Goal: Information Seeking & Learning: Learn about a topic

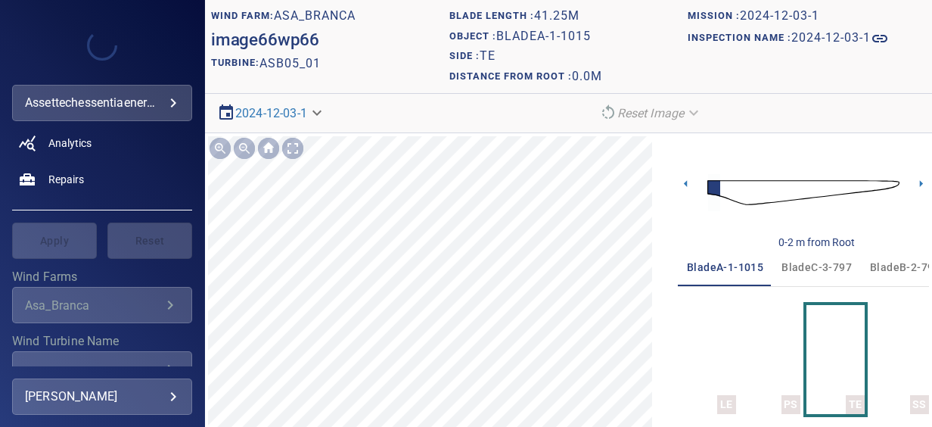
scroll to position [227, 0]
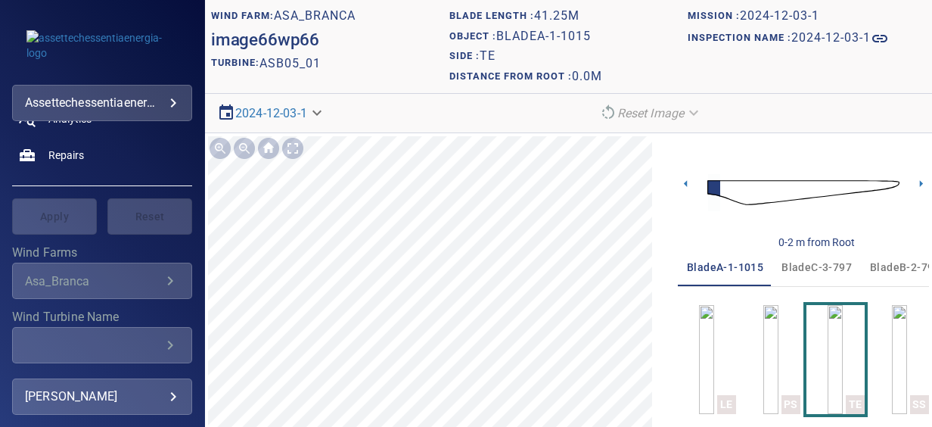
click at [141, 263] on div "**********" at bounding box center [102, 281] width 180 height 36
click at [139, 287] on div "Asa_Branca" at bounding box center [93, 281] width 136 height 14
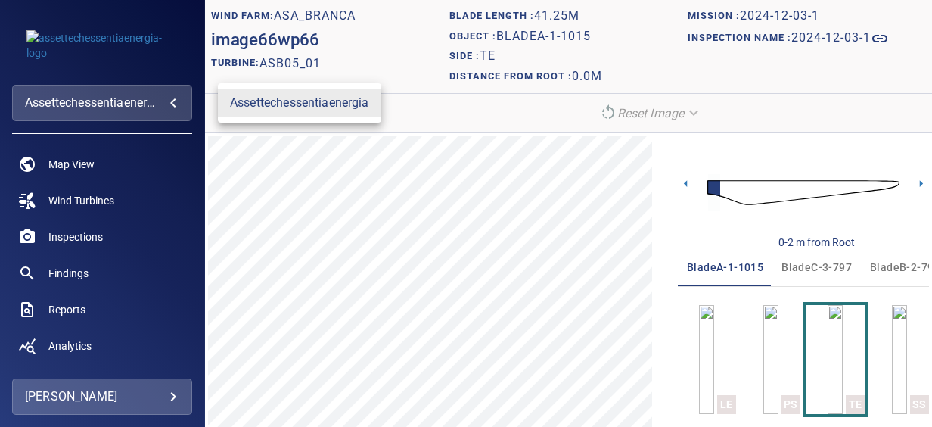
click at [153, 101] on body "**********" at bounding box center [466, 213] width 932 height 427
click at [122, 221] on div at bounding box center [466, 213] width 932 height 427
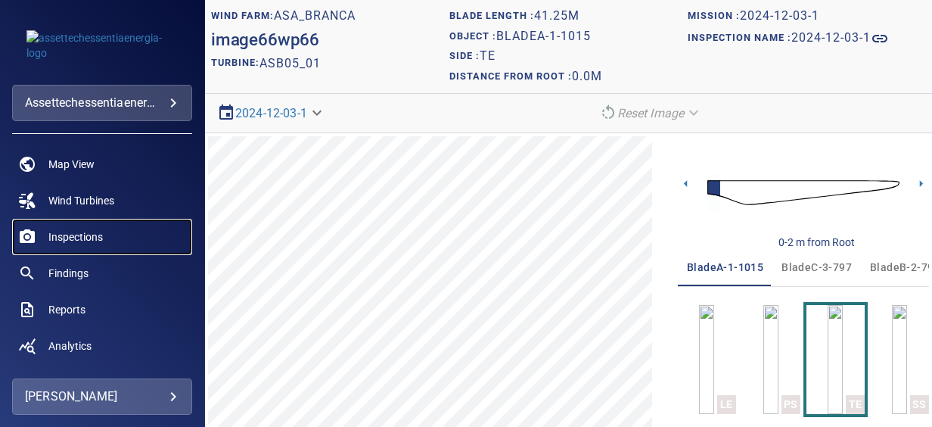
click at [94, 238] on span "Inspections" at bounding box center [75, 236] width 54 height 15
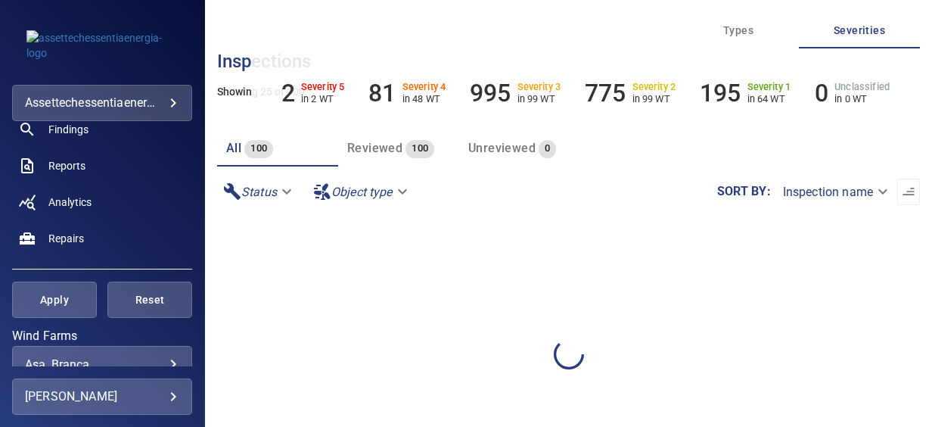
scroll to position [227, 0]
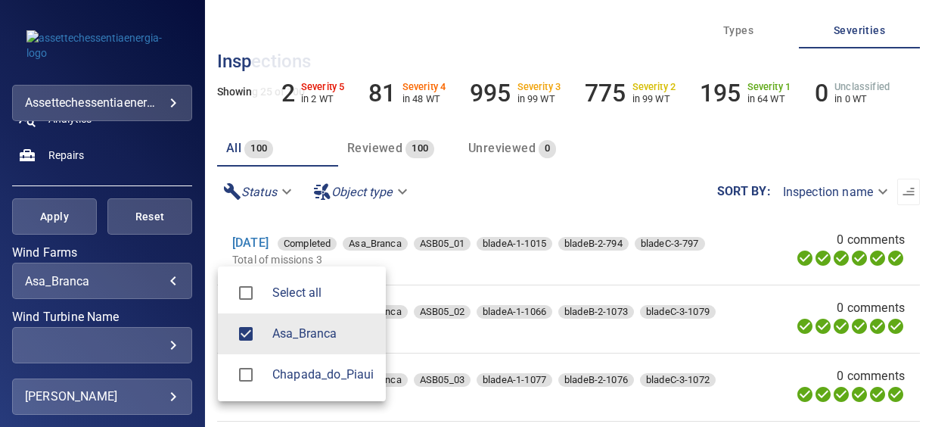
click at [145, 277] on body "**********" at bounding box center [466, 213] width 932 height 427
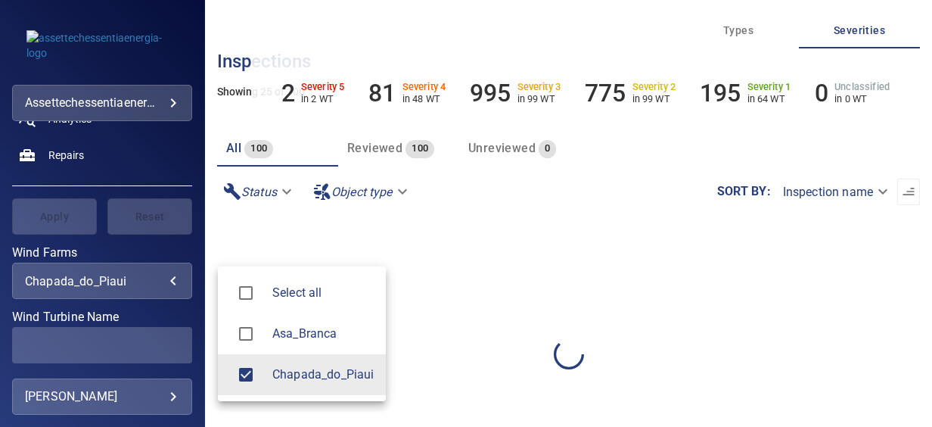
type input "**********"
click at [76, 222] on div at bounding box center [466, 213] width 932 height 427
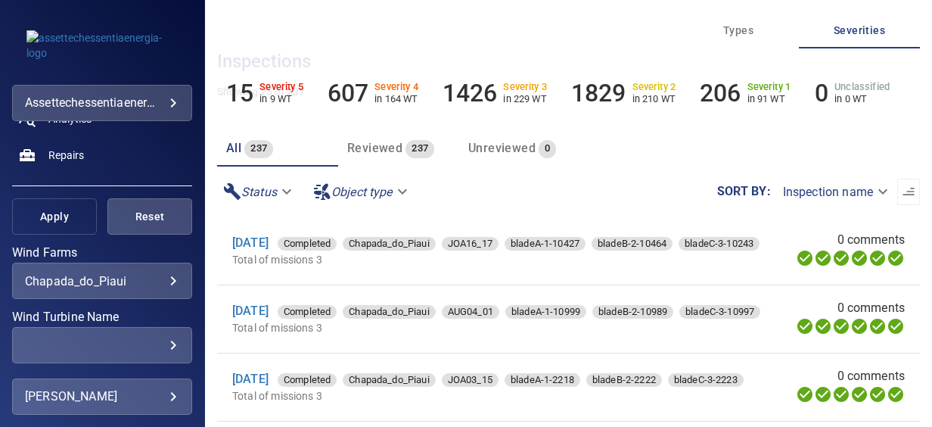
click at [70, 221] on span "Apply" at bounding box center [54, 216] width 47 height 19
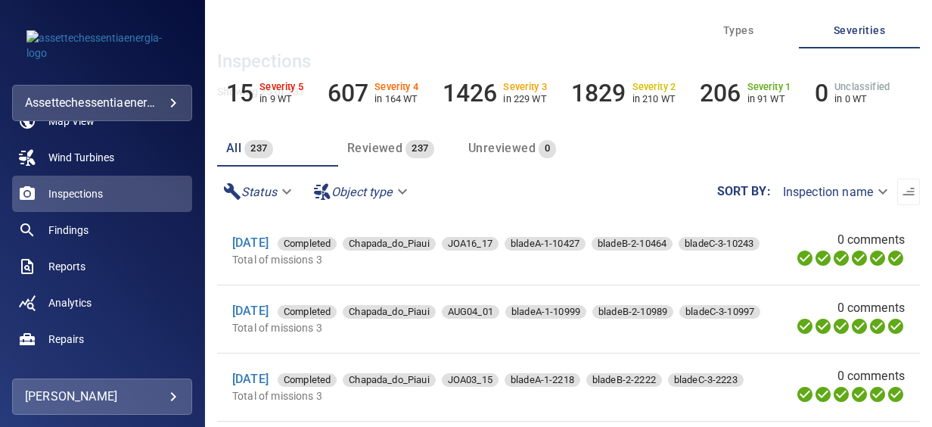
scroll to position [0, 0]
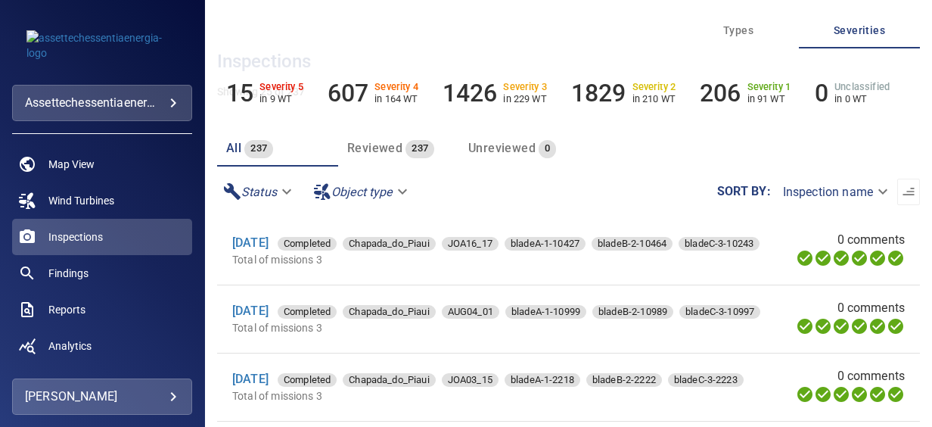
click at [868, 191] on body "**********" at bounding box center [466, 213] width 932 height 427
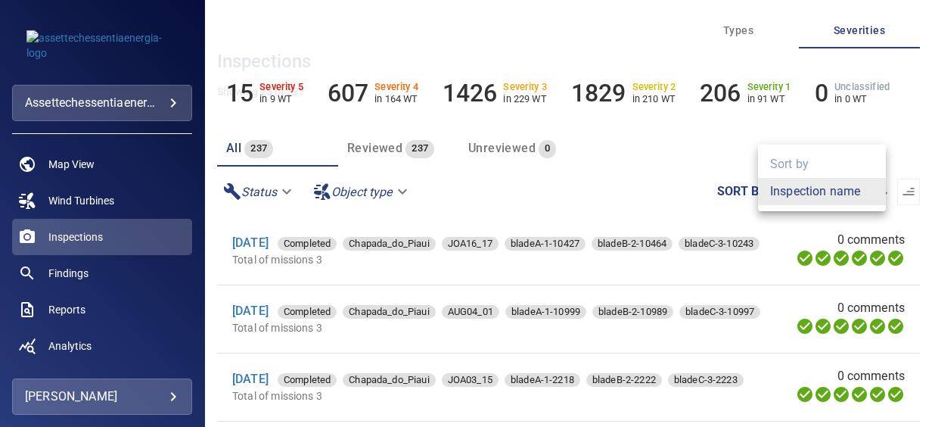
click at [689, 172] on div at bounding box center [466, 213] width 932 height 427
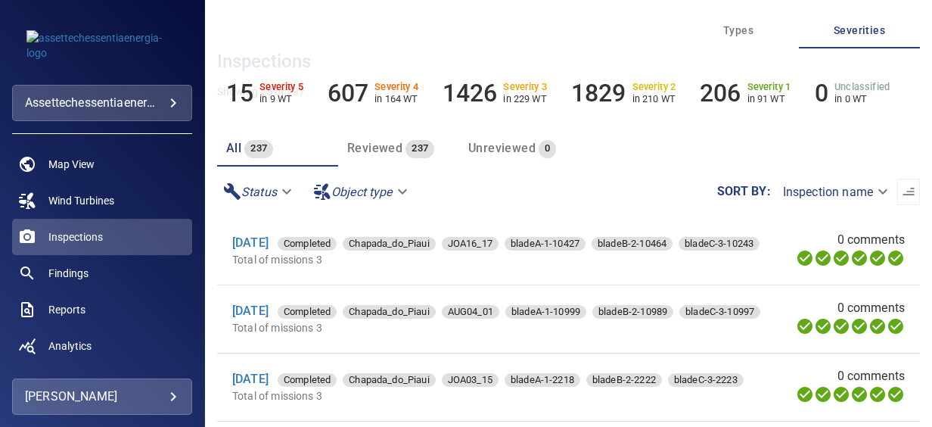
click at [387, 191] on body "**********" at bounding box center [466, 213] width 932 height 427
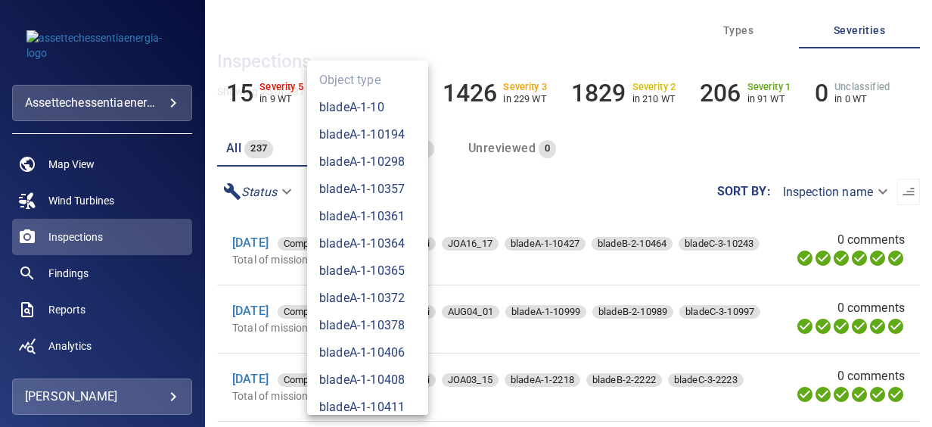
click at [499, 170] on div at bounding box center [466, 213] width 932 height 427
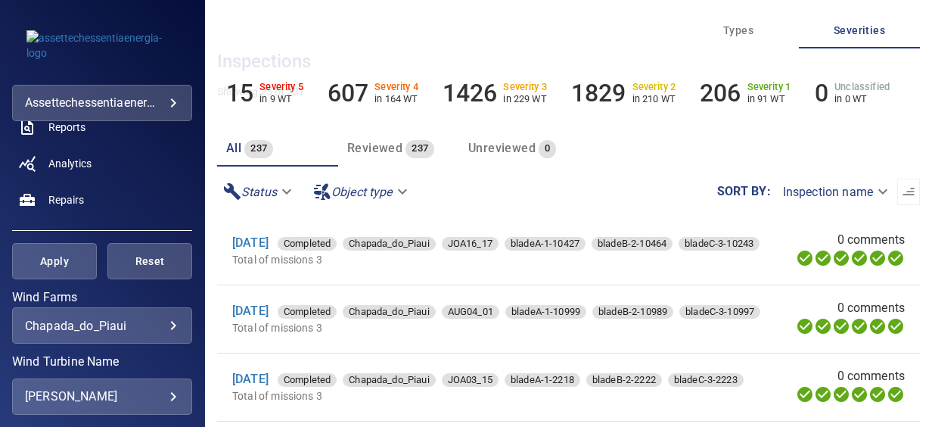
scroll to position [303, 0]
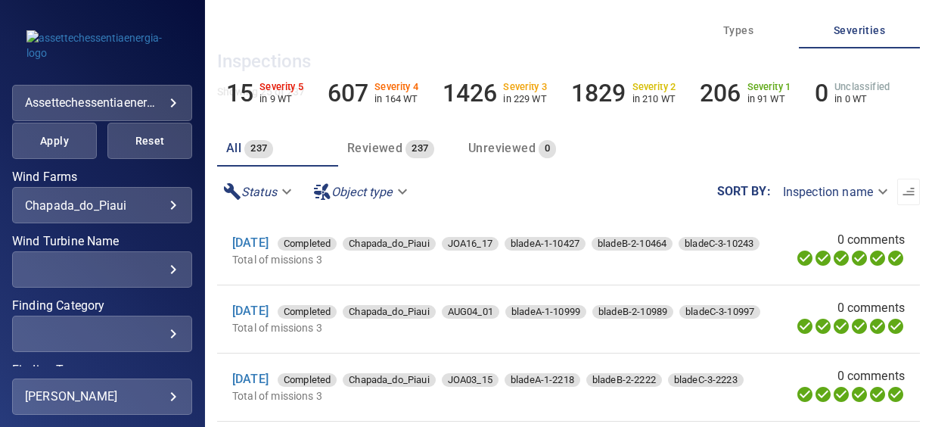
click at [122, 275] on div "​" at bounding box center [102, 270] width 154 height 14
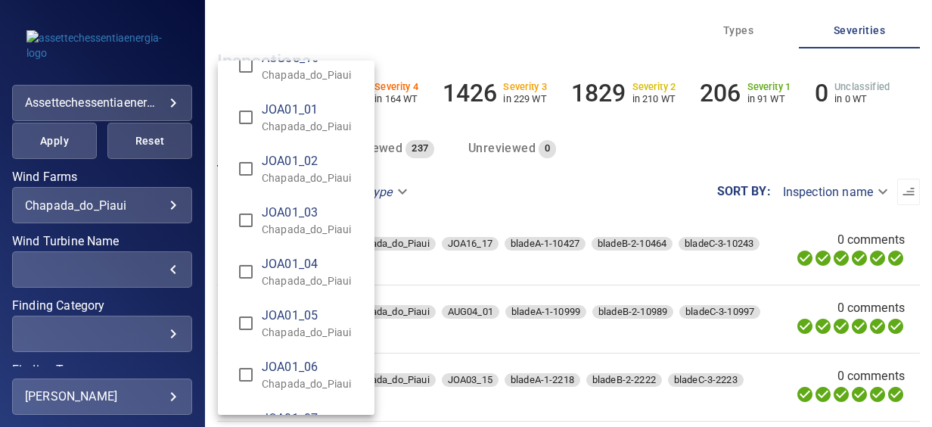
scroll to position [2270, 0]
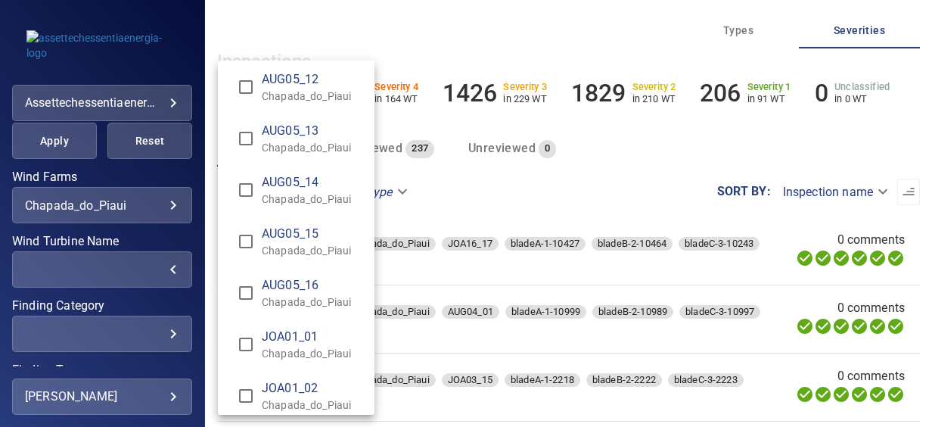
click at [275, 337] on span "JOA01_01" at bounding box center [312, 337] width 101 height 18
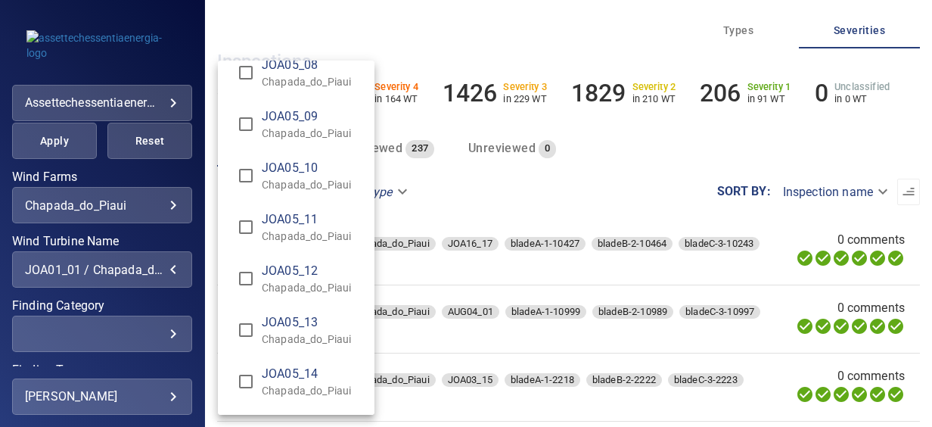
scroll to position [5447, 0]
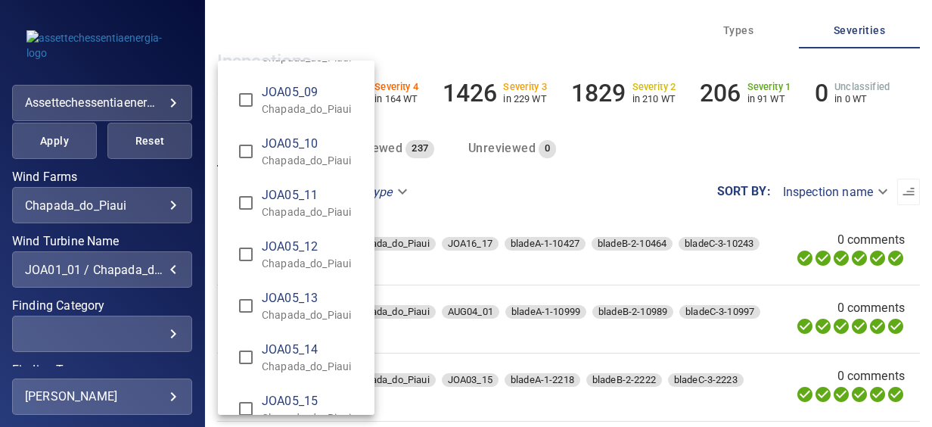
click at [303, 309] on p "Chapada_do_Piaui" at bounding box center [312, 314] width 101 height 15
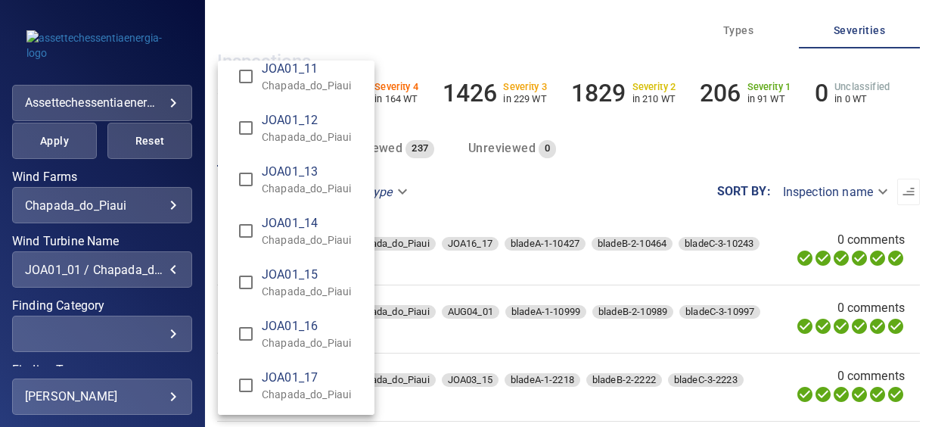
scroll to position [3026, 0]
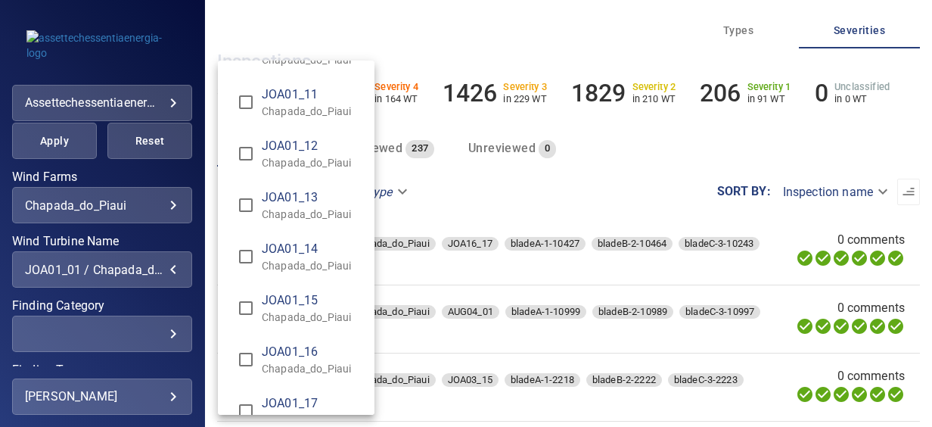
click at [307, 161] on p "Chapada_do_Piaui" at bounding box center [312, 162] width 101 height 15
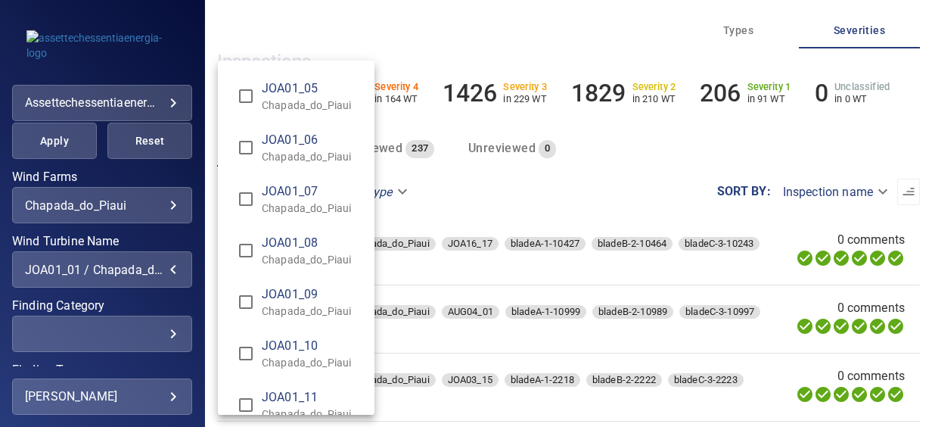
scroll to position [2648, 0]
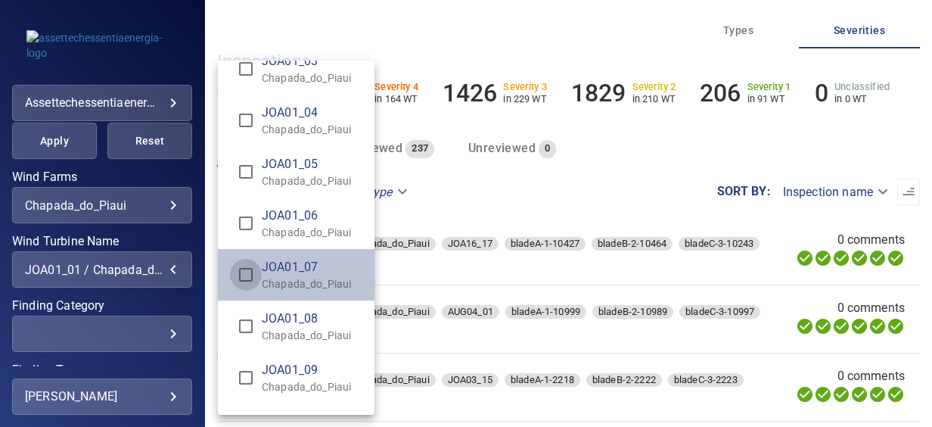
type input "**********"
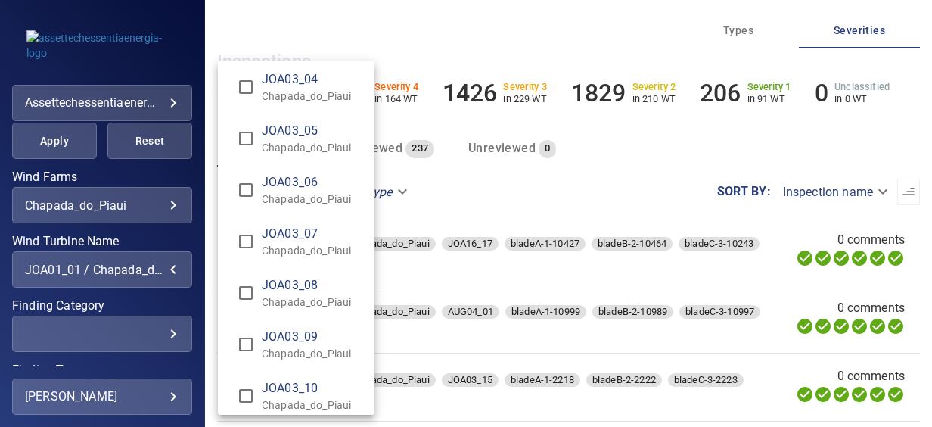
scroll to position [4009, 0]
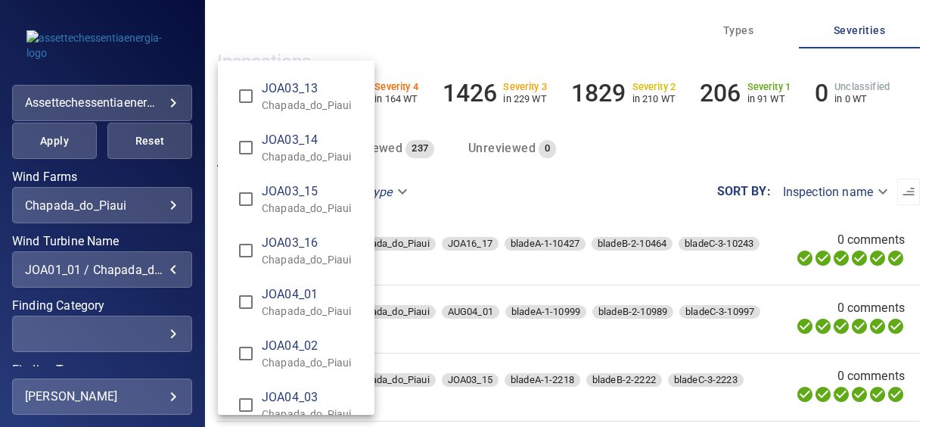
click at [159, 303] on div "Wind Turbine Name" at bounding box center [466, 213] width 932 height 427
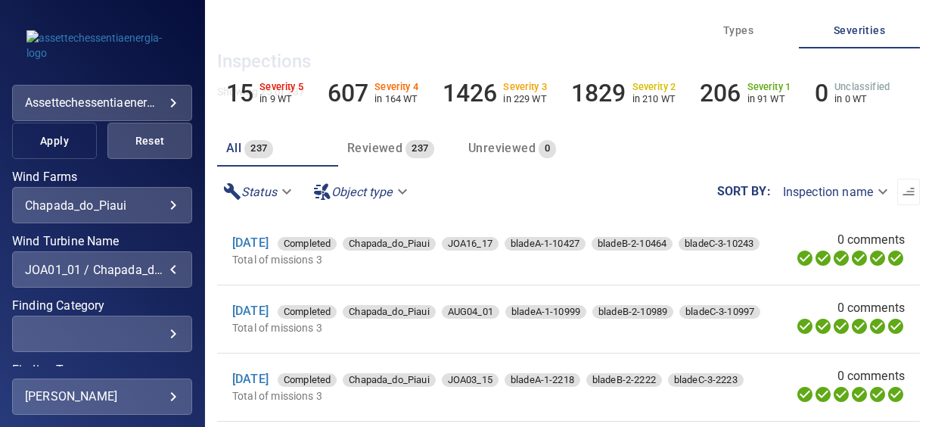
click at [64, 136] on span "Apply" at bounding box center [54, 141] width 47 height 19
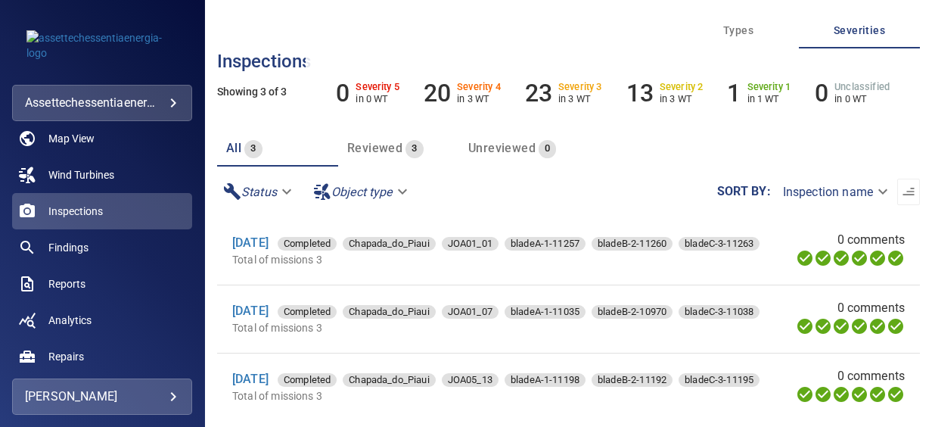
scroll to position [0, 0]
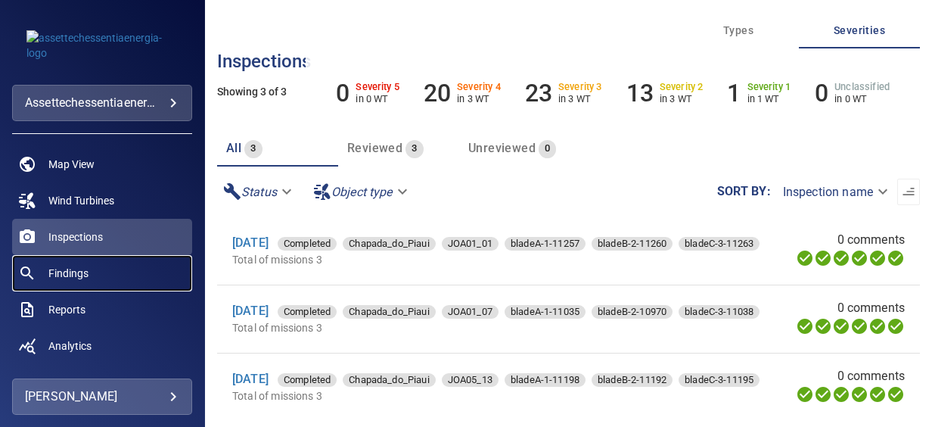
click at [85, 274] on span "Findings" at bounding box center [68, 273] width 40 height 15
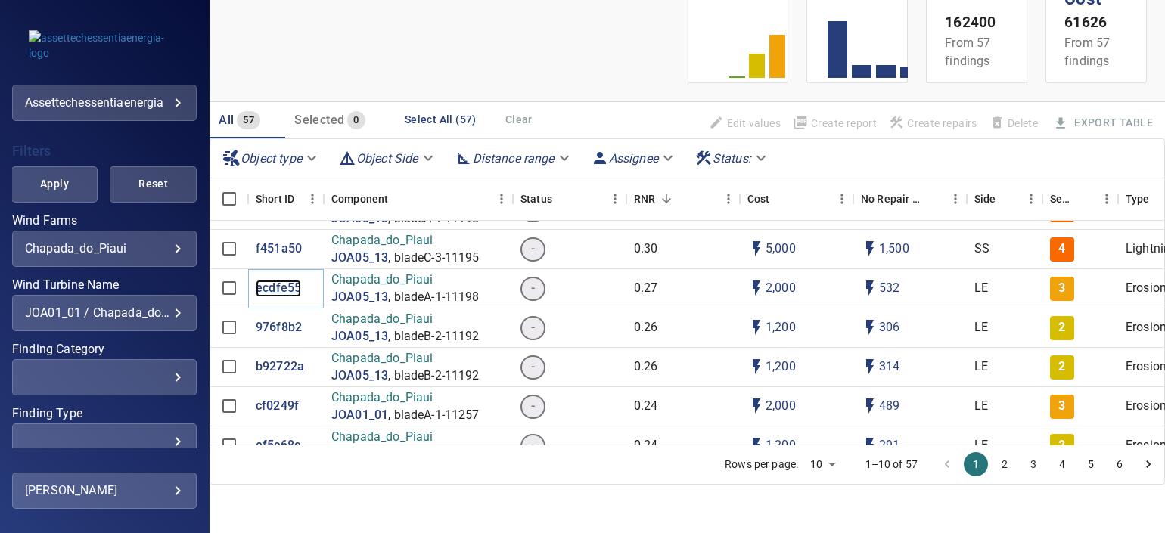
scroll to position [1210, 0]
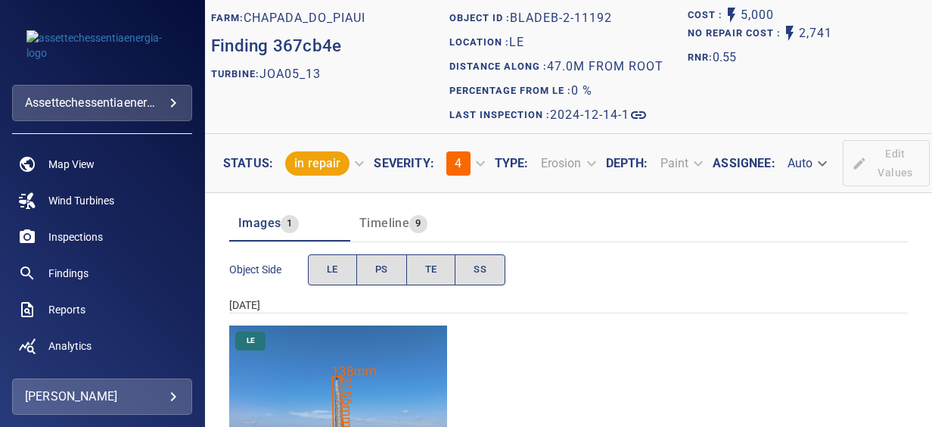
scroll to position [151, 0]
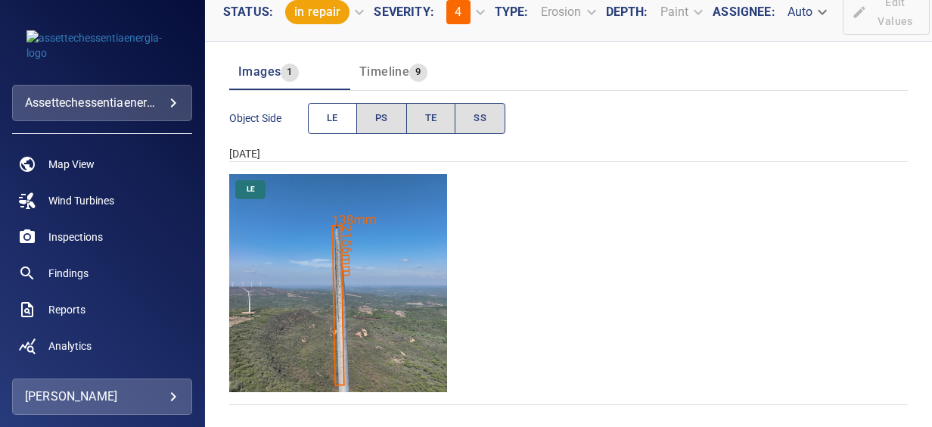
click at [345, 111] on button "LE" at bounding box center [332, 118] width 49 height 31
click at [375, 111] on span "PS" at bounding box center [381, 118] width 13 height 17
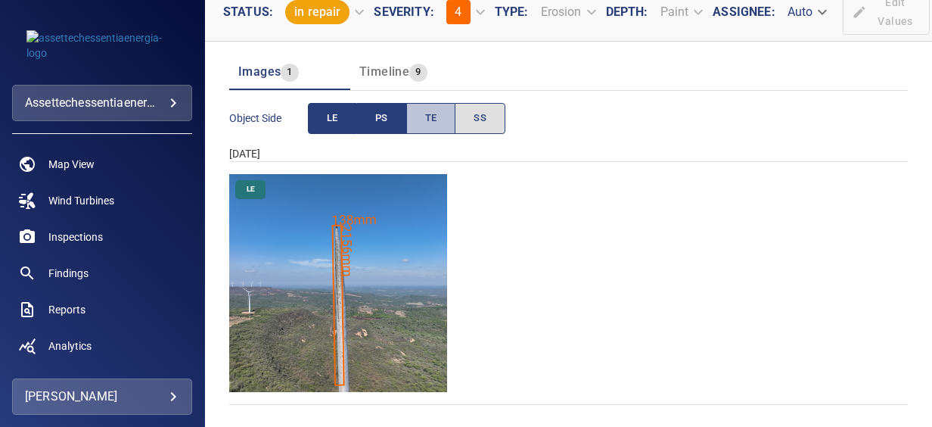
click at [452, 113] on button "TE" at bounding box center [431, 118] width 50 height 31
click at [466, 114] on button "SS" at bounding box center [480, 118] width 51 height 31
click at [418, 117] on button "TE" at bounding box center [431, 118] width 49 height 31
click at [395, 117] on button "PS" at bounding box center [382, 118] width 50 height 31
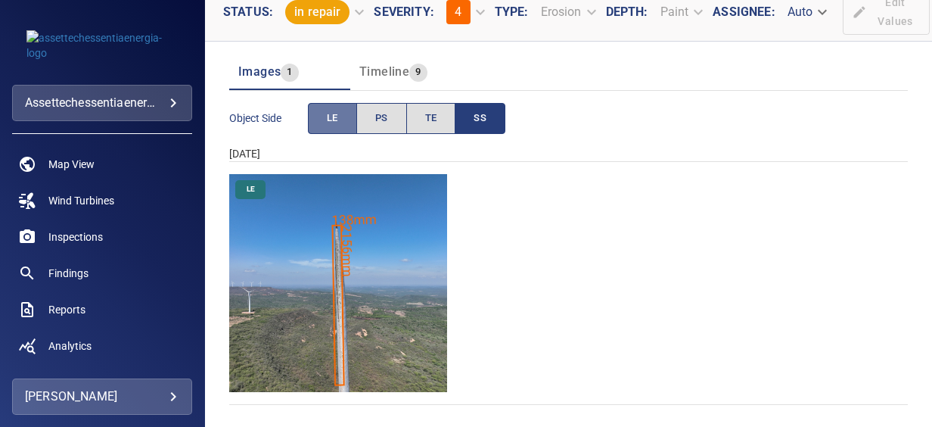
click at [351, 117] on button "LE" at bounding box center [332, 118] width 49 height 31
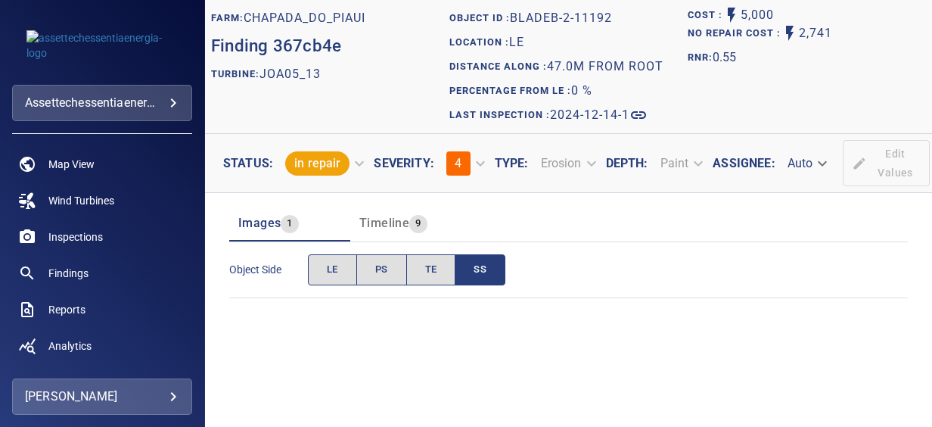
click at [470, 281] on button "SS" at bounding box center [480, 269] width 51 height 31
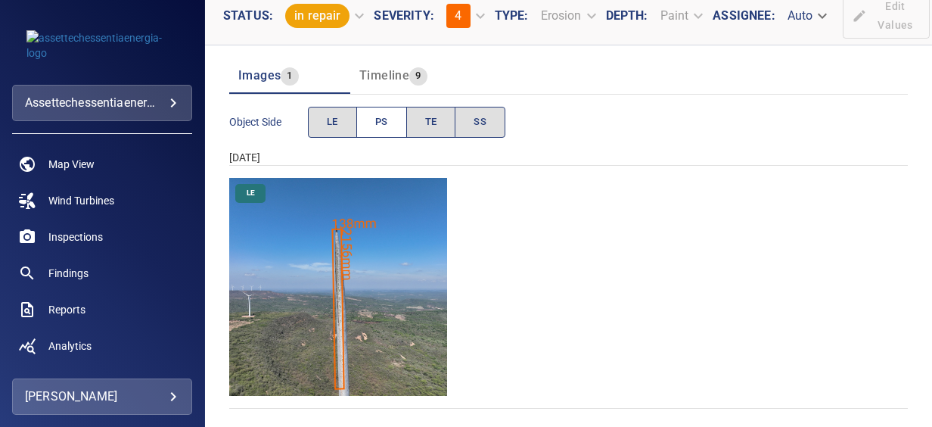
scroll to position [151, 0]
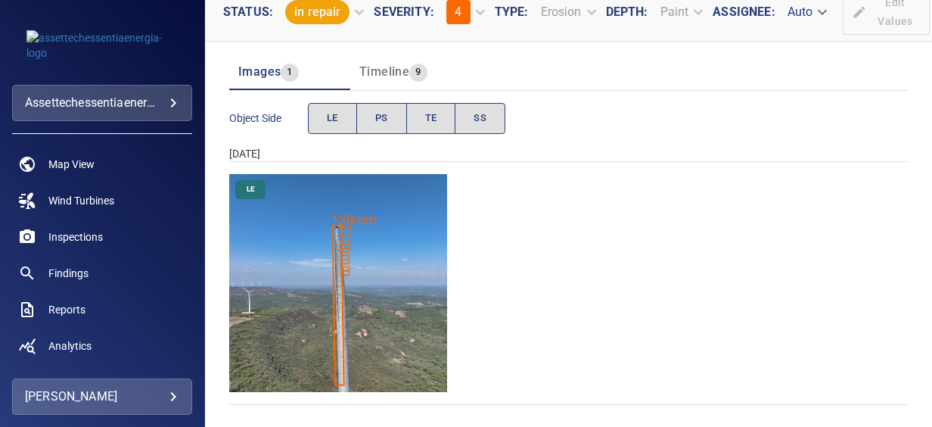
click at [345, 255] on img "Chapada_do_Piaui/JOA05_13/2024-12-14-1/2024-12-14-2/image91wp91.jpg" at bounding box center [338, 283] width 218 height 218
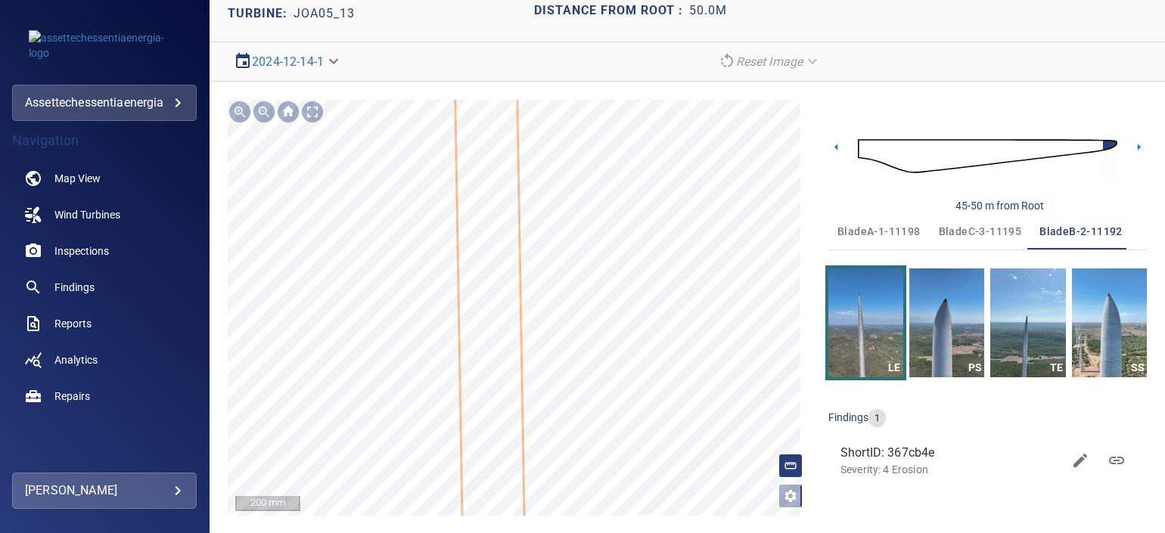
click at [511, 253] on icon at bounding box center [492, 390] width 76 height 945
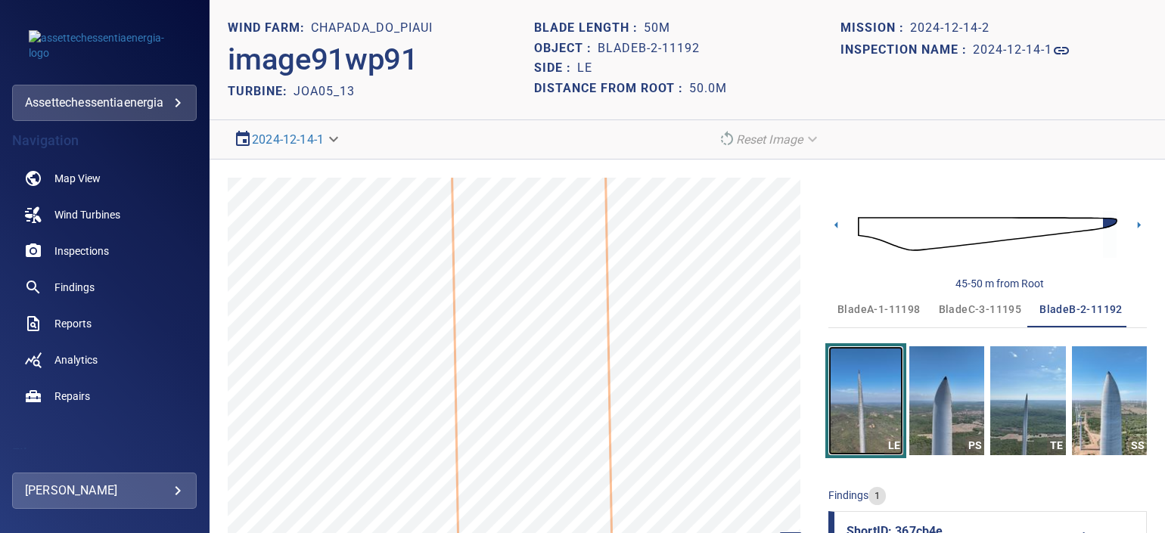
click at [852, 396] on img "button" at bounding box center [865, 400] width 75 height 109
click at [931, 397] on img "button" at bounding box center [946, 400] width 75 height 109
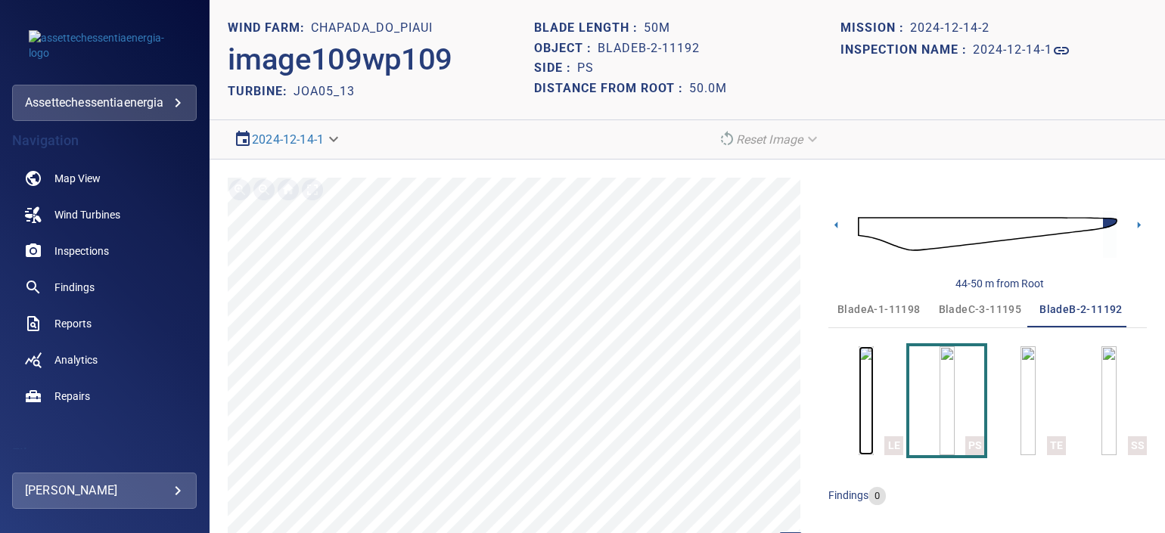
click at [859, 397] on img "button" at bounding box center [866, 400] width 15 height 109
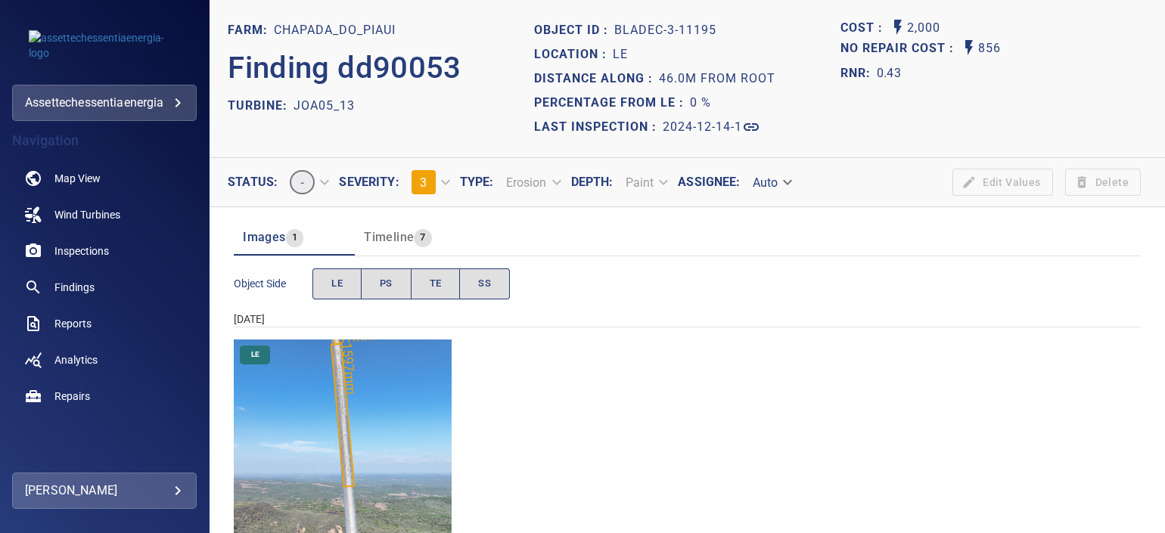
click at [401, 389] on img "Chapada_do_Piaui/JOA05_13/2024-12-14-1/2024-12-14-3/image161wp161.jpg" at bounding box center [343, 449] width 218 height 218
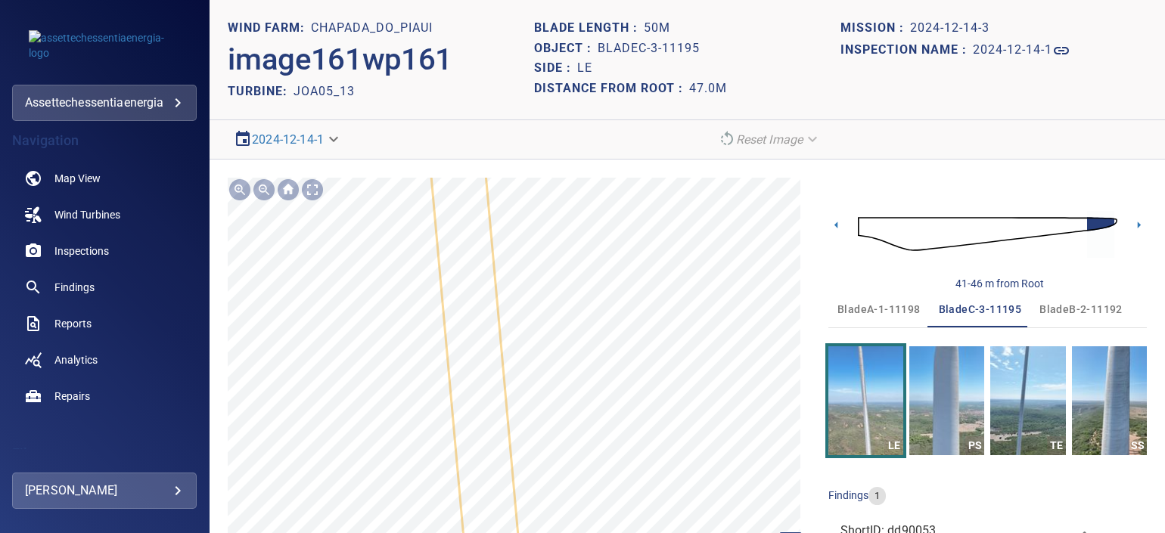
click at [488, 362] on icon at bounding box center [466, 260] width 109 height 644
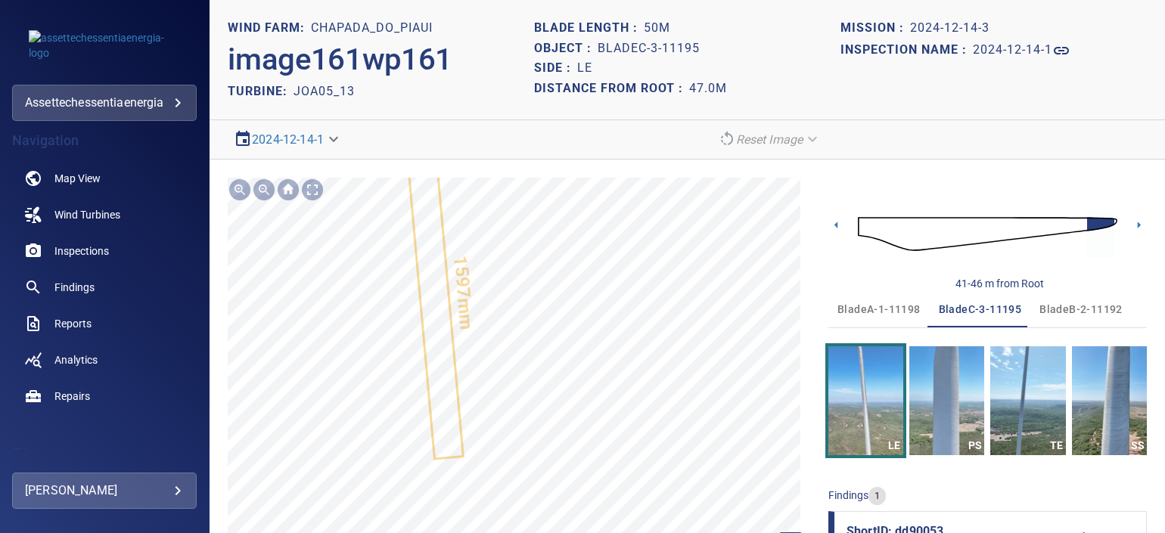
click at [931, 405] on div "LE PS TE SS" at bounding box center [987, 400] width 318 height 109
click at [931, 404] on img "button" at bounding box center [946, 400] width 75 height 109
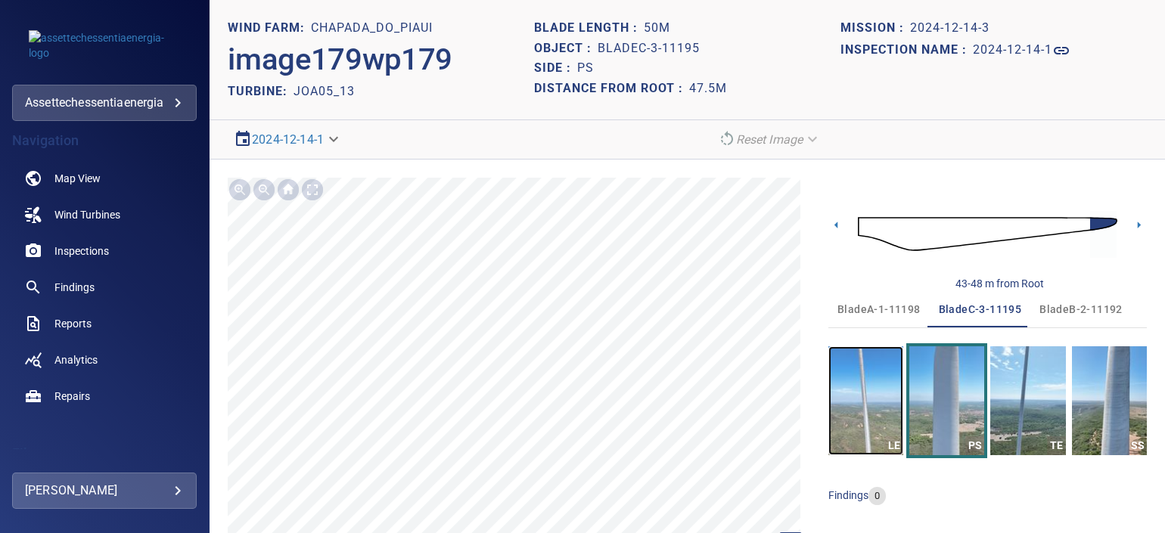
click at [871, 404] on img "button" at bounding box center [865, 400] width 75 height 109
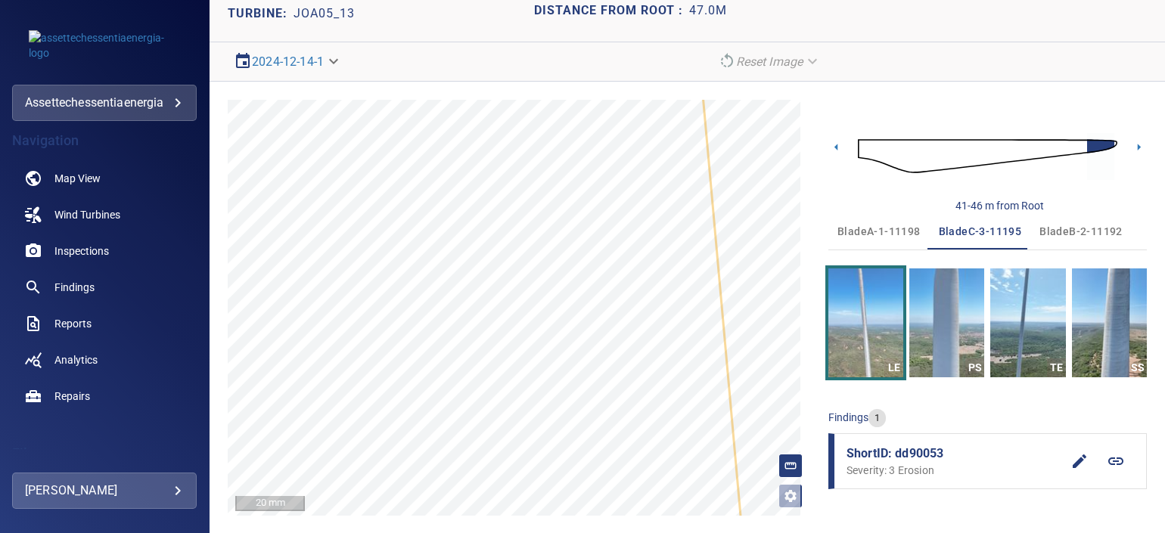
scroll to position [78, 0]
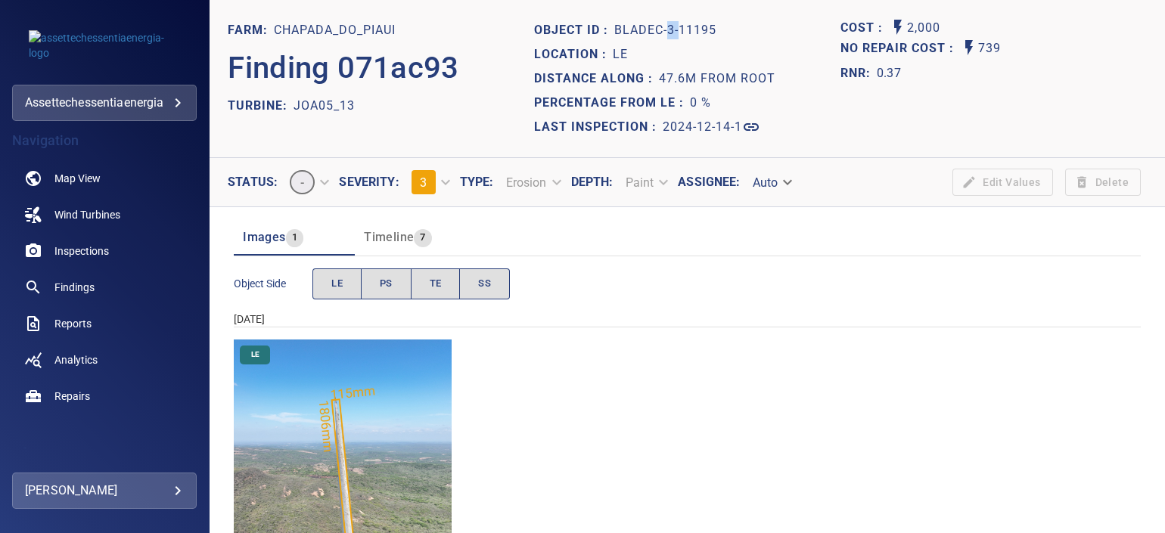
drag, startPoint x: 661, startPoint y: 26, endPoint x: 675, endPoint y: 26, distance: 13.6
click at [675, 26] on p "bladeC-3-11195" at bounding box center [665, 30] width 102 height 18
drag, startPoint x: 675, startPoint y: 26, endPoint x: 622, endPoint y: 30, distance: 53.1
click at [622, 30] on p "bladeC-3-11195" at bounding box center [665, 30] width 102 height 18
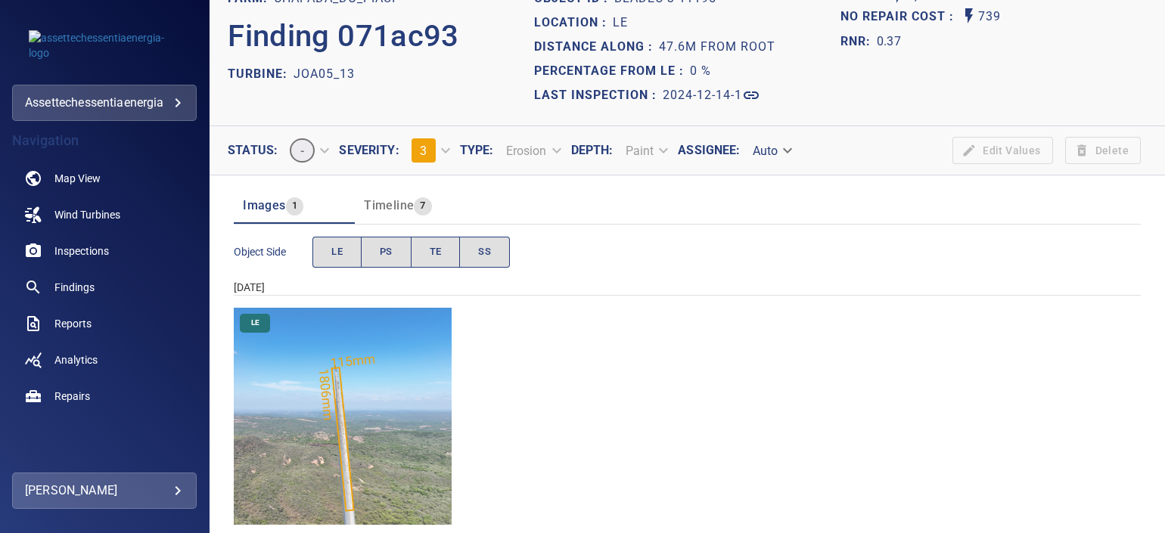
scroll to position [57, 0]
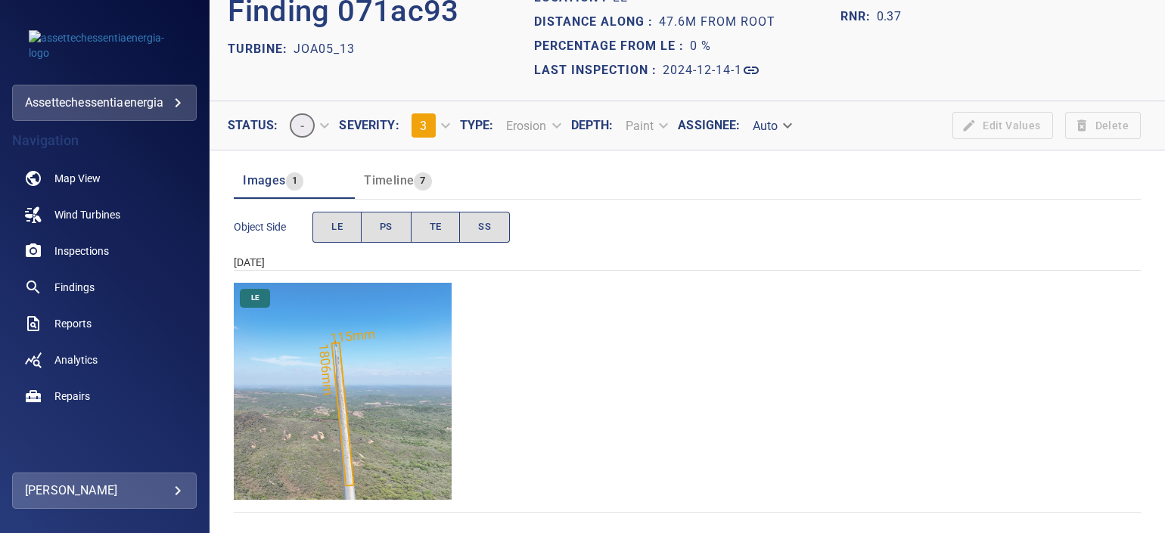
click at [374, 352] on img "Chapada_do_Piaui/JOA05_13/2024-12-14-1/2024-12-14-3/image162wp162.jpg" at bounding box center [343, 392] width 218 height 218
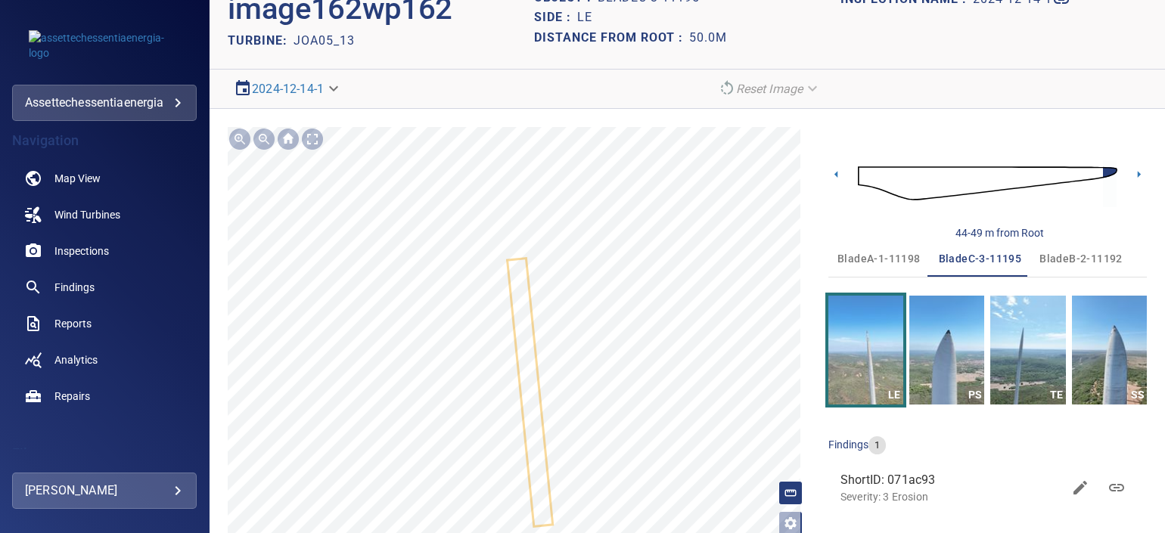
scroll to position [78, 0]
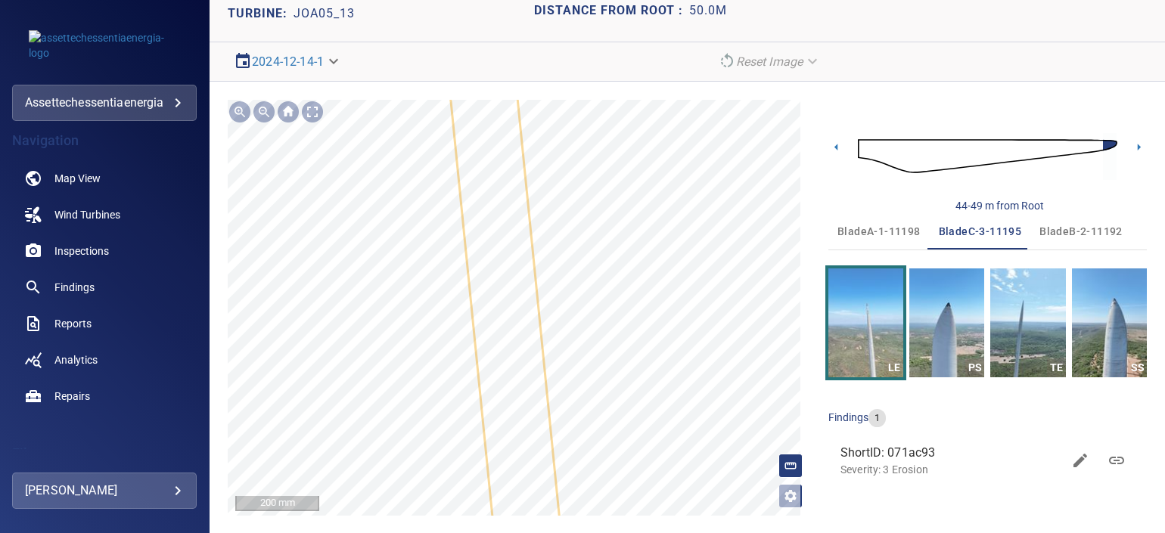
click at [536, 304] on div at bounding box center [519, 308] width 583 height 416
click at [525, 334] on icon at bounding box center [520, 484] width 166 height 1021
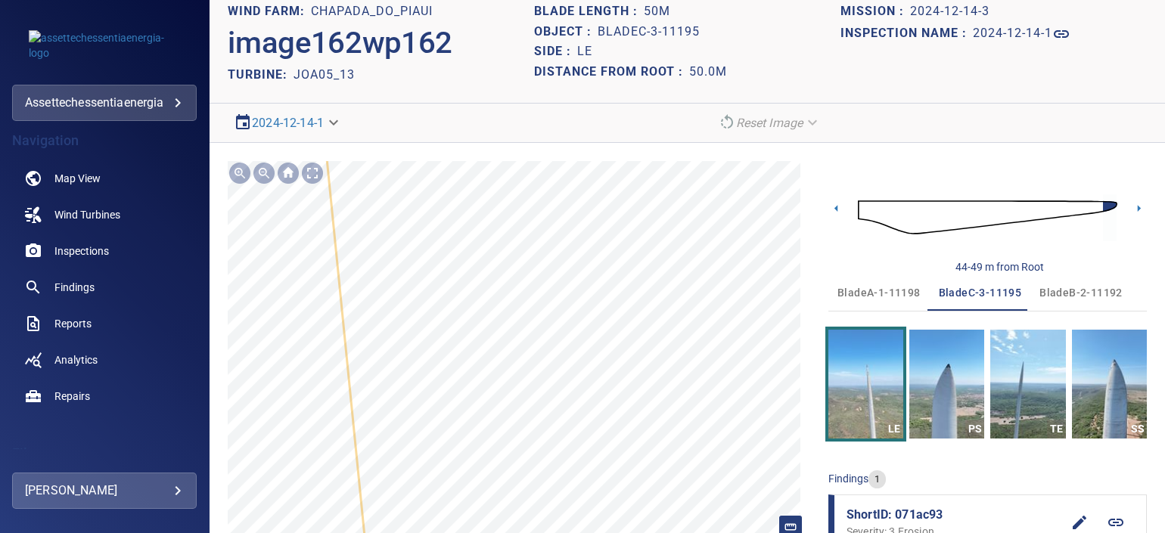
scroll to position [0, 0]
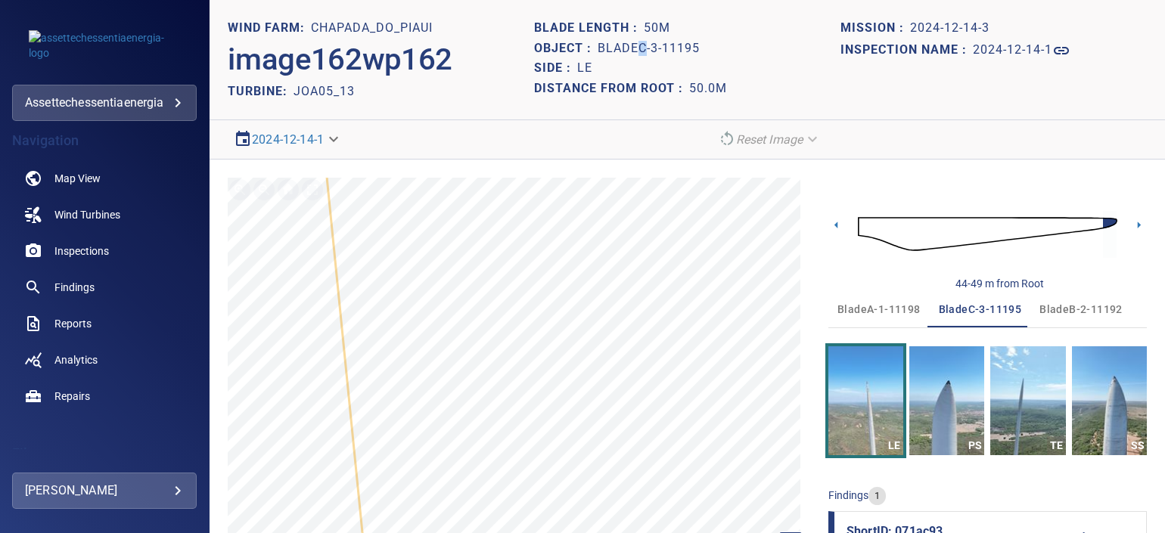
click at [639, 48] on h1 "bladeC-3-11195" at bounding box center [649, 49] width 102 height 14
drag, startPoint x: 639, startPoint y: 48, endPoint x: 583, endPoint y: 64, distance: 58.7
click at [583, 64] on h1 "LE" at bounding box center [584, 68] width 15 height 14
drag, startPoint x: 583, startPoint y: 64, endPoint x: 650, endPoint y: 47, distance: 69.4
click at [650, 47] on h1 "bladeC-3-11195" at bounding box center [649, 49] width 102 height 14
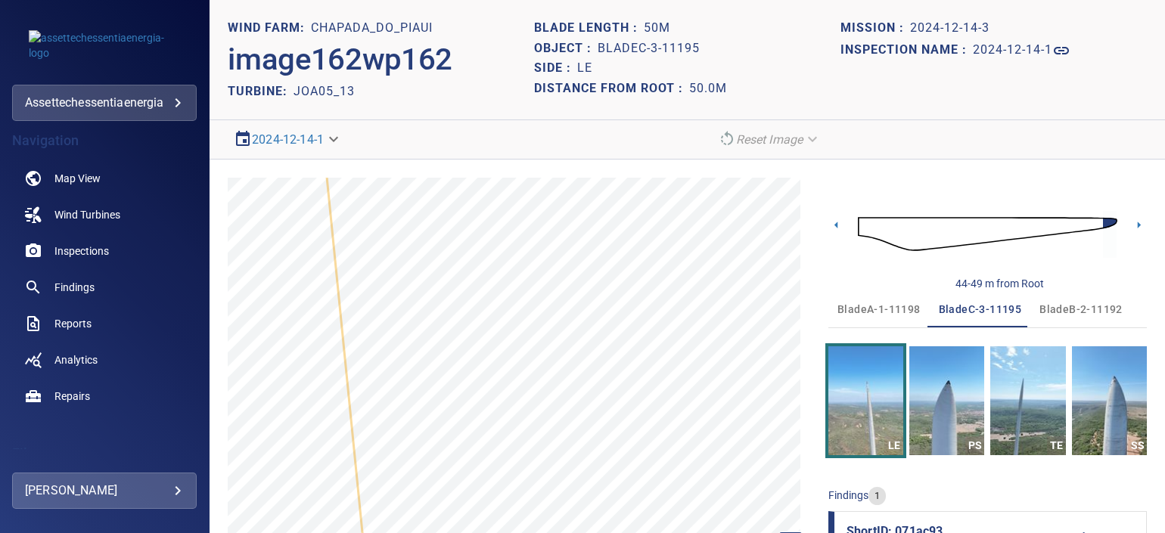
click at [649, 48] on h1 "bladeC-3-11195" at bounding box center [649, 49] width 102 height 14
click at [931, 390] on img "button" at bounding box center [946, 400] width 75 height 109
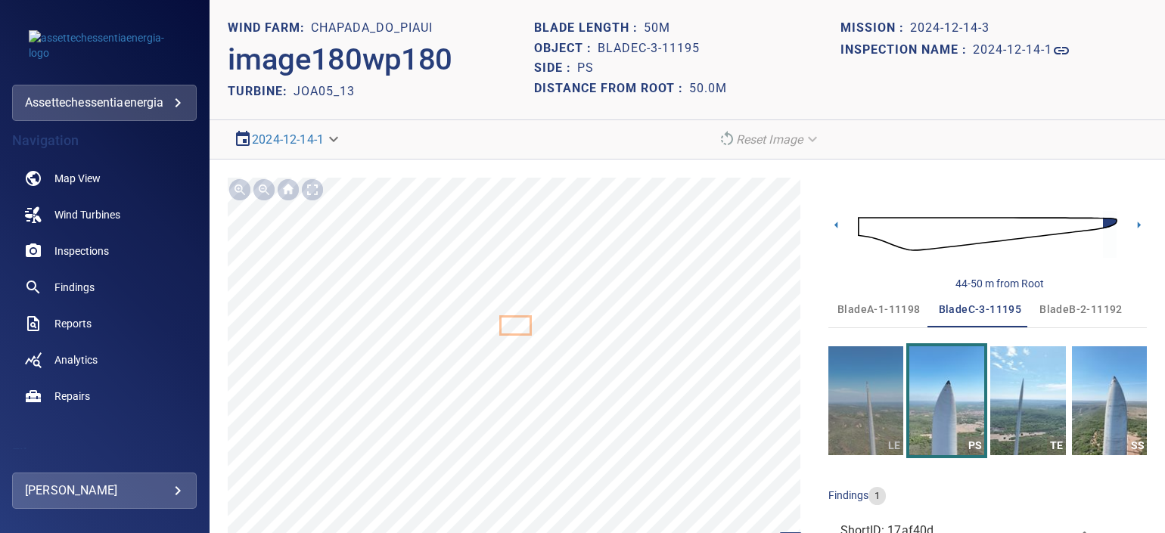
click at [868, 390] on button "LE" at bounding box center [865, 400] width 75 height 109
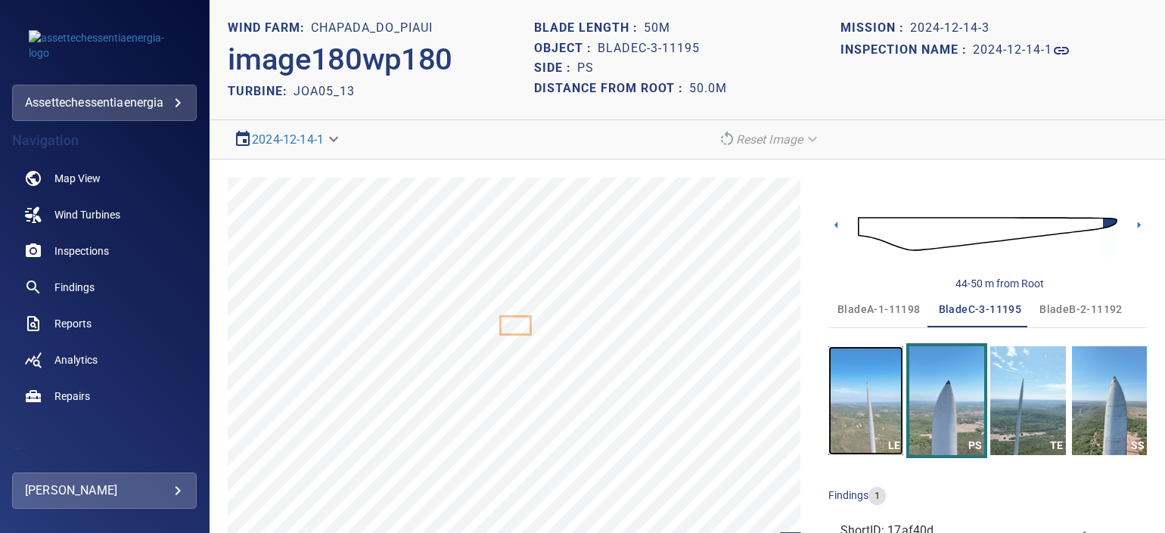
click at [870, 393] on img "button" at bounding box center [865, 400] width 75 height 109
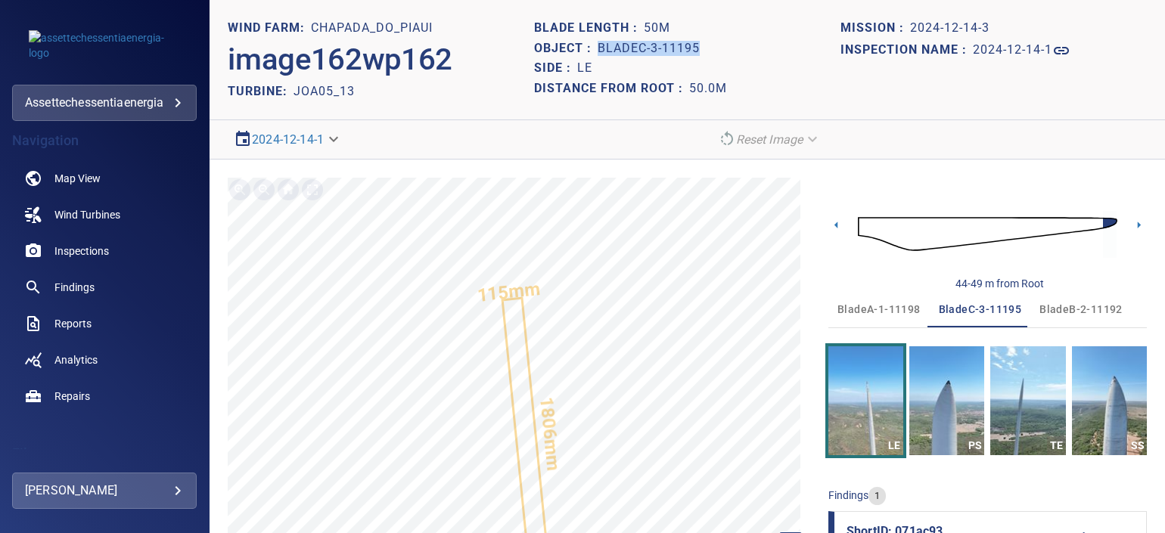
drag, startPoint x: 595, startPoint y: 49, endPoint x: 710, endPoint y: 48, distance: 115.7
click at [710, 48] on div "Object : bladeC-3-11195" at bounding box center [687, 49] width 306 height 20
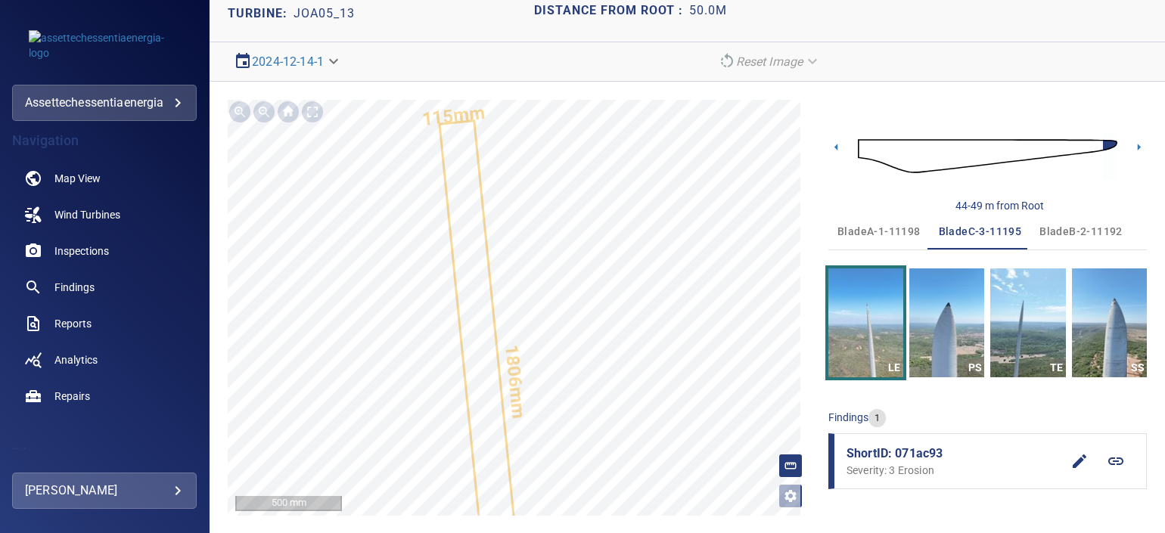
scroll to position [78, 0]
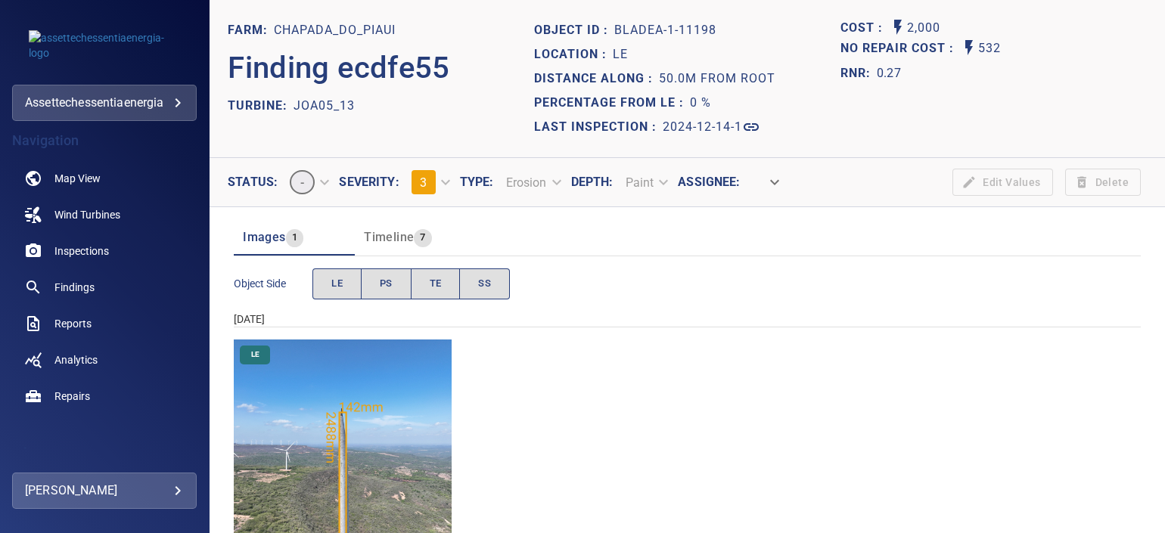
click at [374, 426] on img "Chapada_do_Piaui/JOA05_13/2024-12-14-1/2024-12-14-1/image18wp18.jpg" at bounding box center [343, 449] width 218 height 218
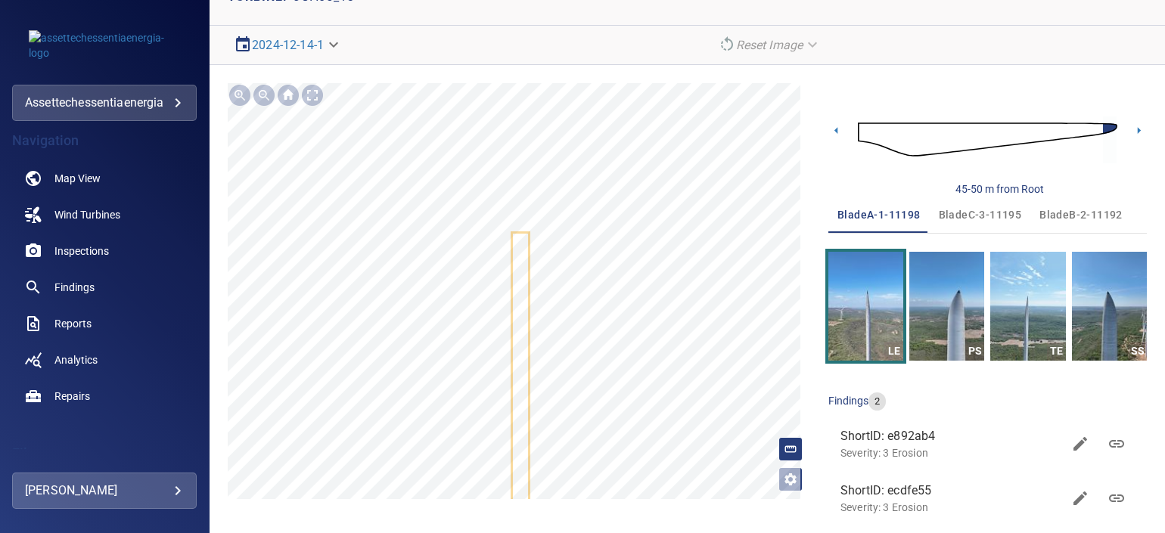
scroll to position [95, 0]
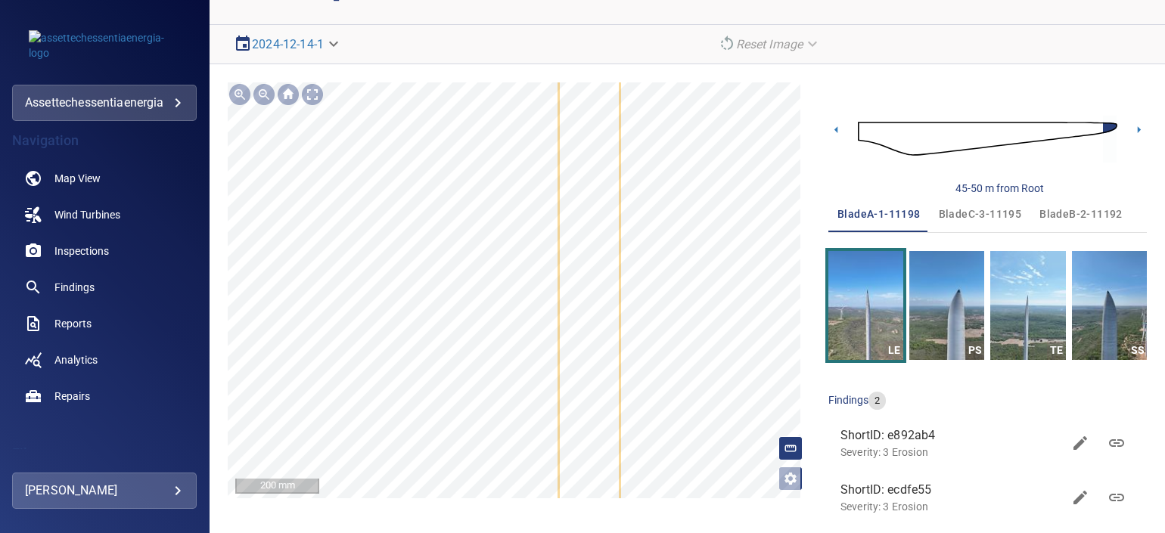
click at [620, 300] on div "Chapada_do_Piaui/JOA05_13/ecdfe550-ddb5-11ef-87bf-952bd5d8c38e Severity 3 Erosi…" at bounding box center [519, 290] width 583 height 416
click at [608, 308] on icon at bounding box center [590, 496] width 60 height 1043
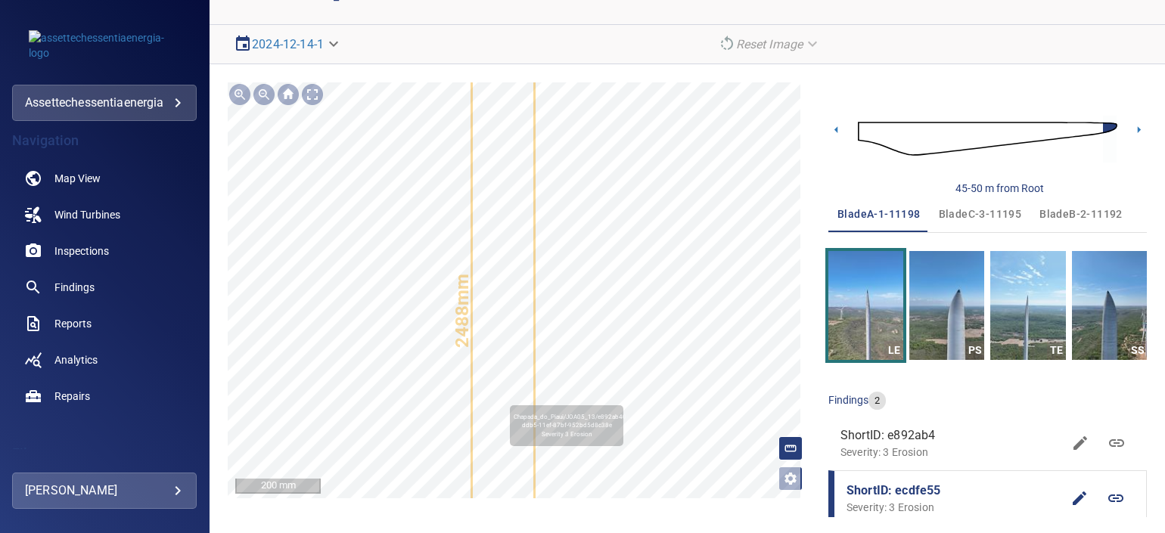
click at [499, 412] on icon at bounding box center [503, 305] width 61 height 1061
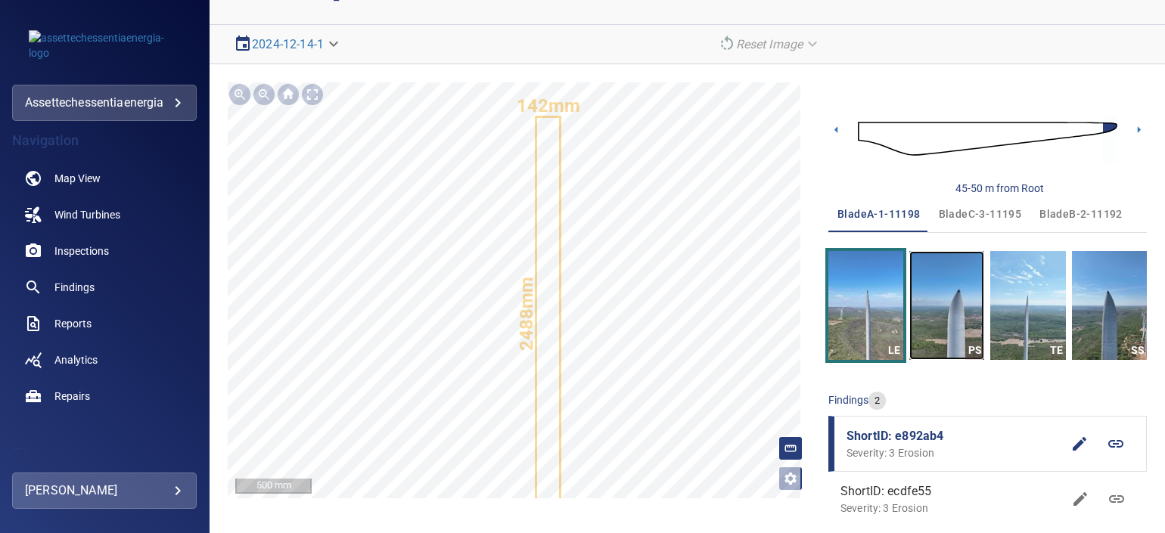
click at [931, 310] on img "button" at bounding box center [946, 305] width 75 height 109
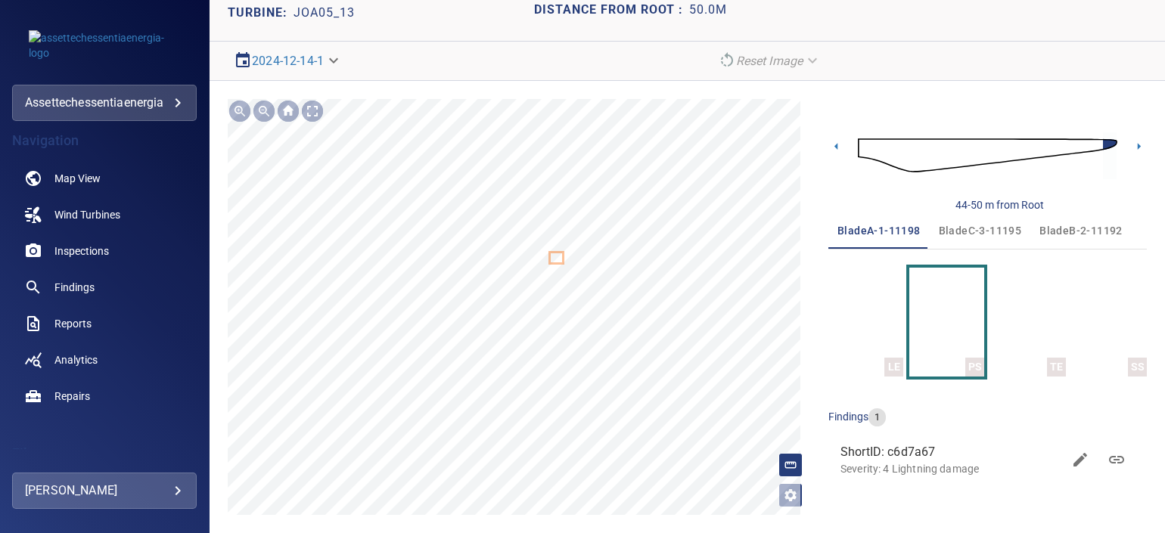
scroll to position [78, 0]
click at [859, 314] on img "button" at bounding box center [866, 323] width 15 height 109
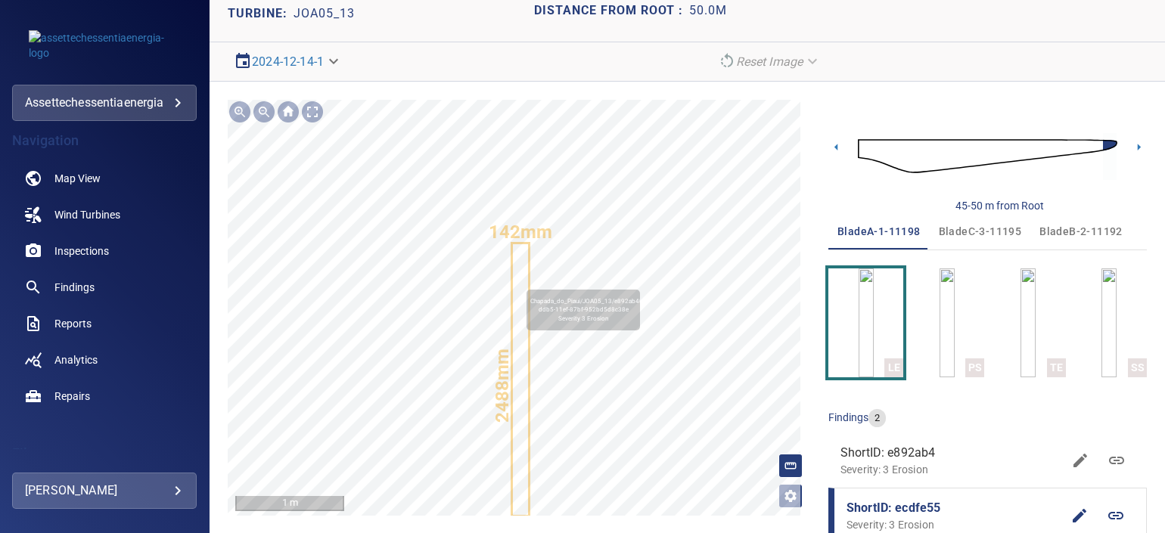
click at [519, 280] on icon at bounding box center [521, 380] width 16 height 272
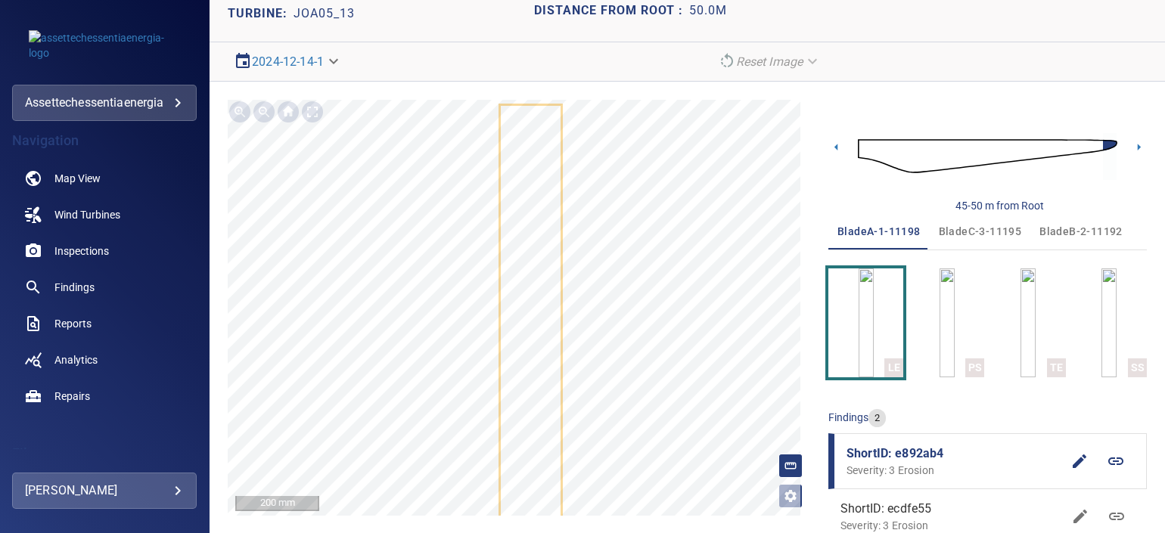
scroll to position [79, 0]
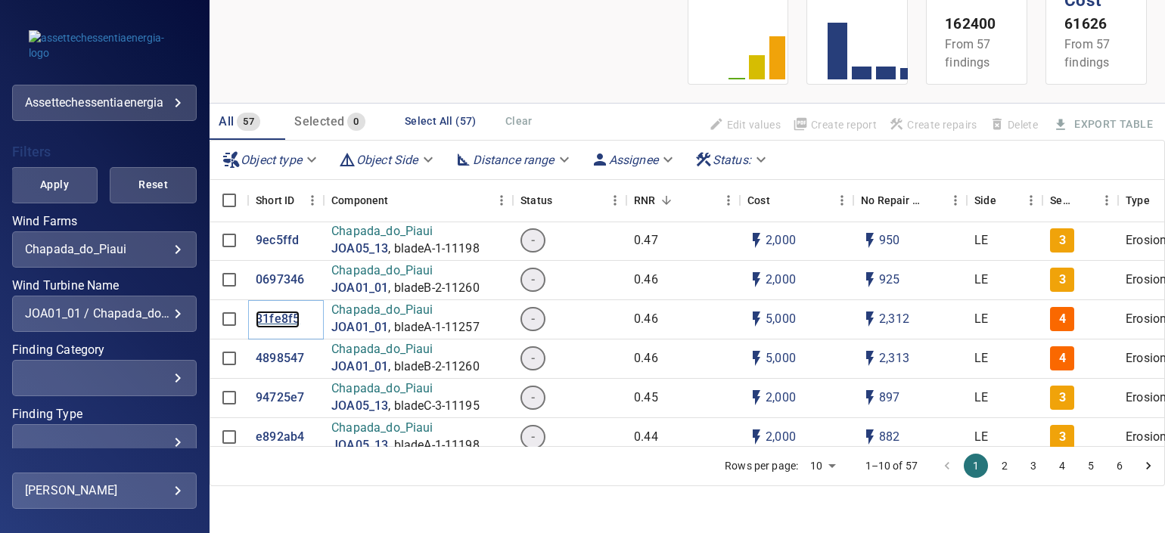
scroll to position [473, 0]
click at [151, 322] on div "**********" at bounding box center [104, 314] width 185 height 36
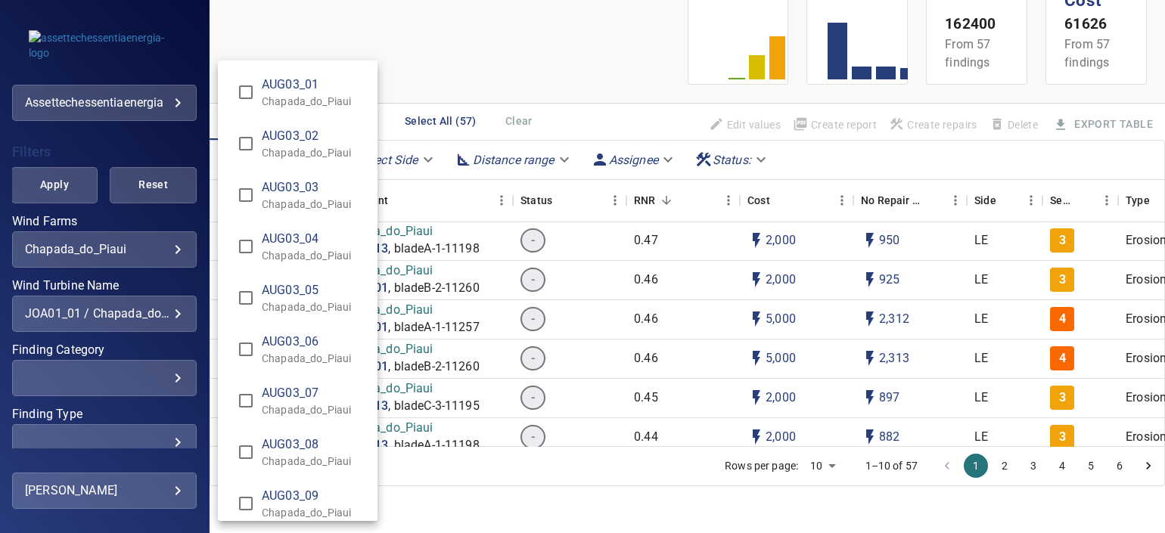
click at [170, 311] on div "Wind Turbine Name" at bounding box center [582, 266] width 1165 height 533
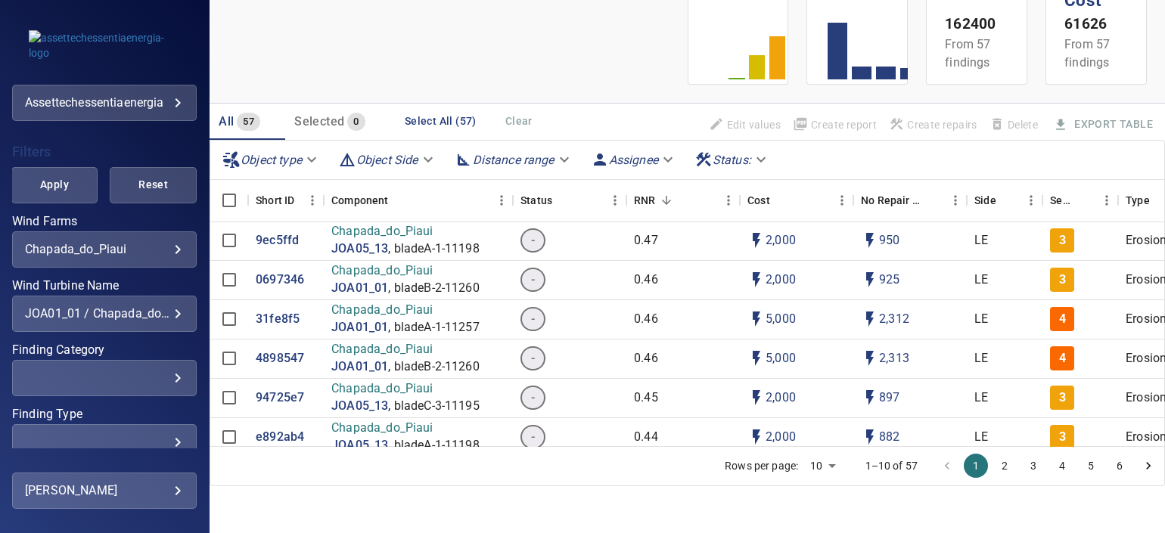
scroll to position [5457, 0]
click at [166, 312] on div "JOA01_01 / Chapada_do_Piaui, JOA05_13 / Chapada_do_Piaui, JOA01_07 / Chapada_do…" at bounding box center [104, 313] width 159 height 14
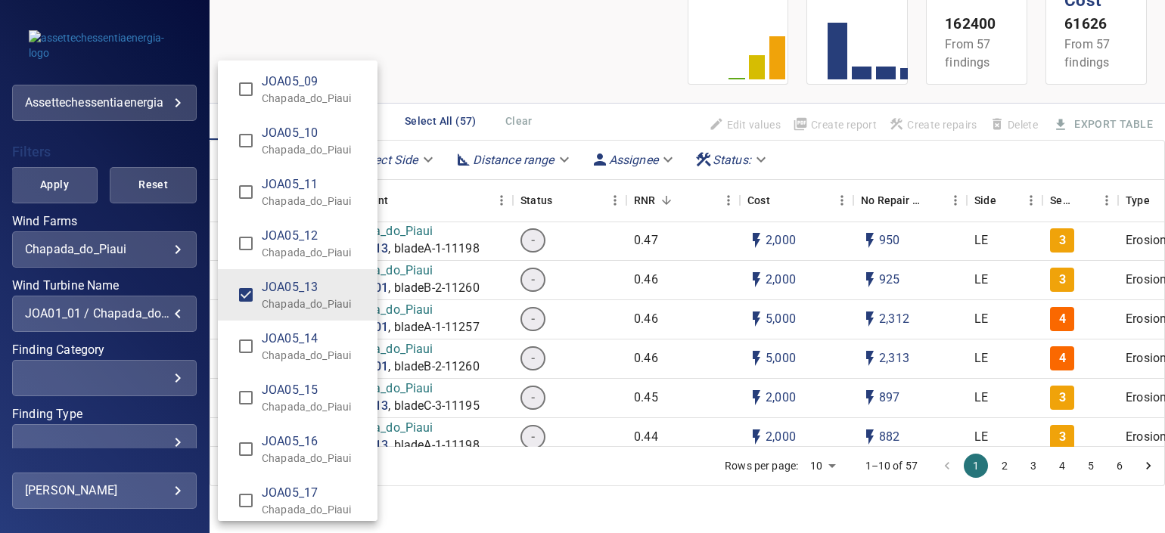
click at [280, 280] on span "JOA05_13" at bounding box center [314, 287] width 104 height 18
click at [294, 297] on p "Chapada_do_Piaui" at bounding box center [314, 302] width 104 height 15
type input "**********"
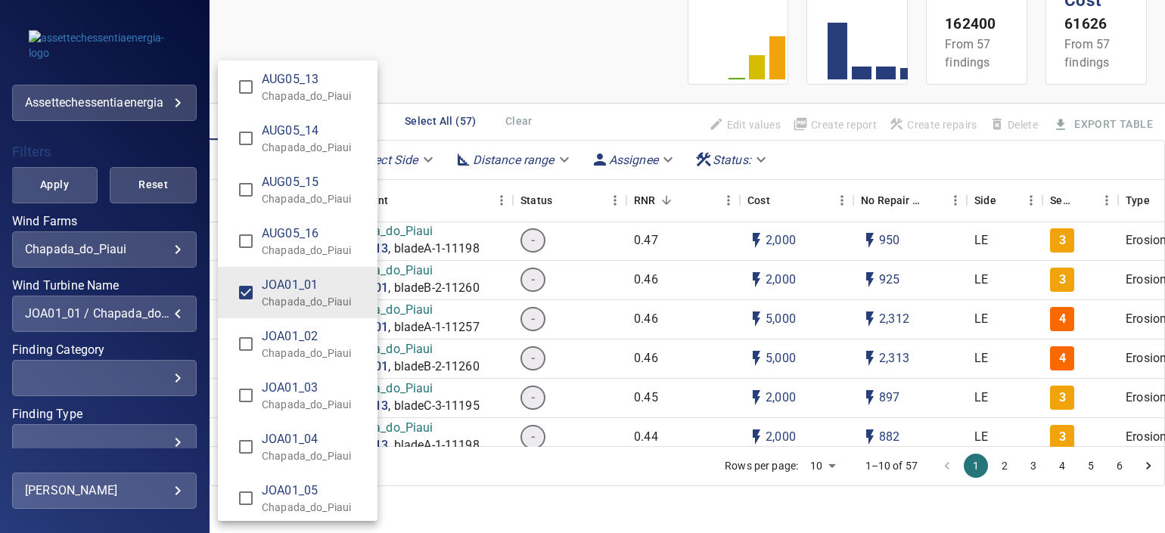
click at [299, 299] on p "Chapada_do_Piaui" at bounding box center [314, 301] width 104 height 15
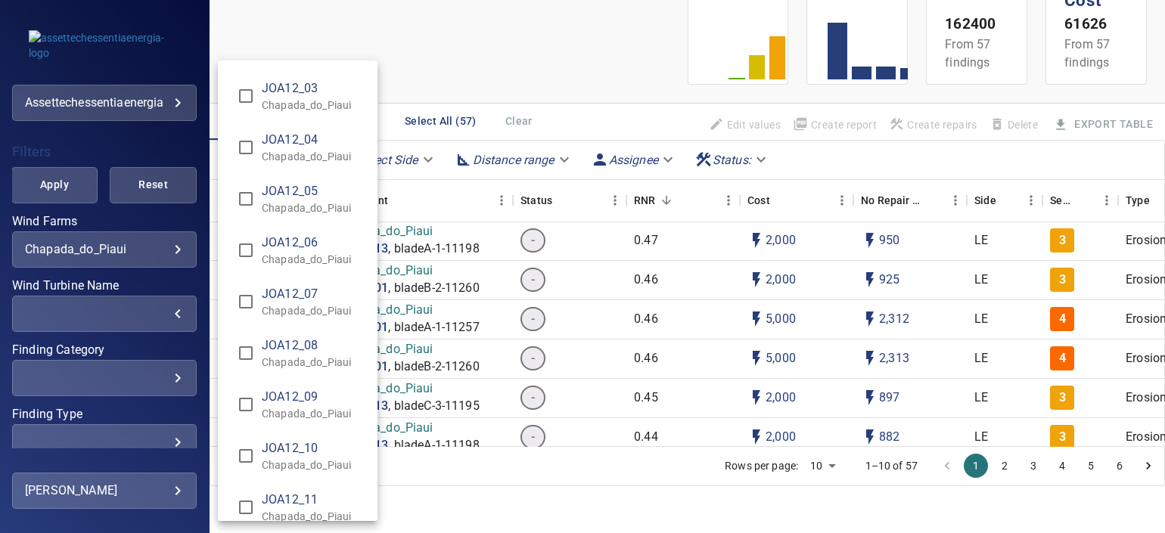
scroll to position [9739, 0]
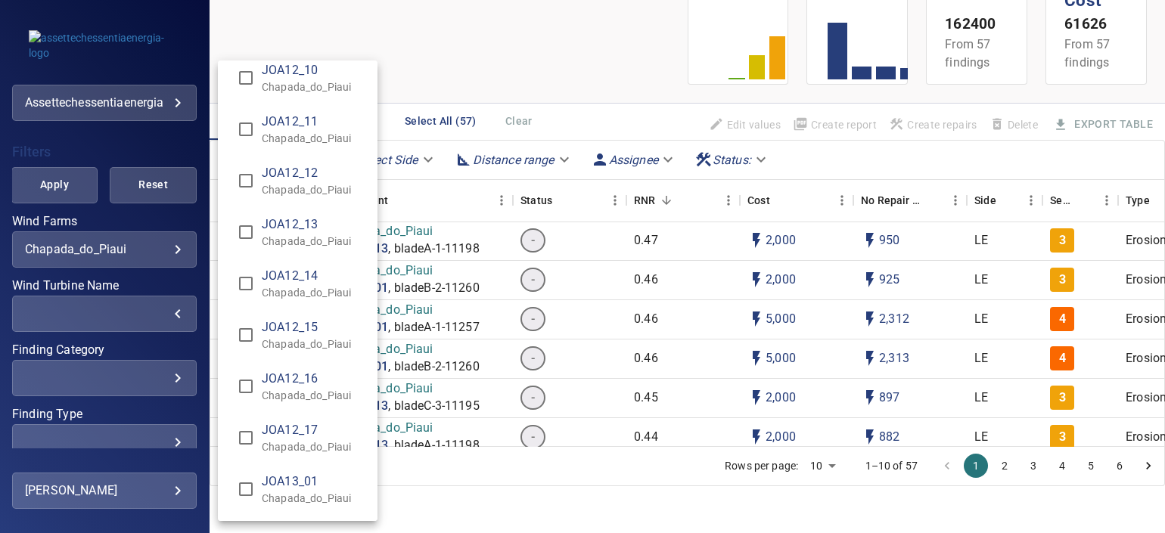
click at [328, 182] on p "Chapada_do_Piaui" at bounding box center [314, 189] width 104 height 15
type input "**********"
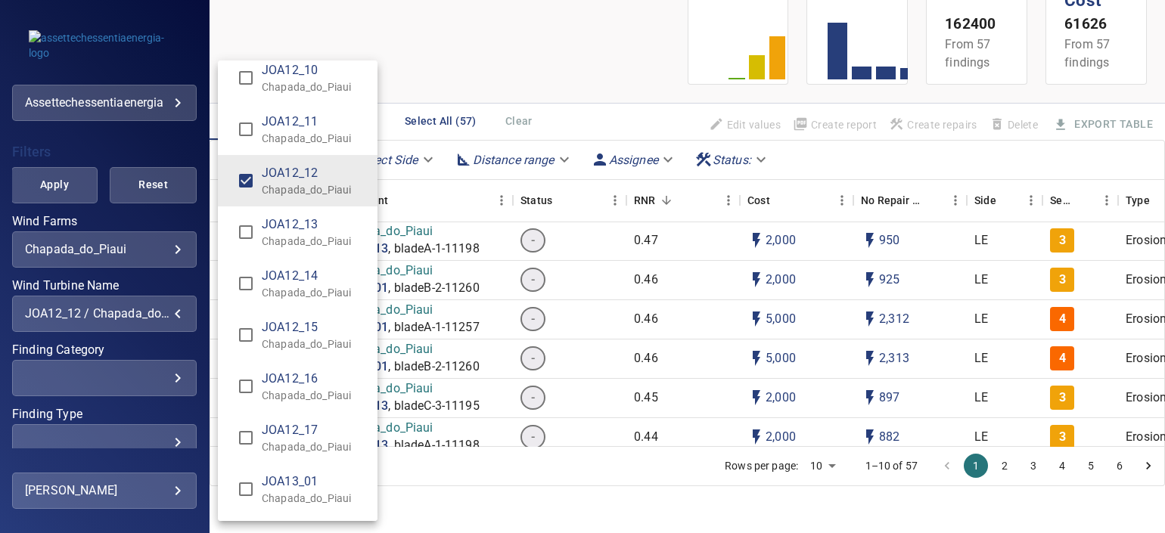
click at [42, 190] on div "Wind Turbine Name" at bounding box center [582, 266] width 1165 height 533
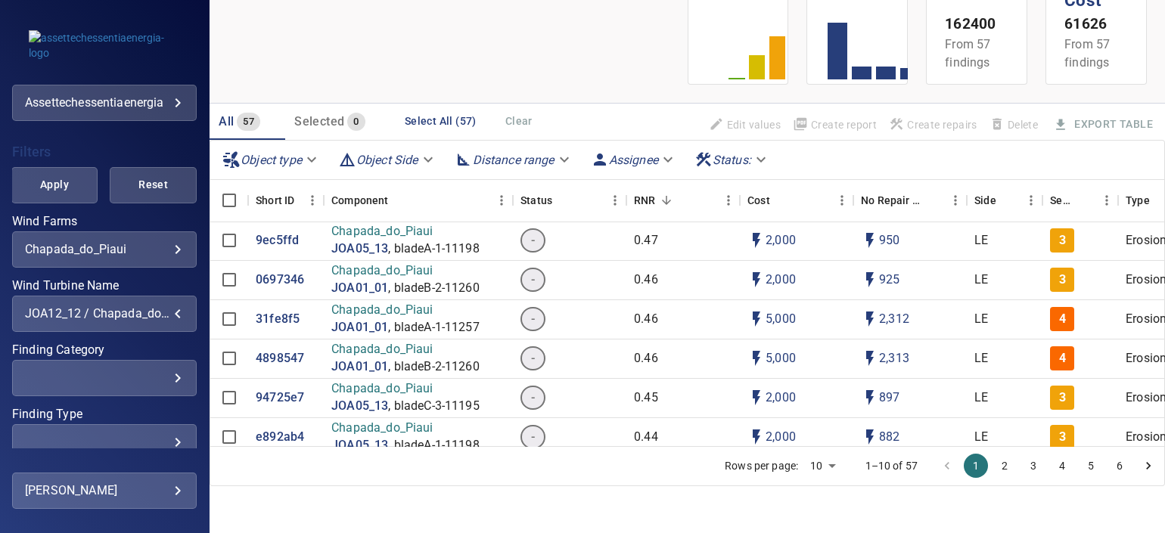
click at [82, 184] on div "AUG03_01 Chapada_do_Piaui AUG03_02 Chapada_do_Piaui AUG03_03 Chapada_do_Piaui A…" at bounding box center [582, 266] width 1165 height 533
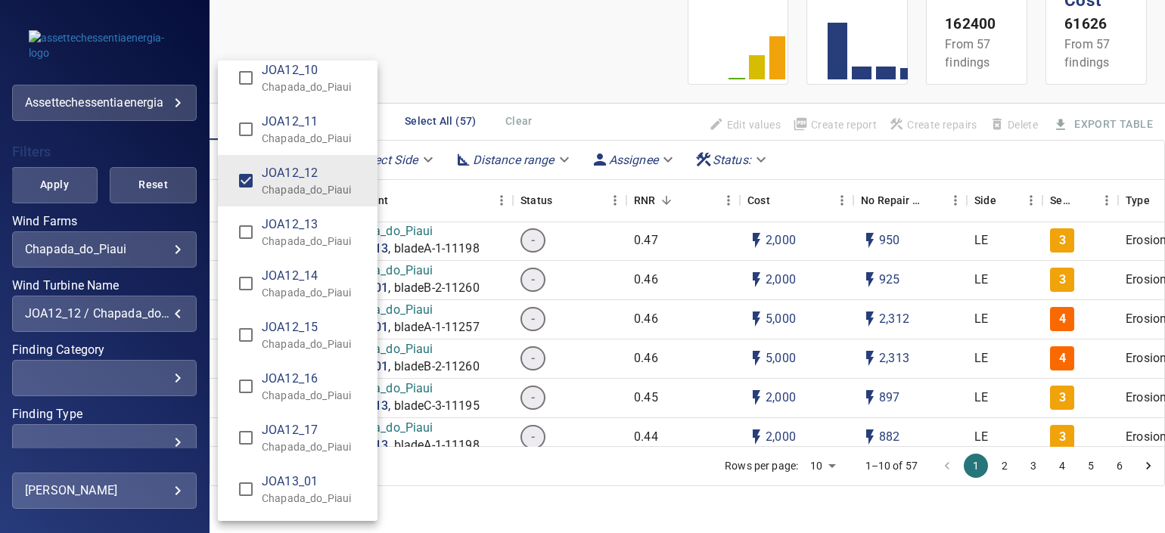
click at [63, 186] on div "Wind Turbine Name" at bounding box center [582, 266] width 1165 height 533
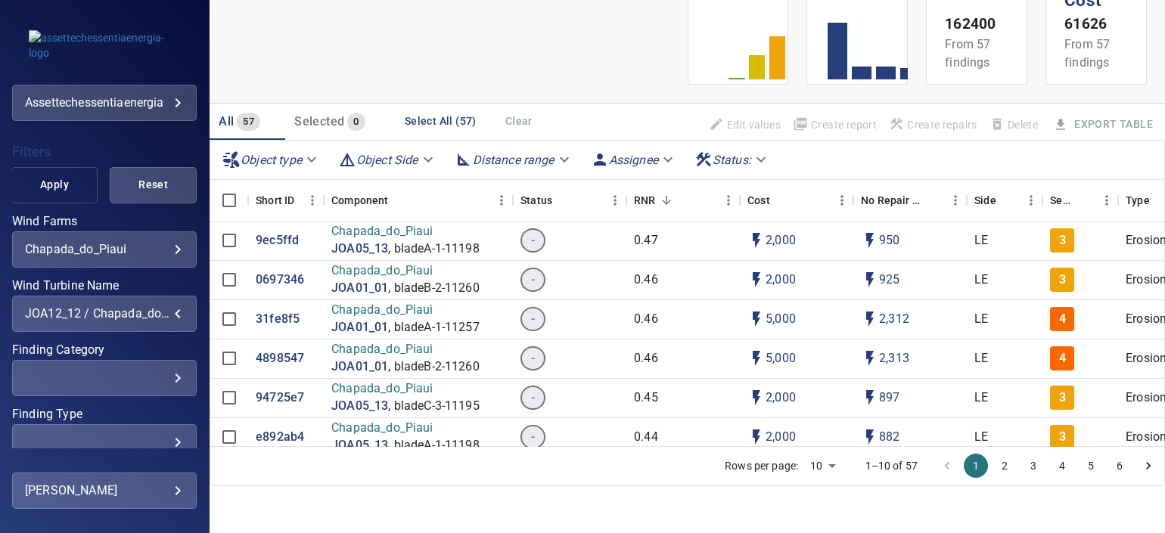
click at [57, 185] on span "Apply" at bounding box center [54, 185] width 49 height 19
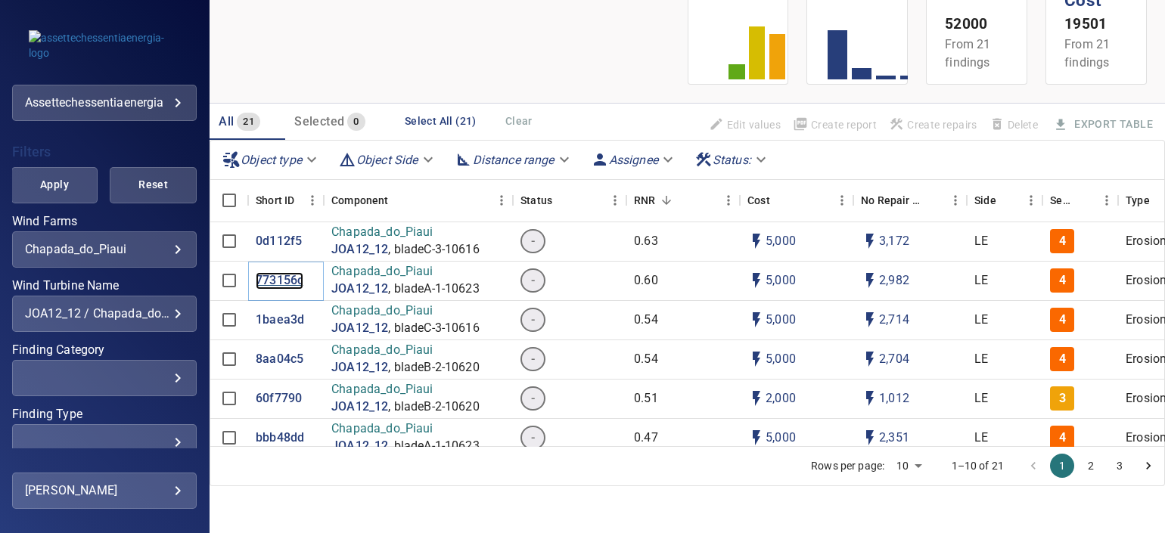
scroll to position [94, 0]
click at [170, 322] on div "**********" at bounding box center [104, 314] width 185 height 36
click at [157, 313] on div "AUG03_01 Chapada_do_Piaui AUG03_02 Chapada_do_Piaui AUG03_03 Chapada_do_Piaui A…" at bounding box center [582, 266] width 1165 height 533
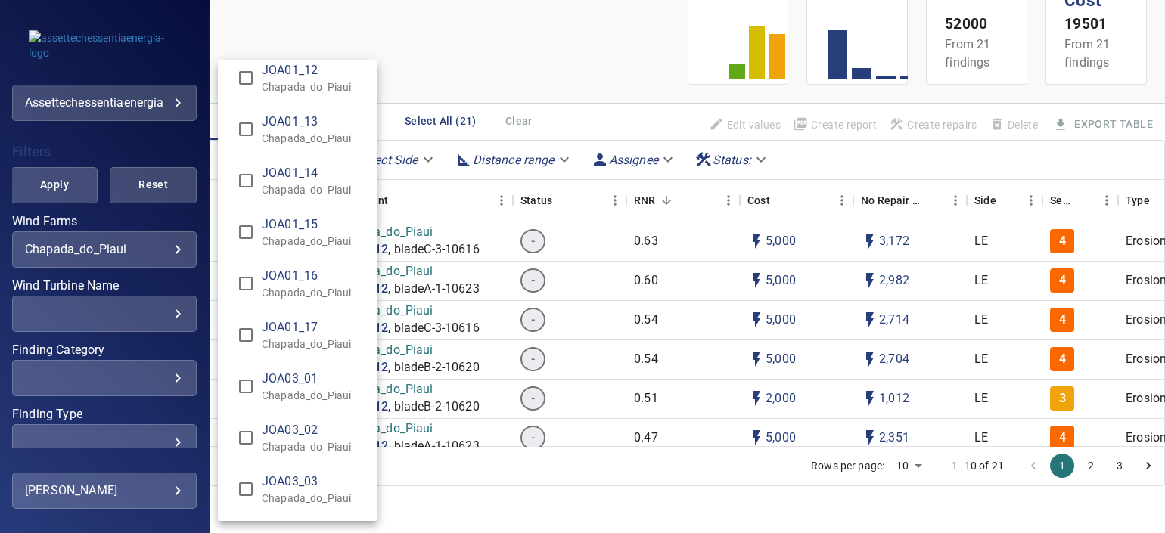
scroll to position [2836, 0]
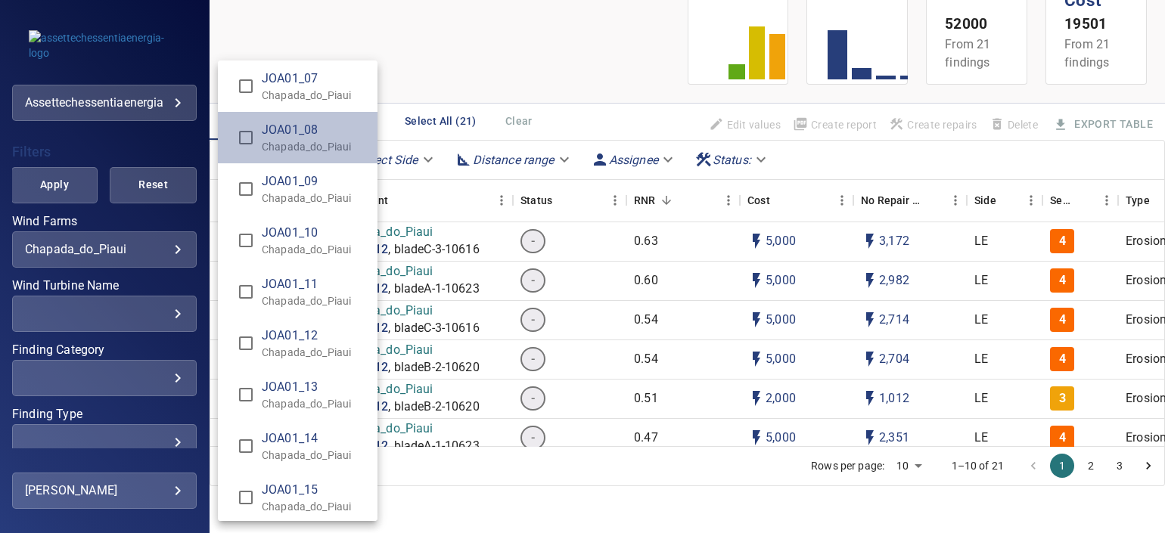
click at [301, 147] on p "Chapada_do_Piaui" at bounding box center [314, 146] width 104 height 15
type input "**********"
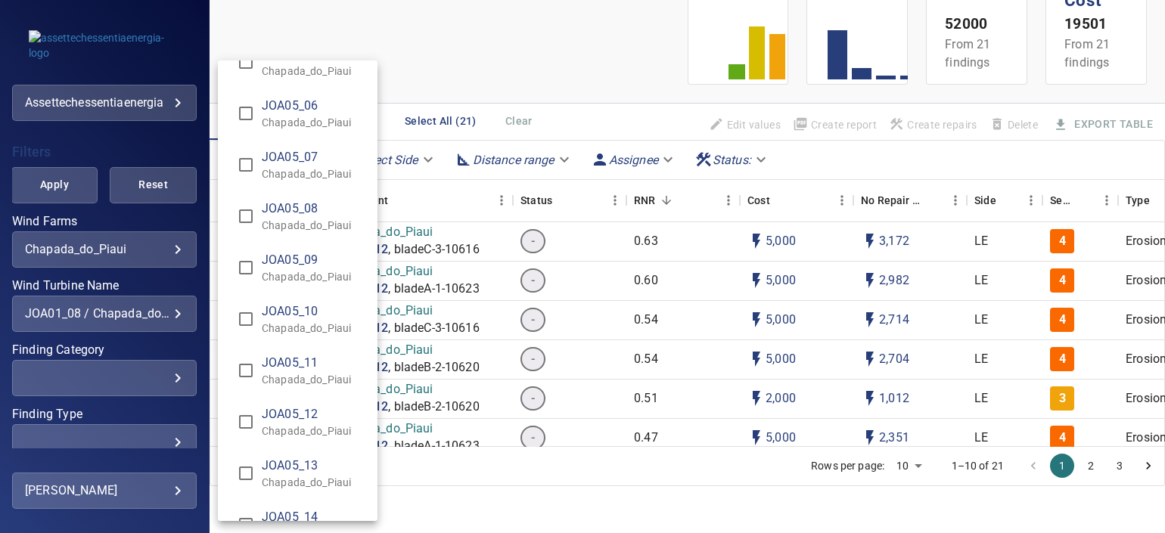
scroll to position [5200, 0]
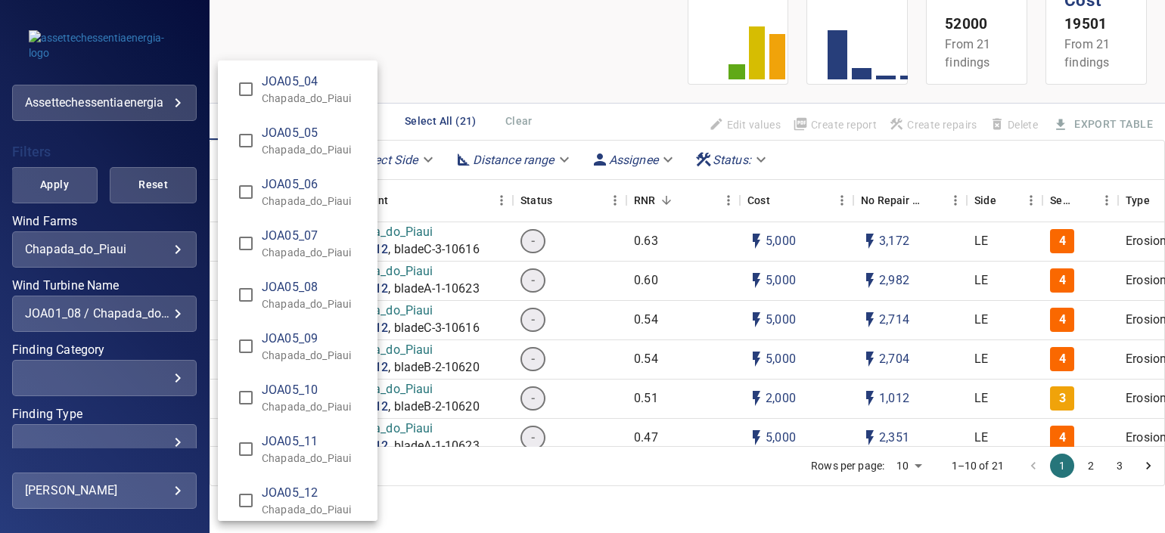
click at [309, 337] on span "JOA05_09" at bounding box center [314, 339] width 104 height 18
type input "**********"
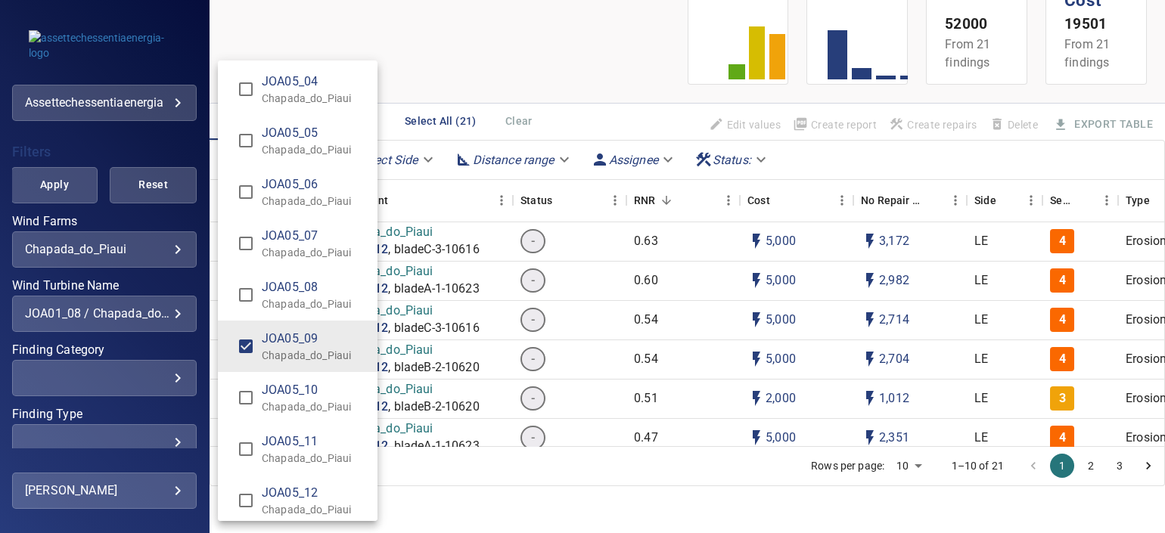
click at [41, 197] on div "Wind Turbine Name" at bounding box center [582, 266] width 1165 height 533
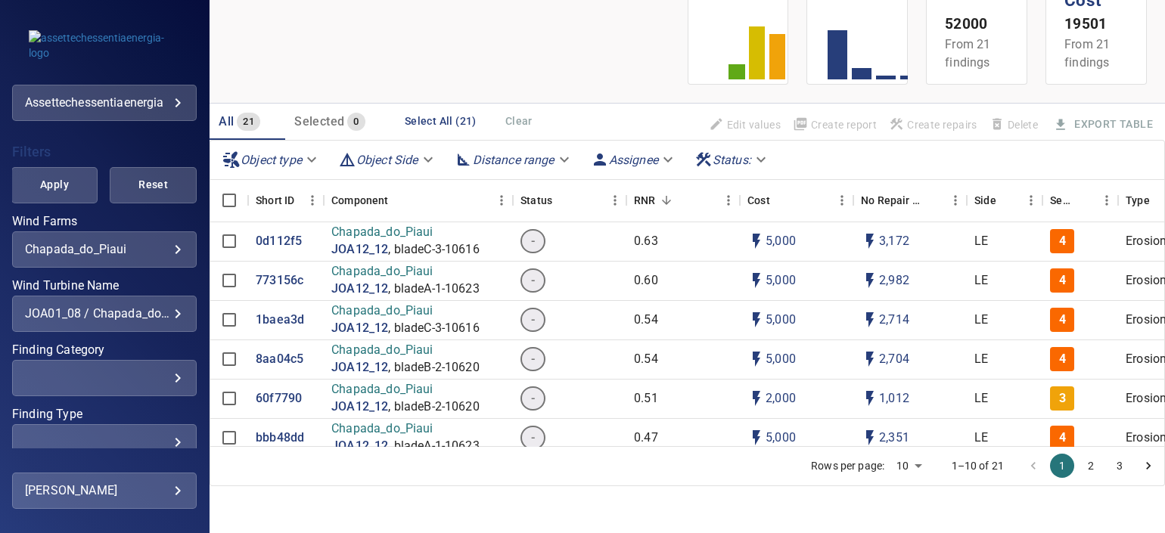
click at [53, 190] on div "AUG03_01 Chapada_do_Piaui AUG03_02 Chapada_do_Piaui AUG03_03 Chapada_do_Piaui A…" at bounding box center [582, 266] width 1165 height 533
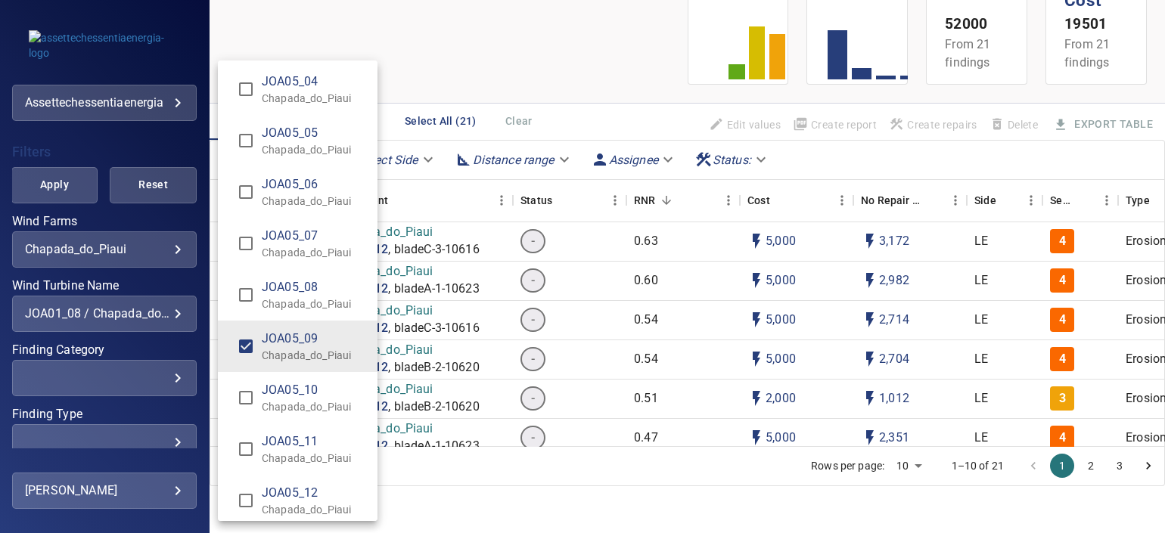
click at [62, 183] on div "Wind Turbine Name" at bounding box center [582, 266] width 1165 height 533
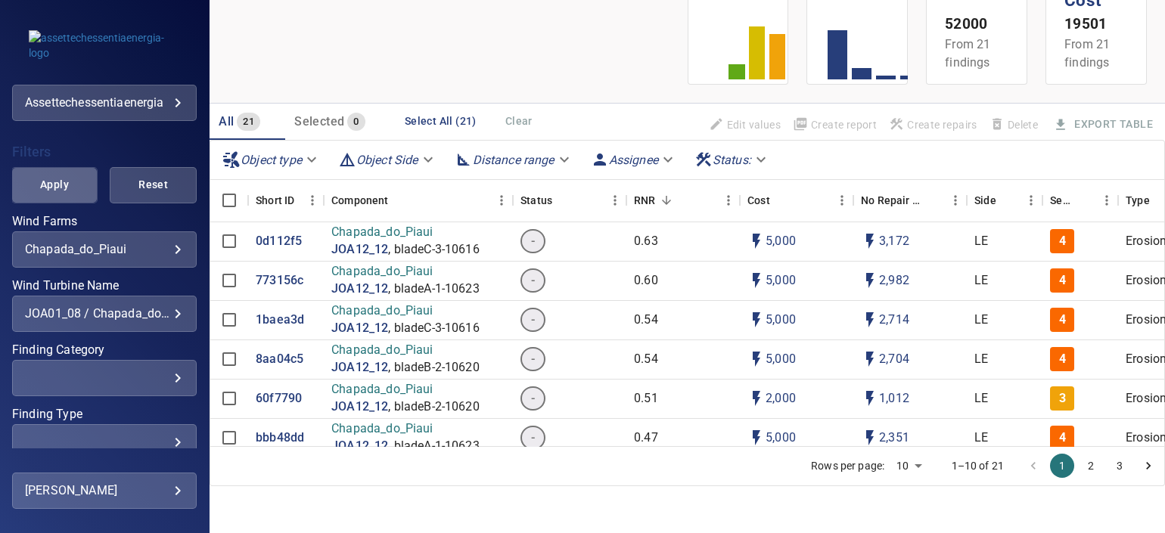
click at [55, 182] on span "Apply" at bounding box center [54, 185] width 49 height 19
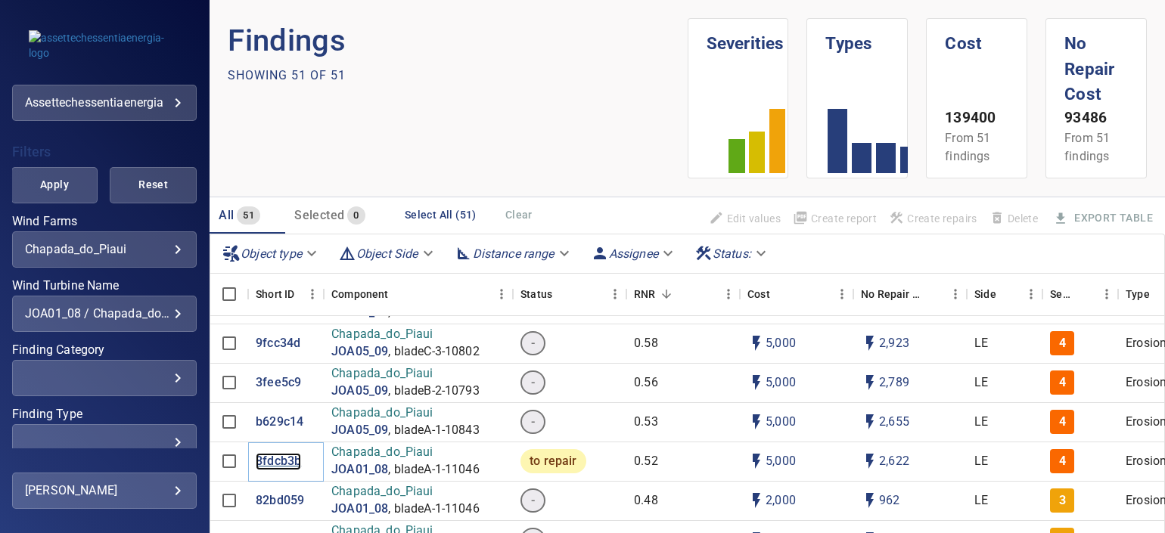
scroll to position [188, 0]
click at [138, 319] on div "JOA01_08 / Chapada_do_Piaui, JOA05_09 / Chapada_do_Piaui" at bounding box center [104, 313] width 159 height 14
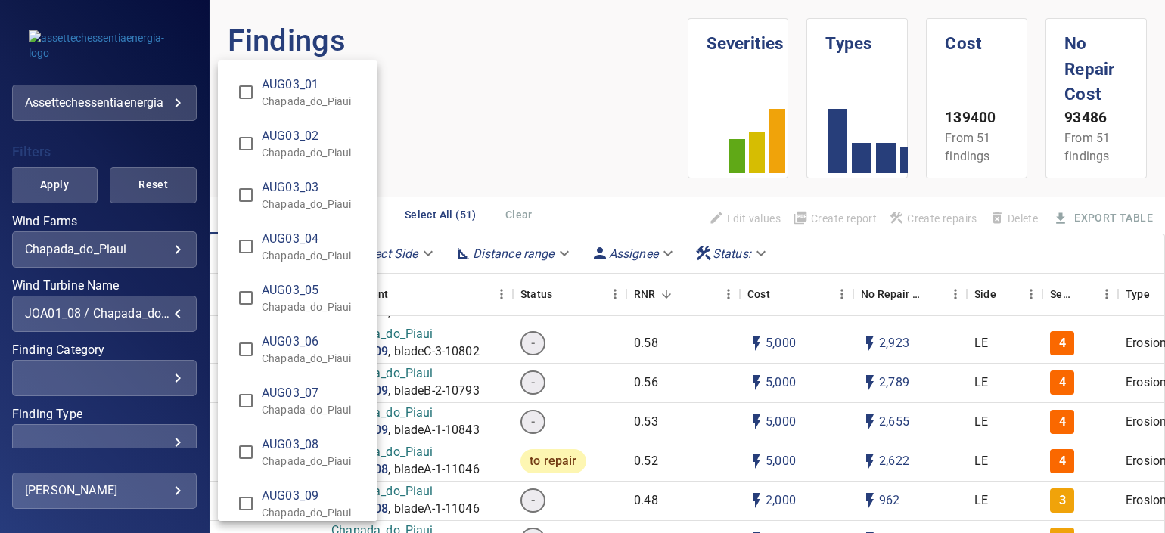
scroll to position [5252, 0]
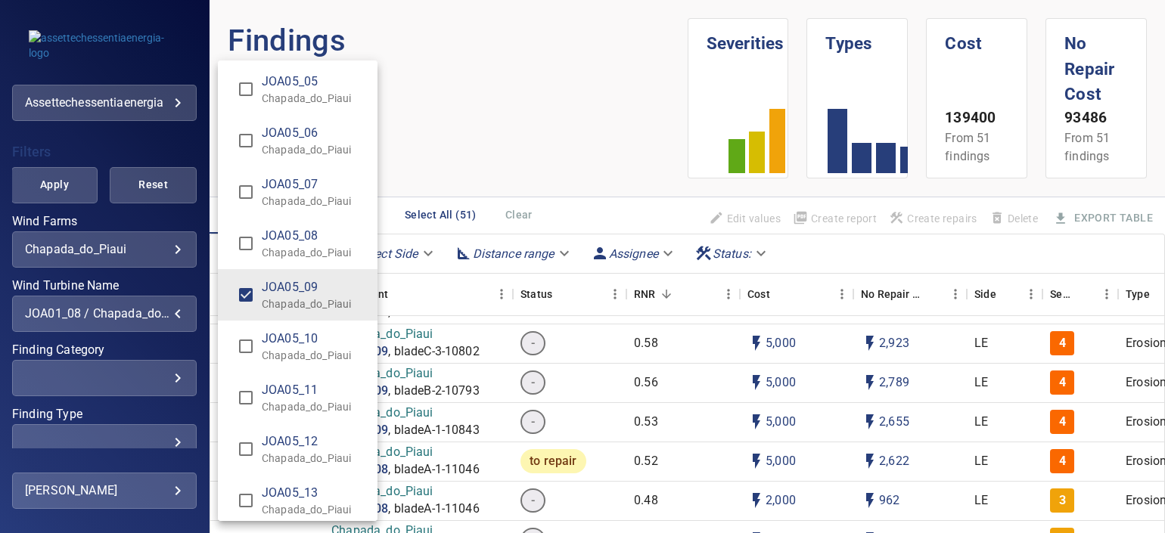
click at [273, 297] on p "Chapada_do_Piaui" at bounding box center [314, 304] width 104 height 15
type input "**********"
click at [276, 281] on span "JOA01_08" at bounding box center [314, 286] width 104 height 18
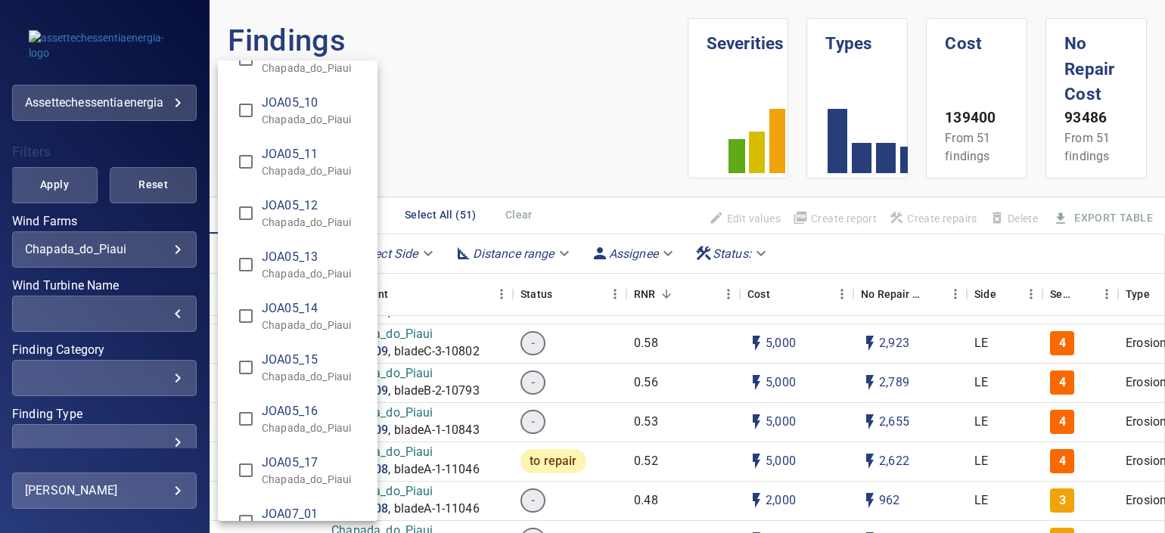
scroll to position [5484, 0]
click at [309, 270] on p "Chapada_do_Piaui" at bounding box center [314, 277] width 104 height 15
type input "**********"
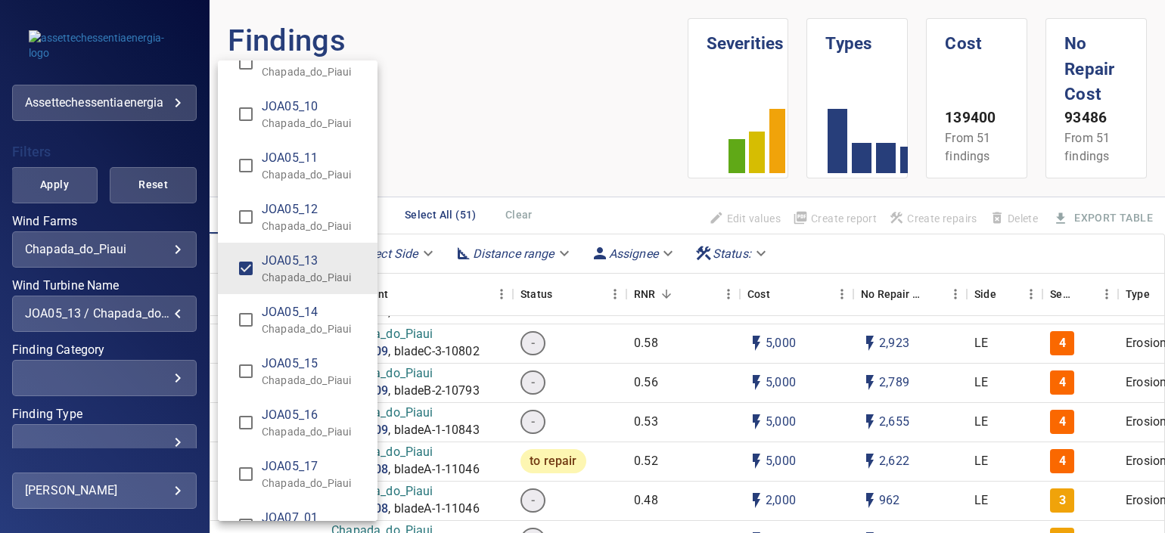
click at [54, 194] on div "Wind Turbine Name" at bounding box center [582, 266] width 1165 height 533
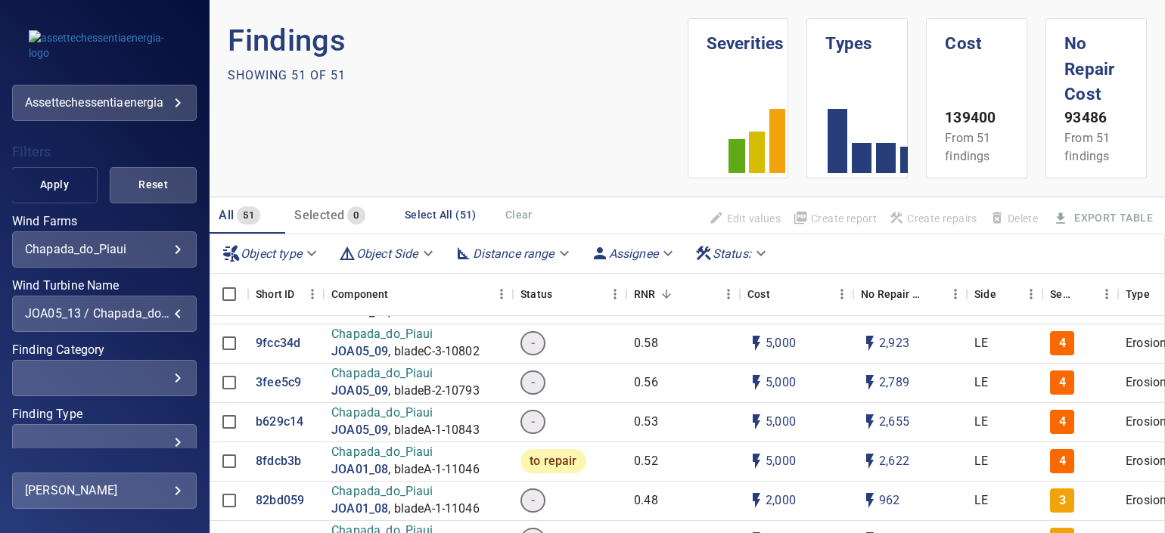
click at [66, 182] on span "Apply" at bounding box center [54, 185] width 49 height 19
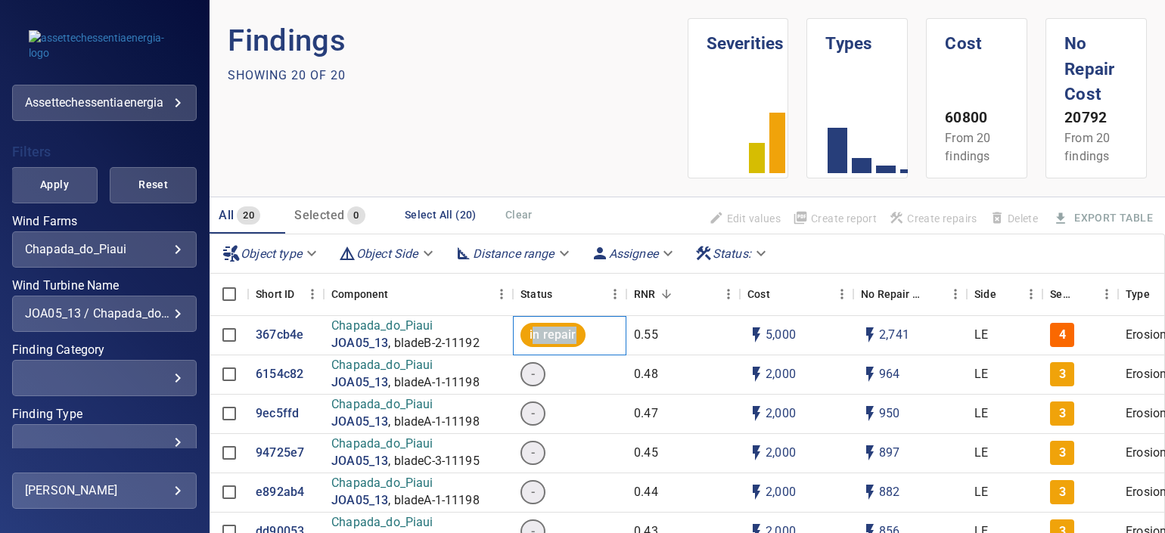
drag, startPoint x: 532, startPoint y: 332, endPoint x: 605, endPoint y: 323, distance: 73.9
click at [605, 323] on div "in repair" at bounding box center [569, 335] width 113 height 39
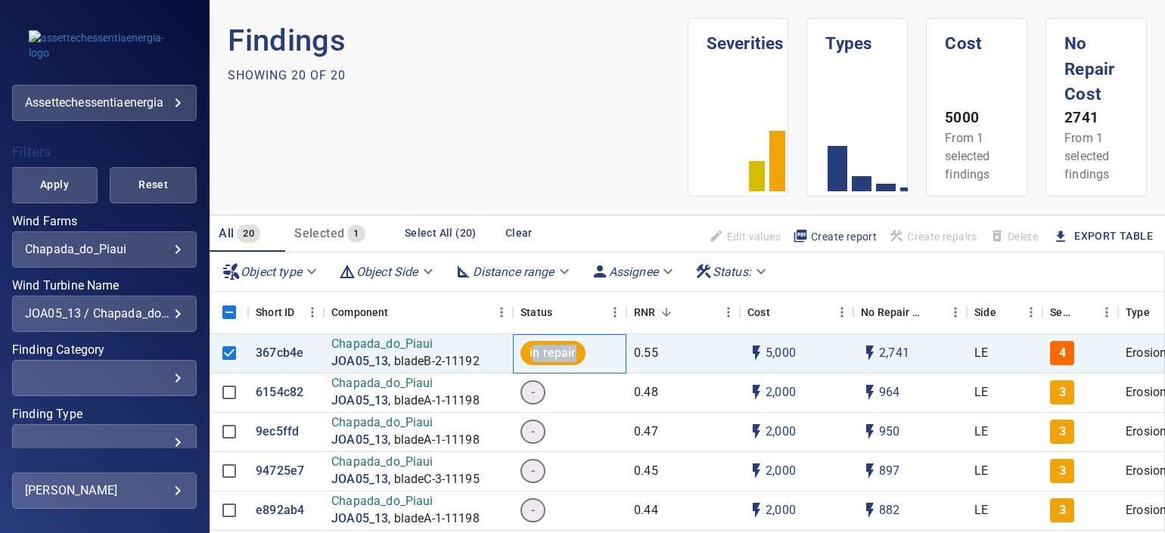
drag, startPoint x: 605, startPoint y: 323, endPoint x: 566, endPoint y: 363, distance: 56.2
click at [566, 363] on div "in repair" at bounding box center [552, 353] width 64 height 24
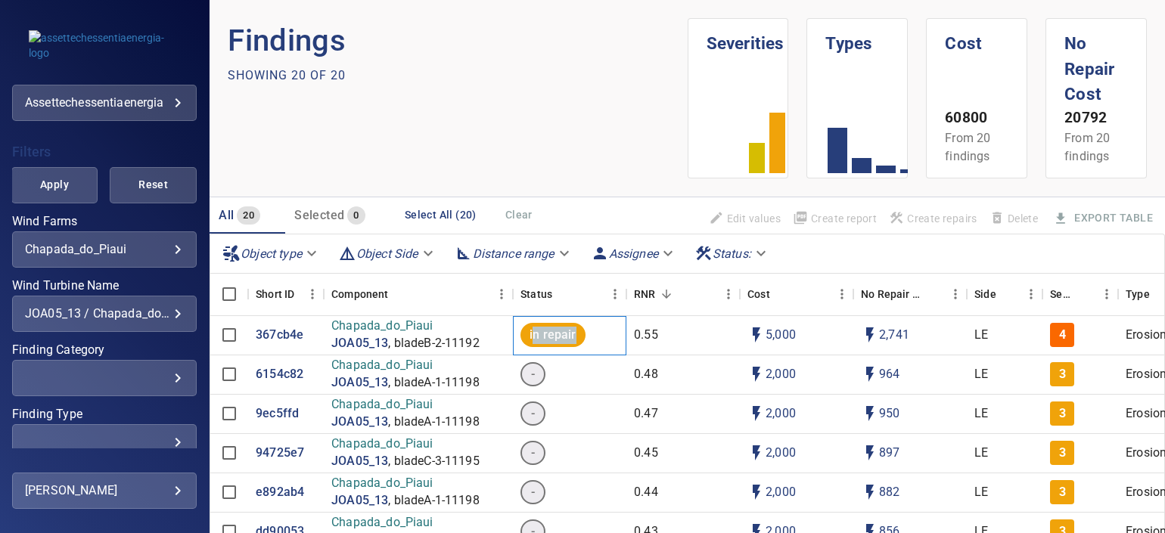
click at [560, 334] on span "in repair" at bounding box center [552, 335] width 64 height 17
click at [567, 336] on span "in repair" at bounding box center [552, 335] width 64 height 17
click at [567, 336] on div "in repair" at bounding box center [569, 335] width 113 height 39
click at [567, 336] on span "in repair" at bounding box center [552, 335] width 64 height 17
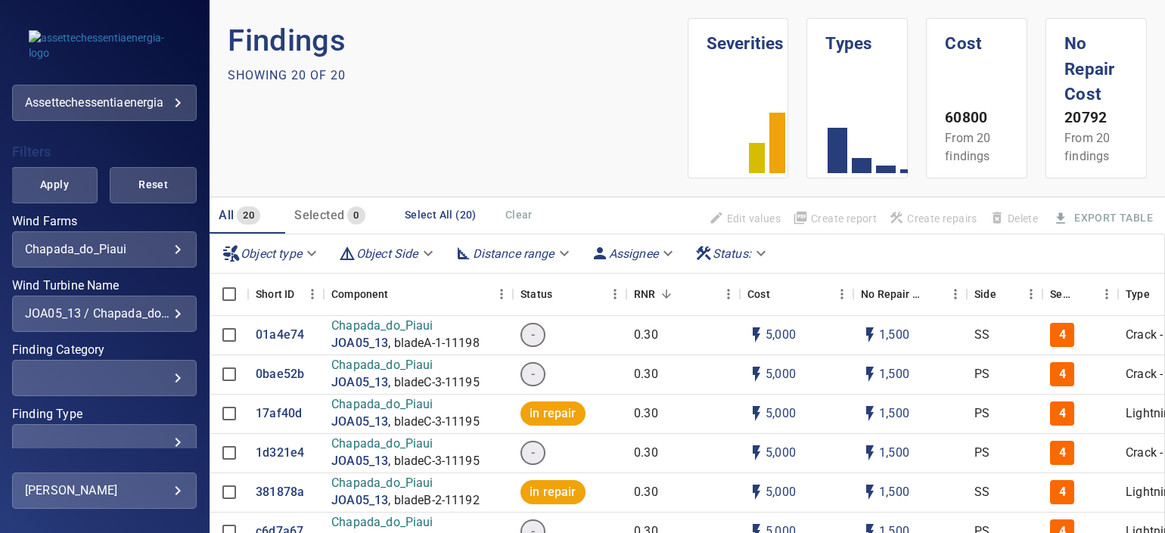
scroll to position [377, 0]
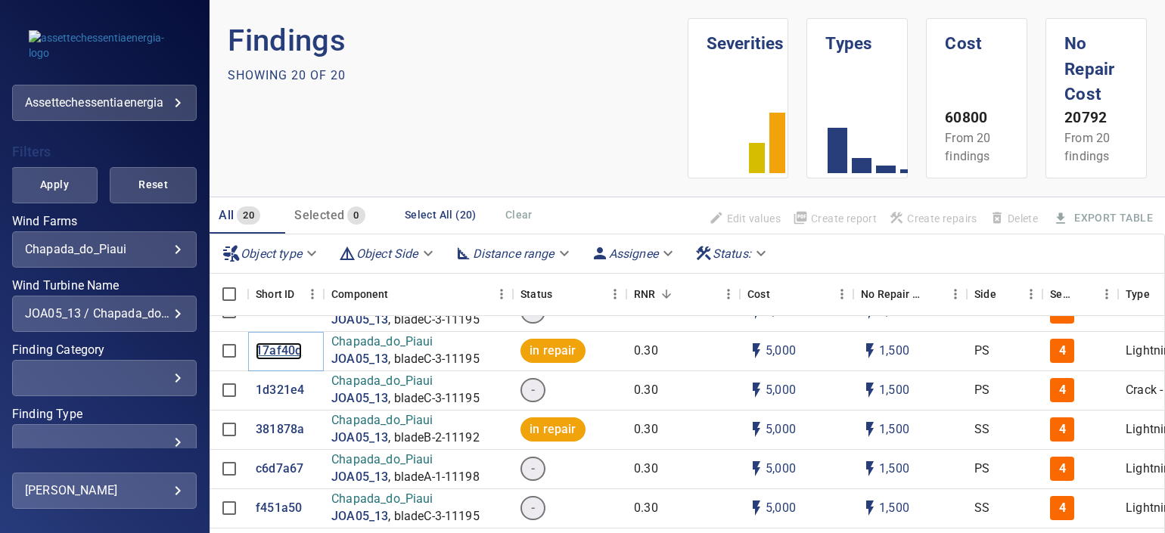
click at [280, 343] on p "17af40d" at bounding box center [279, 351] width 46 height 17
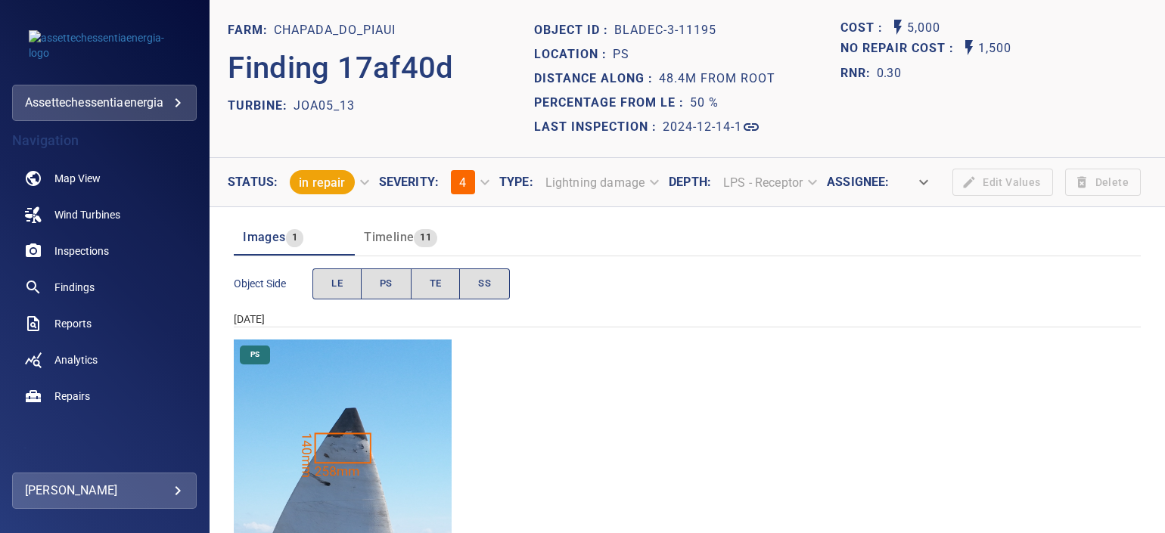
click at [401, 391] on img "Chapada_do_Piaui/JOA05_13/2024-12-14-1/2024-12-14-3/image180wp180.jpg" at bounding box center [343, 449] width 218 height 218
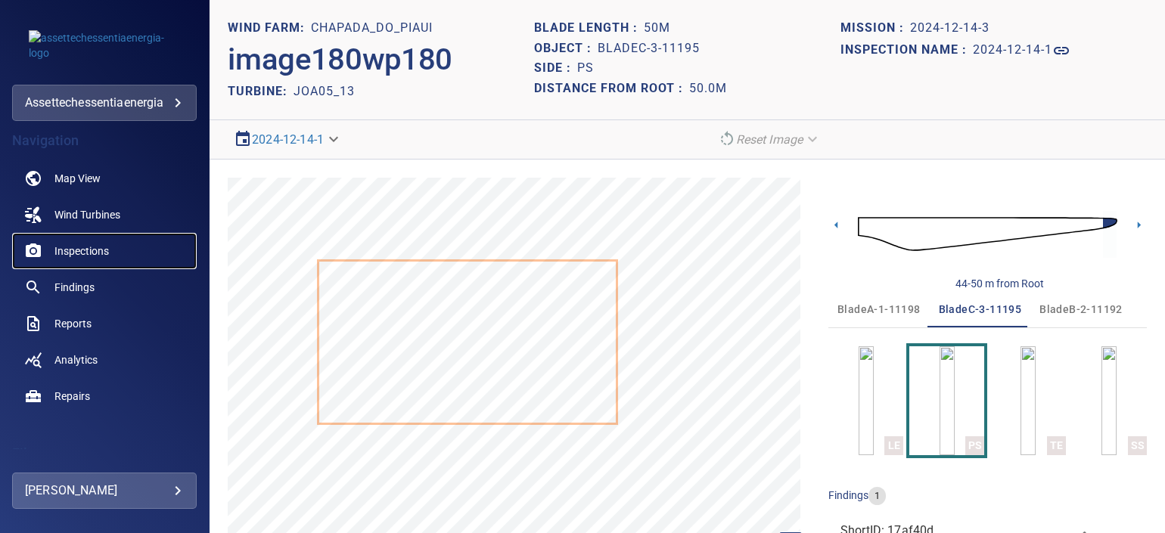
click at [79, 253] on span "Inspections" at bounding box center [81, 251] width 54 height 15
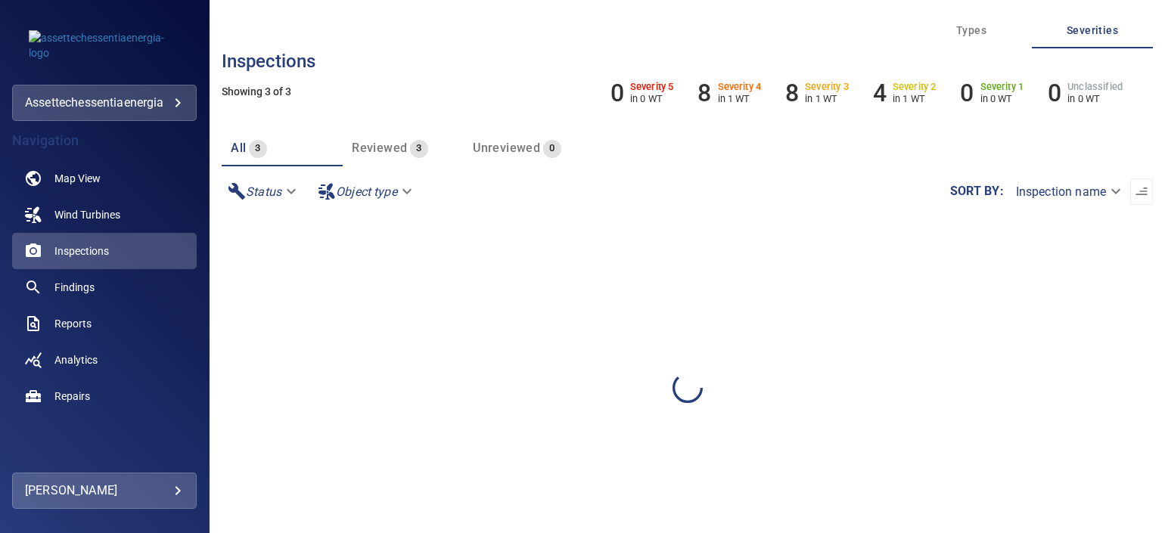
scroll to position [188, 0]
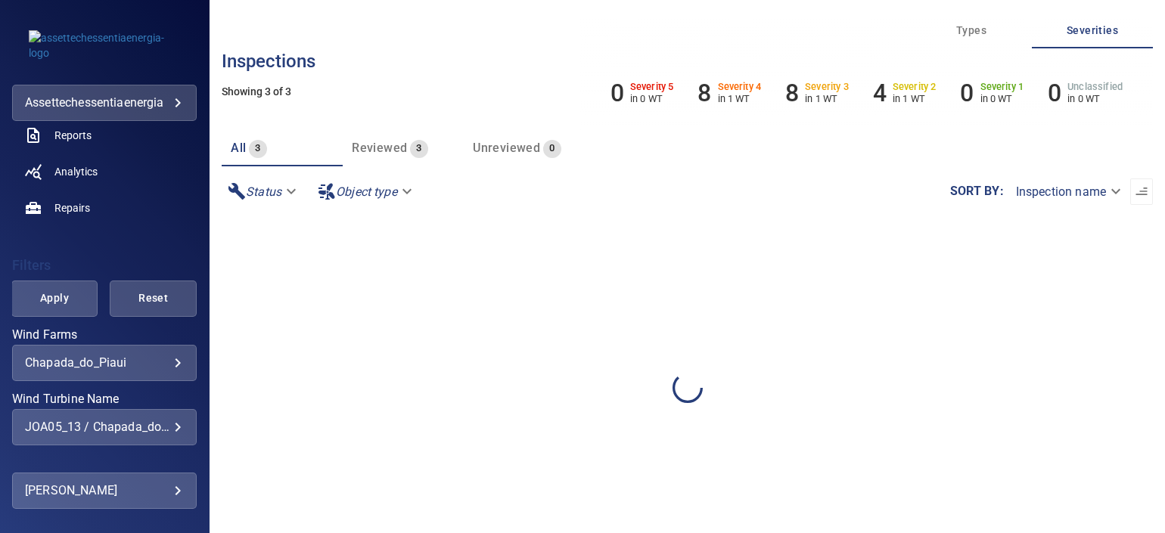
click at [138, 363] on body "**********" at bounding box center [582, 266] width 1165 height 533
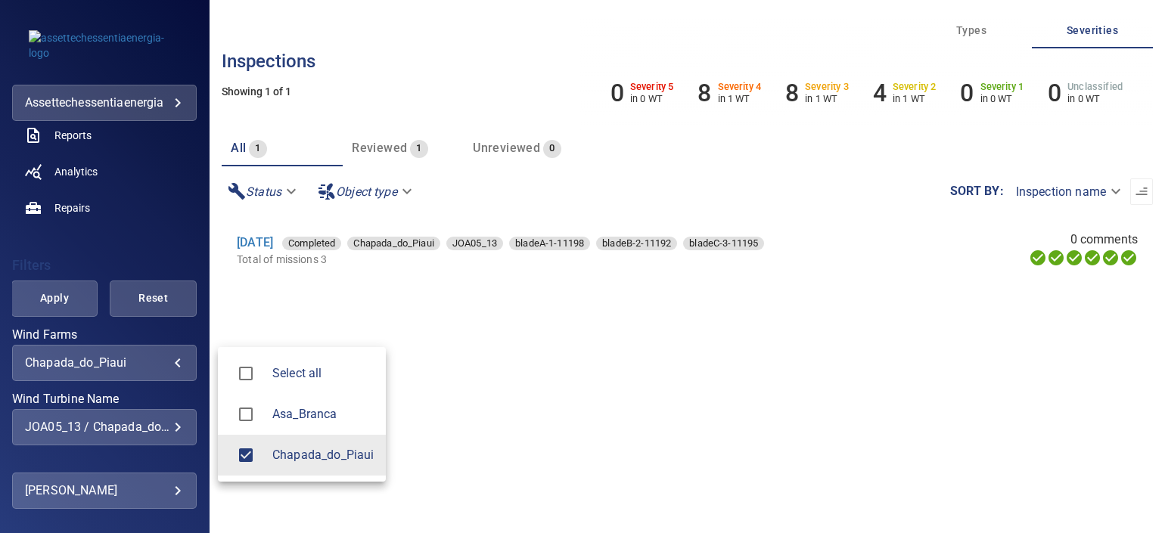
click at [144, 415] on div at bounding box center [582, 266] width 1165 height 533
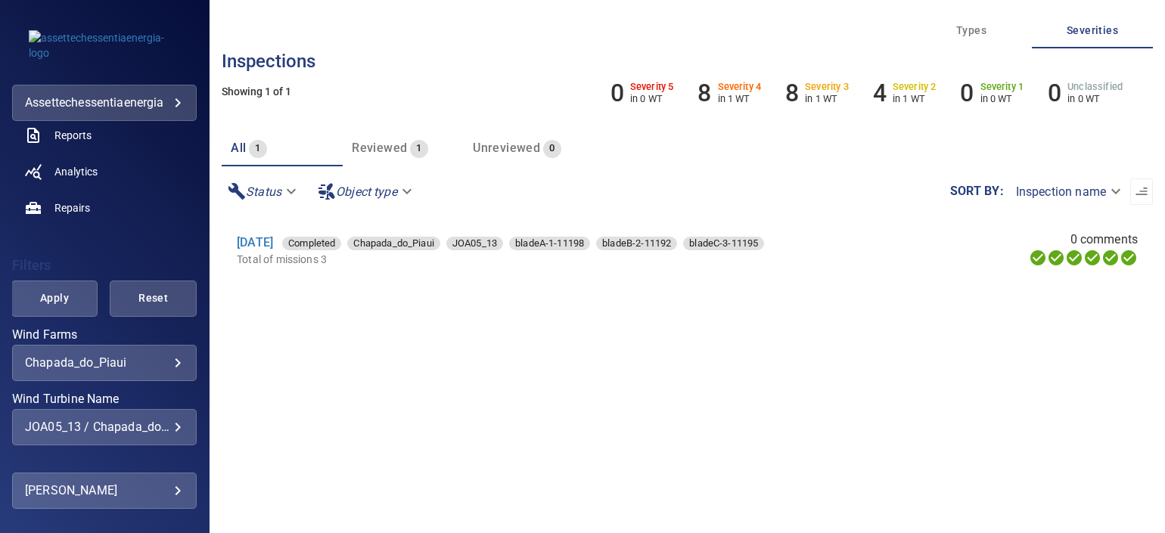
click at [146, 421] on div "Select all Asa_Branca Chapada_do_Piaui" at bounding box center [582, 266] width 1165 height 533
click at [265, 245] on link "14 Dec 2024" at bounding box center [255, 242] width 36 height 14
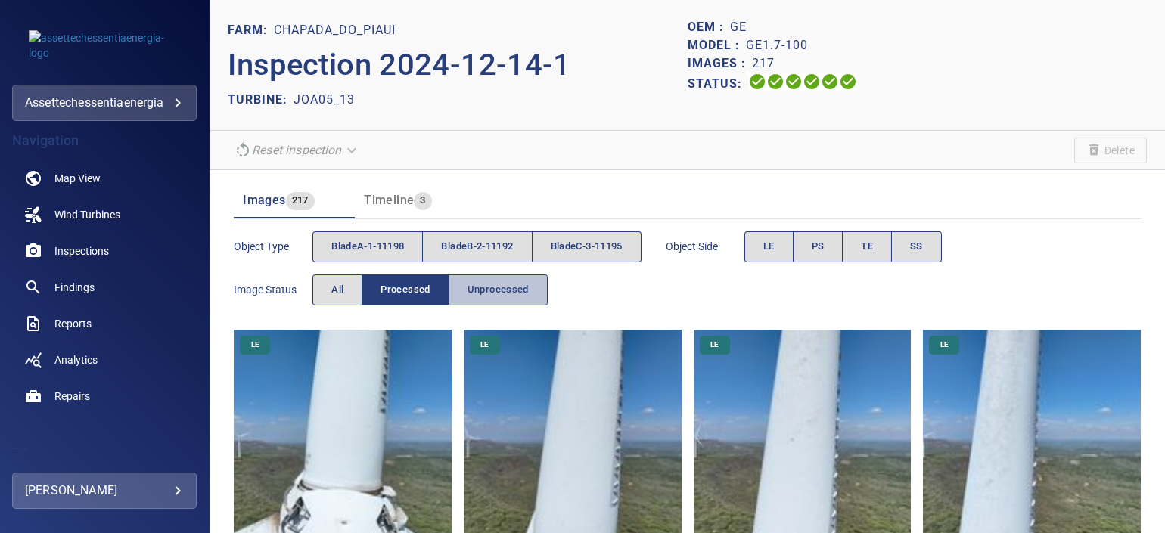
click at [495, 284] on span "Unprocessed" at bounding box center [498, 289] width 61 height 17
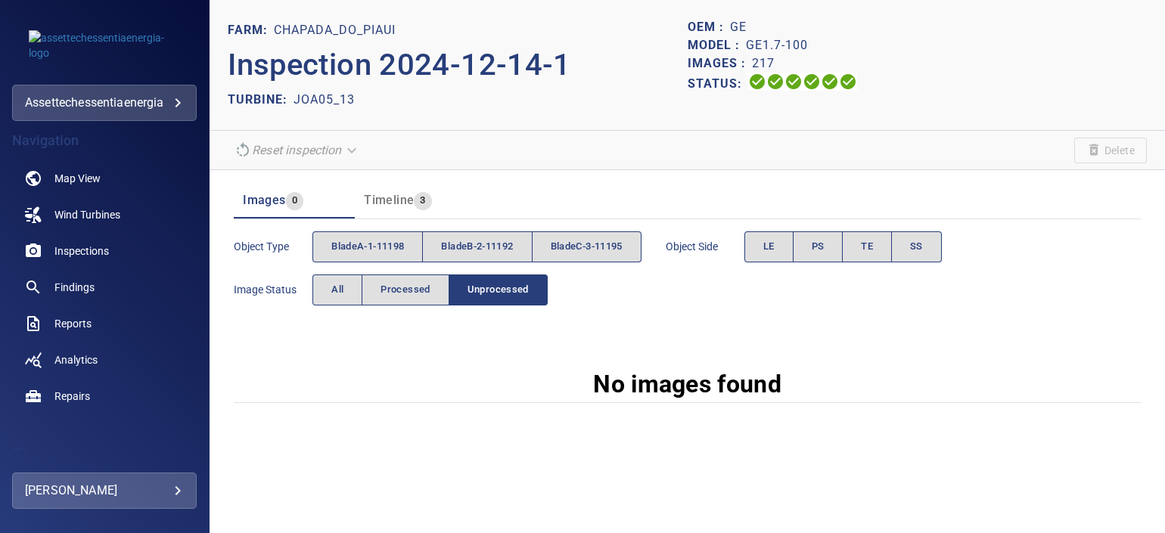
click at [409, 270] on div "Image Status All Processed Unprocessed" at bounding box center [391, 290] width 314 height 43
click at [420, 284] on span "Processed" at bounding box center [405, 289] width 49 height 17
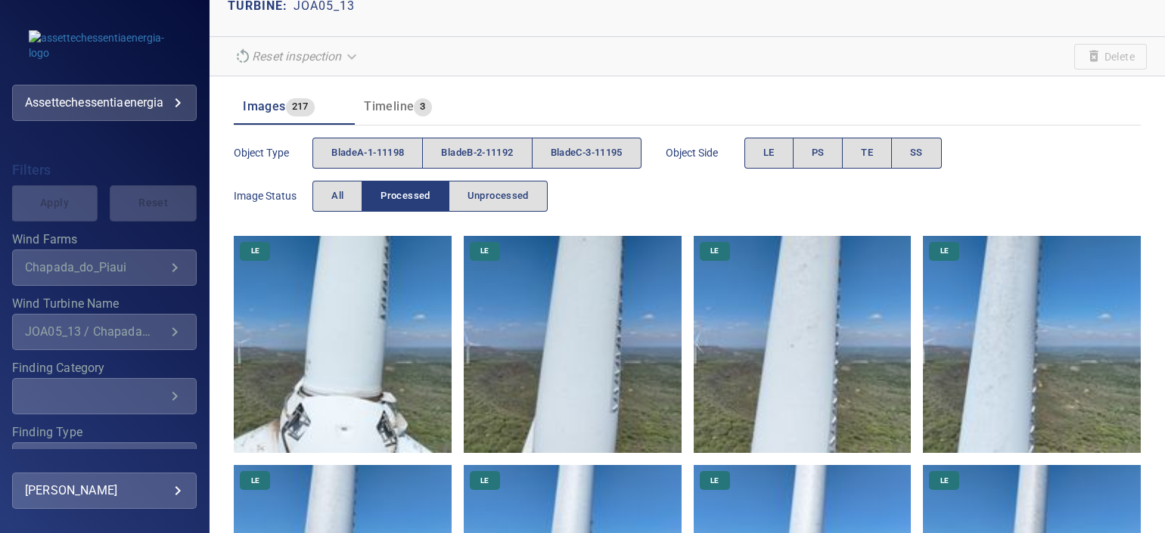
scroll to position [374, 0]
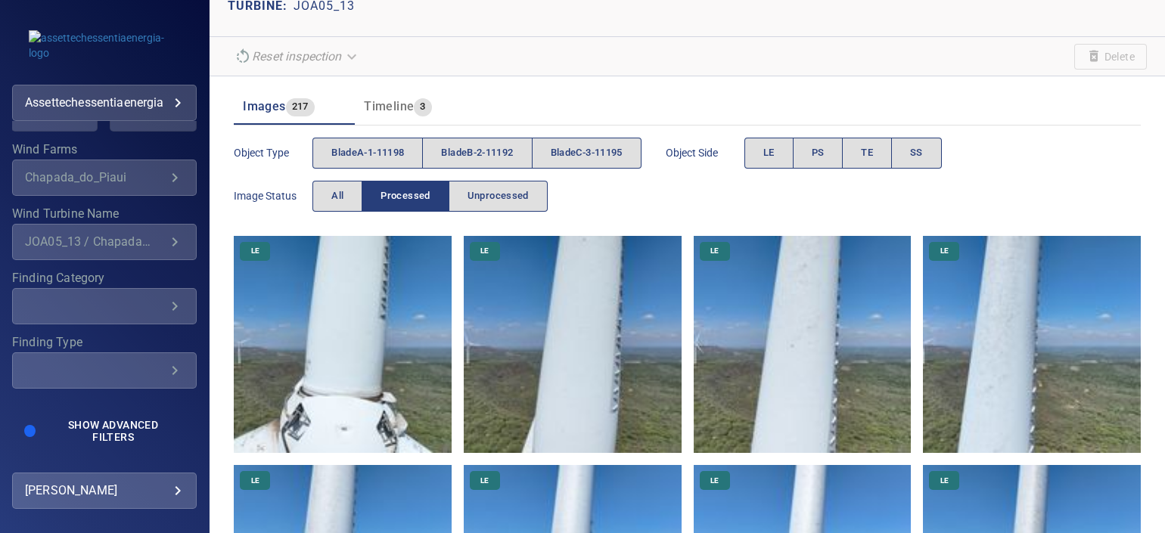
click at [102, 346] on label "Finding Type" at bounding box center [104, 343] width 185 height 12
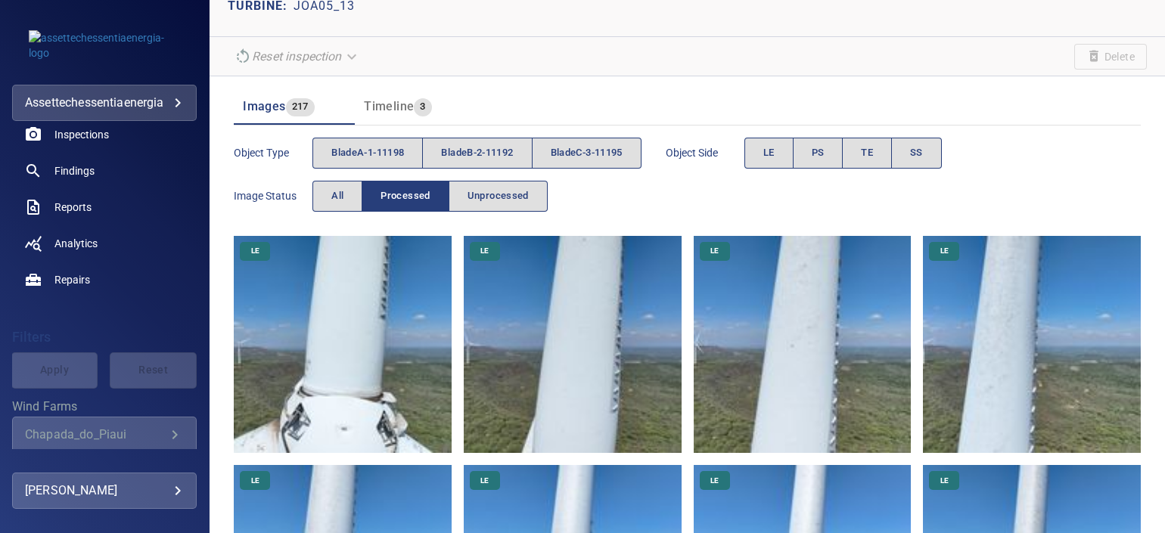
scroll to position [90, 0]
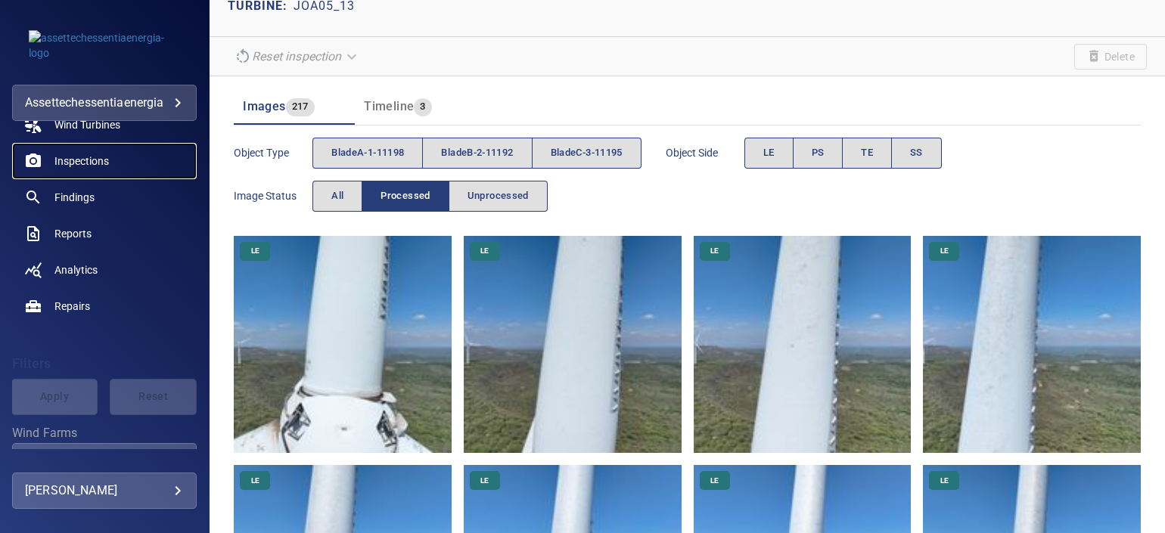
click at [79, 161] on span "Inspections" at bounding box center [81, 161] width 54 height 15
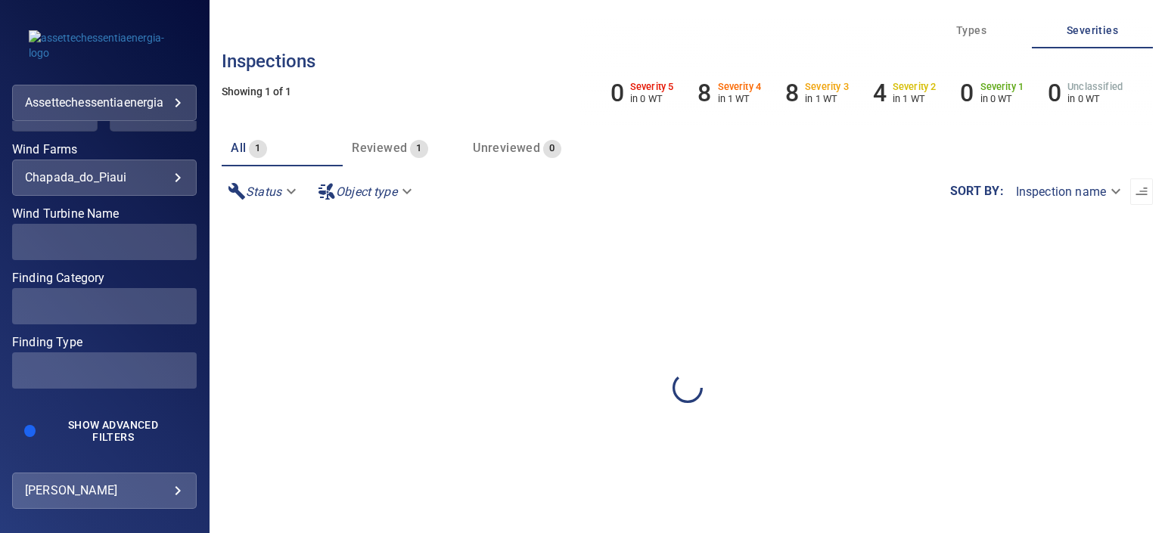
scroll to position [374, 0]
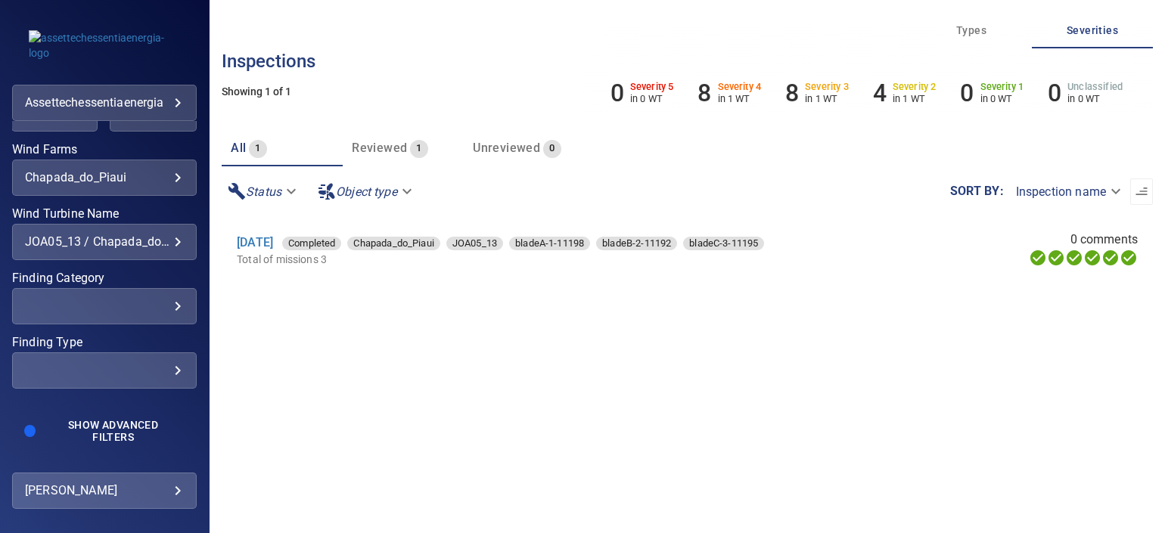
click at [175, 303] on div "​ ​" at bounding box center [104, 306] width 185 height 36
click at [151, 307] on div "Finding Category" at bounding box center [582, 266] width 1165 height 533
click at [152, 356] on div "​ ​" at bounding box center [104, 371] width 185 height 36
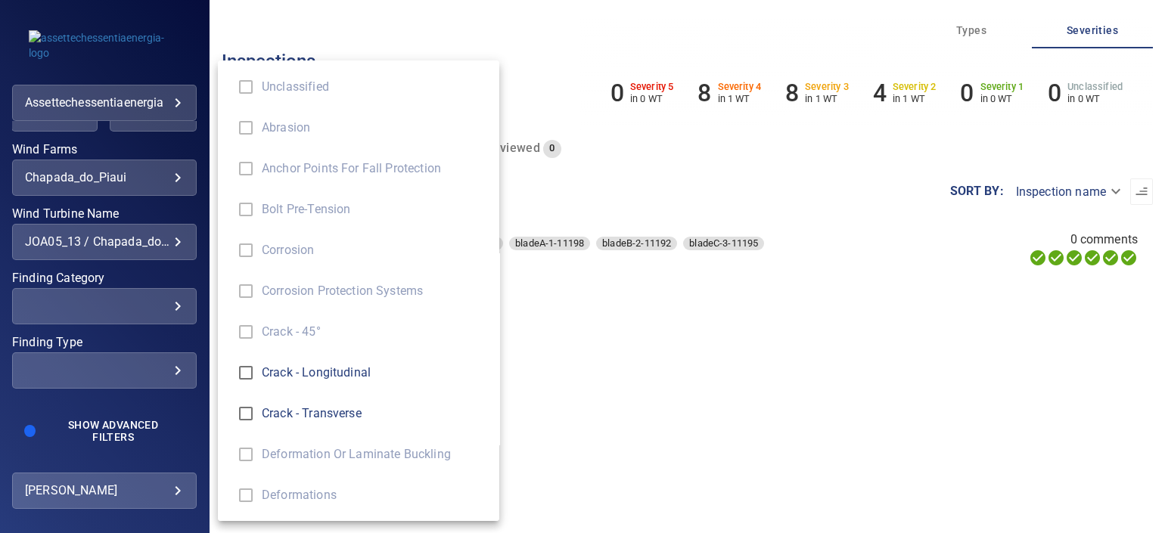
click at [151, 374] on div "Finding Type" at bounding box center [582, 266] width 1165 height 533
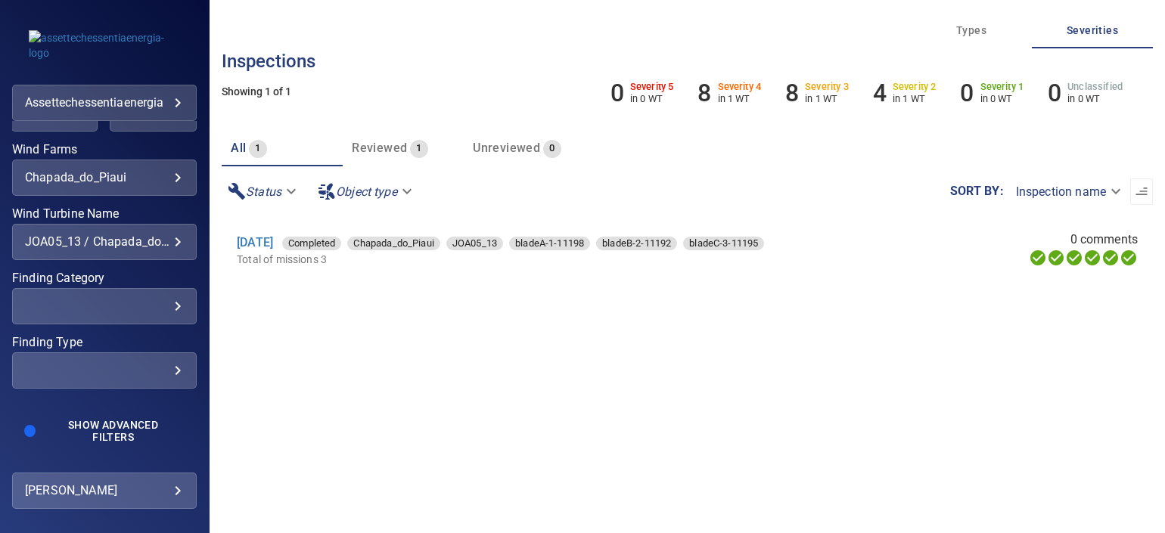
click at [151, 374] on div "​" at bounding box center [104, 370] width 159 height 14
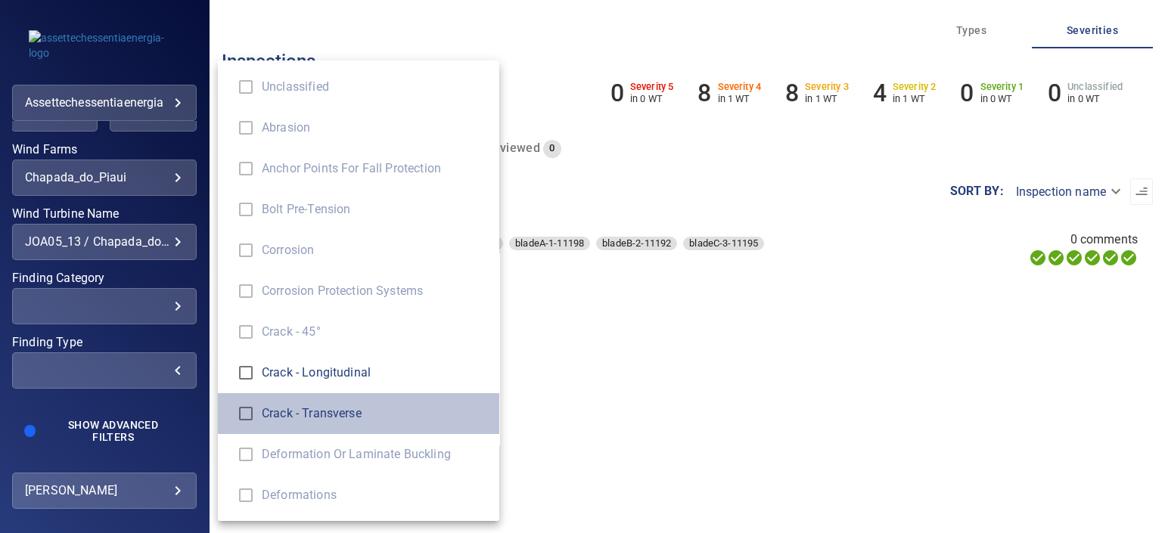
click at [335, 413] on span "Crack - Transverse" at bounding box center [374, 414] width 225 height 18
type input "**********"
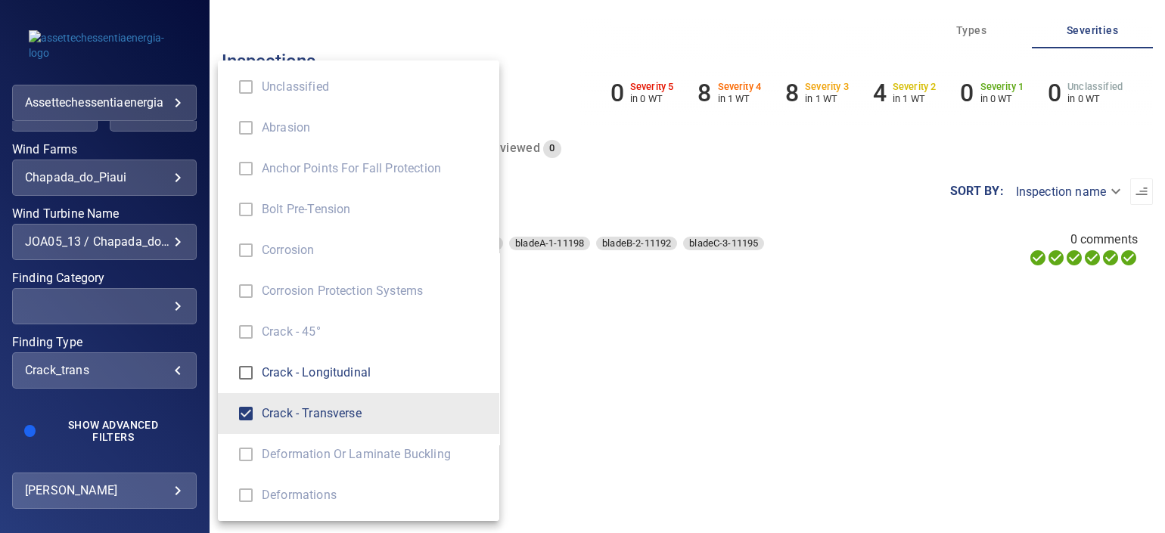
click at [70, 135] on div "Finding Type" at bounding box center [582, 266] width 1165 height 533
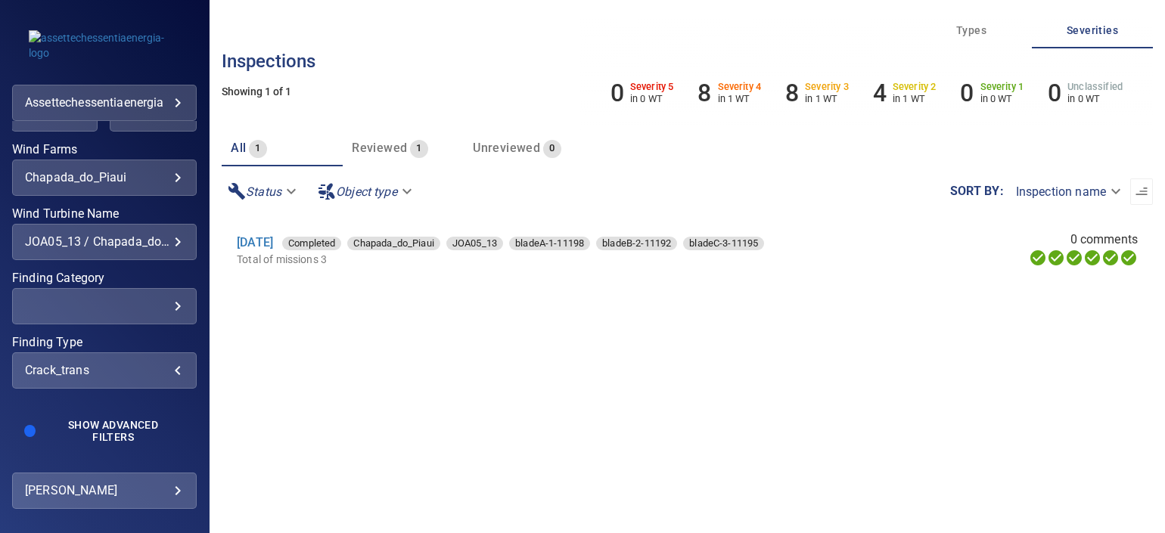
click at [70, 128] on div "Unclassified Abrasion Anchor Points for Fall Protection Bolt Pre-tension Corros…" at bounding box center [582, 266] width 1165 height 533
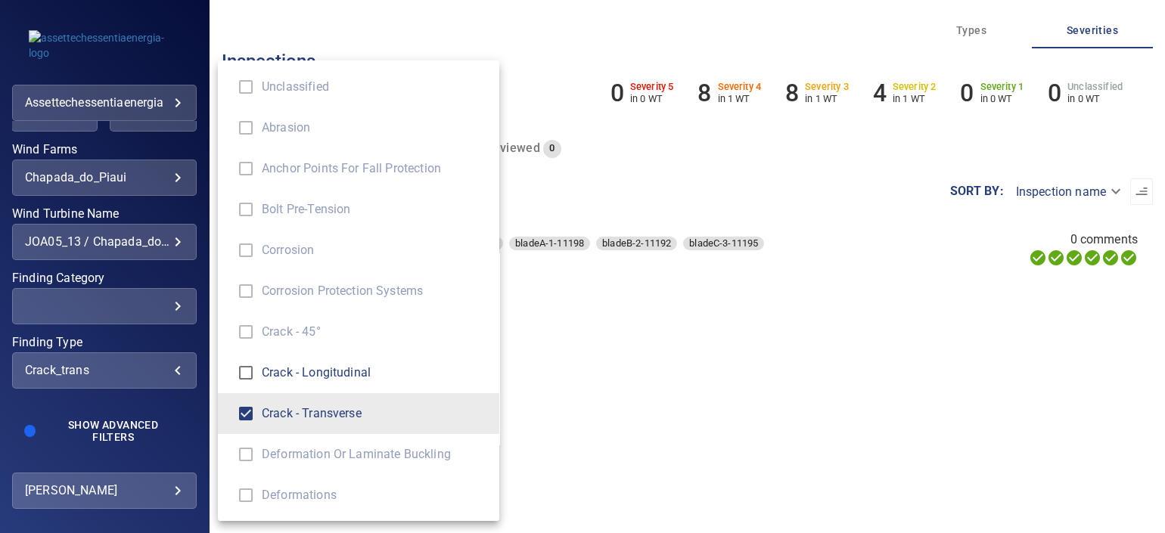
click at [89, 160] on div "Finding Type" at bounding box center [582, 266] width 1165 height 533
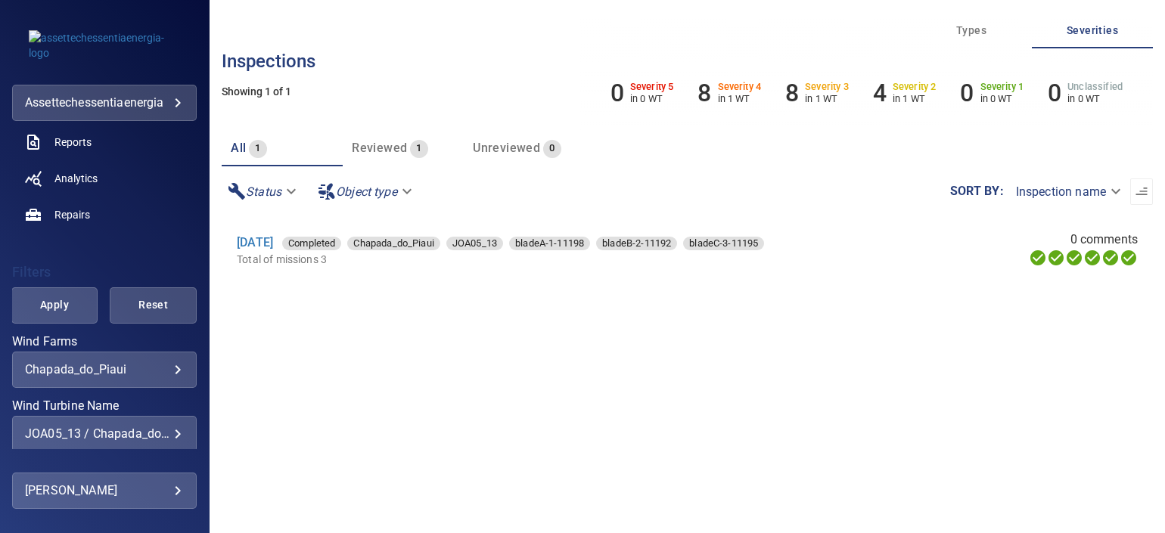
scroll to position [185, 0]
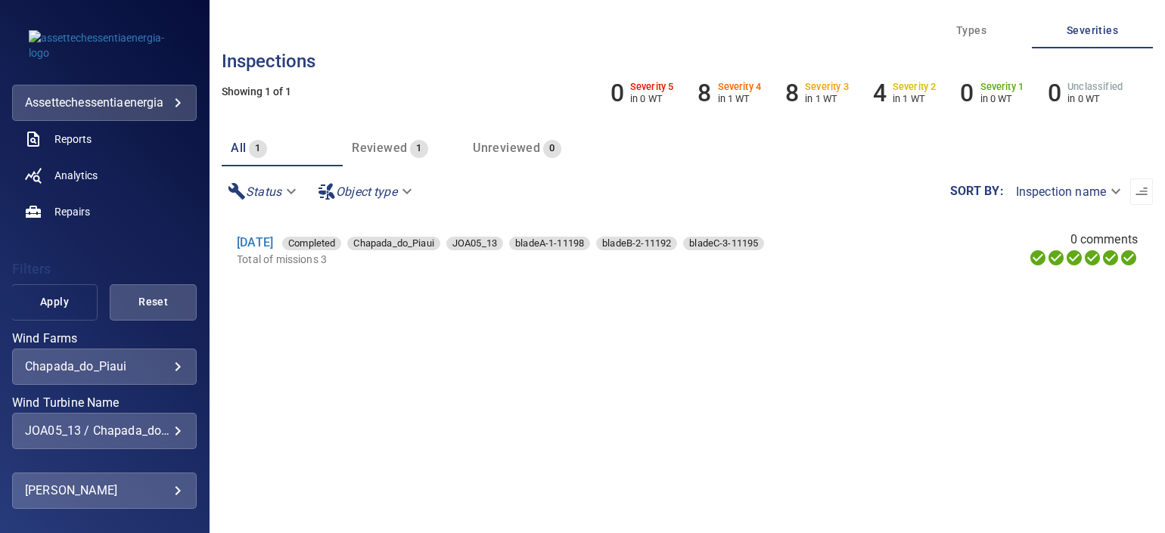
click at [64, 284] on button "Apply" at bounding box center [54, 302] width 87 height 36
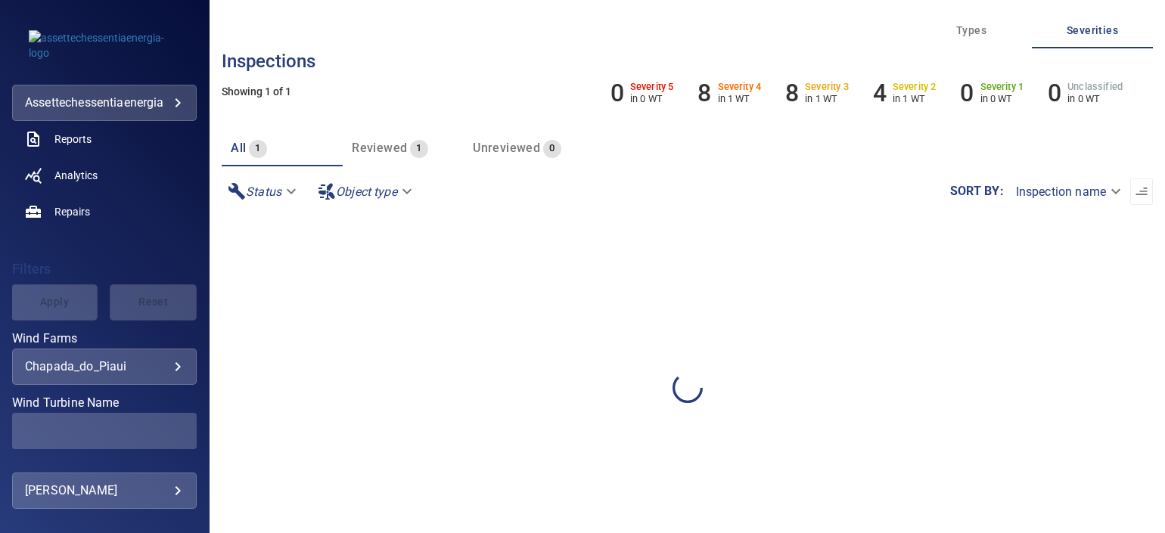
click at [61, 291] on div "Apply Reset" at bounding box center [104, 302] width 185 height 36
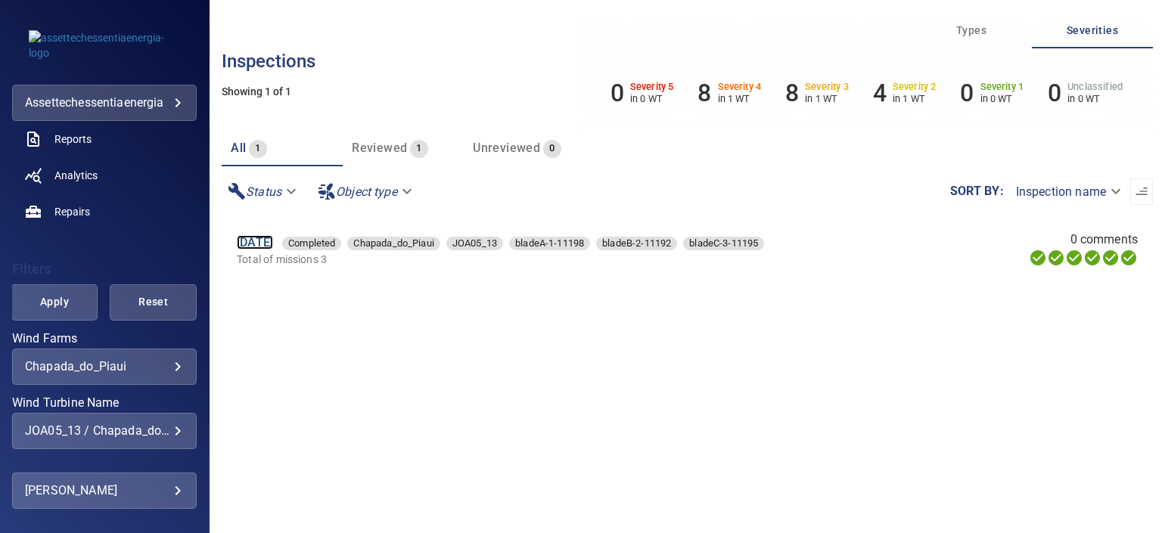
click at [261, 241] on link "14 Dec 2024" at bounding box center [255, 242] width 36 height 14
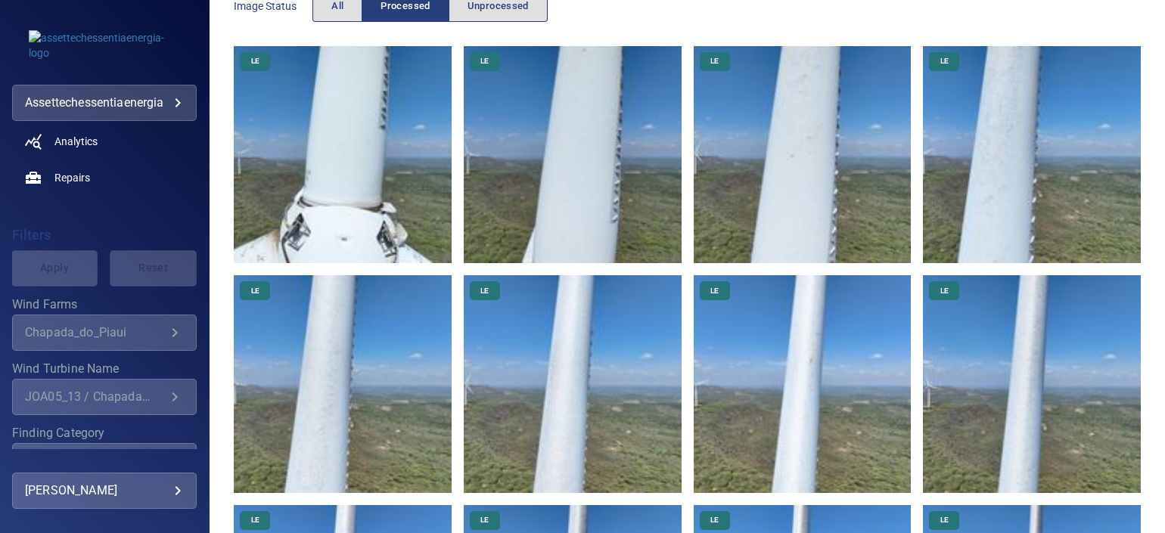
scroll to position [94, 0]
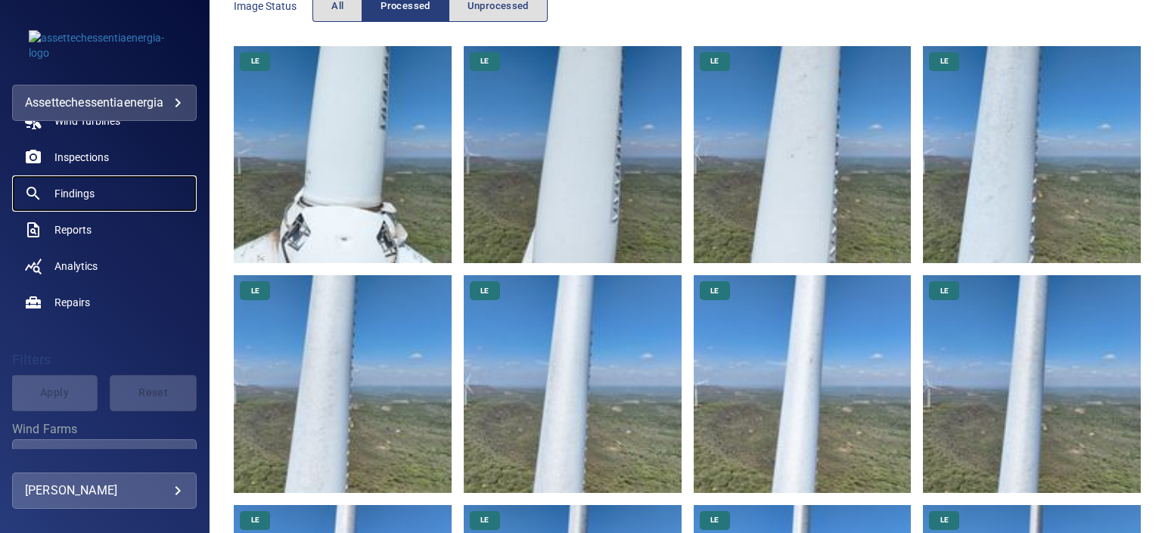
click at [87, 188] on span "Findings" at bounding box center [74, 193] width 40 height 15
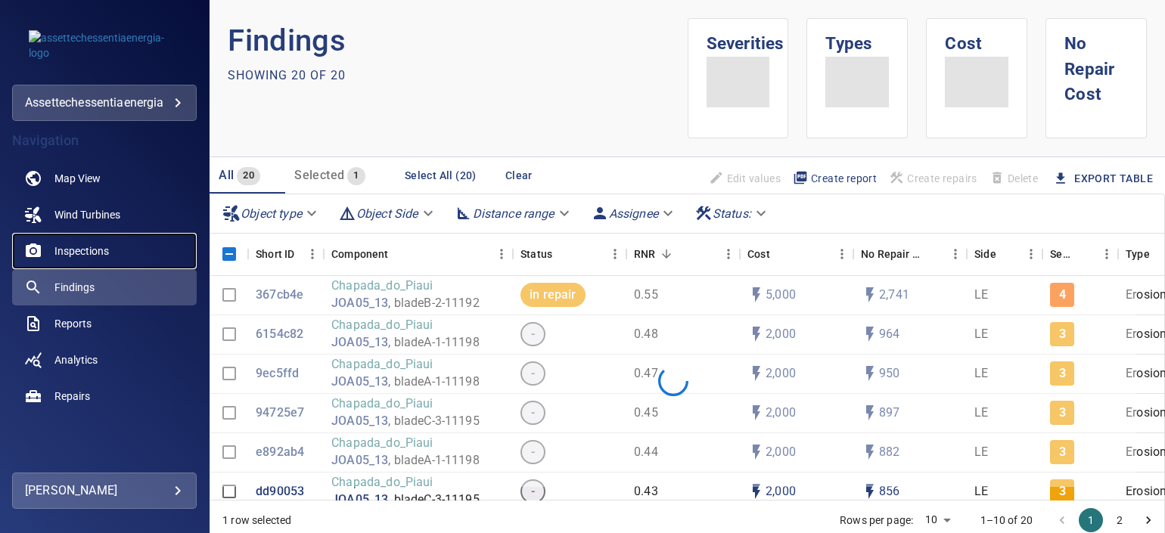
click at [92, 245] on span "Inspections" at bounding box center [81, 251] width 54 height 15
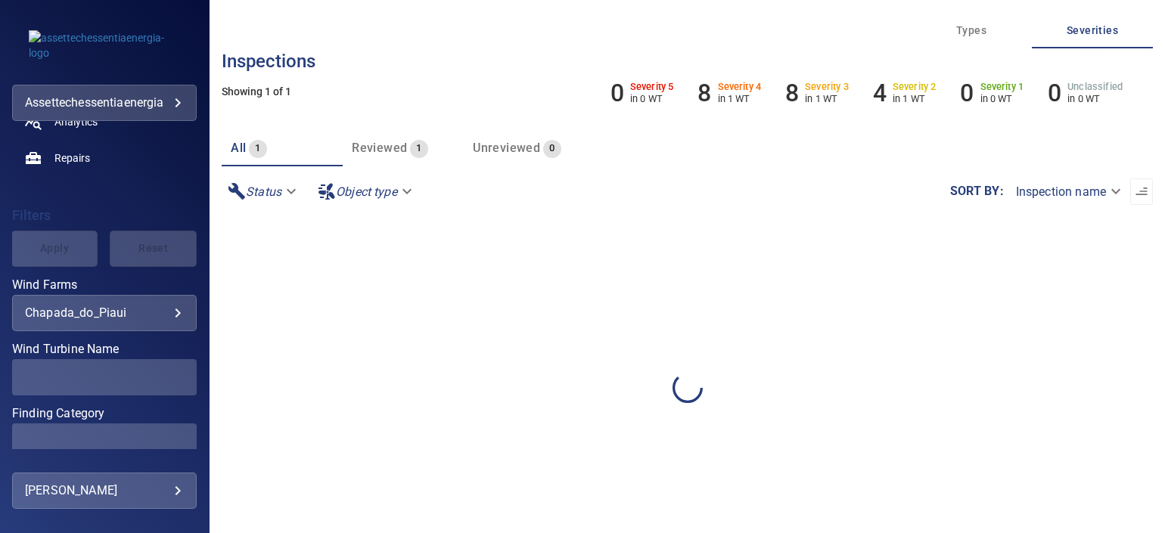
scroll to position [374, 0]
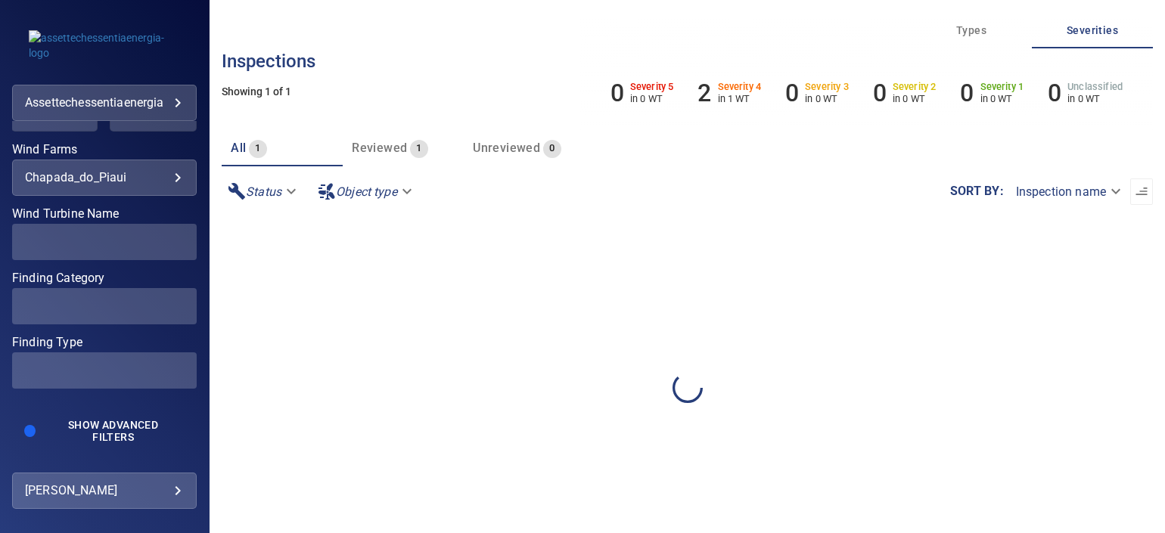
click at [130, 163] on div "**********" at bounding box center [104, 178] width 185 height 36
click at [117, 241] on span at bounding box center [104, 242] width 185 height 36
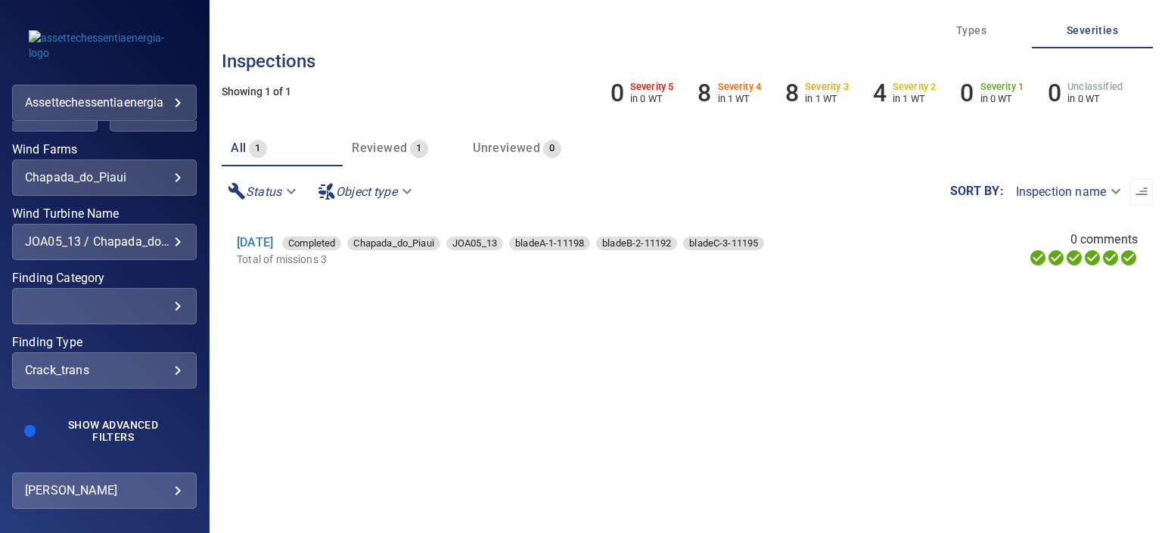
click at [154, 242] on div "JOA05_13 / Chapada_do_Piaui" at bounding box center [104, 242] width 159 height 14
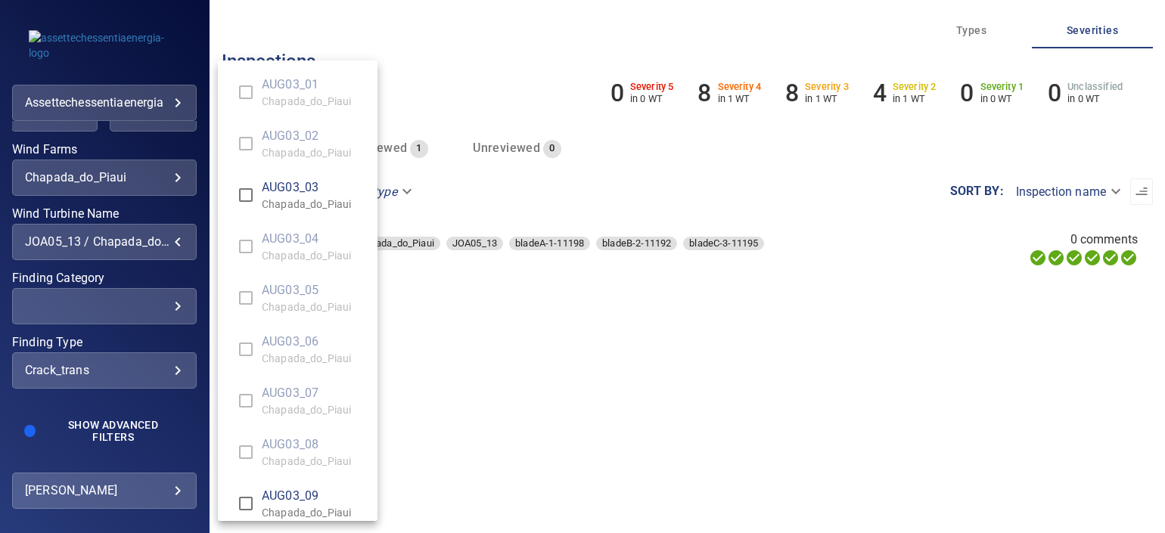
scroll to position [5457, 0]
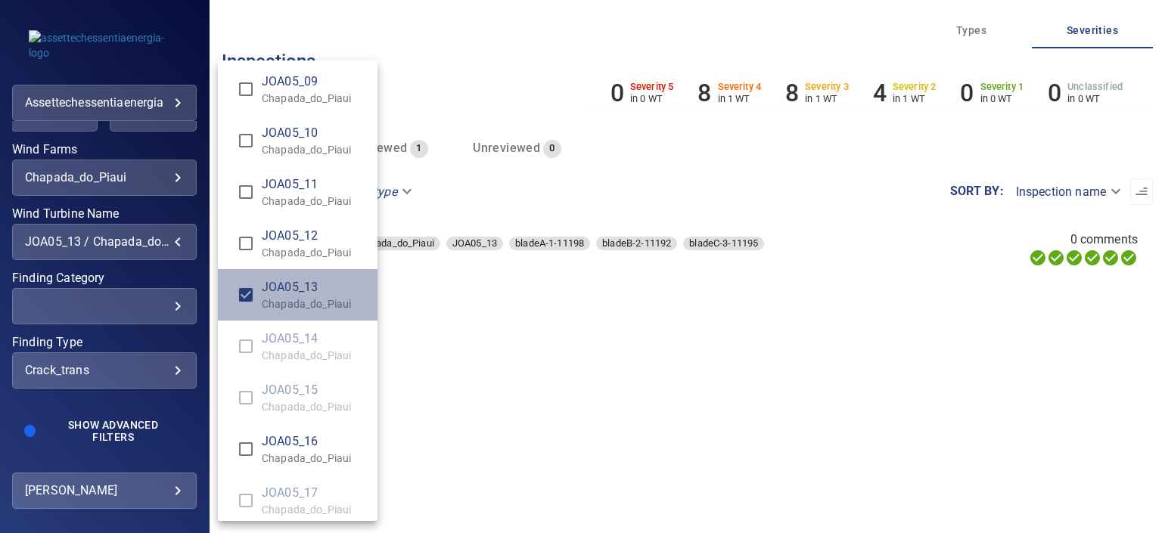
click at [281, 284] on span "JOA05_13" at bounding box center [314, 287] width 104 height 18
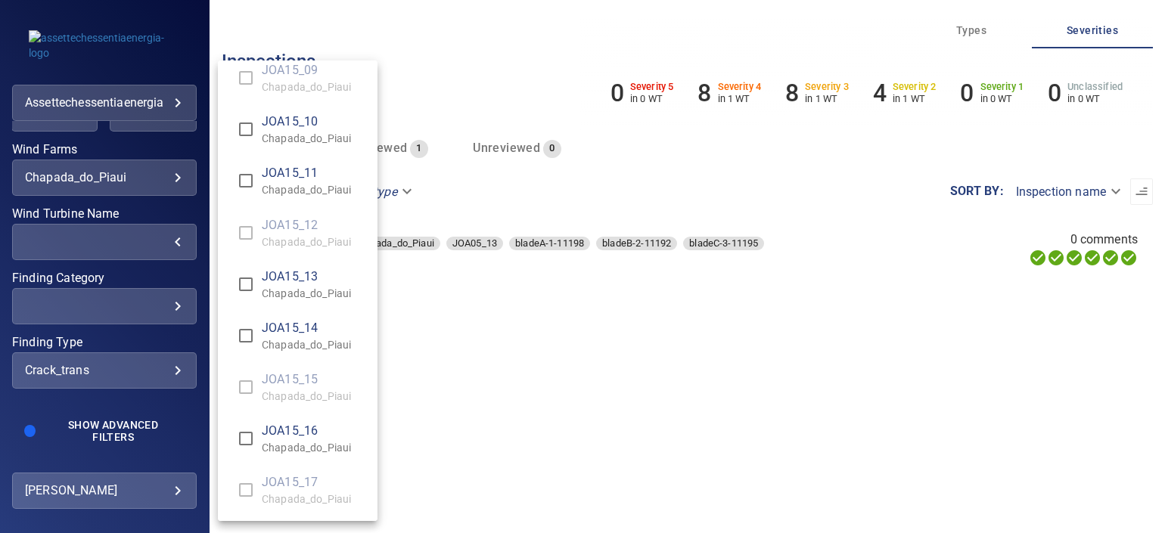
scroll to position [11230, 0]
click at [323, 293] on li "JOA15_10 Chapada_do_Piaui" at bounding box center [298, 284] width 160 height 51
type input "**********"
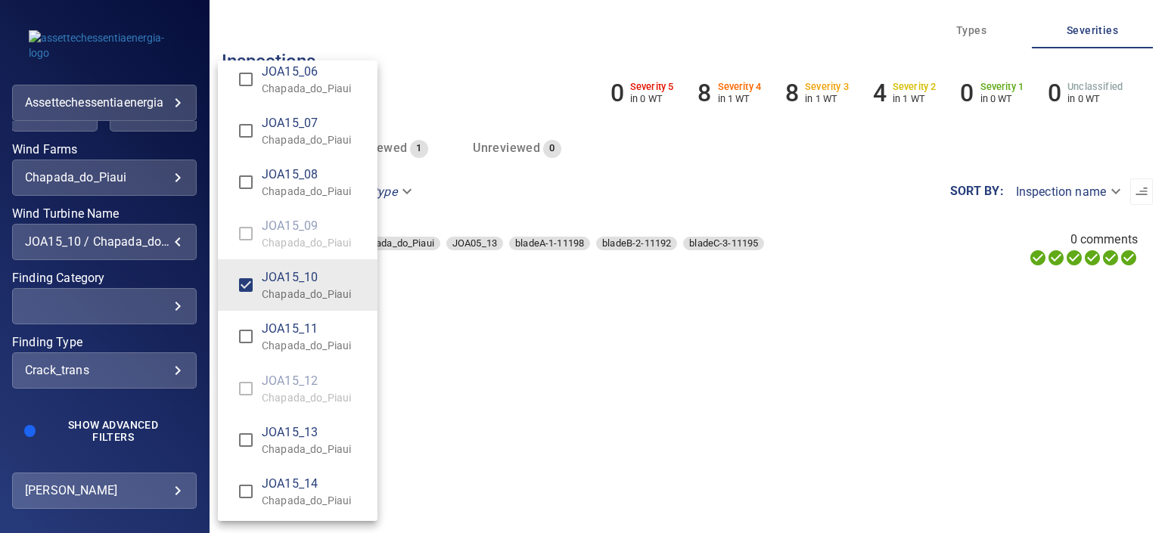
click at [89, 144] on div "Wind Turbine Name" at bounding box center [582, 266] width 1165 height 533
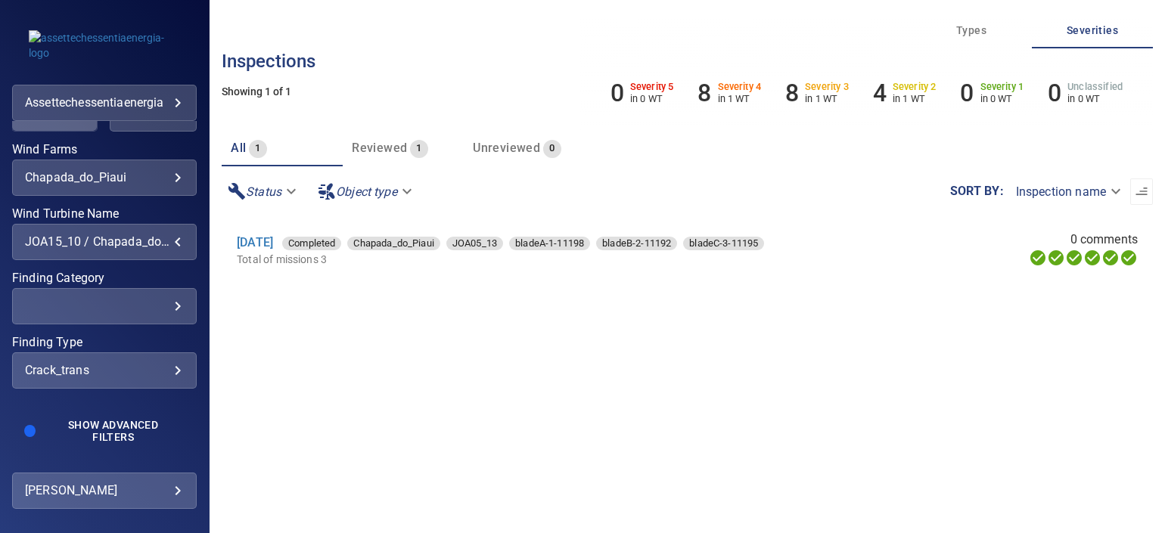
click at [73, 129] on button "Apply" at bounding box center [54, 113] width 87 height 36
click at [270, 242] on link "7 Dec 2024" at bounding box center [255, 242] width 36 height 14
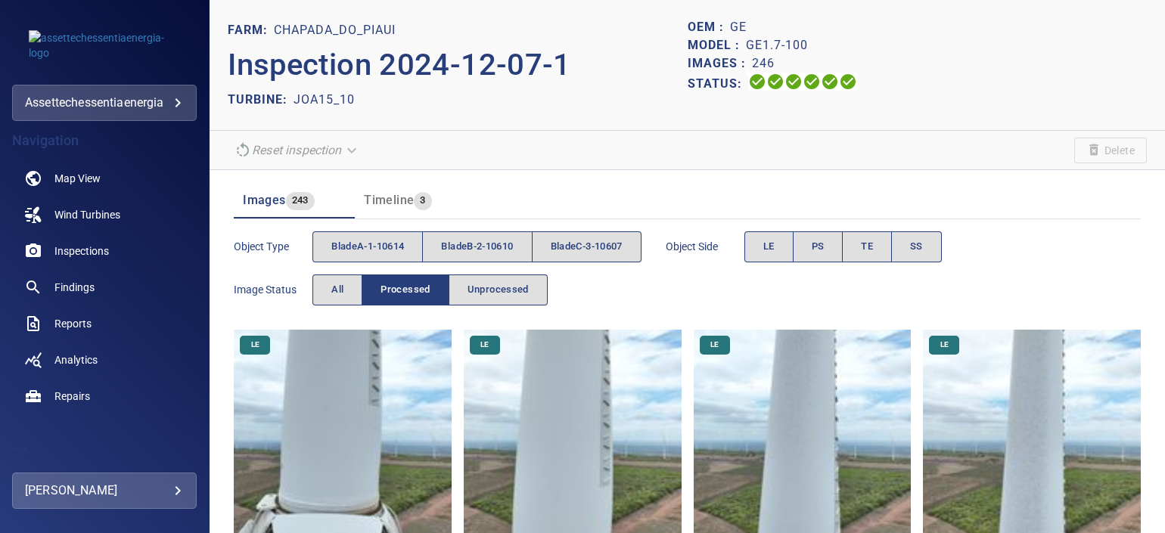
click at [378, 386] on img at bounding box center [343, 439] width 218 height 218
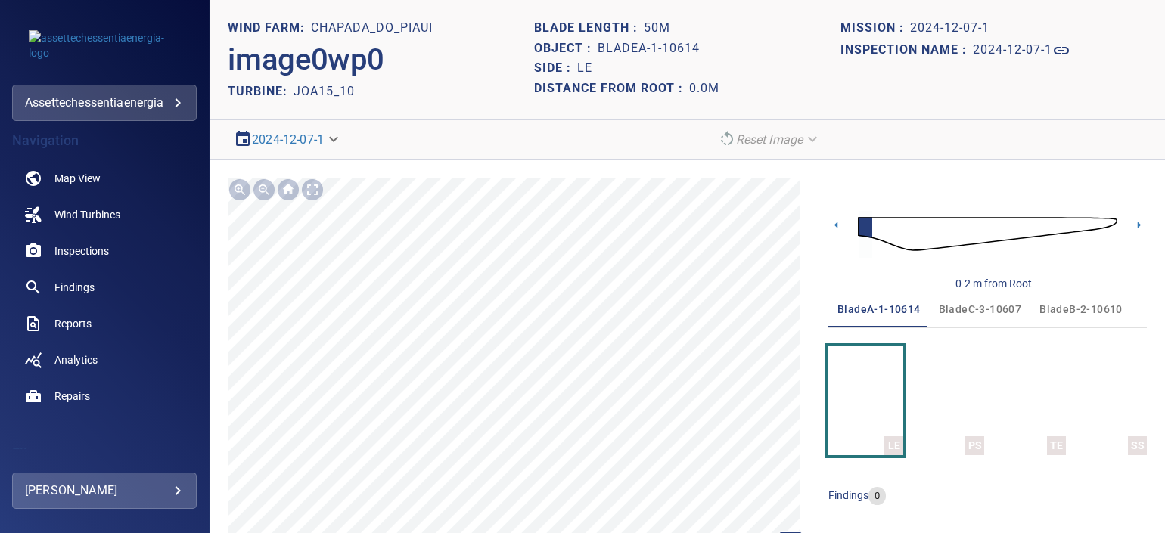
scroll to position [78, 0]
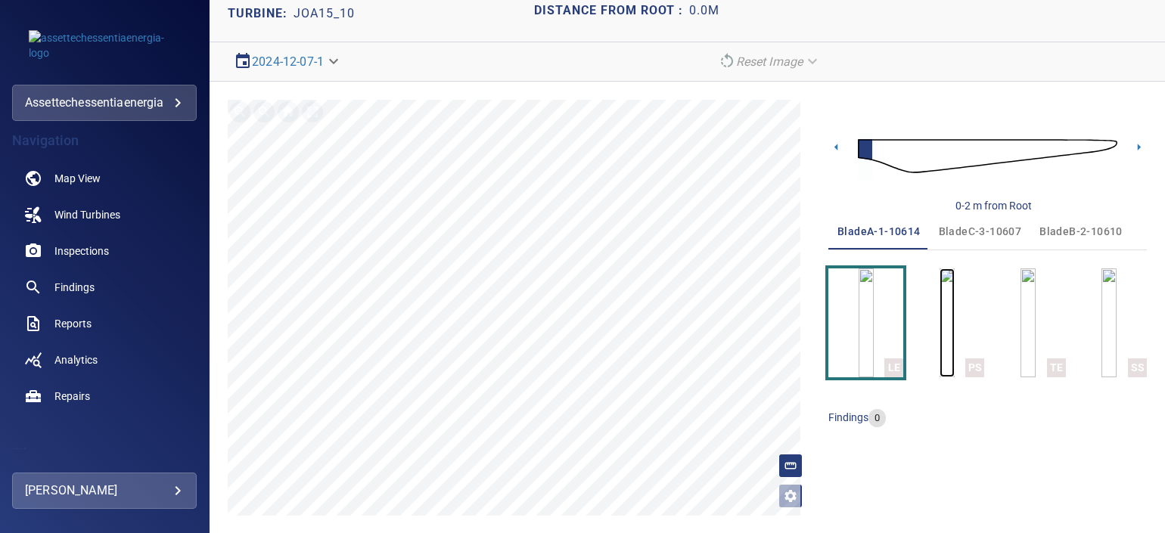
click at [940, 310] on img "button" at bounding box center [947, 323] width 15 height 109
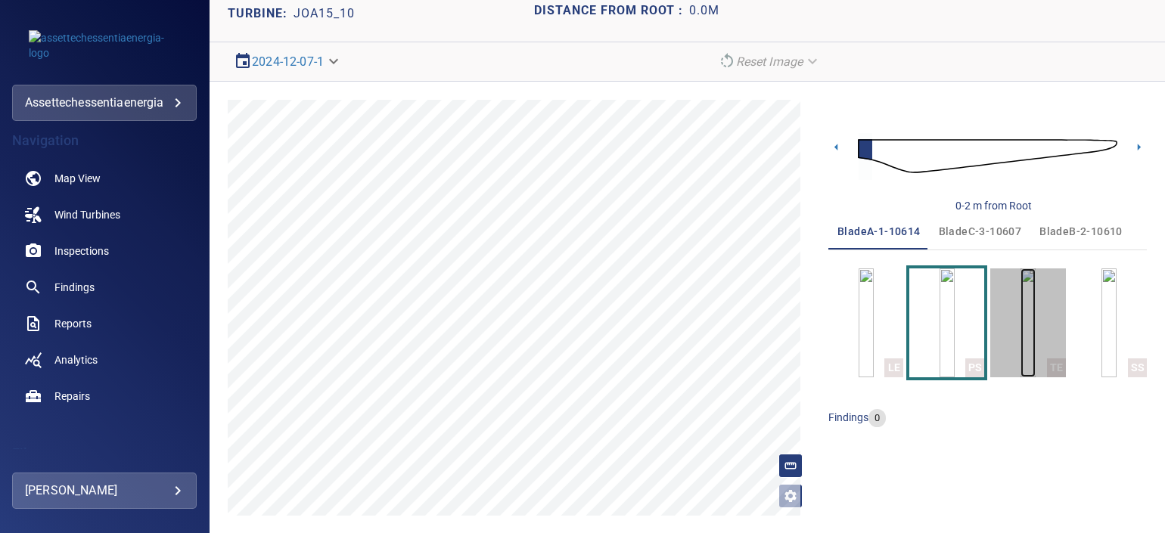
click at [1021, 361] on img "button" at bounding box center [1028, 323] width 15 height 109
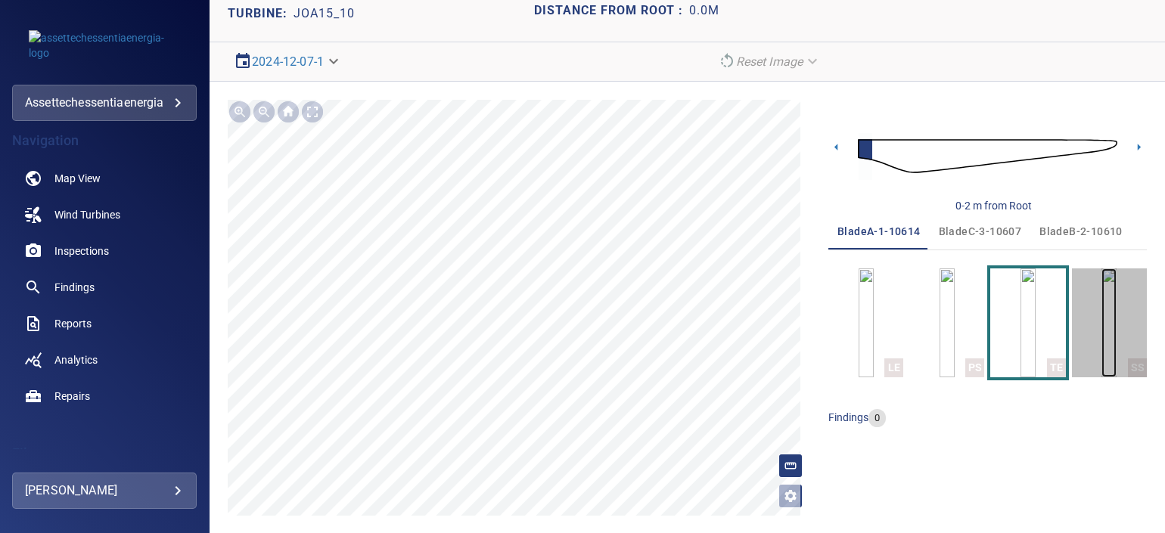
click at [1101, 350] on img "button" at bounding box center [1108, 323] width 15 height 109
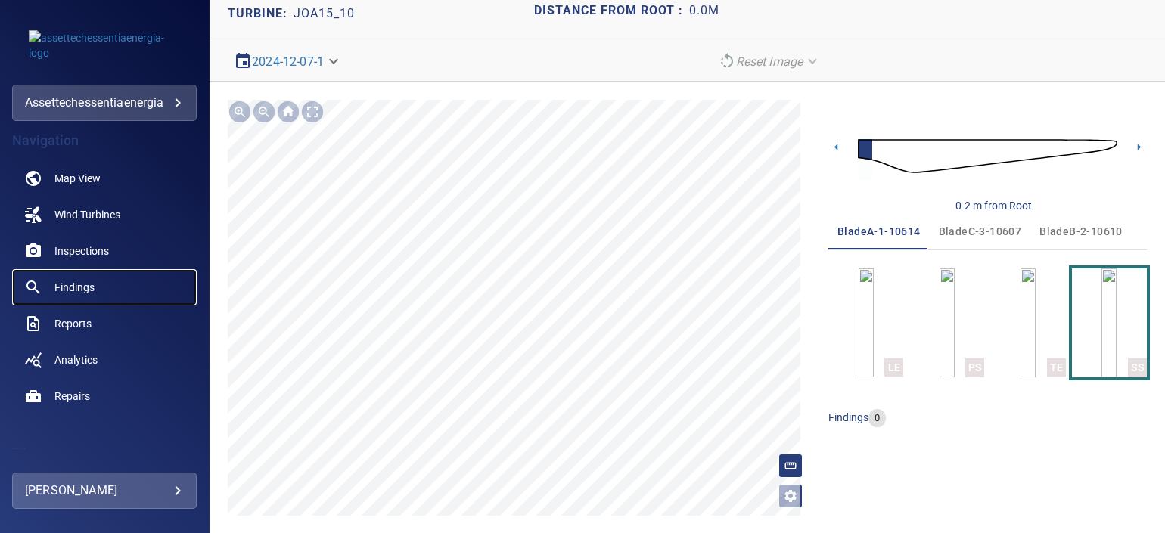
click at [94, 283] on span "Findings" at bounding box center [74, 287] width 40 height 15
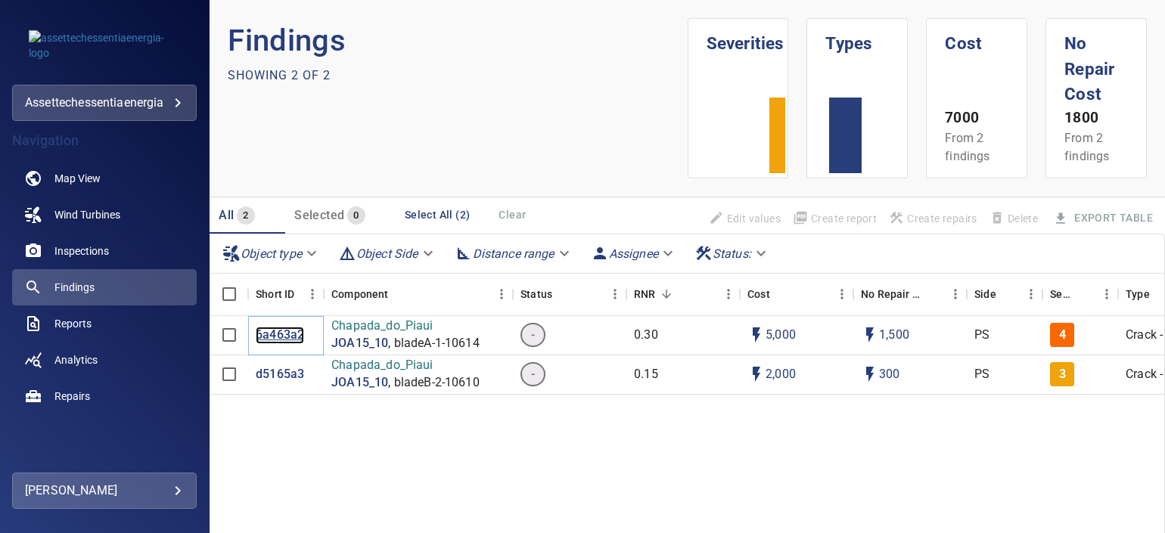
click at [281, 331] on p "6a463a2" at bounding box center [280, 335] width 48 height 17
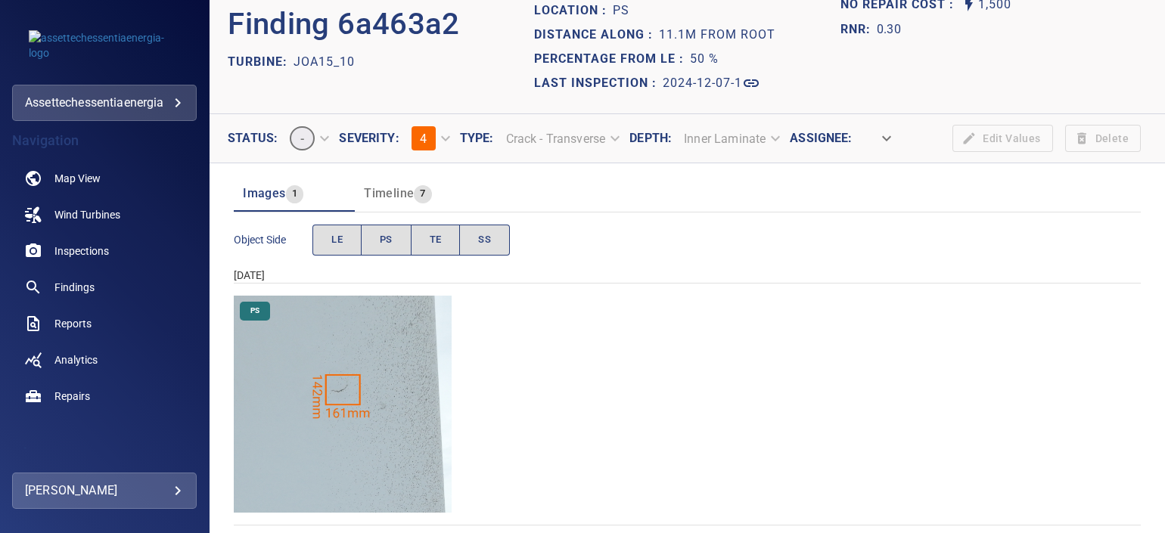
scroll to position [57, 0]
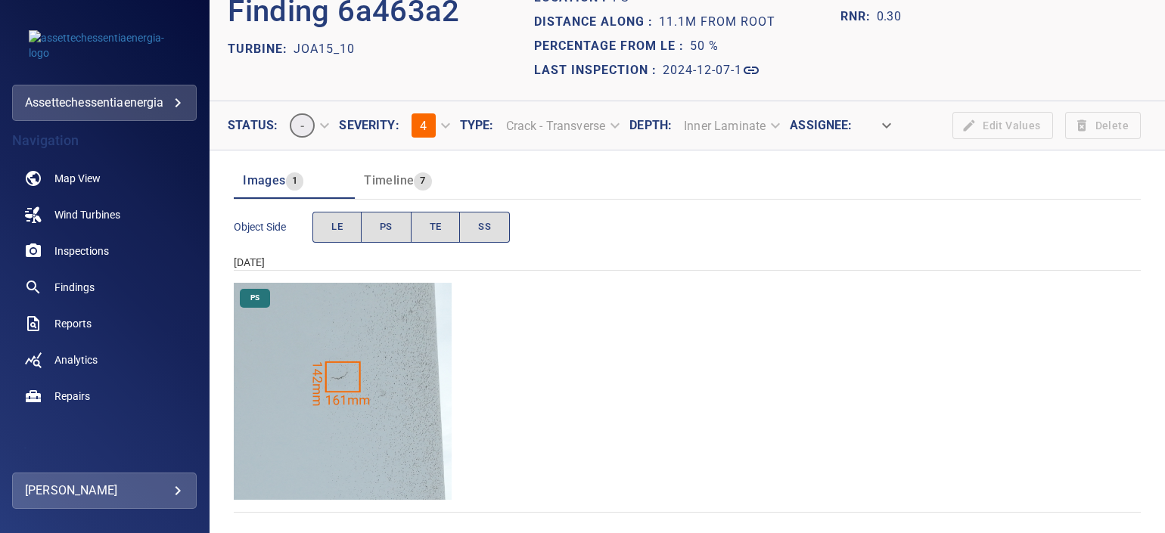
click at [366, 333] on img "Chapada_do_Piaui/JOA15_10/2024-12-07-1/2024-12-07-1/image17wp17.jpg" at bounding box center [343, 392] width 218 height 218
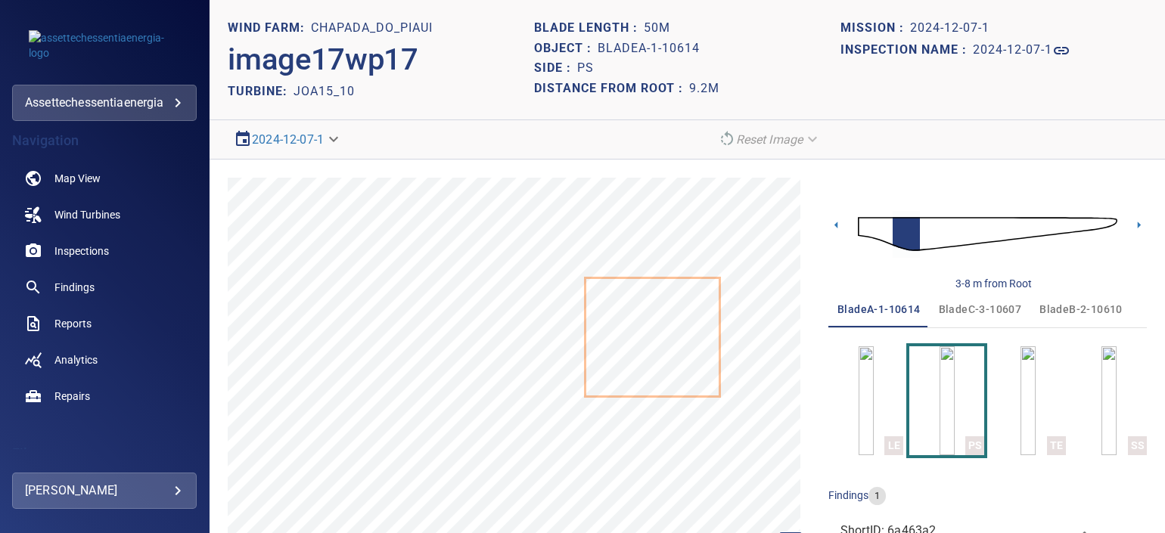
click at [334, 138] on body "**********" at bounding box center [582, 266] width 1165 height 533
click at [405, 157] on div at bounding box center [582, 266] width 1165 height 533
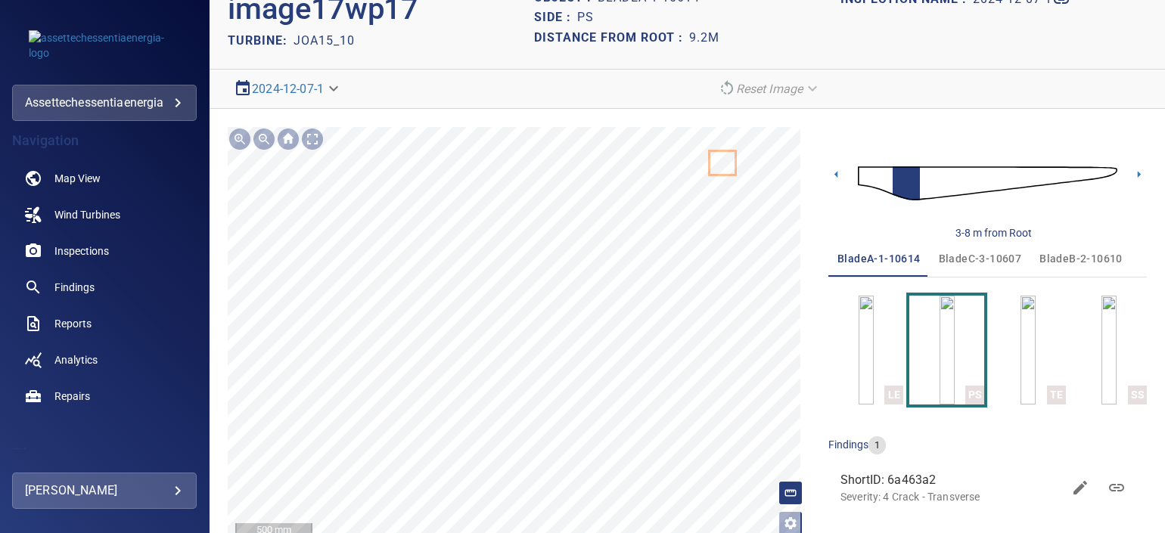
scroll to position [78, 0]
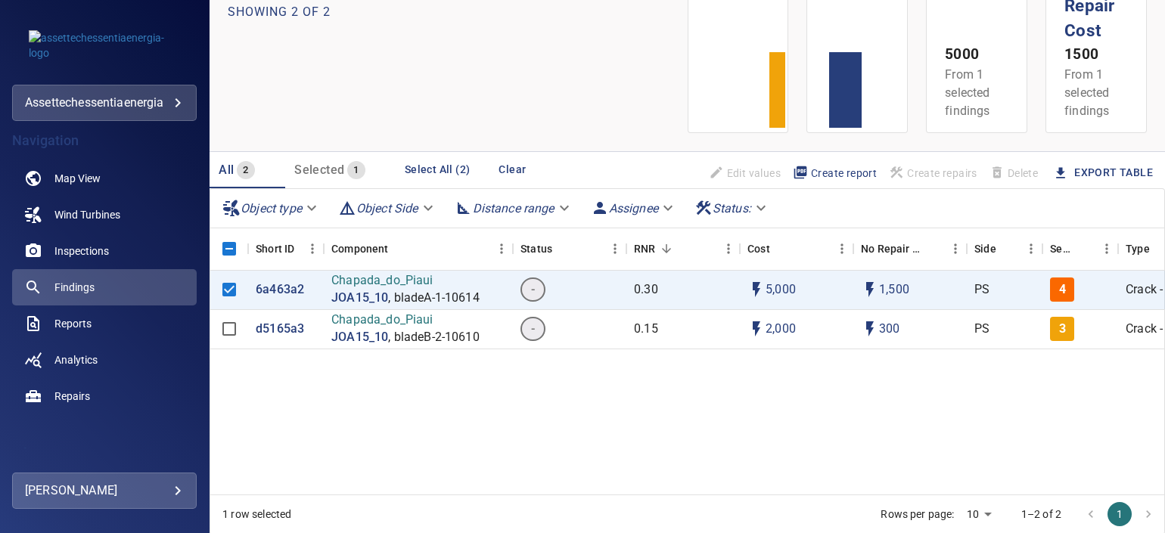
scroll to position [113, 0]
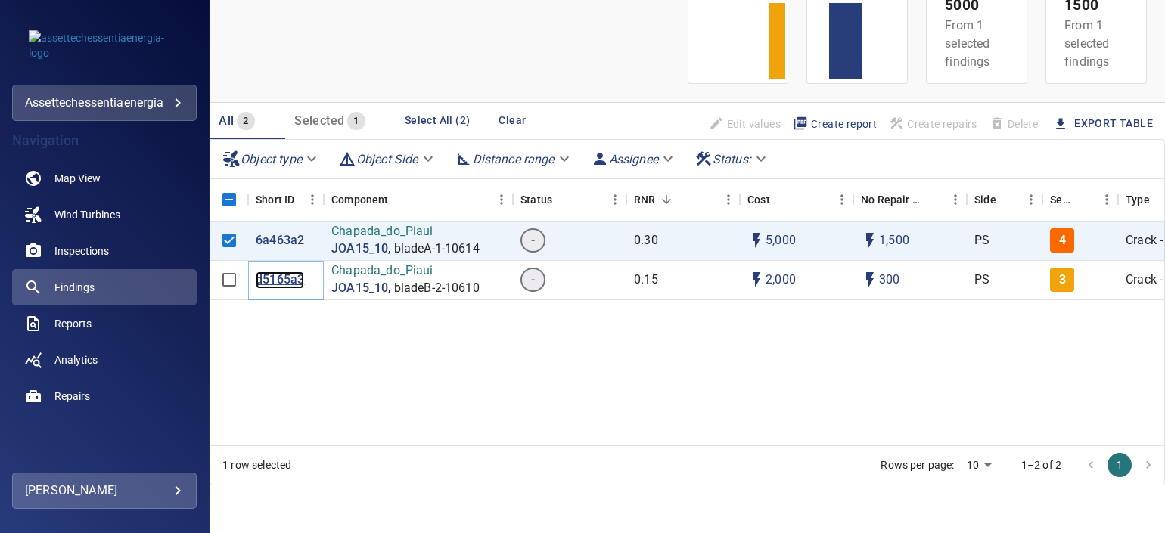
click at [278, 281] on p "d5165a3" at bounding box center [280, 280] width 48 height 17
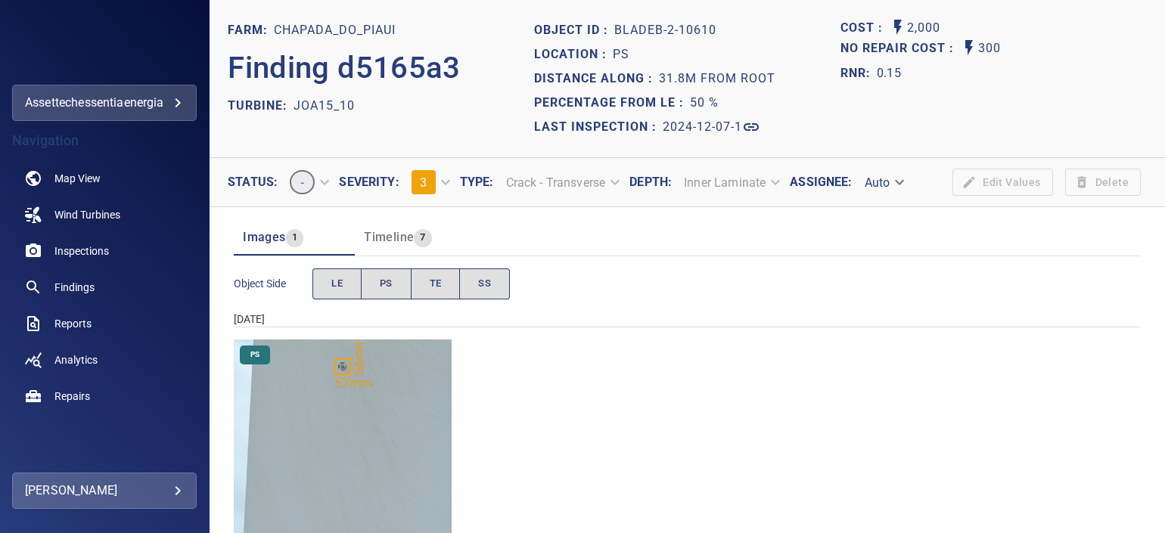
scroll to position [57, 0]
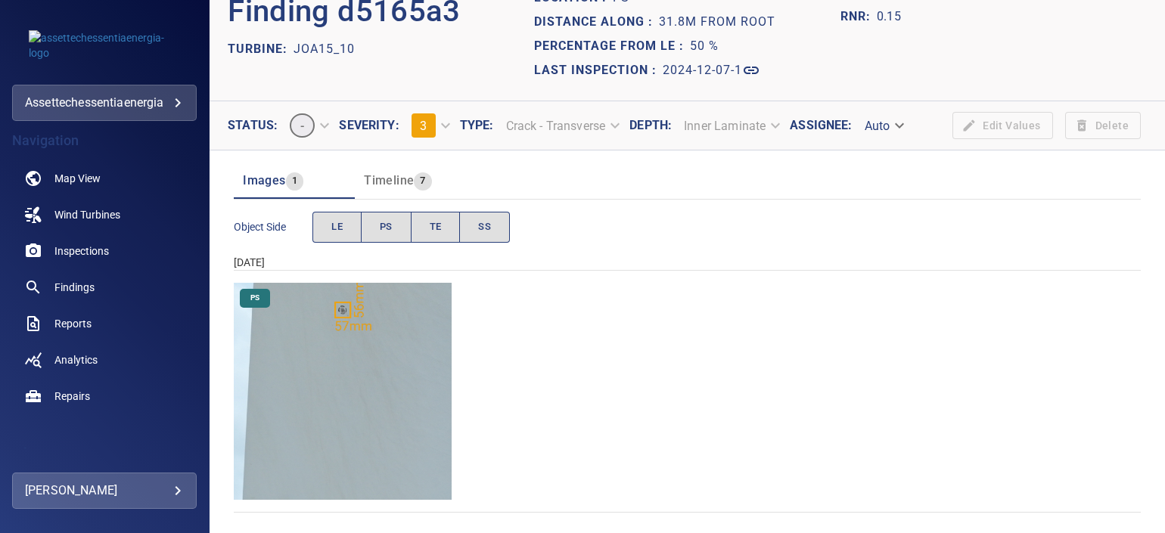
click at [352, 394] on img "Chapada_do_Piaui/JOA15_10/2024-12-07-1/2024-12-07-2/image107wp107.jpg" at bounding box center [343, 392] width 218 height 218
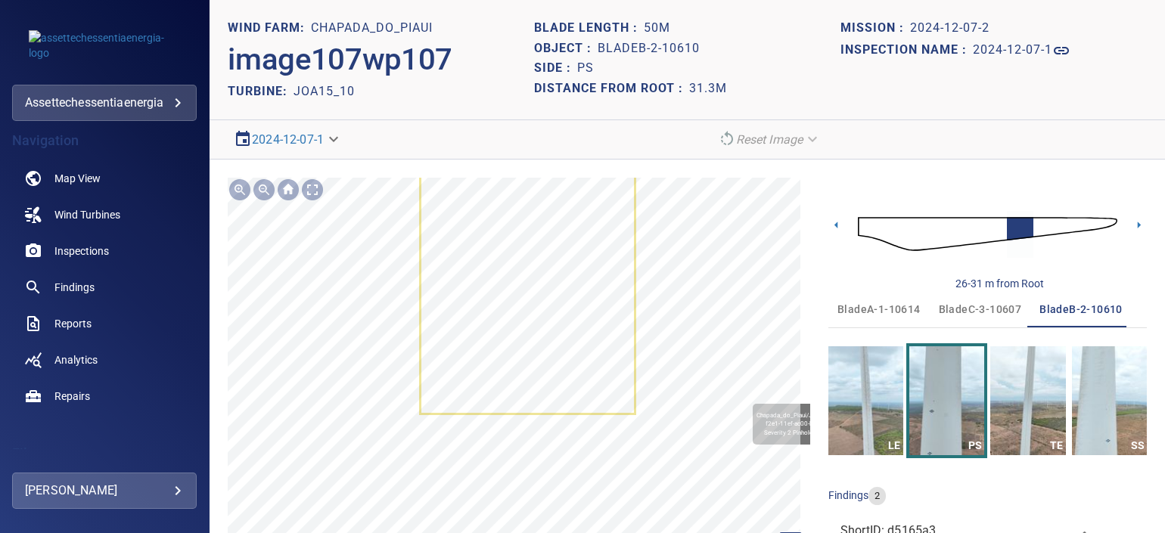
click at [554, 469] on div "Chapada_do_Piaui/JOA15_10/d9cb08a0-f2e1-11ef-ac00-bdcbd7b5dc45 Severity 2 Pinho…" at bounding box center [519, 386] width 583 height 416
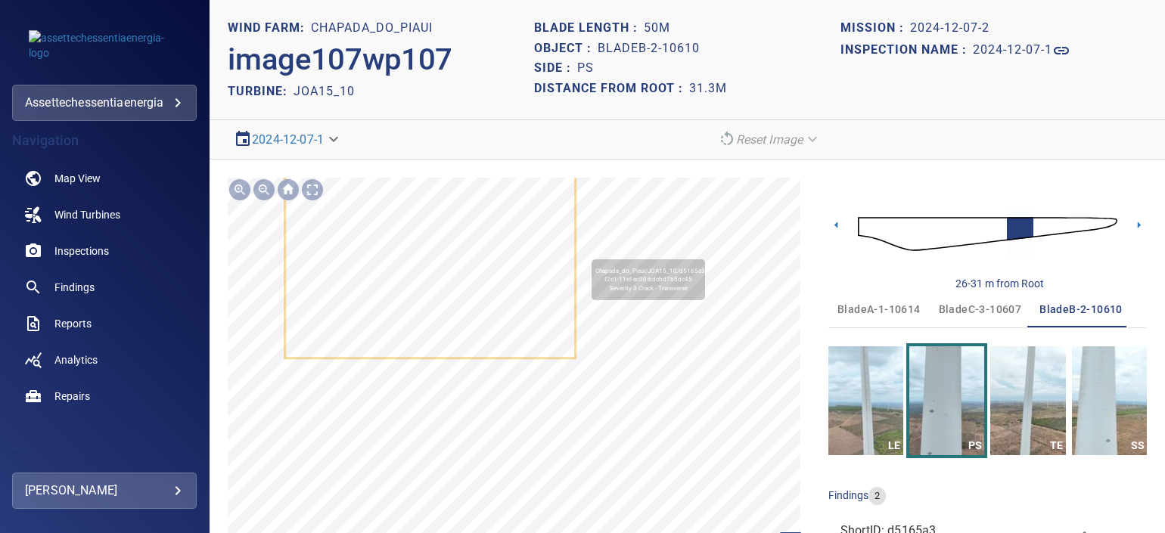
click at [526, 379] on div "Chapada_do_Piaui/JOA15_10/d5165a30-f2e1-11ef-ac00-bdcbd7b5dc45 Severity 3 Crack…" at bounding box center [519, 386] width 583 height 416
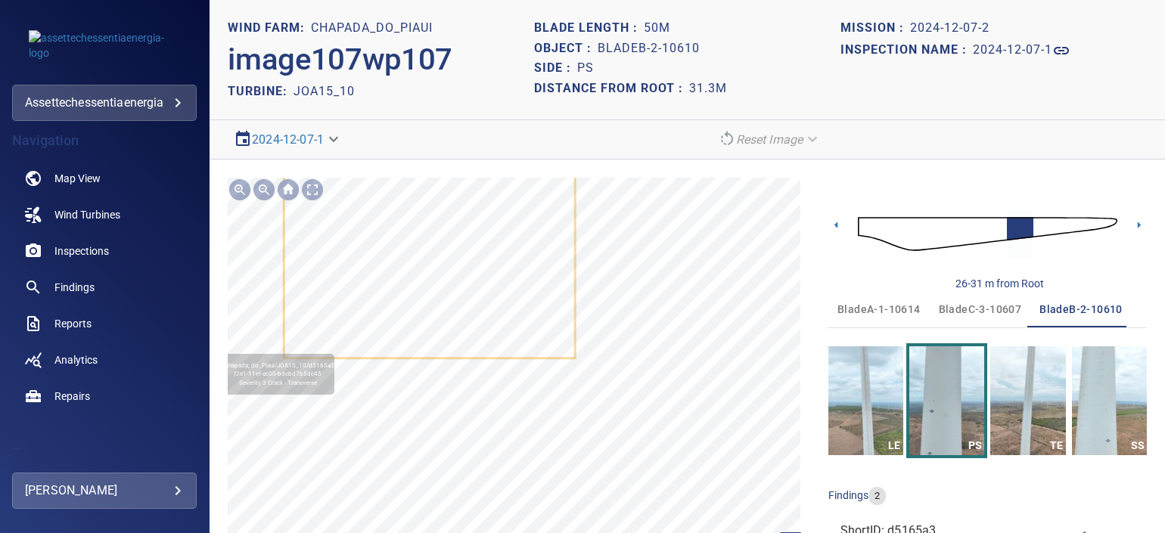
click at [502, 346] on icon at bounding box center [429, 213] width 289 height 289
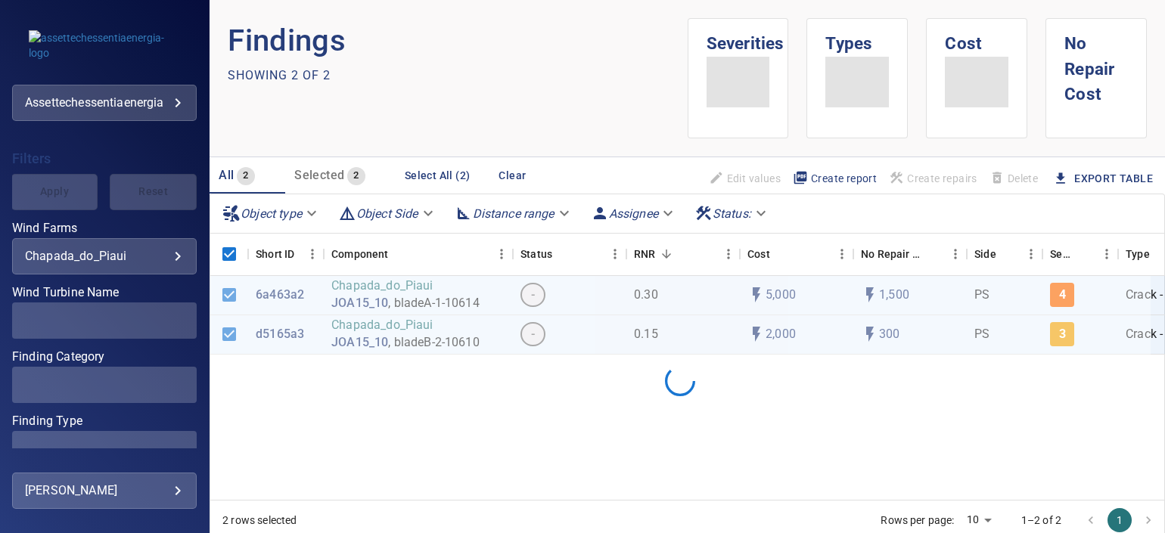
scroll to position [374, 0]
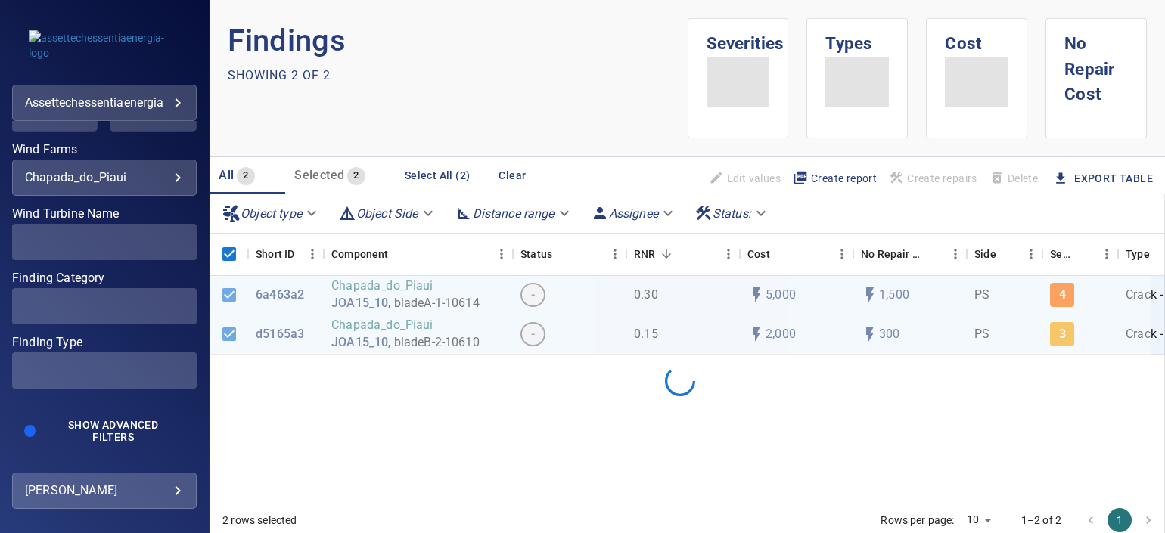
click at [132, 253] on span at bounding box center [104, 242] width 185 height 36
click at [165, 235] on div "JOA15_10 / Chapada_do_Piaui" at bounding box center [104, 242] width 159 height 14
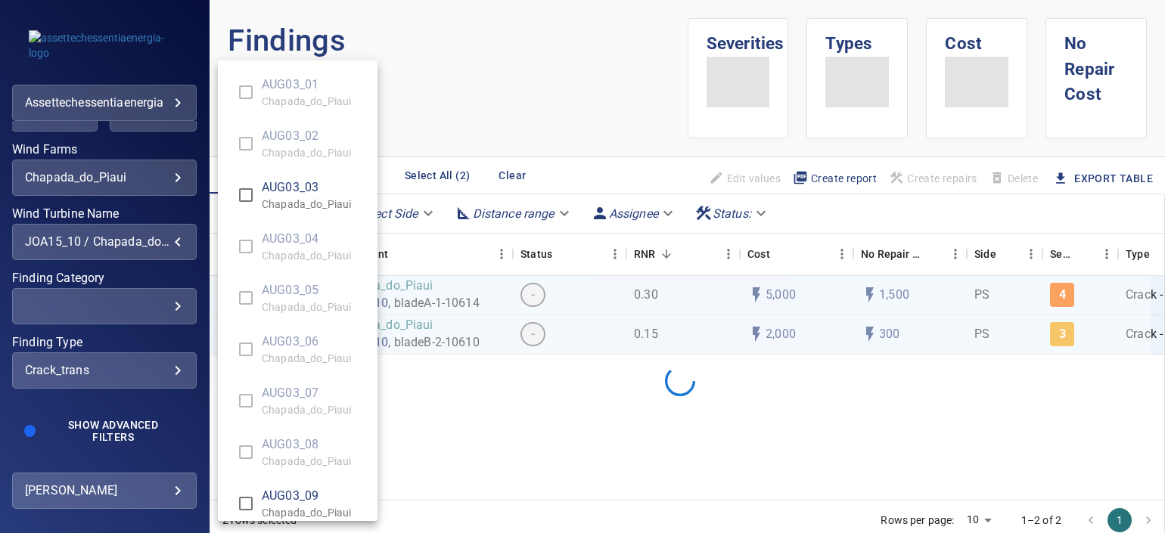
scroll to position [11216, 0]
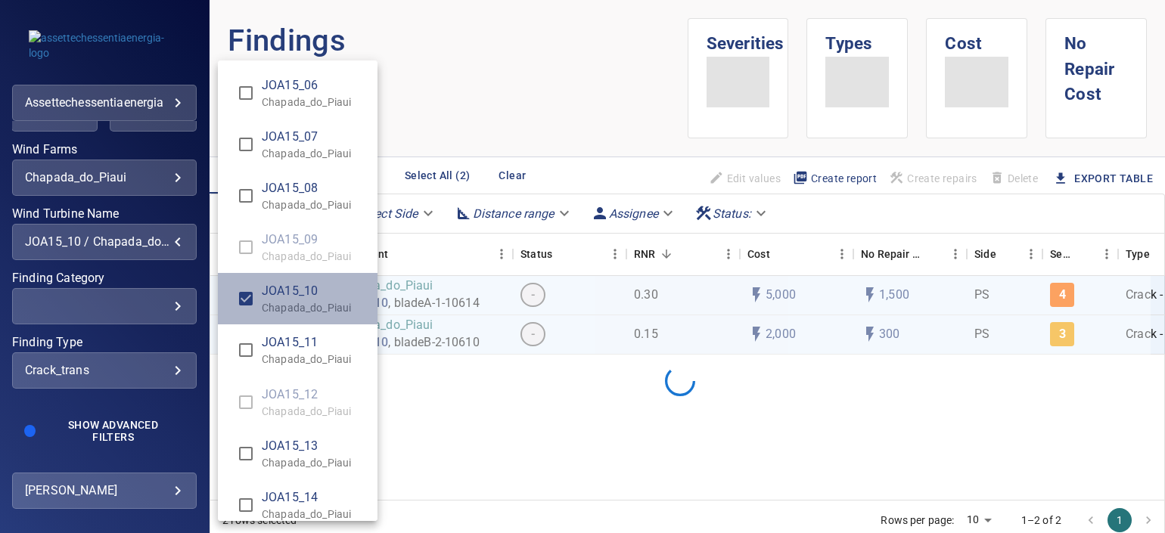
click at [272, 291] on span "JOA15_10" at bounding box center [314, 291] width 104 height 18
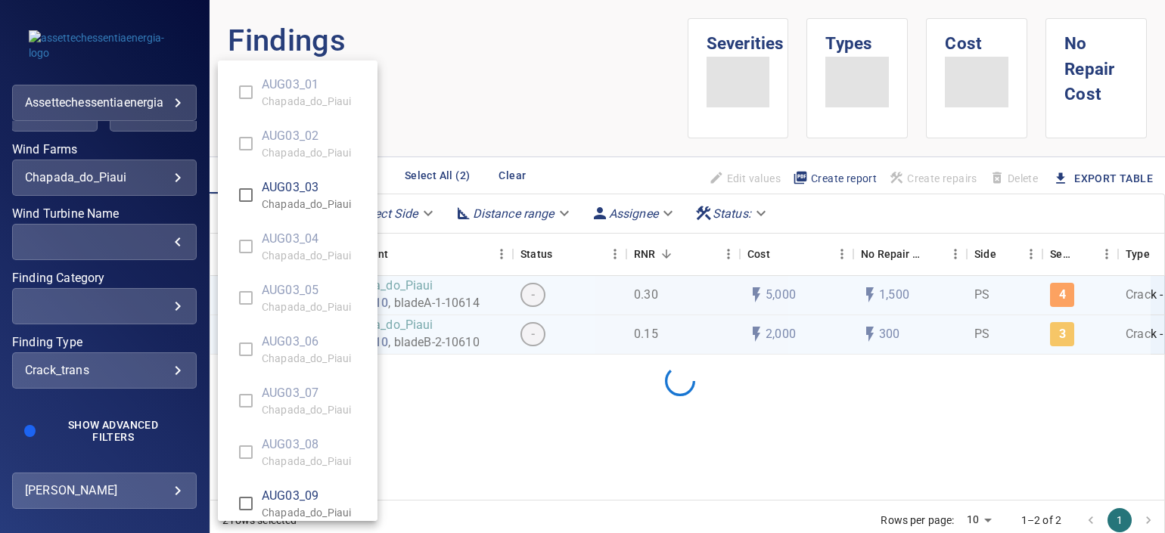
scroll to position [567, 0]
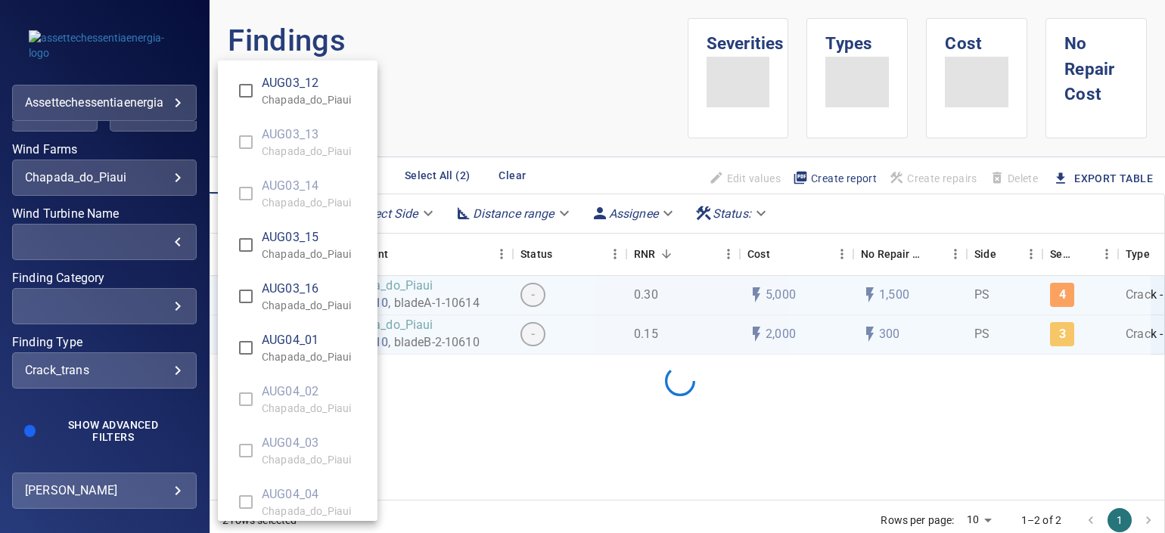
click at [377, 107] on div "AUG03_01 Chapada_do_Piaui AUG03_02 Chapada_do_Piaui AUG03_03 Chapada_do_Piaui A…" at bounding box center [298, 291] width 160 height 461
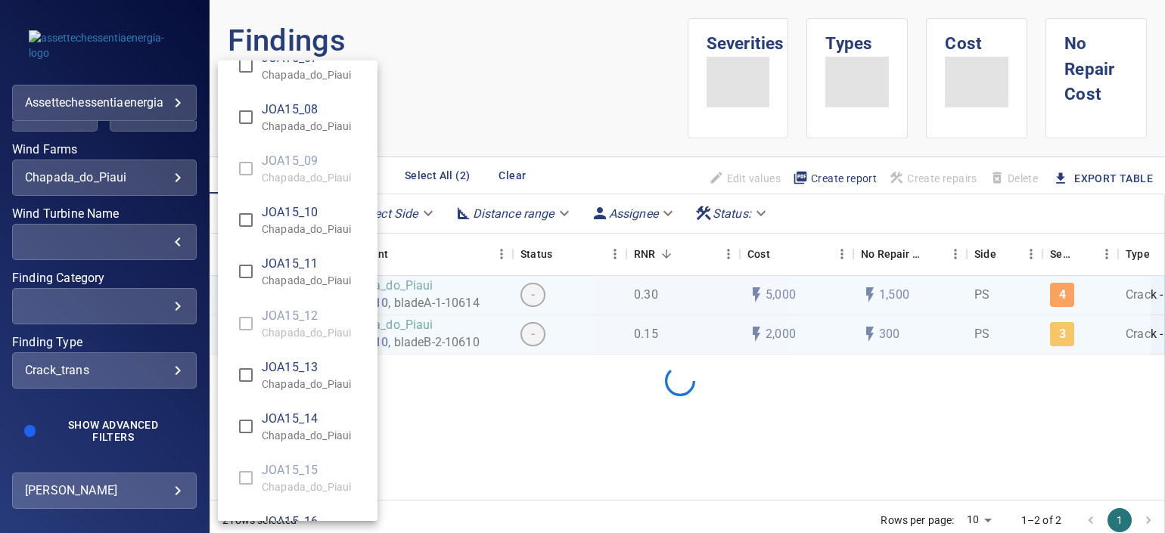
scroll to position [11200, 0]
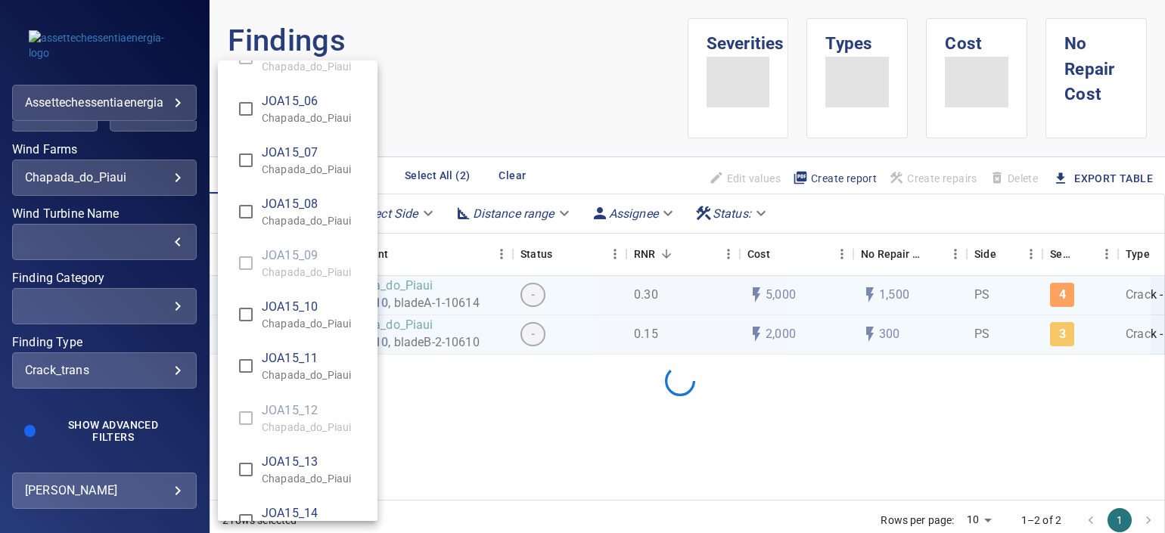
click at [297, 195] on span "JOA15_08" at bounding box center [314, 204] width 104 height 18
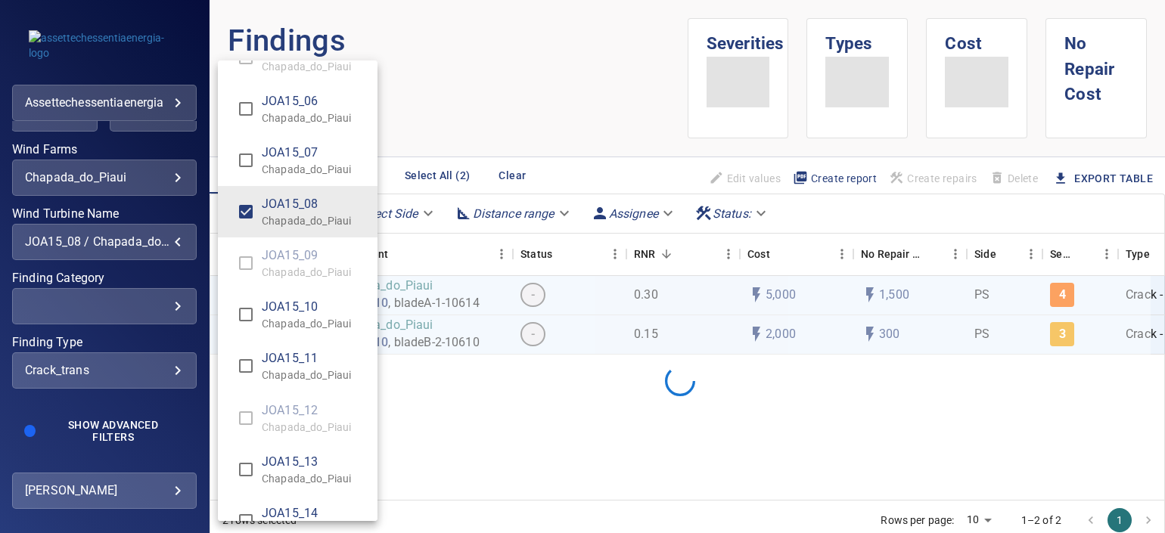
type input "**********"
click at [51, 126] on div "Wind Turbine Name" at bounding box center [582, 266] width 1165 height 533
click at [51, 126] on div "AUG03_01 Chapada_do_Piaui AUG03_02 Chapada_do_Piaui AUG03_03 Chapada_do_Piaui A…" at bounding box center [582, 266] width 1165 height 533
click at [51, 126] on div "Wind Turbine Name" at bounding box center [582, 266] width 1165 height 533
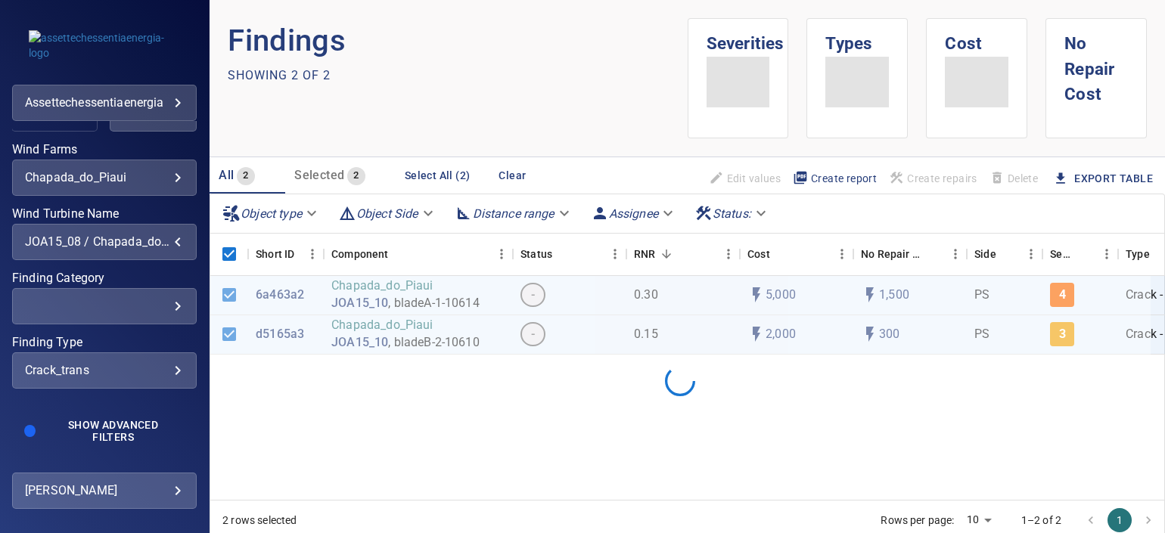
click at [49, 125] on button "Apply" at bounding box center [54, 113] width 87 height 36
click at [231, 294] on div at bounding box center [680, 381] width 940 height 210
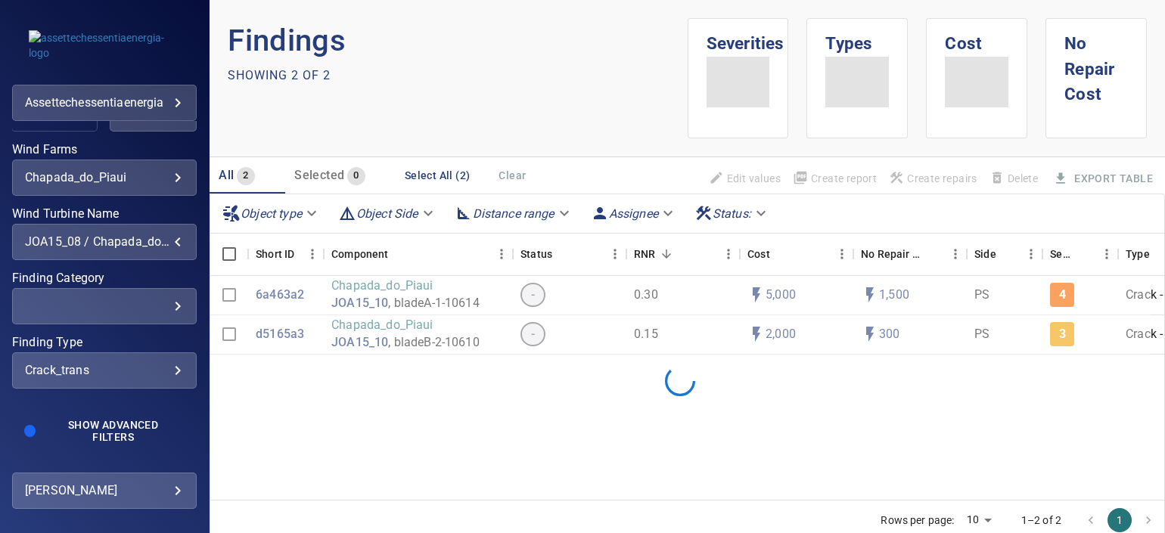
click at [68, 123] on button "Apply" at bounding box center [54, 113] width 87 height 36
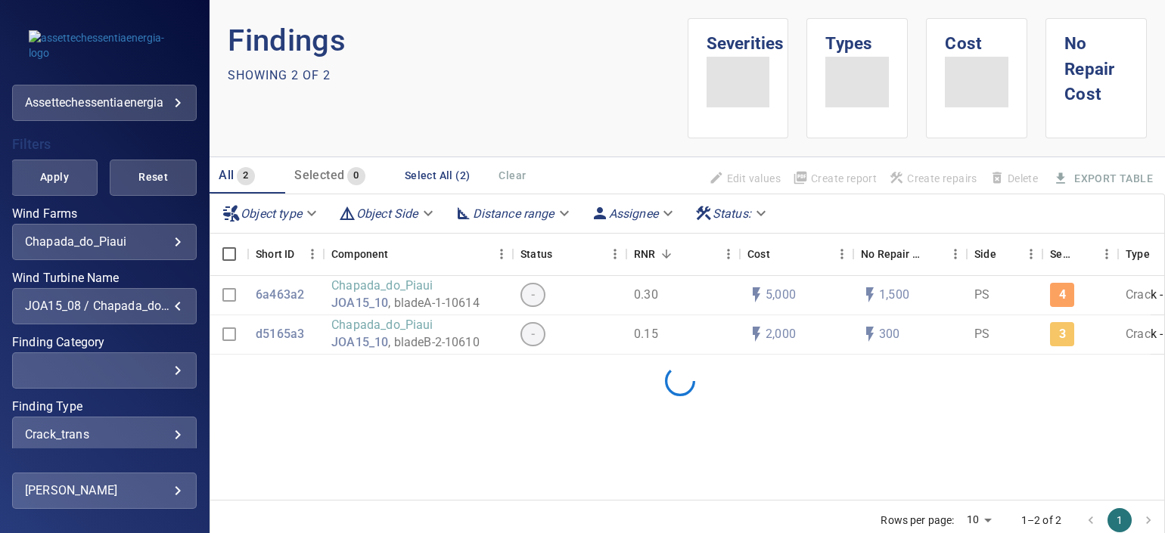
scroll to position [280, 0]
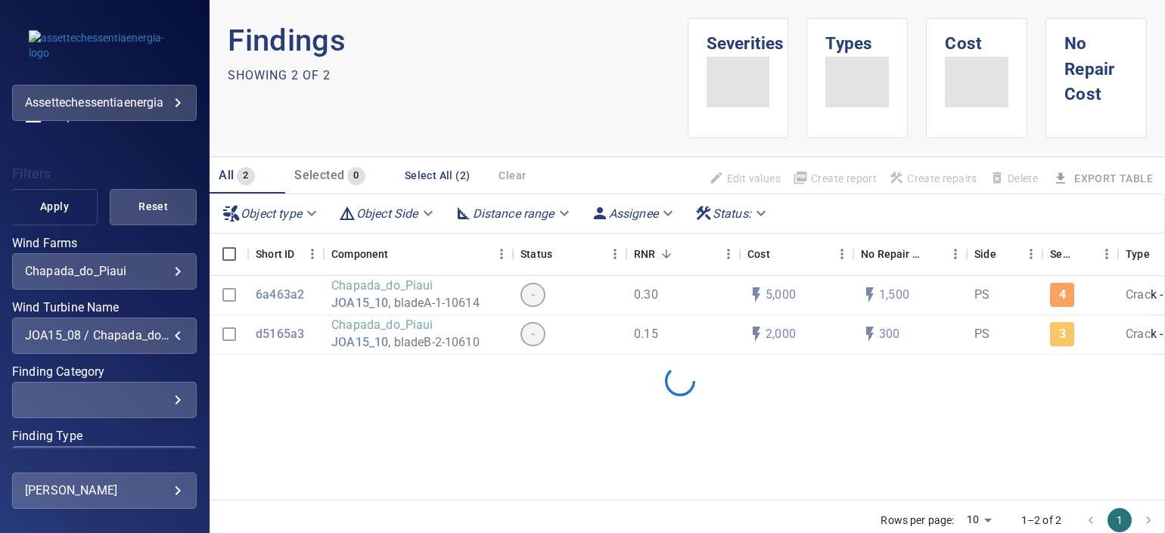
click at [57, 213] on span "Apply" at bounding box center [54, 206] width 49 height 19
click at [129, 213] on span "Reset" at bounding box center [153, 206] width 49 height 19
type input "**********"
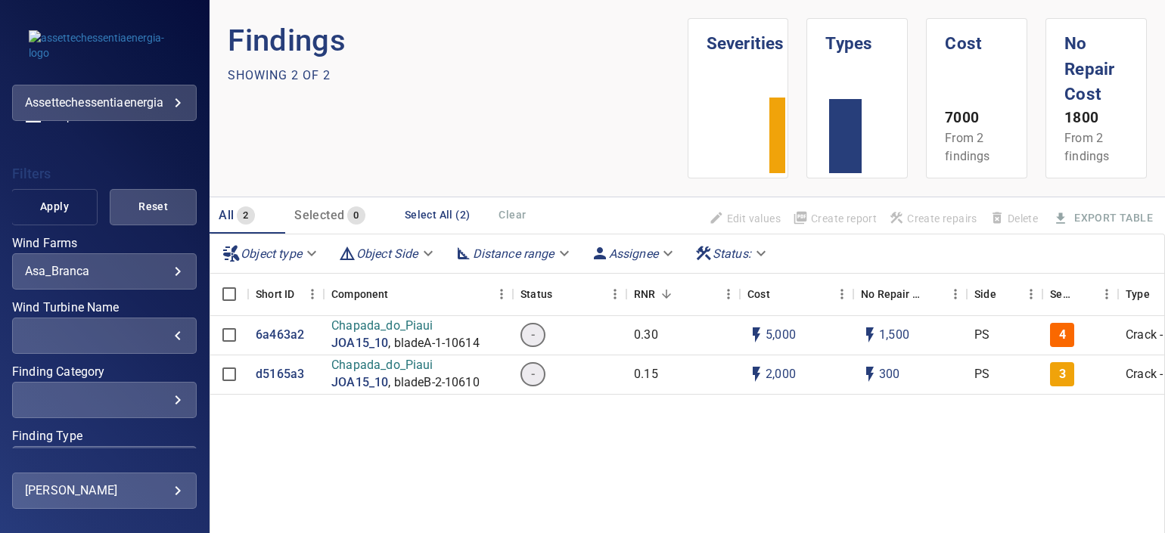
click at [42, 206] on span "Apply" at bounding box center [54, 206] width 49 height 19
click at [148, 337] on div "​" at bounding box center [104, 335] width 159 height 14
click at [166, 329] on div "Wind Turbine Name" at bounding box center [582, 266] width 1165 height 533
click at [164, 280] on div "**********" at bounding box center [104, 271] width 185 height 36
click at [163, 273] on body "**********" at bounding box center [582, 266] width 1165 height 533
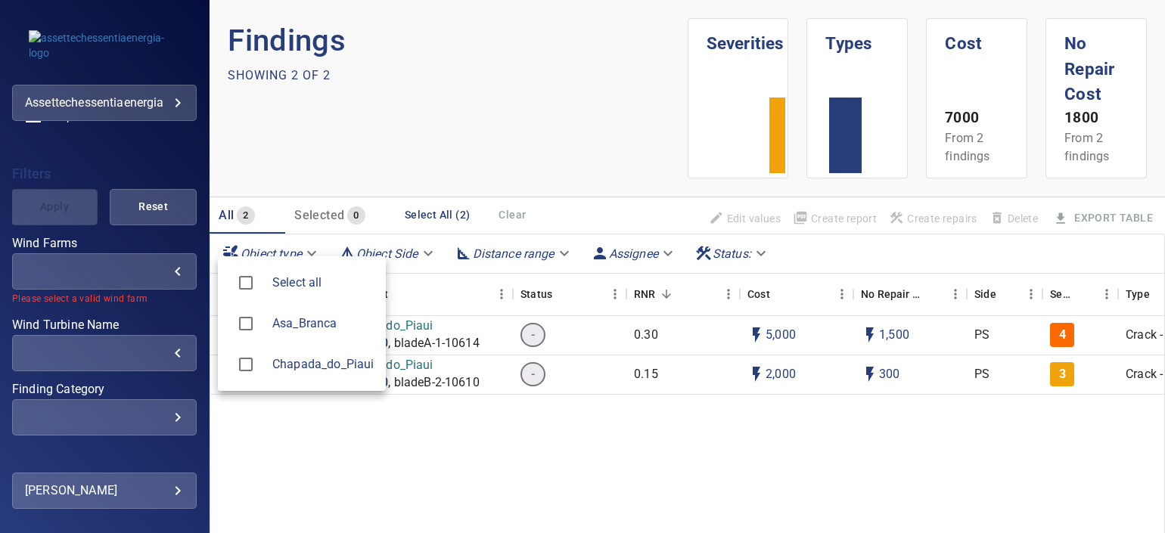
type input "**********"
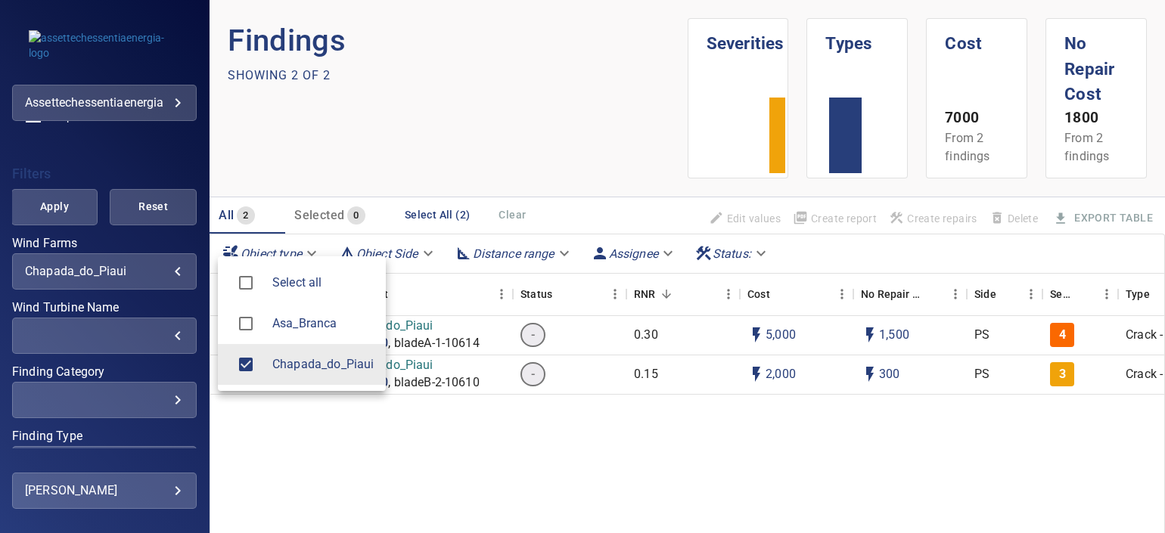
click at [159, 328] on div at bounding box center [582, 266] width 1165 height 533
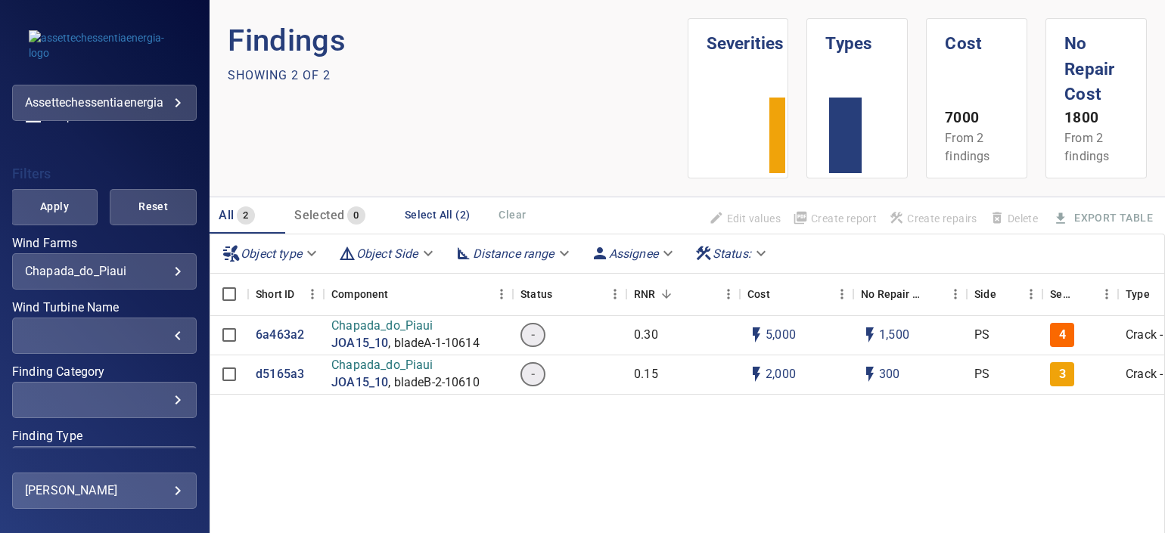
click at [144, 340] on div "​" at bounding box center [104, 335] width 159 height 14
click at [158, 335] on div "Wind Turbine Name" at bounding box center [582, 266] width 1165 height 533
click at [166, 337] on div "​" at bounding box center [104, 335] width 159 height 14
click at [160, 337] on div "Wind Turbine Name" at bounding box center [582, 266] width 1165 height 533
click at [160, 337] on div "​" at bounding box center [104, 335] width 159 height 14
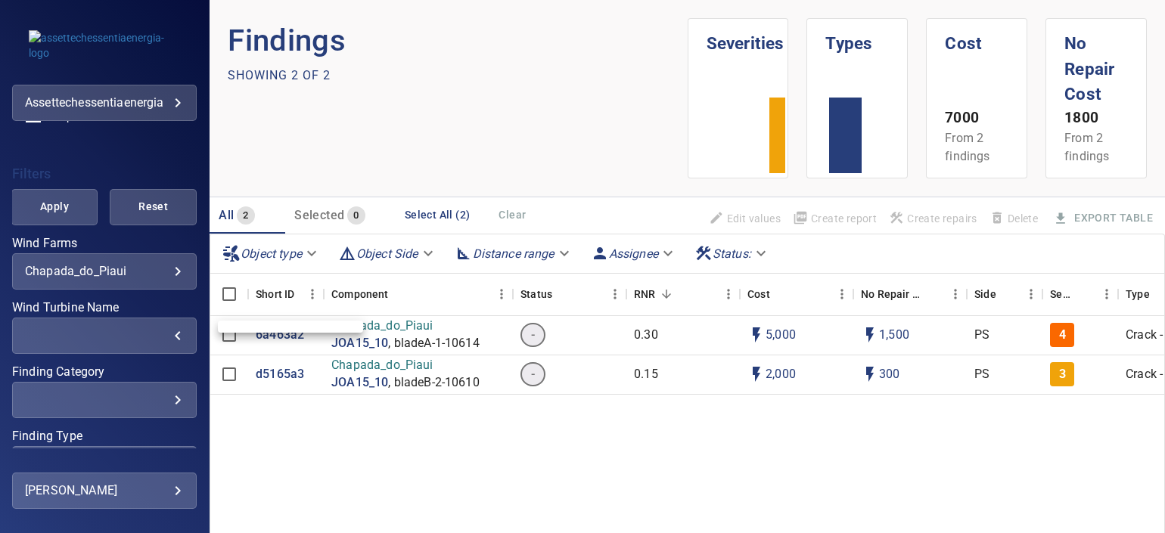
click at [160, 337] on div "Wind Turbine Name" at bounding box center [582, 266] width 1165 height 533
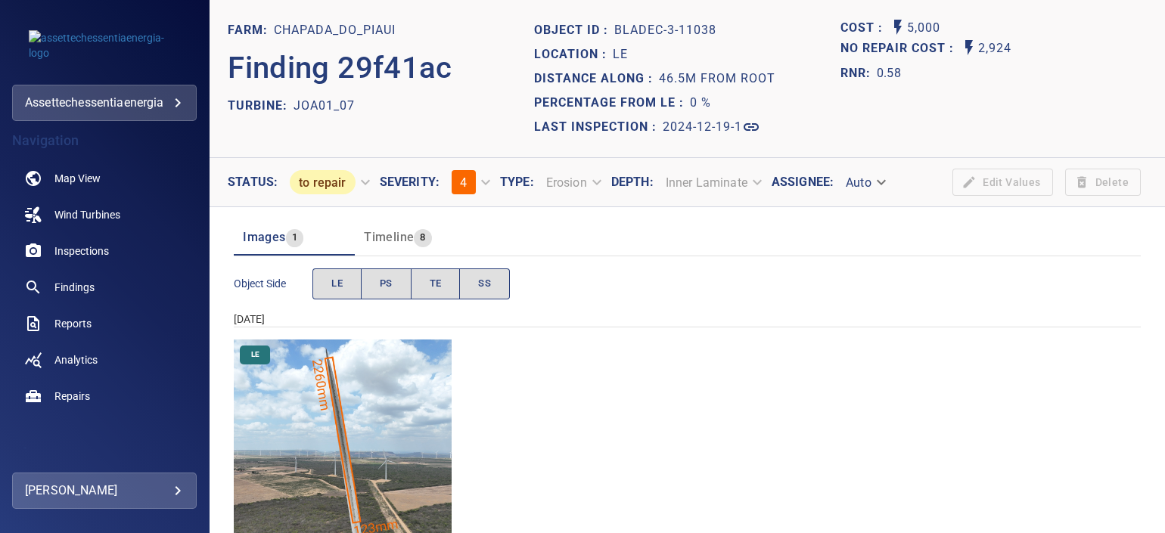
scroll to position [57, 0]
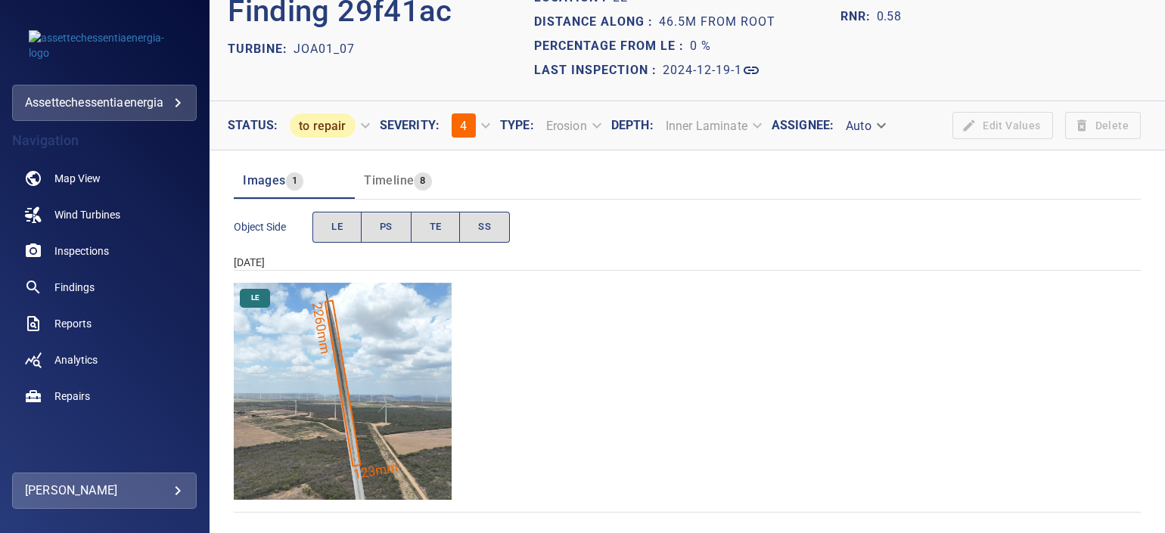
click at [358, 356] on img "Chapada_do_Piaui/JOA01_07/2024-12-19-1/2024-12-19-3/image154wp154.jpg" at bounding box center [343, 392] width 218 height 218
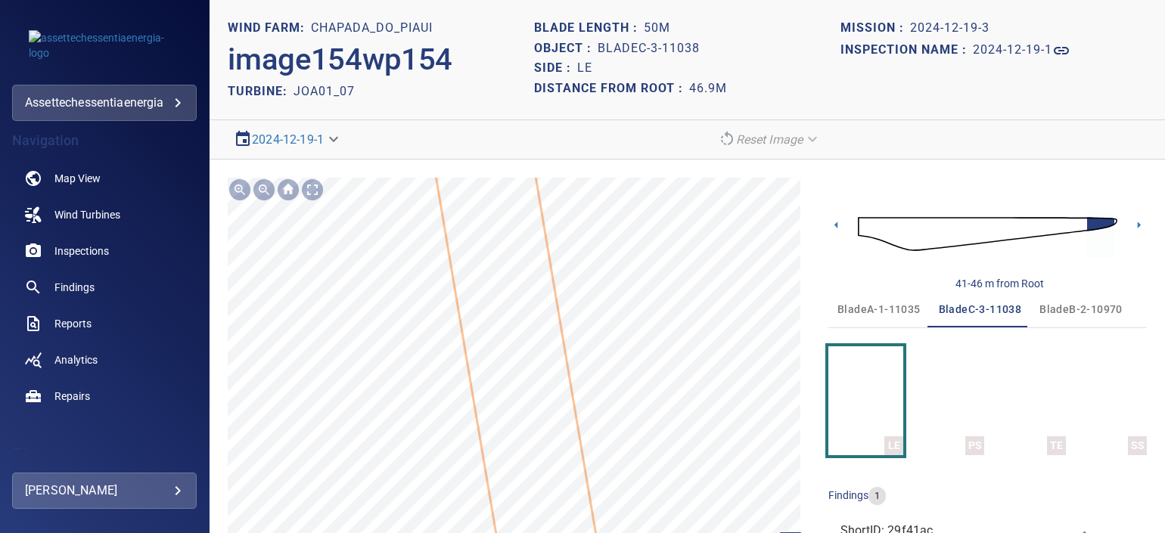
click at [533, 231] on icon at bounding box center [514, 351] width 391 height 1778
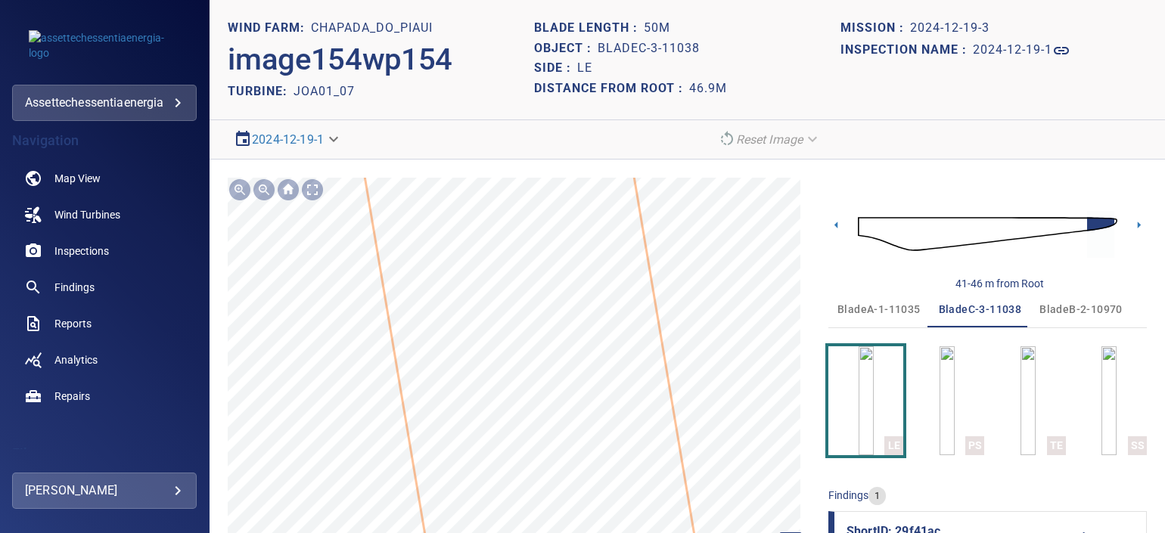
click at [548, 533] on html "**********" at bounding box center [582, 266] width 1165 height 533
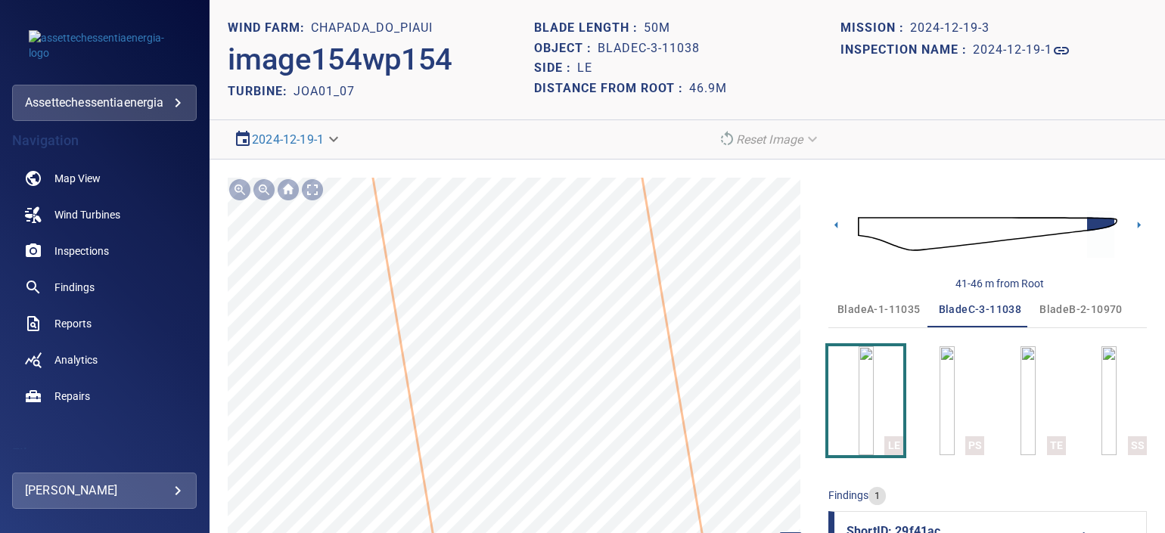
click at [557, 533] on html "**********" at bounding box center [582, 266] width 1165 height 533
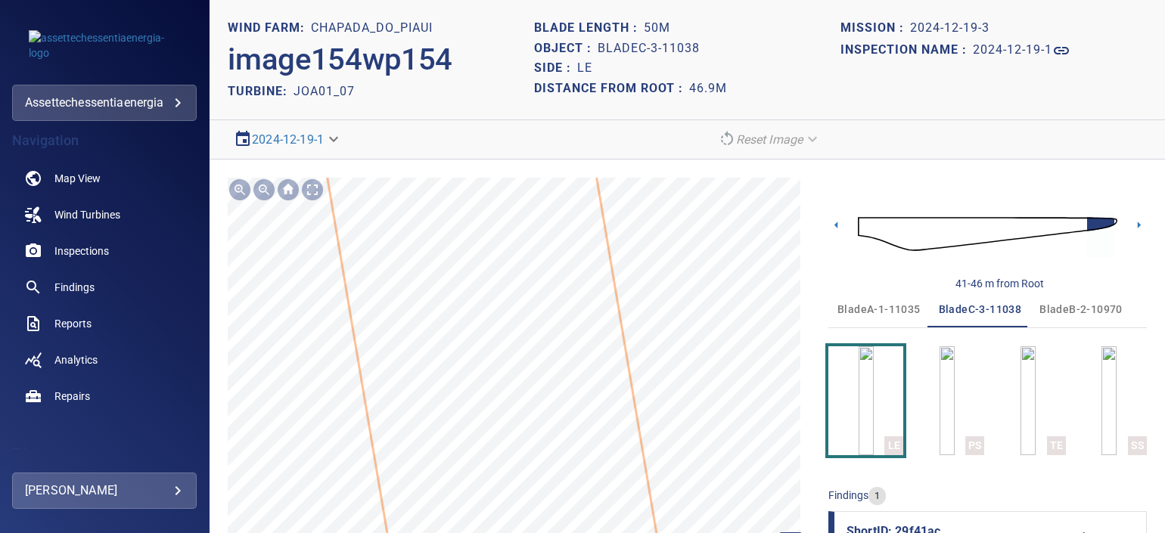
click at [514, 533] on html "**********" at bounding box center [582, 266] width 1165 height 533
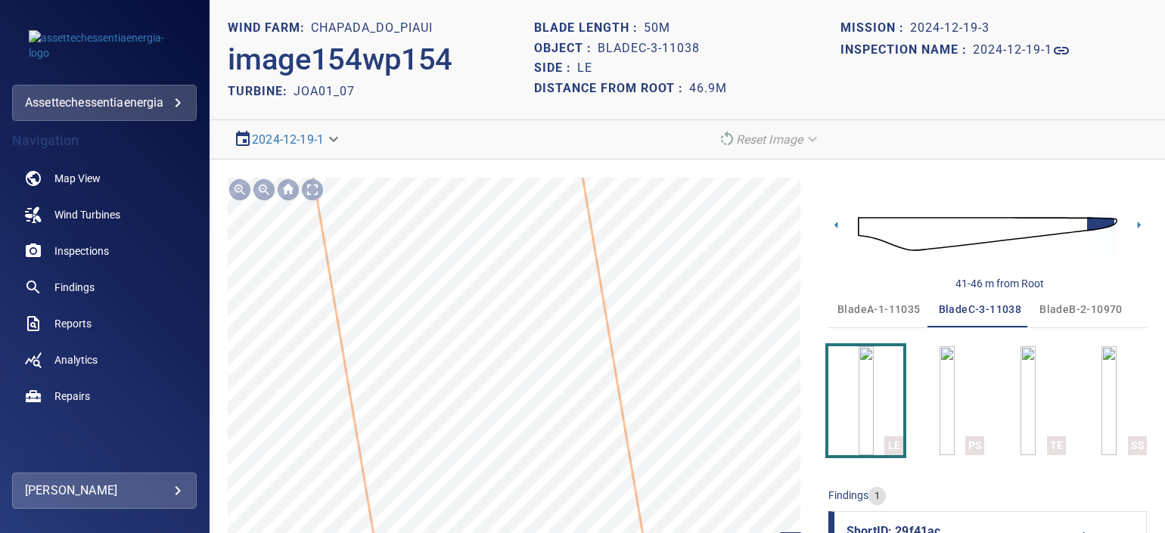
click at [514, 533] on html "**********" at bounding box center [582, 266] width 1165 height 533
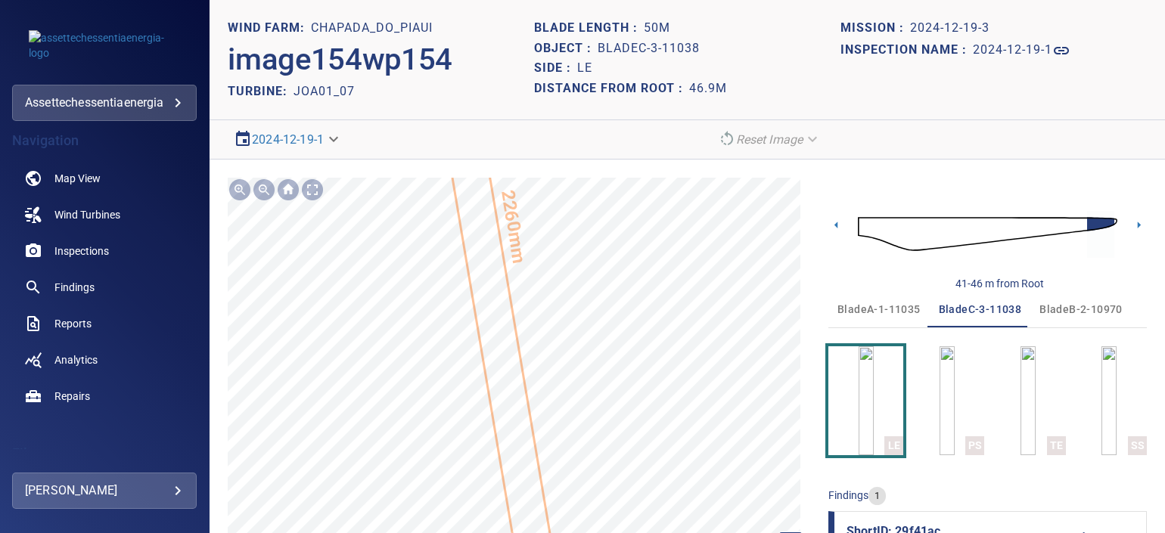
click at [333, 87] on h2 "JOA01_07" at bounding box center [324, 91] width 61 height 14
drag, startPoint x: 630, startPoint y: 46, endPoint x: 709, endPoint y: 48, distance: 78.7
click at [709, 48] on div "Object : bladeC-3-11038" at bounding box center [687, 49] width 306 height 20
drag, startPoint x: 709, startPoint y: 48, endPoint x: 677, endPoint y: 46, distance: 31.8
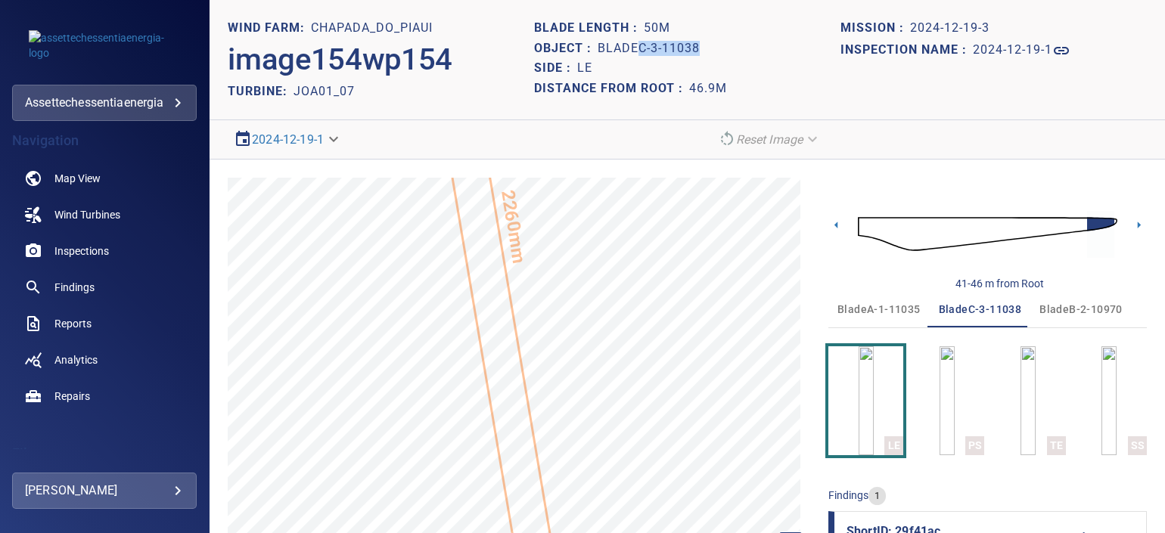
click at [677, 46] on h1 "bladeC-3-11038" at bounding box center [649, 49] width 102 height 14
click at [677, 51] on h1 "bladeC-3-11038" at bounding box center [649, 49] width 102 height 14
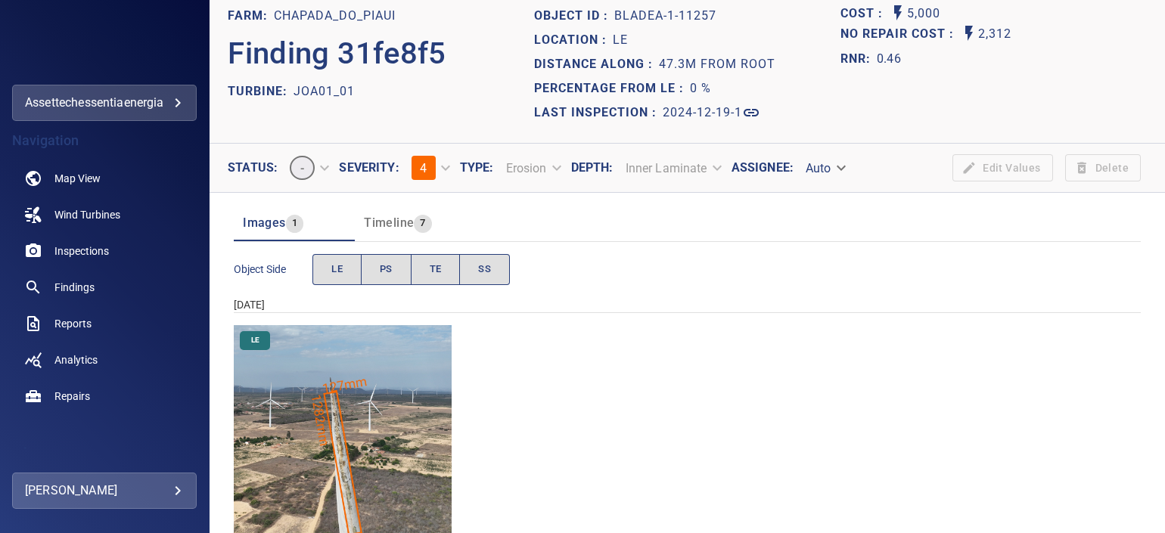
scroll to position [57, 0]
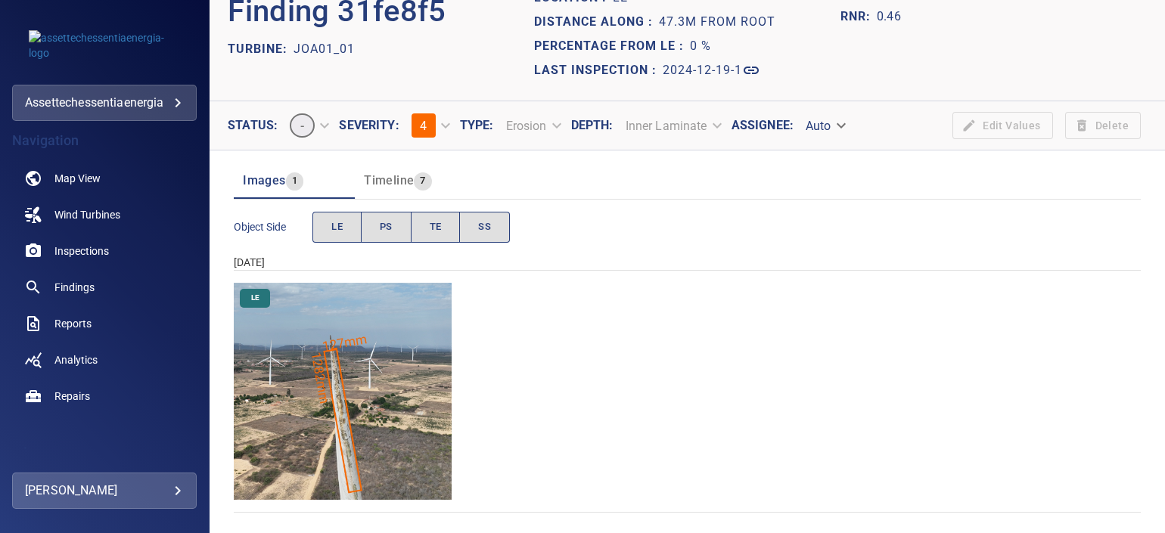
click at [329, 389] on img "Chapada_do_Piaui/JOA01_01/2024-12-19-1/2024-12-19-1/image16wp16.jpg" at bounding box center [343, 392] width 218 height 218
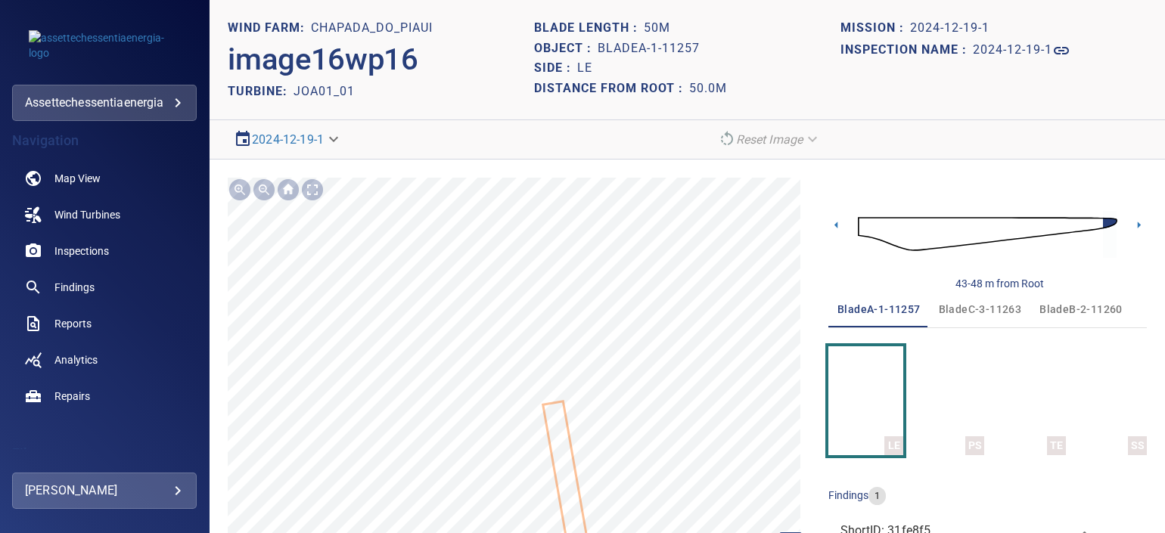
scroll to position [78, 0]
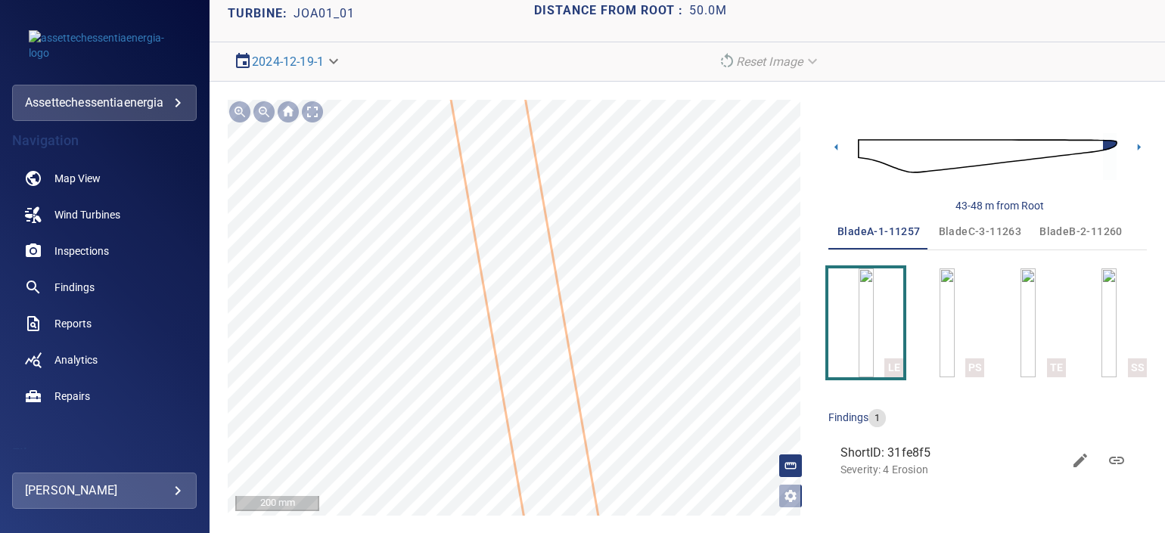
click at [550, 425] on icon at bounding box center [537, 379] width 195 height 728
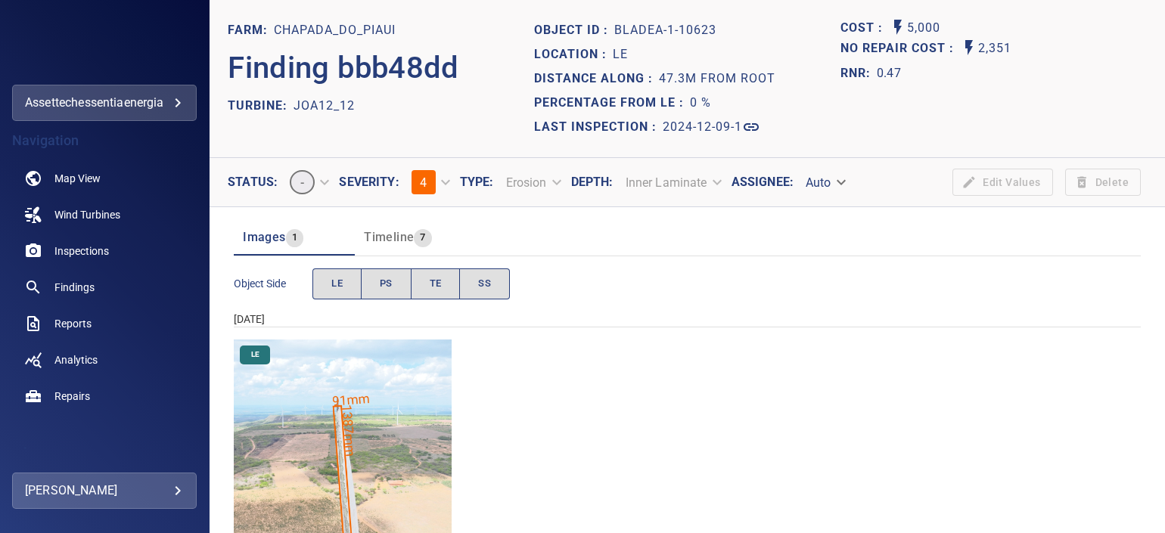
scroll to position [57, 0]
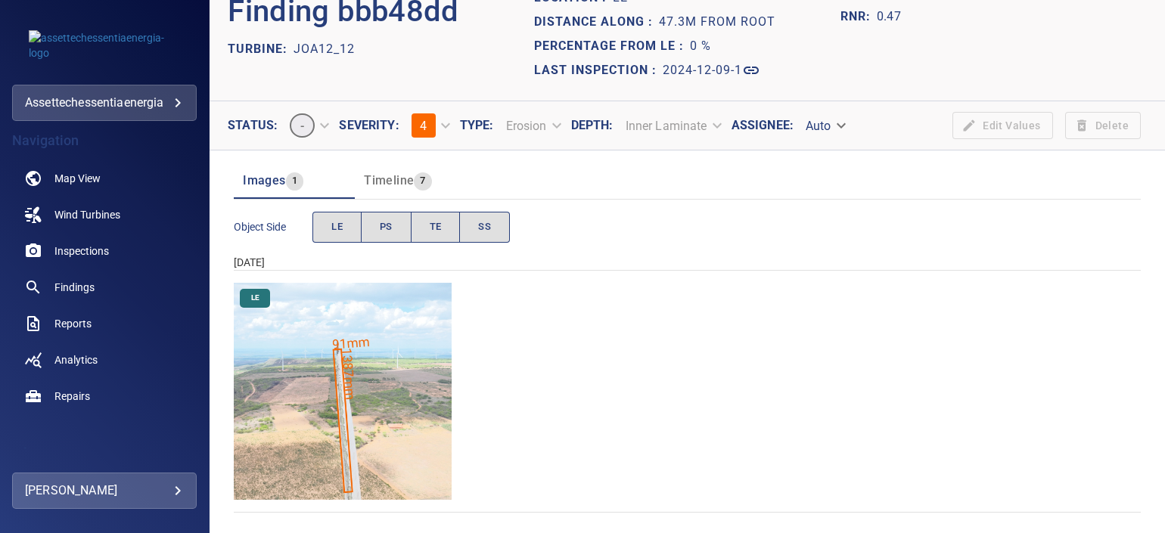
click at [335, 383] on img "Chapada_do_Piaui/JOA12_12/2024-12-09-1/2024-12-09-1/image19wp19.jpg" at bounding box center [343, 392] width 218 height 218
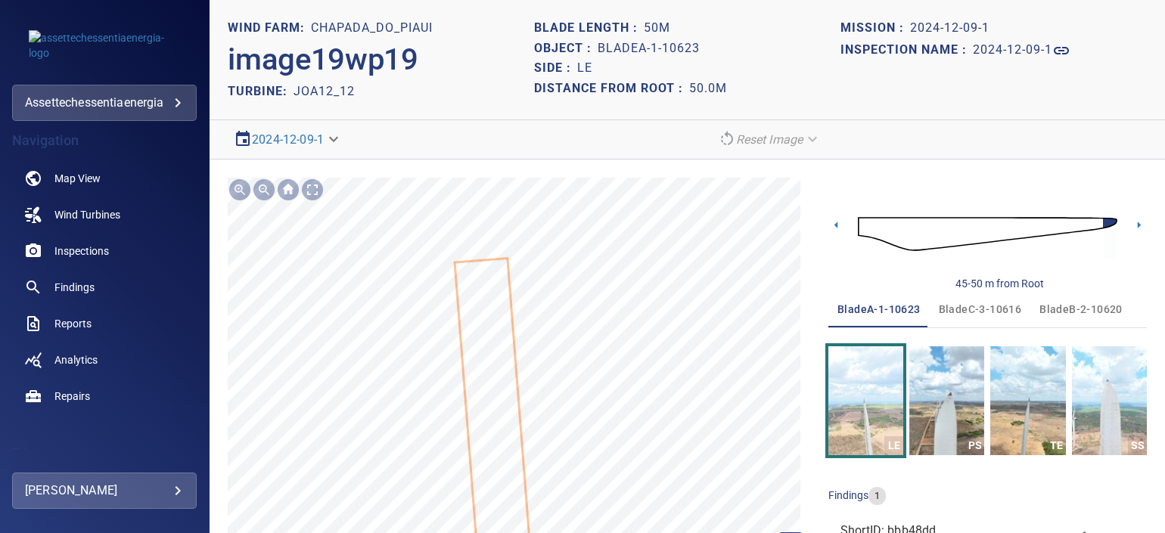
click at [515, 326] on div "Chapada_do_Piaui/JOA12_12/bbb48dd0-d402-11ef-aafe-3772e5e430c4 Severity 4 Erosi…" at bounding box center [519, 386] width 583 height 416
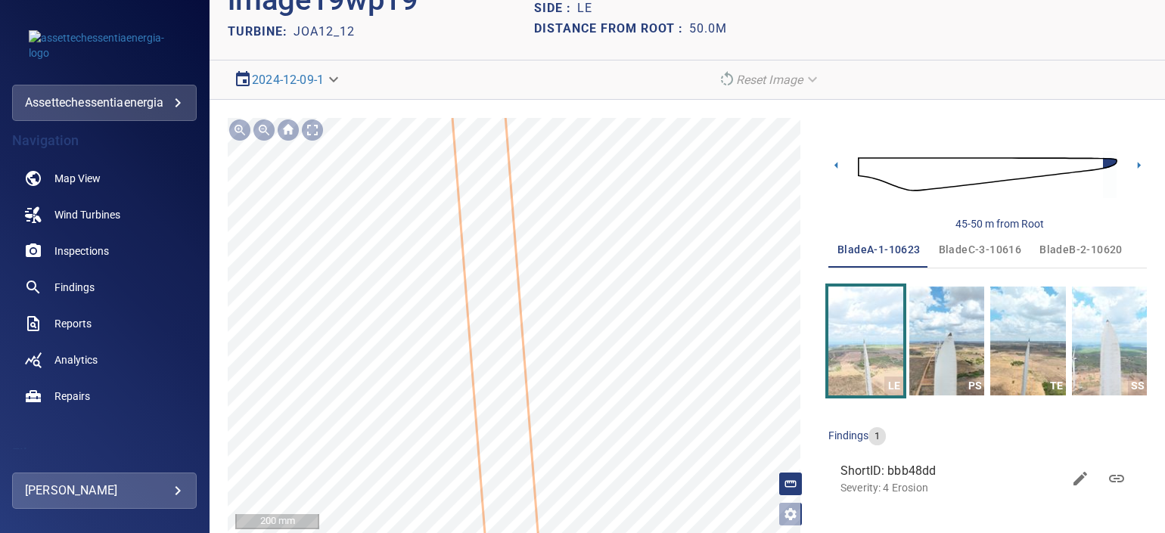
click at [526, 383] on div "Chapada_do_Piaui/JOA12_12/bbb48dd0-d402-11ef-aafe-3772e5e430c4 Severity 4 Erosi…" at bounding box center [519, 326] width 583 height 416
click at [507, 310] on icon at bounding box center [509, 504] width 112 height 785
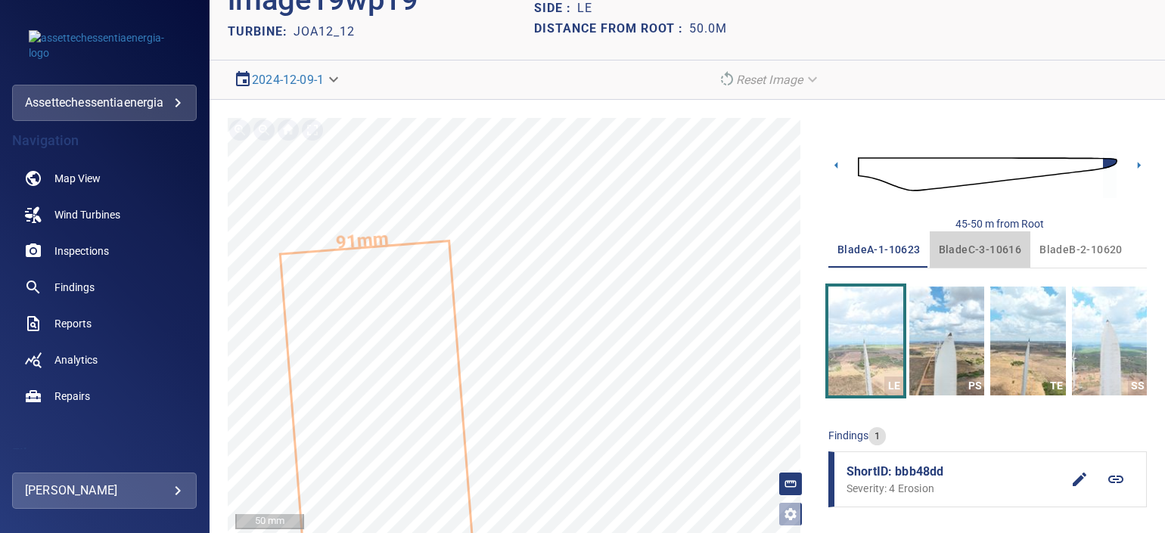
click at [983, 250] on span "bladeC-3-10616" at bounding box center [980, 250] width 83 height 19
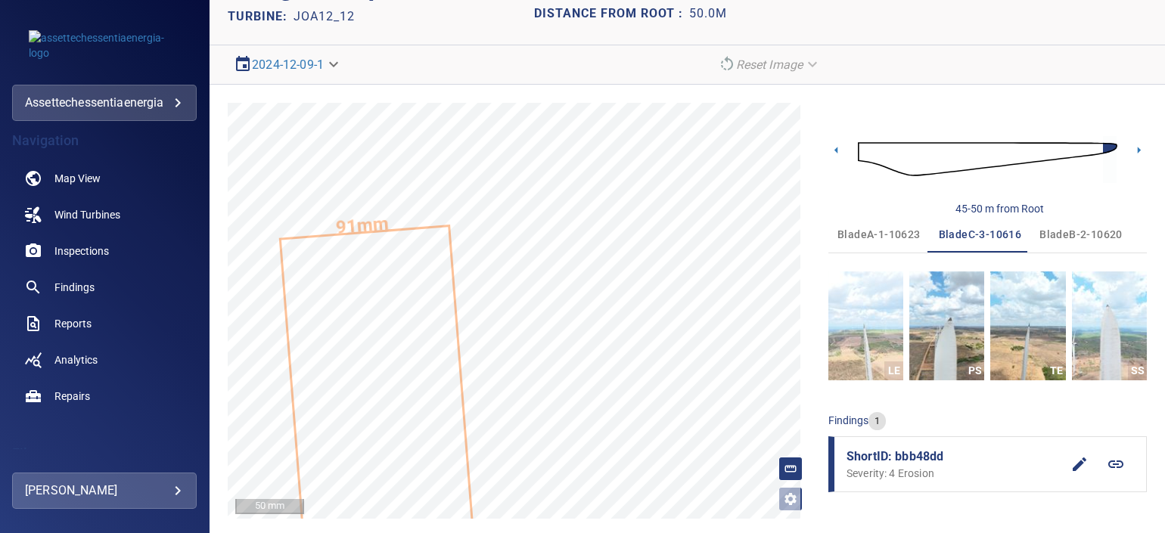
scroll to position [78, 0]
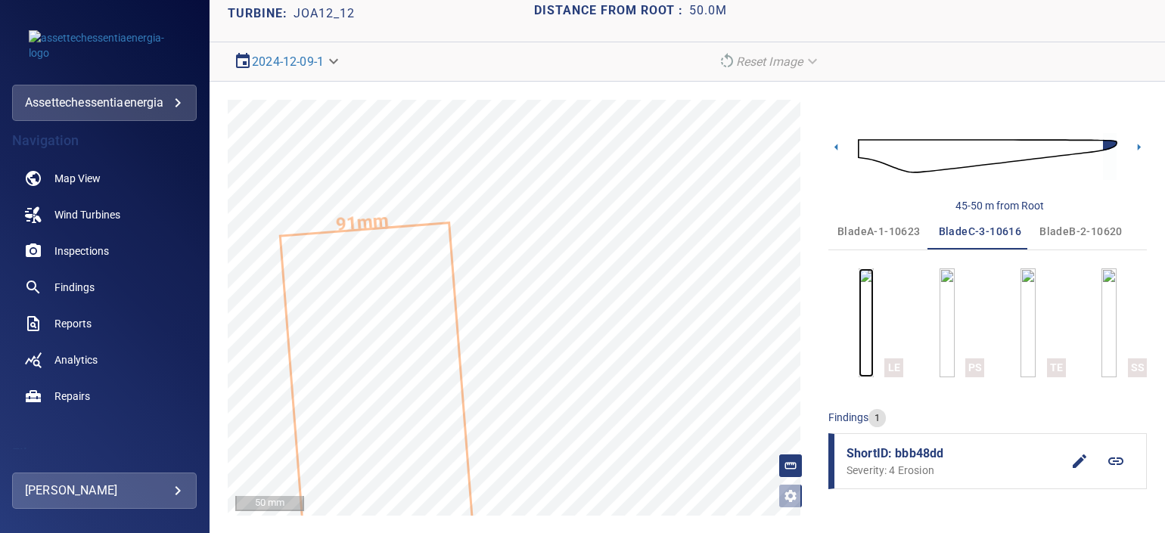
click at [872, 331] on img "button" at bounding box center [866, 323] width 15 height 109
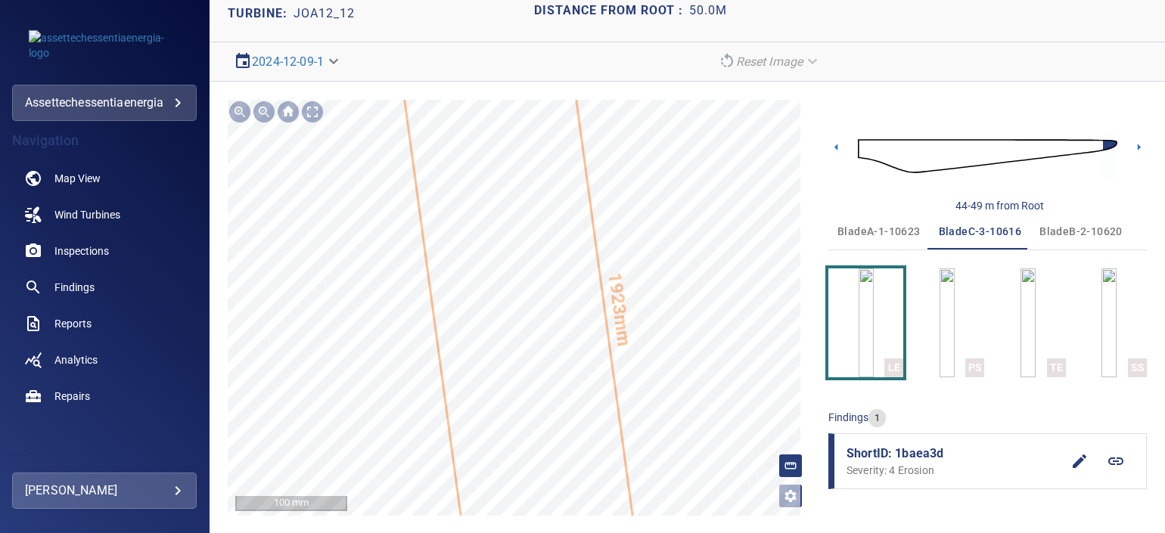
click at [480, 96] on div "**********" at bounding box center [687, 308] width 955 height 452
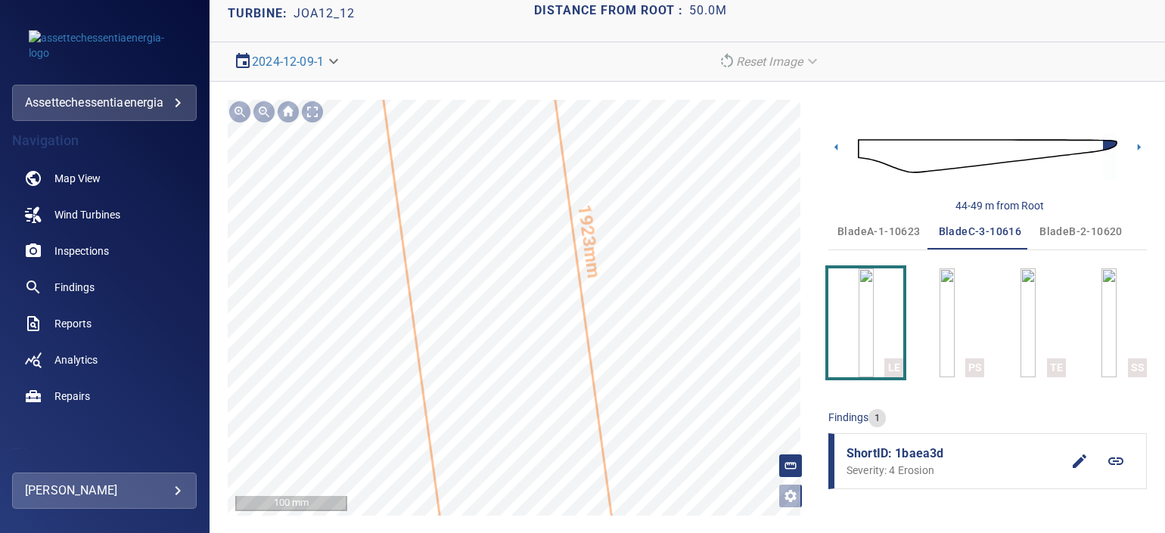
click at [492, 67] on section "**********" at bounding box center [687, 266] width 955 height 533
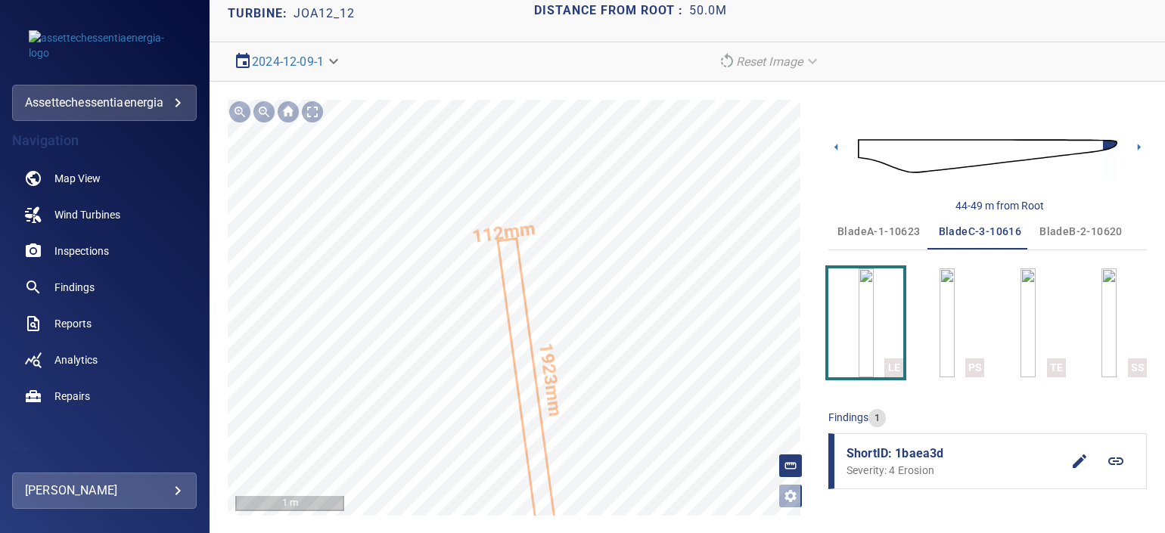
click at [553, 397] on text "1923mm" at bounding box center [550, 380] width 31 height 76
click at [556, 291] on div "1923mm 112mm" at bounding box center [519, 308] width 583 height 416
click at [1088, 231] on span "bladeB-2-10620" at bounding box center [1080, 231] width 83 height 19
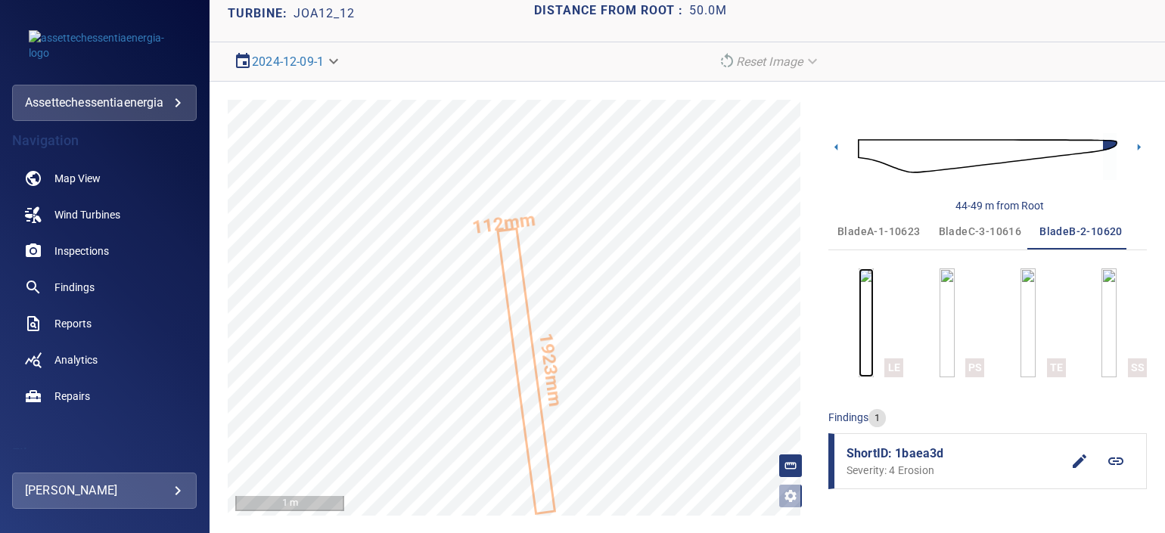
click at [860, 321] on img "button" at bounding box center [866, 323] width 15 height 109
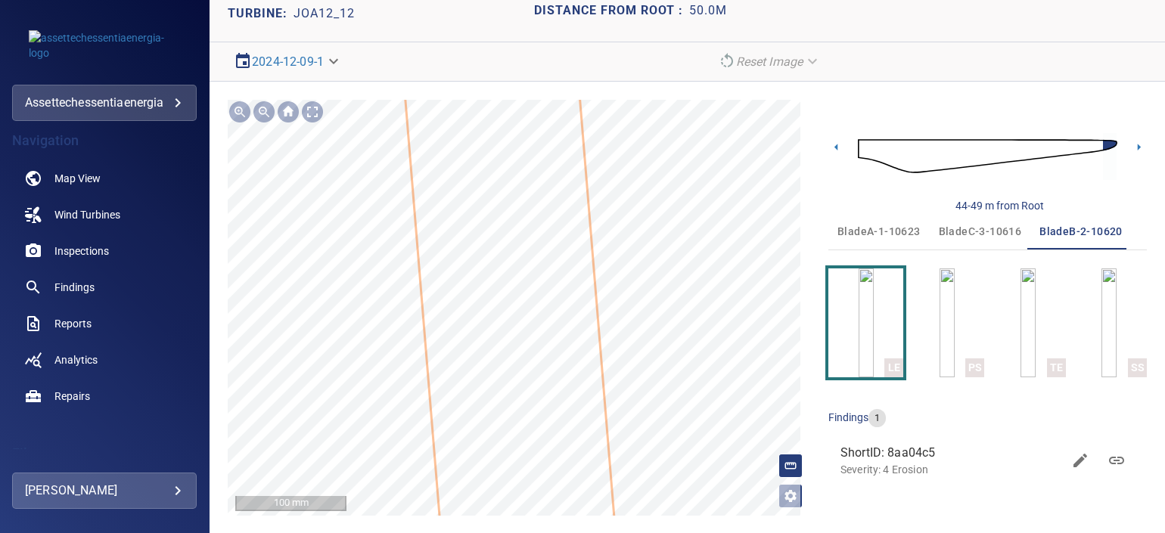
click at [545, 356] on icon at bounding box center [524, 482] width 404 height 2854
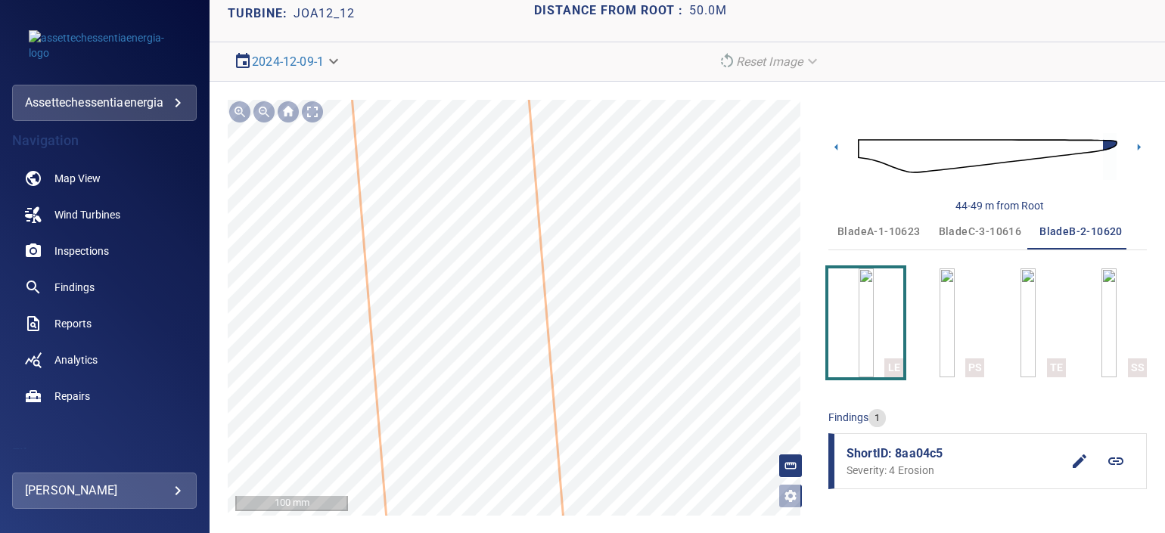
click at [533, 526] on div "**********" at bounding box center [687, 308] width 955 height 452
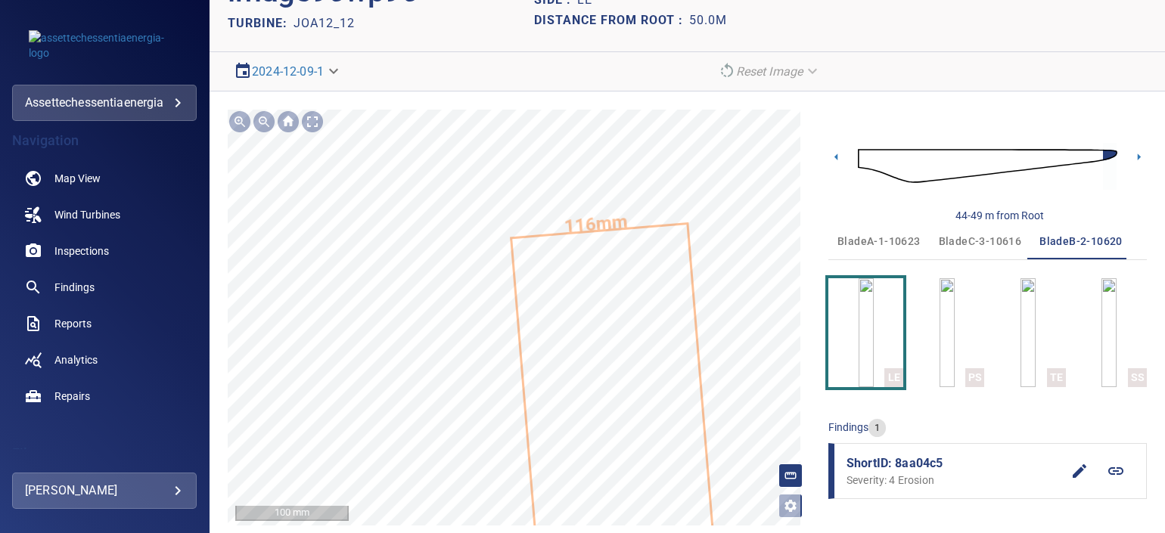
scroll to position [78, 0]
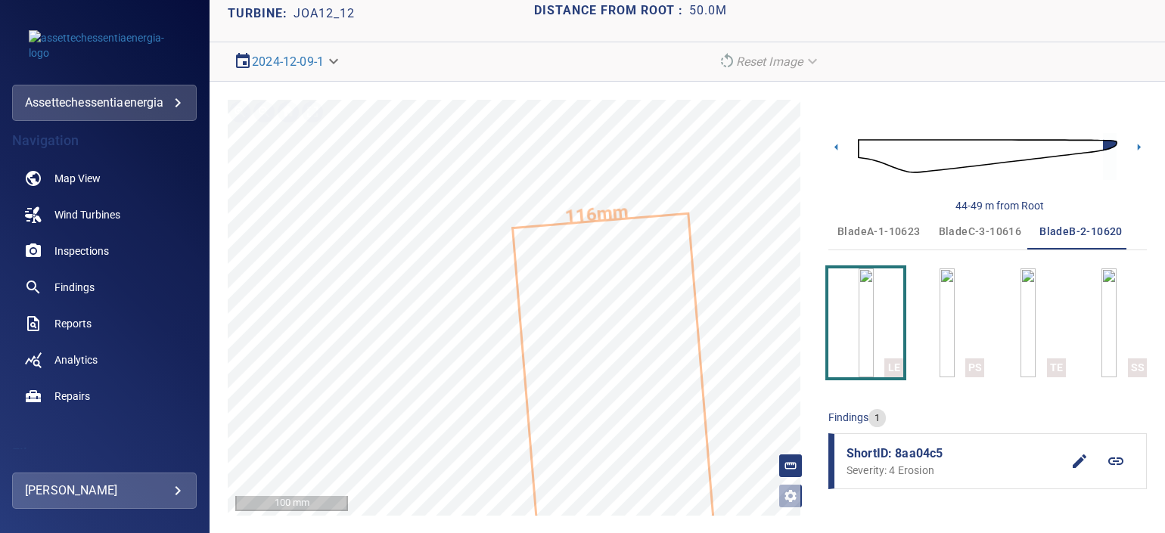
click at [986, 227] on span "bladeC-3-10616" at bounding box center [980, 231] width 83 height 19
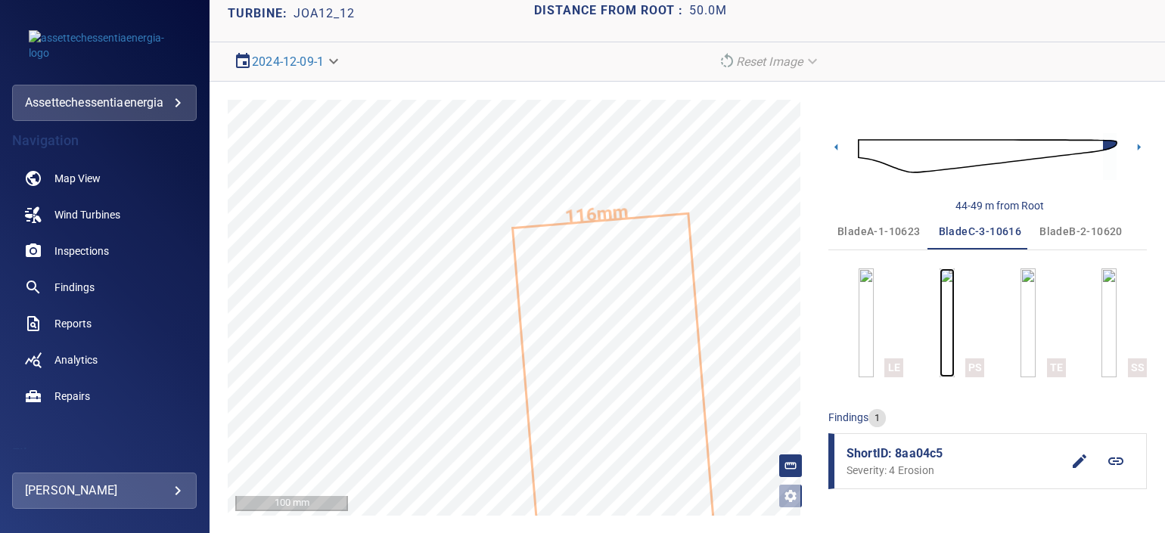
click at [940, 343] on img "button" at bounding box center [947, 323] width 15 height 109
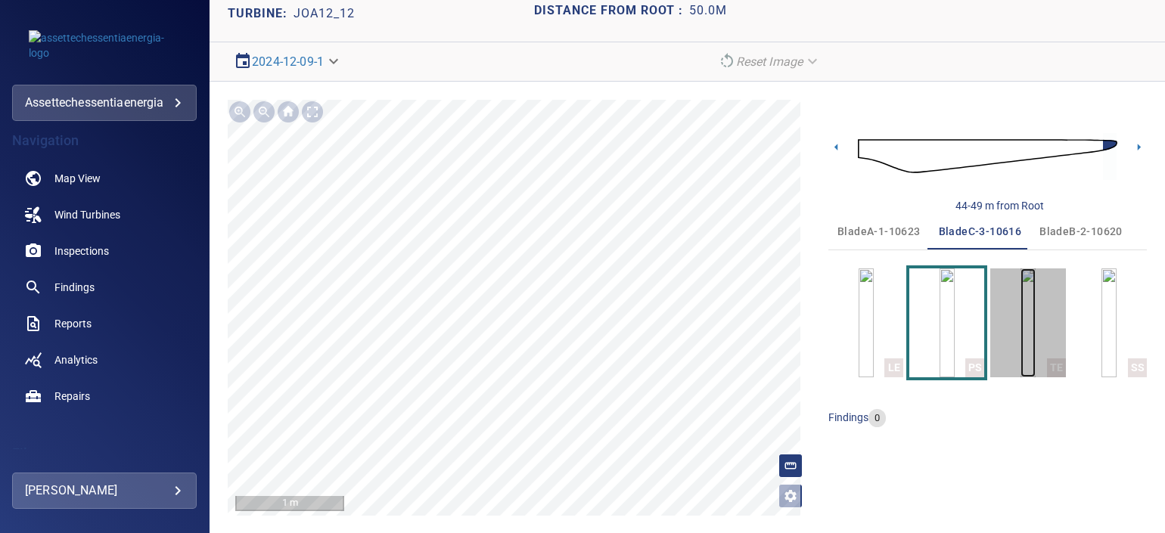
click at [1036, 323] on img "button" at bounding box center [1028, 323] width 15 height 109
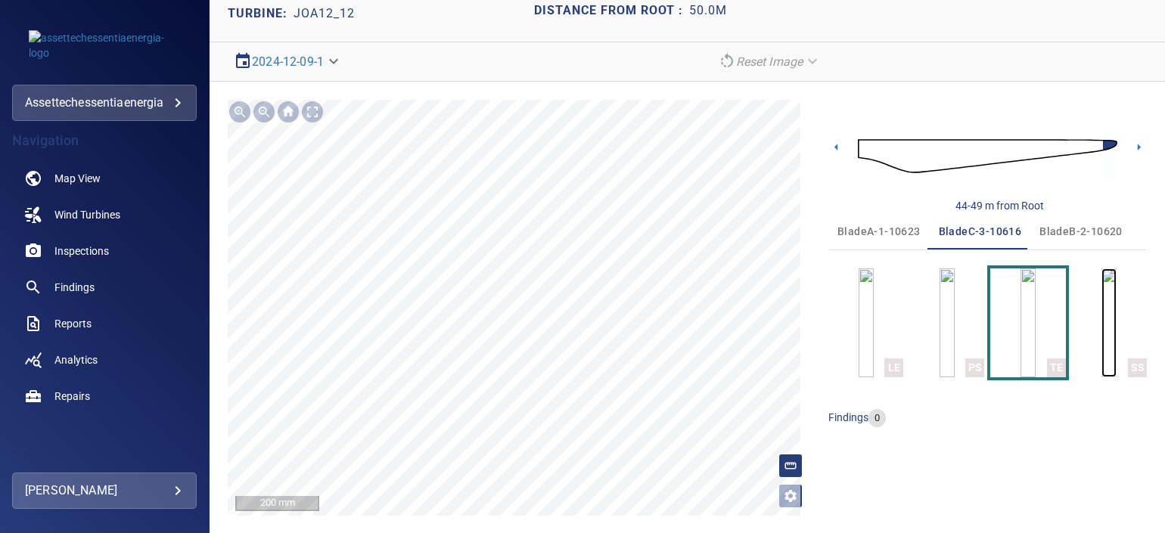
click at [1101, 337] on img "button" at bounding box center [1108, 323] width 15 height 109
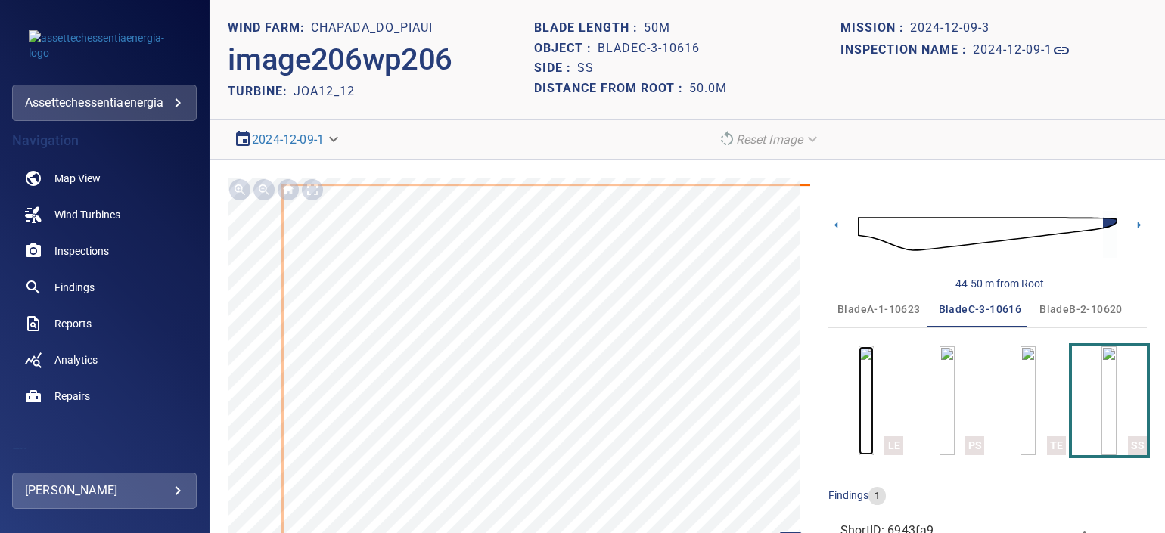
drag, startPoint x: 868, startPoint y: 431, endPoint x: 887, endPoint y: 508, distance: 79.4
click at [868, 431] on img "button" at bounding box center [866, 400] width 15 height 109
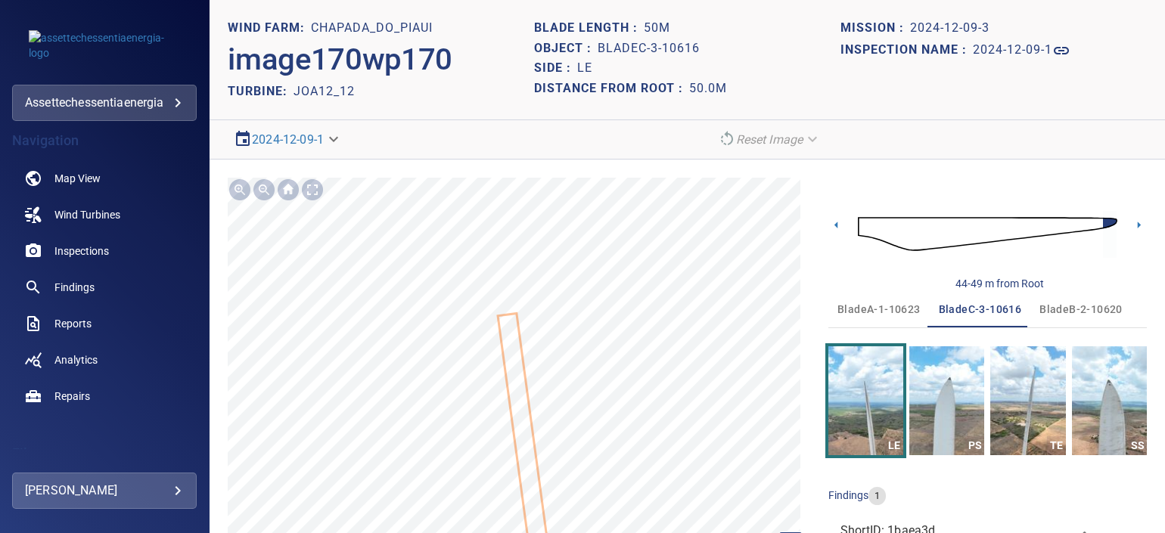
scroll to position [78, 0]
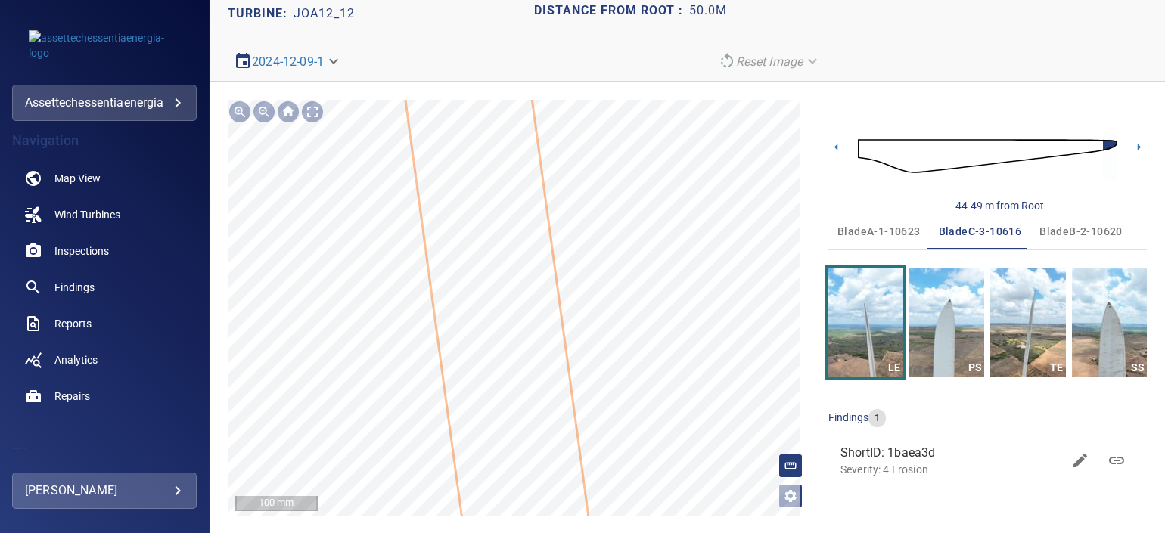
click at [544, 452] on icon at bounding box center [503, 356] width 407 height 2124
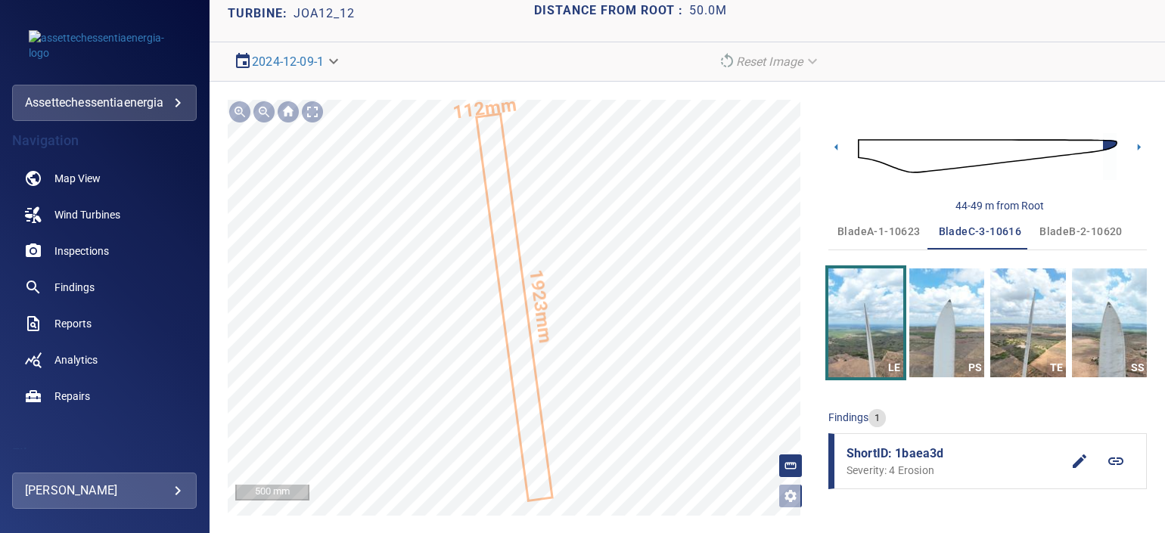
click at [546, 344] on div "1923mm 112mm" at bounding box center [519, 308] width 583 height 416
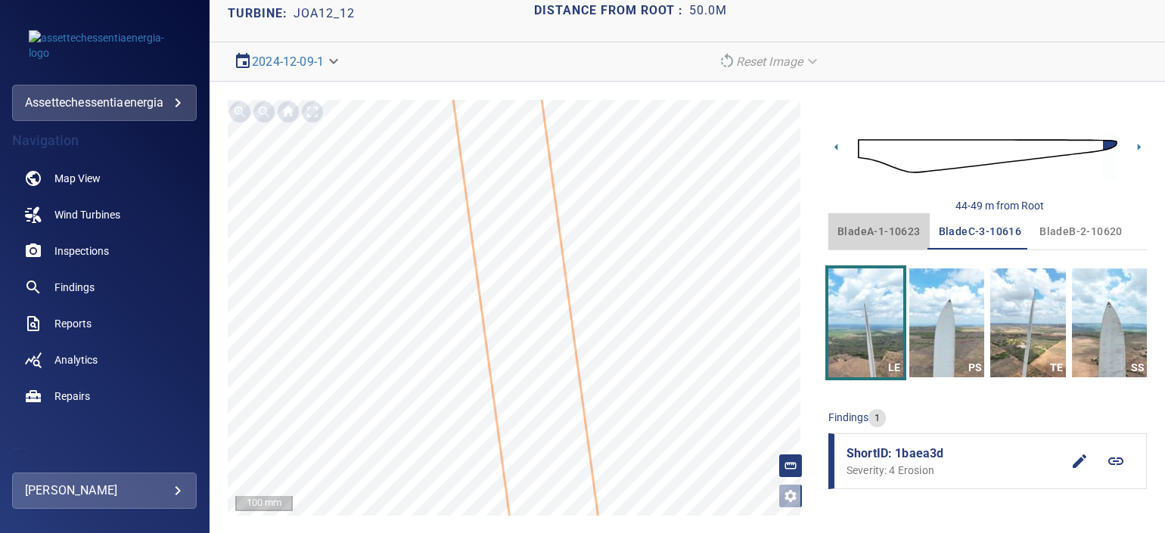
click at [883, 225] on span "bladeA-1-10623" at bounding box center [878, 231] width 83 height 19
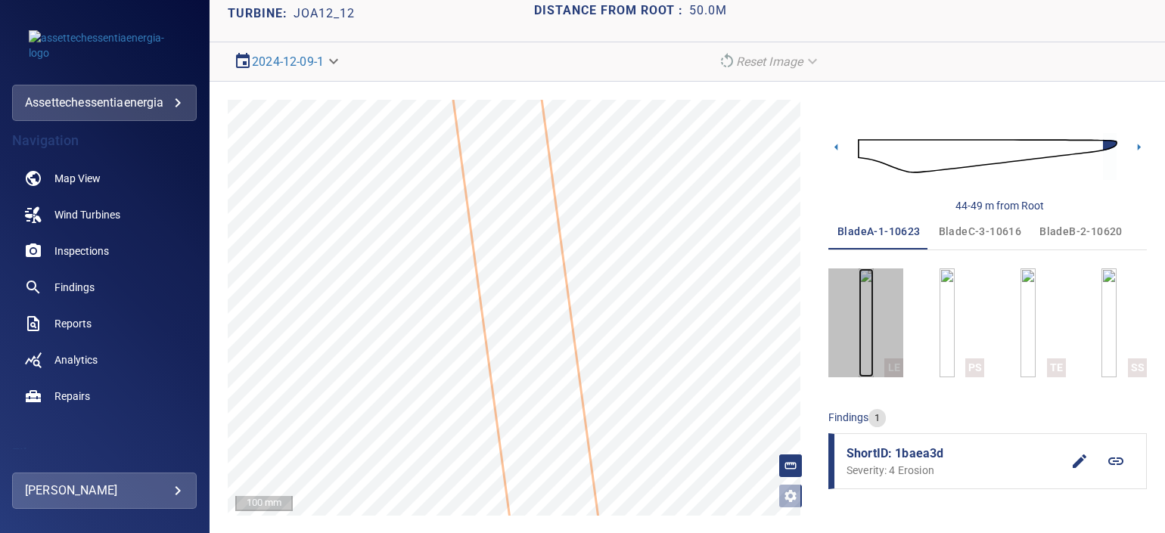
click at [859, 326] on img "button" at bounding box center [866, 323] width 15 height 109
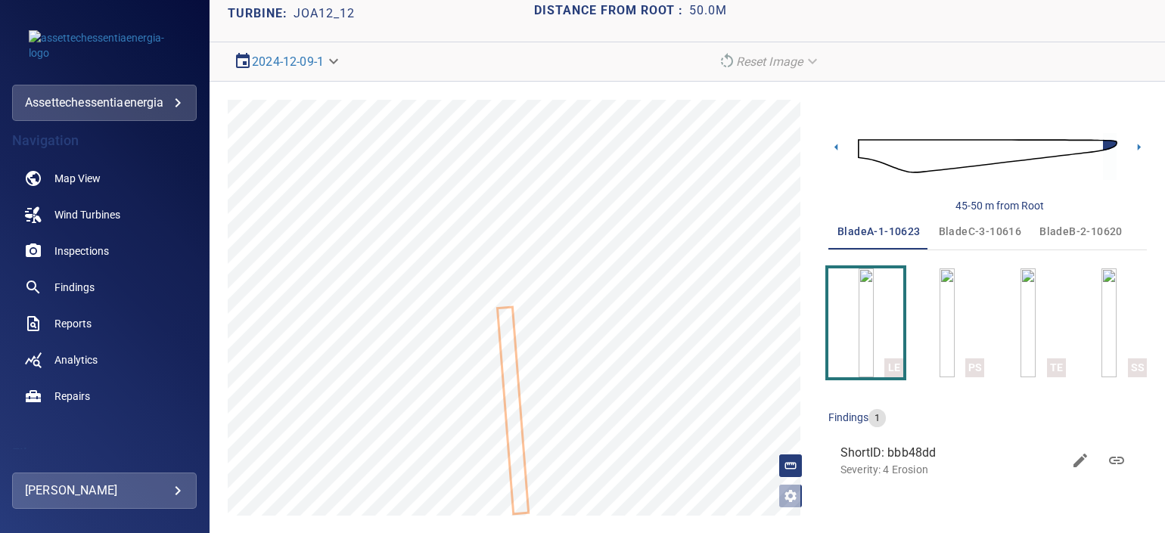
click at [956, 455] on span "ShortID: bbb48dd" at bounding box center [951, 453] width 222 height 18
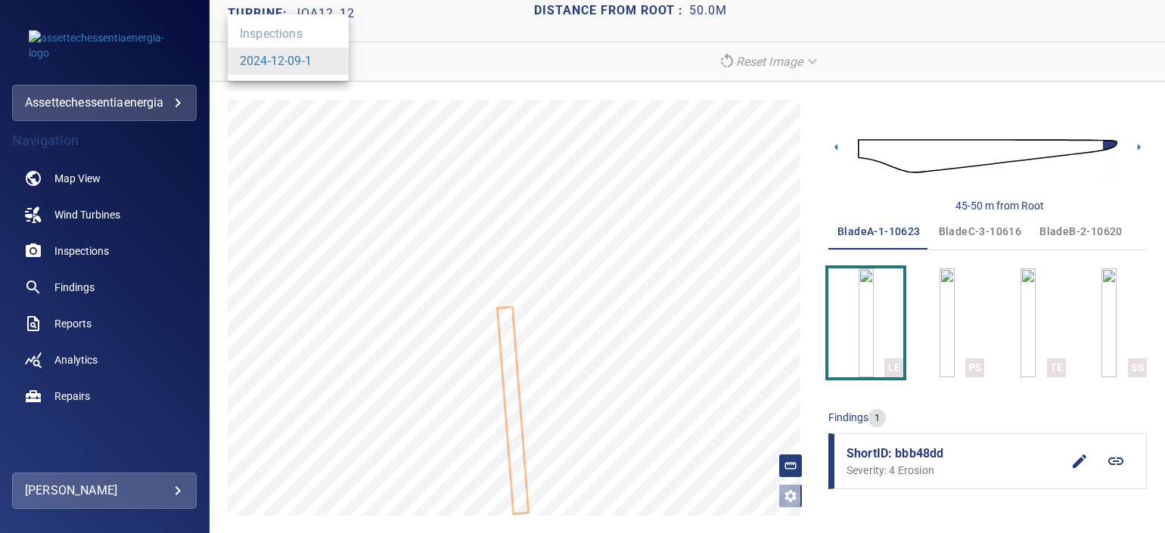
click at [278, 69] on body "**********" at bounding box center [582, 266] width 1165 height 533
click at [546, 61] on div at bounding box center [582, 266] width 1165 height 533
drag, startPoint x: 886, startPoint y: 452, endPoint x: 946, endPoint y: 451, distance: 59.8
click at [946, 451] on span "ShortID: bbb48dd" at bounding box center [954, 454] width 215 height 18
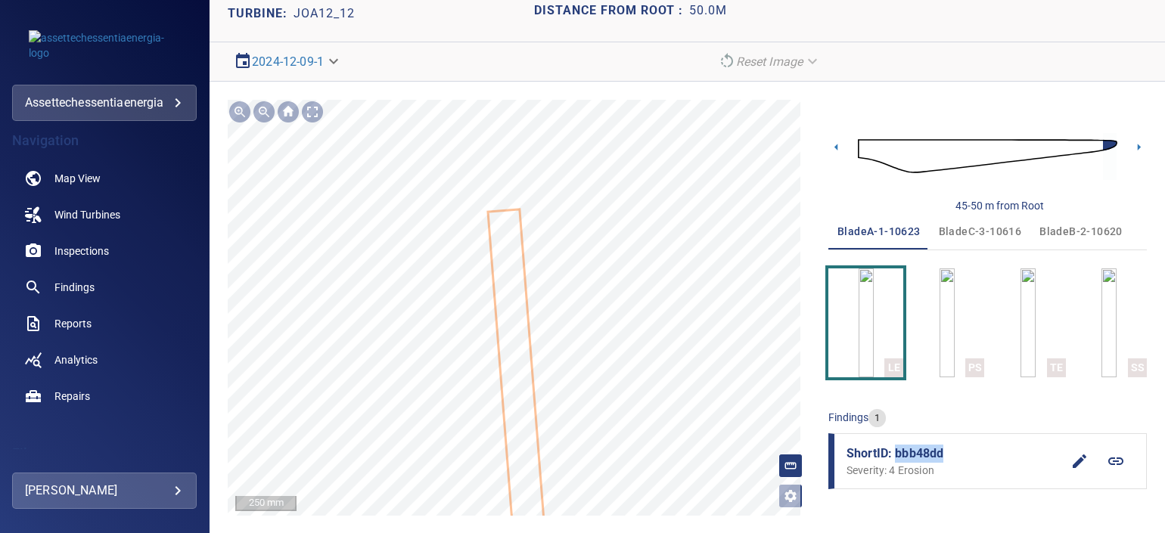
click at [515, 386] on icon at bounding box center [521, 439] width 65 height 458
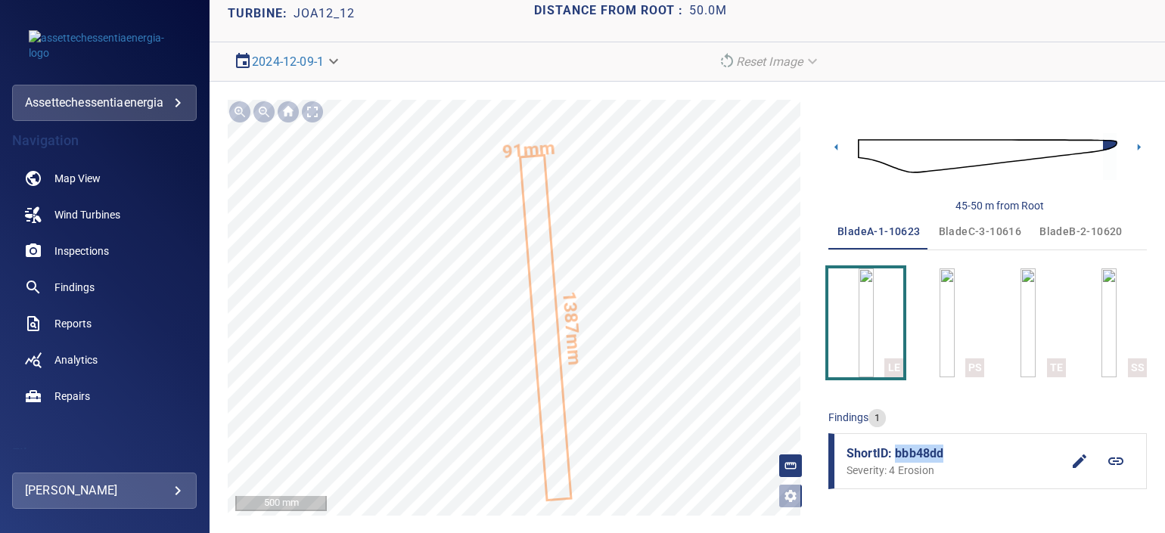
click at [918, 447] on span "ShortID: bbb48dd" at bounding box center [954, 454] width 215 height 18
drag, startPoint x: 918, startPoint y: 447, endPoint x: 904, endPoint y: 451, distance: 14.9
click at [904, 451] on span "ShortID: bbb48dd" at bounding box center [951, 453] width 222 height 18
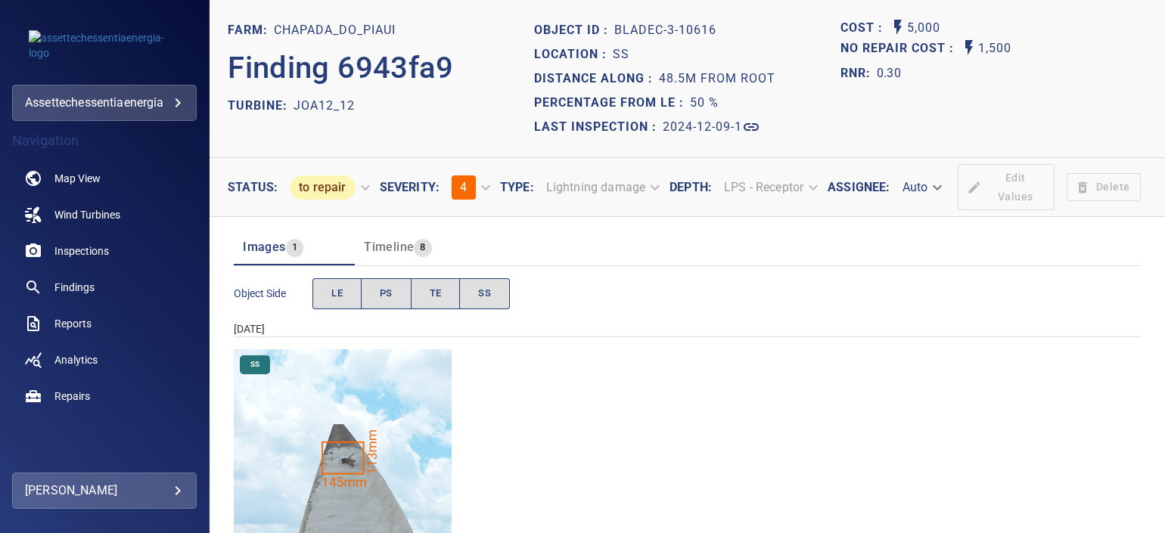
scroll to position [66, 0]
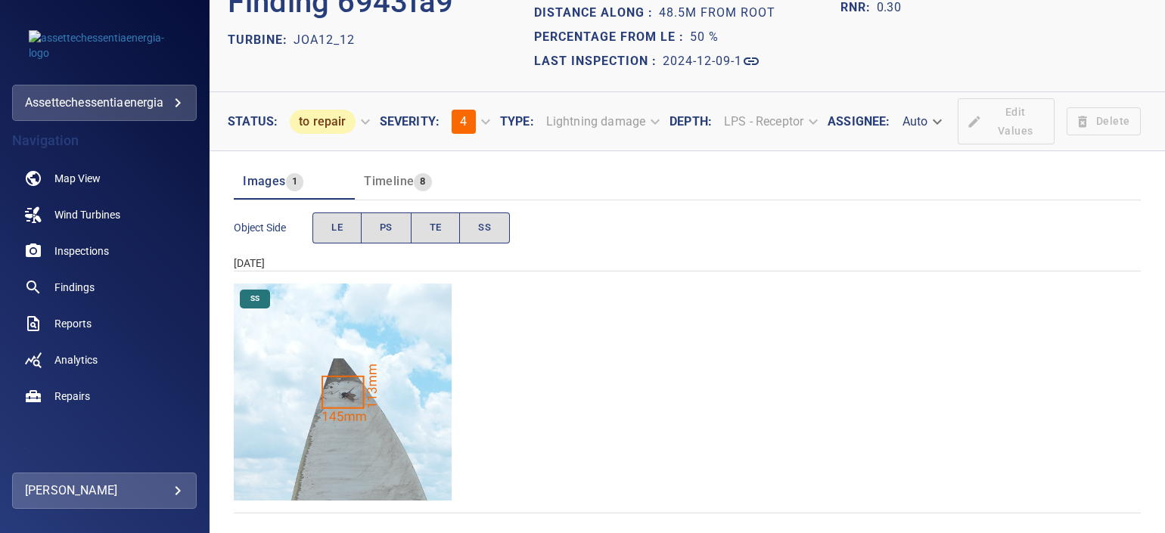
click at [338, 371] on img "Chapada_do_Piaui/JOA12_12/2024-12-09-1/2024-12-09-3/image206wp206.jpg" at bounding box center [343, 393] width 218 height 218
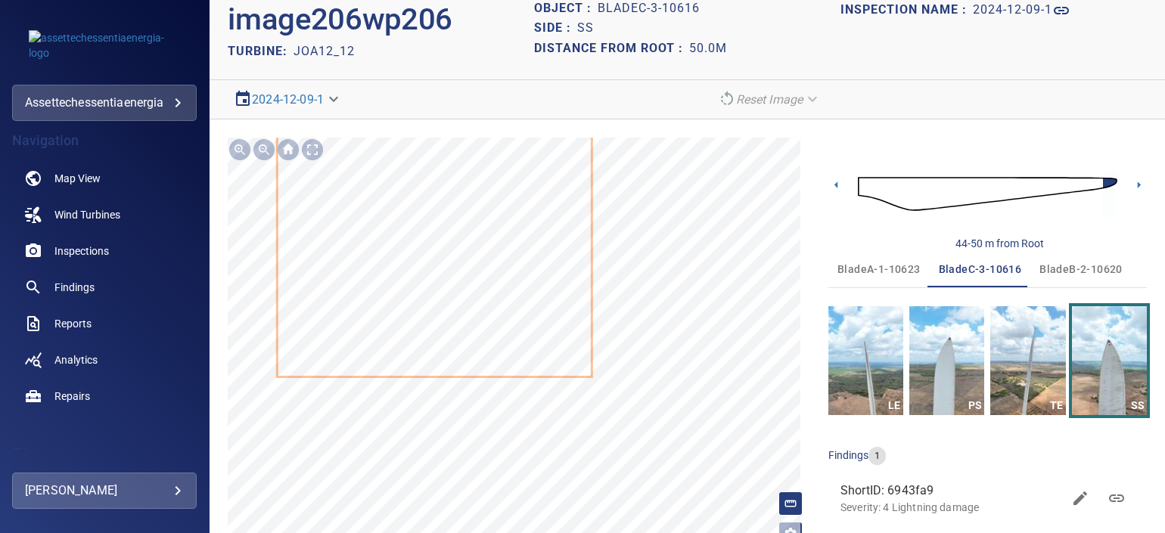
scroll to position [78, 0]
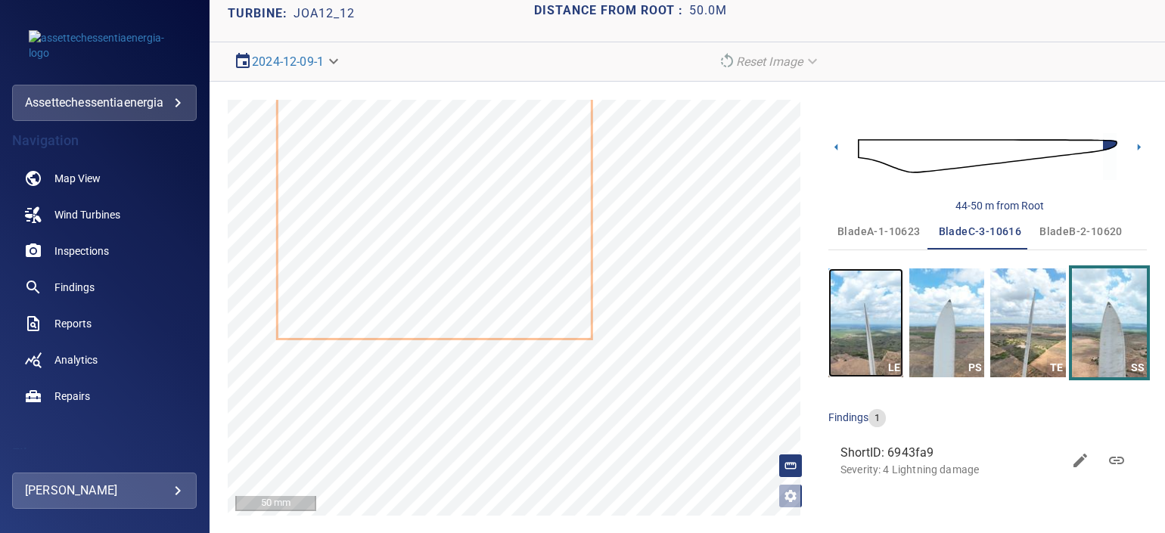
drag, startPoint x: 865, startPoint y: 342, endPoint x: 871, endPoint y: 363, distance: 22.0
click at [865, 342] on img "button" at bounding box center [865, 323] width 75 height 109
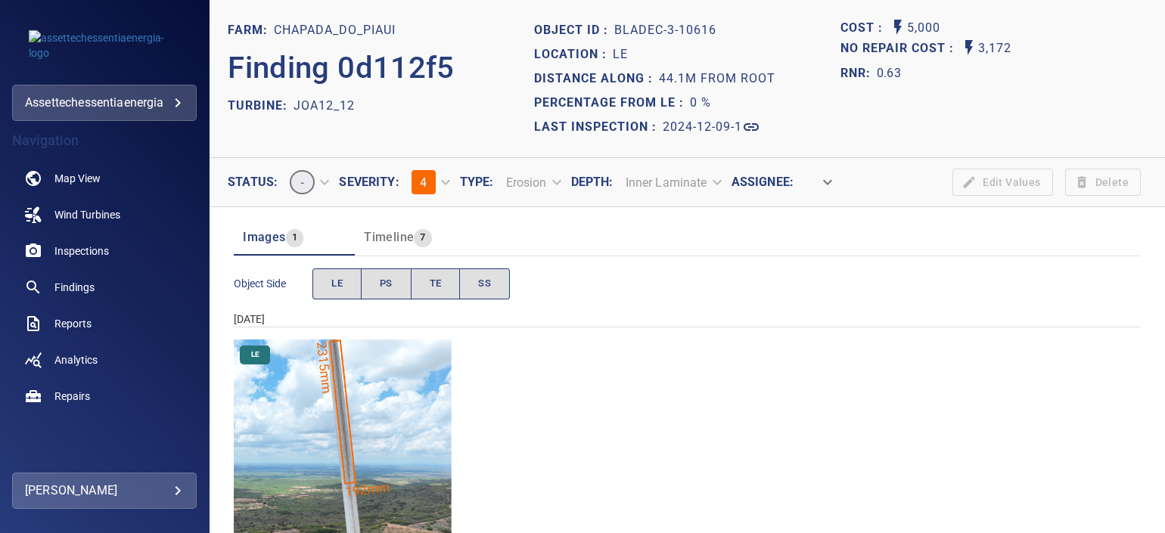
click at [331, 378] on img "Chapada_do_Piaui/JOA12_12/2024-12-09-1/2024-12-09-3/image169wp169.jpg" at bounding box center [343, 449] width 218 height 218
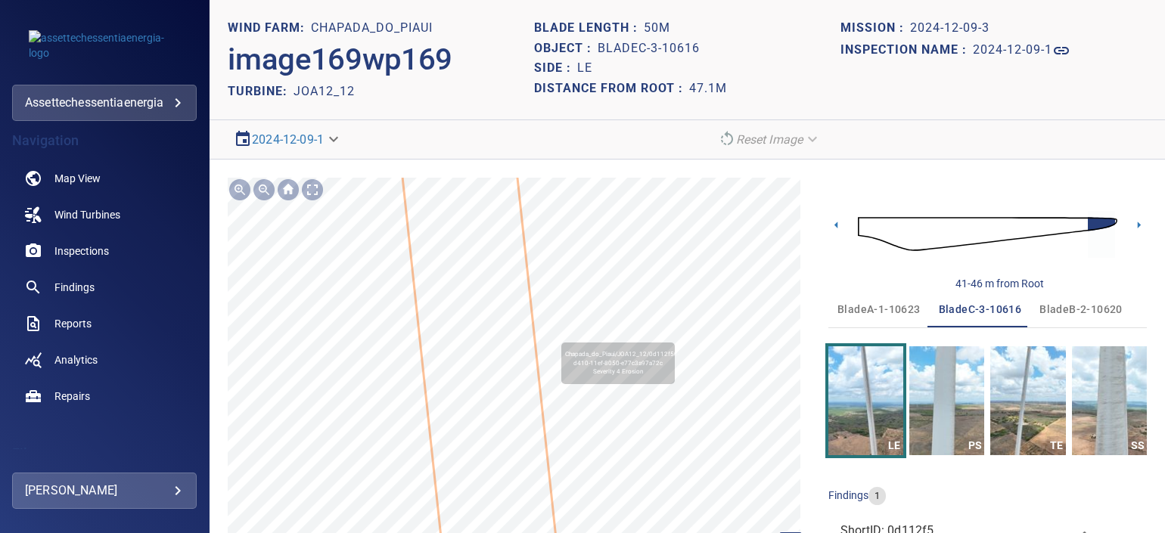
click at [483, 344] on icon at bounding box center [463, 206] width 254 height 1348
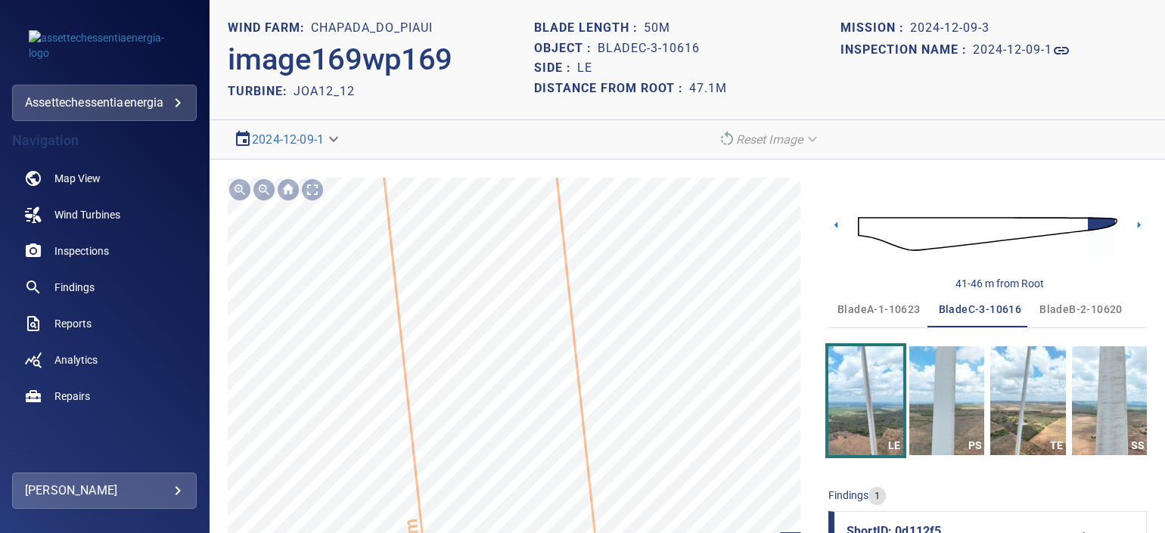
scroll to position [60, 0]
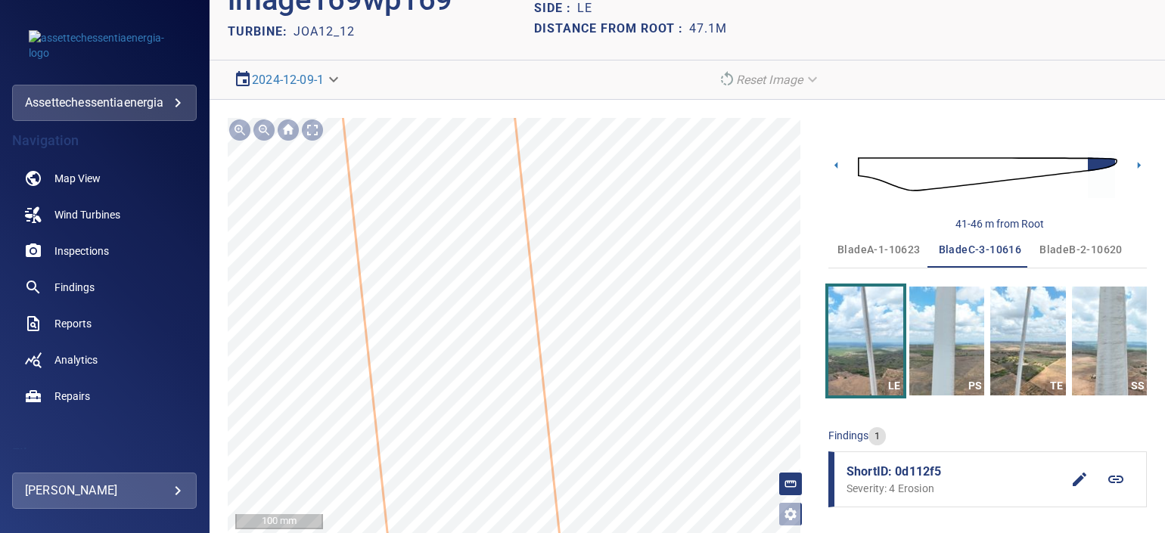
click at [467, 533] on html "**********" at bounding box center [582, 266] width 1165 height 533
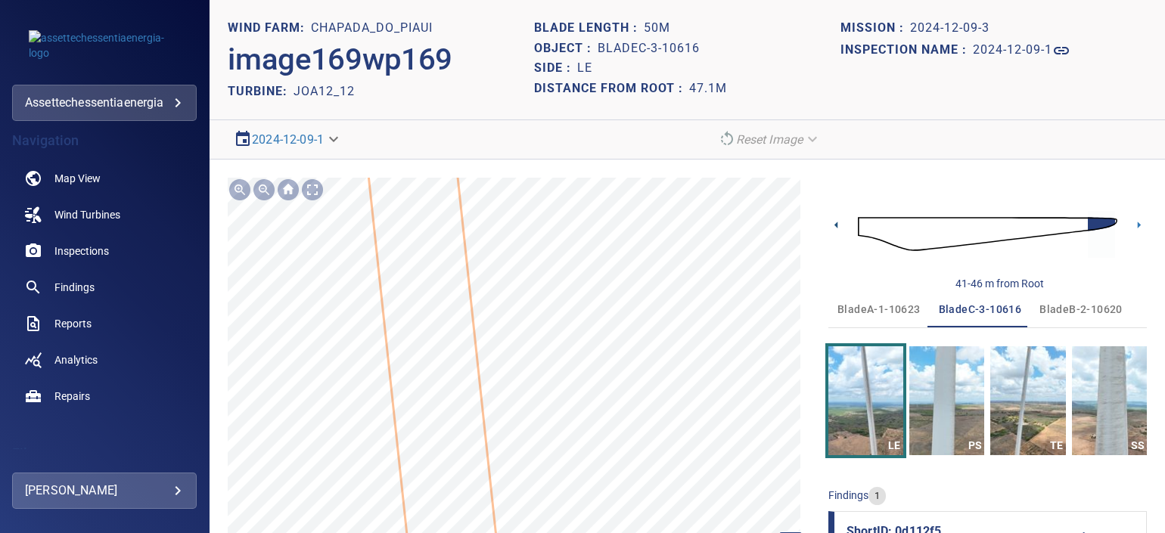
scroll to position [78, 0]
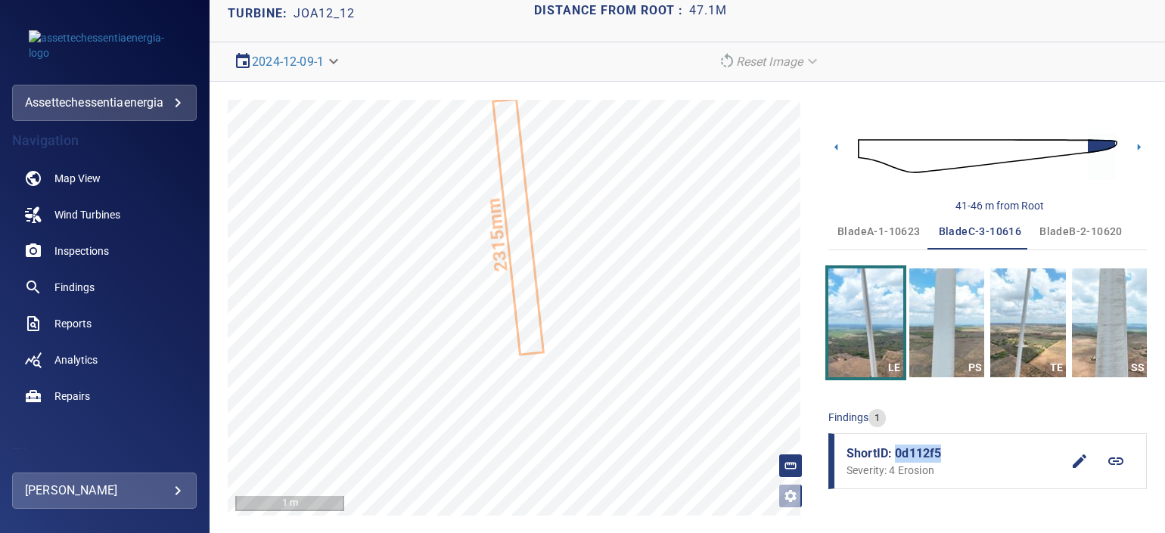
drag, startPoint x: 884, startPoint y: 451, endPoint x: 941, endPoint y: 450, distance: 56.7
click at [941, 450] on span "ShortID: 0d112f5" at bounding box center [954, 454] width 215 height 18
drag, startPoint x: 941, startPoint y: 450, endPoint x: 957, endPoint y: 507, distance: 58.9
click at [957, 507] on div "41-46 m from Root bladeA-1-10623 bladeC-3-10616 bladeB-2-10620 LE PS TE SS find…" at bounding box center [987, 308] width 318 height 416
click at [333, 60] on body "**********" at bounding box center [582, 266] width 1165 height 533
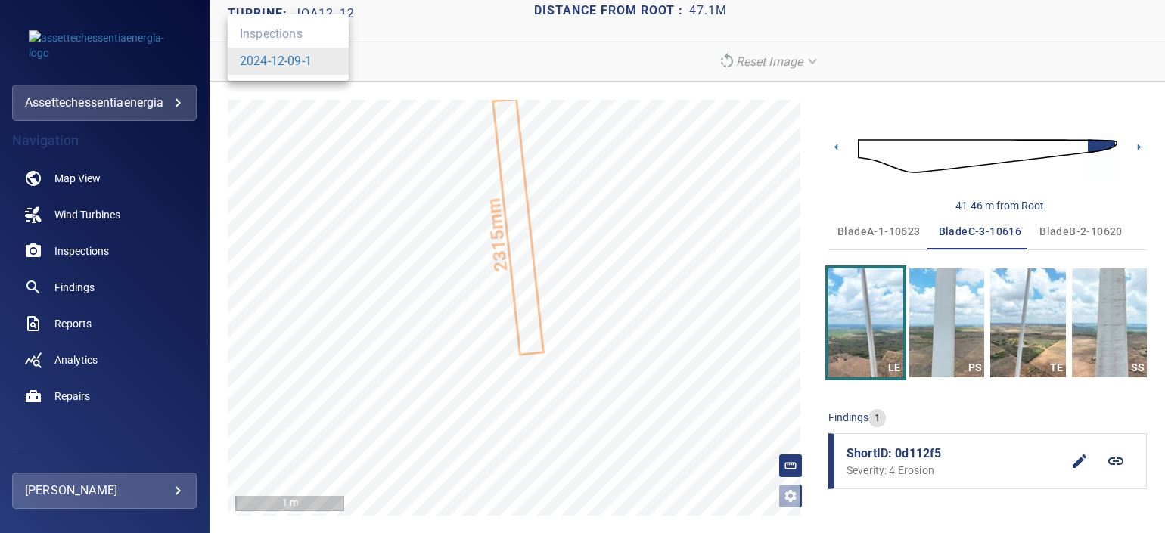
click at [439, 58] on div at bounding box center [582, 266] width 1165 height 533
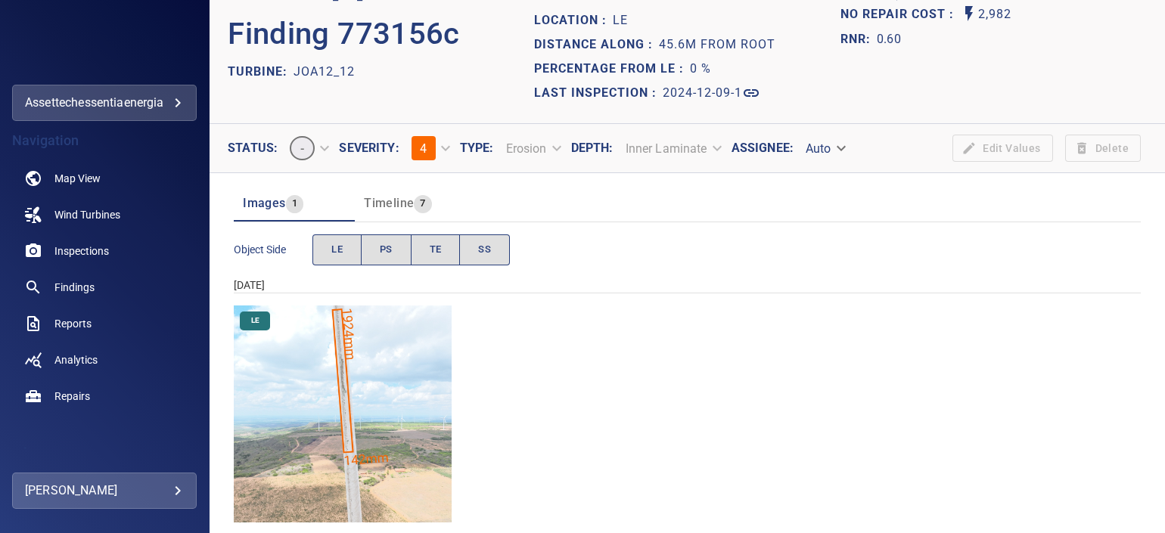
scroll to position [57, 0]
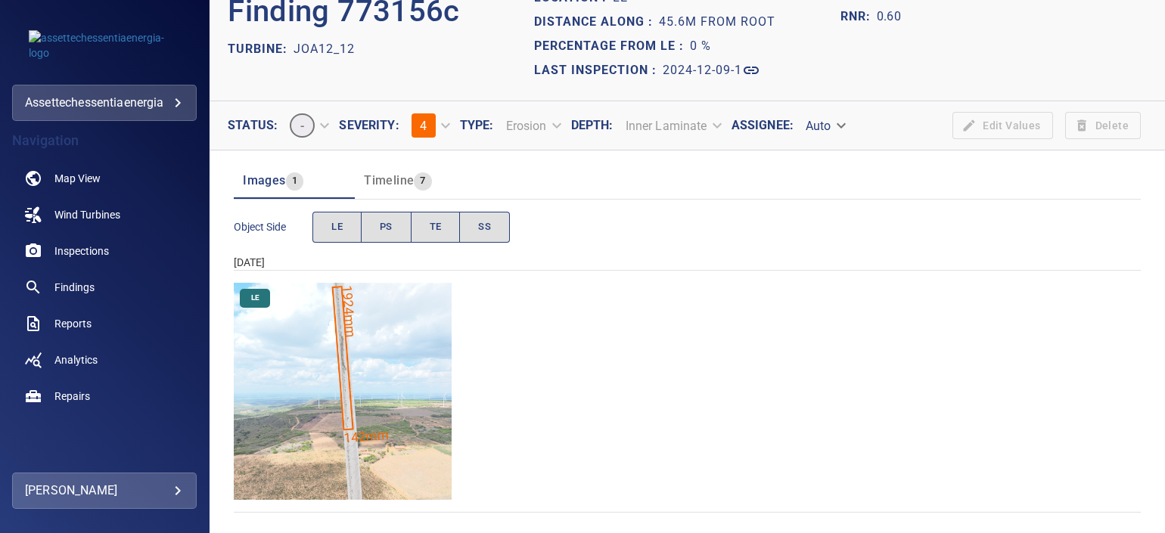
click at [371, 332] on img "Chapada_do_Piaui/JOA12_12/2024-12-09-1/2024-12-09-1/image17wp17.jpg" at bounding box center [343, 392] width 218 height 218
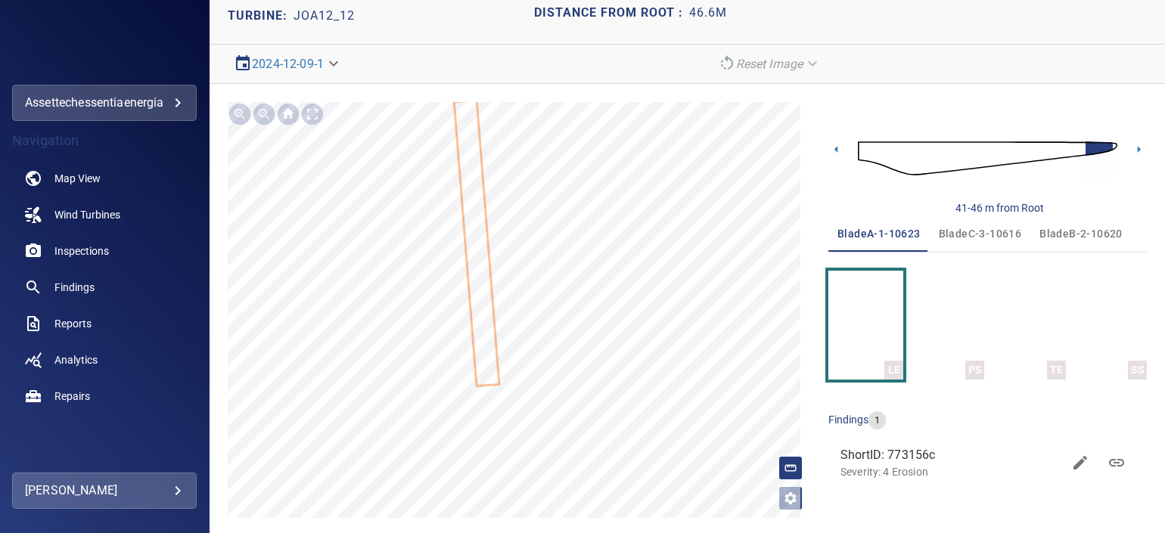
scroll to position [78, 0]
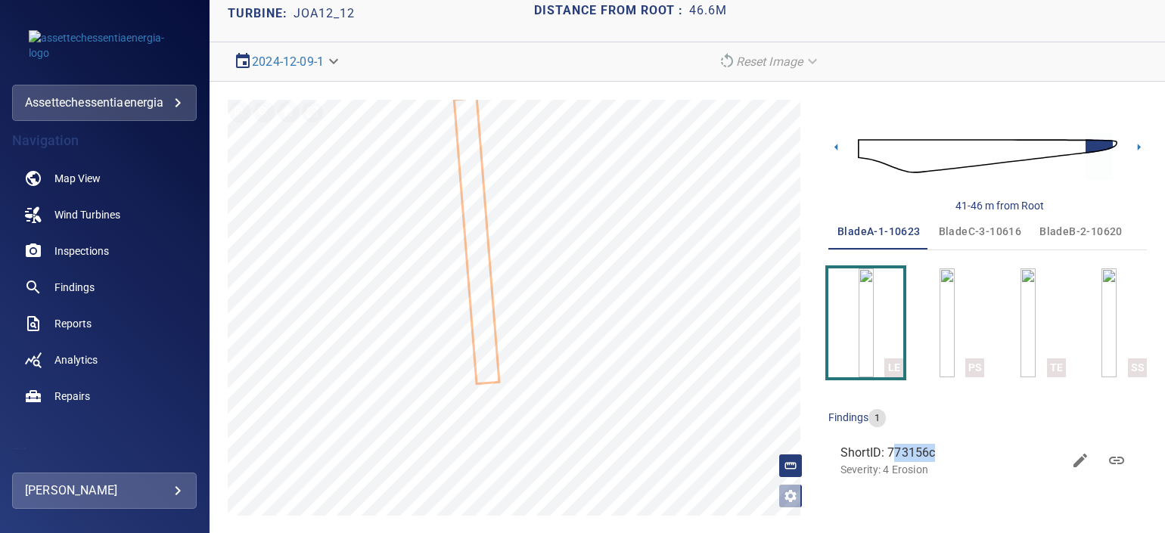
drag, startPoint x: 883, startPoint y: 454, endPoint x: 956, endPoint y: 450, distance: 73.5
click at [956, 450] on span "ShortID: 773156c" at bounding box center [951, 453] width 222 height 18
drag, startPoint x: 956, startPoint y: 450, endPoint x: 937, endPoint y: 416, distance: 39.3
click at [937, 416] on div "findings 1" at bounding box center [987, 418] width 318 height 18
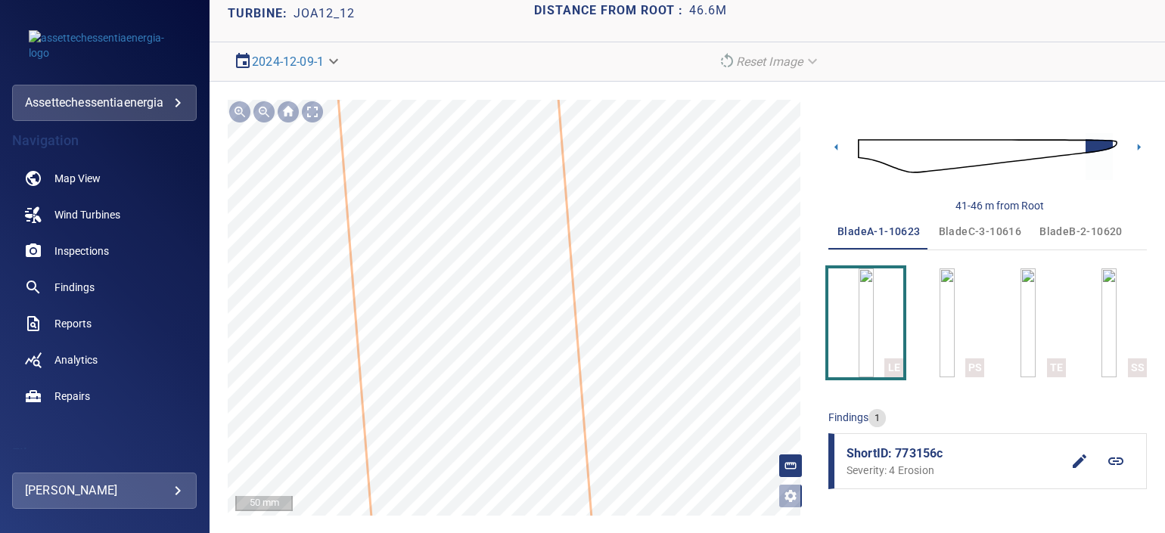
click at [480, 261] on icon at bounding box center [452, 142] width 452 height 2990
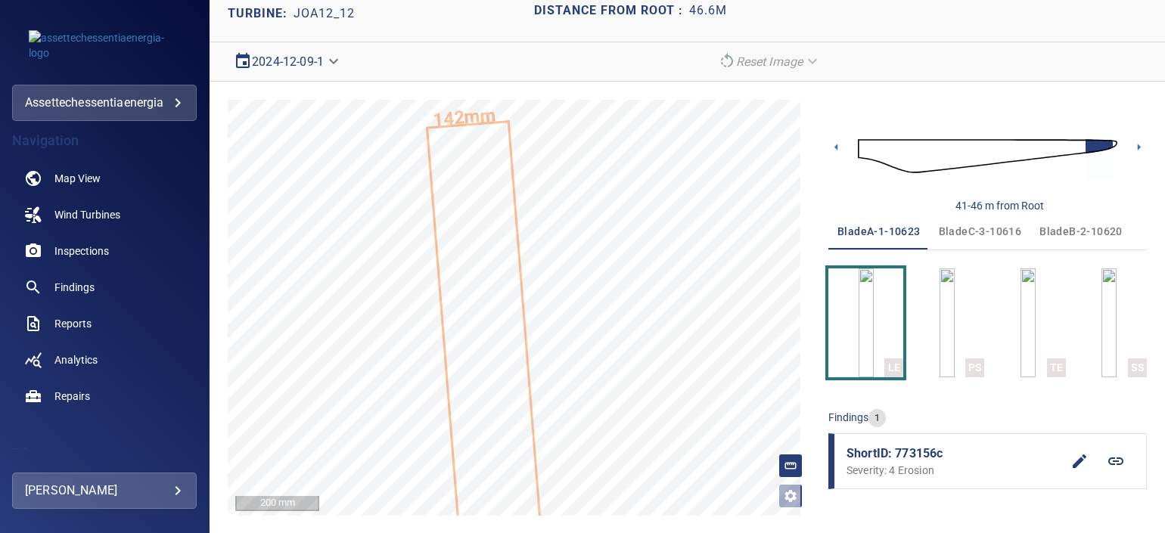
click at [319, 62] on body "**********" at bounding box center [582, 266] width 1165 height 533
click at [461, 61] on div at bounding box center [582, 266] width 1165 height 533
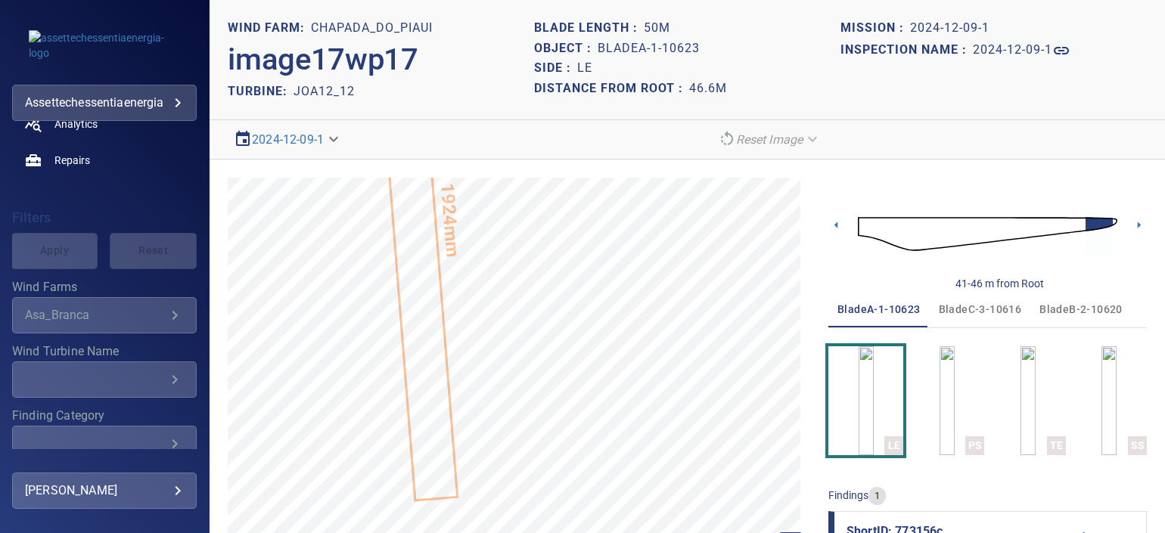
scroll to position [280, 0]
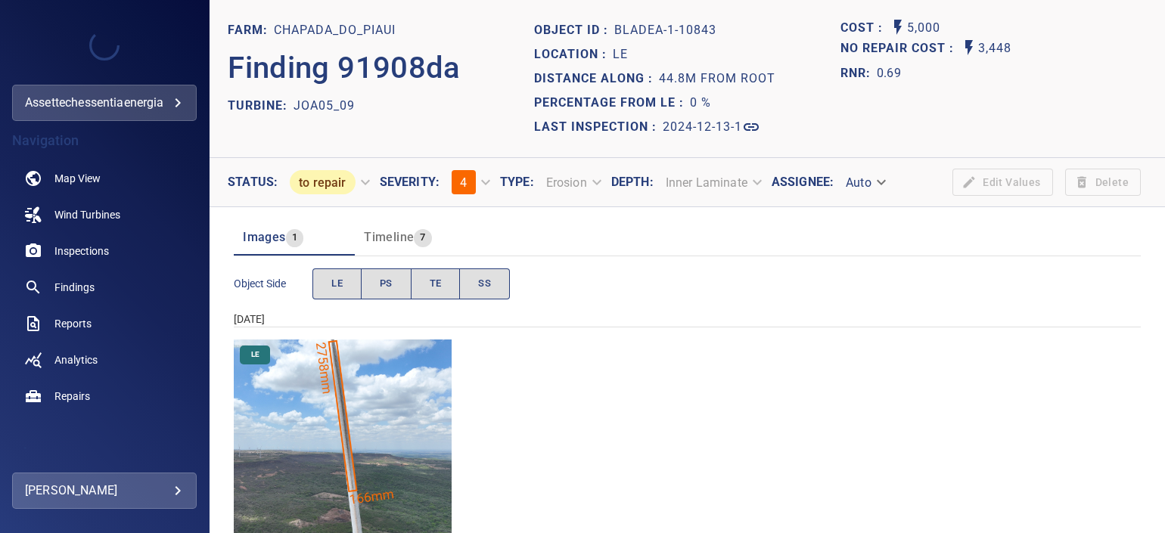
click at [419, 409] on img "Chapada_do_Piaui/JOA05_09/2024-12-13-1/2024-12-13-1/image16wp16.jpg" at bounding box center [343, 449] width 218 height 218
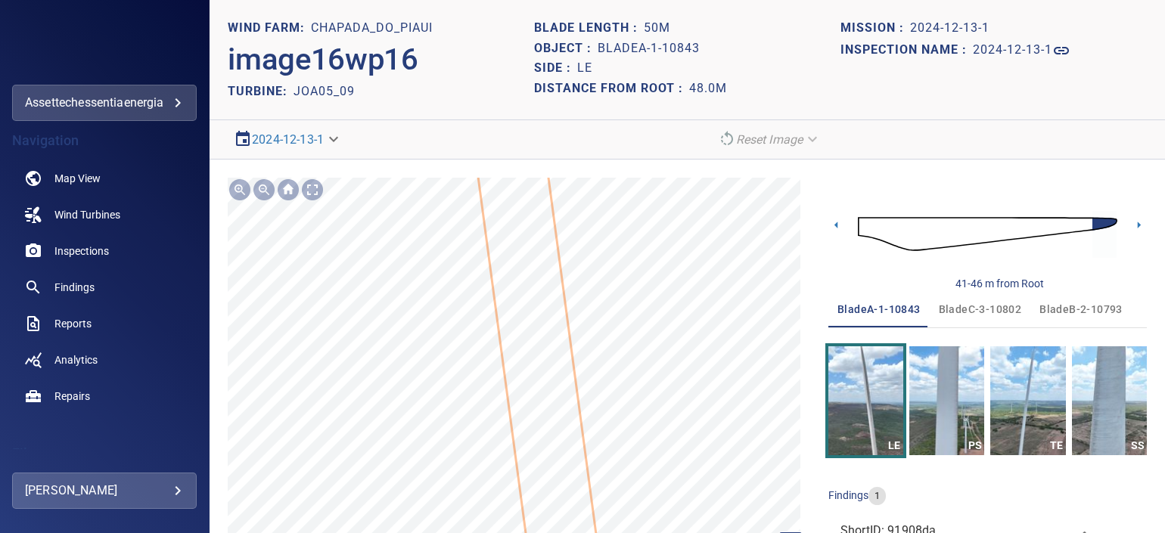
click at [547, 353] on icon at bounding box center [521, 234] width 216 height 1123
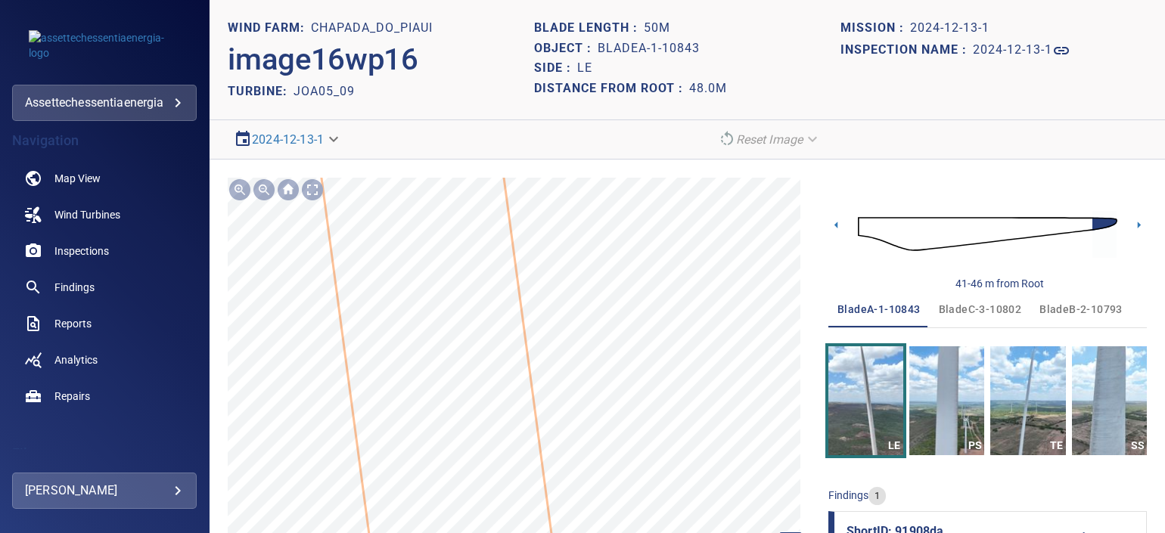
scroll to position [60, 0]
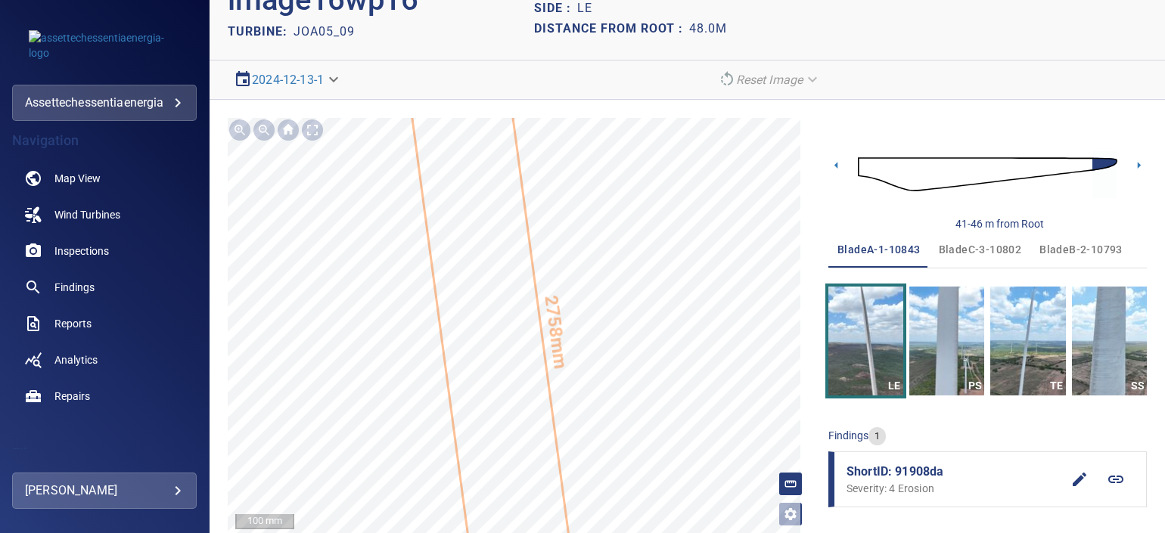
click at [912, 464] on span "ShortID: 91908da" at bounding box center [954, 472] width 215 height 18
drag, startPoint x: 912, startPoint y: 464, endPoint x: 889, endPoint y: 409, distance: 60.0
click at [889, 409] on div "bladeA-1-10843 bladeC-3-10802 bladeB-2-10793 LE PS TE SS findings 1 ShortID: 91…" at bounding box center [987, 371] width 318 height 281
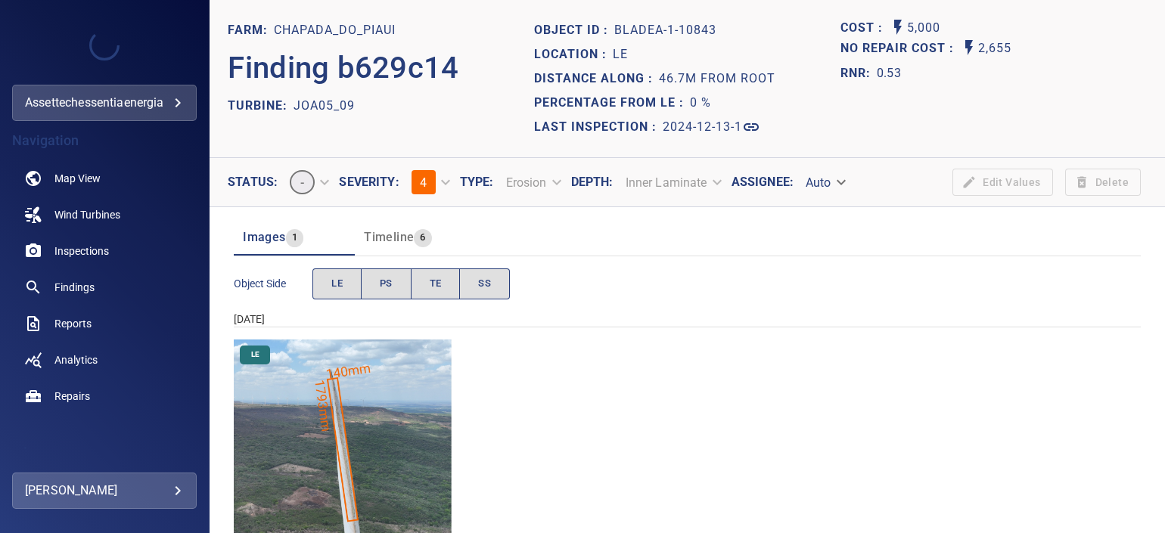
drag, startPoint x: 371, startPoint y: 390, endPoint x: 288, endPoint y: 426, distance: 90.1
click at [288, 426] on img "Chapada_do_Piaui/JOA05_09/2024-12-13-1/2024-12-13-1/image17wp17.jpg" at bounding box center [343, 449] width 218 height 218
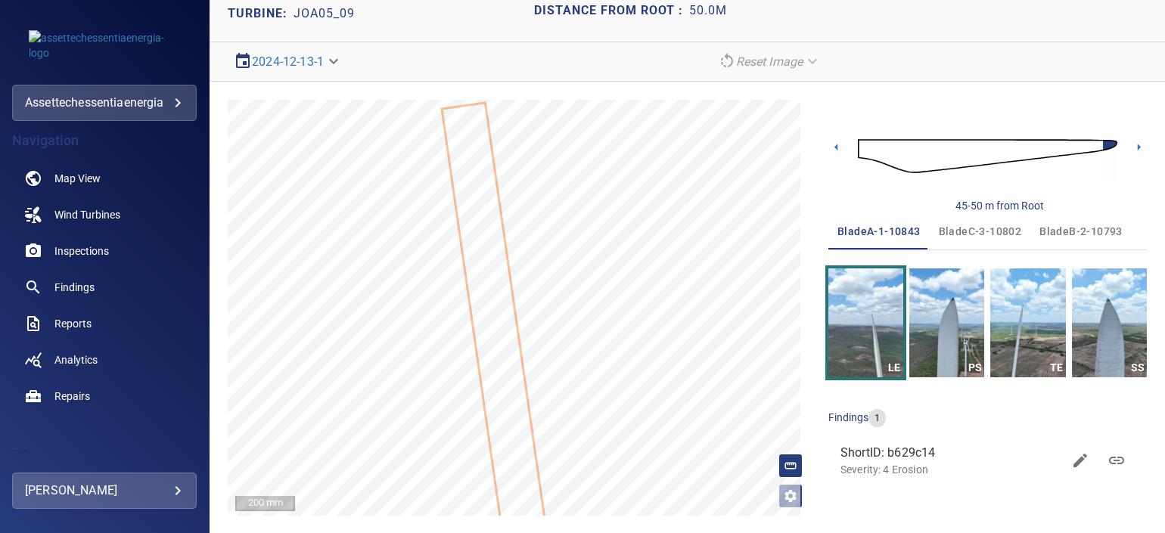
scroll to position [78, 0]
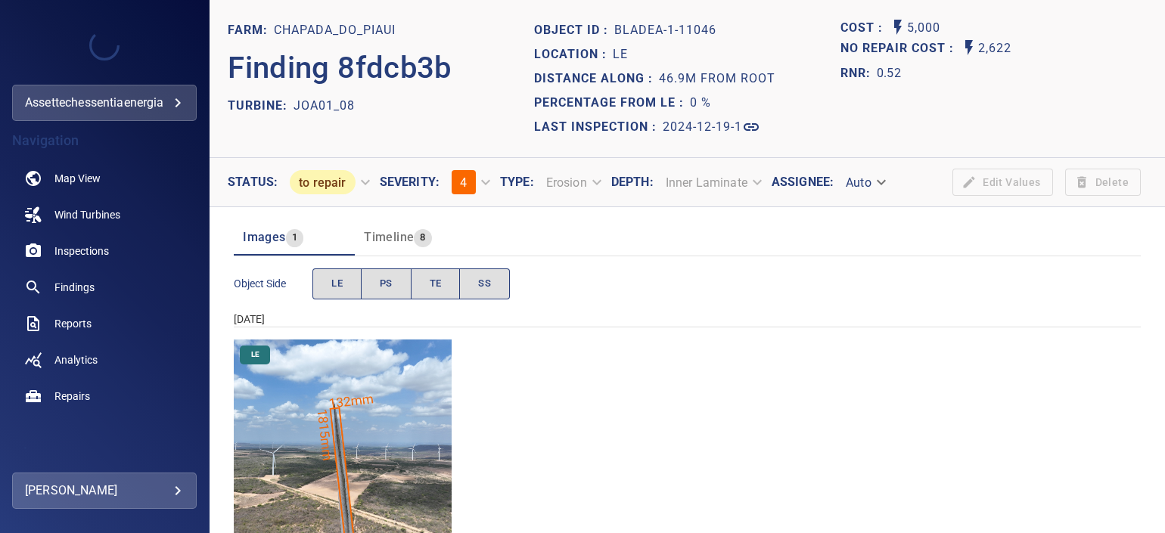
click at [353, 373] on img "Chapada_do_Piaui/JOA01_08/2024-12-19-1/2024-12-19-1/image17wp17.jpg" at bounding box center [343, 449] width 218 height 218
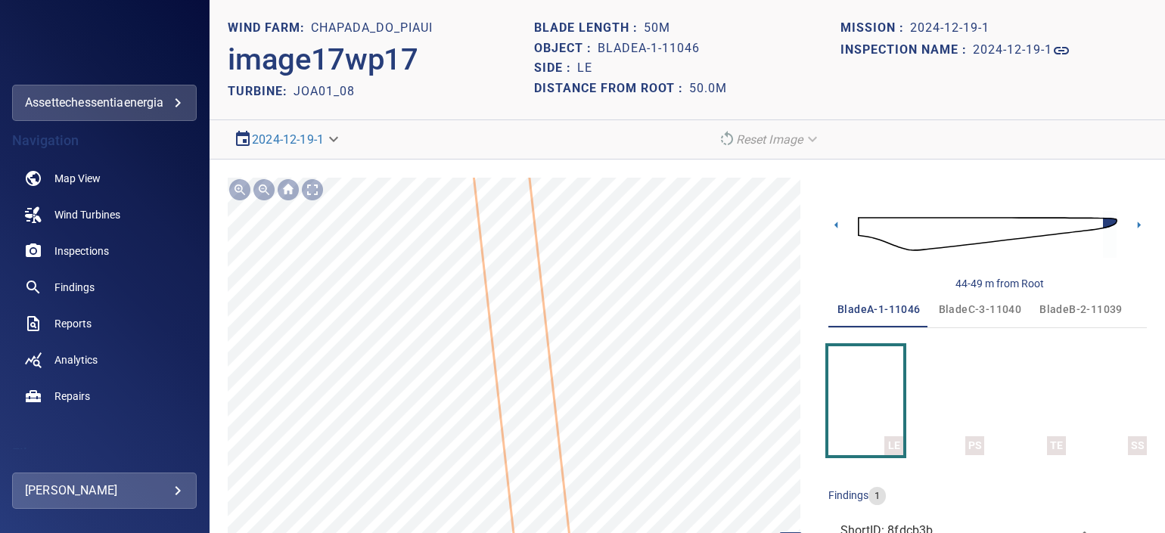
click at [537, 470] on icon at bounding box center [535, 474] width 134 height 734
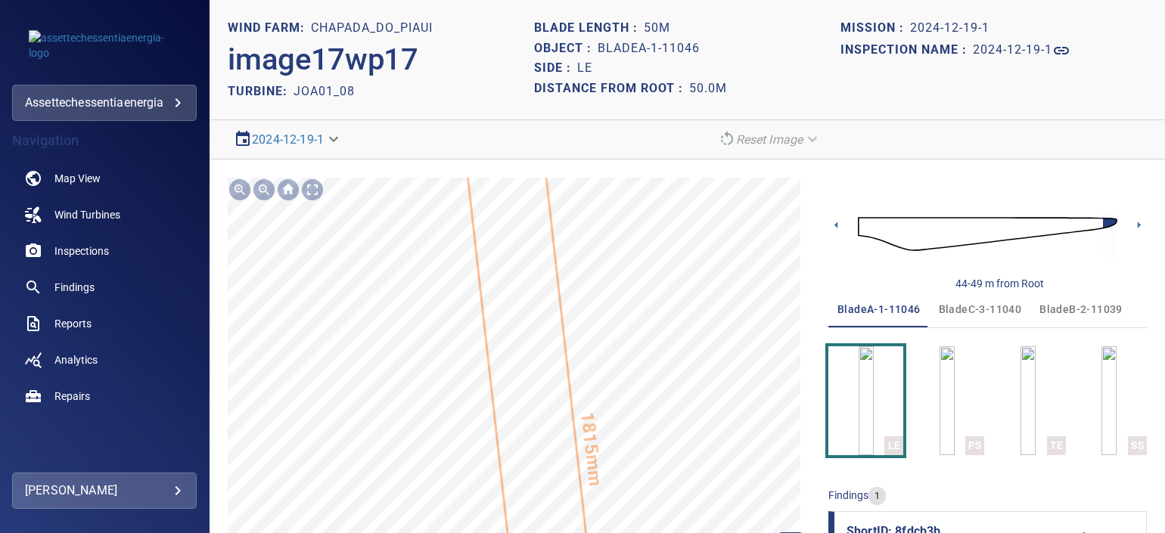
scroll to position [60, 0]
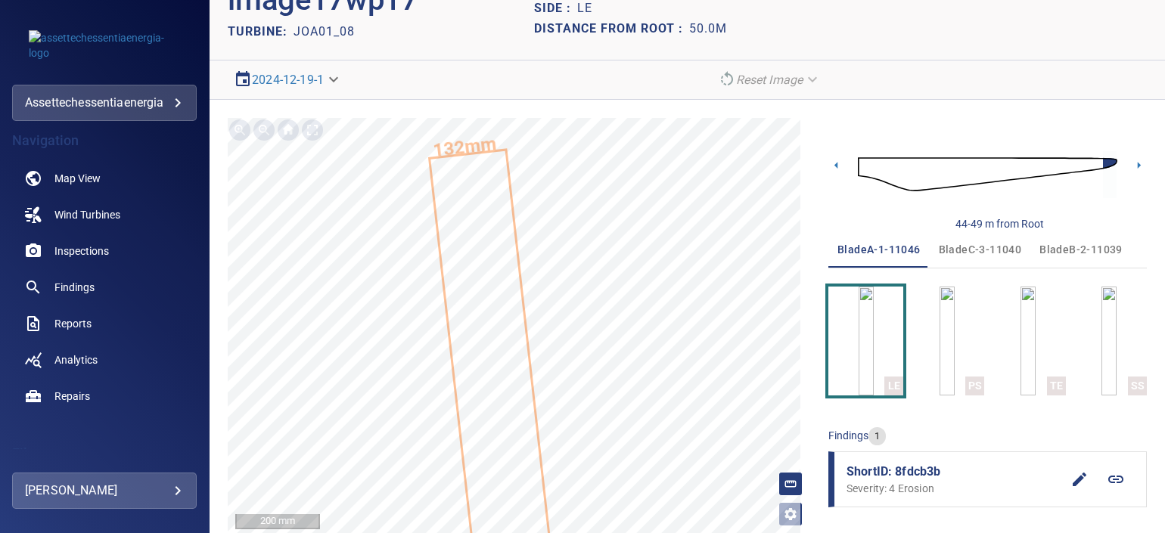
click at [890, 474] on span "ShortID: 8fdcb3b" at bounding box center [954, 472] width 215 height 18
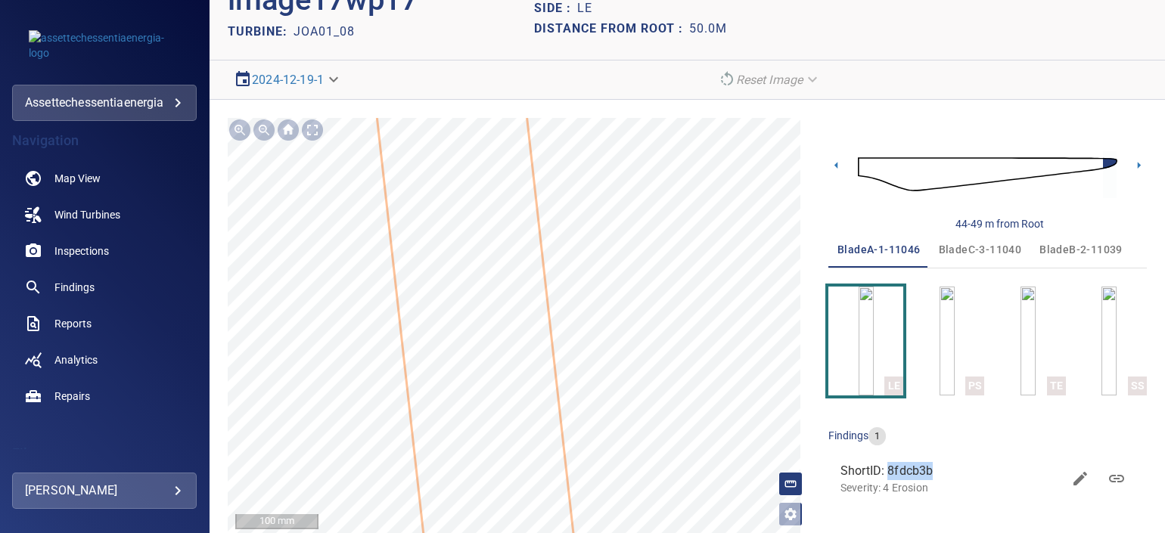
scroll to position [78, 0]
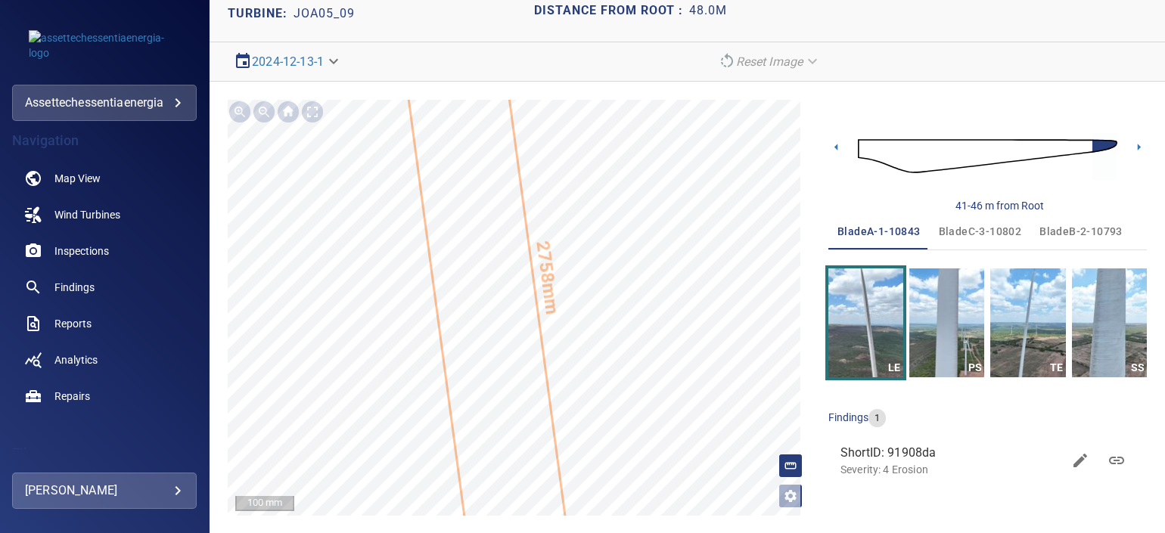
scroll to position [284, 0]
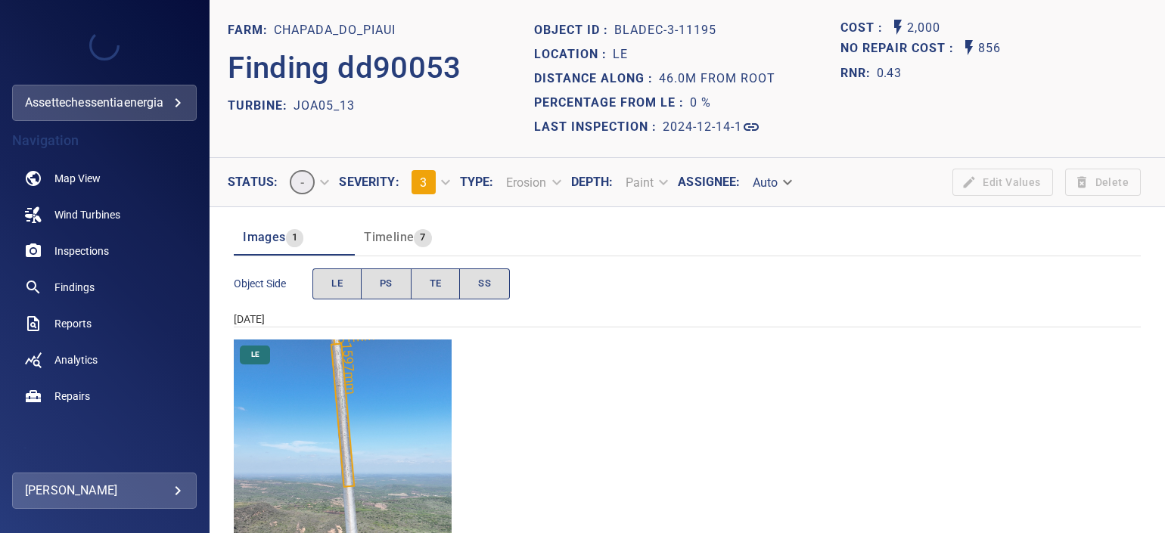
click at [393, 394] on img "Chapada_do_Piaui/JOA05_13/2024-12-14-1/2024-12-14-3/image161wp161.jpg" at bounding box center [343, 449] width 218 height 218
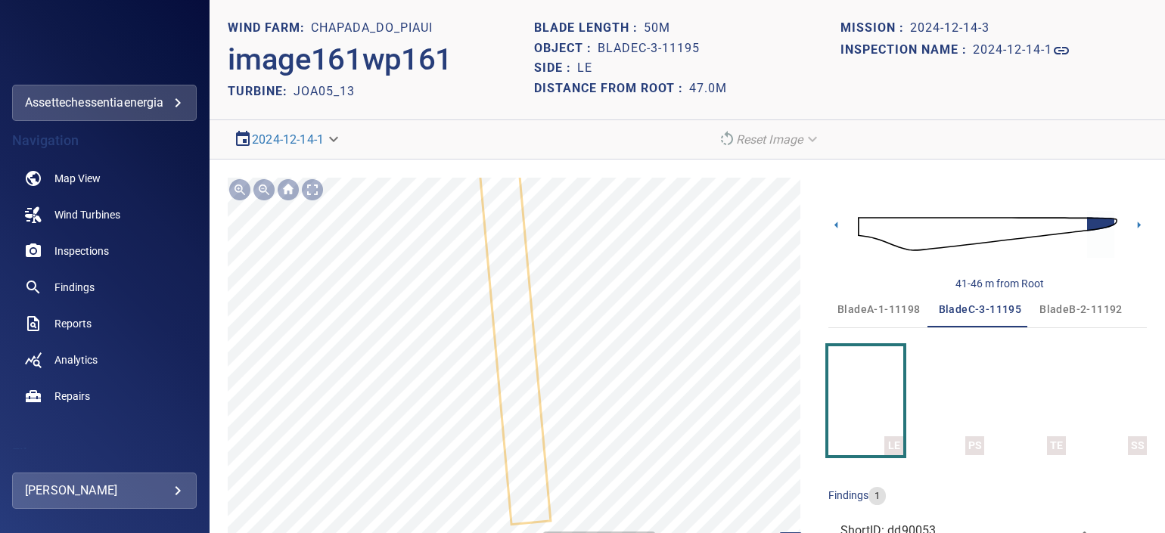
click at [481, 428] on div "Chapada_do_Piaui/JOA05_13/dd900530-ddbf-11ef-aa1a-01b13d60d514 Severity 3 Erosi…" at bounding box center [519, 386] width 583 height 416
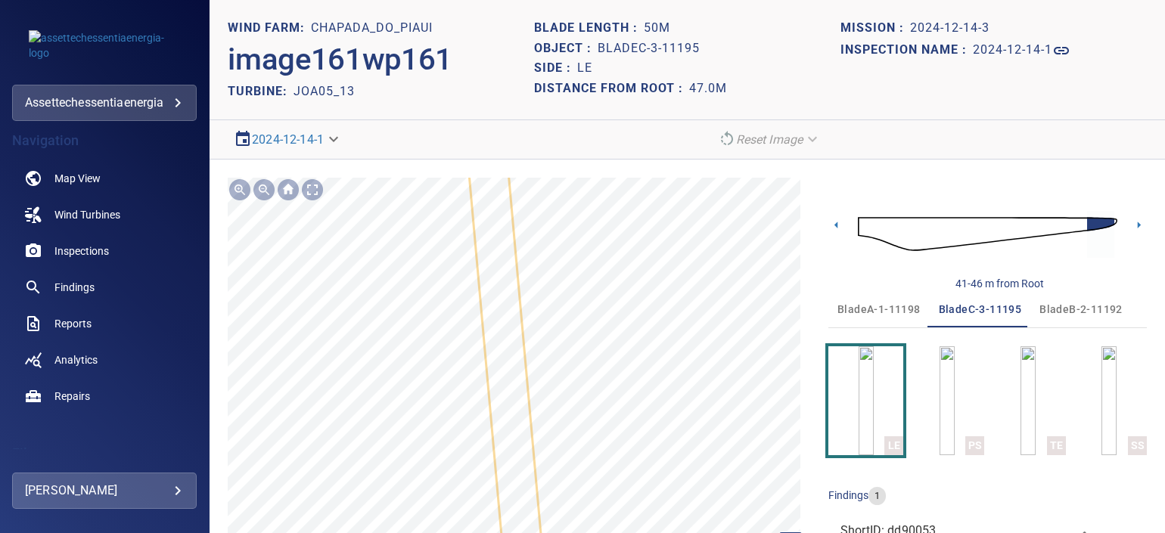
scroll to position [60, 0]
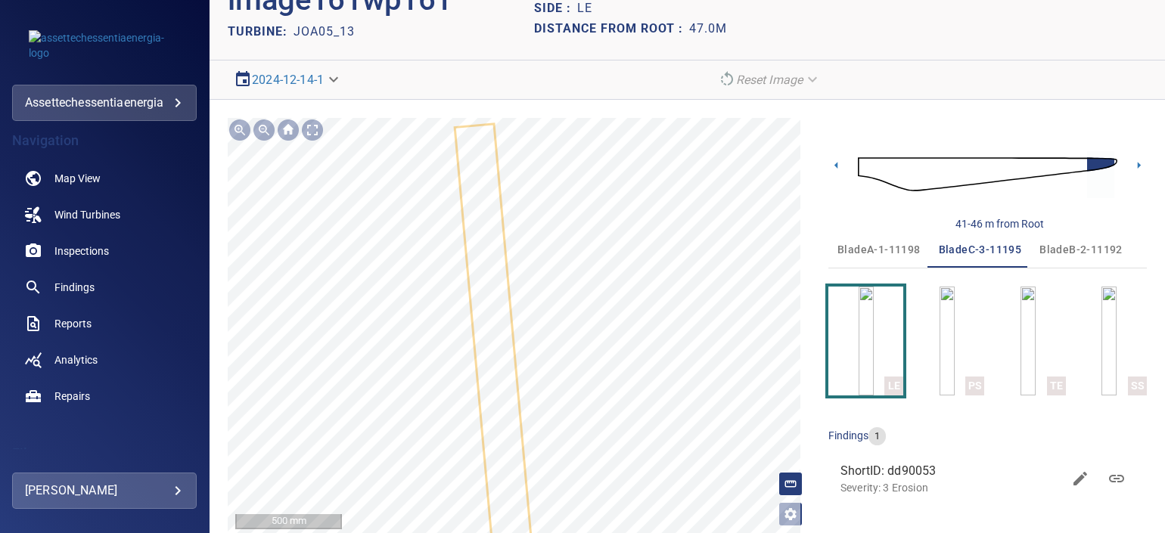
click at [505, 371] on icon at bounding box center [494, 356] width 79 height 461
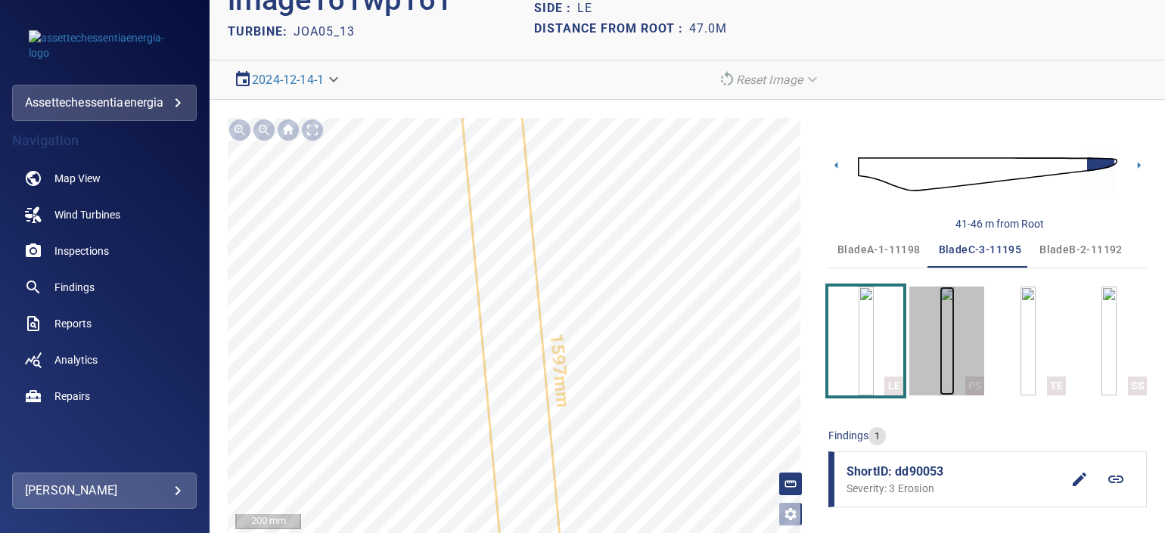
click at [940, 351] on img "button" at bounding box center [947, 341] width 15 height 109
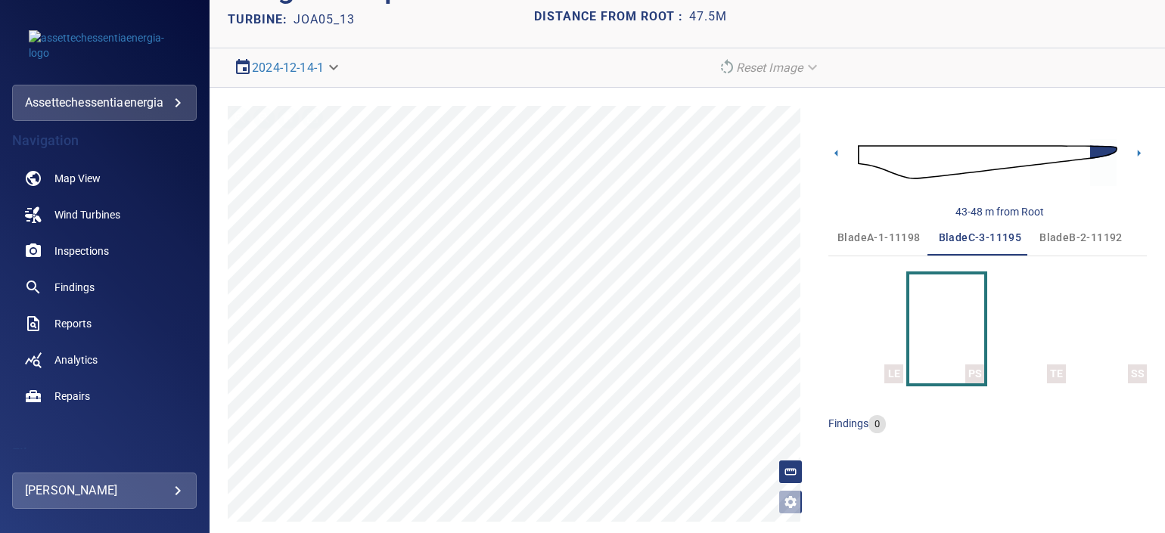
scroll to position [78, 0]
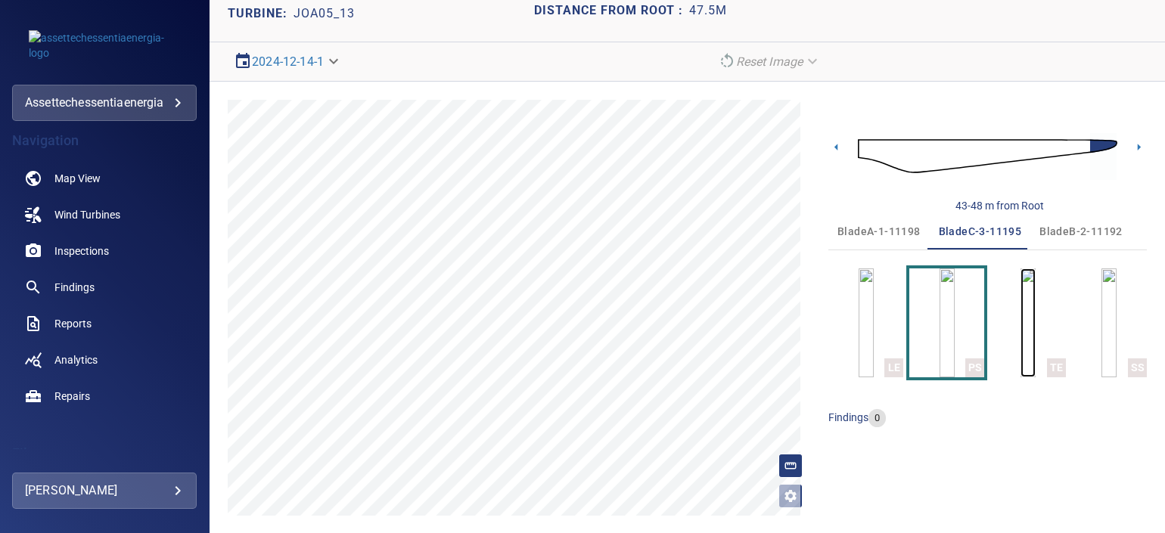
click at [1021, 348] on img "button" at bounding box center [1028, 323] width 15 height 109
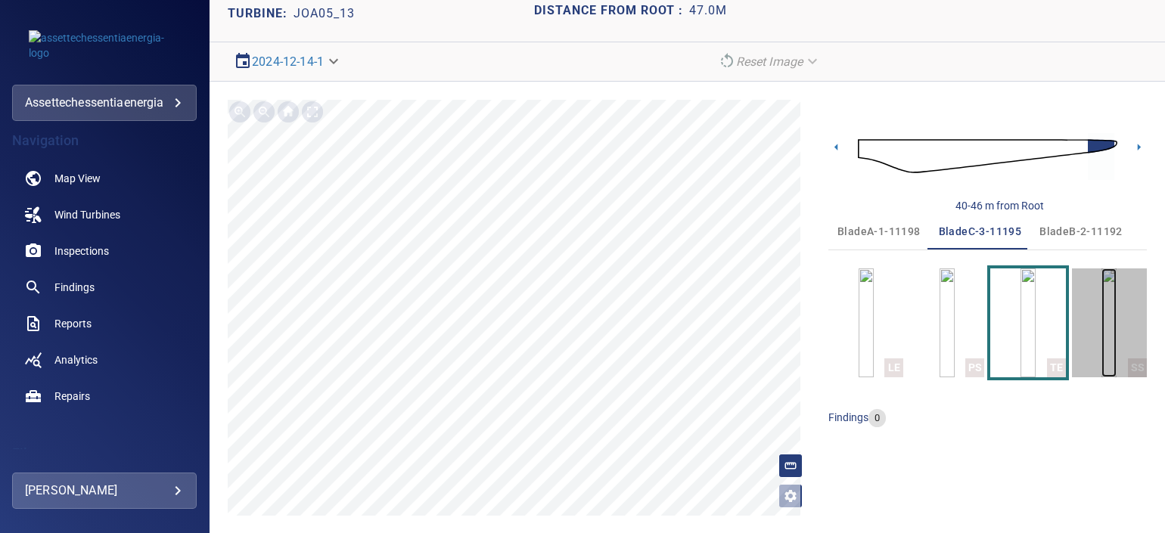
click at [1101, 353] on img "button" at bounding box center [1108, 323] width 15 height 109
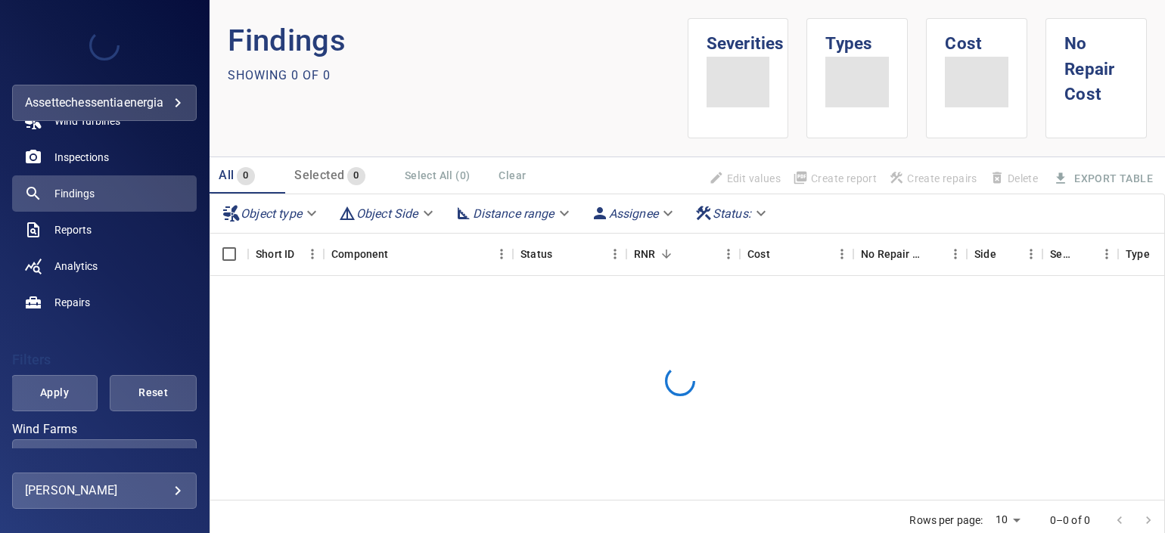
scroll to position [188, 0]
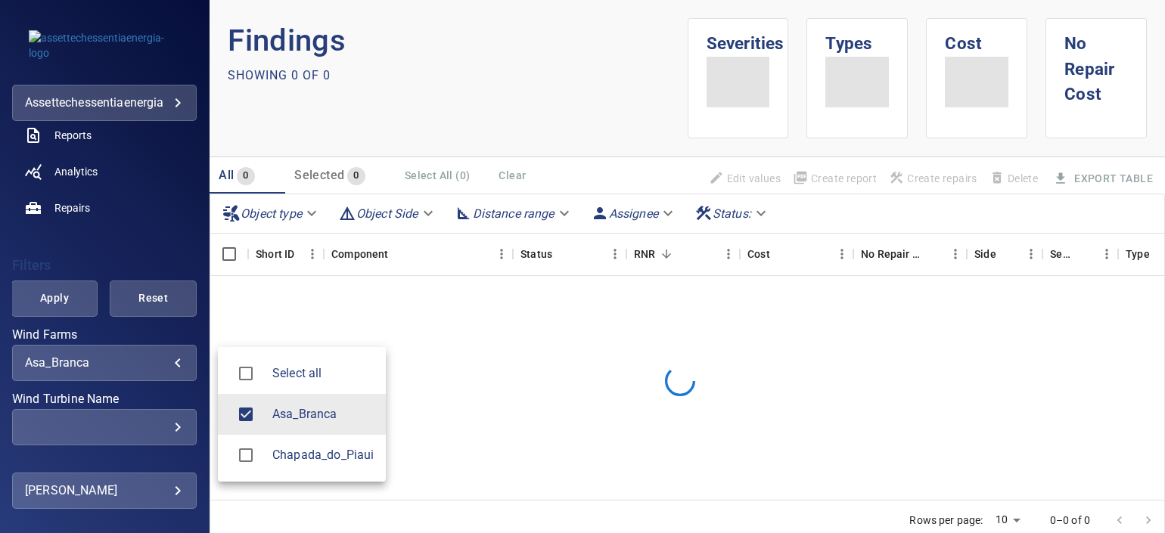
click at [166, 363] on body "**********" at bounding box center [582, 266] width 1165 height 533
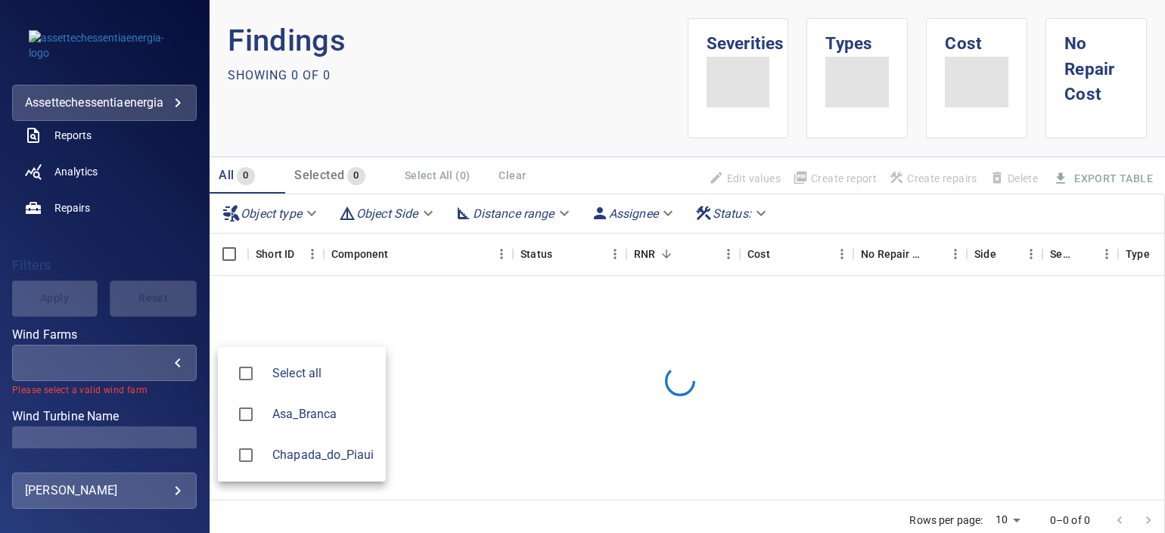
type input "**********"
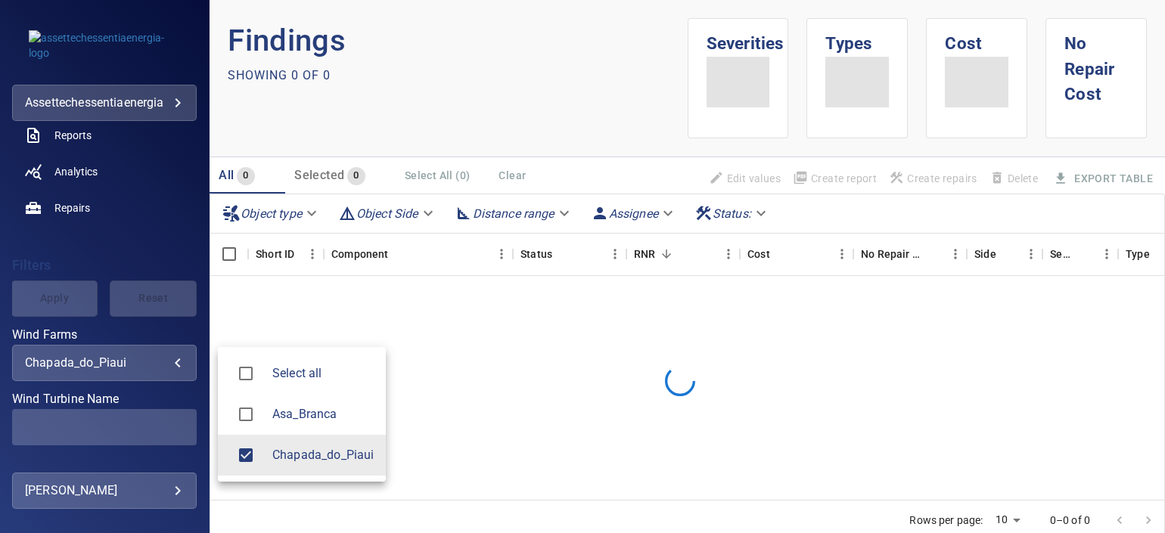
click at [154, 420] on div at bounding box center [582, 266] width 1165 height 533
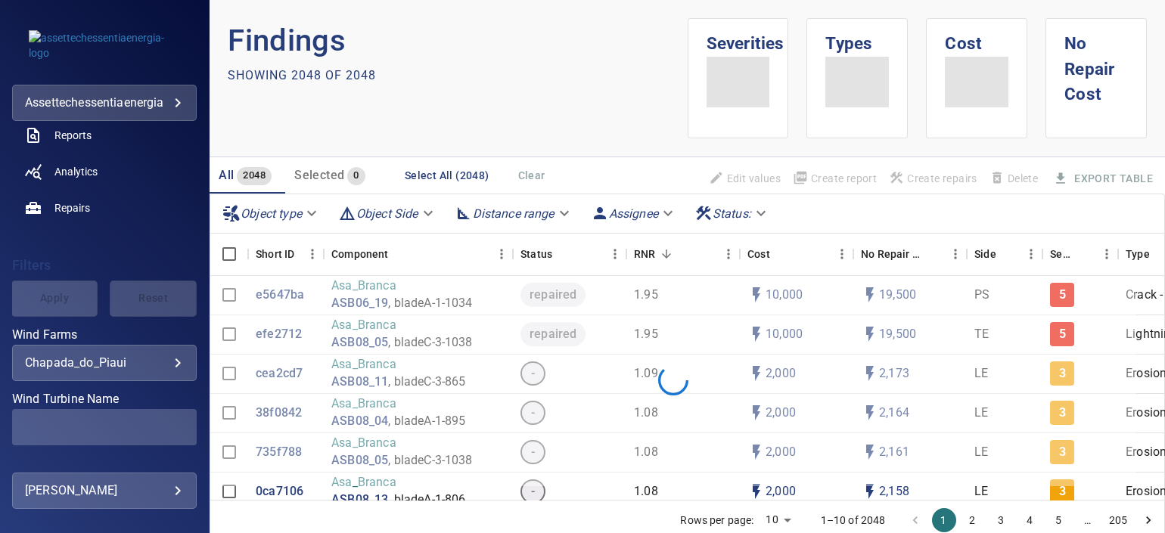
click at [161, 427] on div "Select all Asa_Branca Chapada_do_Piaui" at bounding box center [582, 266] width 1165 height 533
click at [157, 424] on div "​" at bounding box center [104, 427] width 159 height 14
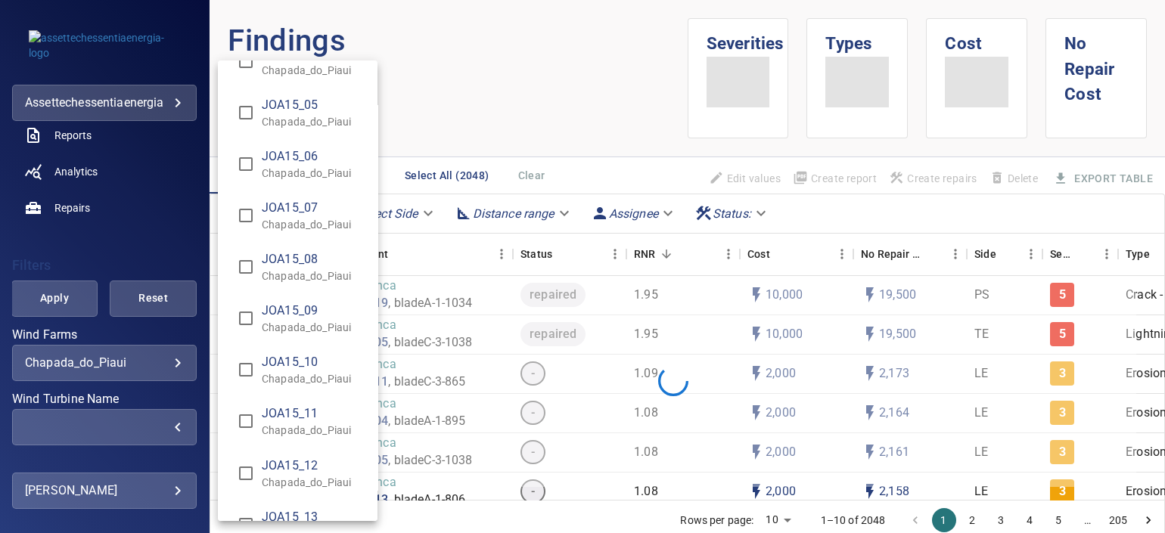
scroll to position [11116, 0]
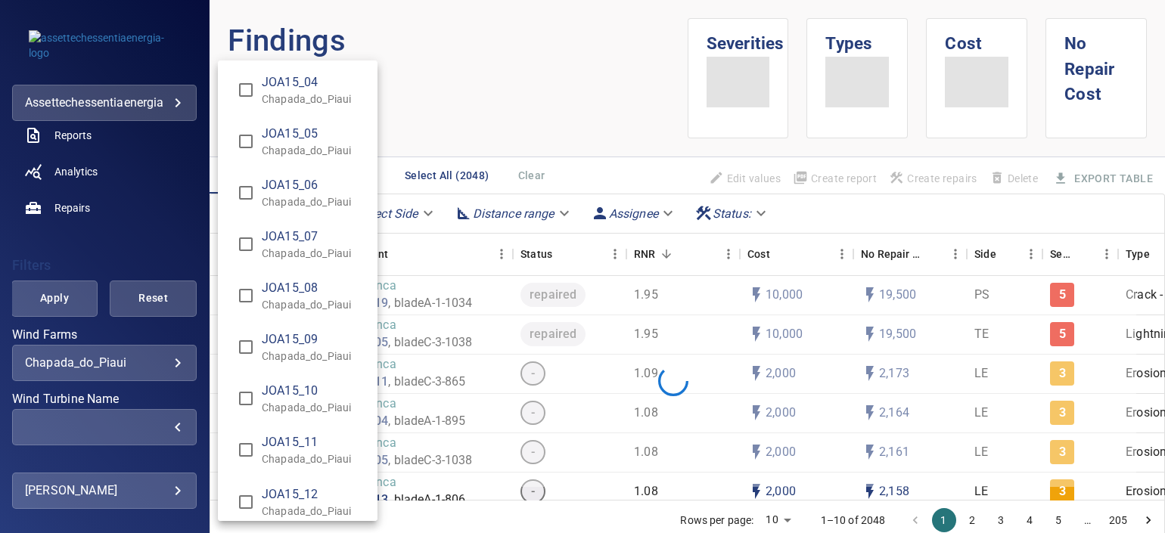
click at [308, 279] on span "JOA15_08" at bounding box center [314, 288] width 104 height 18
type input "**********"
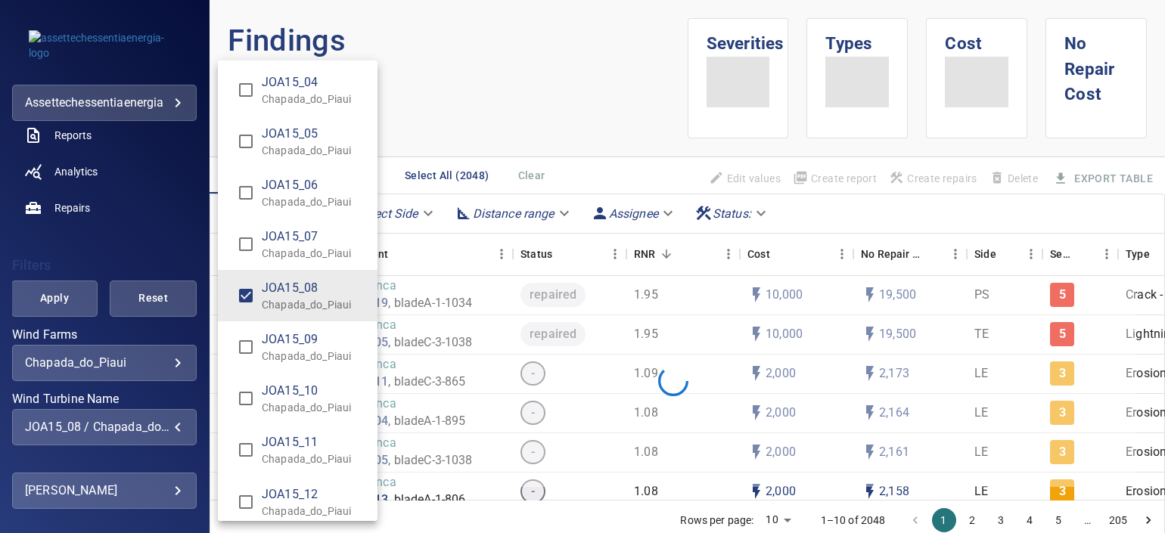
click at [130, 477] on div "Wind Turbine Name" at bounding box center [582, 266] width 1165 height 533
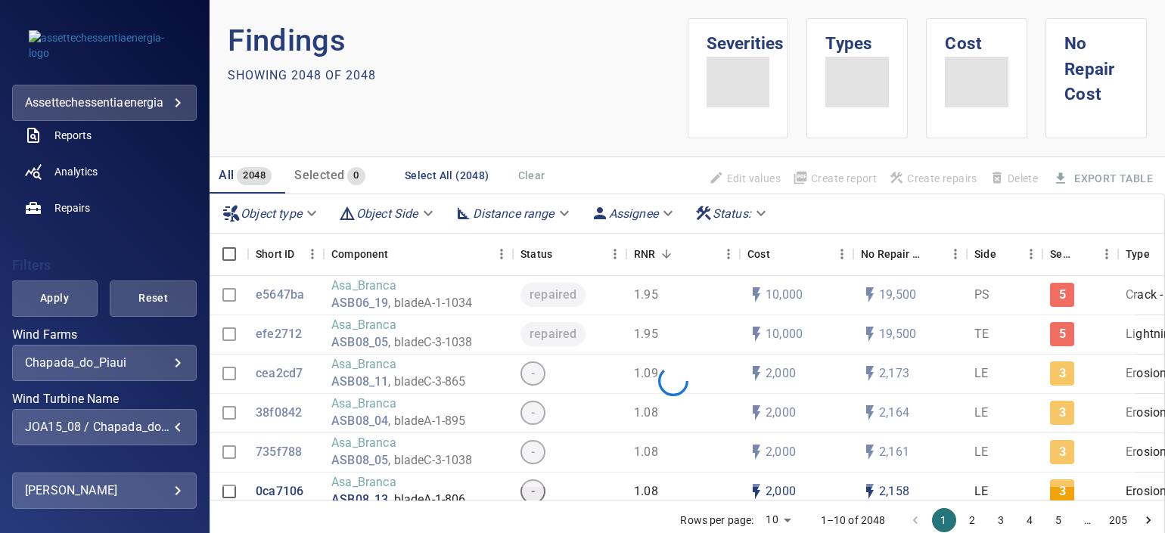
scroll to position [374, 0]
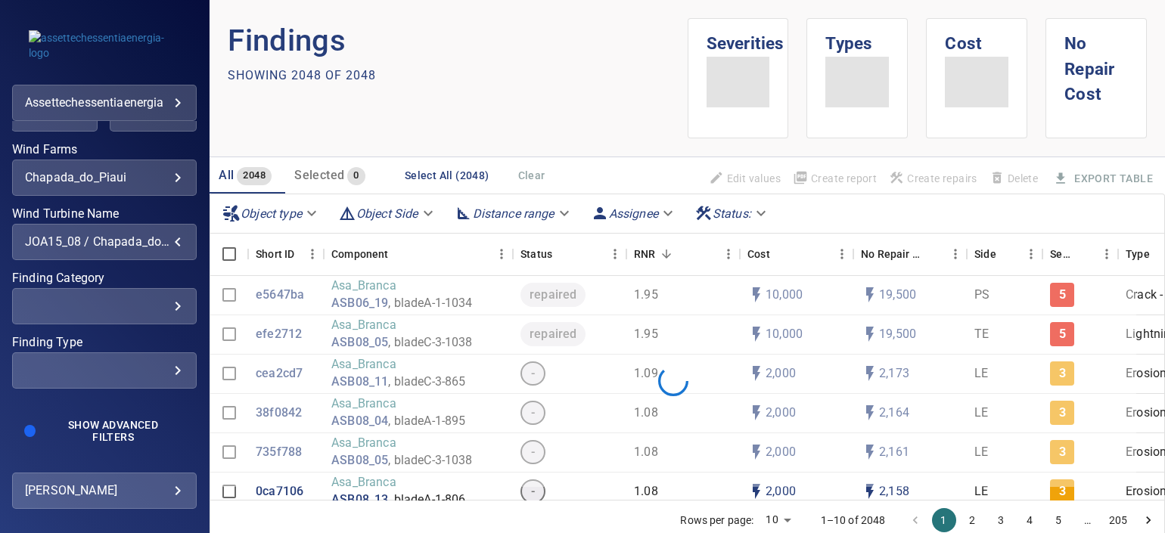
click at [169, 362] on div "​ ​" at bounding box center [104, 371] width 185 height 36
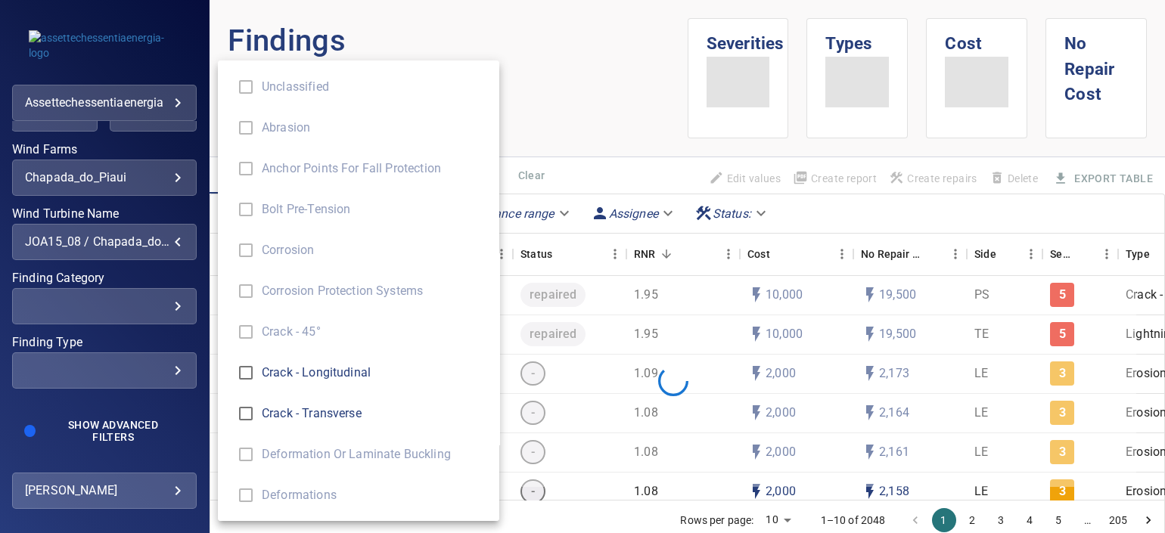
click at [167, 365] on div "Finding Type" at bounding box center [582, 266] width 1165 height 533
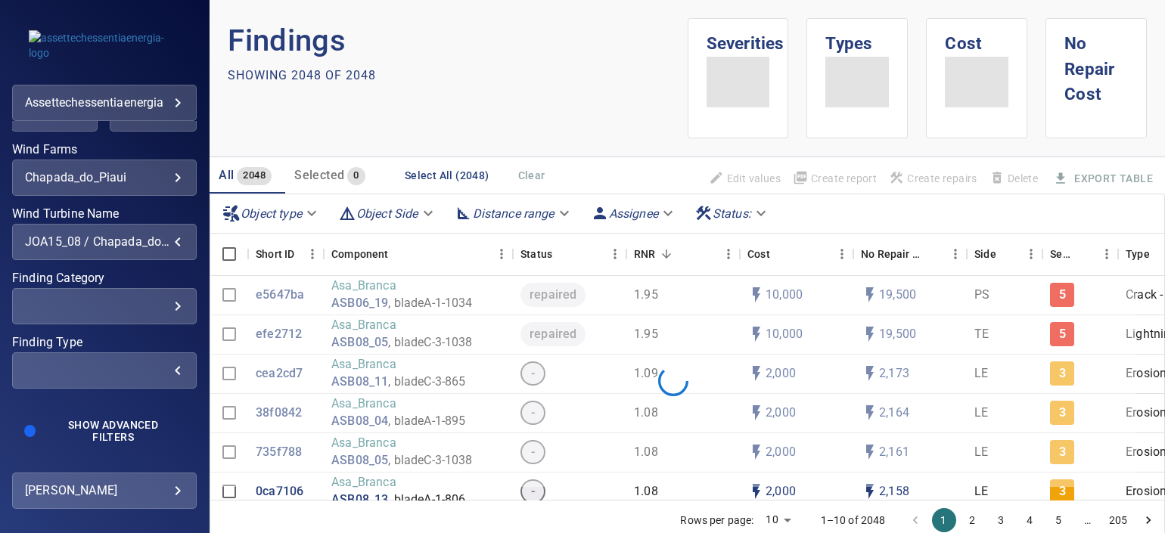
click at [157, 366] on div "​" at bounding box center [104, 370] width 159 height 14
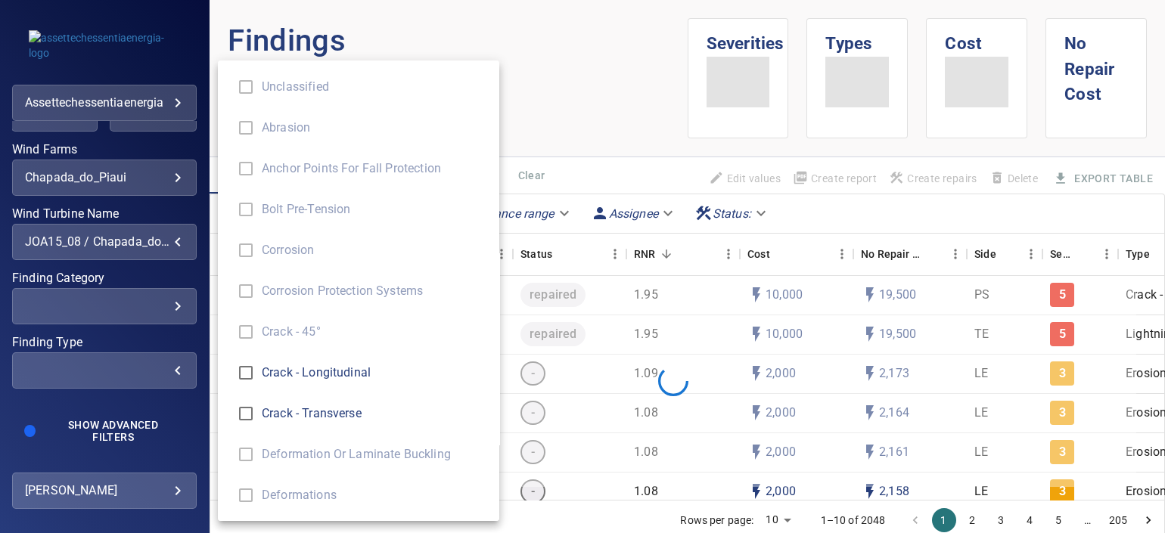
click at [297, 417] on span "Crack - Transverse" at bounding box center [374, 414] width 225 height 18
type input "**********"
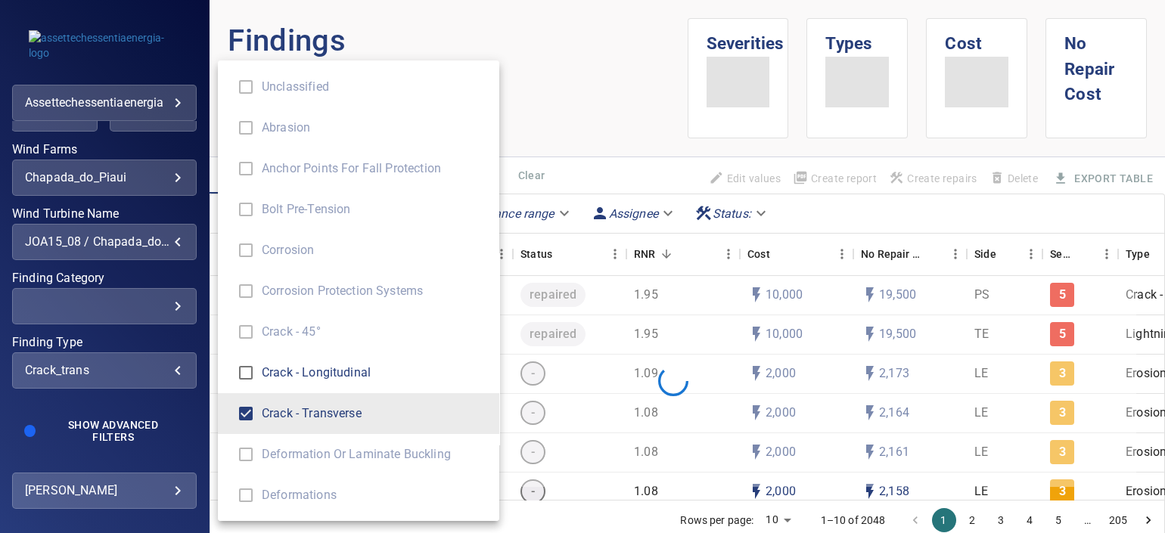
click at [105, 271] on div "Finding Type" at bounding box center [582, 266] width 1165 height 533
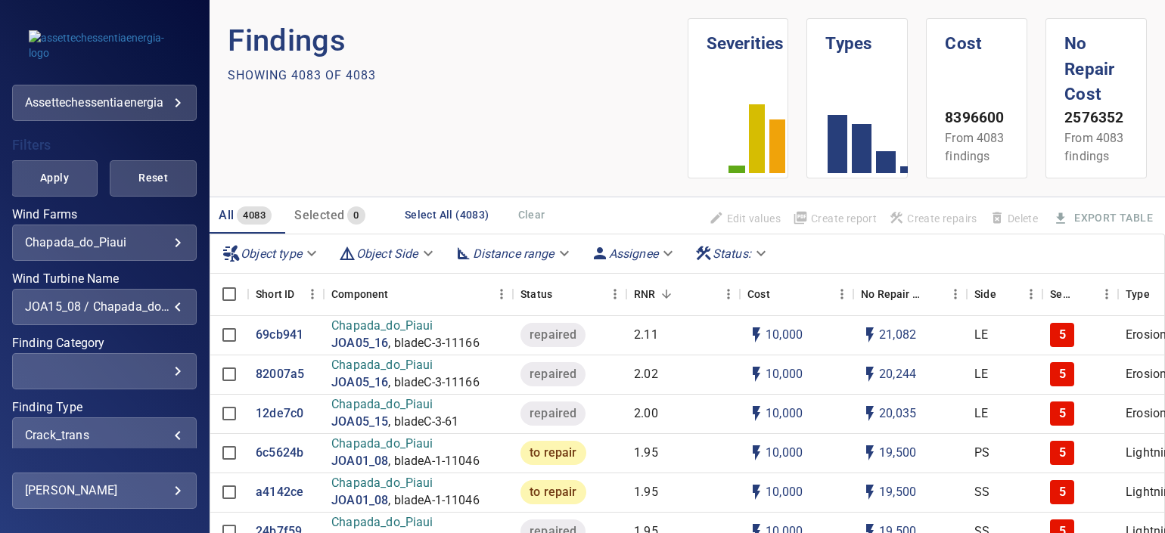
scroll to position [280, 0]
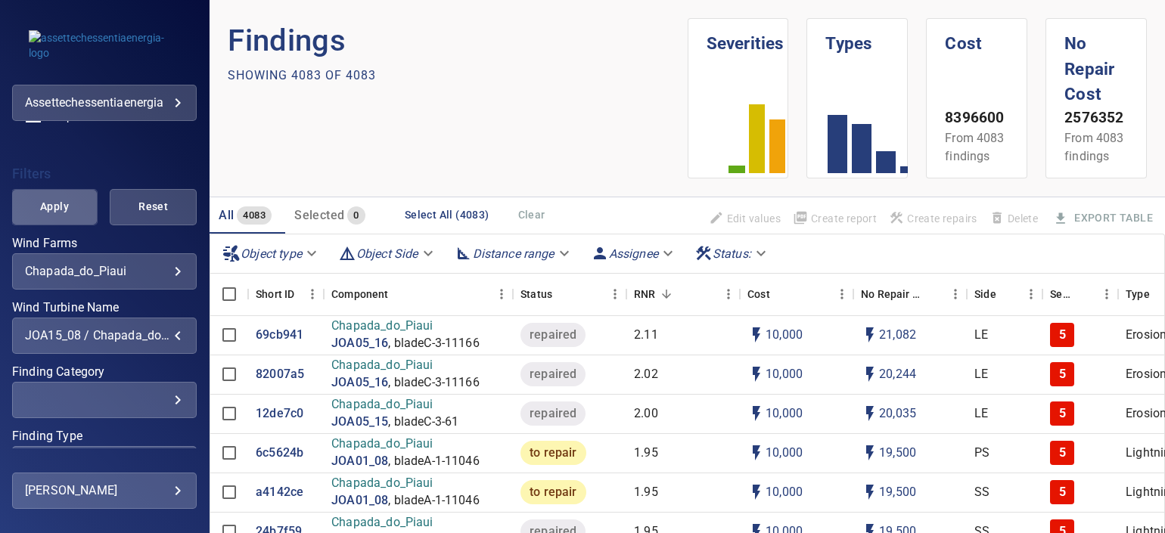
click at [61, 210] on span "Apply" at bounding box center [54, 206] width 49 height 19
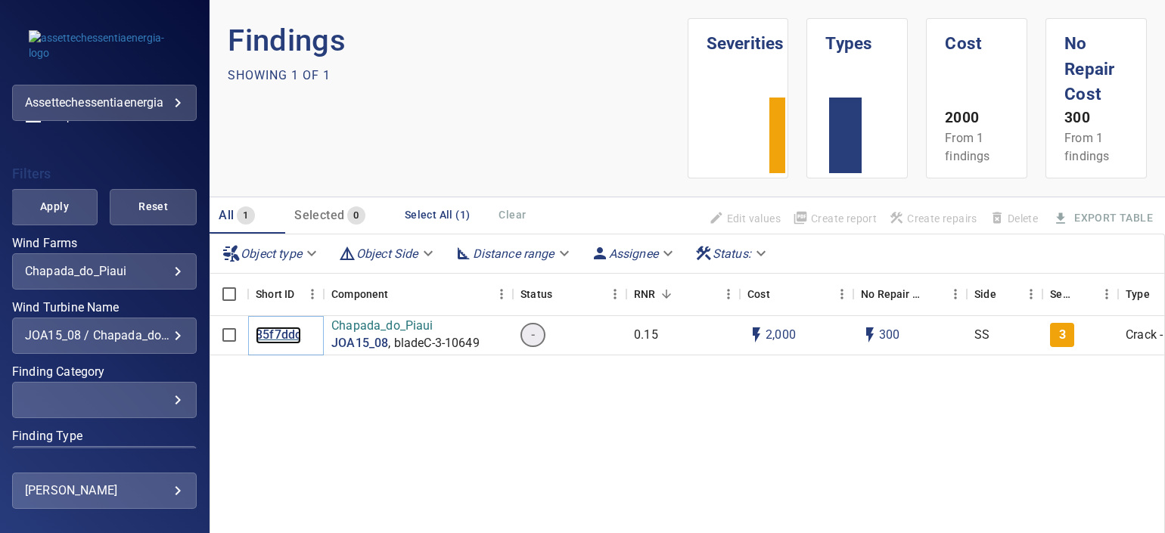
click at [280, 329] on p "85f7ddc" at bounding box center [278, 335] width 45 height 17
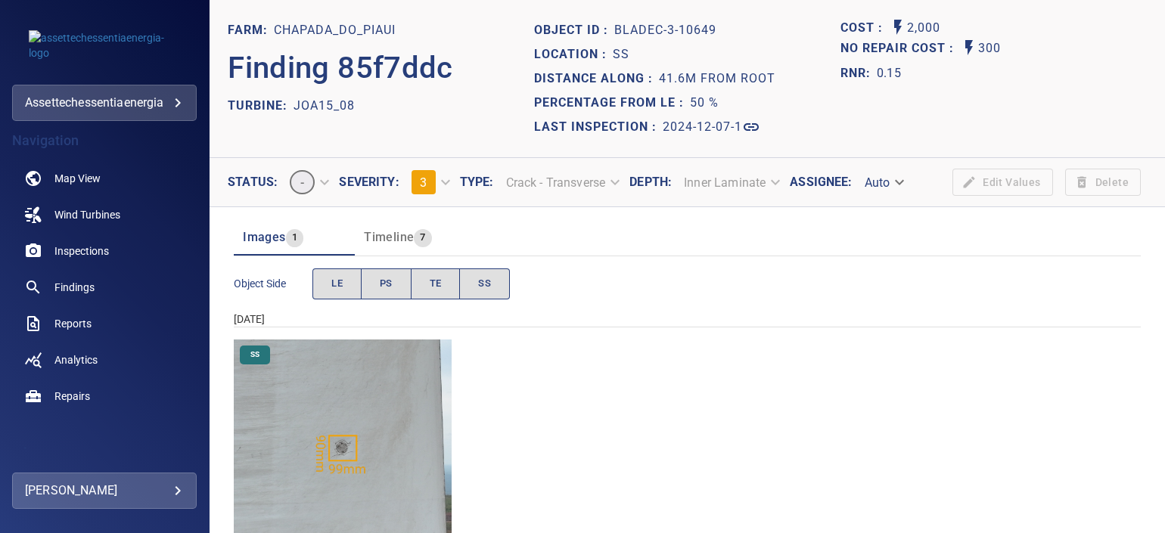
click at [315, 387] on img "Chapada_do_Piaui/JOA15_08/2024-12-07-1/2024-12-07-3/image246wp246.jpg" at bounding box center [343, 449] width 218 height 218
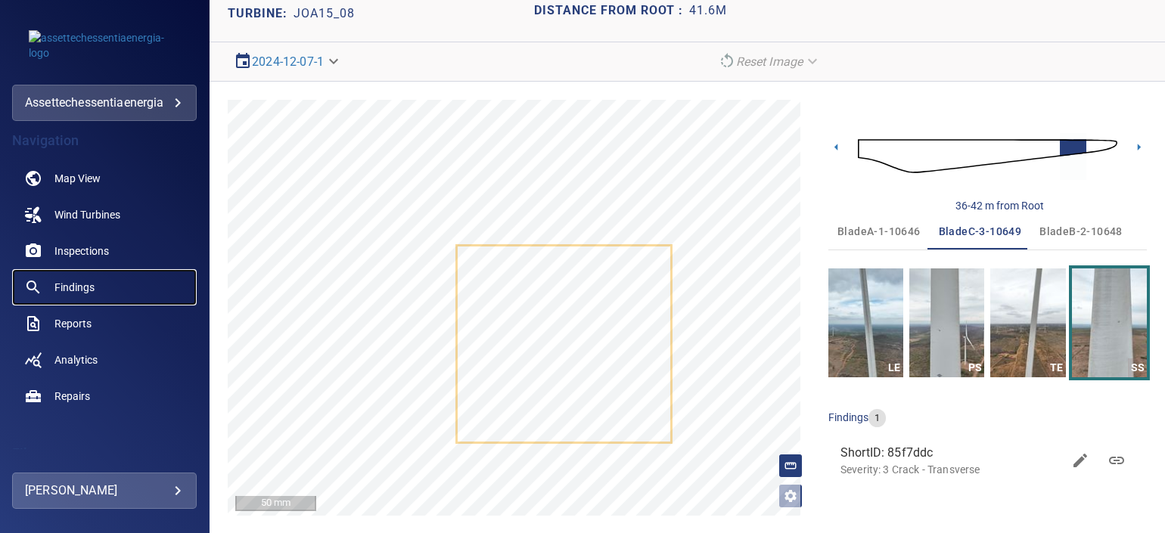
click at [76, 288] on span "Findings" at bounding box center [74, 287] width 40 height 15
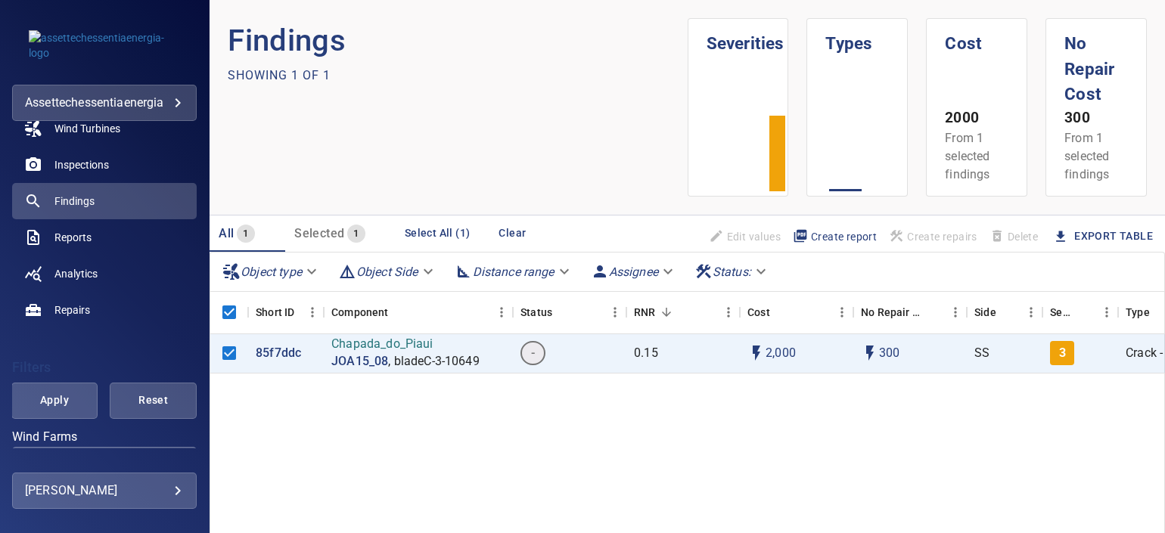
scroll to position [374, 0]
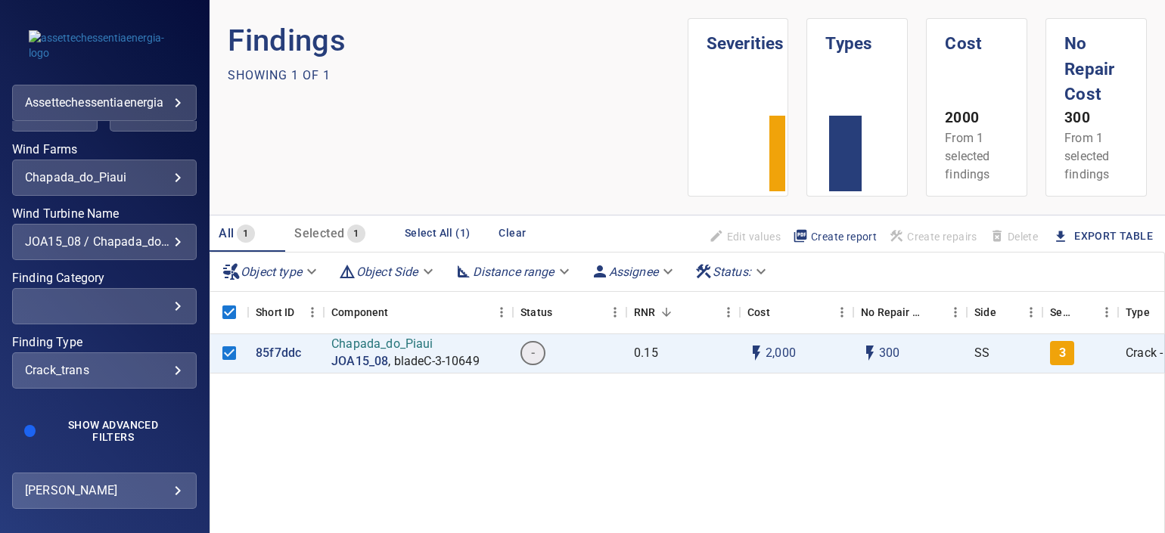
click at [126, 359] on div "**********" at bounding box center [104, 371] width 185 height 36
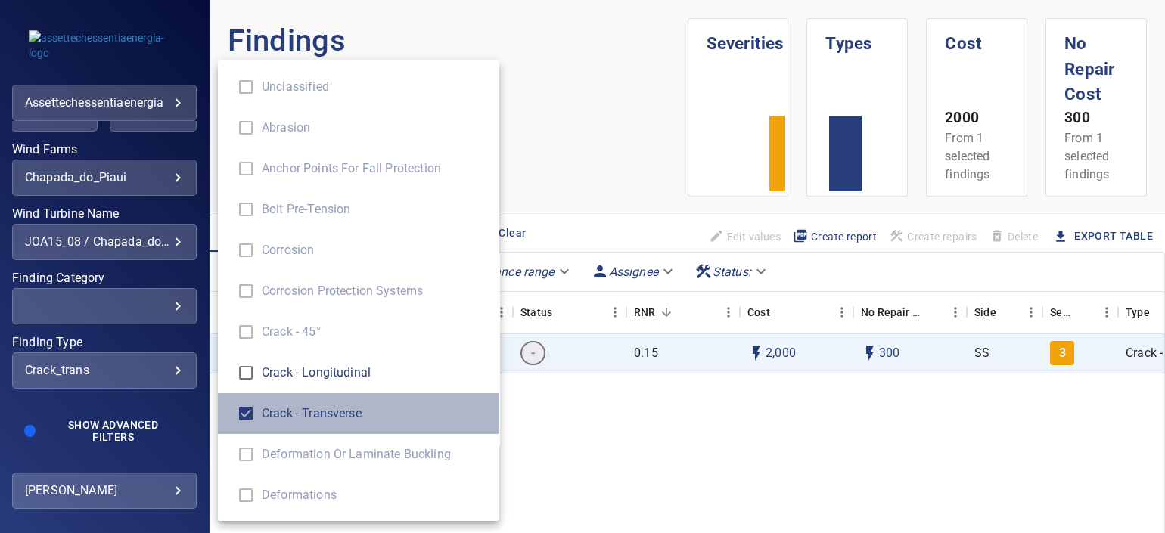
click at [227, 408] on li "Crack - Transverse" at bounding box center [358, 413] width 281 height 41
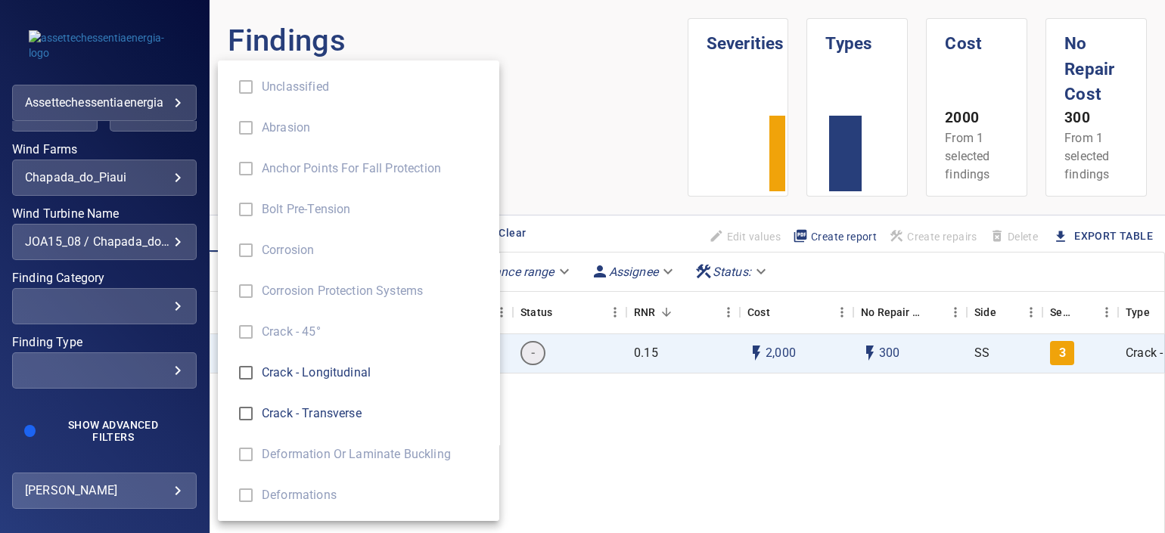
click at [95, 312] on div "Finding Type" at bounding box center [582, 266] width 1165 height 533
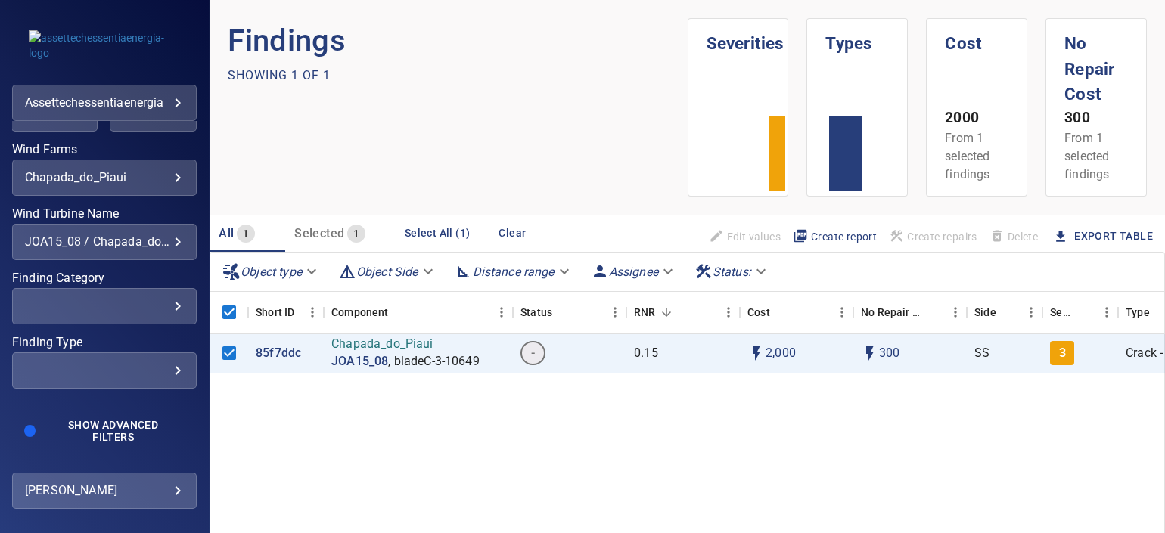
scroll to position [280, 0]
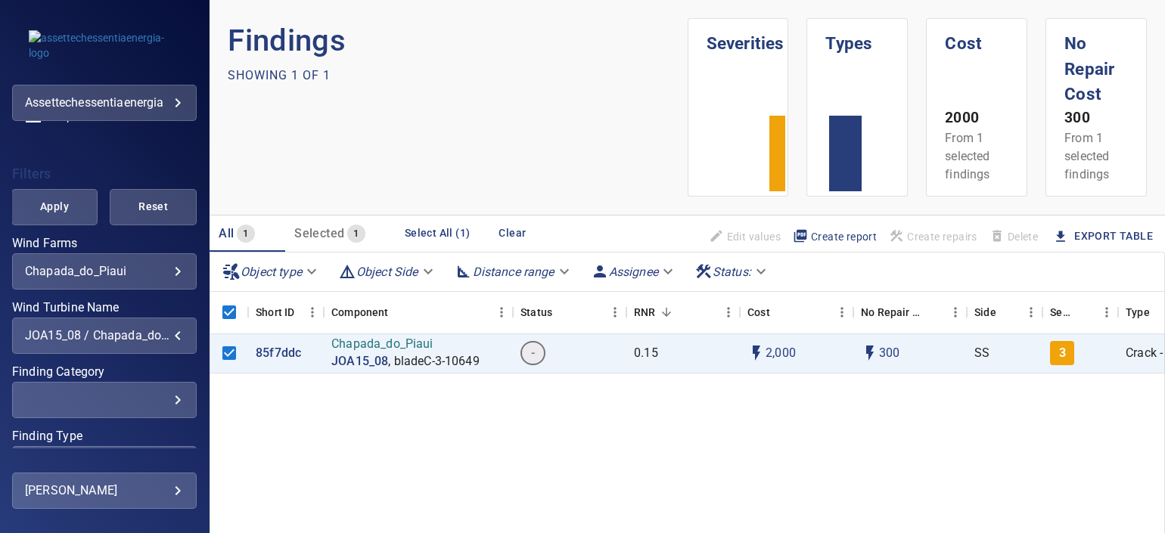
click at [136, 336] on div "JOA15_08 / Chapada_do_Piaui" at bounding box center [104, 335] width 159 height 14
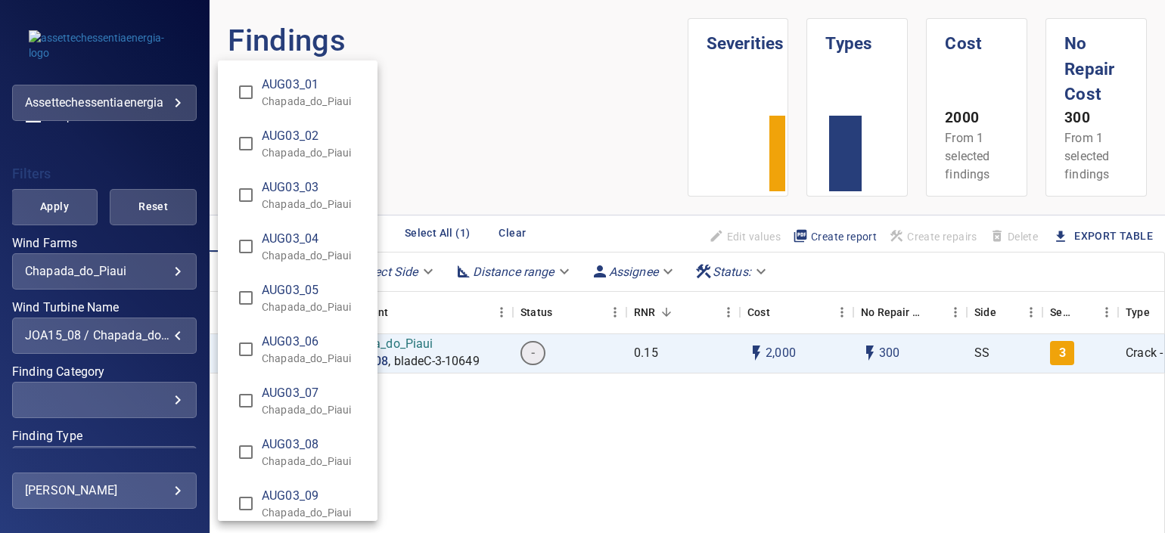
scroll to position [11113, 0]
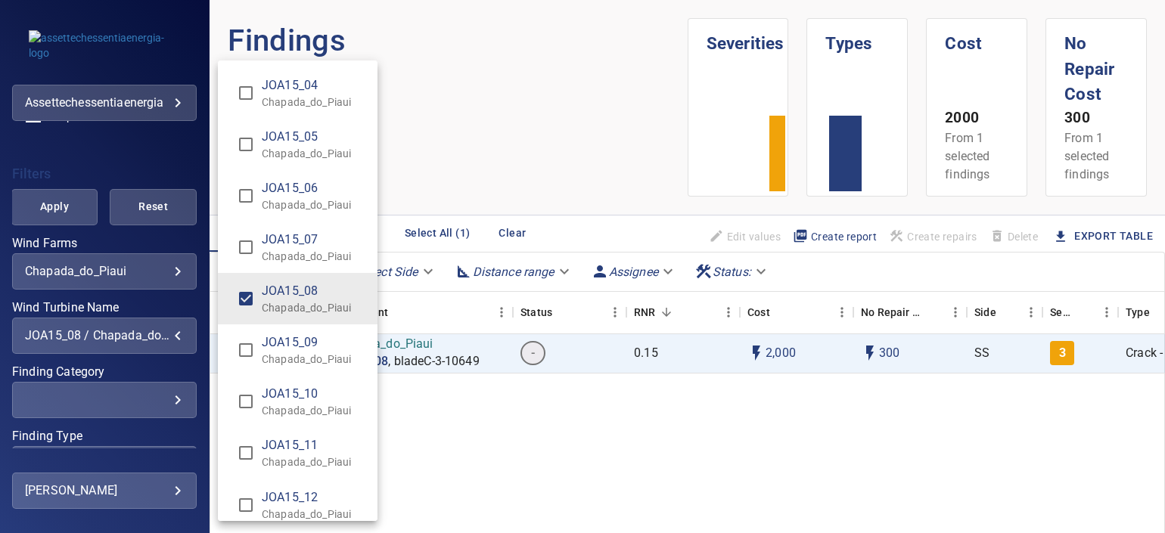
click at [262, 282] on span "JOA15_08" at bounding box center [314, 291] width 104 height 18
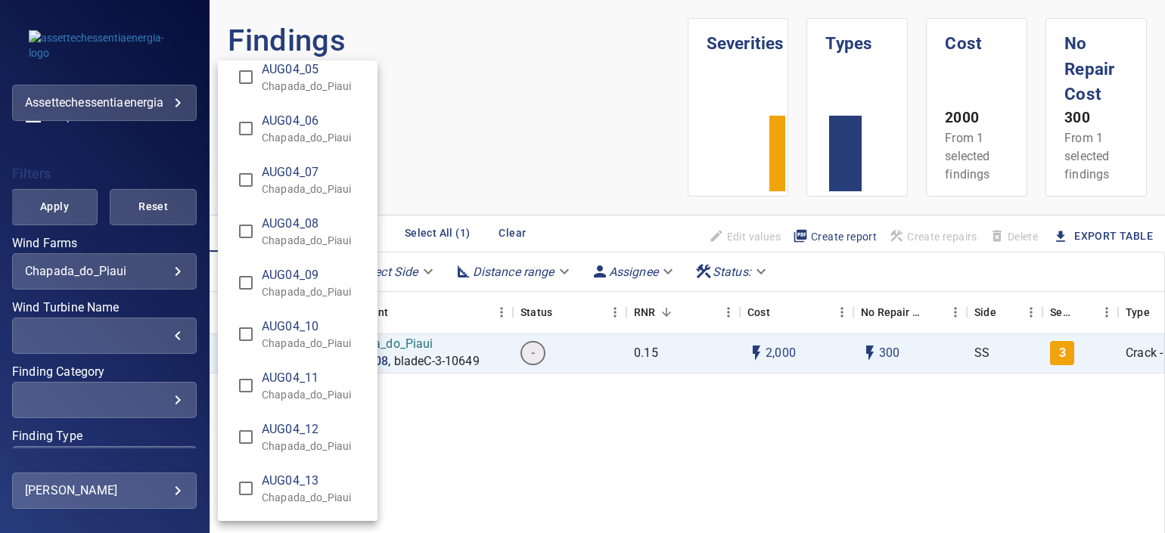
scroll to position [946, 0]
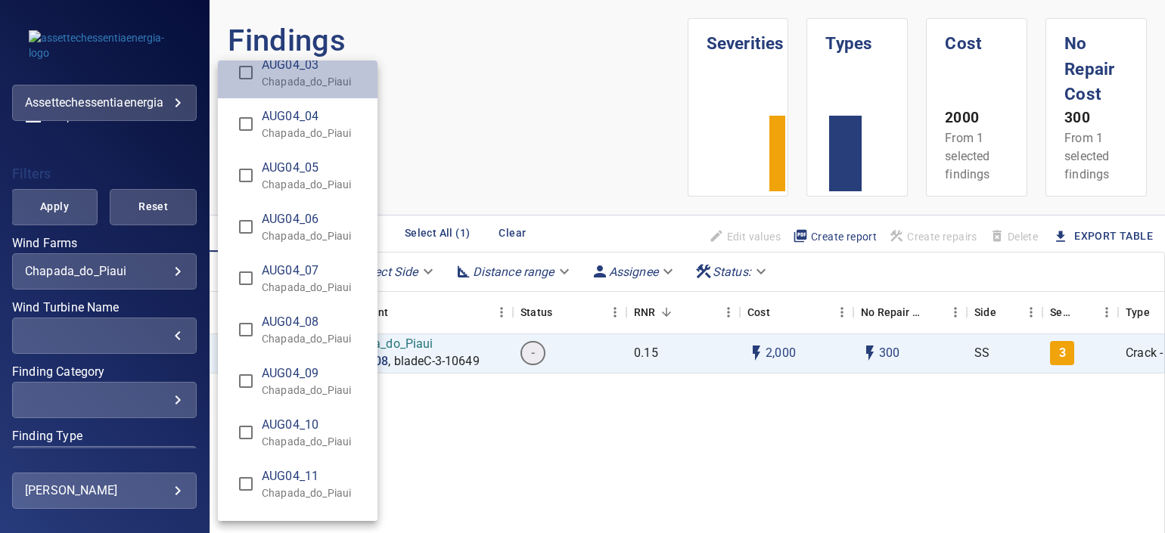
click at [318, 68] on span "AUG04_03" at bounding box center [314, 65] width 104 height 18
type input "**********"
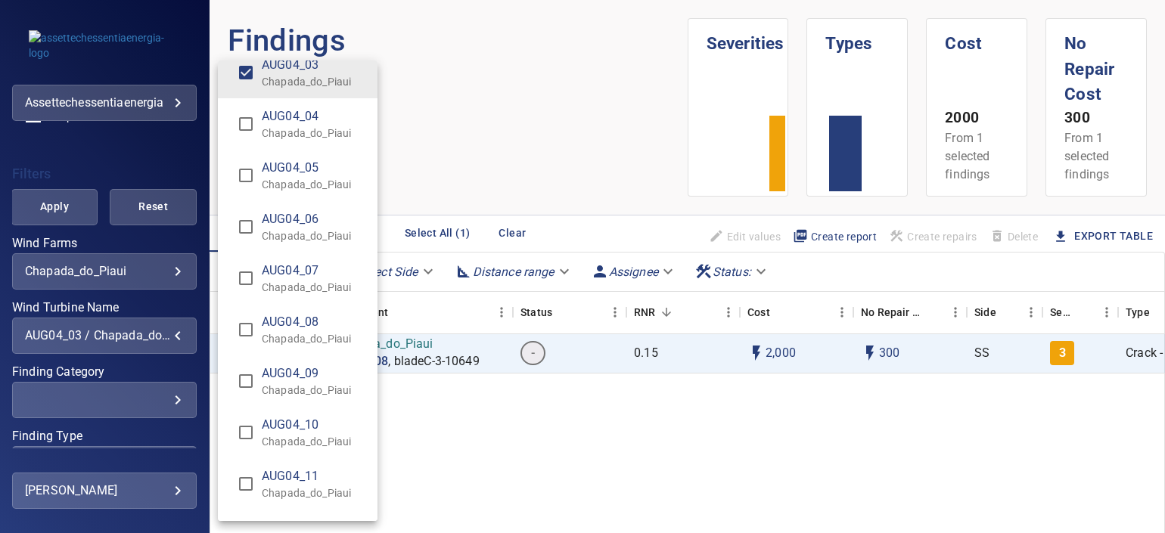
scroll to position [756, 0]
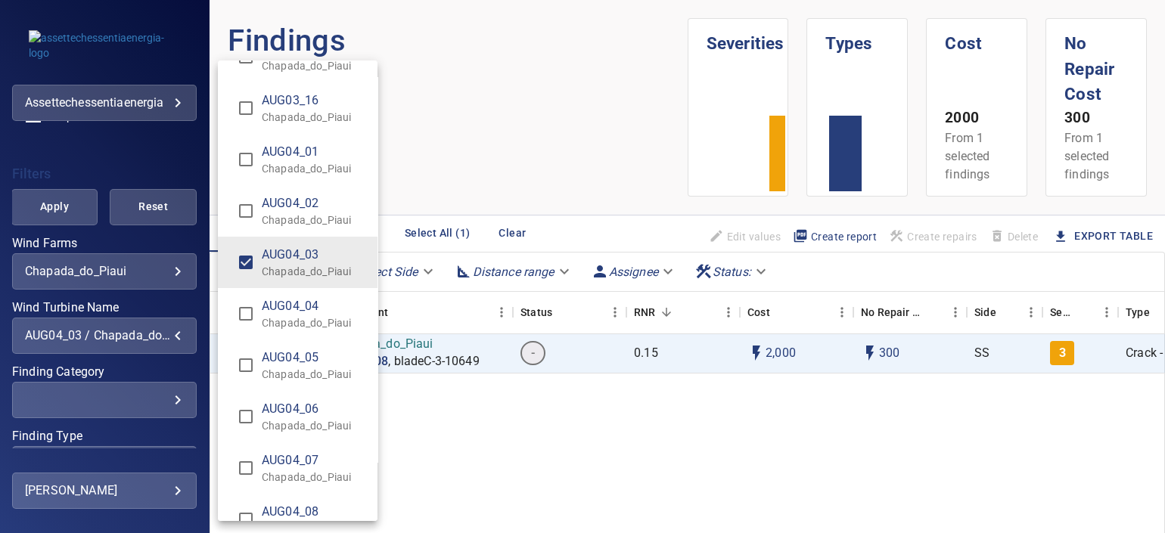
click at [306, 247] on span "AUG04_03" at bounding box center [314, 255] width 104 height 18
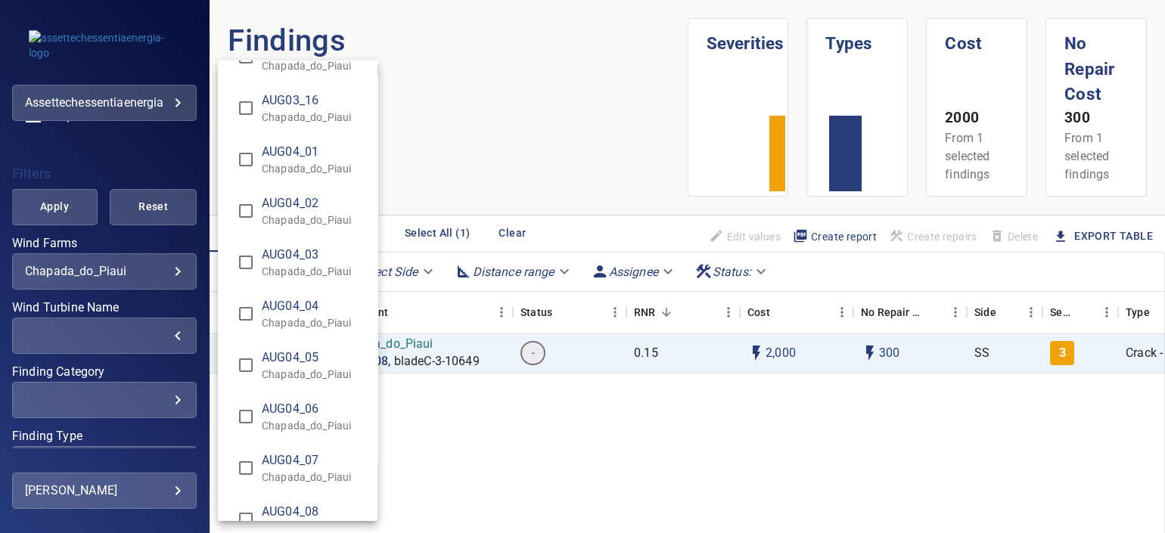
scroll to position [0, 0]
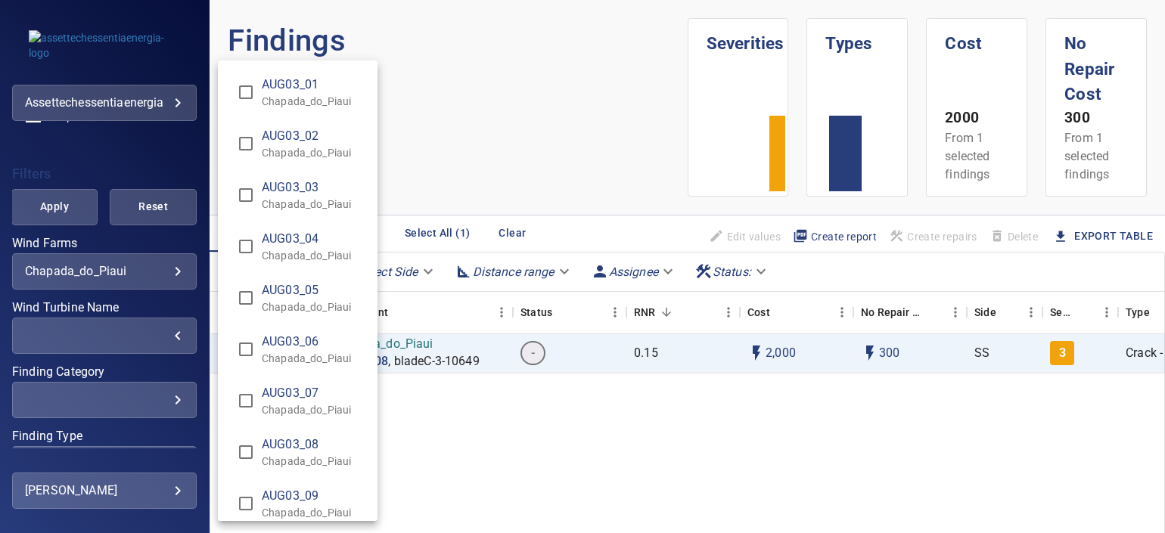
click at [292, 199] on p "Chapada_do_Piaui" at bounding box center [314, 204] width 104 height 15
type input "**********"
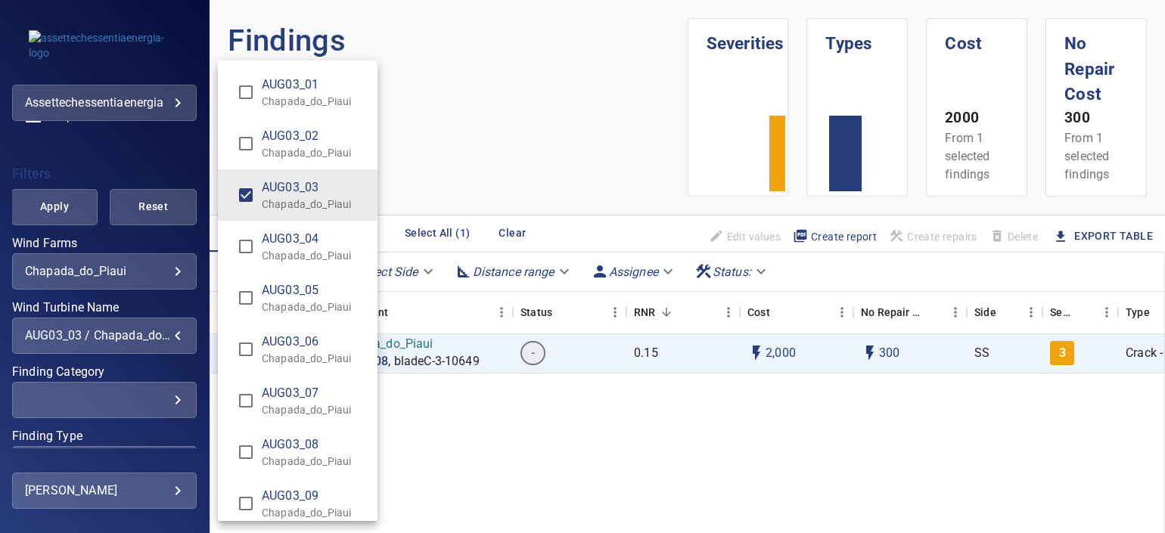
click at [521, 393] on div "Wind Turbine Name" at bounding box center [582, 266] width 1165 height 533
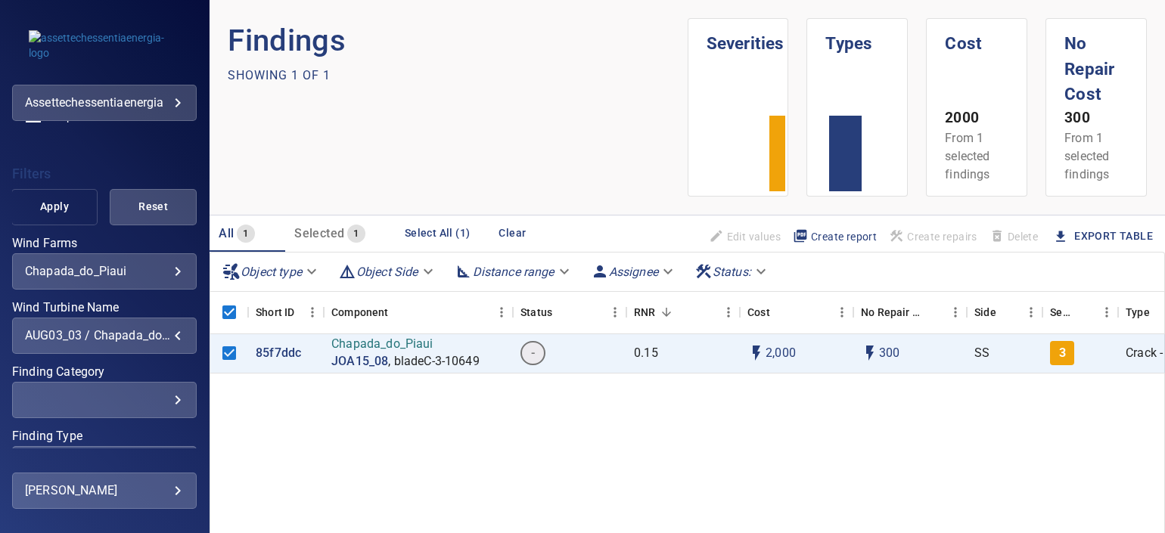
click at [61, 213] on span "Apply" at bounding box center [54, 206] width 49 height 19
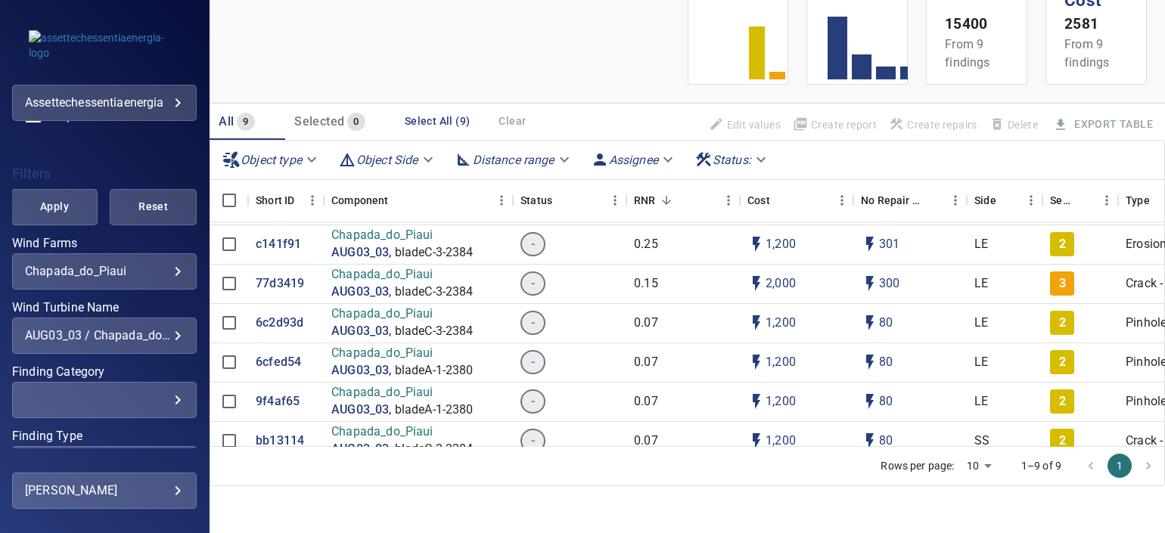
scroll to position [66, 0]
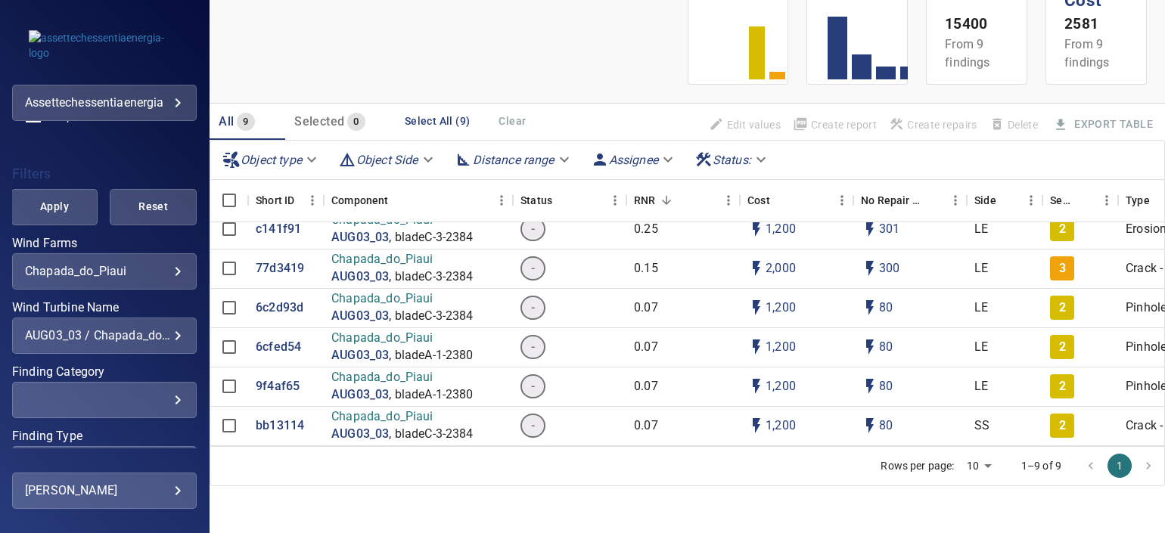
click at [972, 468] on body "**********" at bounding box center [582, 266] width 1165 height 533
click at [713, 480] on div at bounding box center [582, 266] width 1165 height 533
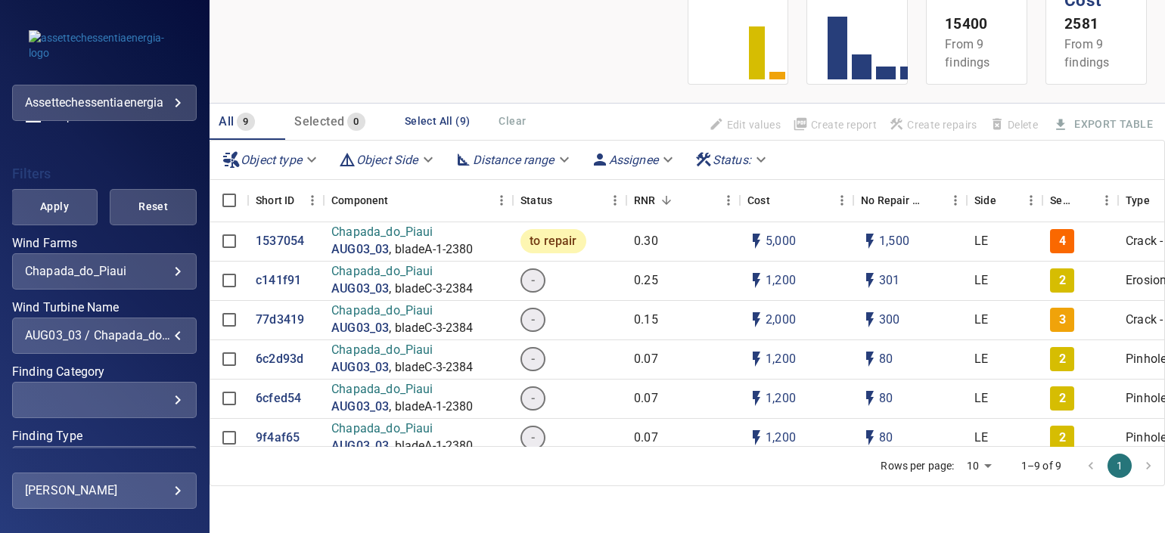
click at [140, 333] on div "AUG03_03 / Chapada_do_Piaui" at bounding box center [104, 335] width 159 height 14
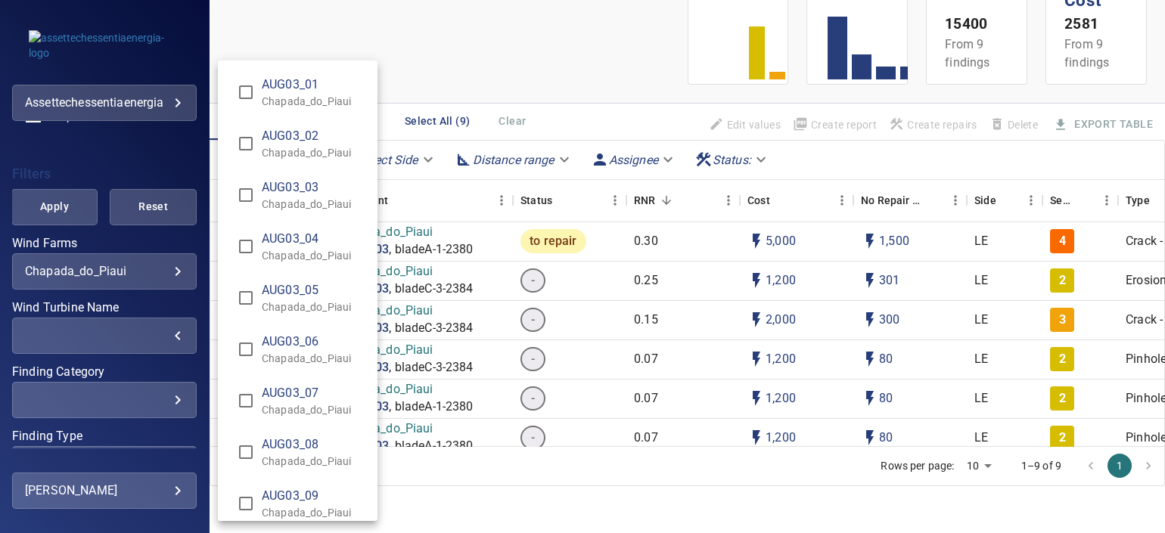
type input "**********"
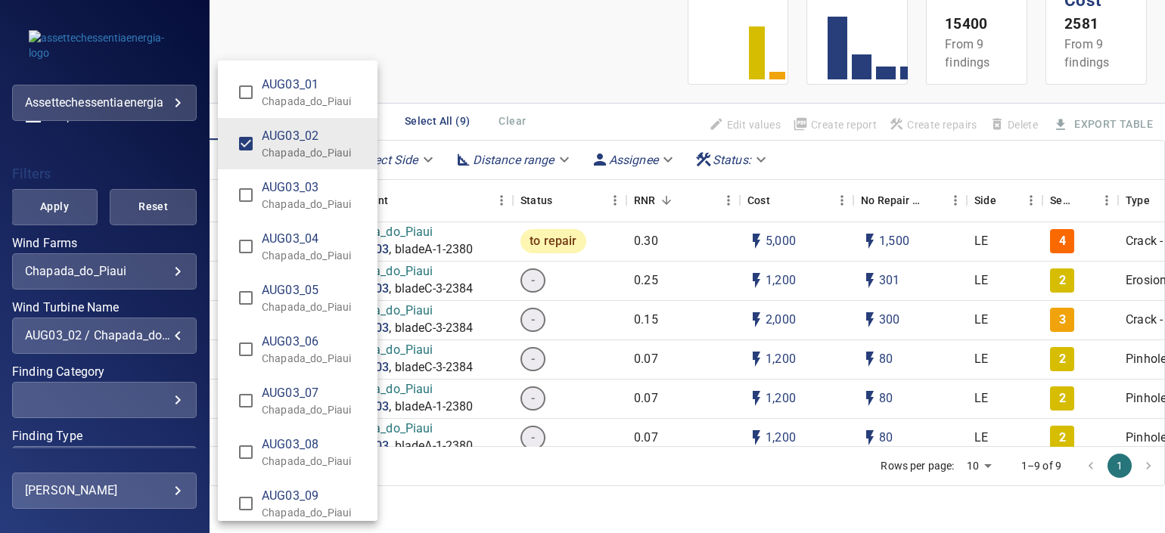
click at [26, 207] on div "Wind Turbine Name" at bounding box center [582, 266] width 1165 height 533
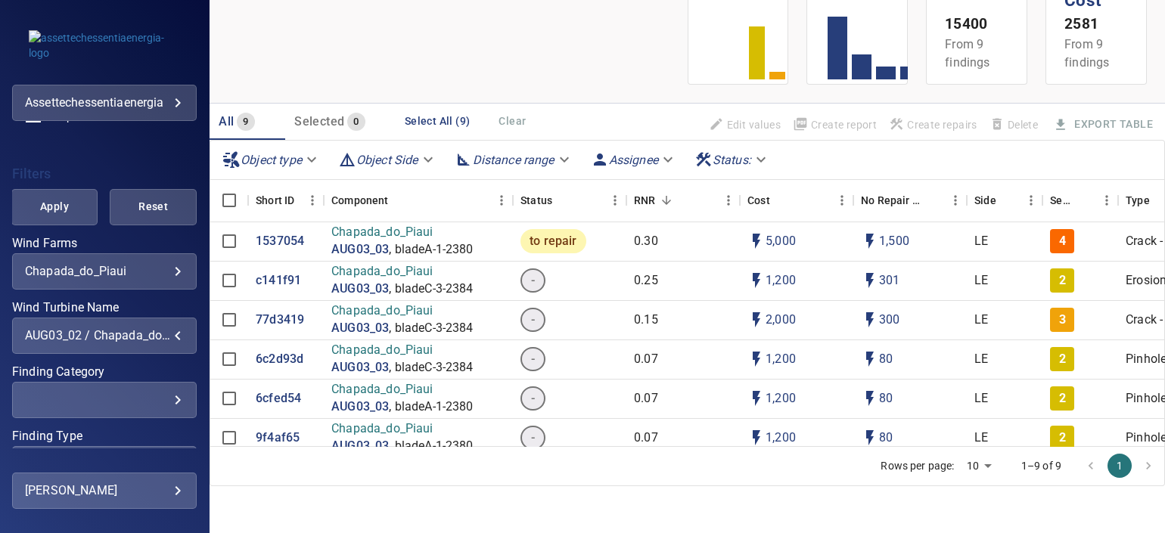
click at [65, 208] on div "AUG03_01 Chapada_do_Piaui AUG03_02 Chapada_do_Piaui AUG03_03 Chapada_do_Piaui A…" at bounding box center [582, 266] width 1165 height 533
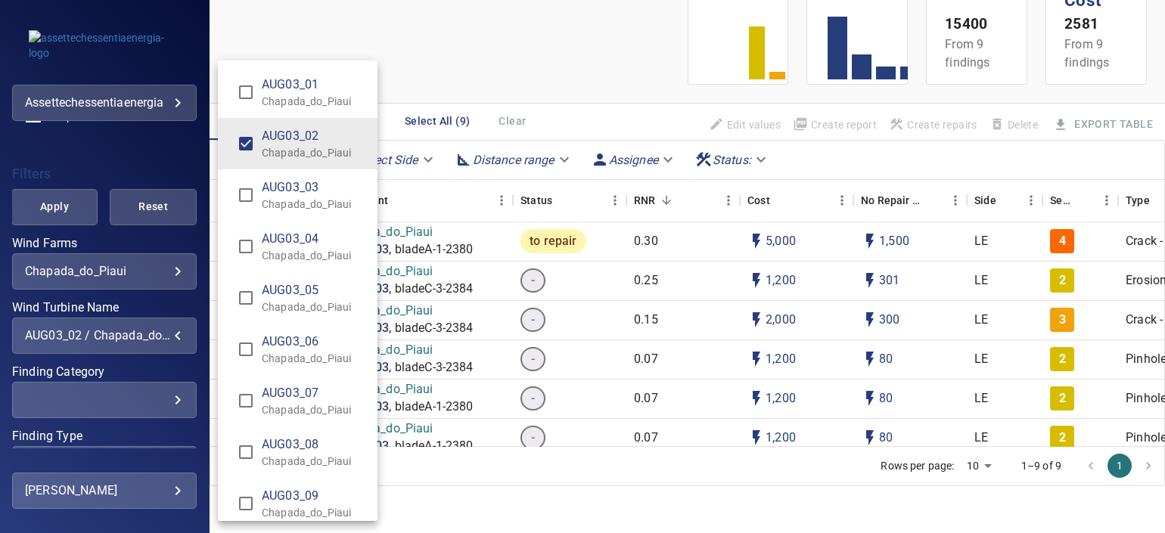
click at [45, 207] on div "Wind Turbine Name" at bounding box center [582, 266] width 1165 height 533
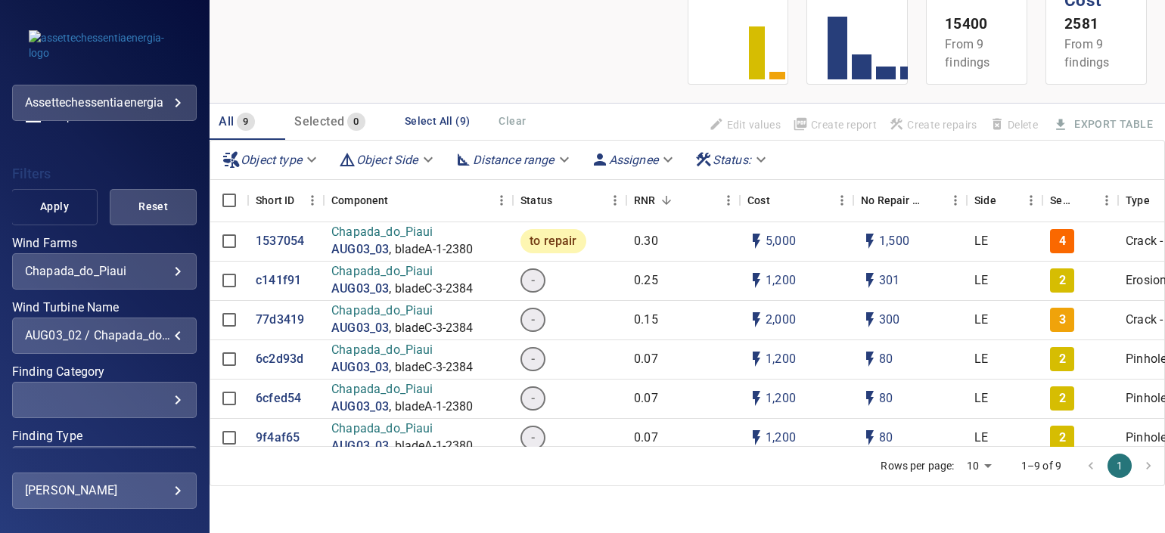
click at [68, 205] on span "Apply" at bounding box center [54, 206] width 49 height 19
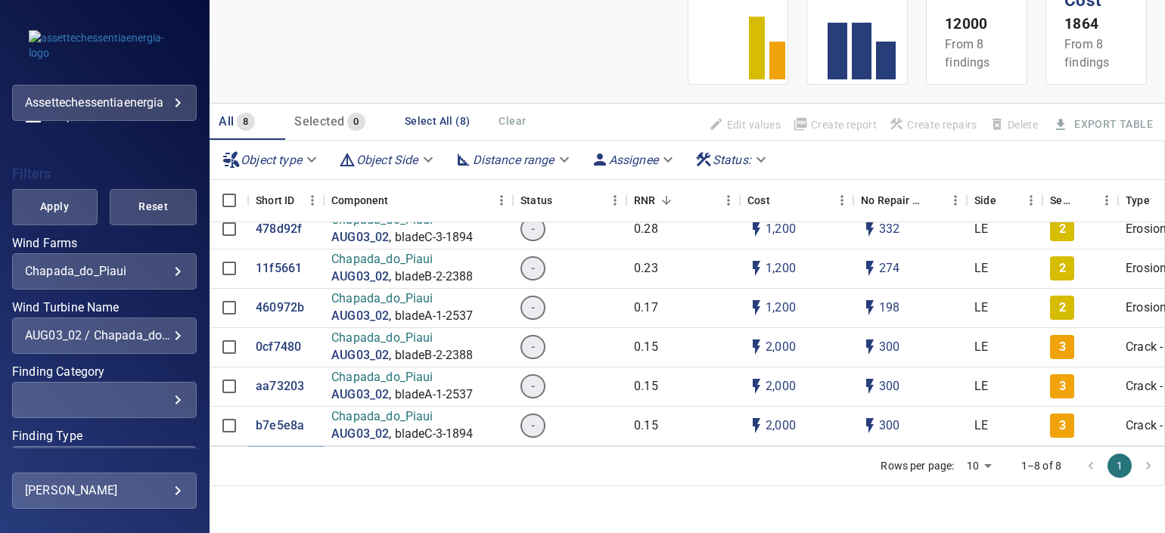
scroll to position [26, 0]
click at [146, 332] on div "AUG03_02 / Chapada_do_Piaui" at bounding box center [104, 335] width 159 height 14
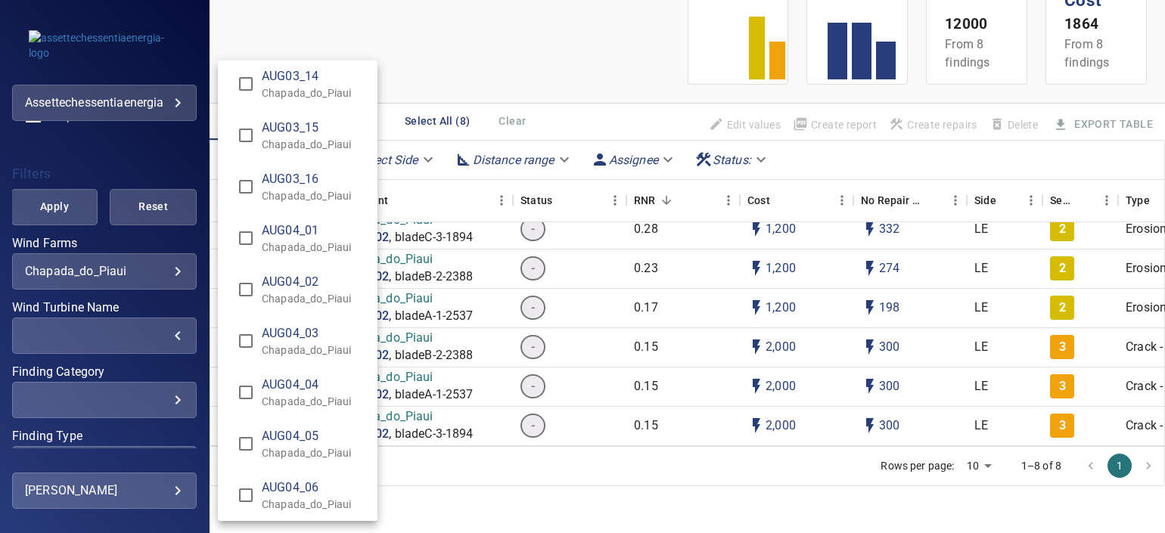
scroll to position [756, 0]
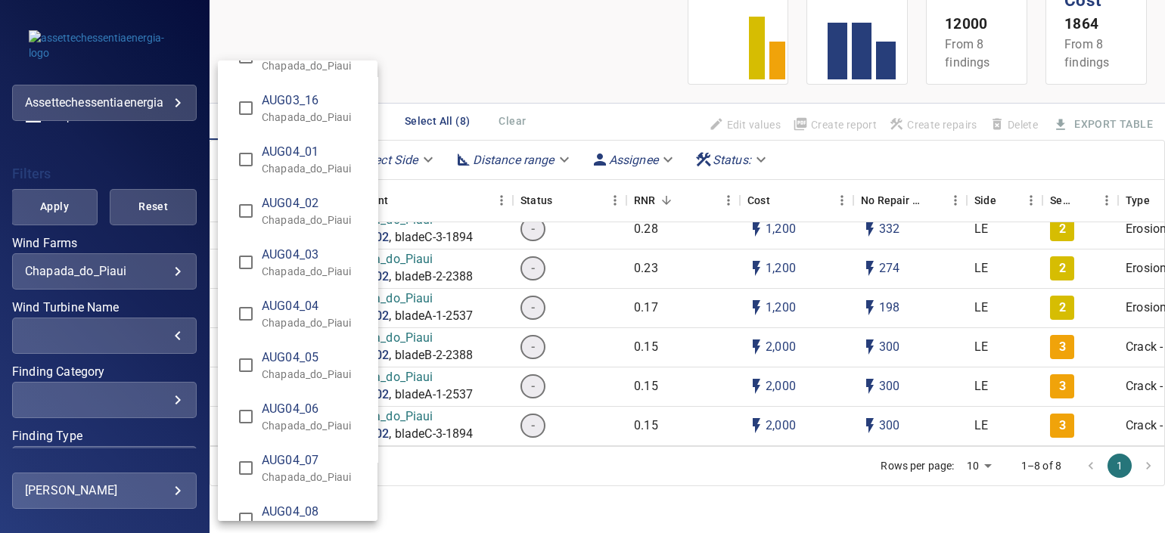
click at [293, 202] on span "AUG04_02" at bounding box center [314, 203] width 104 height 18
type input "**********"
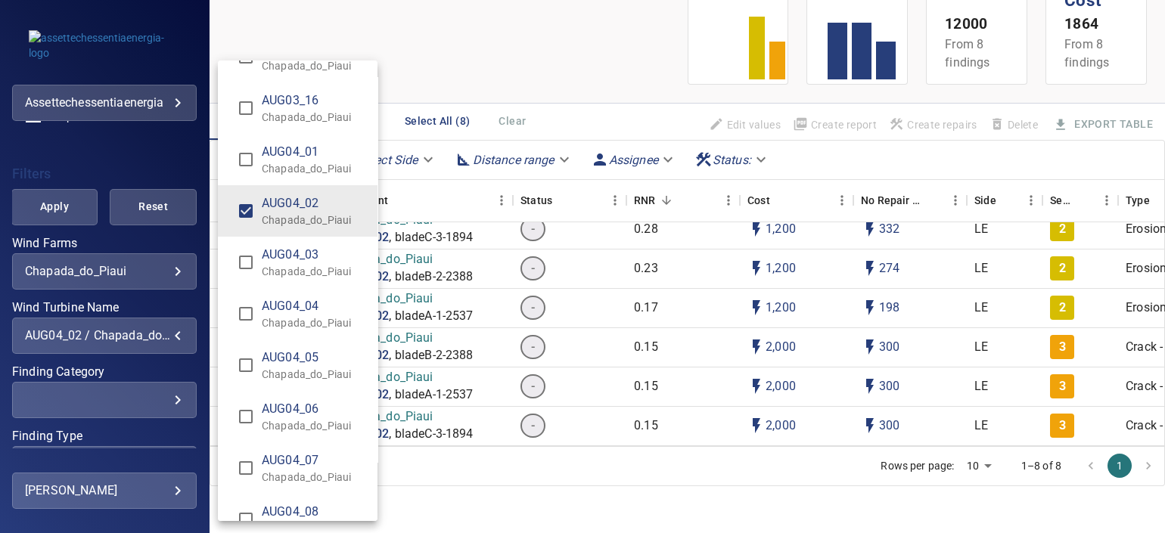
click at [45, 197] on div "Wind Turbine Name" at bounding box center [582, 266] width 1165 height 533
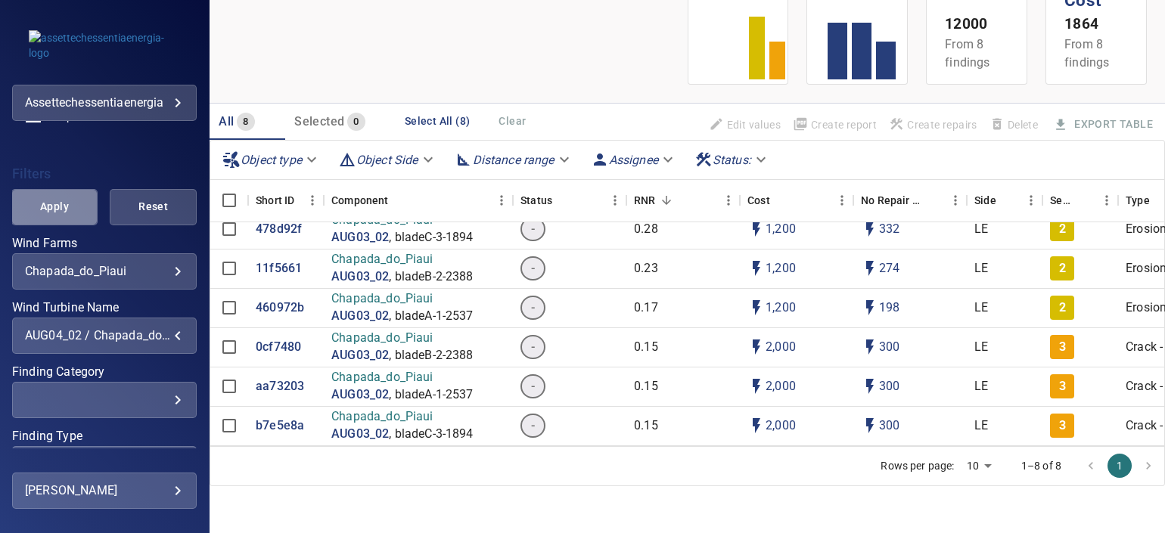
click at [53, 200] on span "Apply" at bounding box center [54, 206] width 49 height 19
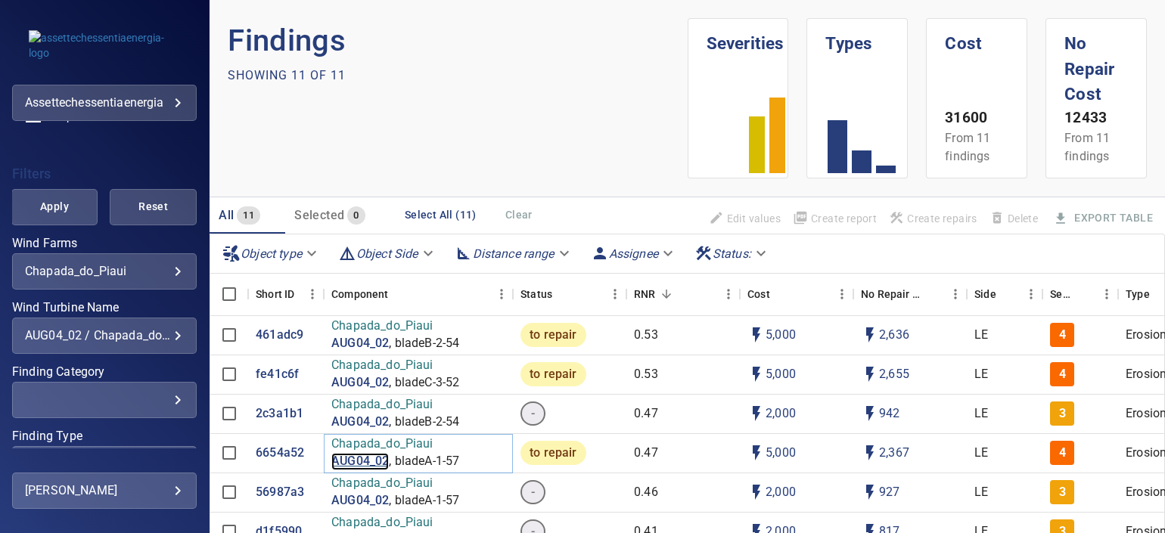
scroll to position [374, 0]
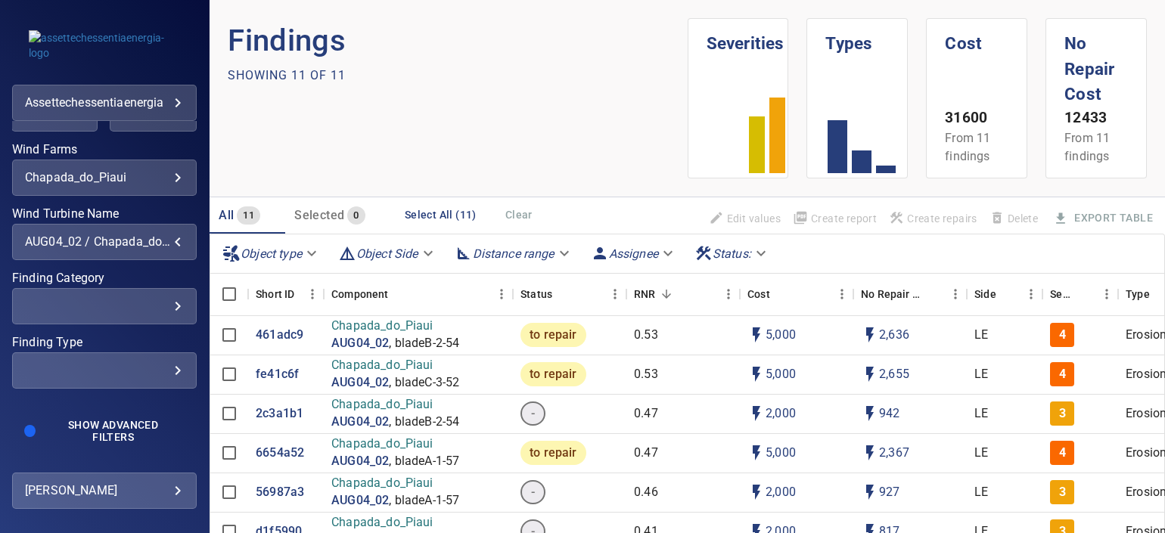
click at [159, 242] on div "AUG04_02 / Chapada_do_Piaui" at bounding box center [104, 242] width 159 height 14
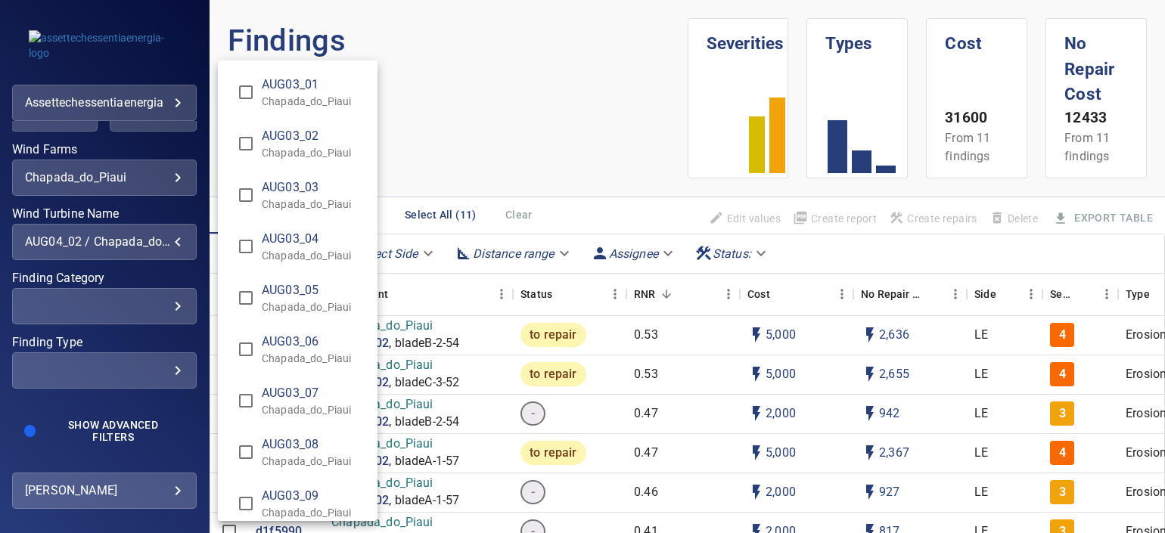
scroll to position [676, 0]
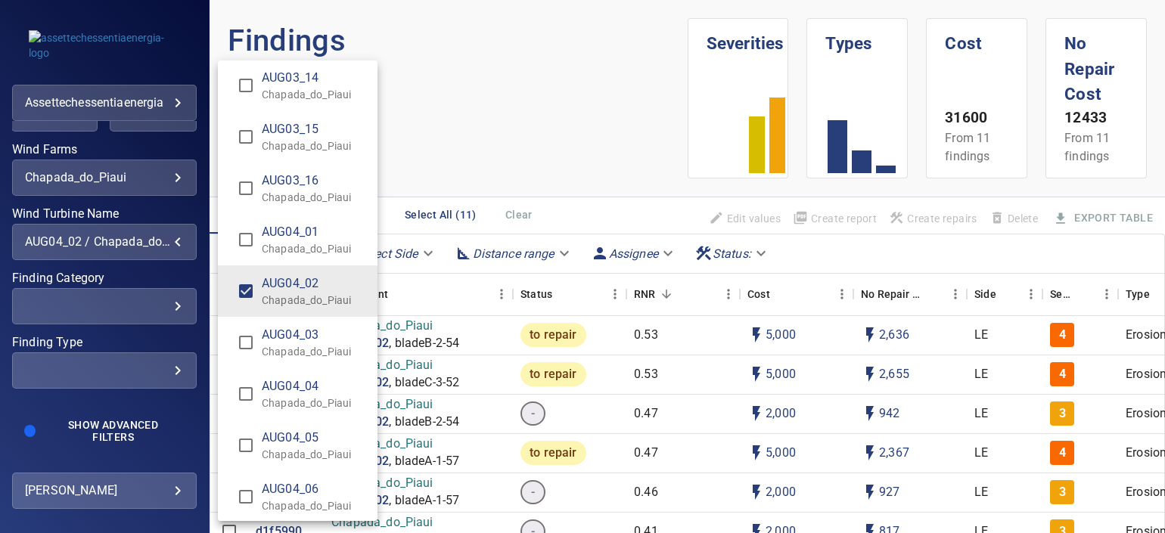
click at [291, 299] on p "Chapada_do_Piaui" at bounding box center [314, 300] width 104 height 15
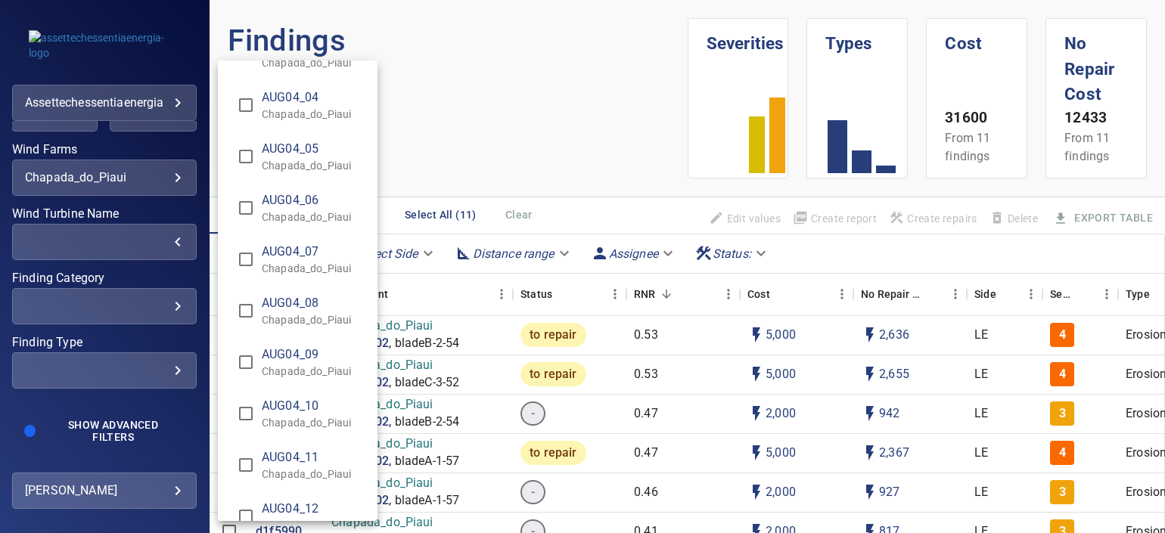
scroll to position [1135, 0]
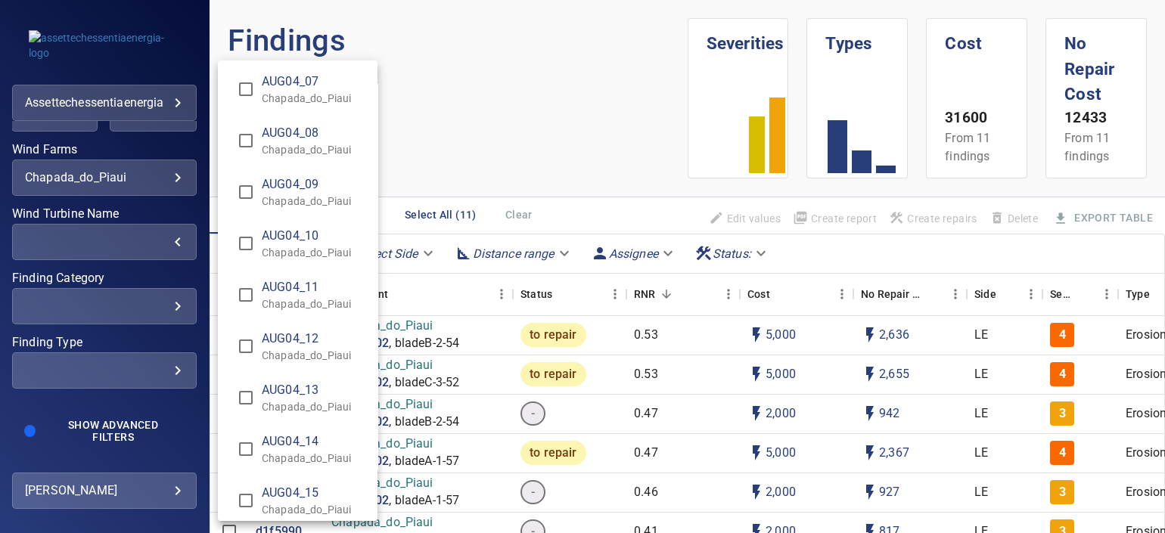
click at [308, 88] on span "AUG04_07" at bounding box center [314, 82] width 104 height 18
type input "**********"
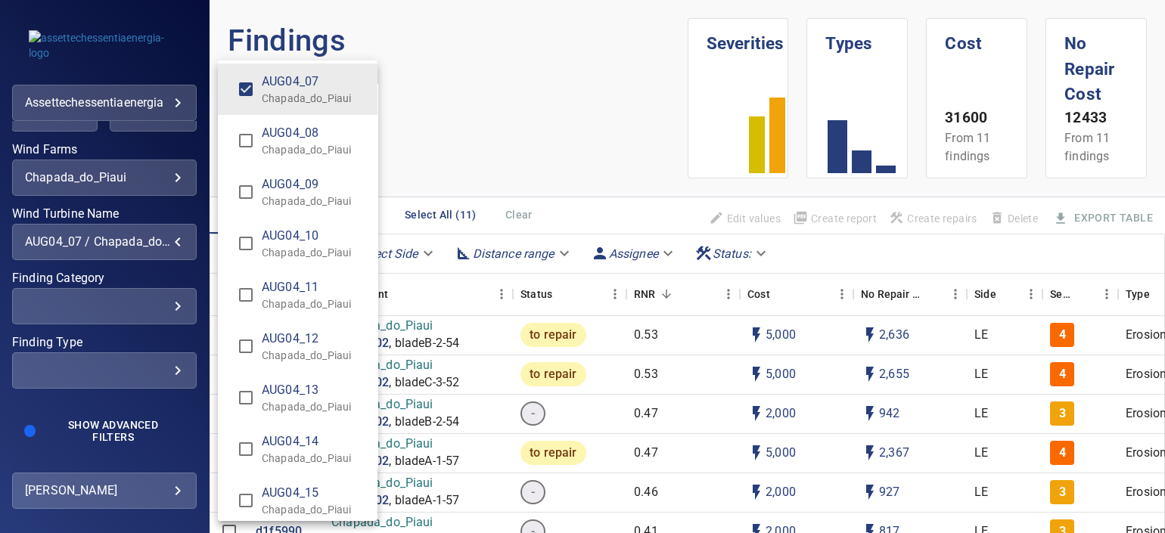
click at [471, 90] on div "Wind Turbine Name" at bounding box center [582, 266] width 1165 height 533
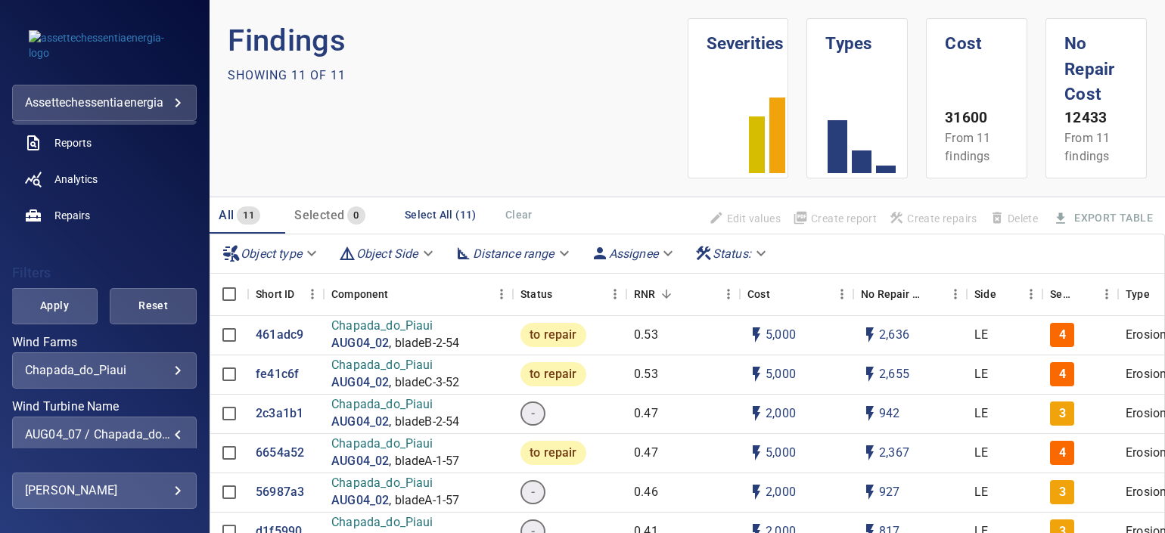
scroll to position [284, 0]
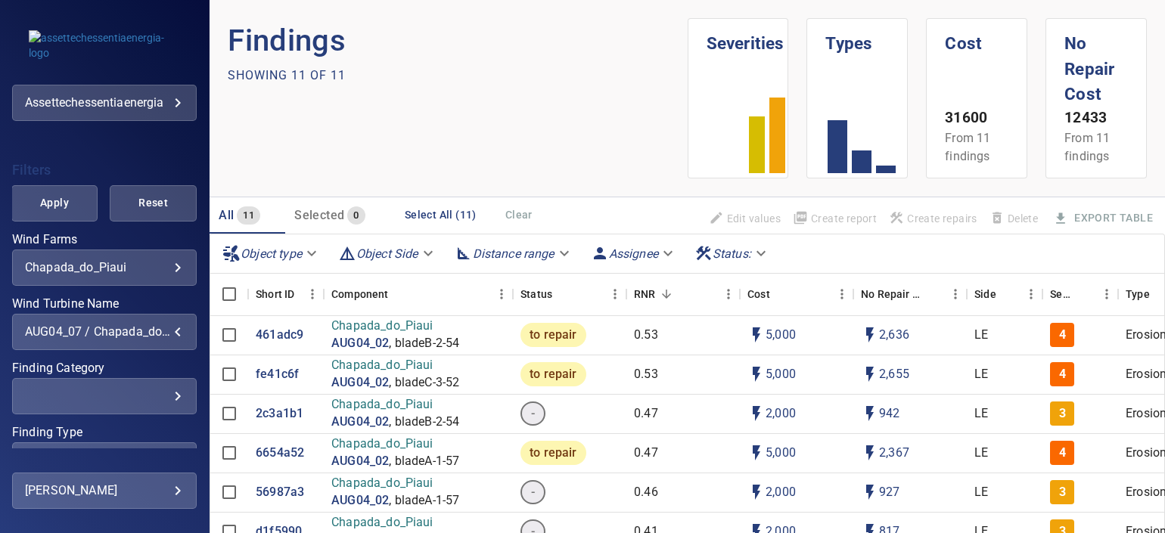
click at [48, 222] on div "**********" at bounding box center [104, 347] width 185 height 384
click at [61, 210] on span "Apply" at bounding box center [54, 203] width 49 height 19
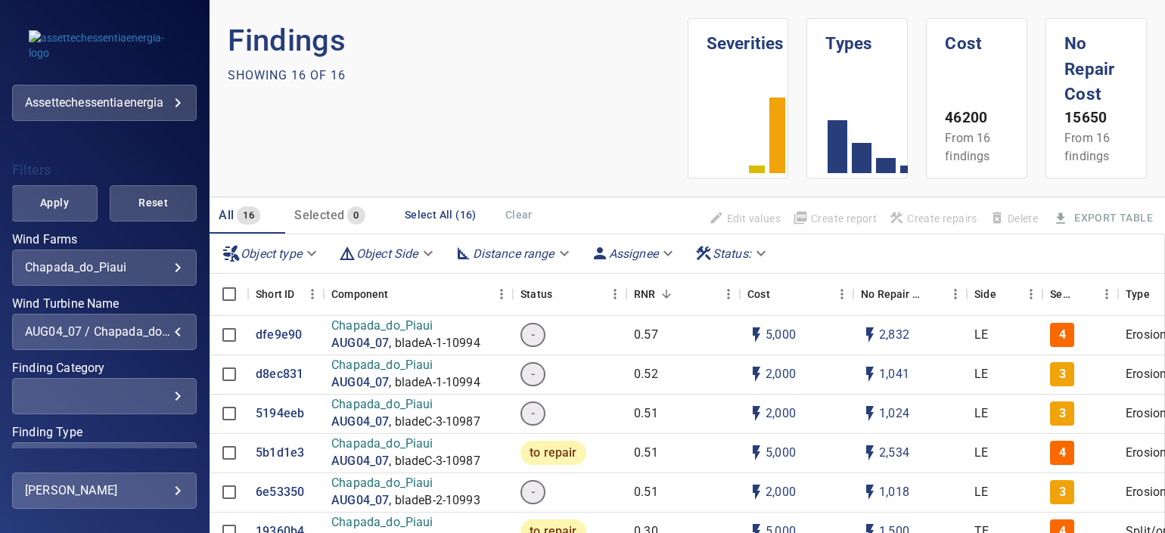
click at [157, 335] on div "AUG04_07 / Chapada_do_Piaui" at bounding box center [104, 332] width 159 height 14
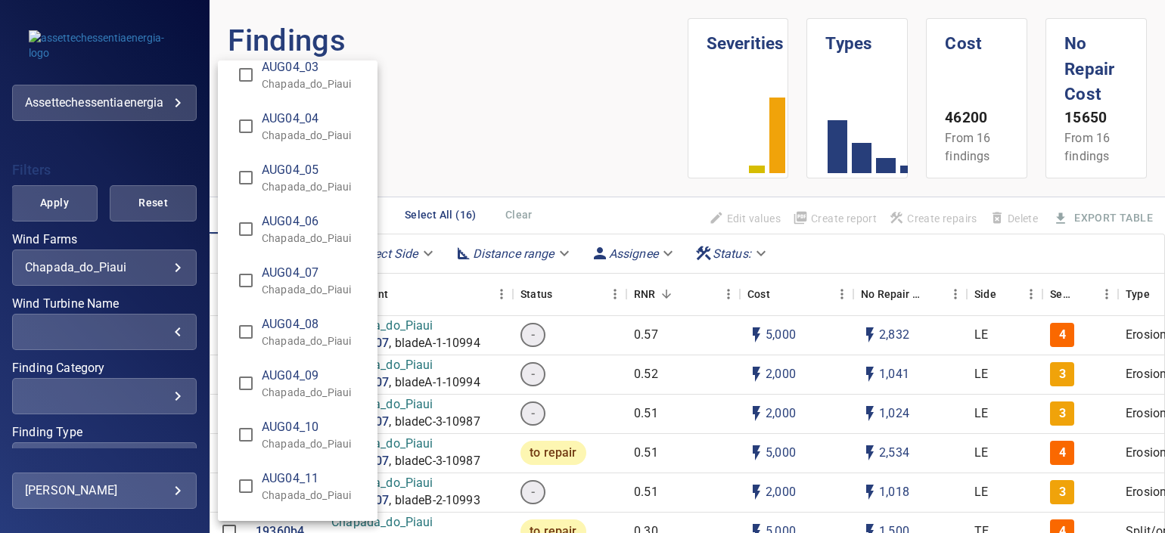
scroll to position [1040, 0]
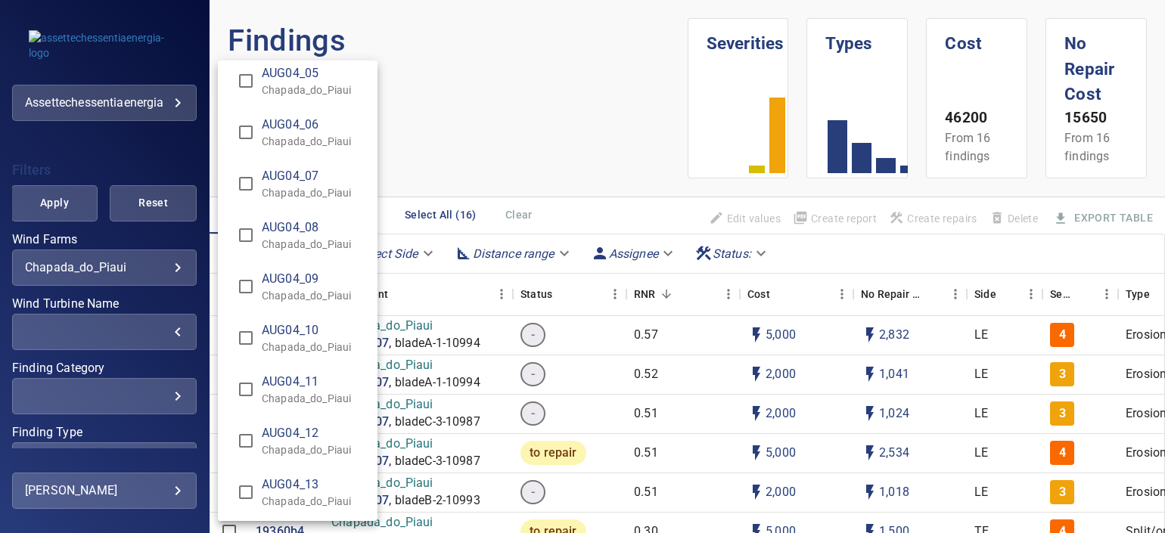
type input "**********"
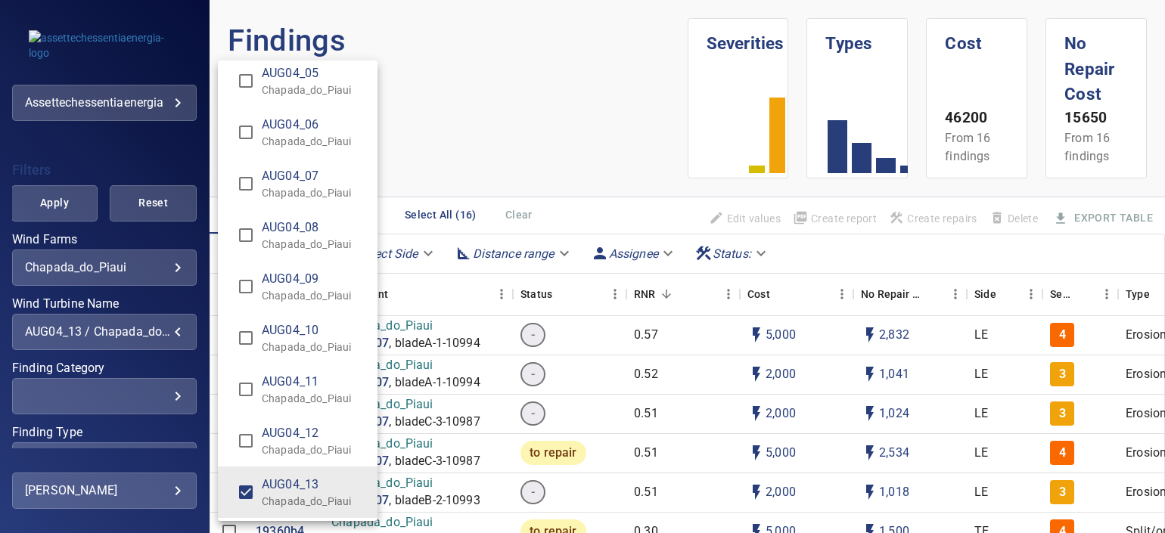
click at [423, 156] on div "Wind Turbine Name" at bounding box center [582, 266] width 1165 height 533
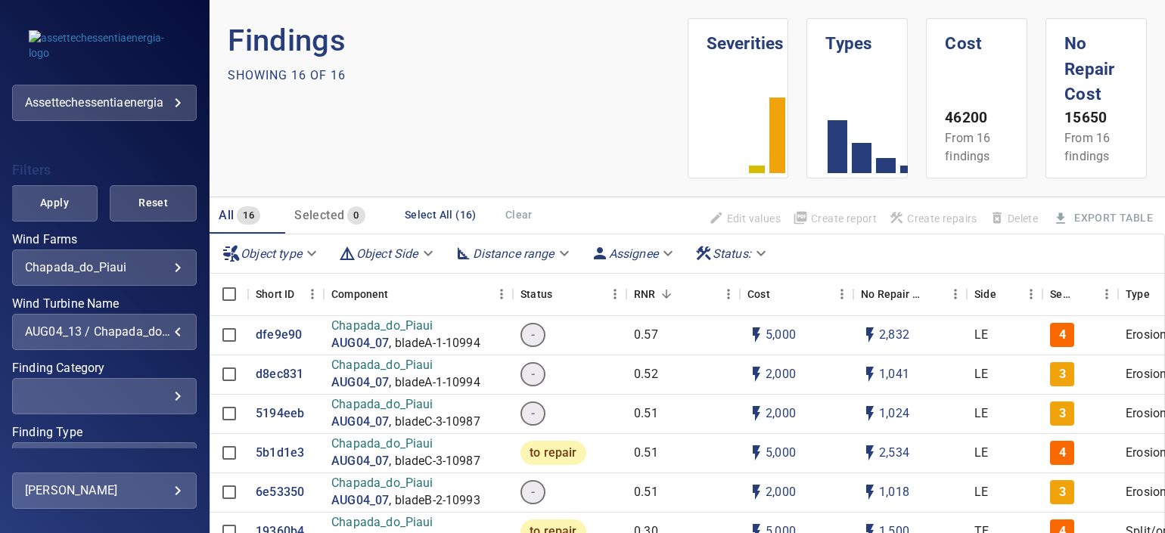
click at [36, 197] on span "Apply" at bounding box center [54, 203] width 49 height 19
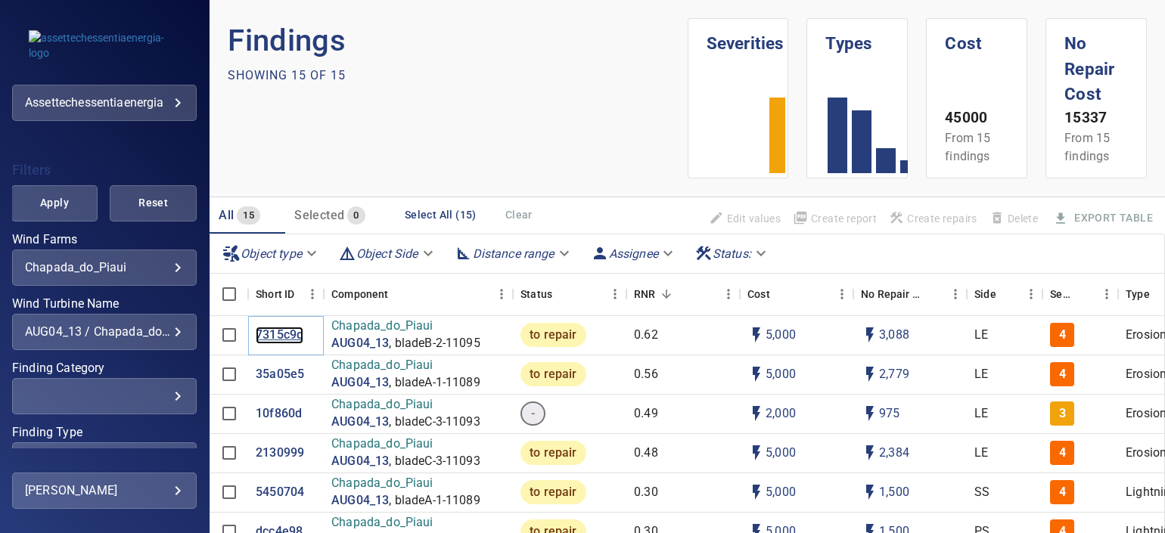
drag, startPoint x: 275, startPoint y: 325, endPoint x: 285, endPoint y: 337, distance: 15.6
drag, startPoint x: 285, startPoint y: 337, endPoint x: 282, endPoint y: 374, distance: 37.9
click at [143, 331] on div "AUG04_13 / Chapada_do_Piaui" at bounding box center [104, 332] width 159 height 14
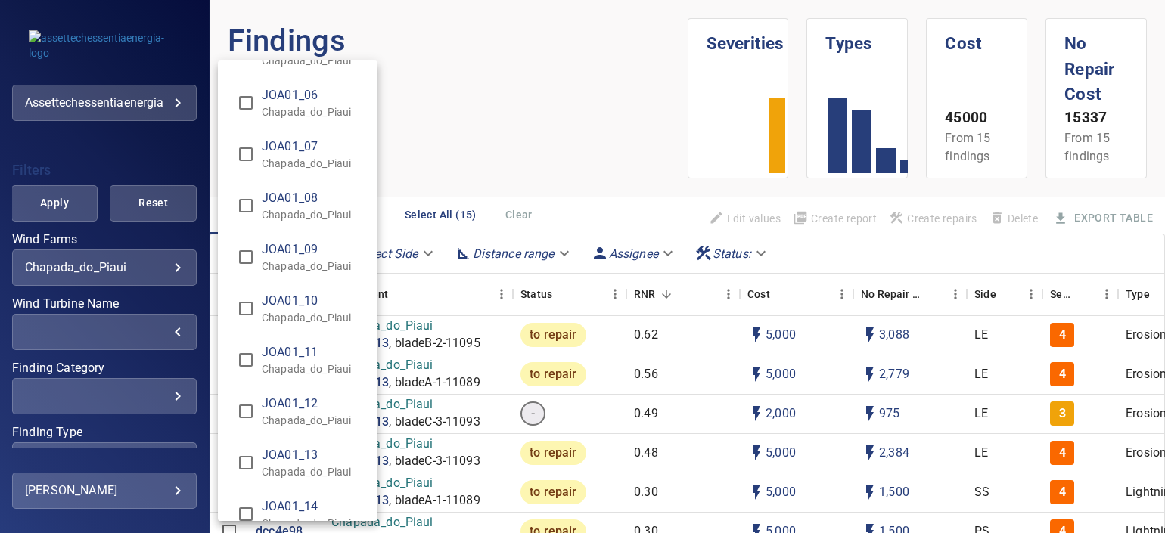
scroll to position [2742, 0]
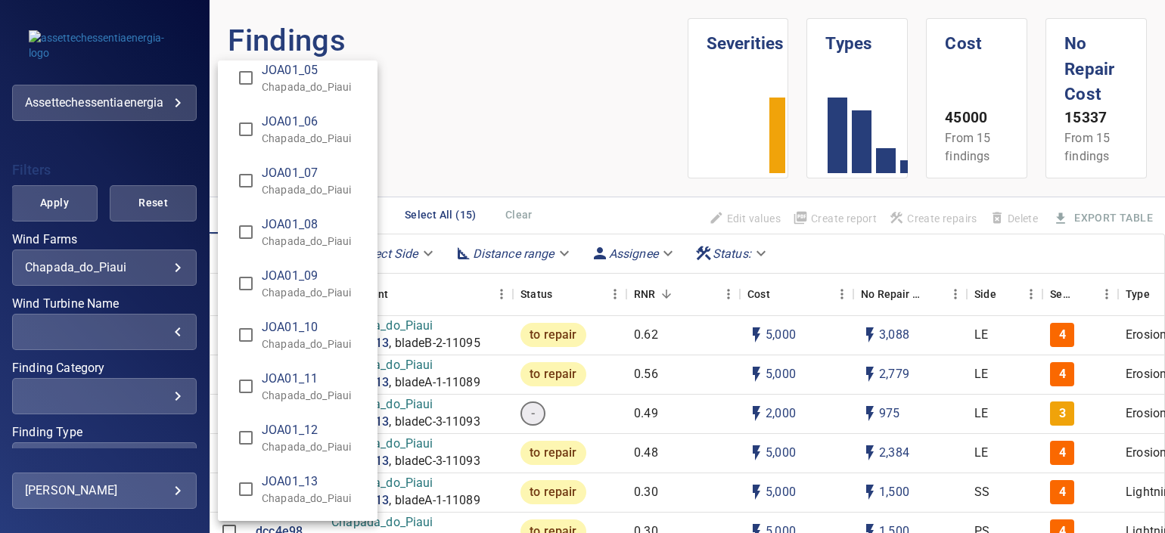
click at [310, 123] on span "JOA01_06" at bounding box center [314, 122] width 104 height 18
type input "**********"
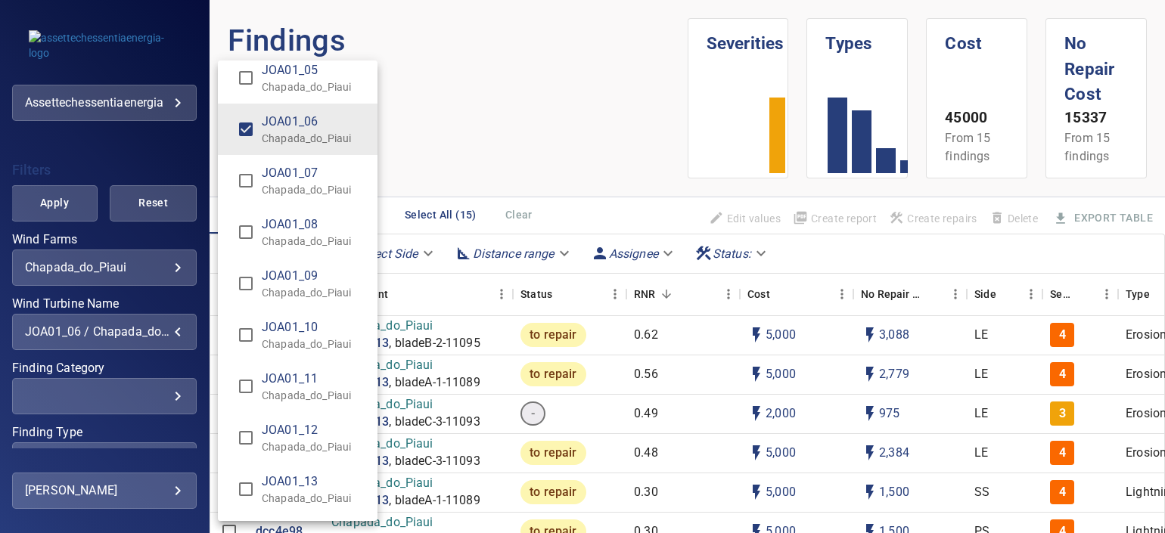
click at [131, 235] on div "Wind Turbine Name" at bounding box center [582, 266] width 1165 height 533
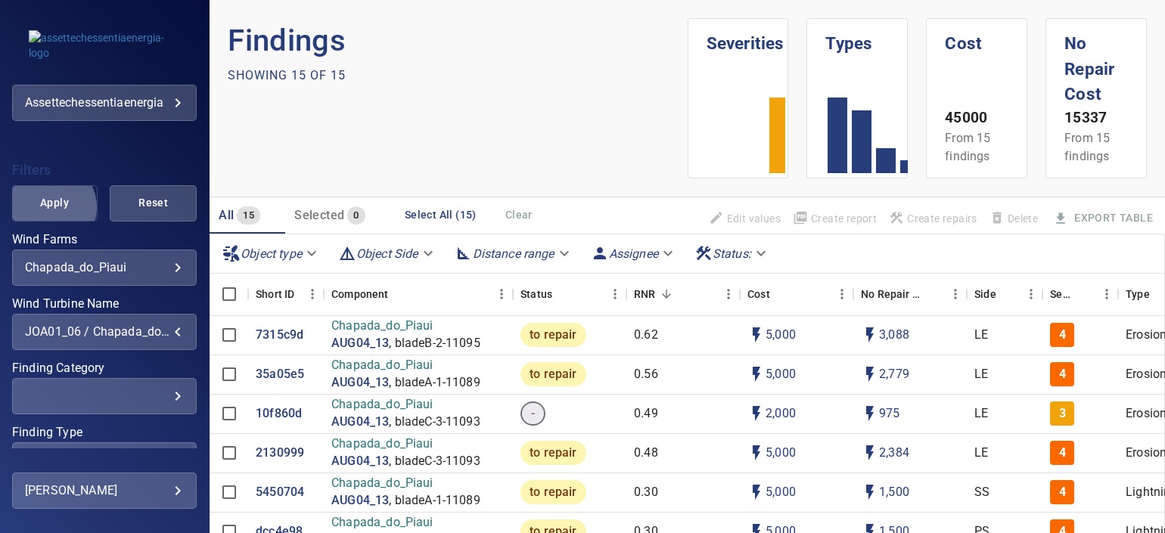
click at [43, 207] on span "Apply" at bounding box center [54, 203] width 49 height 19
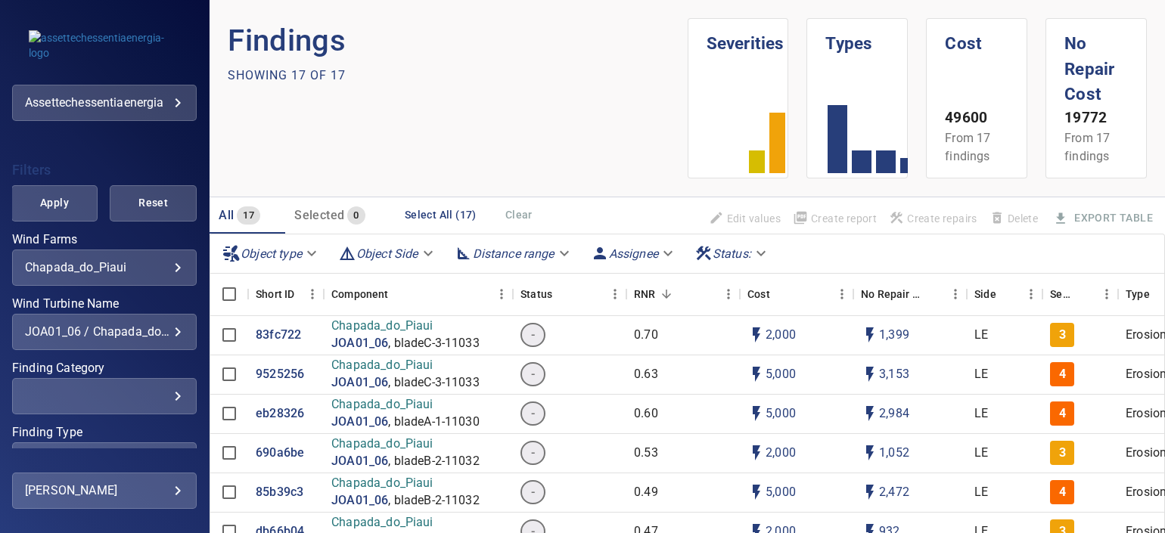
click at [166, 333] on div "JOA01_06 / Chapada_do_Piaui" at bounding box center [104, 332] width 159 height 14
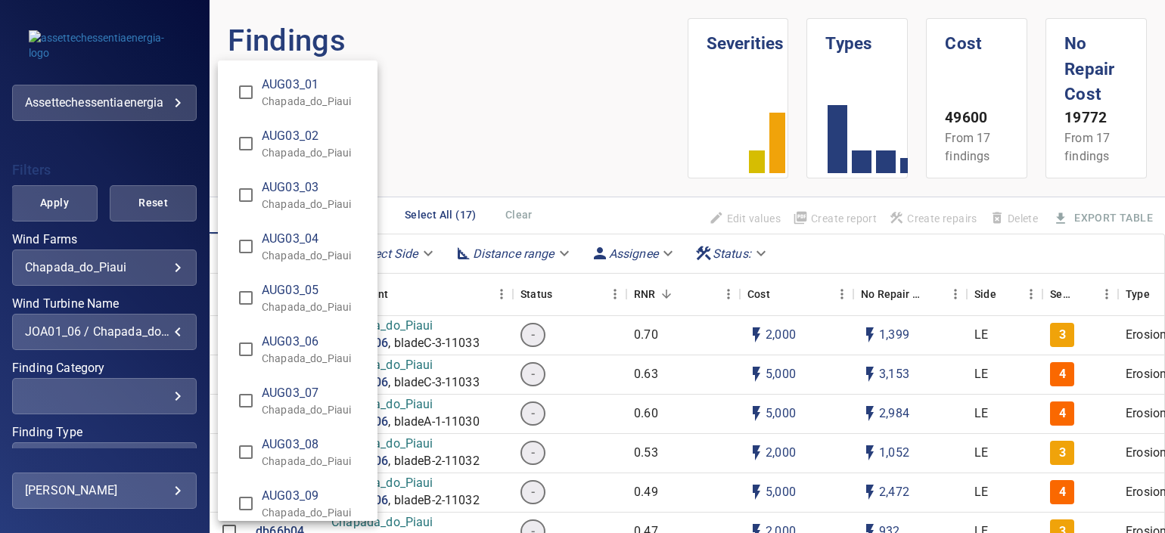
scroll to position [2577, 0]
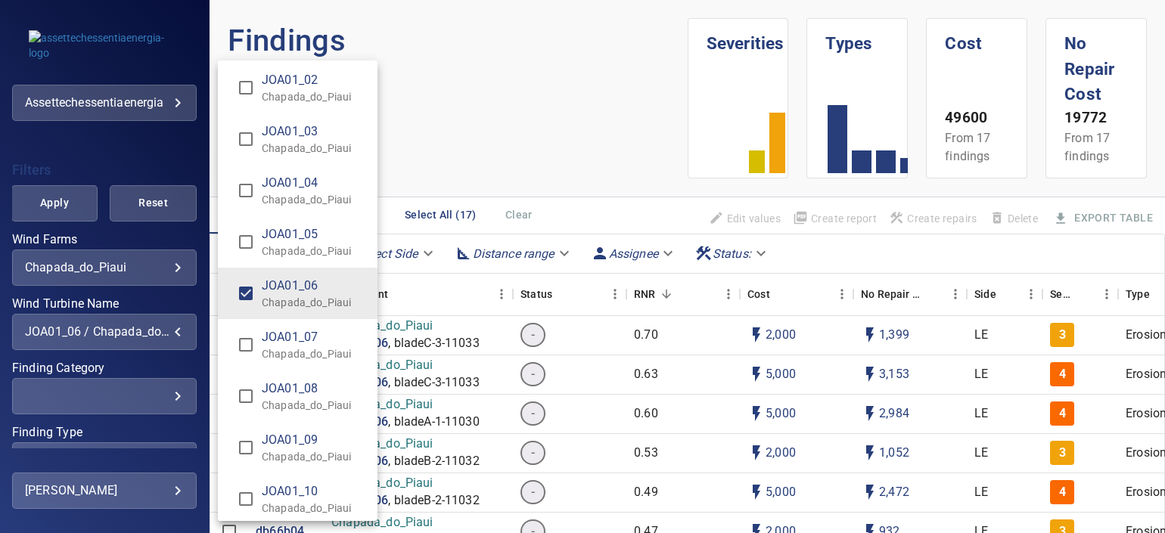
click at [271, 287] on span "JOA01_06" at bounding box center [314, 286] width 104 height 18
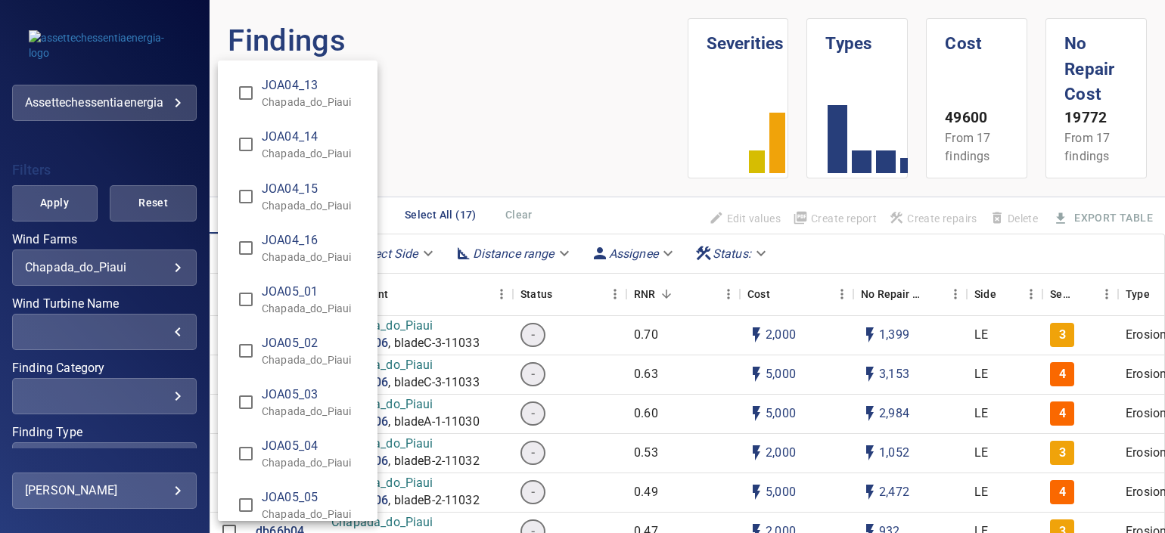
scroll to position [4917, 0]
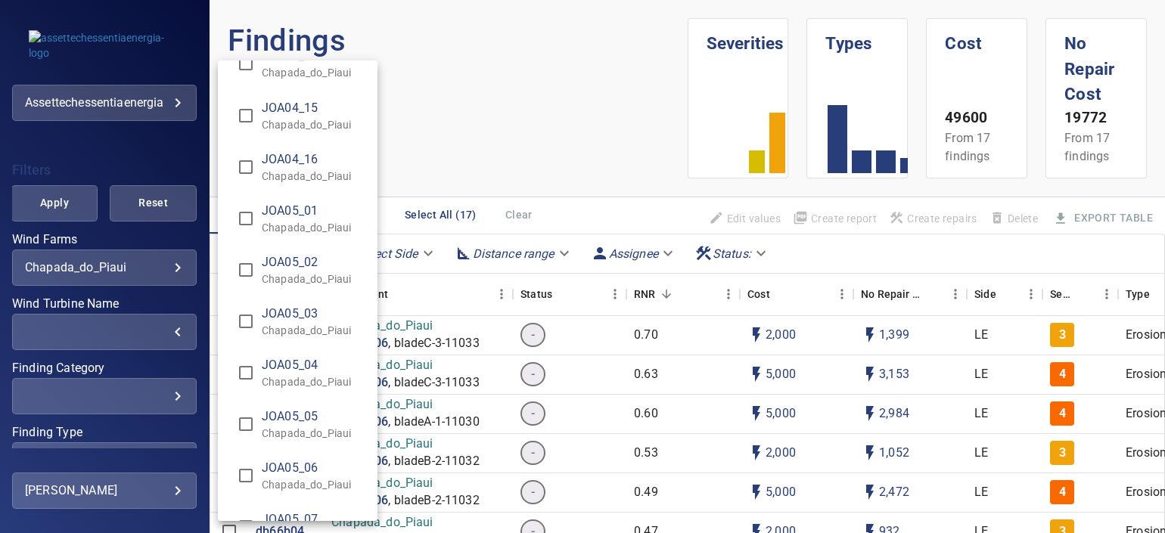
click at [322, 416] on span "JOA05_05" at bounding box center [314, 417] width 104 height 18
type input "**********"
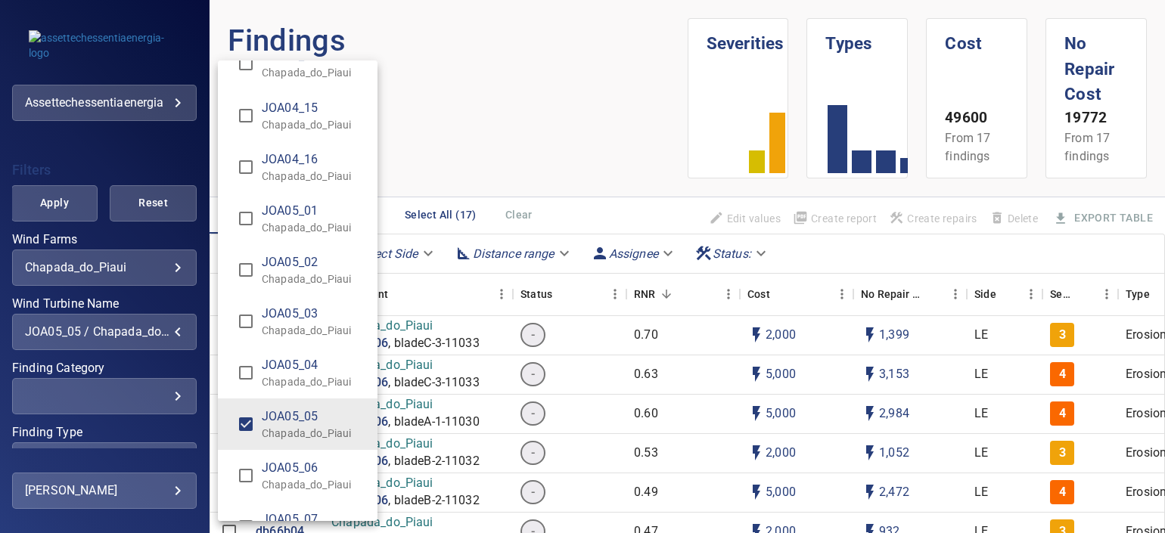
click at [110, 232] on div "Wind Turbine Name" at bounding box center [582, 266] width 1165 height 533
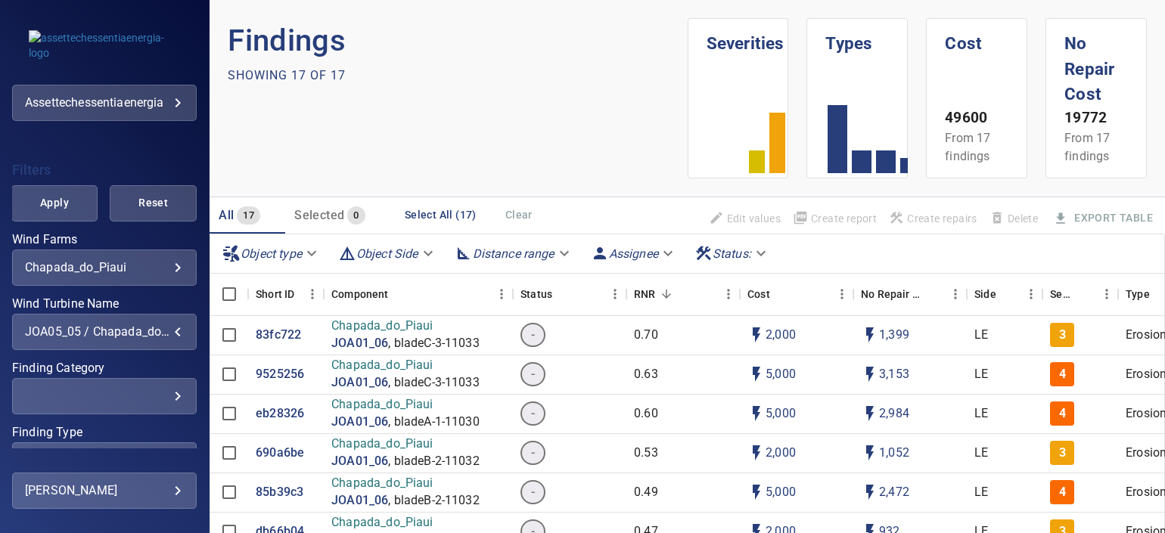
click at [70, 210] on span "Apply" at bounding box center [54, 203] width 49 height 19
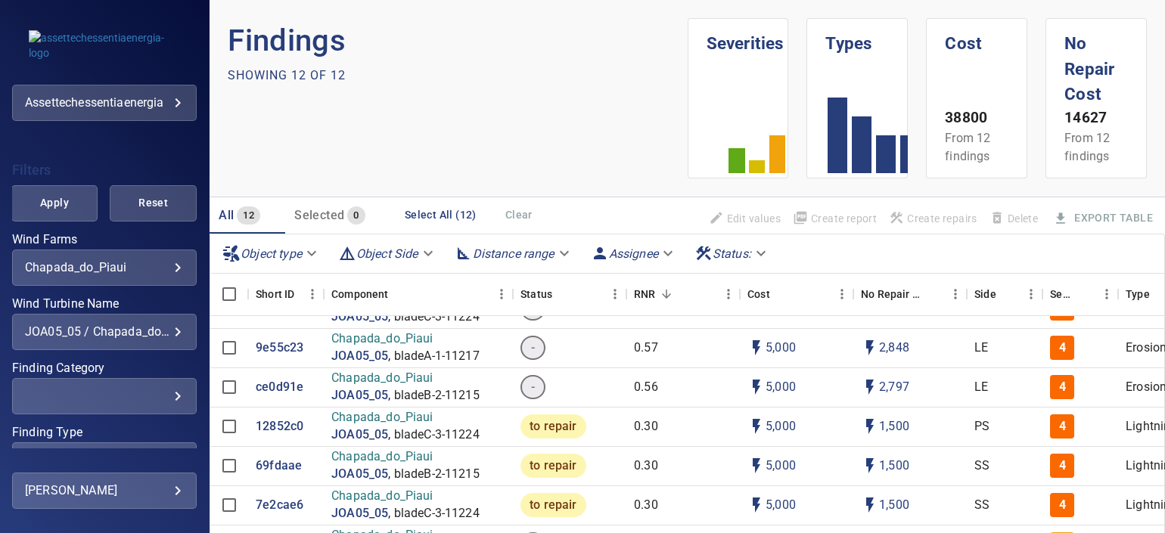
scroll to position [0, 0]
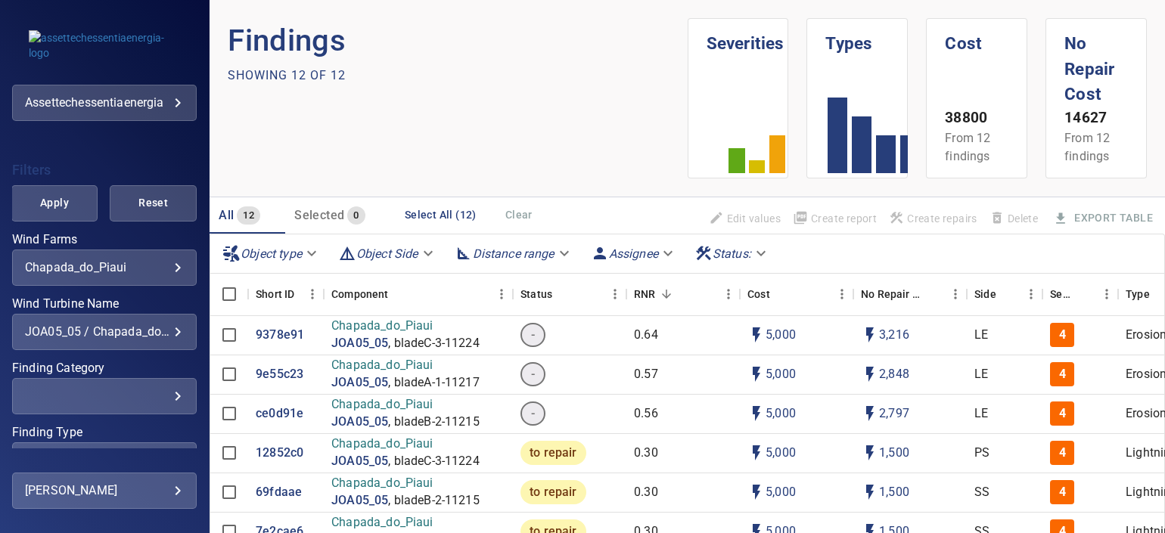
click at [125, 342] on div "**********" at bounding box center [104, 332] width 185 height 36
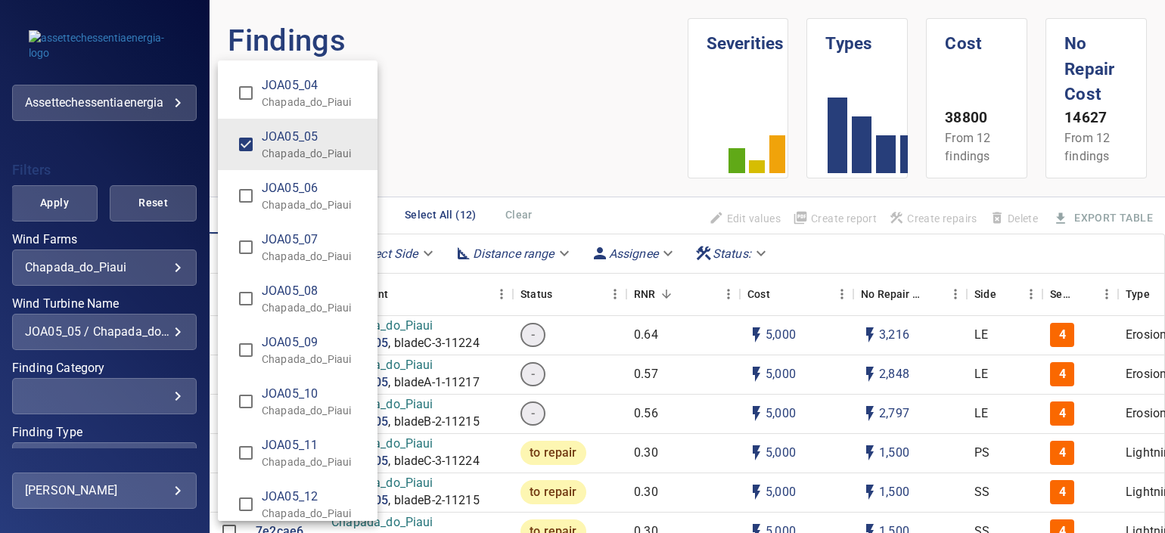
scroll to position [5234, 0]
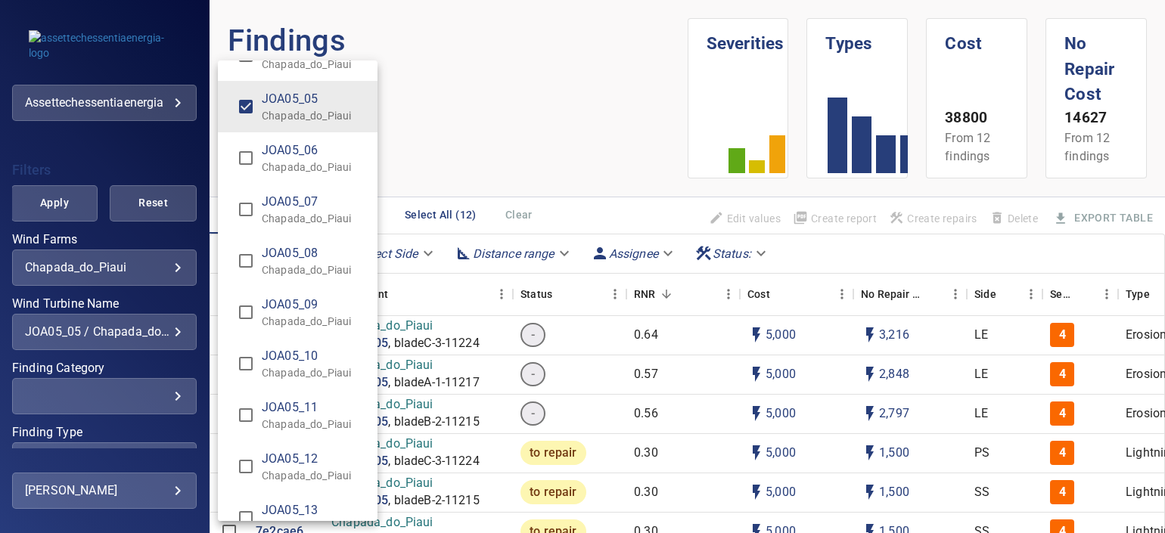
click at [312, 450] on span "JOA05_12" at bounding box center [314, 459] width 104 height 18
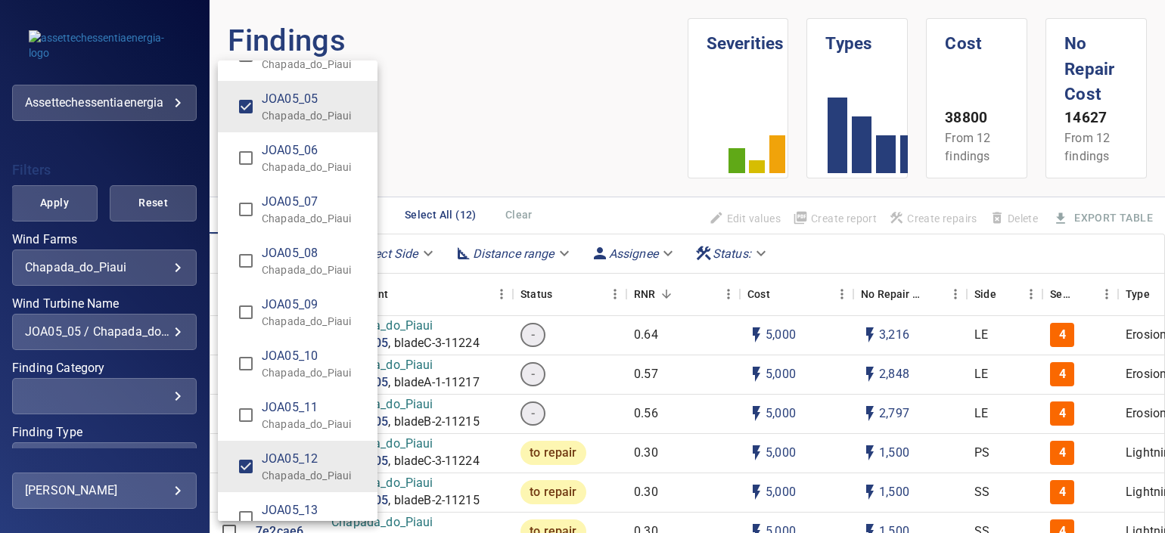
type input "**********"
click at [69, 207] on div "Wind Turbine Name" at bounding box center [582, 266] width 1165 height 533
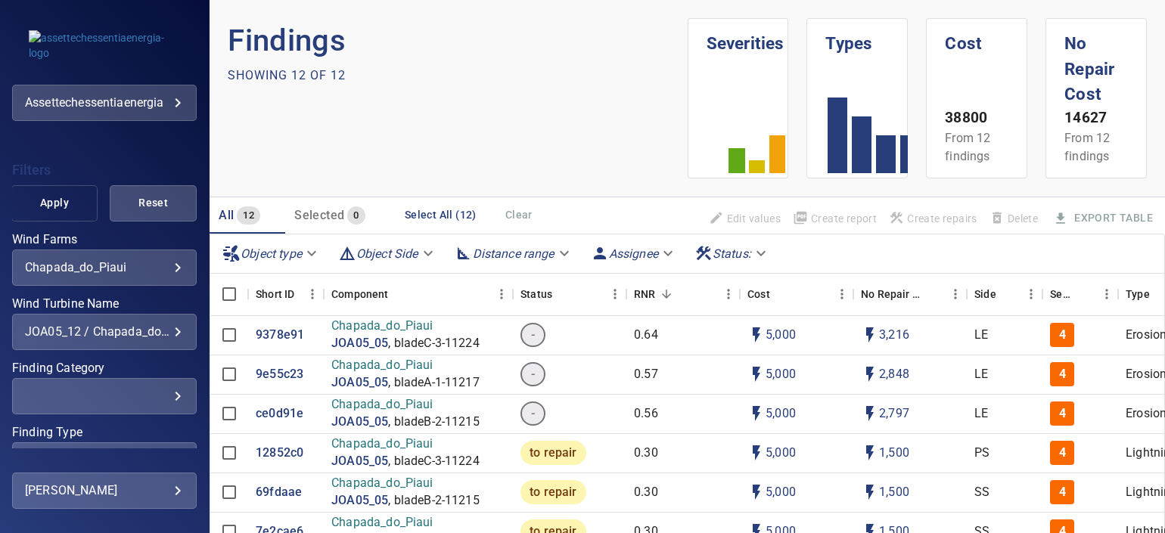
click at [54, 204] on span "Apply" at bounding box center [54, 203] width 49 height 19
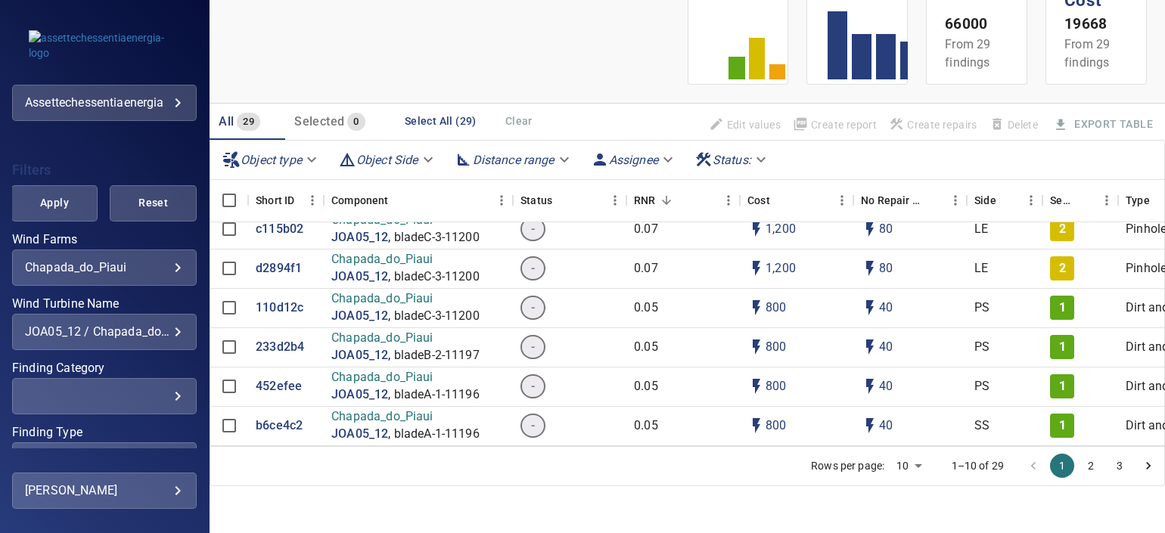
scroll to position [853, 0]
click at [908, 461] on body "**********" at bounding box center [582, 266] width 1165 height 533
click at [896, 442] on li "25" at bounding box center [894, 446] width 45 height 27
type input "**"
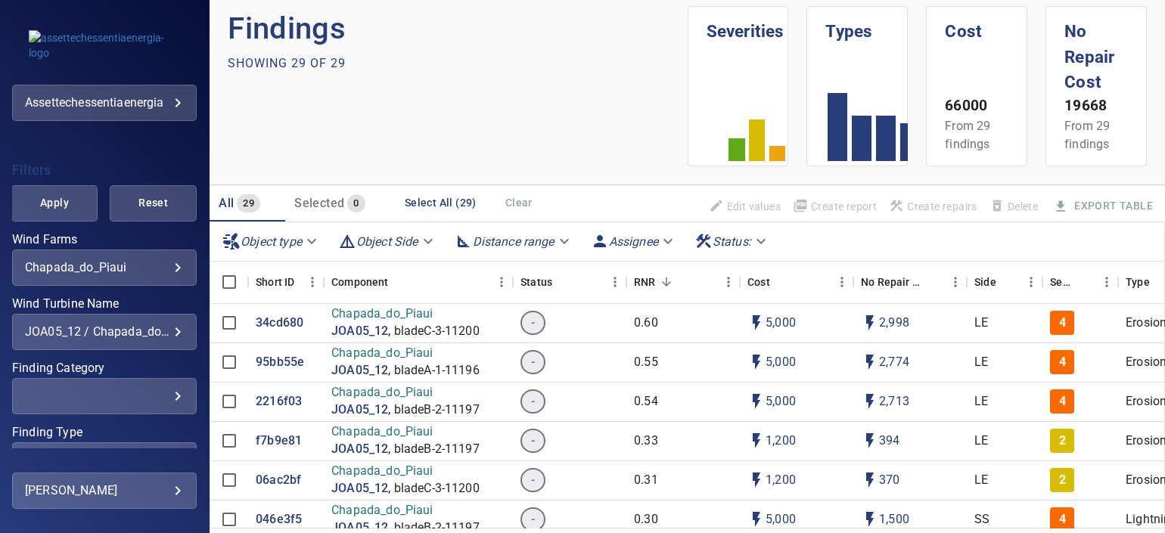
scroll to position [0, 0]
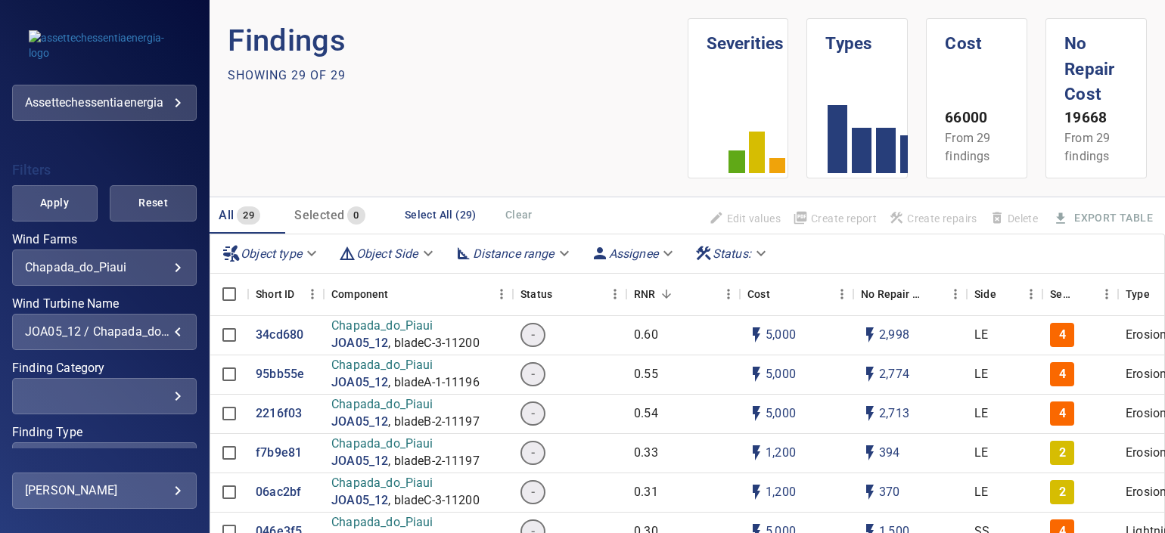
click at [113, 335] on div "JOA05_12 / Chapada_do_Piaui" at bounding box center [104, 332] width 159 height 14
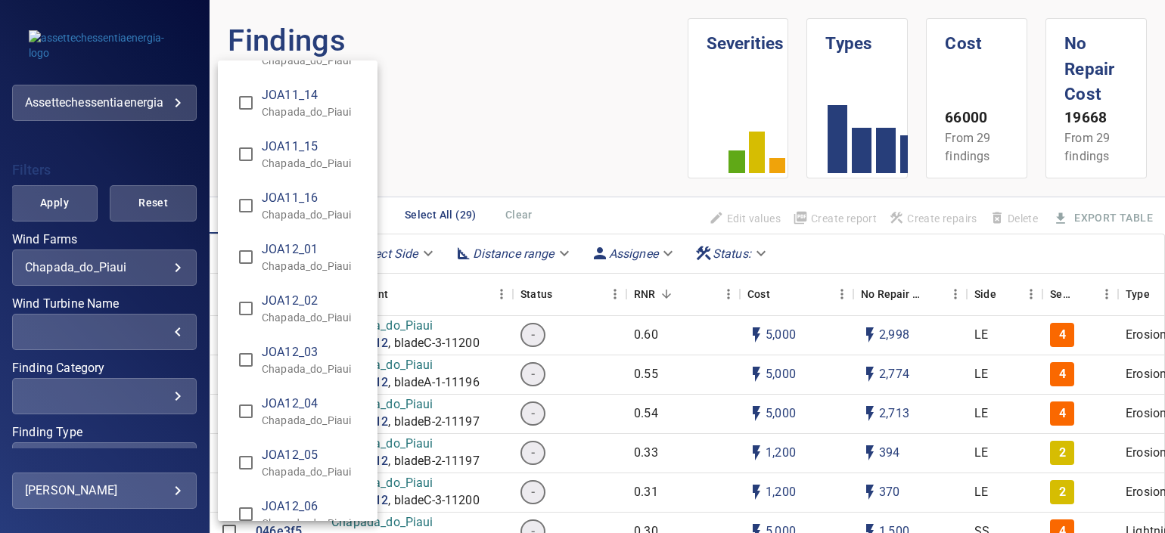
scroll to position [8998, 0]
click at [315, 400] on span "JOA12_02" at bounding box center [314, 400] width 104 height 18
type input "**********"
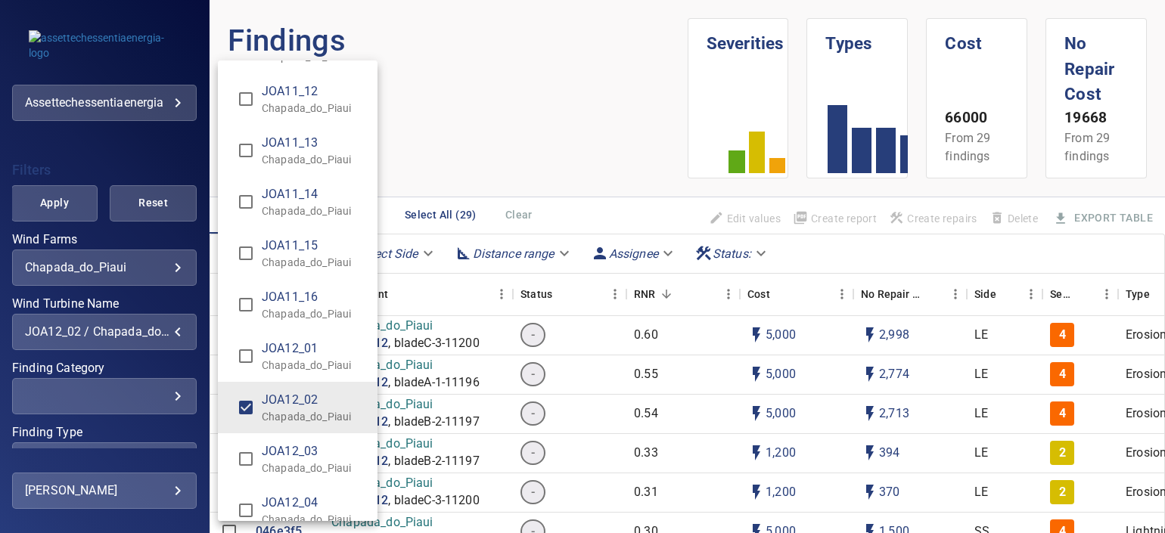
click at [69, 219] on div "Wind Turbine Name" at bounding box center [582, 266] width 1165 height 533
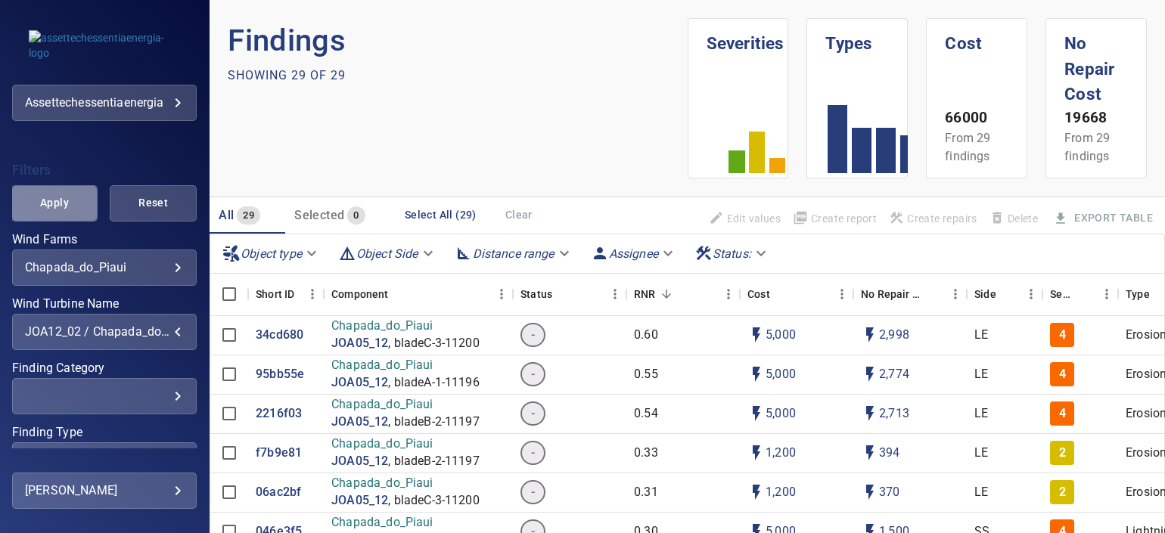
click at [53, 208] on span "Apply" at bounding box center [54, 203] width 49 height 19
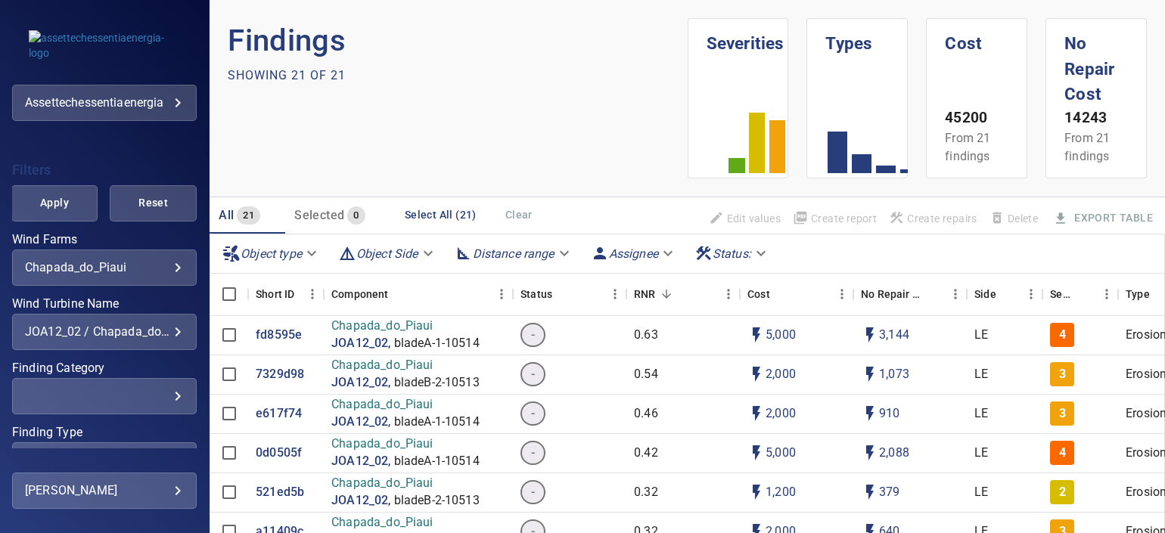
click at [139, 325] on div "JOA12_02 / Chapada_do_Piaui" at bounding box center [104, 332] width 159 height 14
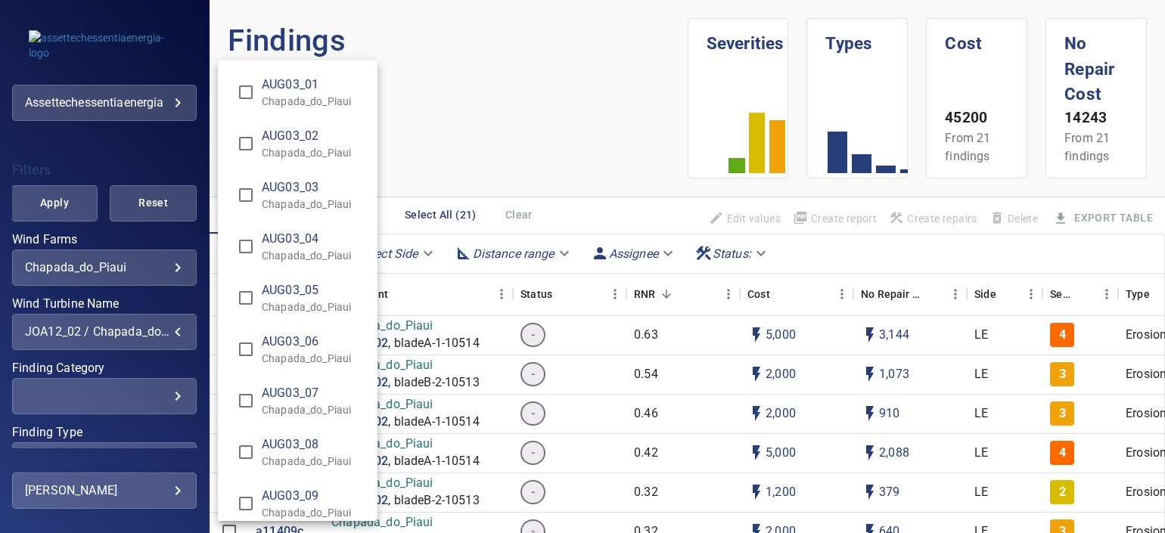
scroll to position [9108, 0]
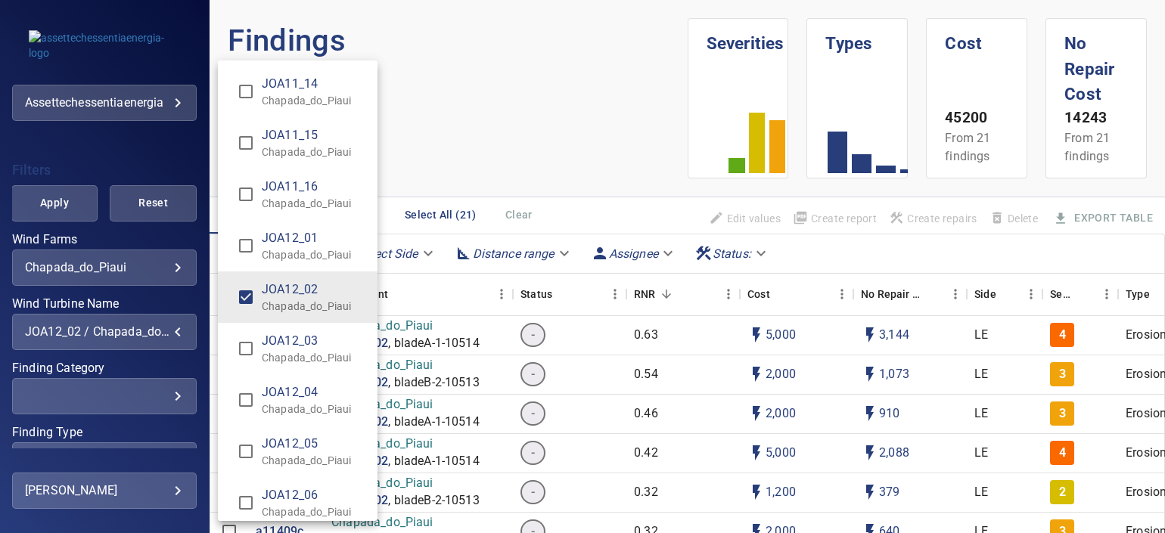
click at [271, 299] on p "Chapada_do_Piaui" at bounding box center [314, 306] width 104 height 15
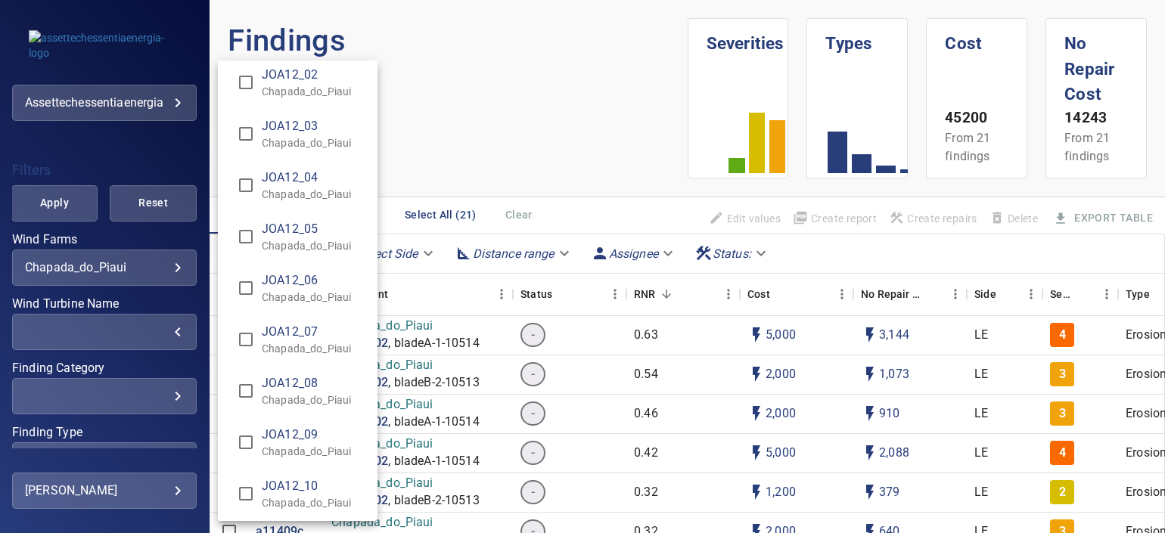
scroll to position [9381, 0]
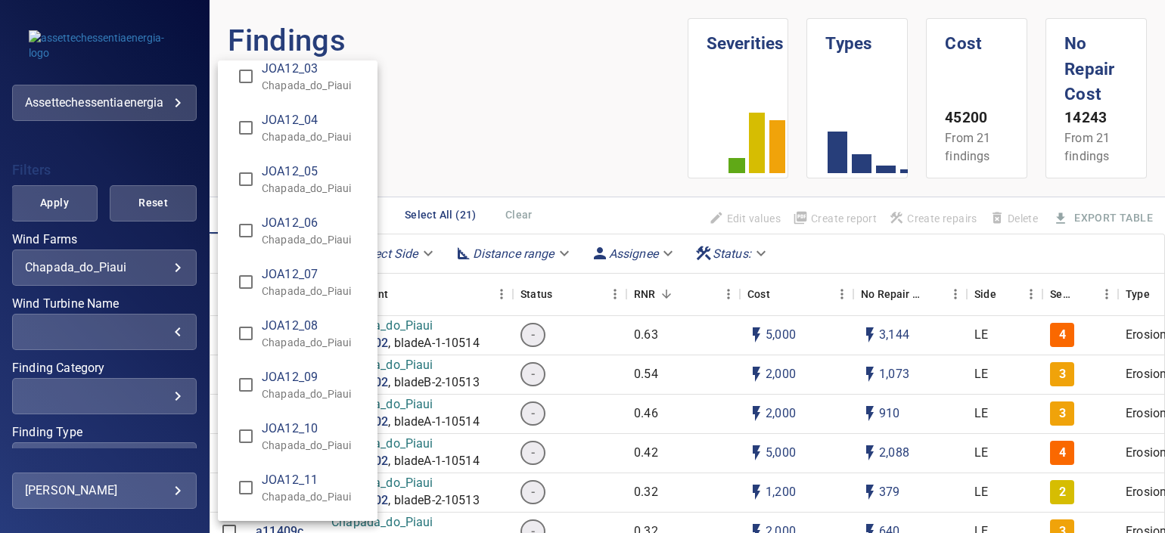
click at [307, 232] on p "Chapada_do_Piaui" at bounding box center [314, 239] width 104 height 15
type input "**********"
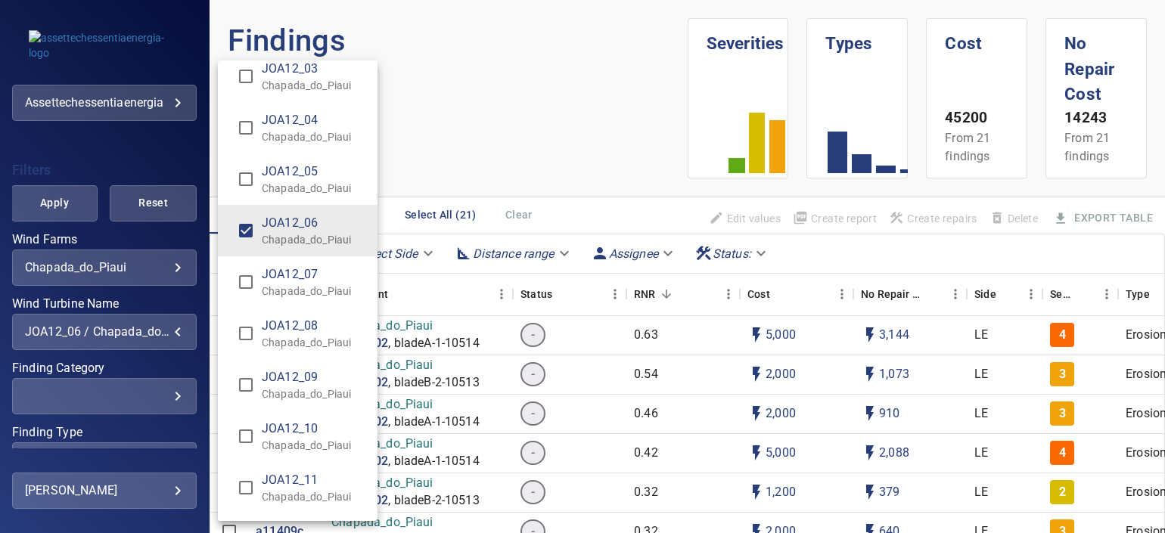
click at [64, 198] on div "Wind Turbine Name" at bounding box center [582, 266] width 1165 height 533
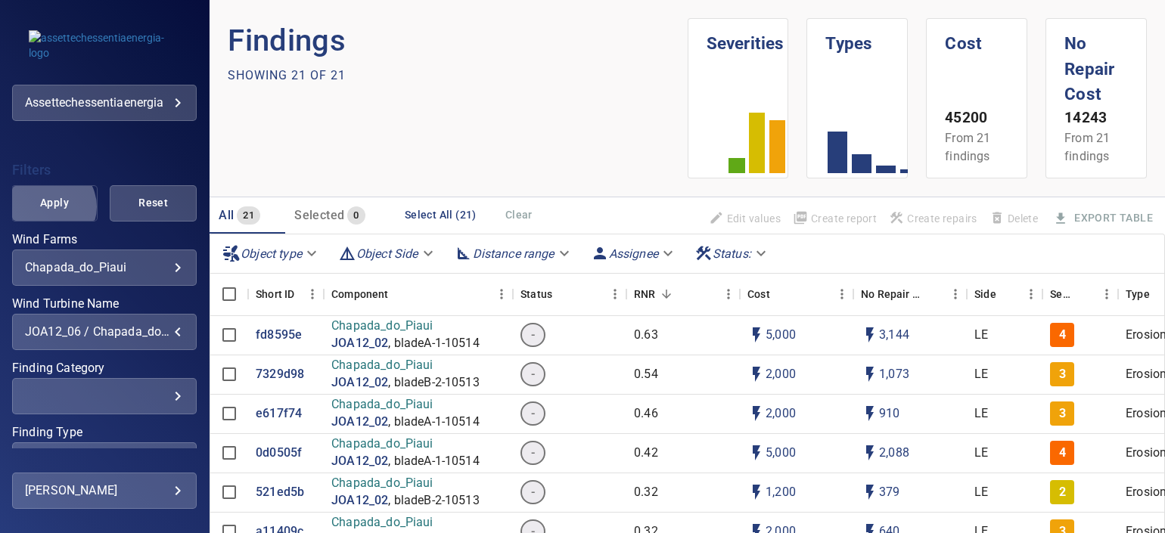
click at [46, 207] on span "Apply" at bounding box center [54, 203] width 49 height 19
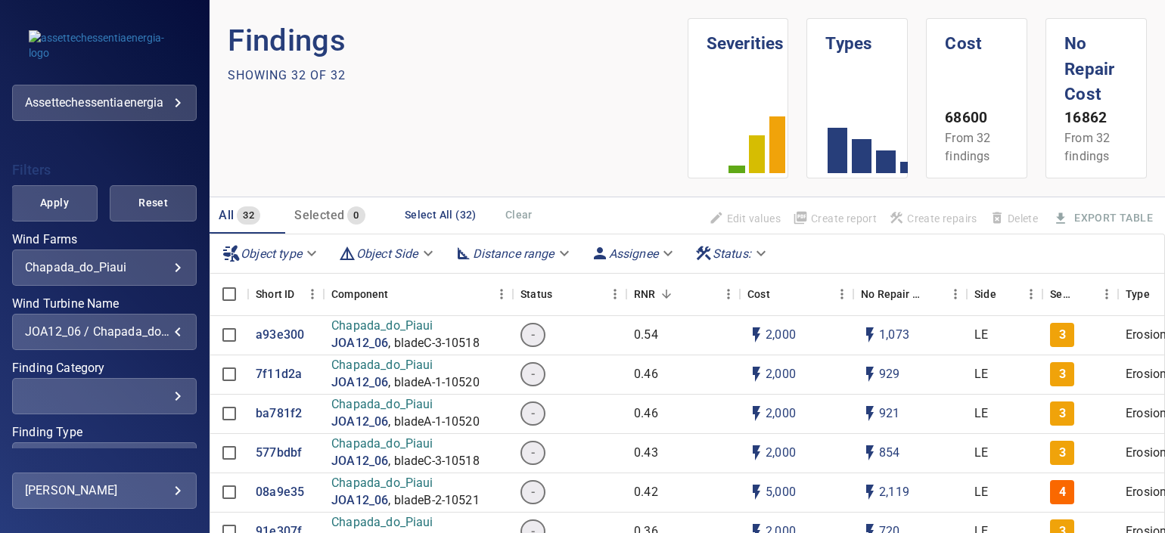
click at [132, 325] on div "JOA12_06 / Chapada_do_Piaui" at bounding box center [104, 332] width 159 height 14
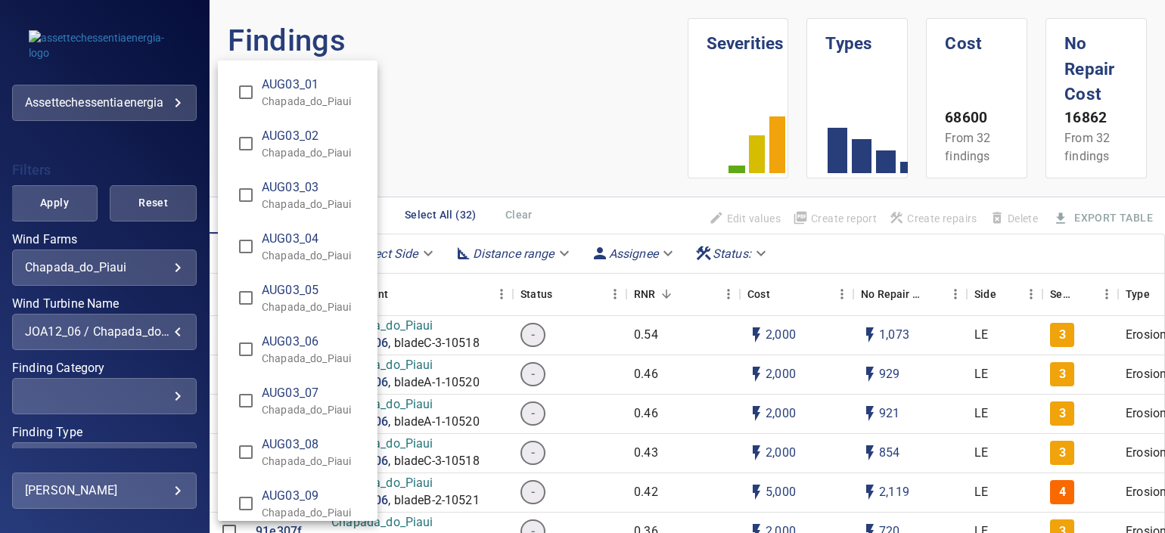
scroll to position [9313, 0]
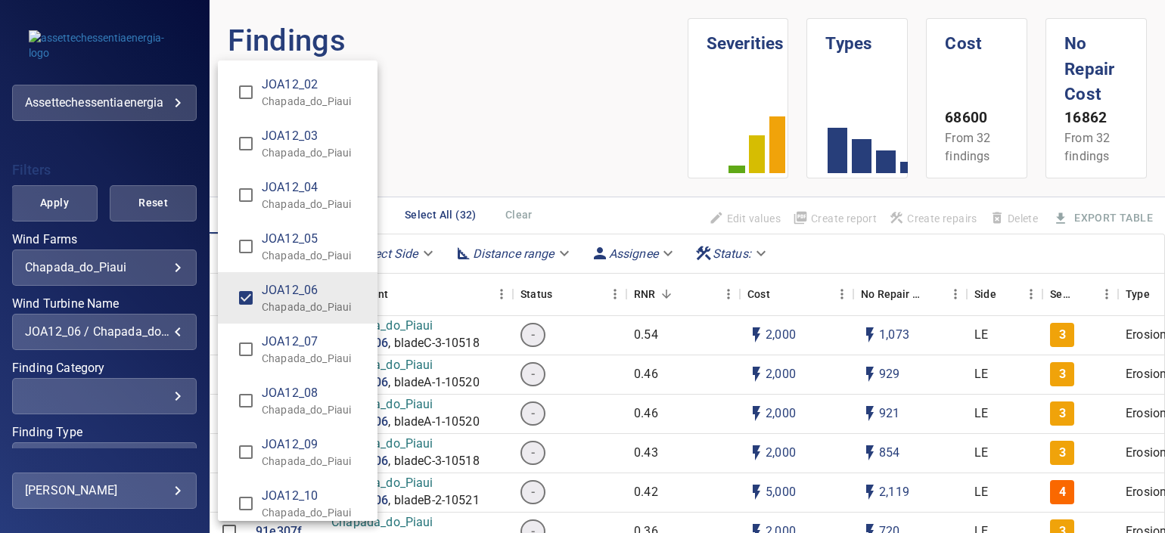
click at [284, 334] on span "JOA12_07" at bounding box center [314, 342] width 104 height 18
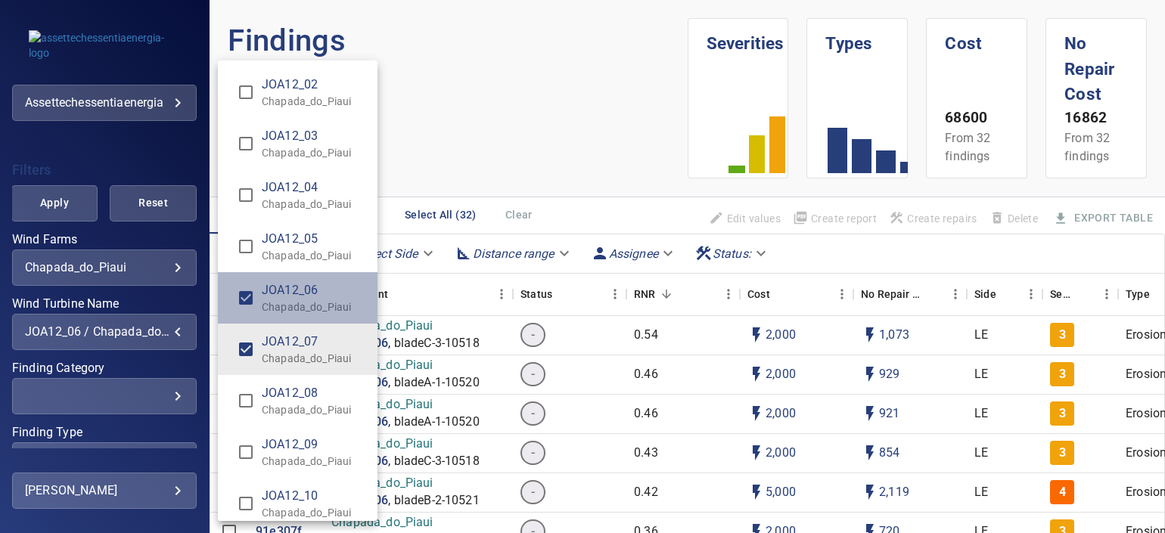
click at [266, 285] on span "JOA12_06" at bounding box center [314, 290] width 104 height 18
type input "**********"
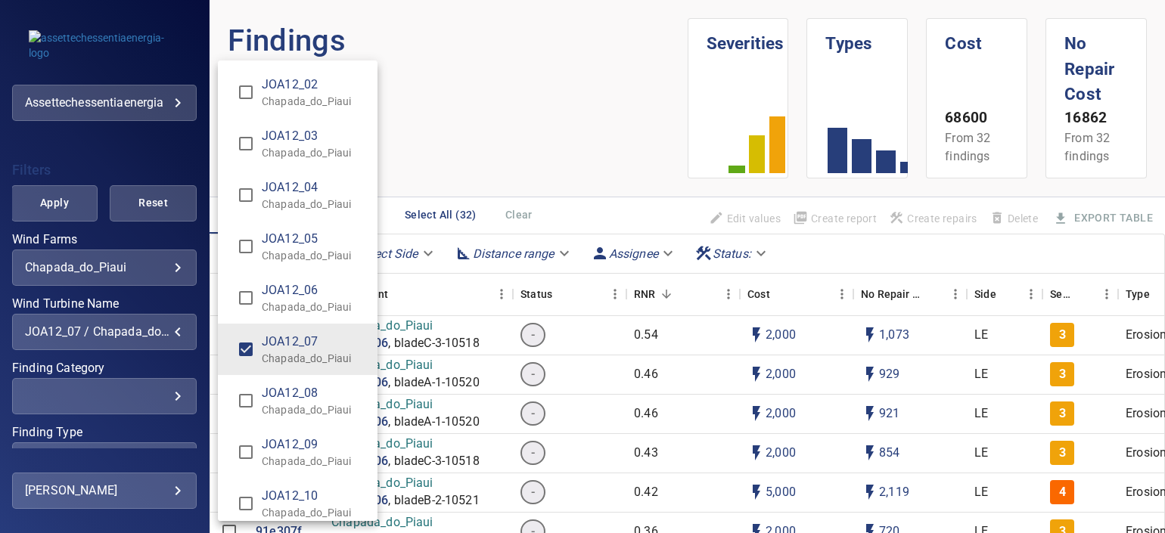
click at [73, 211] on div "Wind Turbine Name" at bounding box center [582, 266] width 1165 height 533
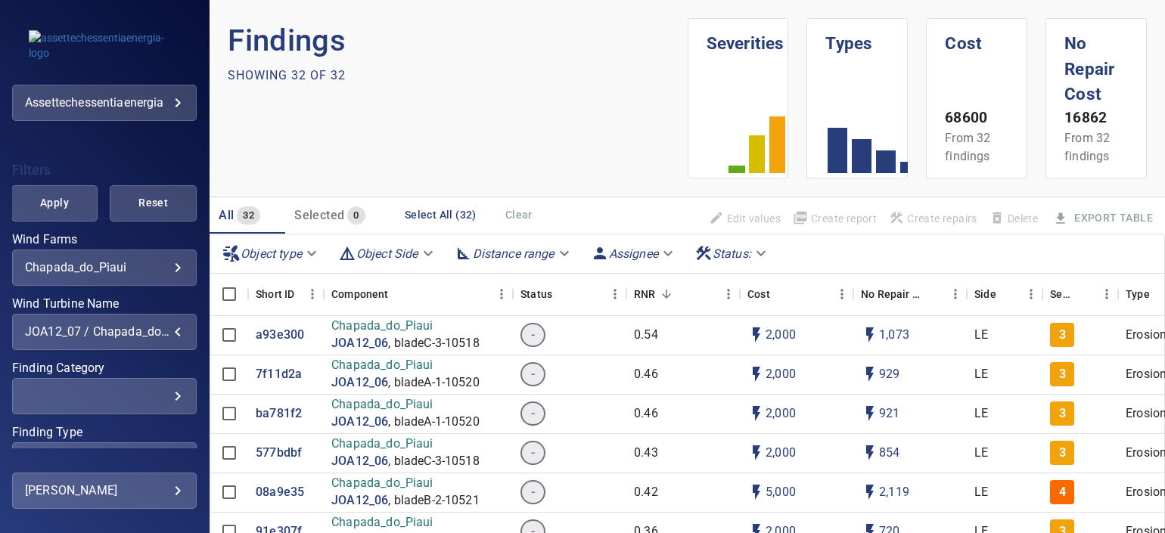
click at [61, 209] on span "Apply" at bounding box center [54, 203] width 49 height 19
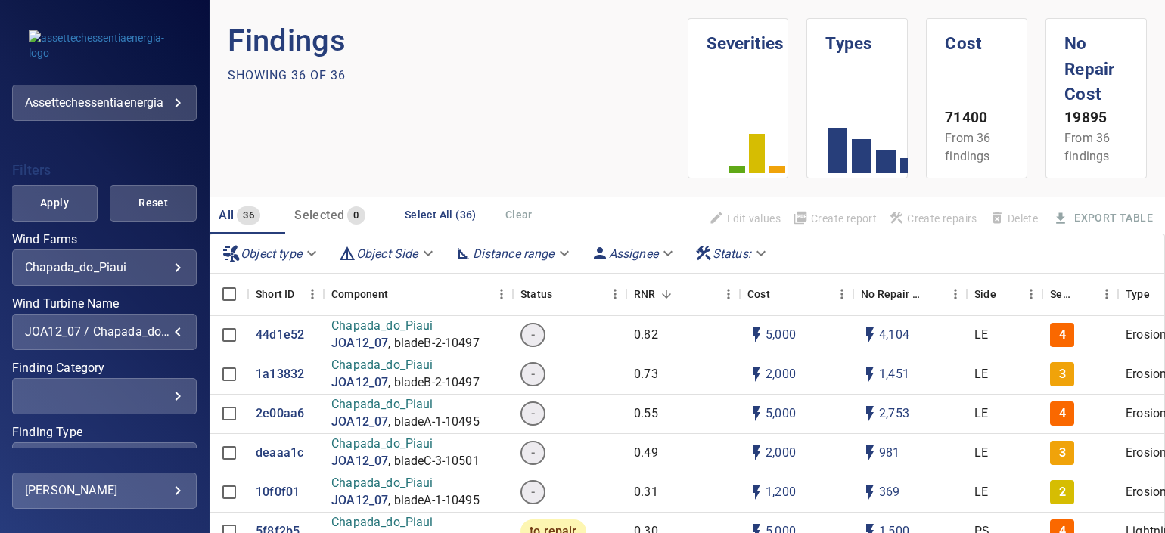
click at [129, 331] on div "JOA12_07 / Chapada_do_Piaui" at bounding box center [104, 332] width 159 height 14
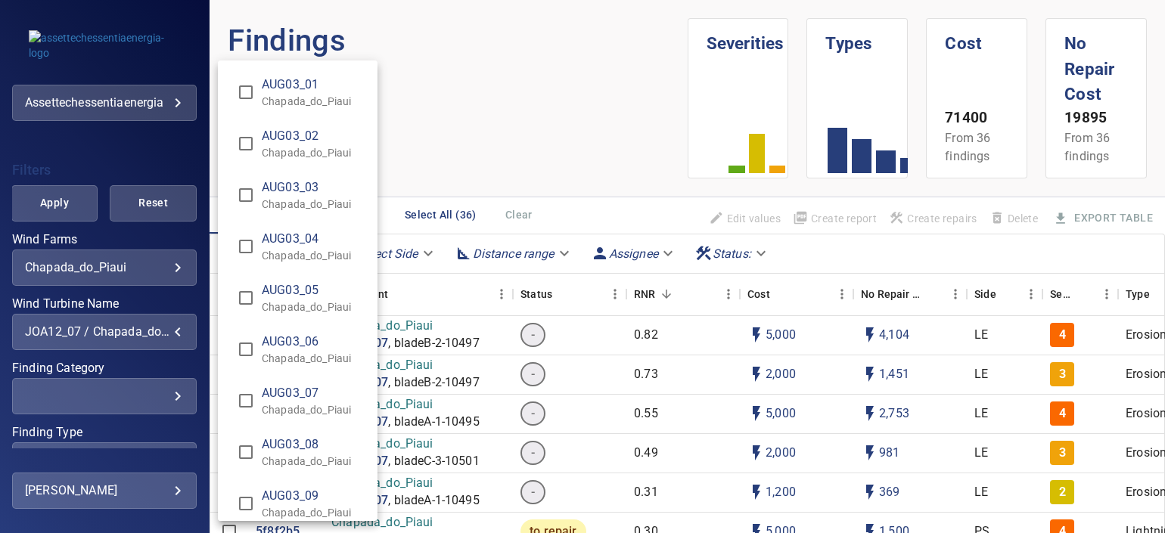
scroll to position [9365, 0]
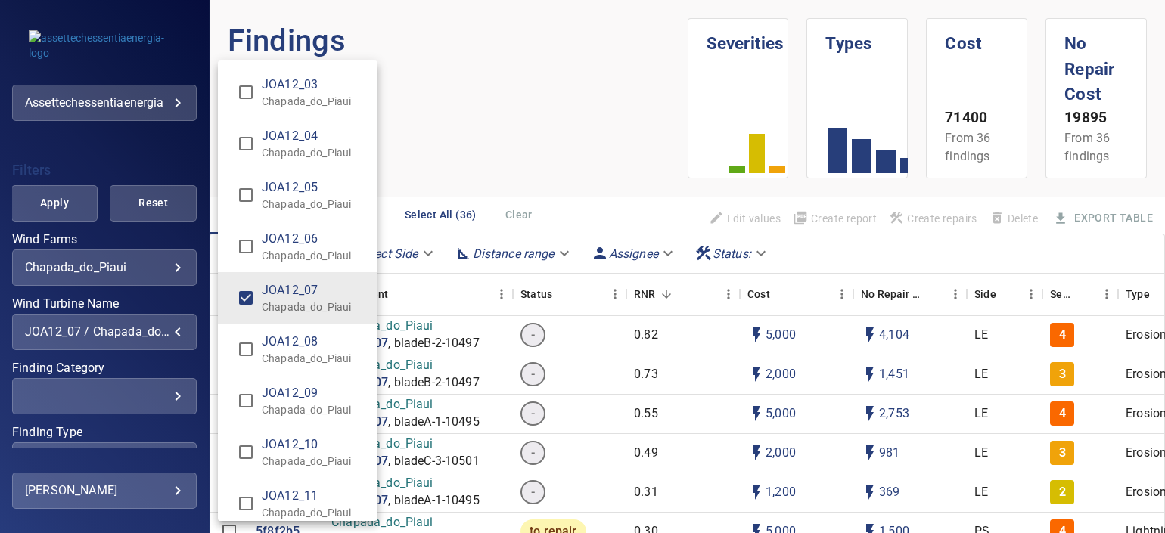
click at [455, 166] on div "Wind Turbine Name" at bounding box center [582, 266] width 1165 height 533
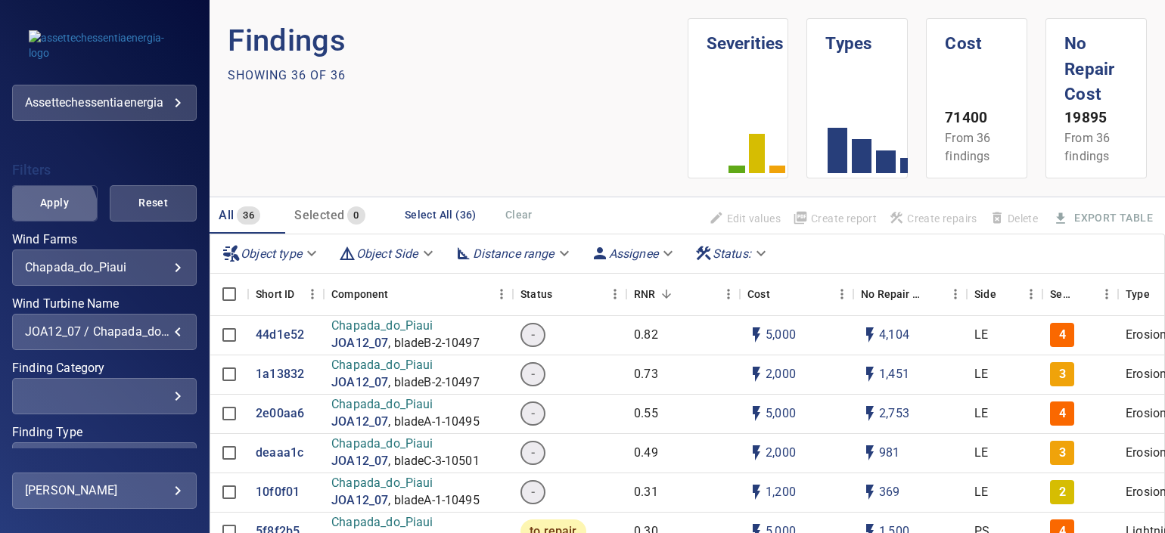
click at [45, 211] on span "Apply" at bounding box center [54, 203] width 49 height 19
click at [123, 332] on div "JOA12_07 / Chapada_do_Piaui" at bounding box center [104, 332] width 159 height 14
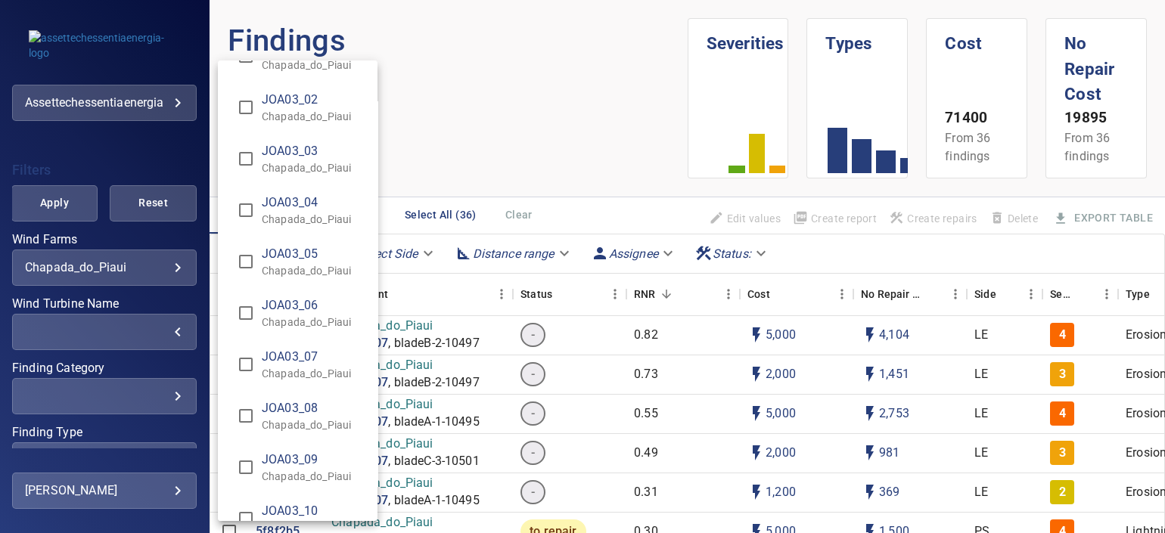
scroll to position [3688, 0]
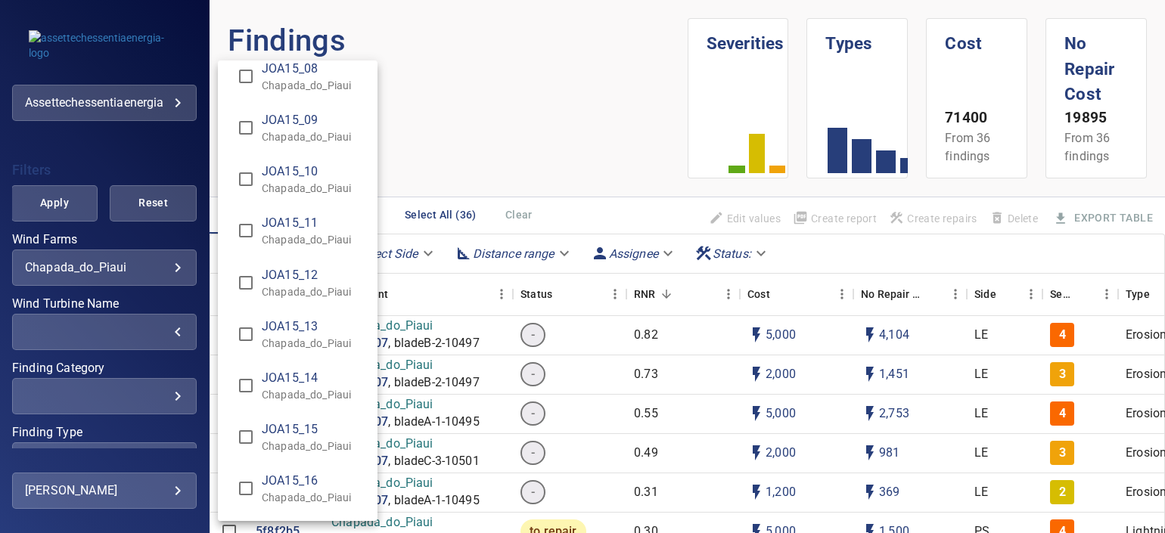
drag, startPoint x: 369, startPoint y: 443, endPoint x: 359, endPoint y: 405, distance: 39.1
click at [371, 433] on li "JOA15_15 Chapada_do_Piaui" at bounding box center [298, 437] width 160 height 51
type input "**********"
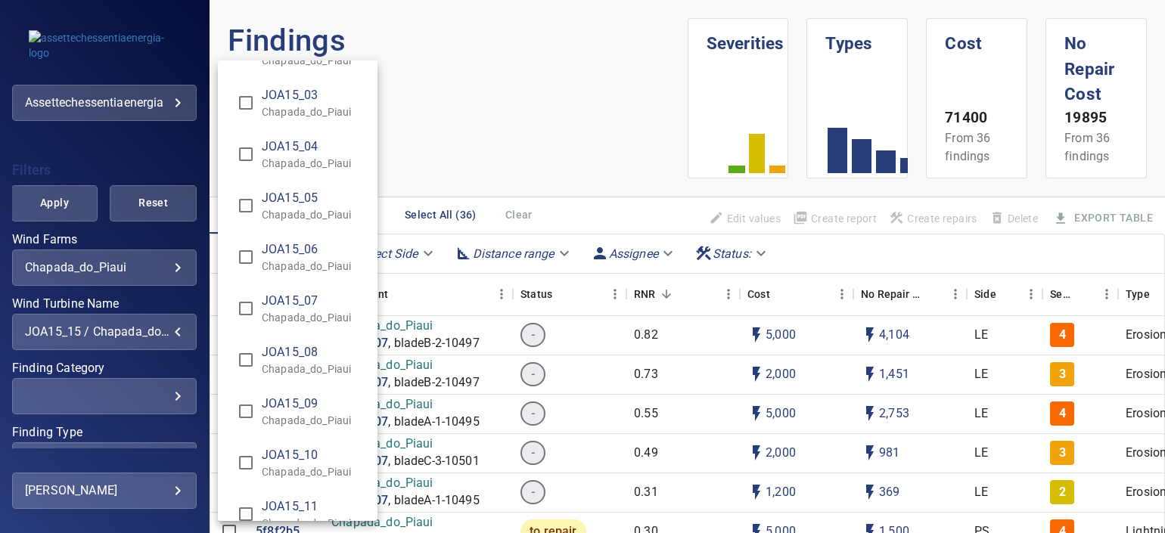
scroll to position [11430, 0]
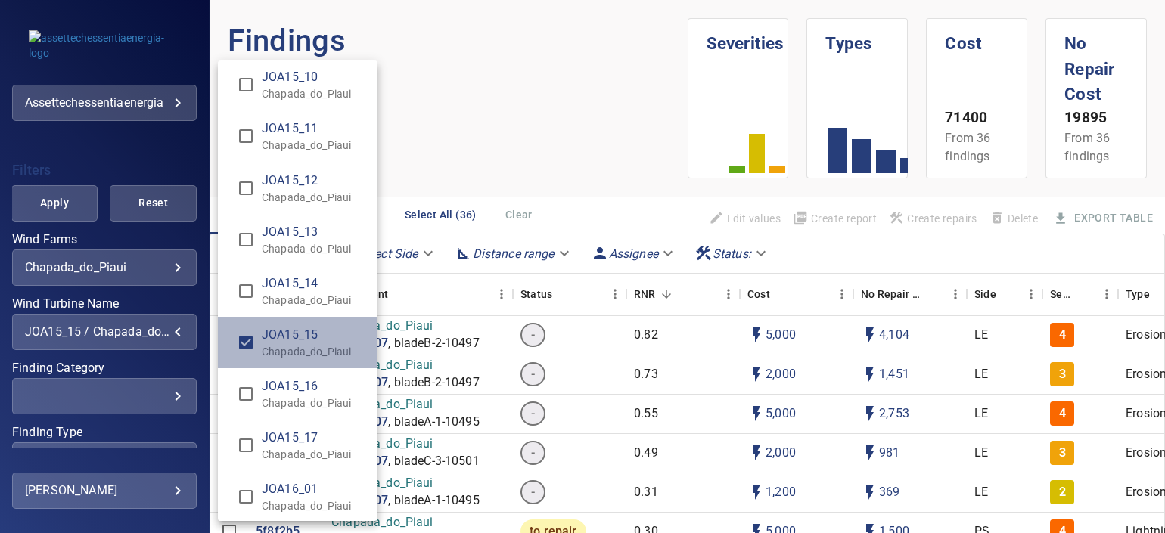
click at [294, 353] on li "JOA15_15 Chapada_do_Piaui" at bounding box center [298, 342] width 160 height 51
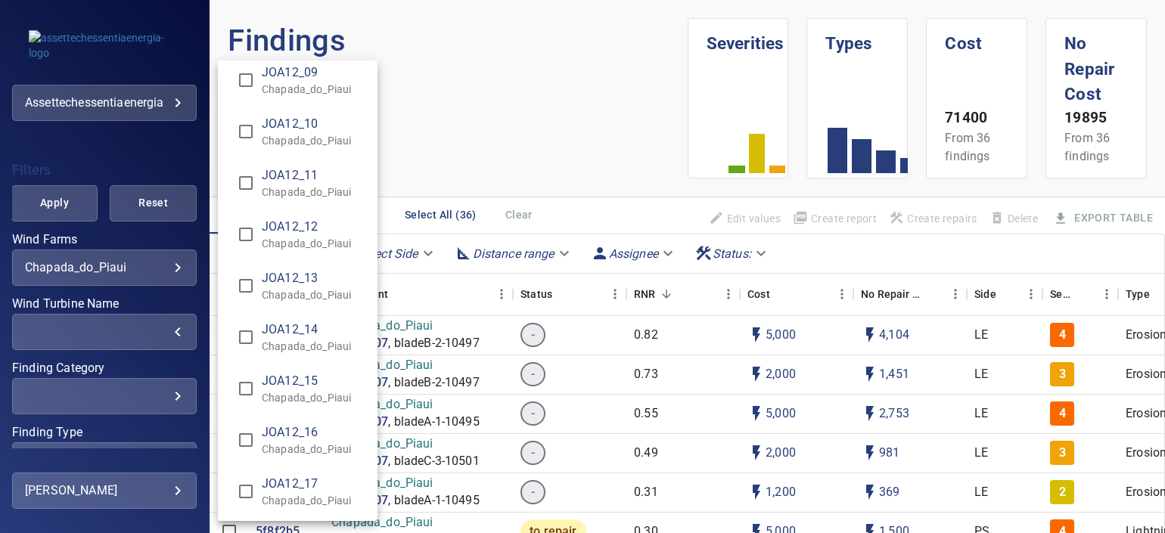
scroll to position [9591, 0]
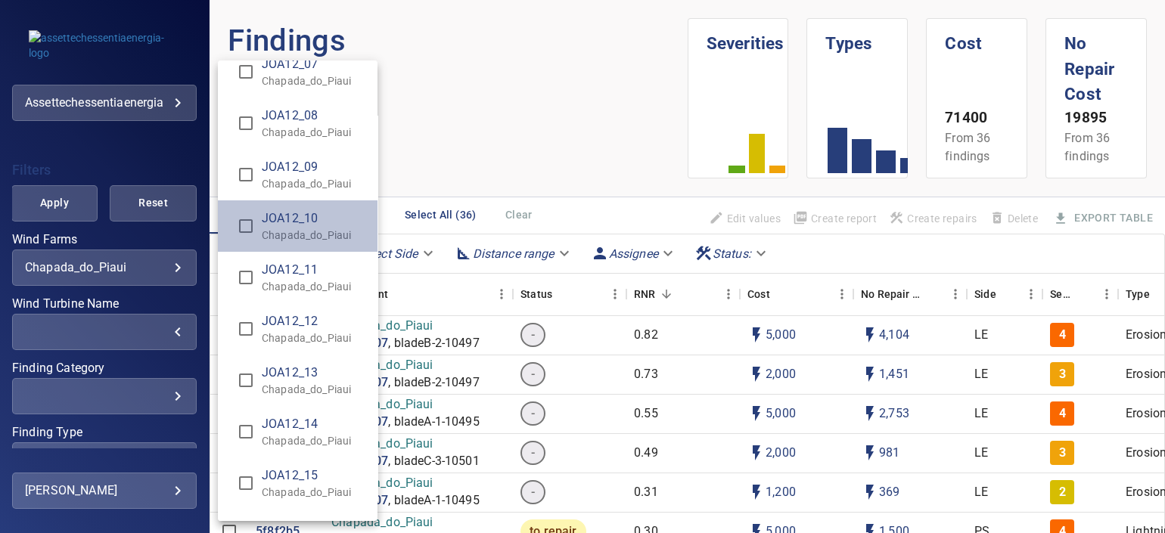
click at [314, 219] on div "JOA12_10 Chapada_do_Piaui" at bounding box center [314, 226] width 104 height 33
type input "**********"
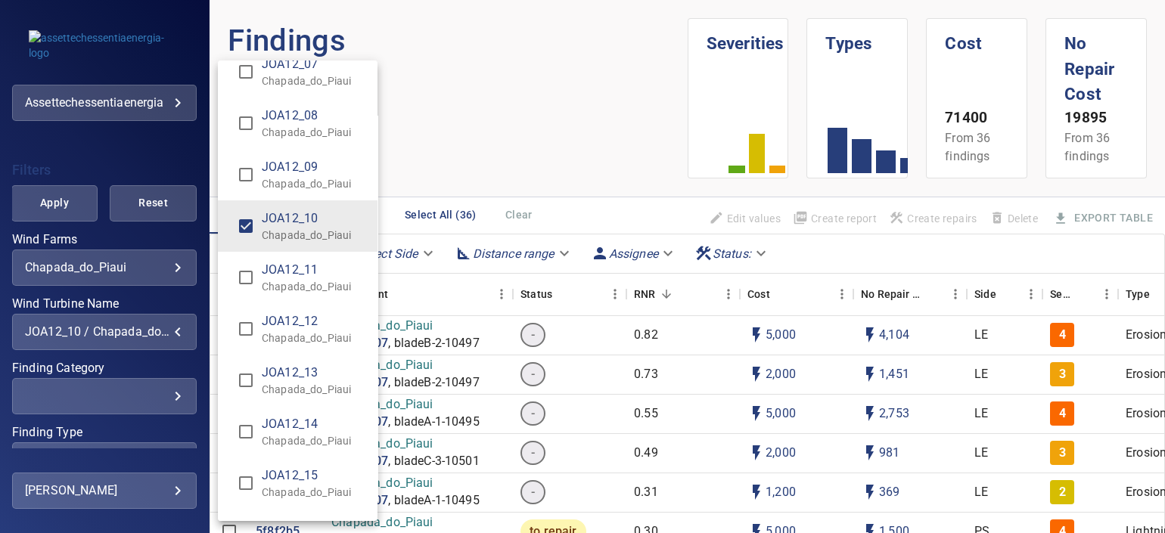
click at [54, 216] on div "Wind Turbine Name" at bounding box center [582, 266] width 1165 height 533
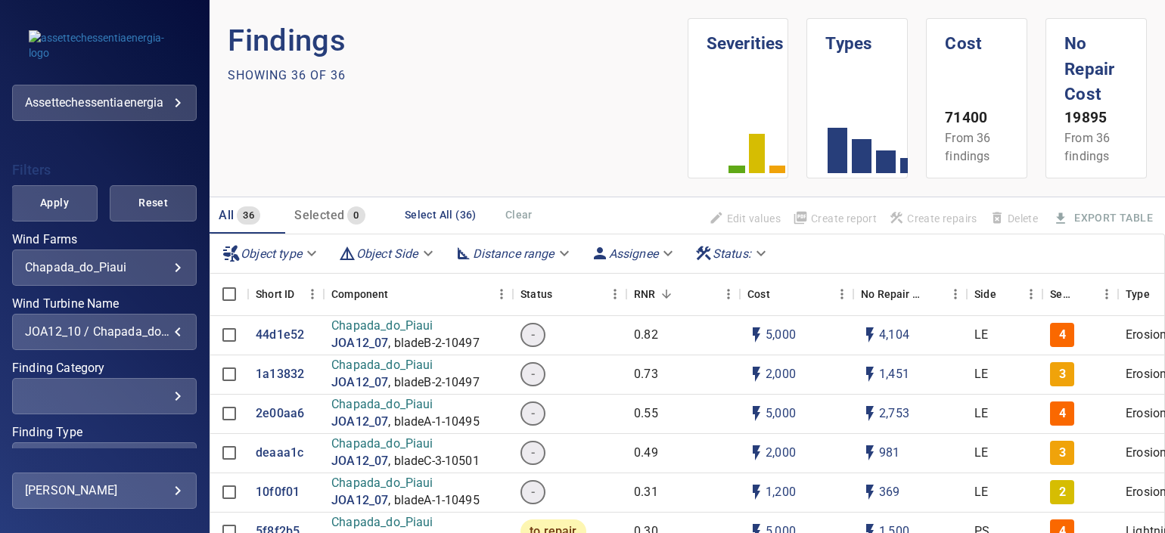
click at [68, 227] on div "**********" at bounding box center [104, 347] width 185 height 384
click at [64, 204] on span "Apply" at bounding box center [54, 203] width 49 height 19
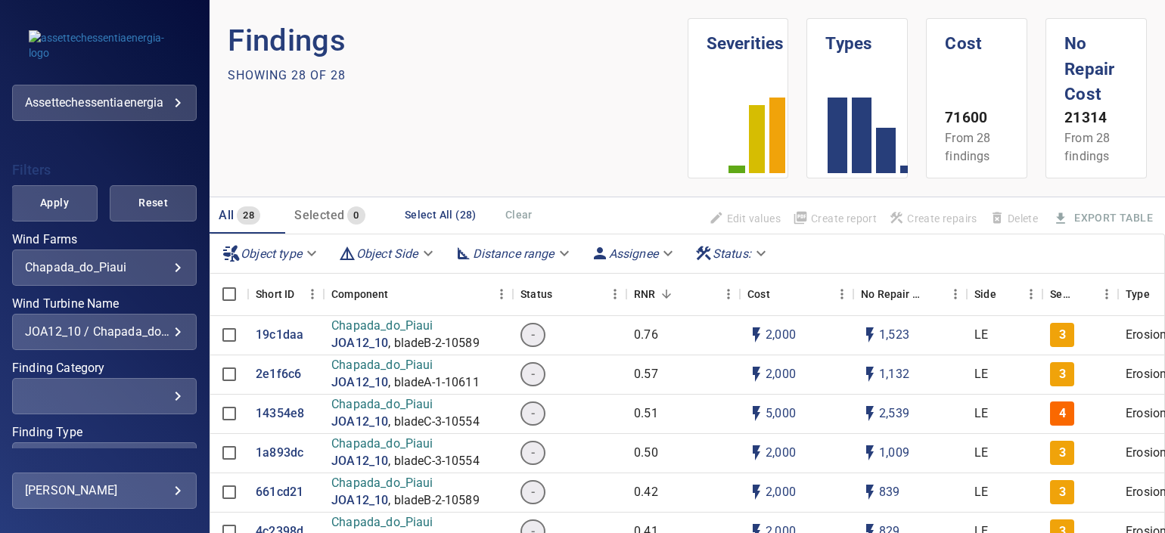
click at [155, 342] on div "**********" at bounding box center [104, 332] width 185 height 36
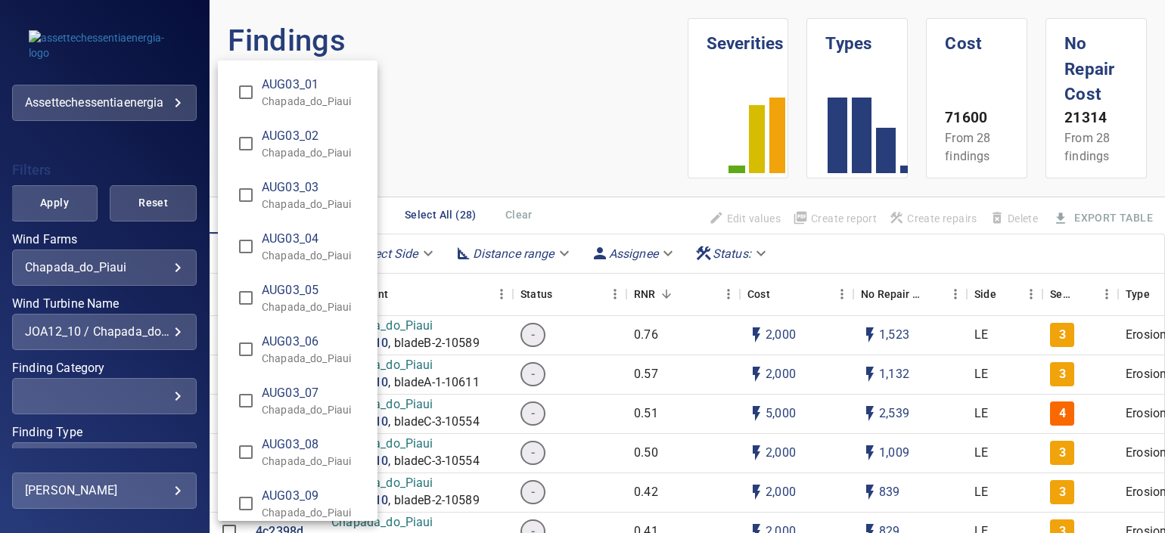
scroll to position [9519, 0]
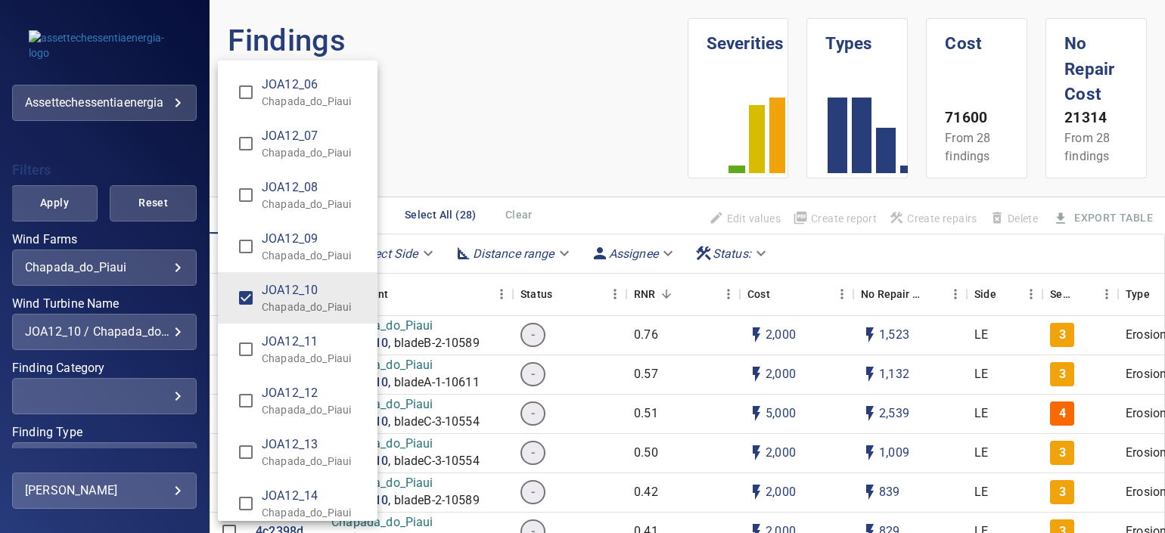
click at [159, 332] on div "Wind Turbine Name" at bounding box center [582, 266] width 1165 height 533
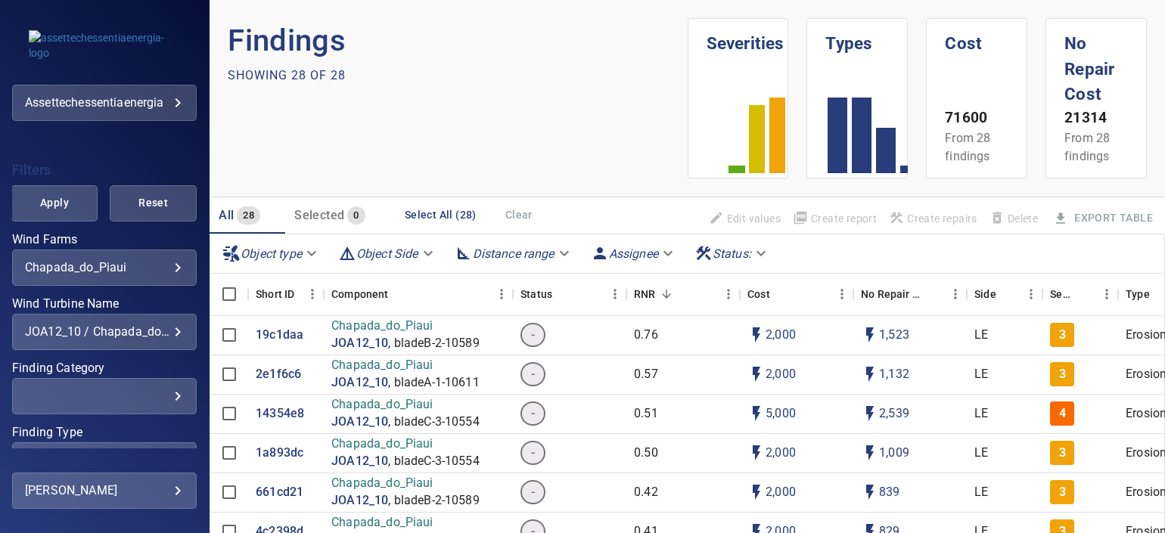
click at [153, 340] on div "**********" at bounding box center [104, 332] width 185 height 36
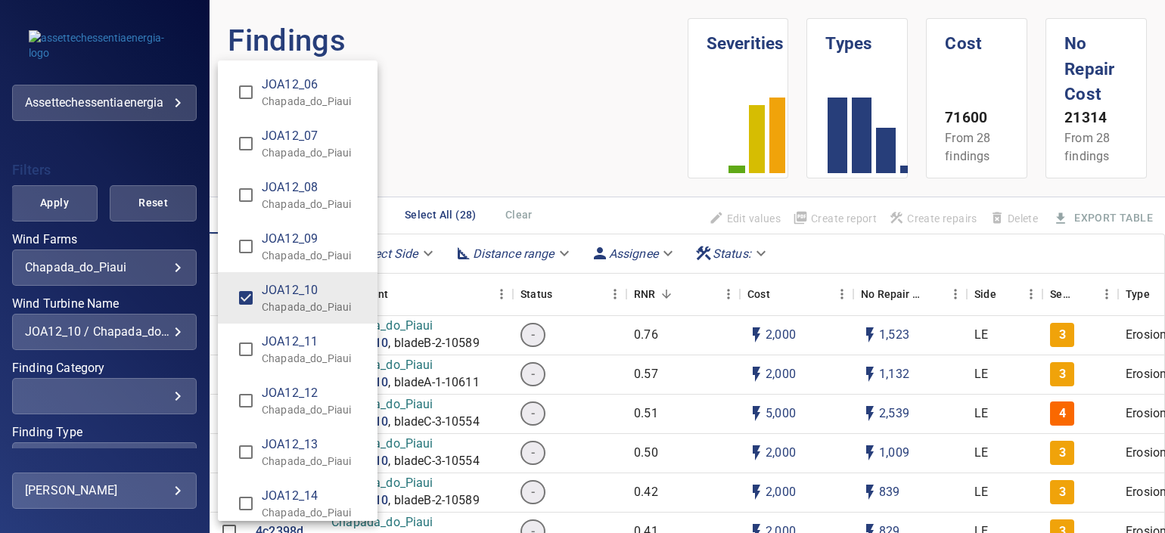
scroll to position [9708, 0]
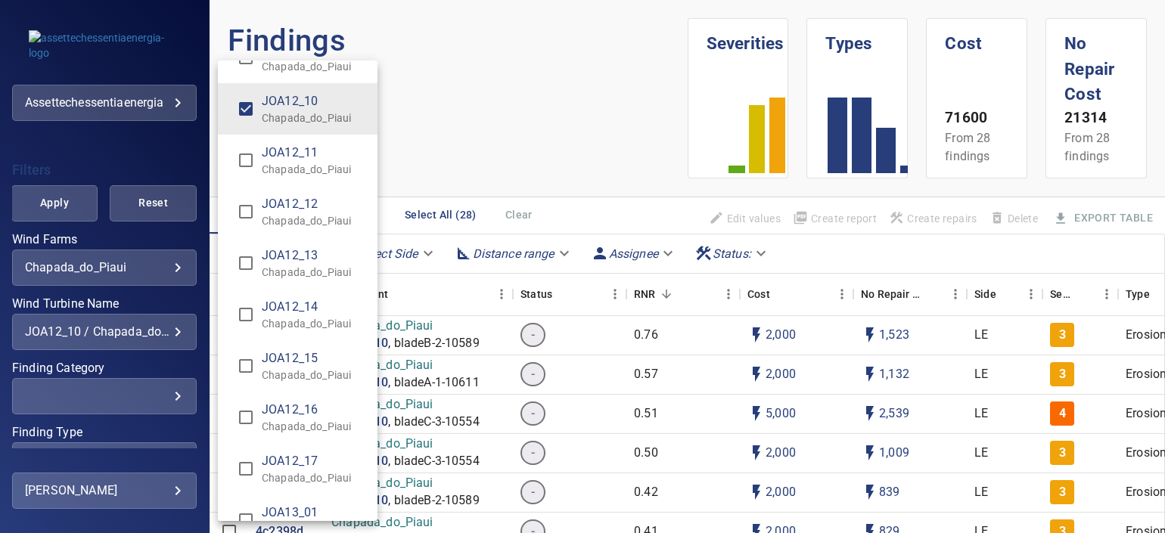
click at [264, 351] on span "JOA12_15" at bounding box center [314, 359] width 104 height 18
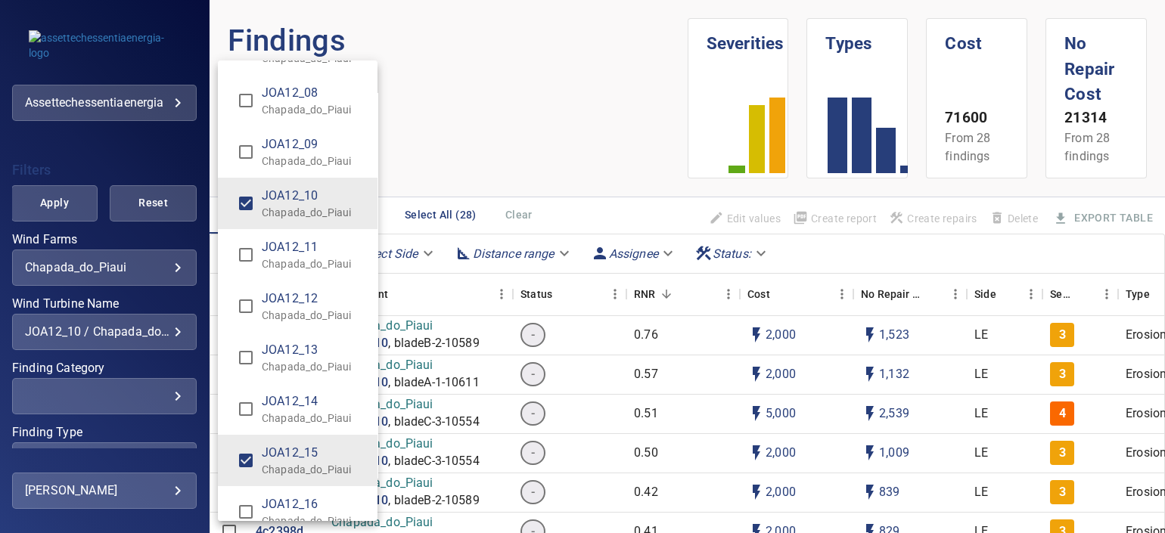
type input "**********"
click at [76, 322] on div "Wind Turbine Name" at bounding box center [582, 266] width 1165 height 533
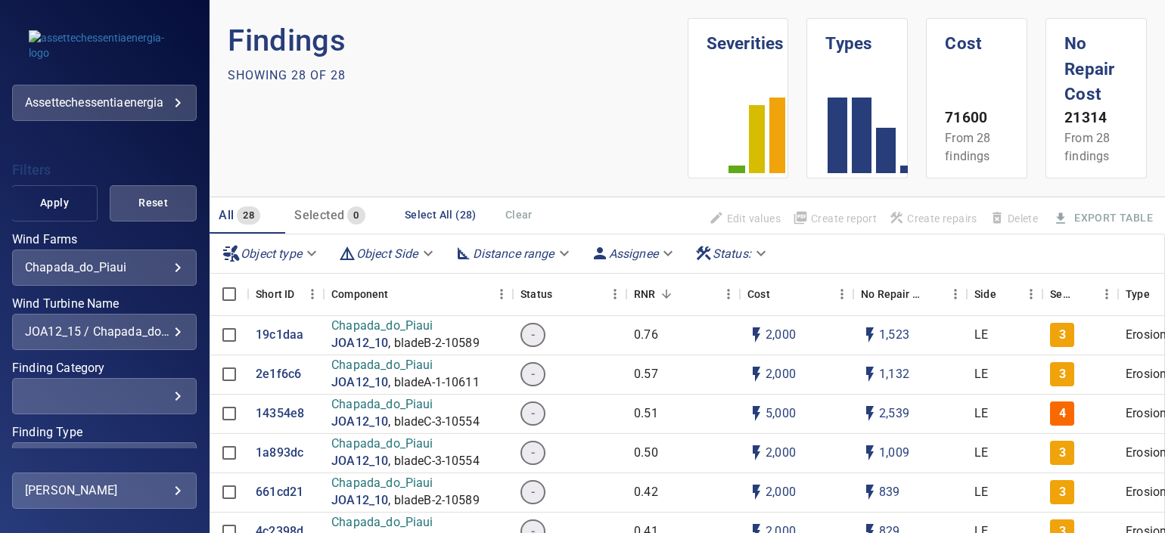
click at [45, 200] on span "Apply" at bounding box center [54, 203] width 49 height 19
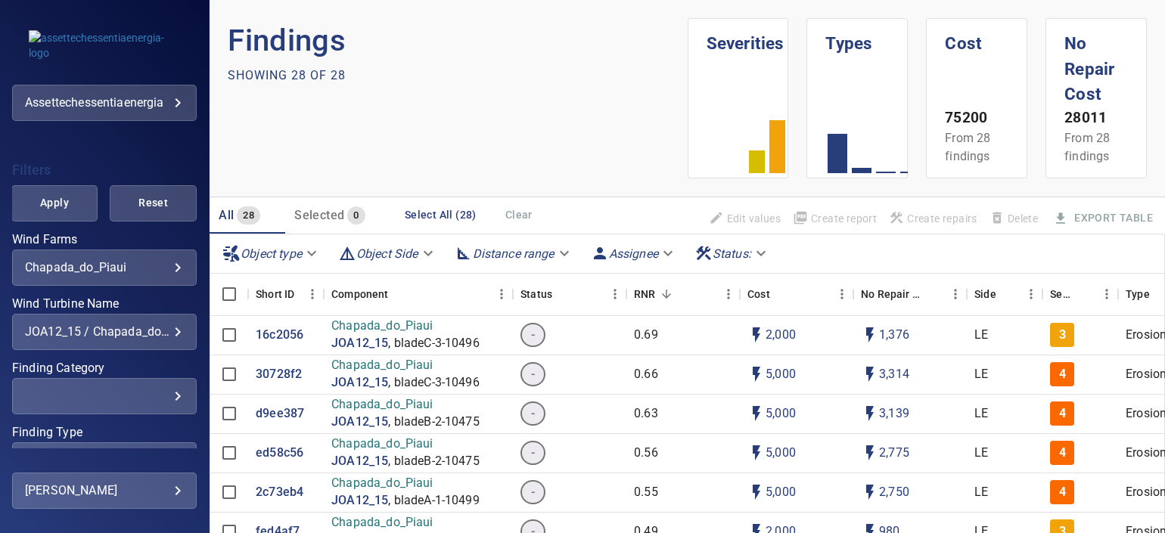
click at [139, 339] on div "**********" at bounding box center [104, 332] width 185 height 36
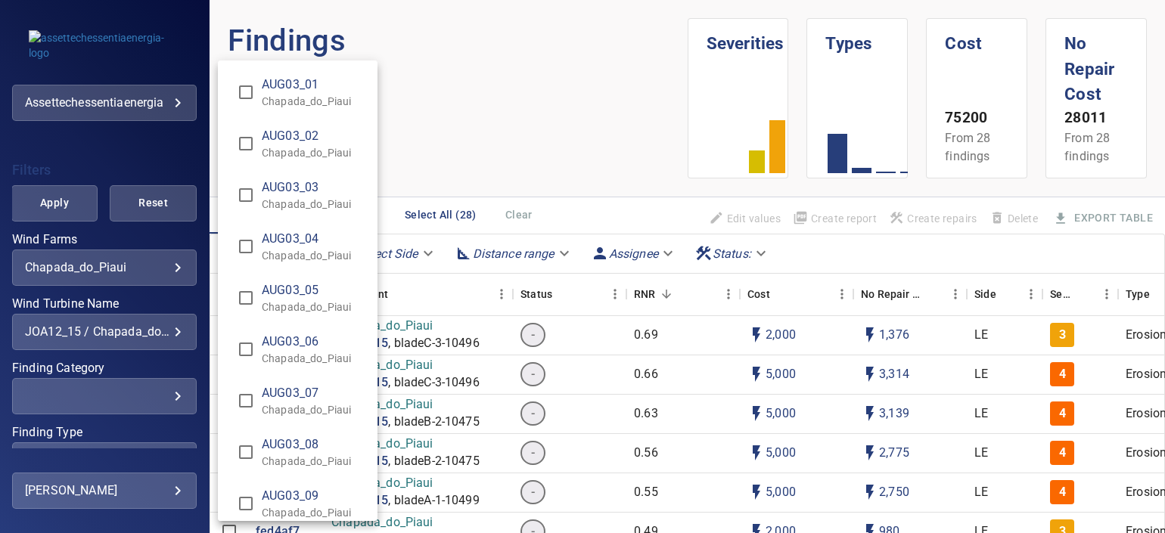
scroll to position [9776, 0]
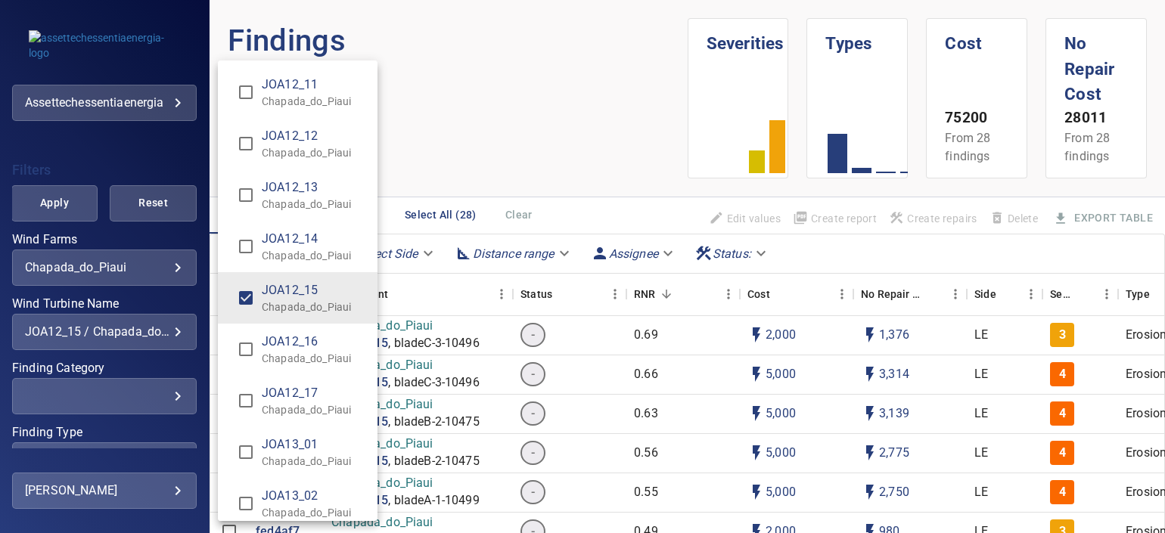
click at [168, 328] on div "Wind Turbine Name" at bounding box center [582, 266] width 1165 height 533
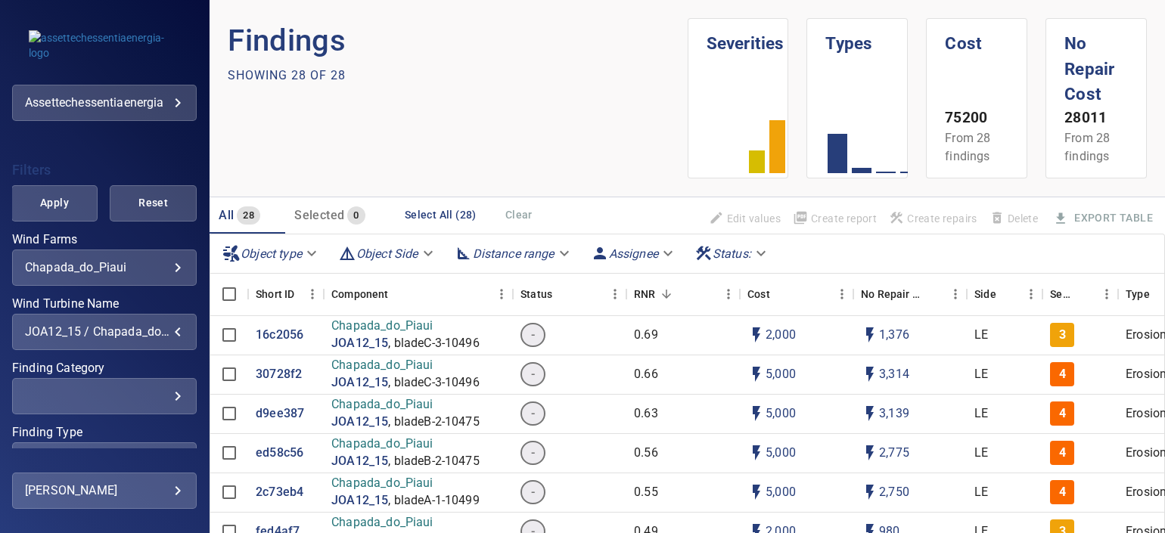
click at [141, 331] on div "JOA12_15 / Chapada_do_Piaui" at bounding box center [104, 332] width 159 height 14
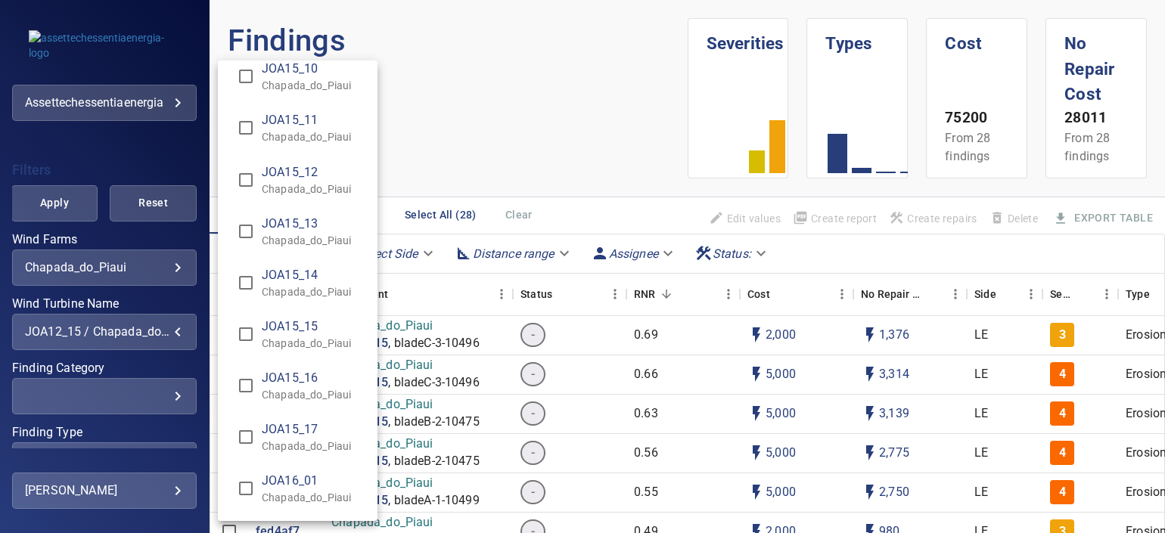
scroll to position [11289, 0]
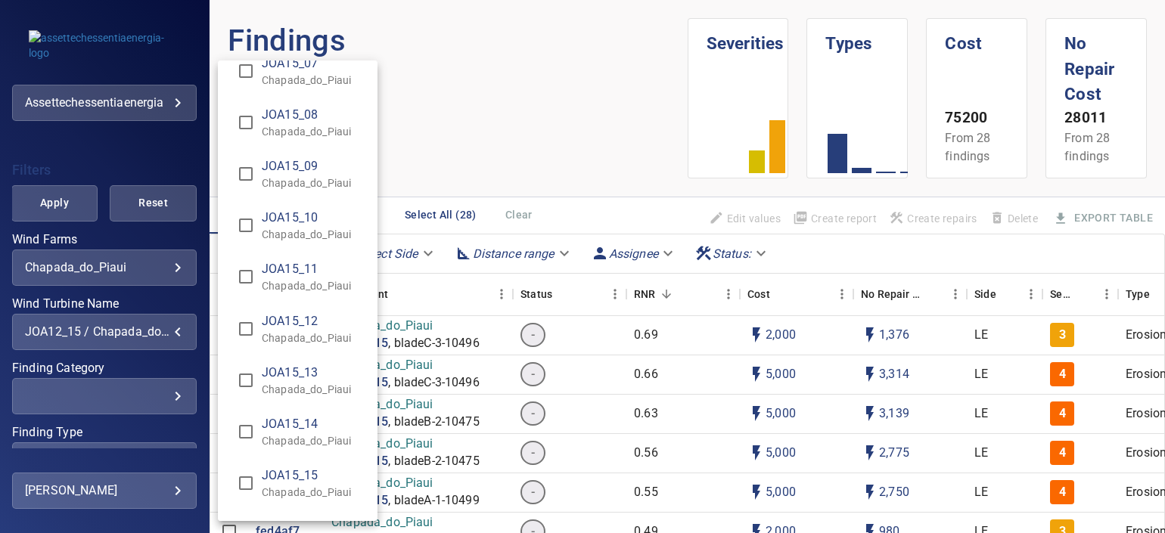
click at [287, 227] on p "Chapada_do_Piaui" at bounding box center [314, 234] width 104 height 15
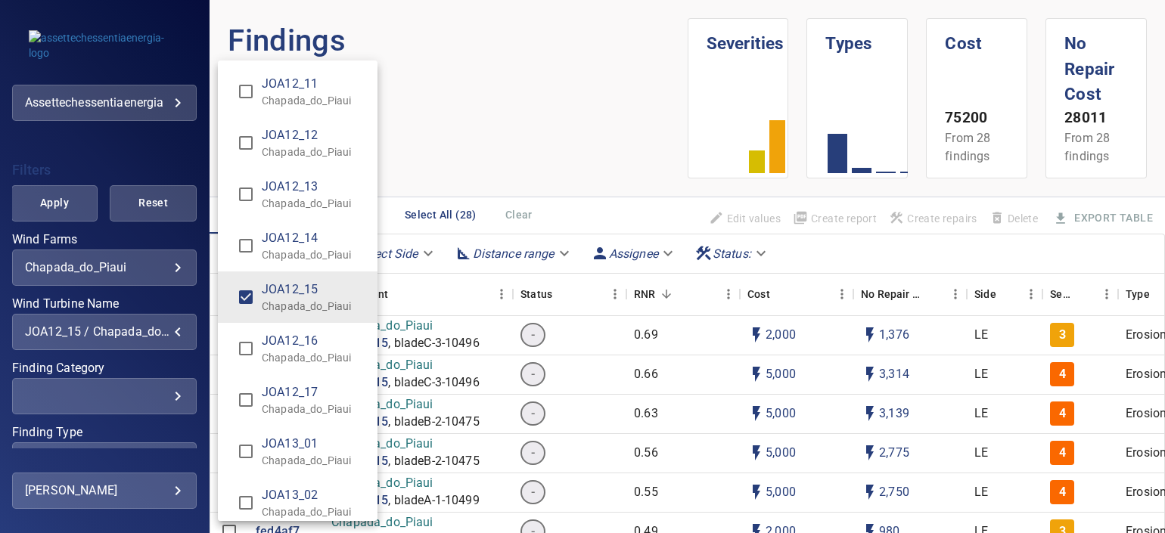
scroll to position [9776, 0]
type input "**********"
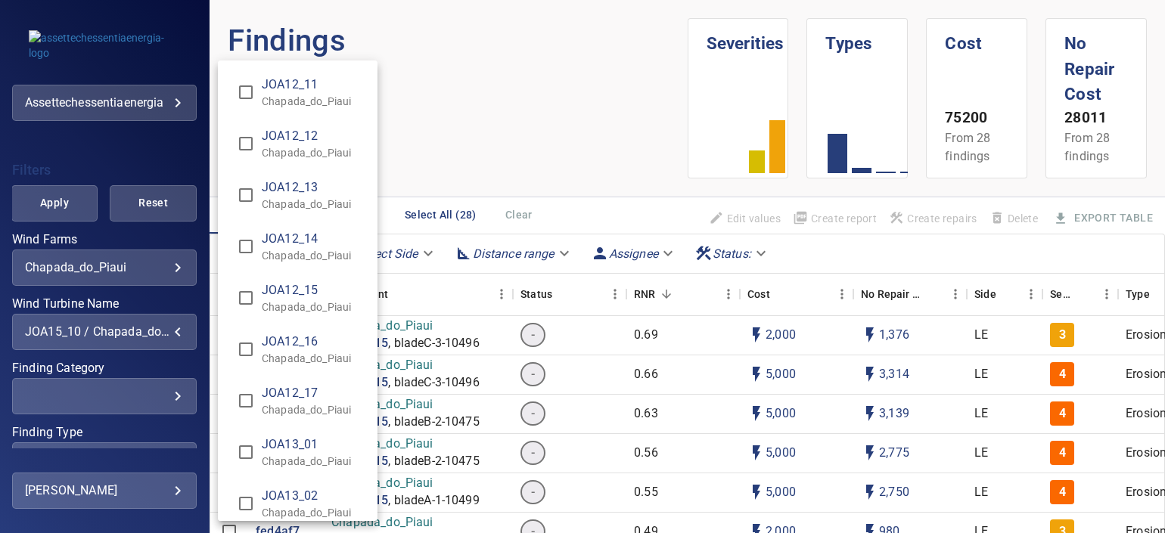
click at [65, 233] on div "Wind Turbine Name" at bounding box center [582, 266] width 1165 height 533
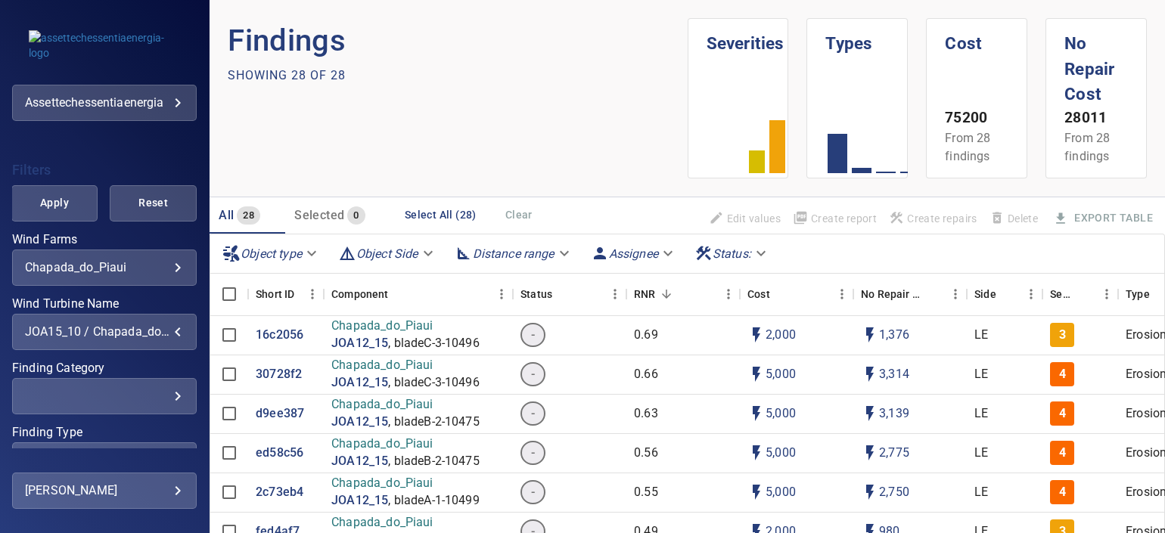
click at [59, 209] on span "Apply" at bounding box center [54, 203] width 49 height 19
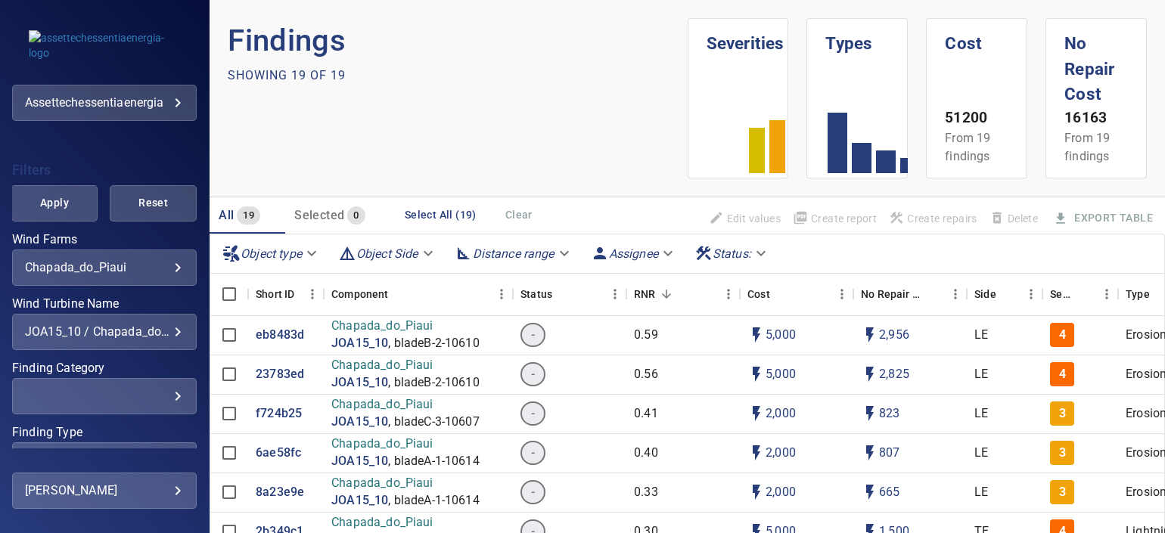
scroll to position [284, 0]
click at [80, 199] on button "Apply" at bounding box center [54, 203] width 87 height 36
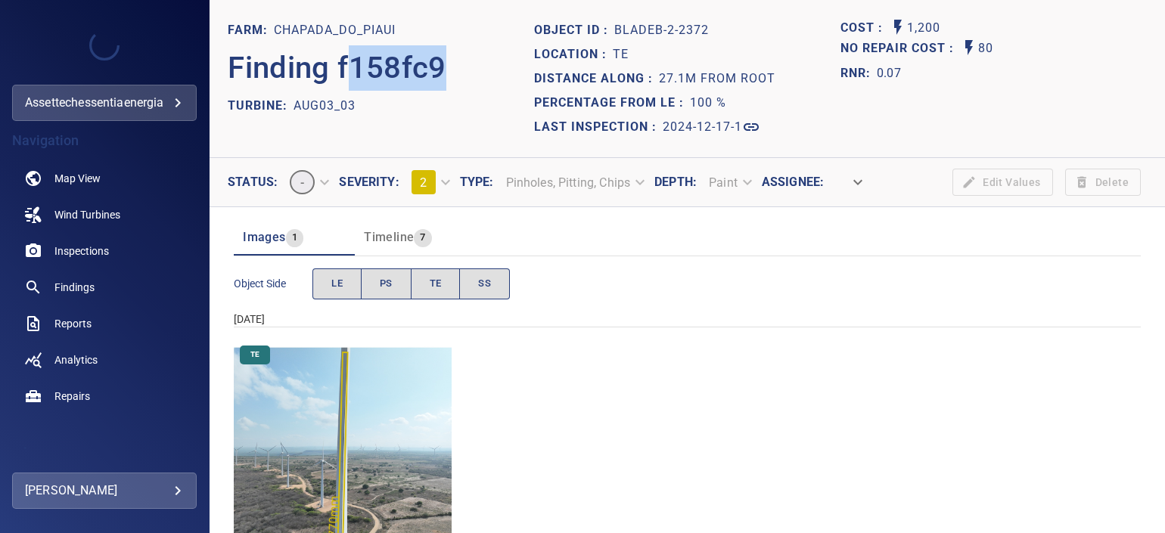
drag, startPoint x: 352, startPoint y: 61, endPoint x: 476, endPoint y: 55, distance: 124.2
click at [476, 55] on div "Finding f158fc9" at bounding box center [381, 67] width 306 height 51
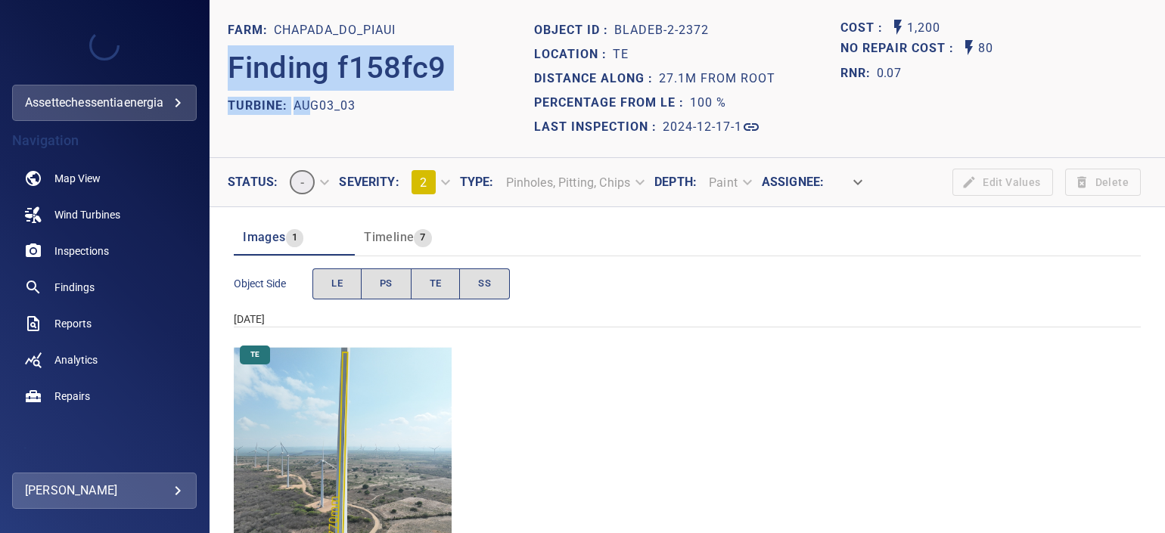
drag, startPoint x: 476, startPoint y: 55, endPoint x: 468, endPoint y: -98, distance: 153.8
click at [468, 0] on html "**********" at bounding box center [582, 266] width 1165 height 533
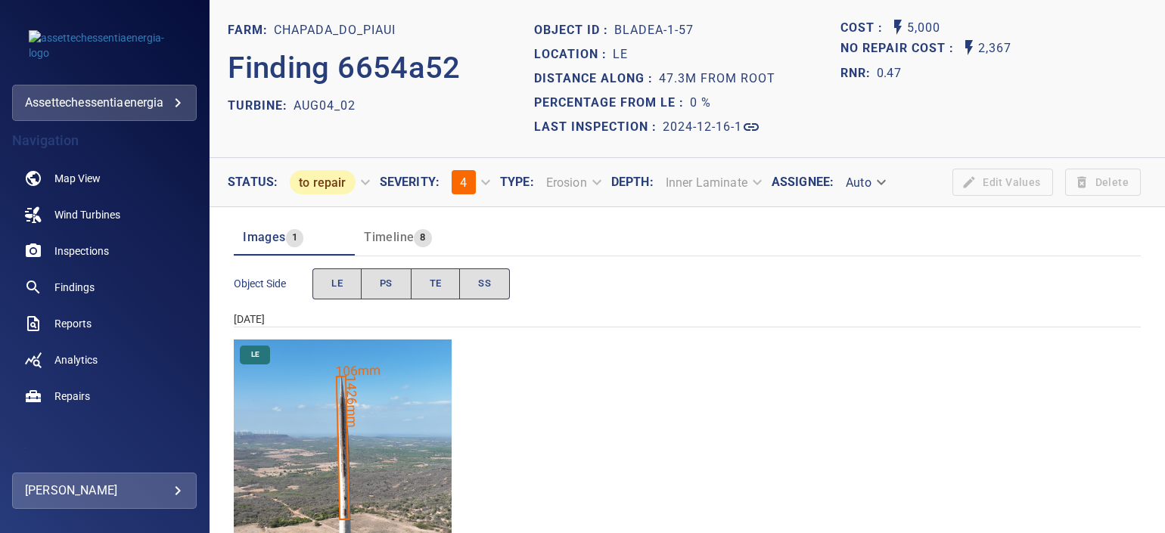
click at [397, 411] on img "Chapada_do_Piaui/AUG04_02/2024-12-16-1/2024-12-16-1/image17wp17.jpg" at bounding box center [343, 449] width 218 height 218
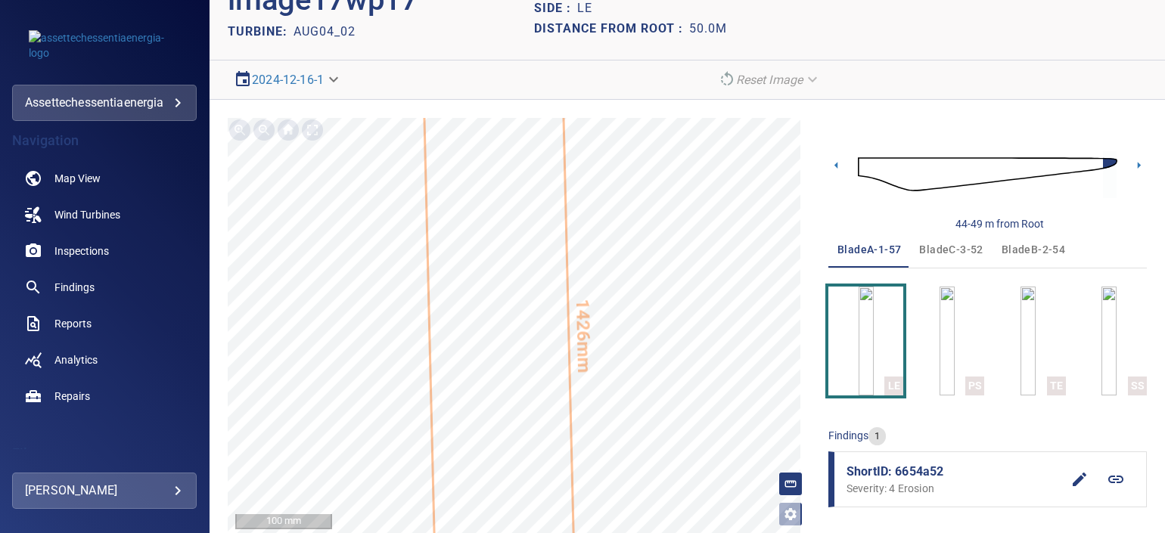
scroll to position [60, 0]
click at [940, 340] on img "button" at bounding box center [947, 341] width 15 height 109
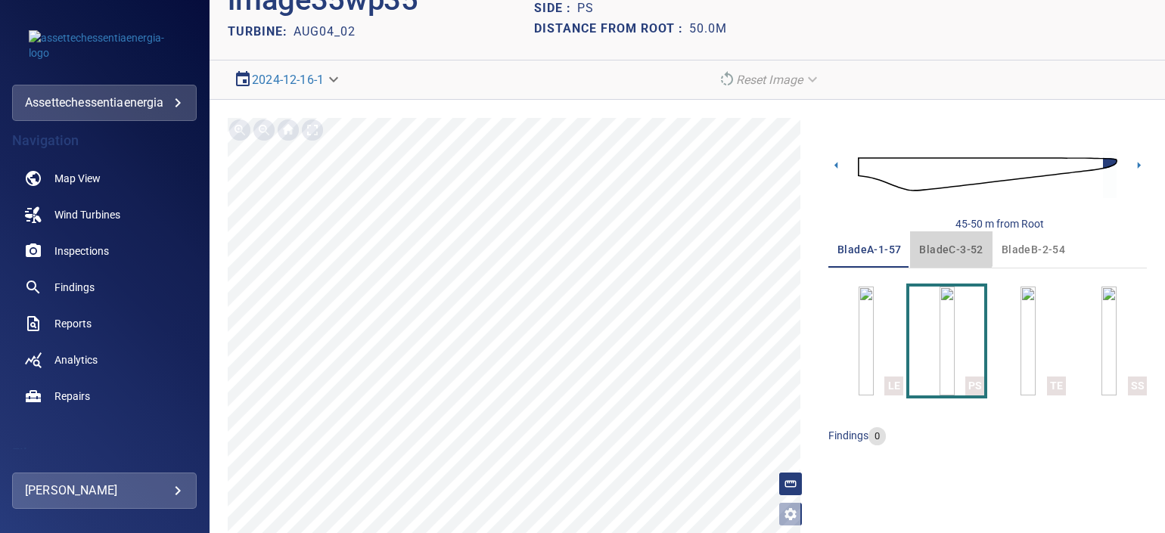
click at [938, 244] on span "bladeC-3-52" at bounding box center [951, 250] width 64 height 19
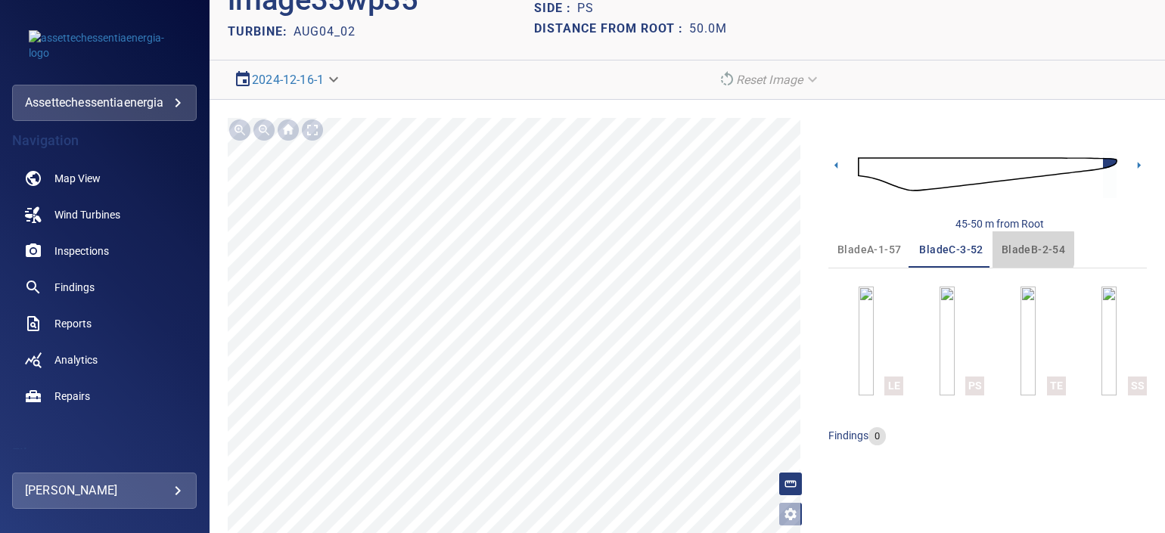
click at [1006, 248] on span "bladeB-2-54" at bounding box center [1034, 250] width 64 height 19
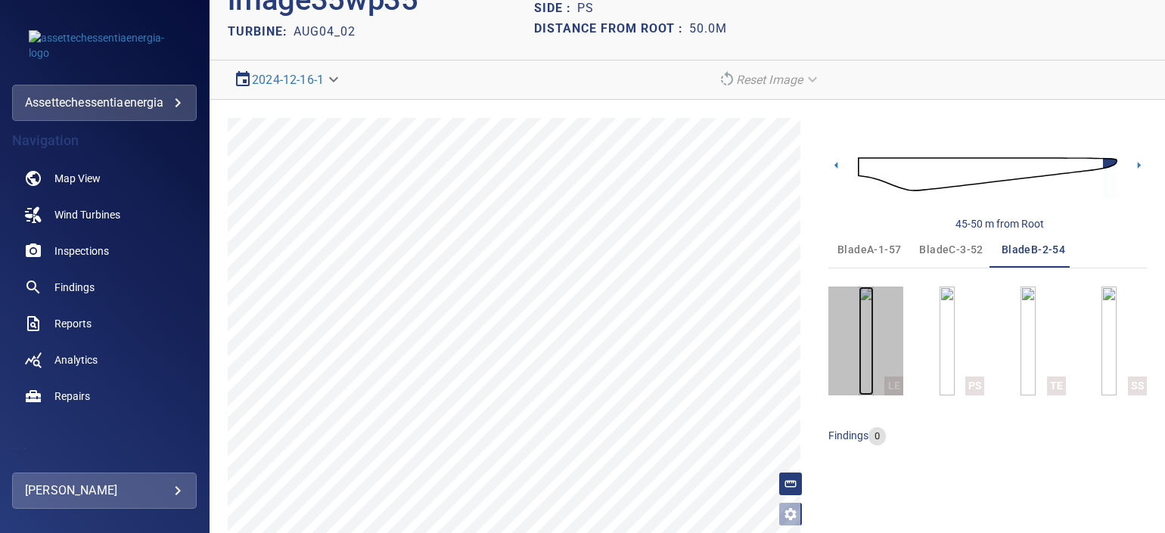
click at [874, 325] on img "button" at bounding box center [866, 341] width 15 height 109
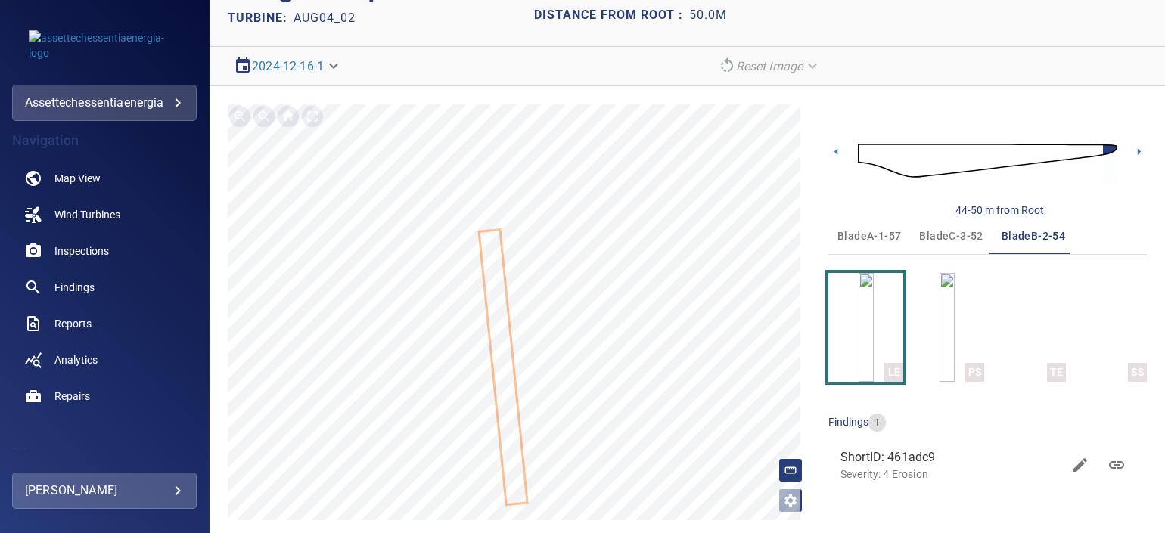
scroll to position [78, 0]
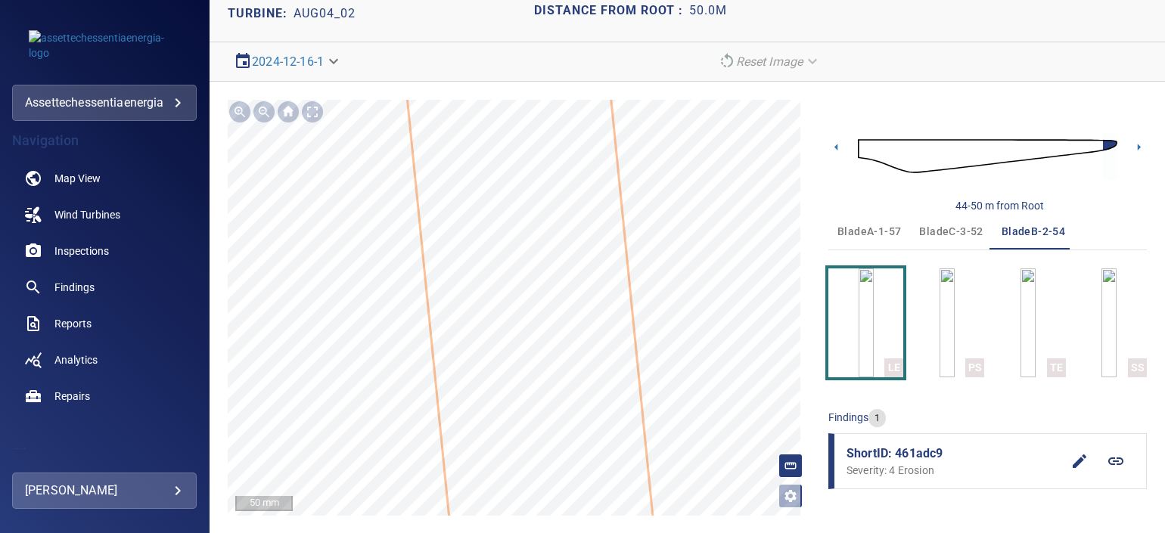
click at [932, 228] on span "bladeC-3-52" at bounding box center [951, 231] width 64 height 19
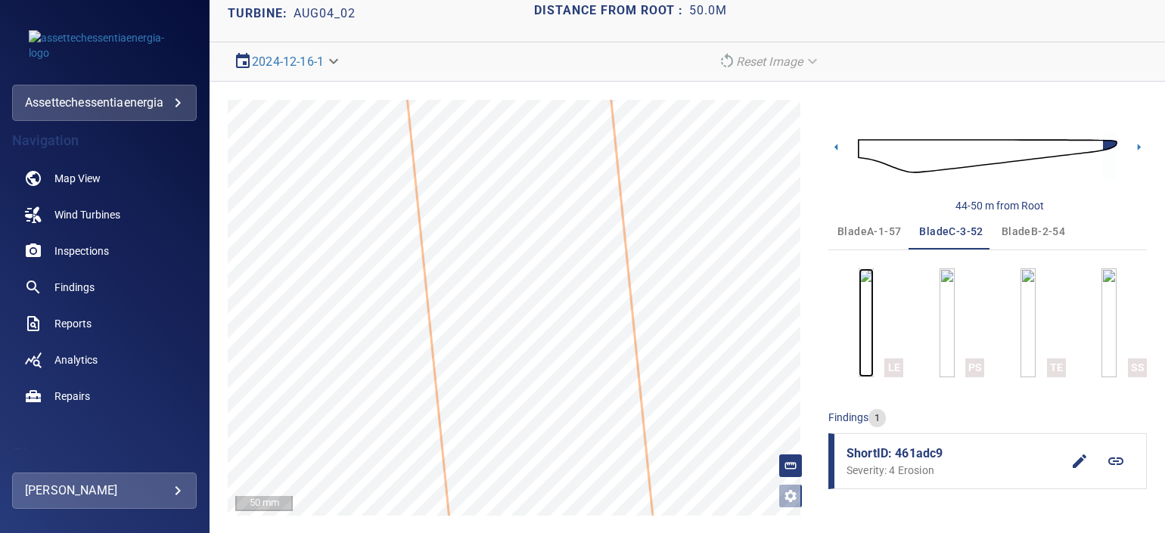
click at [860, 318] on img "button" at bounding box center [866, 323] width 15 height 109
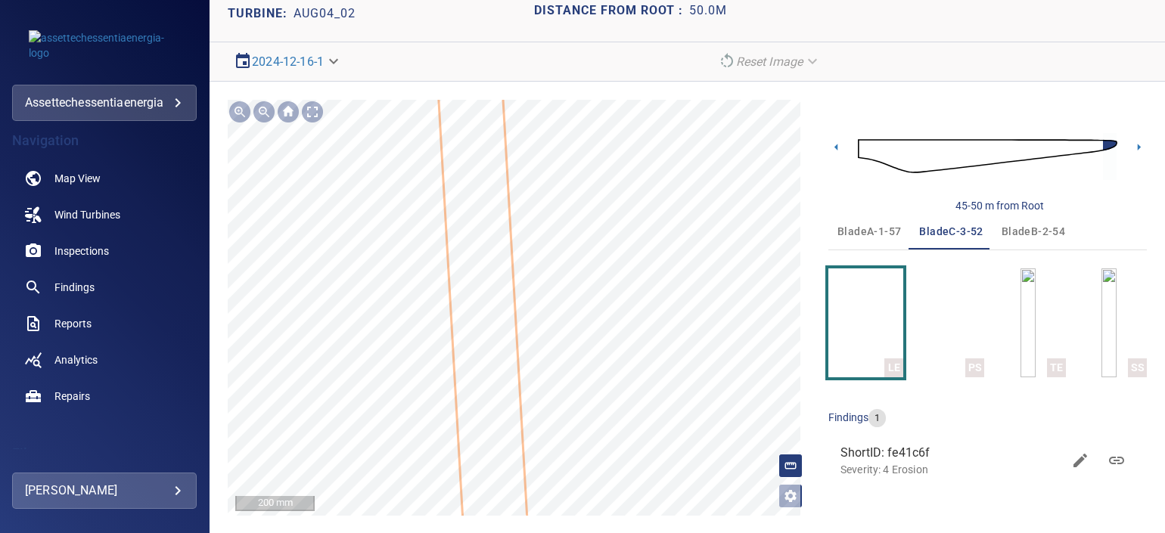
click at [496, 293] on icon at bounding box center [494, 507] width 120 height 1018
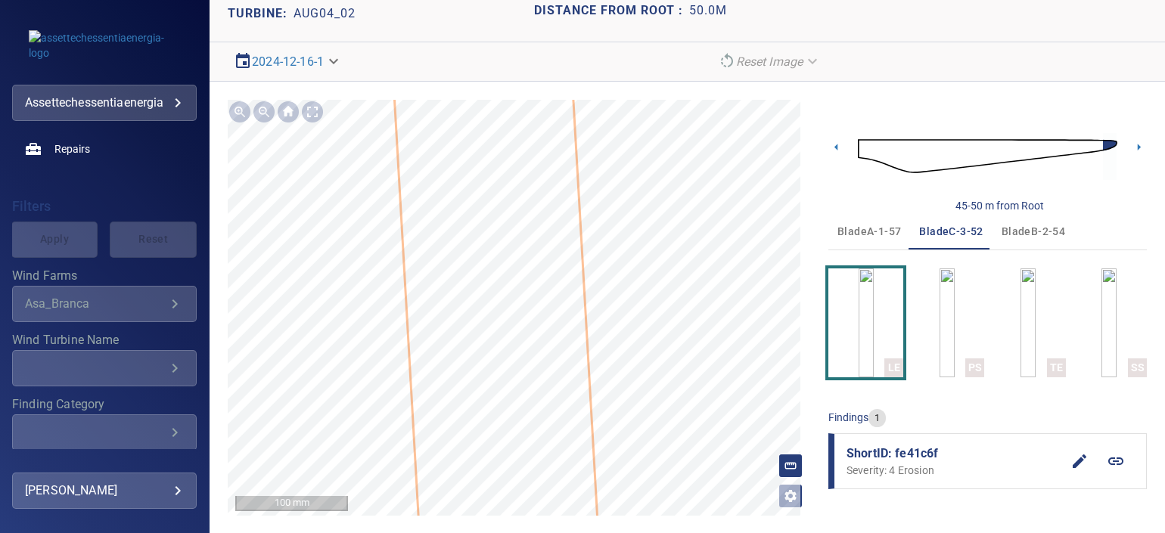
scroll to position [374, 0]
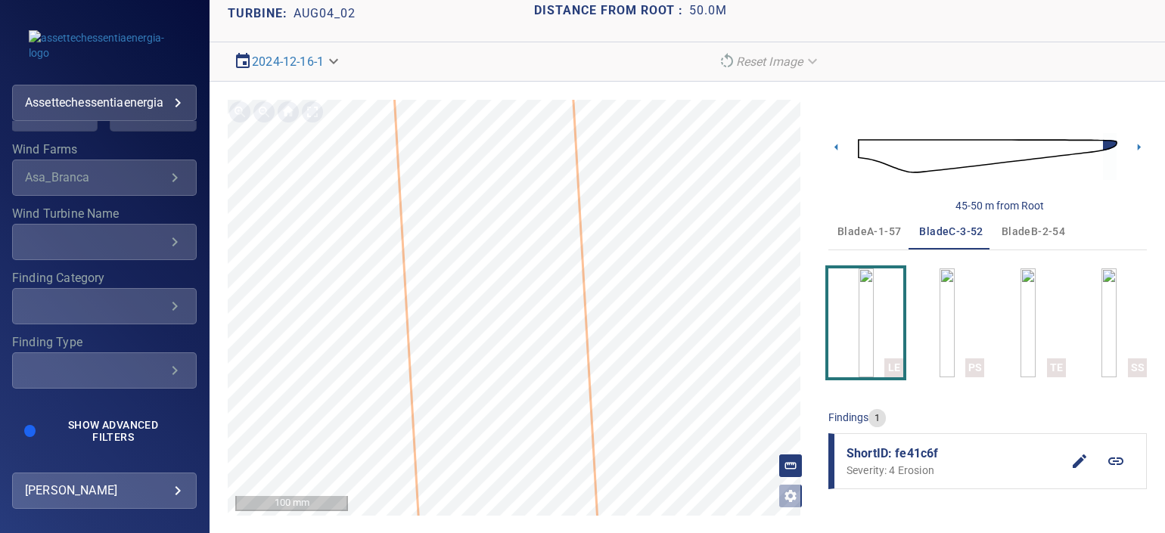
click at [98, 280] on label "Finding Category" at bounding box center [104, 278] width 185 height 12
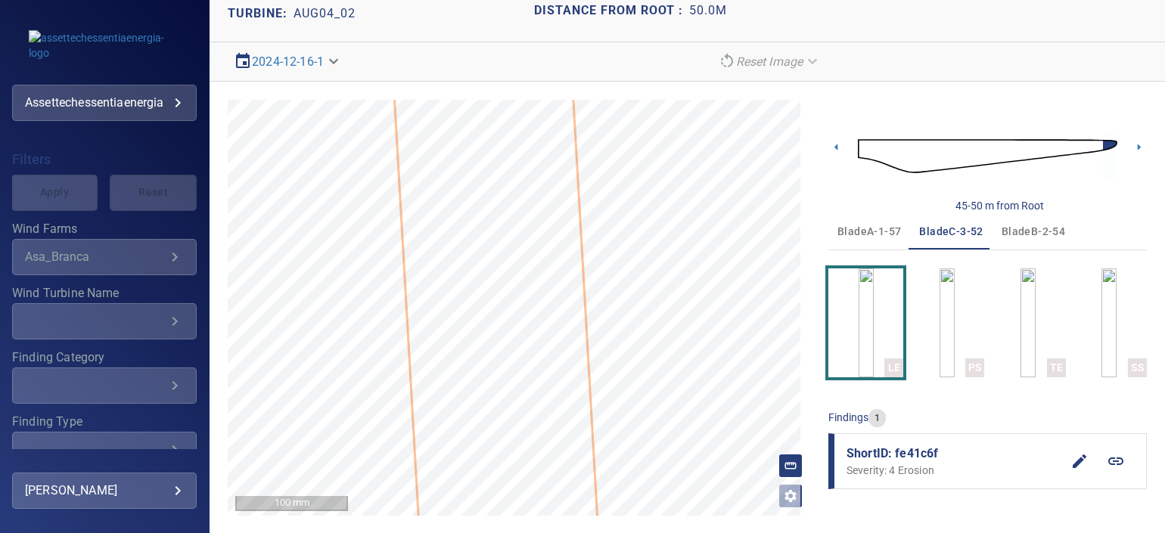
scroll to position [185, 0]
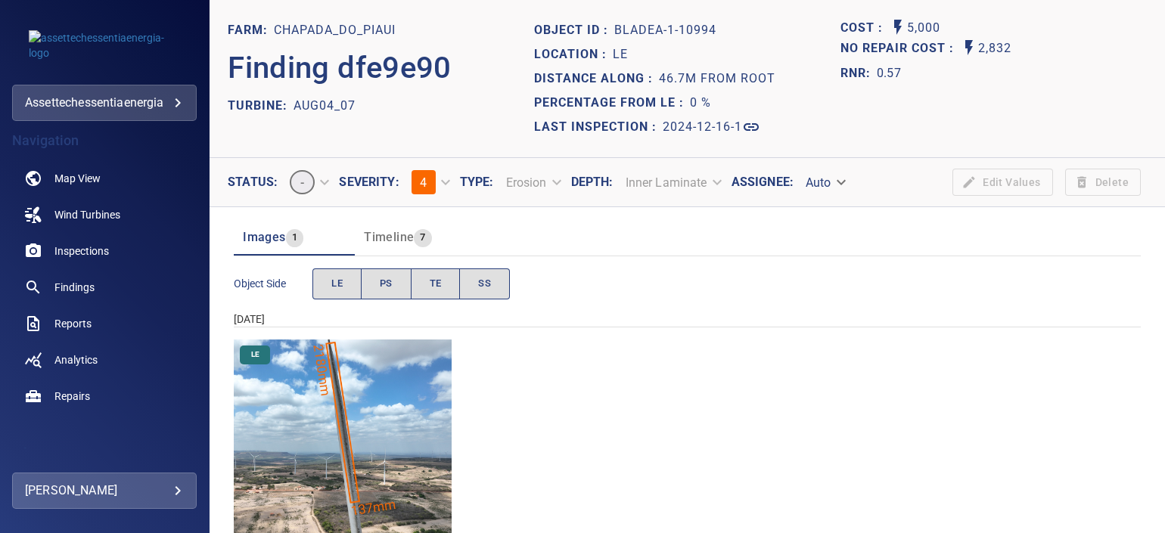
click at [400, 411] on img "Chapada_do_Piaui/AUG04_07/2024-12-16-1/2024-12-16-1/image15wp15.jpg" at bounding box center [343, 449] width 218 height 218
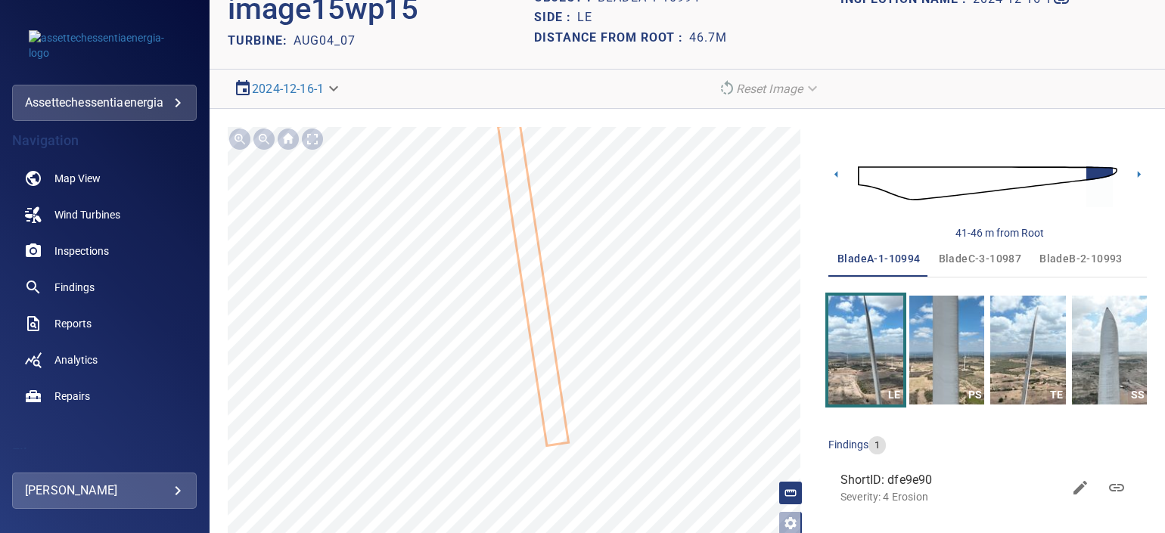
scroll to position [78, 0]
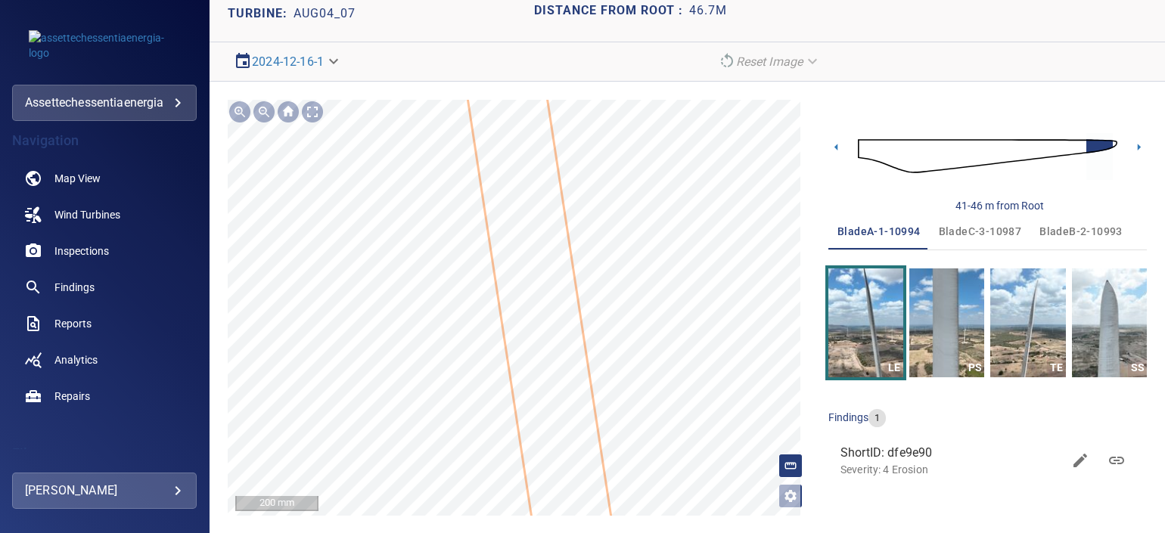
click at [556, 332] on icon at bounding box center [514, 134] width 260 height 1223
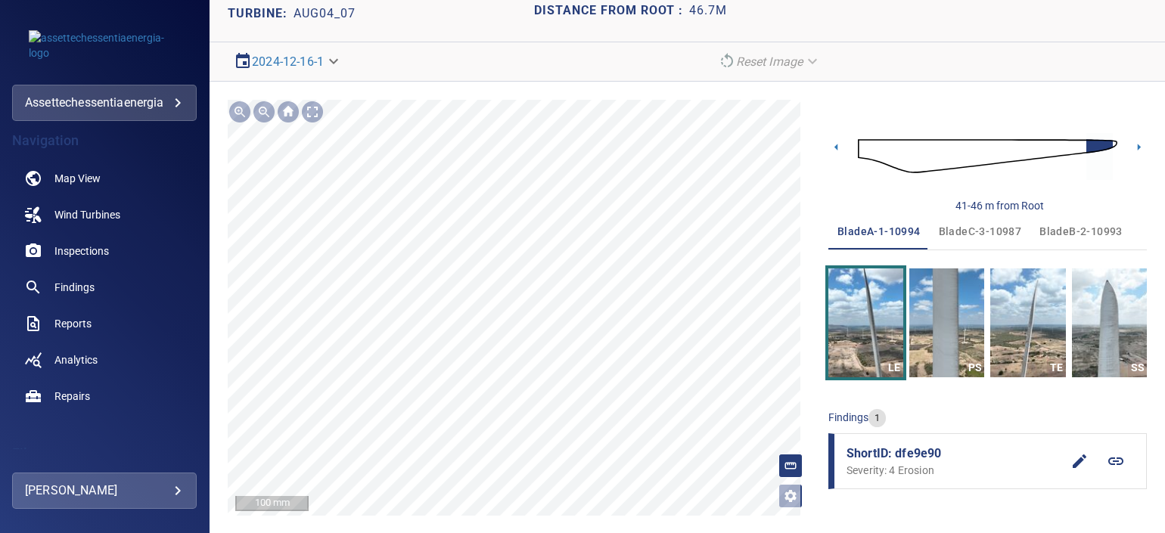
scroll to position [0, 0]
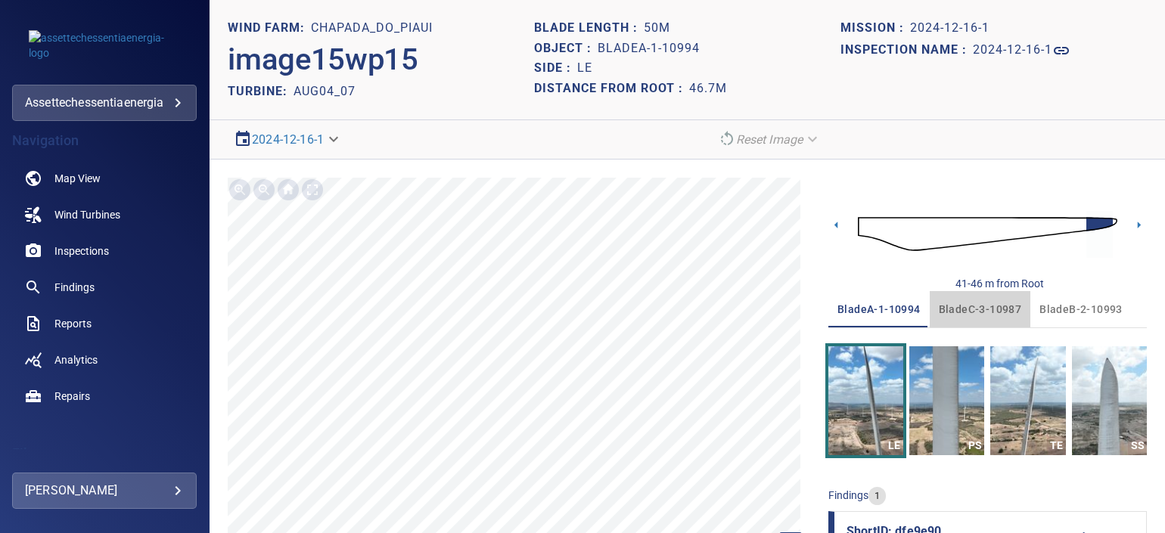
click at [979, 309] on span "bladeC-3-10987" at bounding box center [980, 309] width 83 height 19
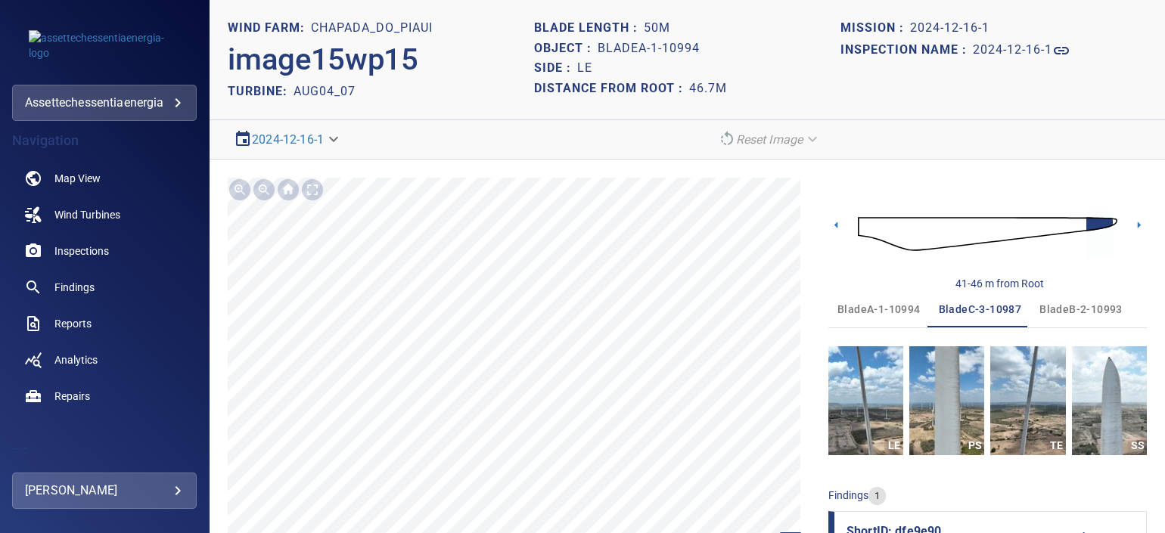
scroll to position [78, 0]
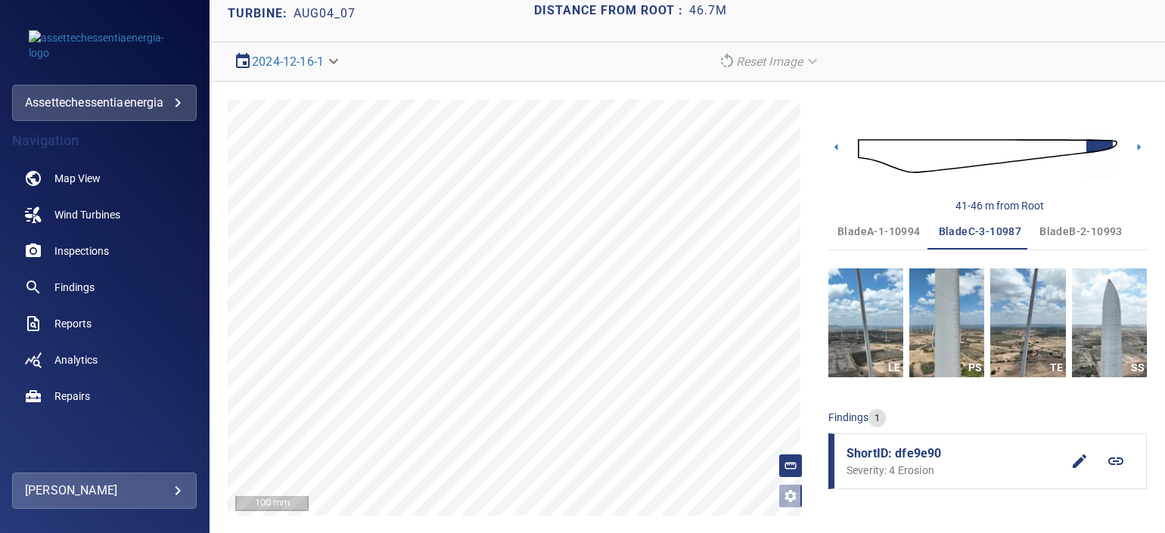
click at [885, 238] on span "bladeA-1-10994" at bounding box center [878, 231] width 83 height 19
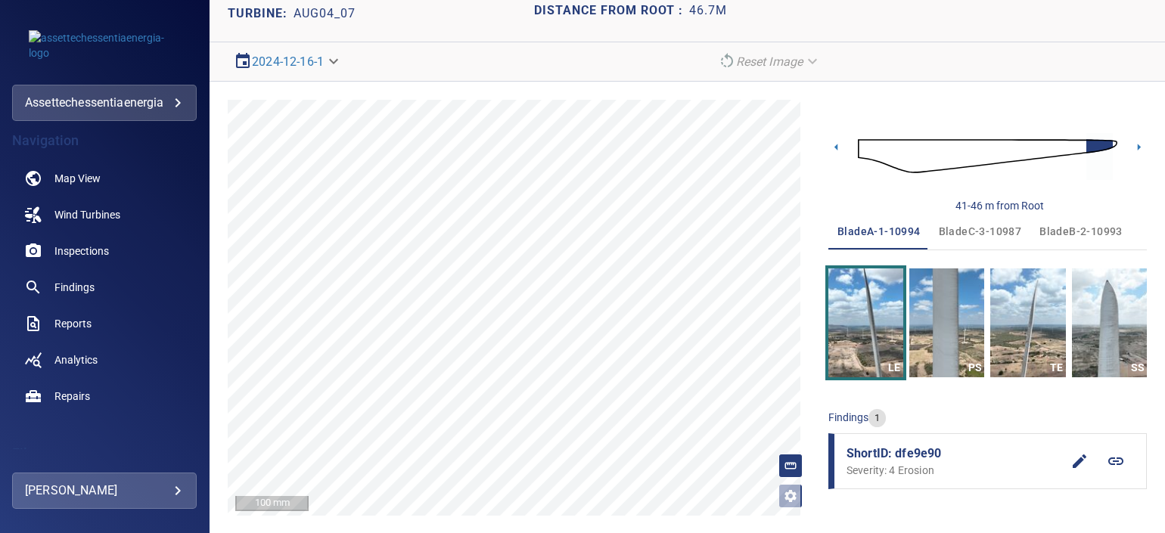
click at [1002, 226] on span "bladeC-3-10987" at bounding box center [980, 231] width 83 height 19
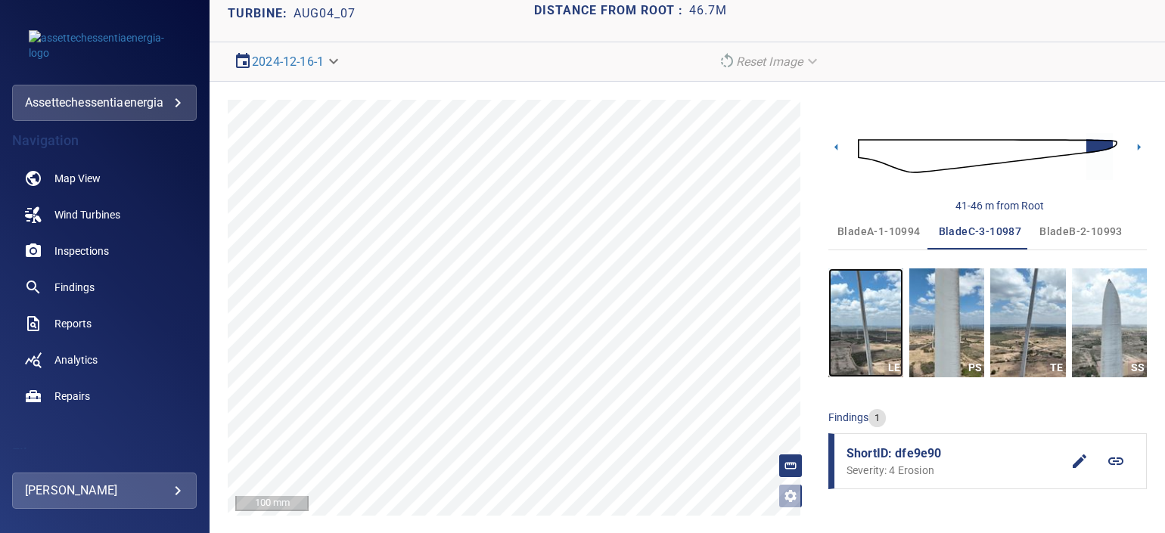
click at [869, 340] on img "button" at bounding box center [865, 323] width 75 height 109
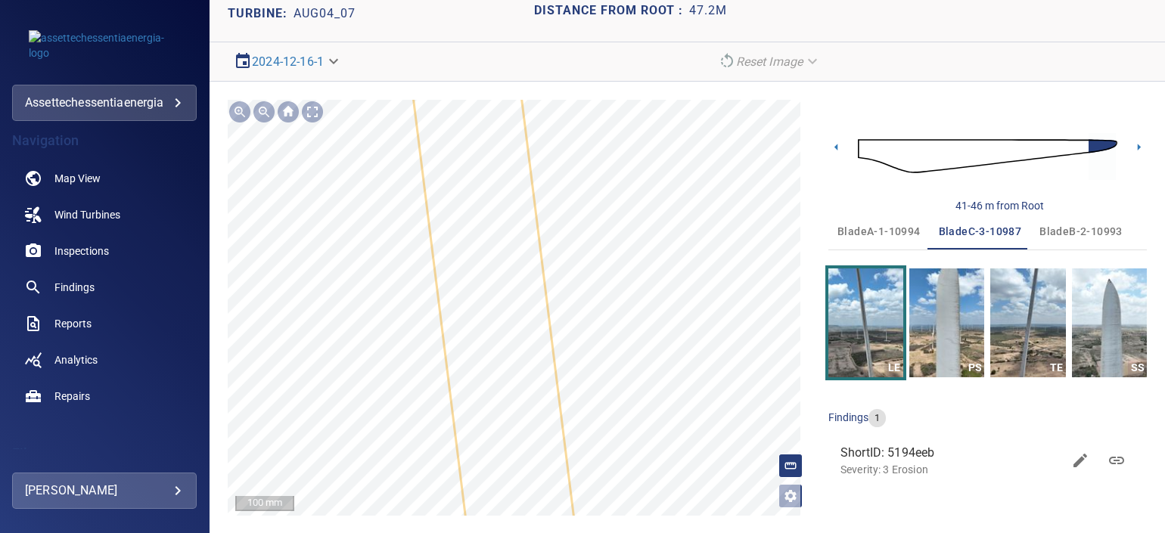
click at [520, 397] on icon at bounding box center [504, 387] width 309 height 1661
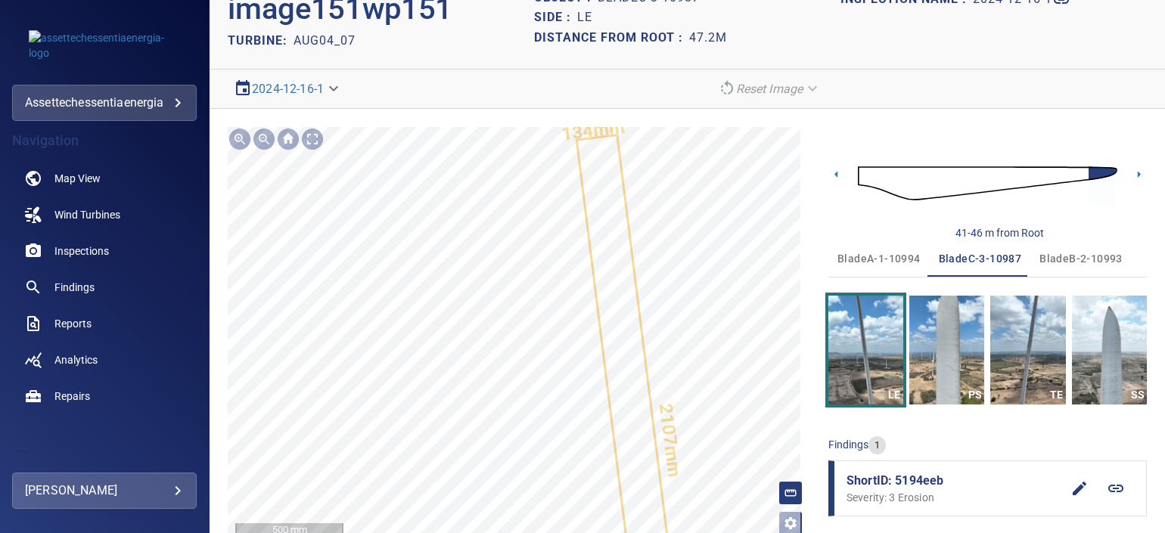
scroll to position [78, 0]
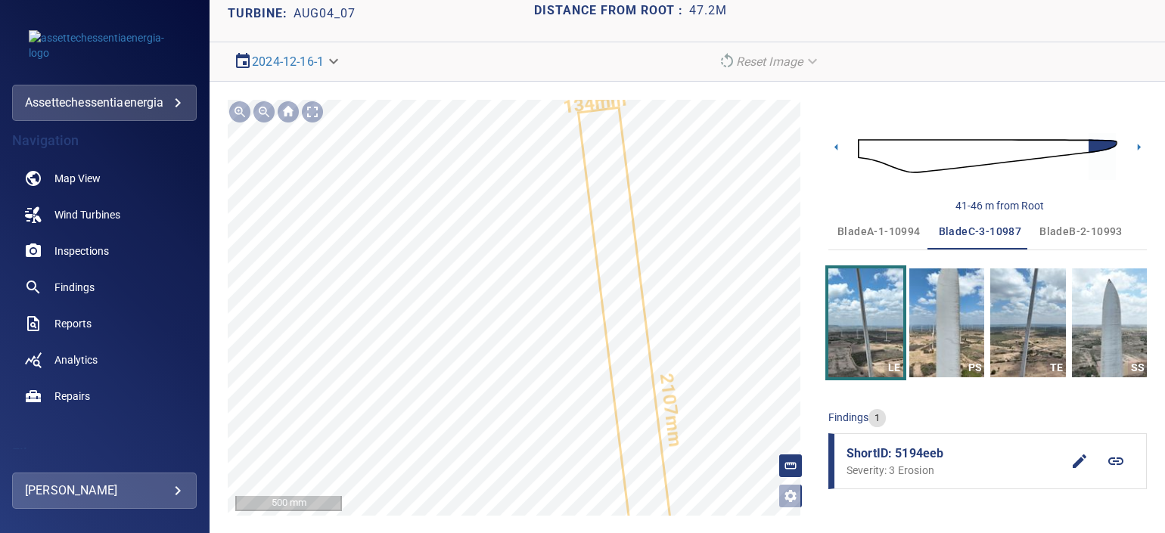
click at [787, 466] on icon at bounding box center [791, 466] width 14 height 14
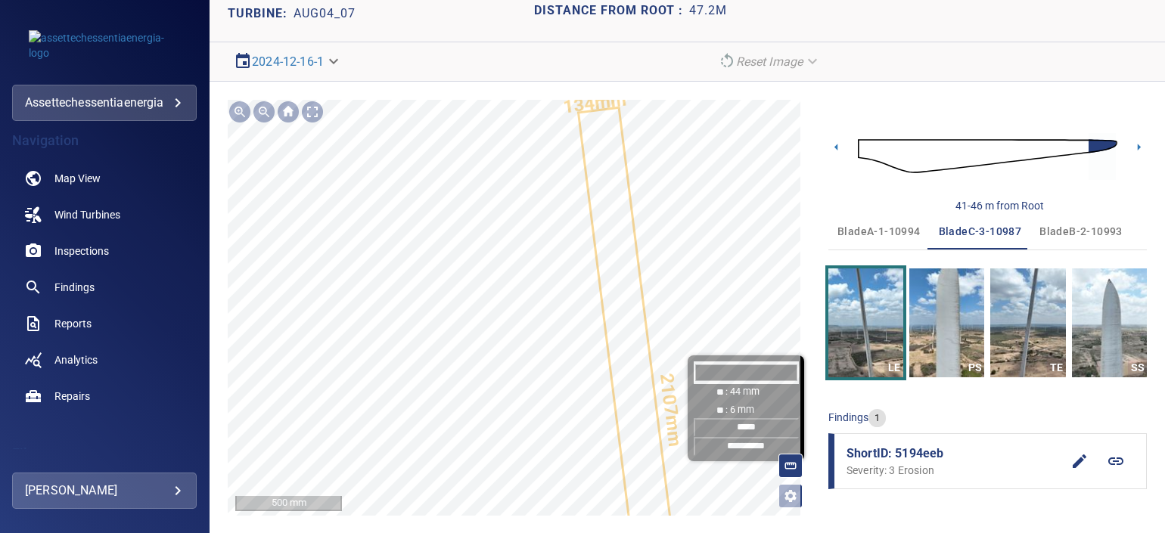
click at [785, 468] on rect at bounding box center [790, 466] width 11 height 6
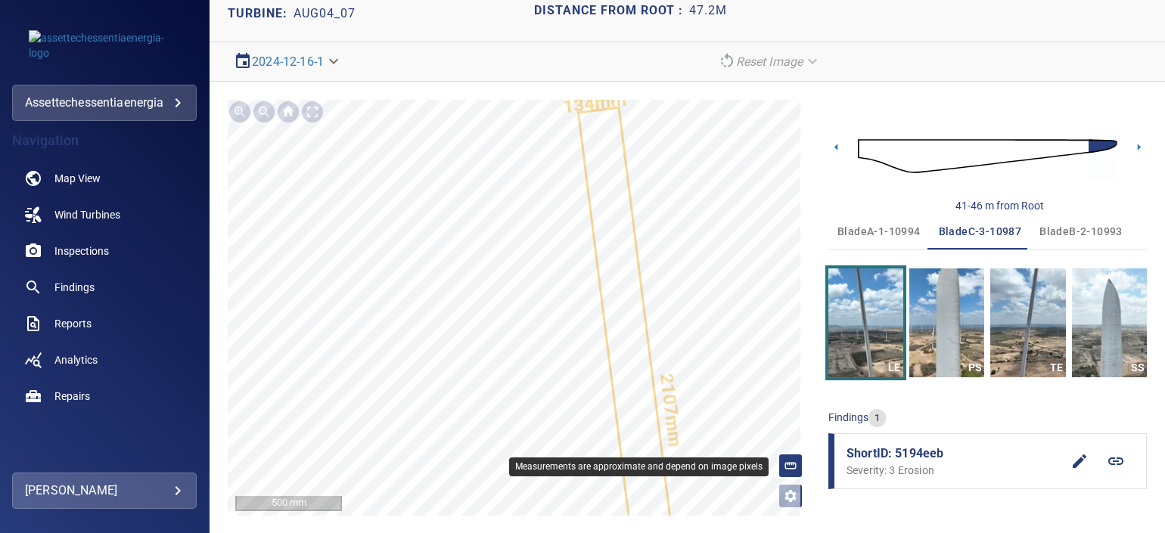
click at [781, 457] on div at bounding box center [790, 466] width 24 height 24
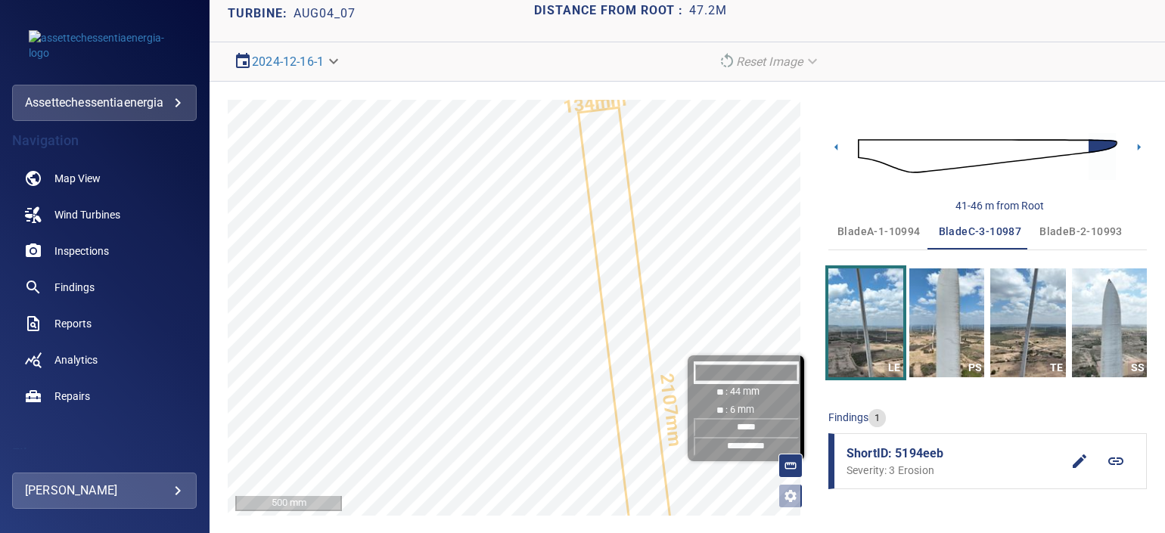
click at [750, 427] on input "*****" at bounding box center [746, 427] width 105 height 19
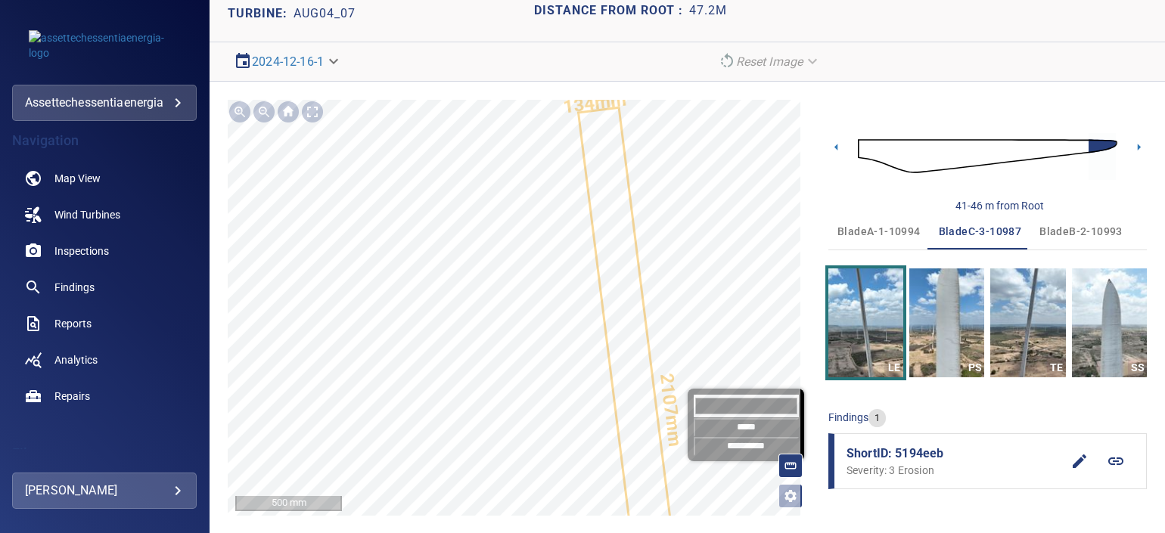
click at [893, 484] on li "ShortID: 5194eeb Severity: 3 Erosion" at bounding box center [987, 461] width 318 height 56
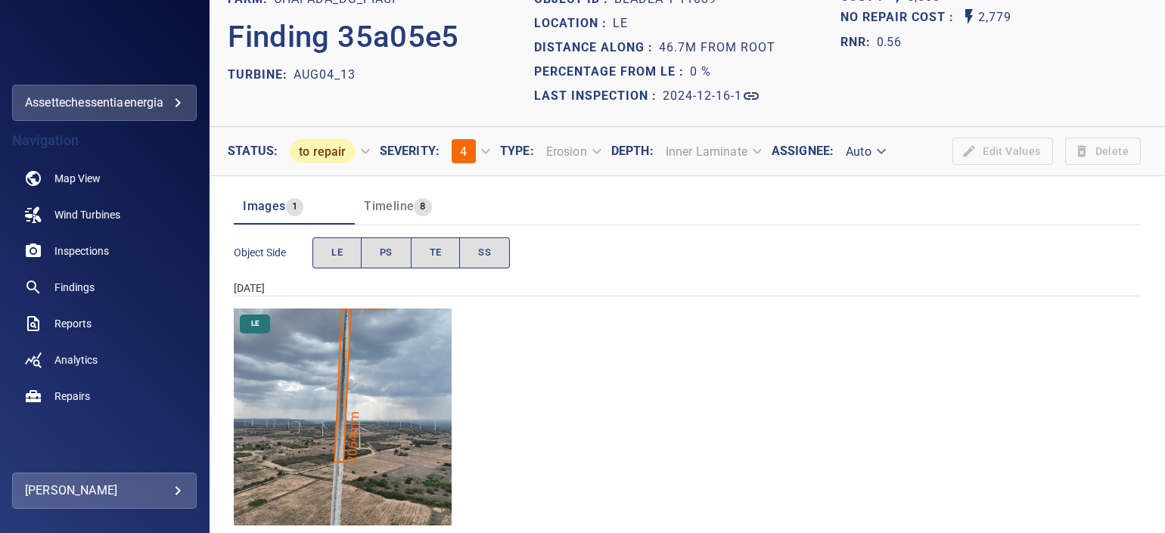
scroll to position [57, 0]
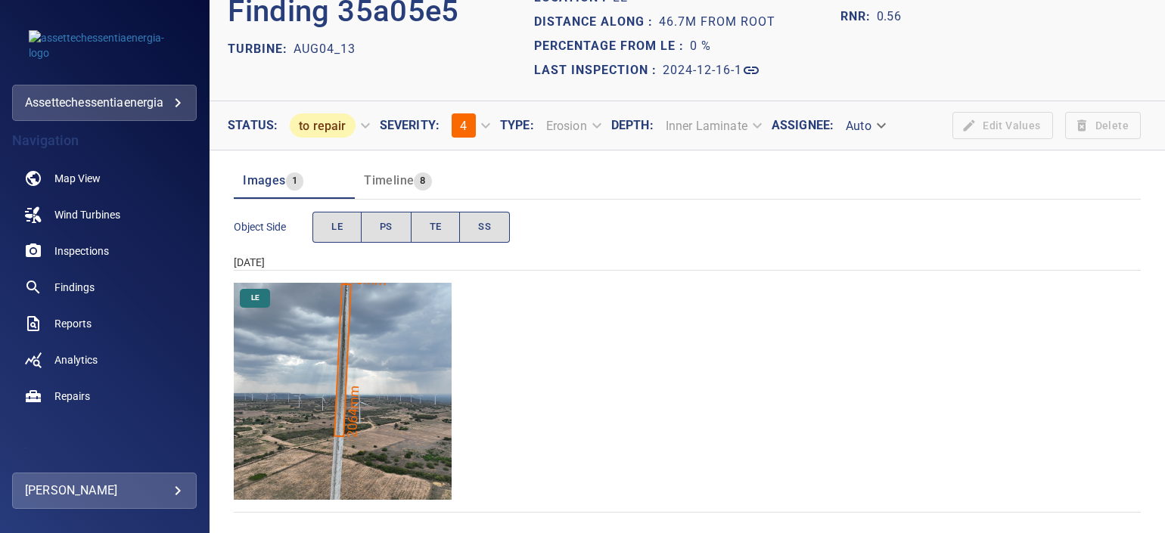
click at [355, 365] on img "Chapada_do_Piaui/AUG04_13/2024-12-16-1/2024-12-16-1/image15wp15.jpg" at bounding box center [343, 392] width 218 height 218
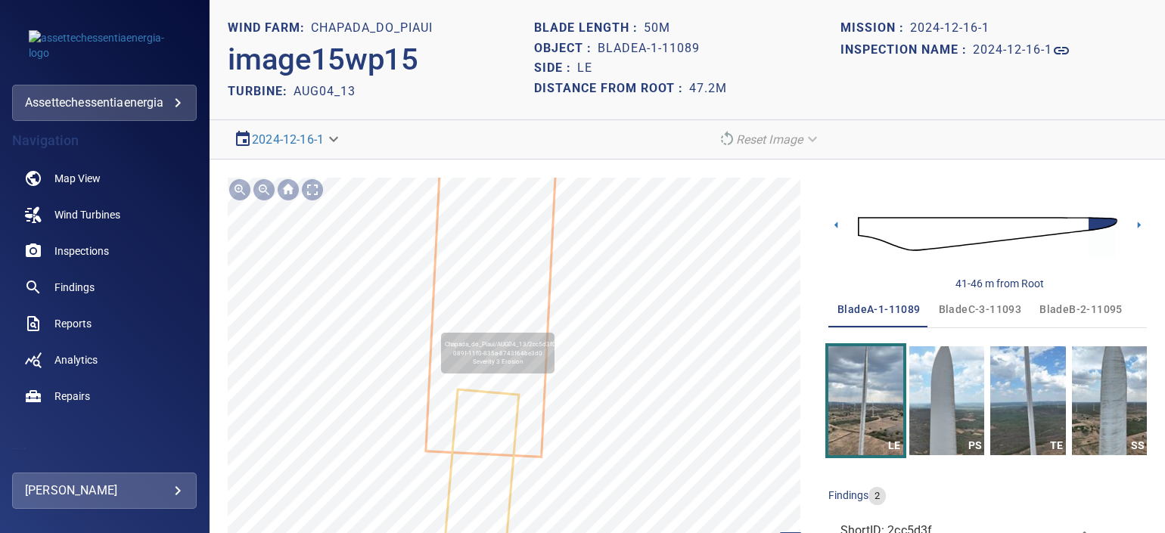
click at [549, 344] on div "Chapada_do_Piaui/AUG04_13/2cc5d3f0-089f-11f0-835a-8743f64be3d0 Severity 3 Erosi…" at bounding box center [519, 386] width 583 height 416
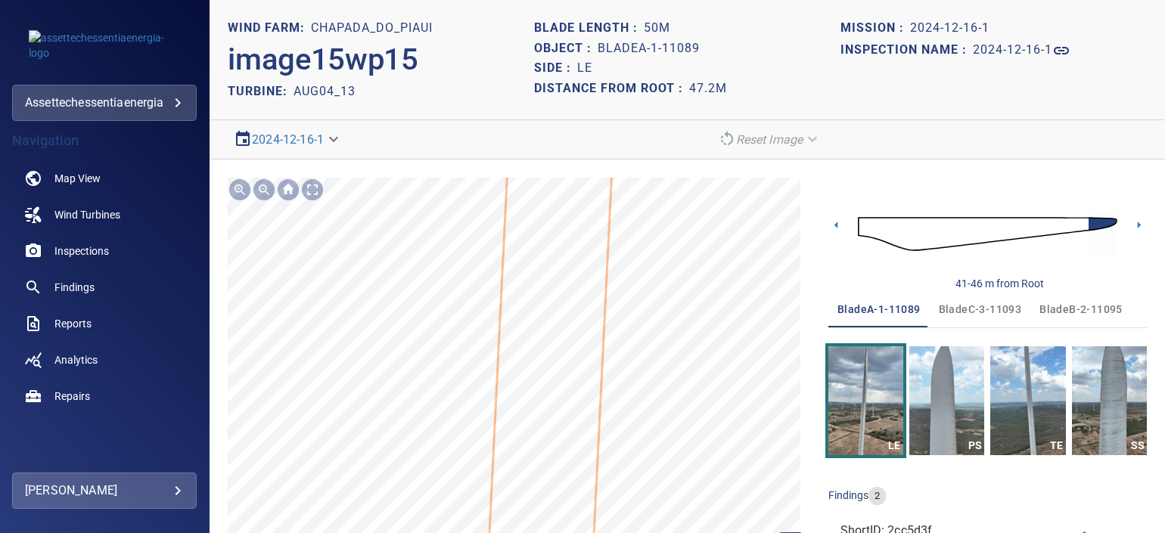
scroll to position [60, 0]
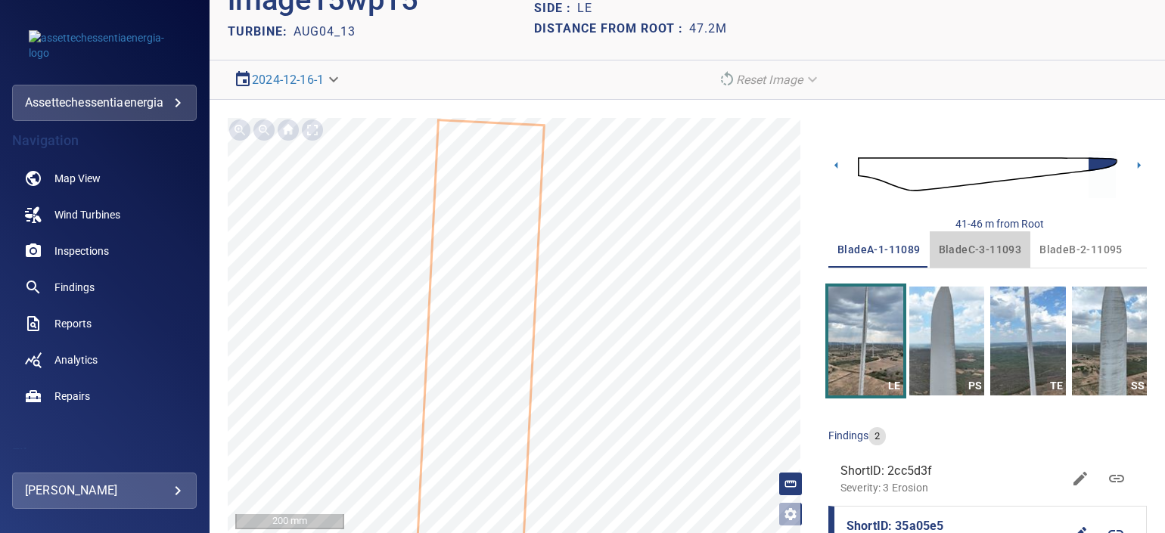
click at [968, 250] on span "bladeC-3-11093" at bounding box center [980, 250] width 83 height 19
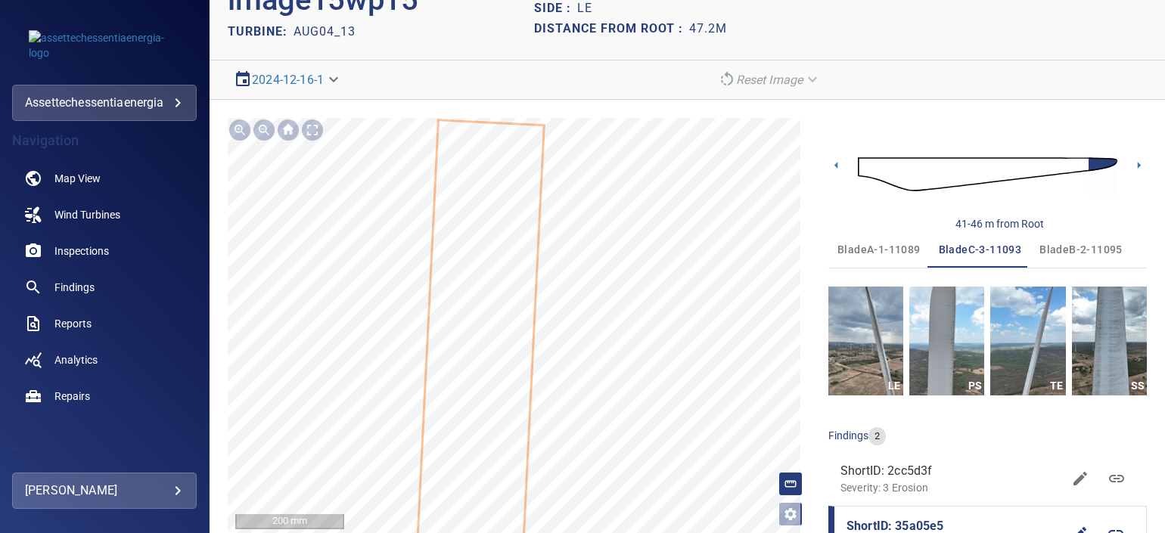
click at [1101, 245] on span "bladeB-2-11095" at bounding box center [1080, 250] width 83 height 19
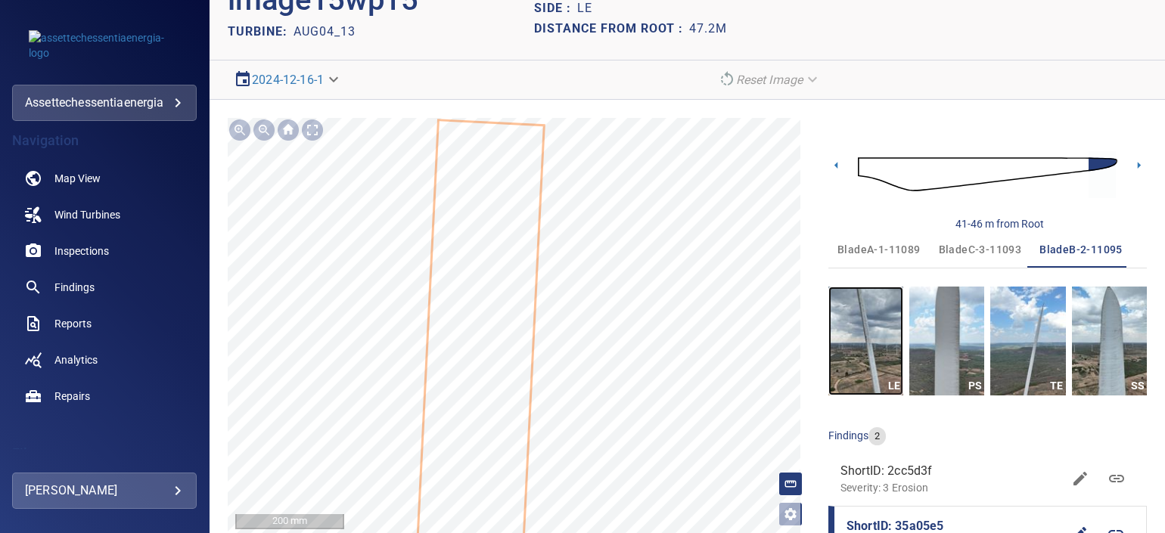
click at [873, 316] on img "button" at bounding box center [865, 341] width 75 height 109
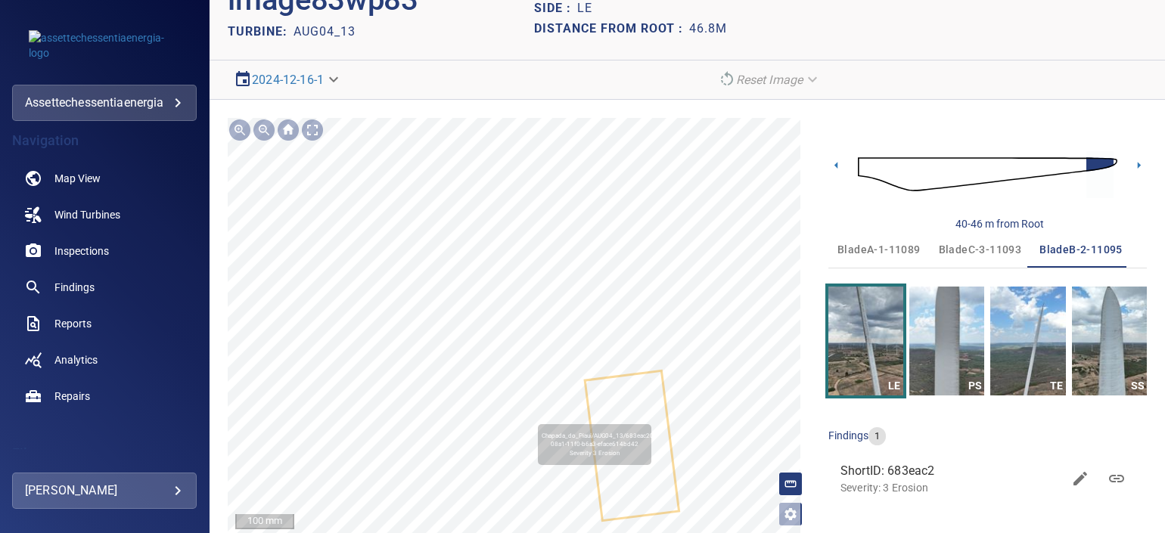
click at [620, 307] on div "Chapada_do_Piaui/AUG04_13/683eac20-08a1-11f0-b6a3-eface614bd42 Severity 3 Erosi…" at bounding box center [519, 326] width 583 height 416
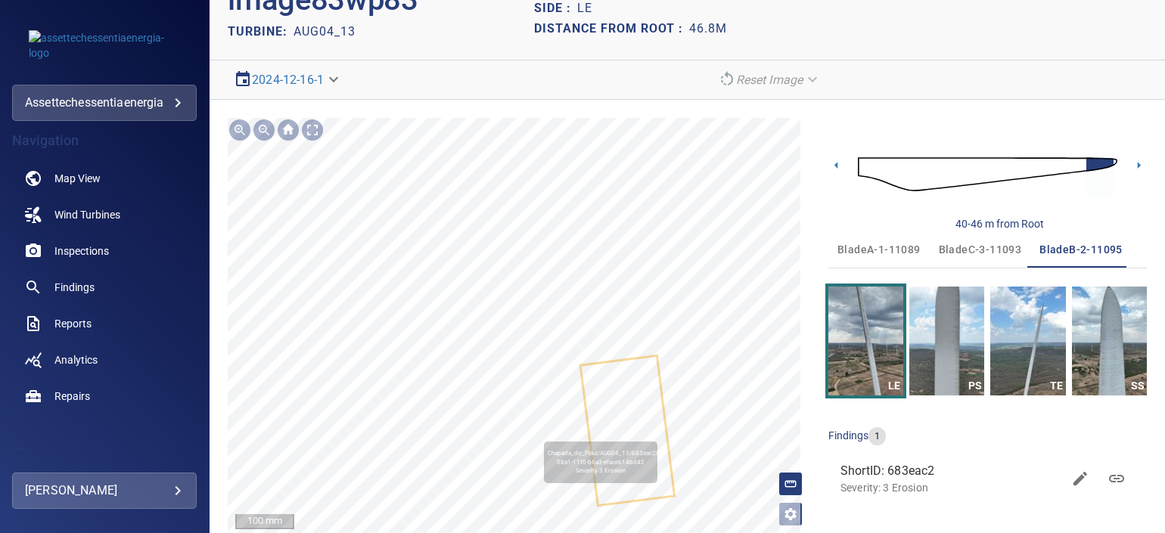
click at [609, 305] on div "Chapada_do_Piaui/AUG04_13/683eac20-08a1-11f0-b6a3-eface614bd42 Severity 3 Erosi…" at bounding box center [519, 326] width 583 height 416
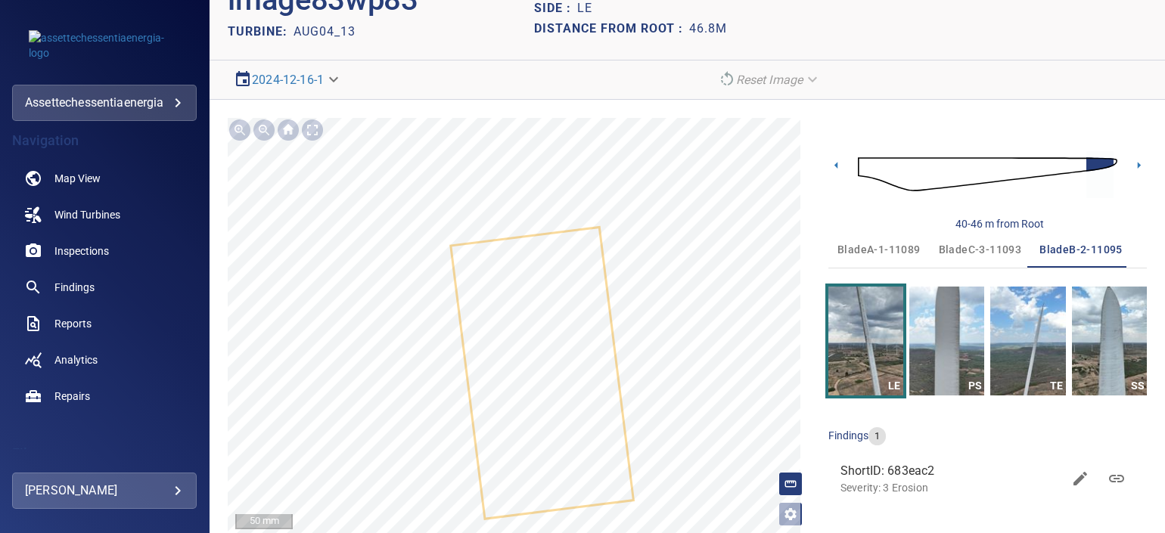
click at [977, 241] on span "bladeC-3-11093" at bounding box center [980, 250] width 83 height 19
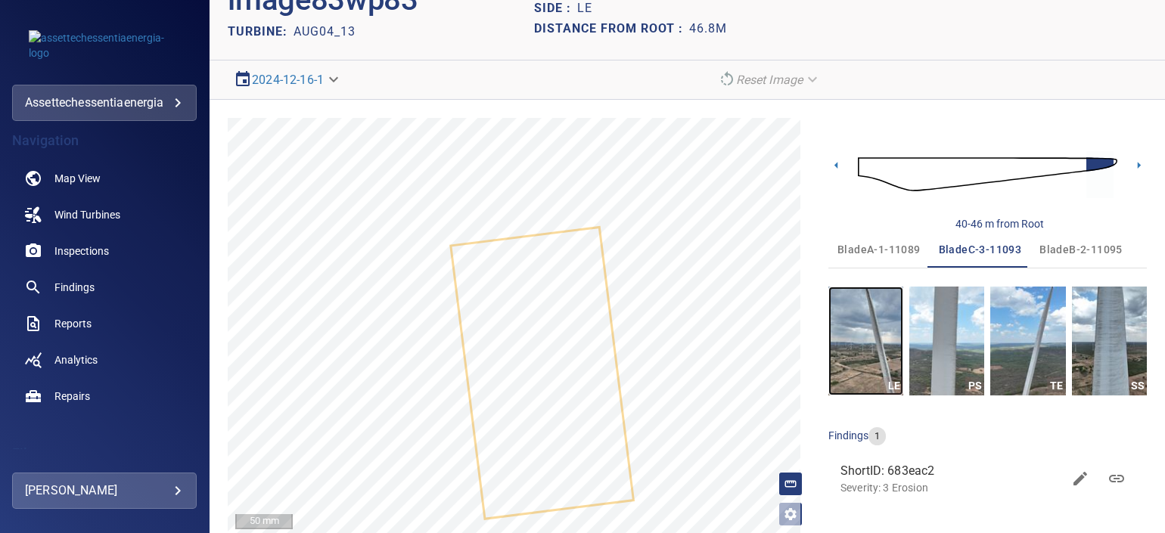
click at [884, 344] on img "button" at bounding box center [865, 341] width 75 height 109
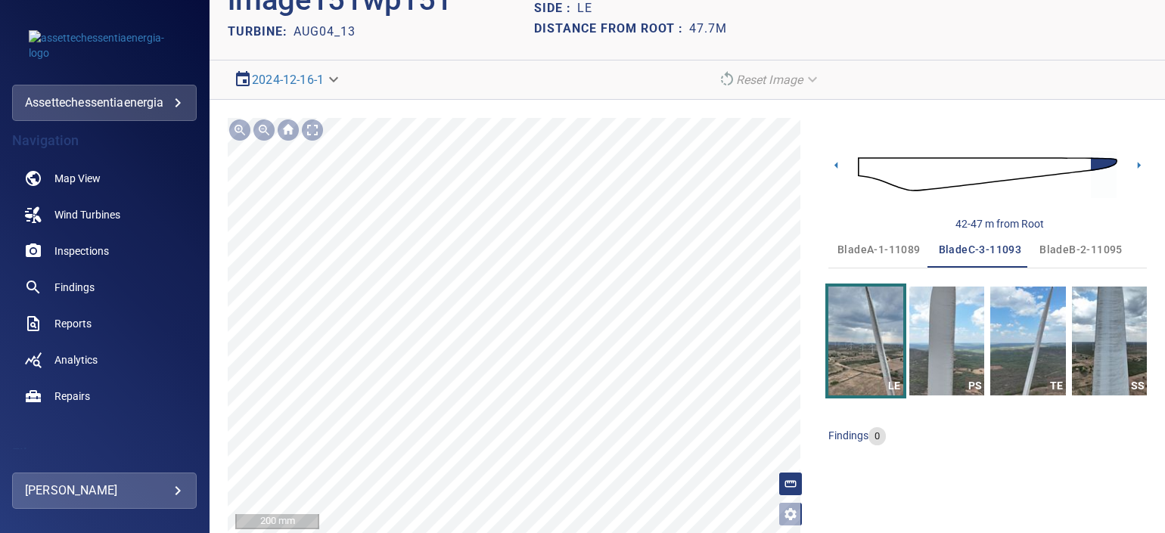
click at [489, 533] on html "**********" at bounding box center [582, 266] width 1165 height 533
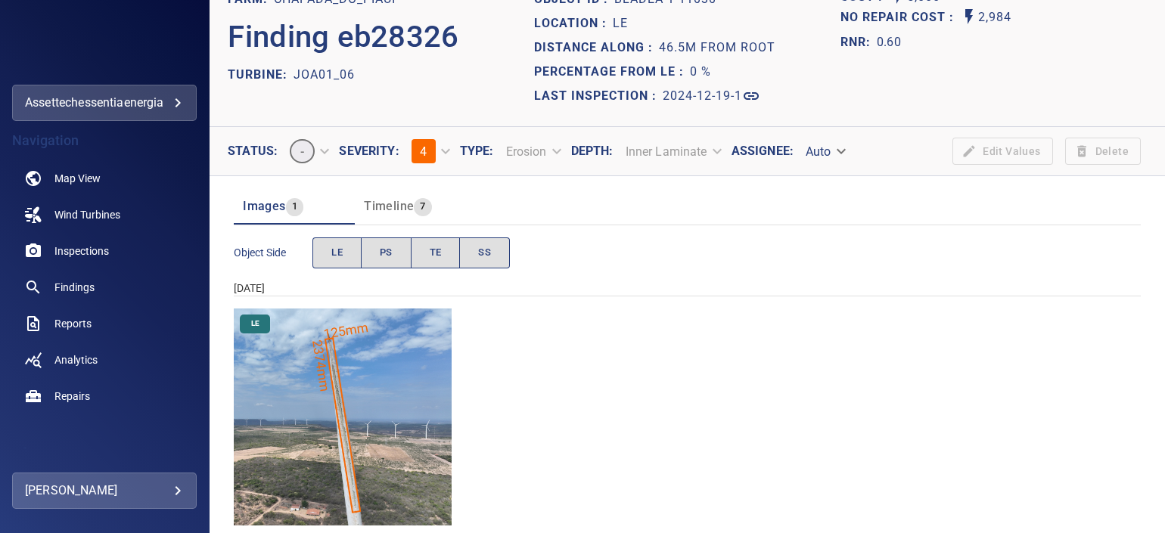
scroll to position [57, 0]
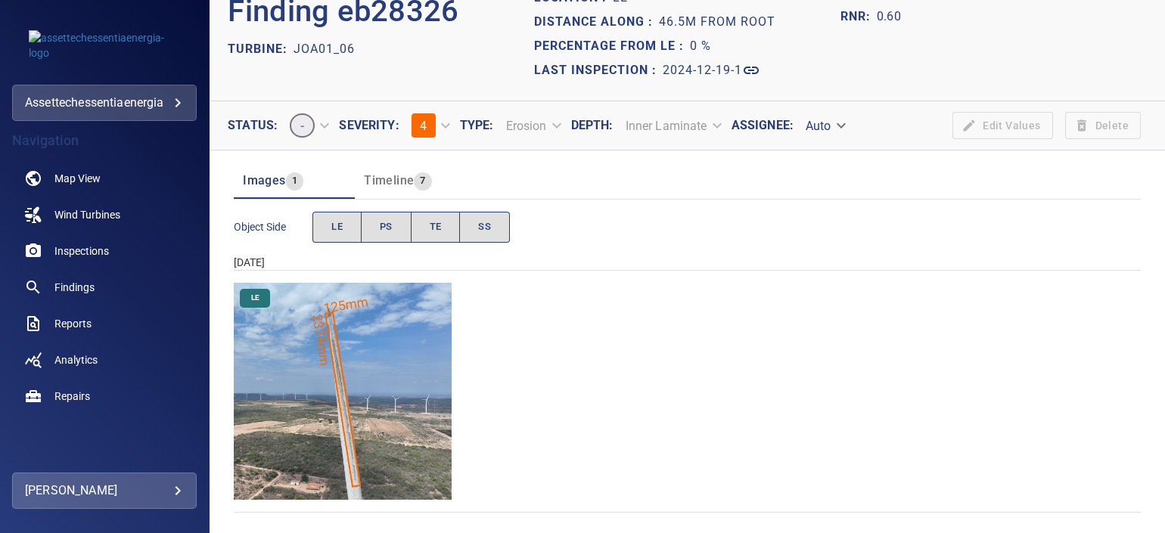
click at [367, 343] on img "Chapada_do_Piaui/JOA01_06/2024-12-19-1/2024-12-19-1/image17wp17.jpg" at bounding box center [343, 392] width 218 height 218
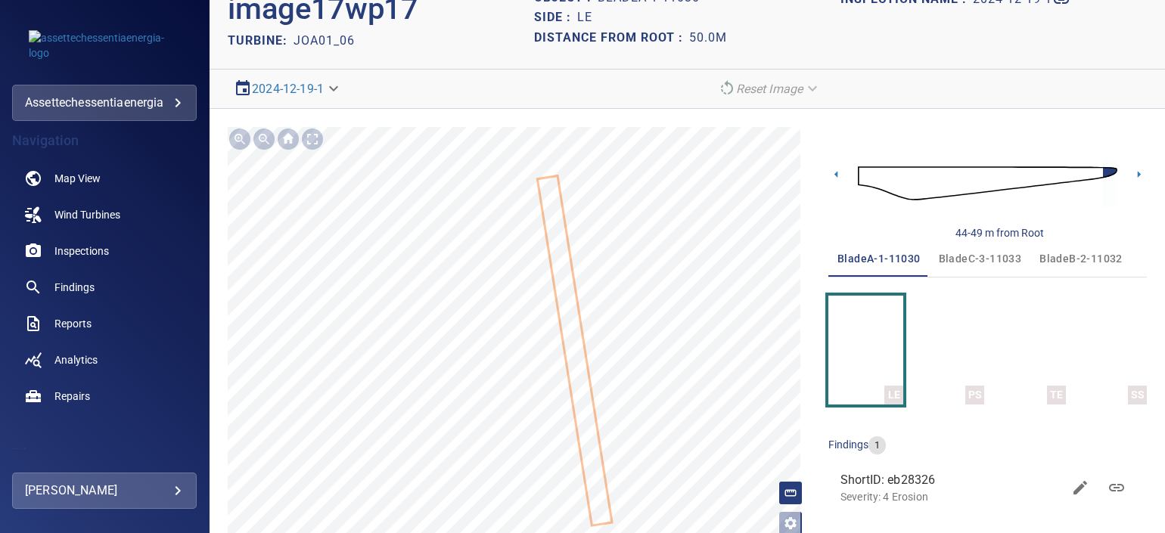
scroll to position [78, 0]
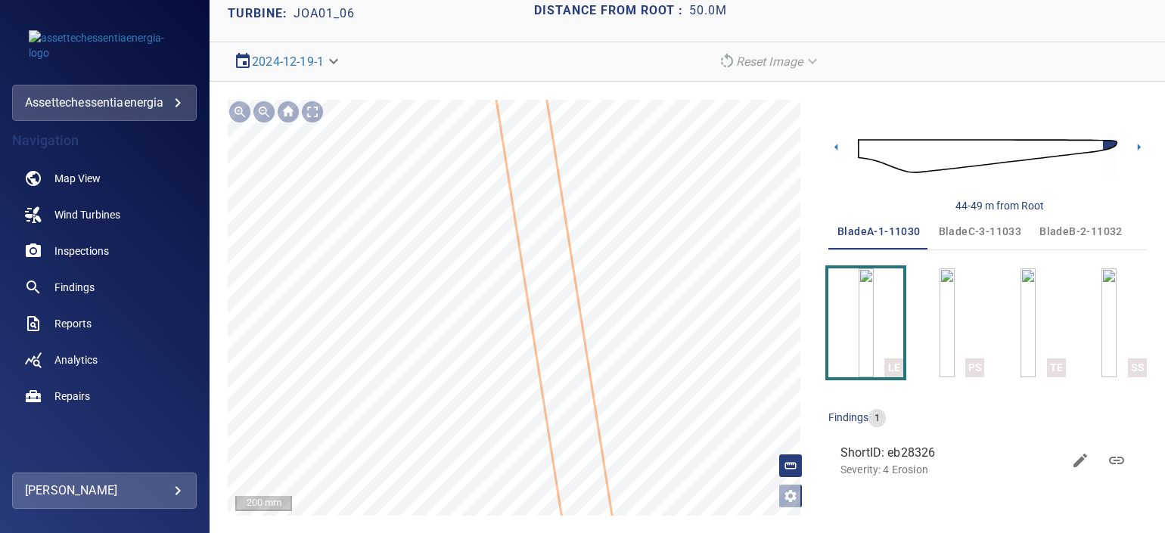
click at [572, 325] on icon at bounding box center [554, 304] width 188 height 904
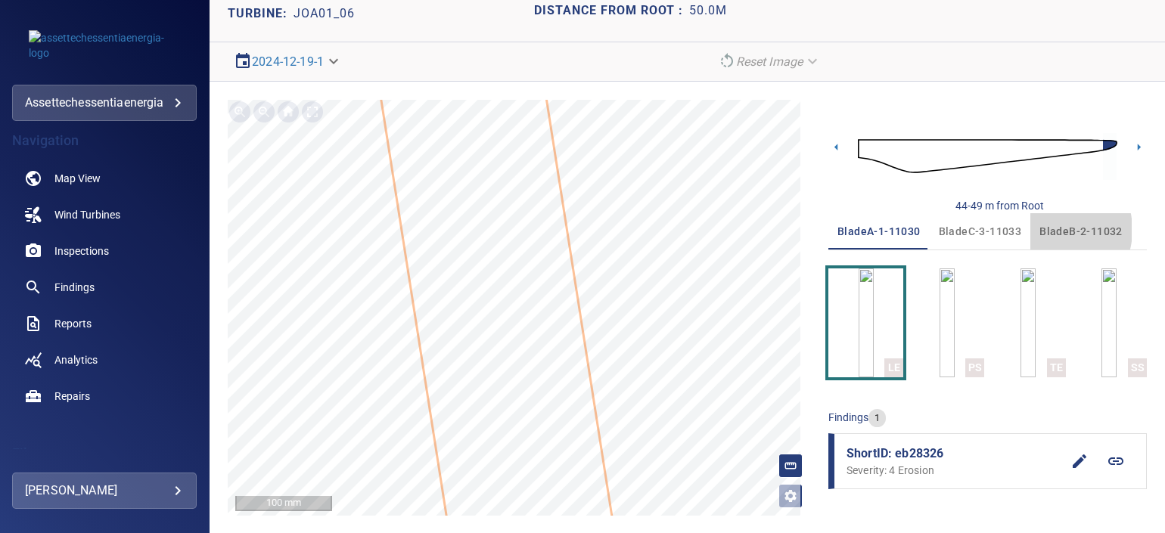
click at [1039, 229] on span "bladeB-2-11032" at bounding box center [1080, 231] width 83 height 19
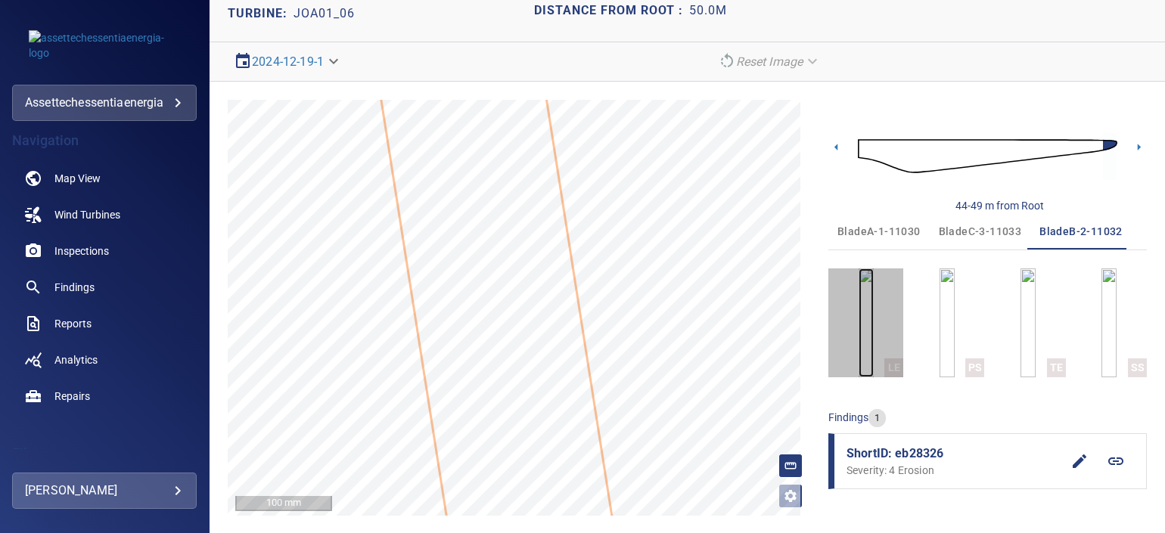
click at [859, 325] on img "button" at bounding box center [866, 323] width 15 height 109
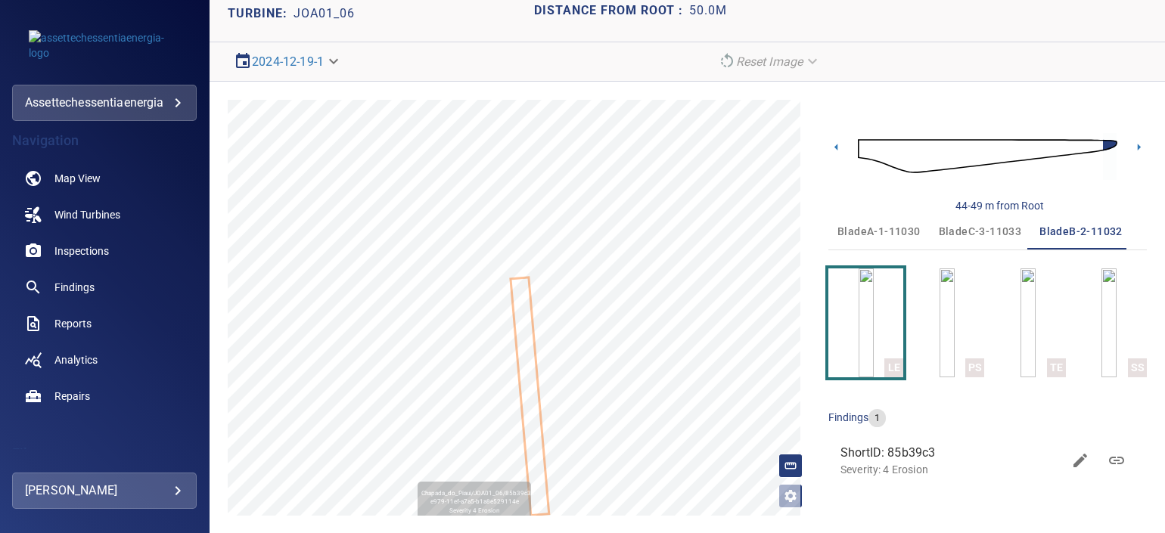
click at [526, 364] on icon at bounding box center [530, 397] width 36 height 236
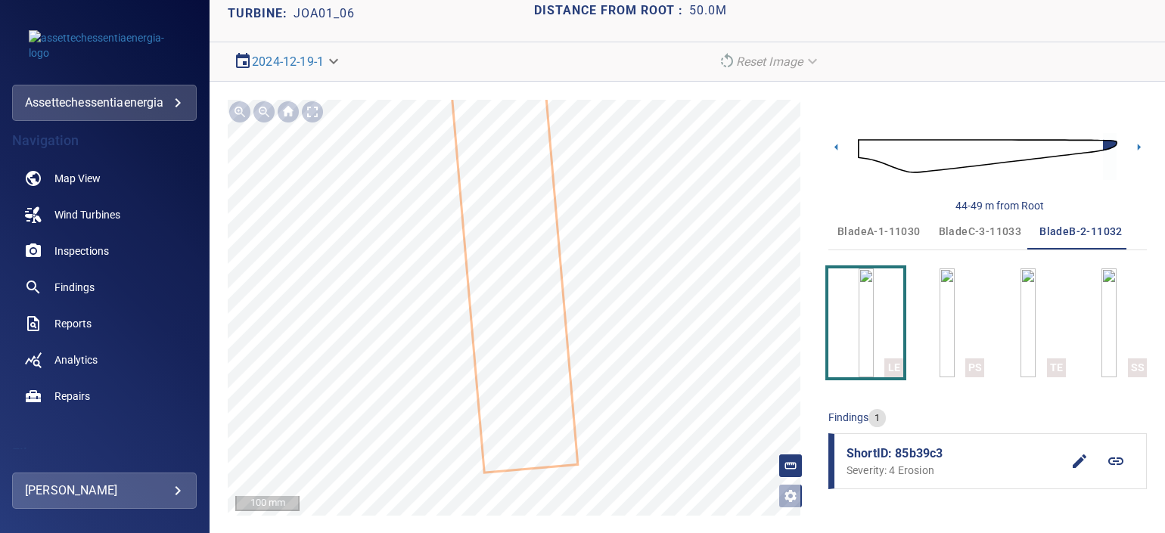
click at [965, 230] on span "bladeC-3-11033" at bounding box center [980, 231] width 83 height 19
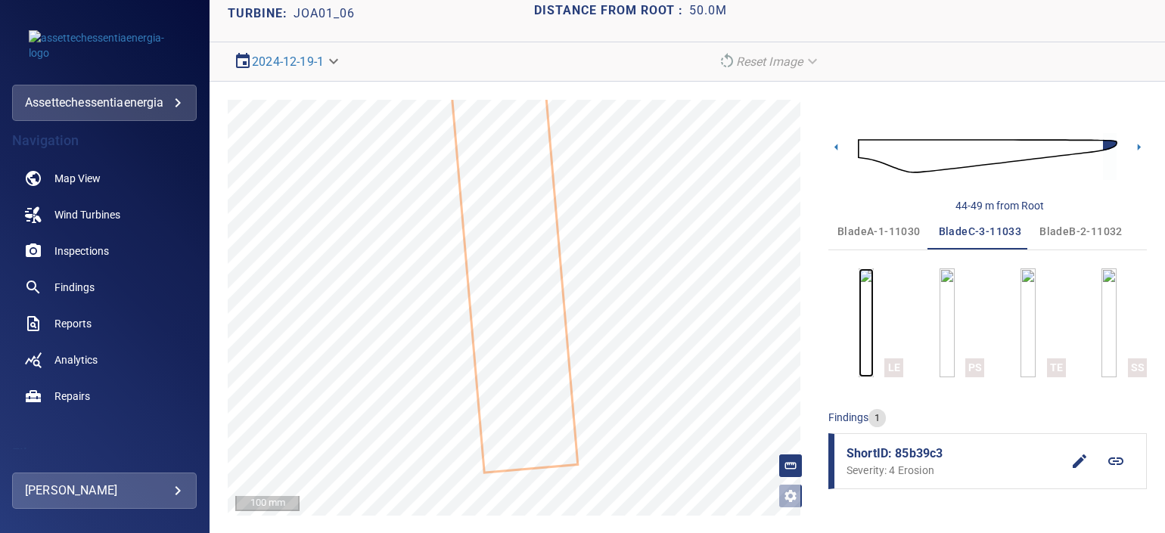
click at [870, 318] on img "button" at bounding box center [866, 323] width 15 height 109
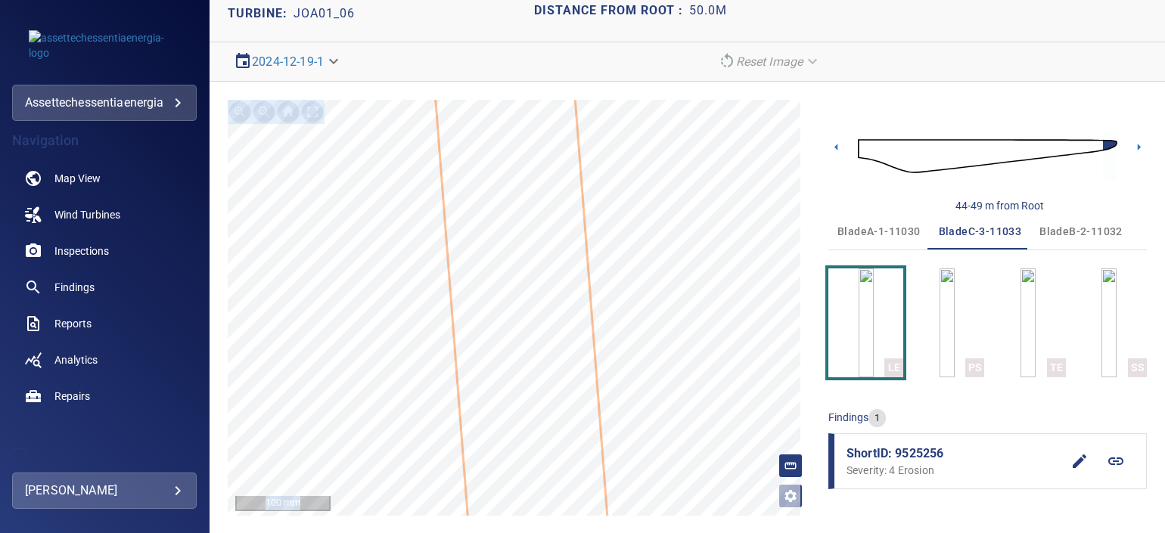
click at [564, 371] on div "**********" at bounding box center [687, 308] width 955 height 452
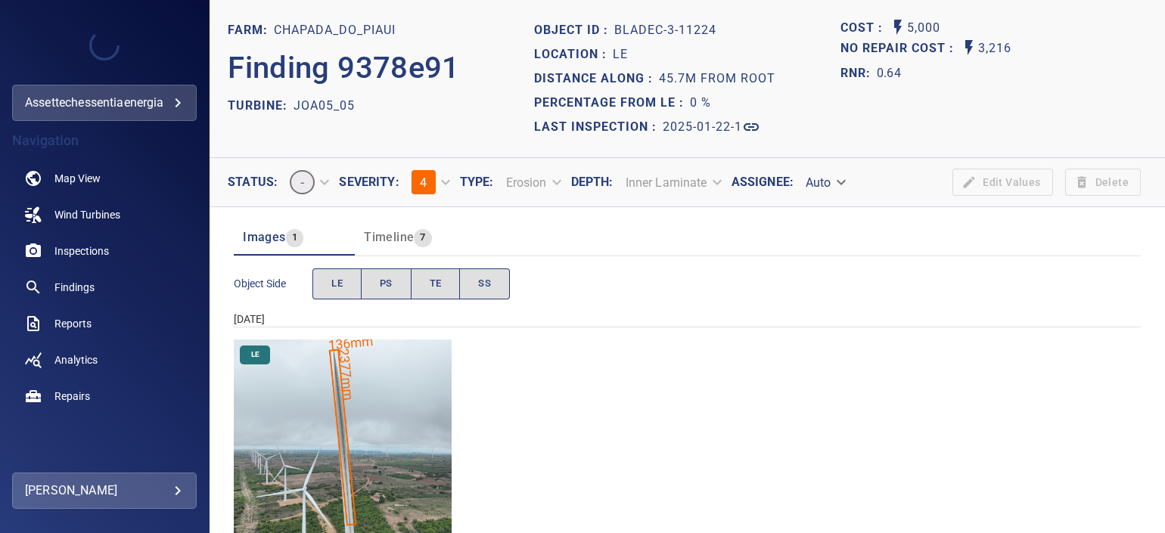
click at [369, 381] on img "Chapada_do_Piaui/JOA05_05/2025-01-22-1/2025-01-22-3/image153wp153.jpg" at bounding box center [343, 449] width 218 height 218
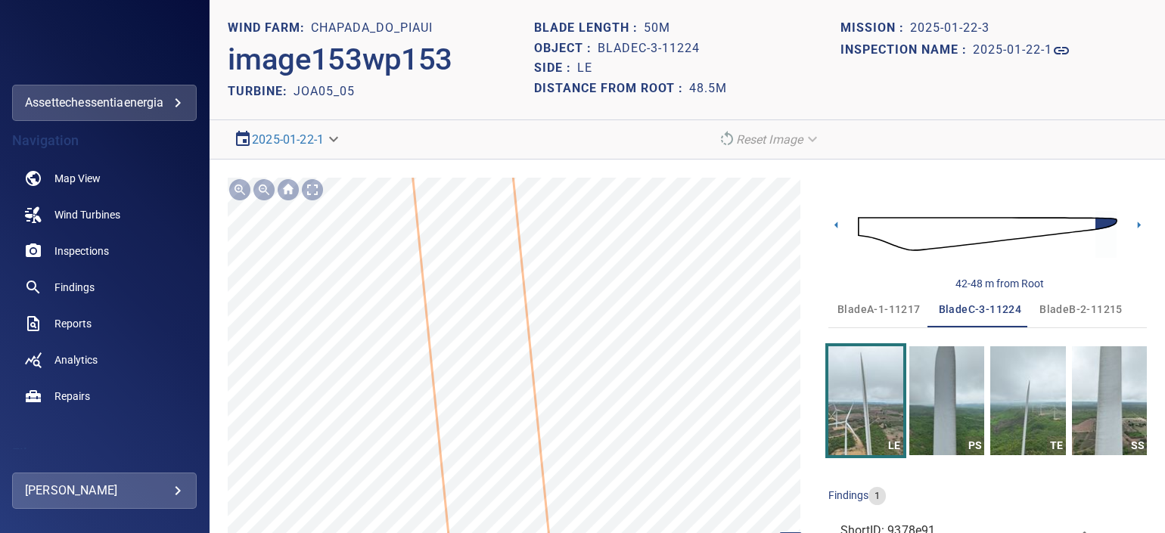
click at [504, 347] on icon at bounding box center [488, 437] width 269 height 1728
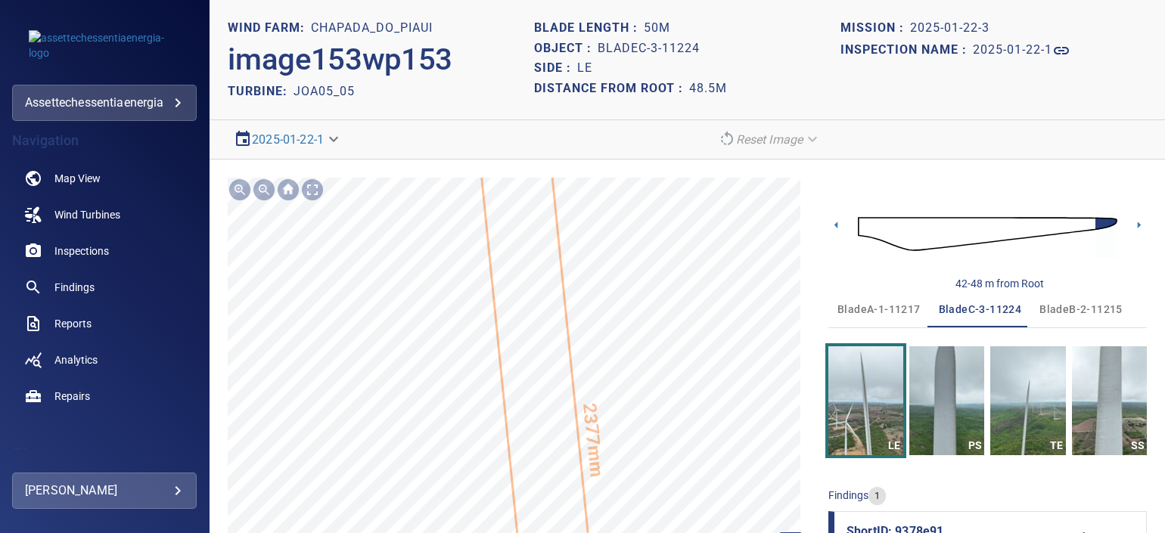
scroll to position [60, 0]
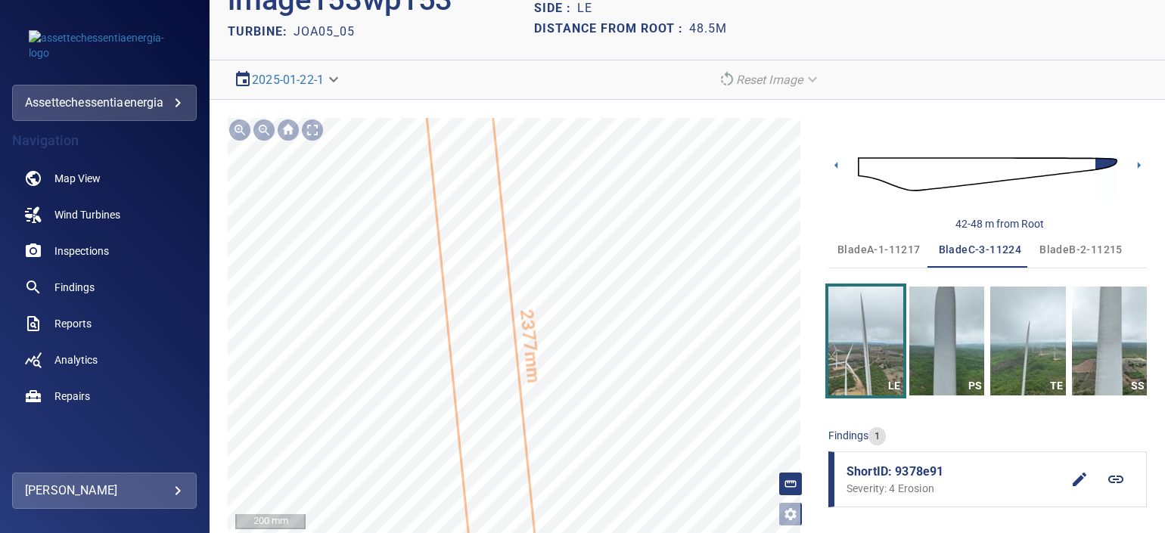
click at [529, 373] on div "2377mm 136mm" at bounding box center [519, 326] width 583 height 416
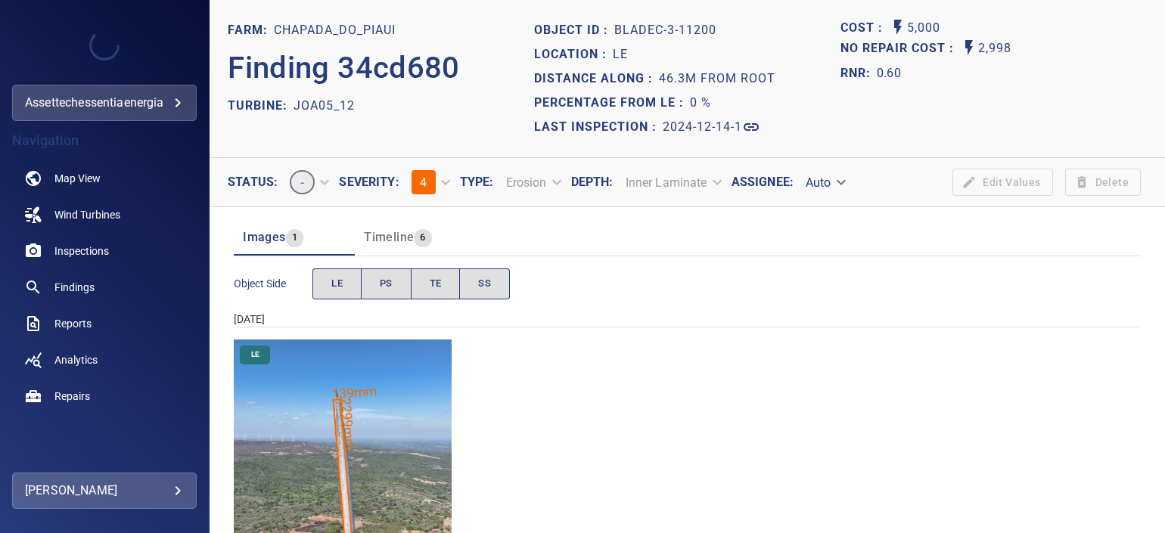
click at [341, 390] on img "Chapada_do_Piaui/JOA05_12/2024-12-14-1/2024-12-14-3/image152wp152.jpg" at bounding box center [343, 449] width 218 height 218
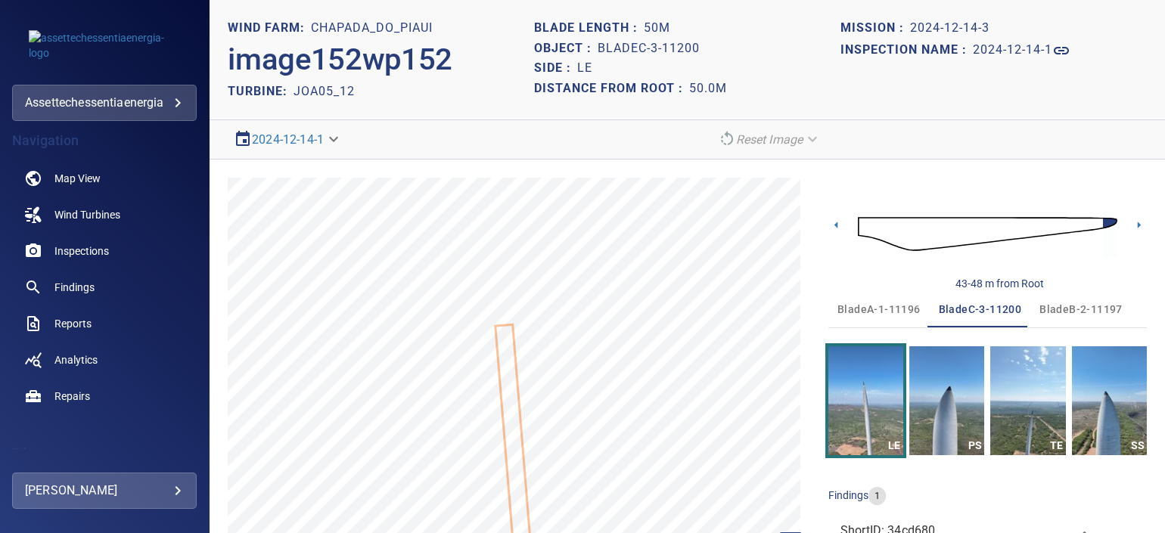
scroll to position [60, 0]
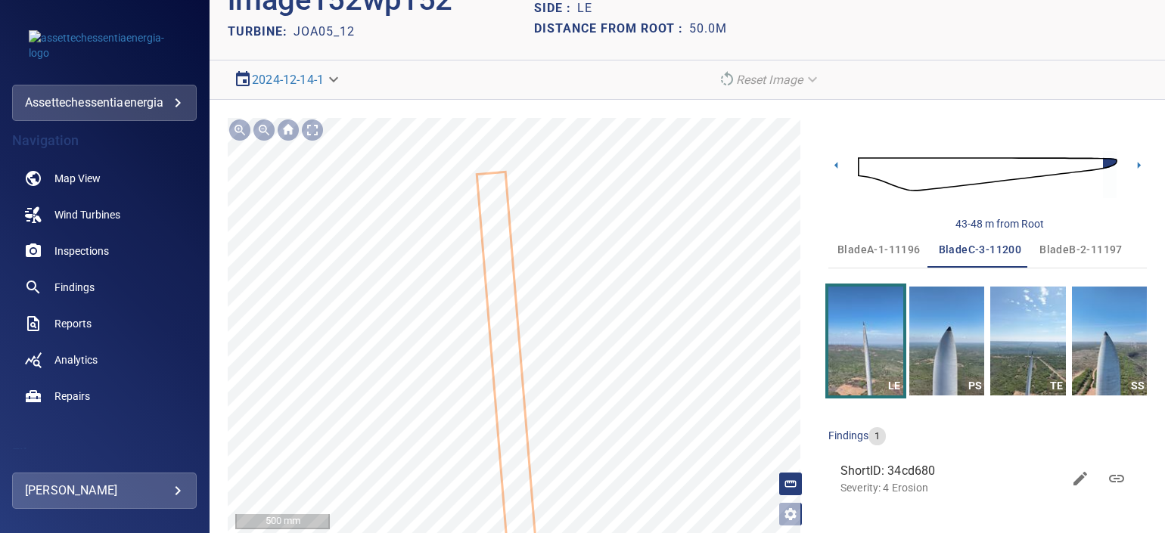
click at [520, 393] on icon at bounding box center [508, 390] width 61 height 435
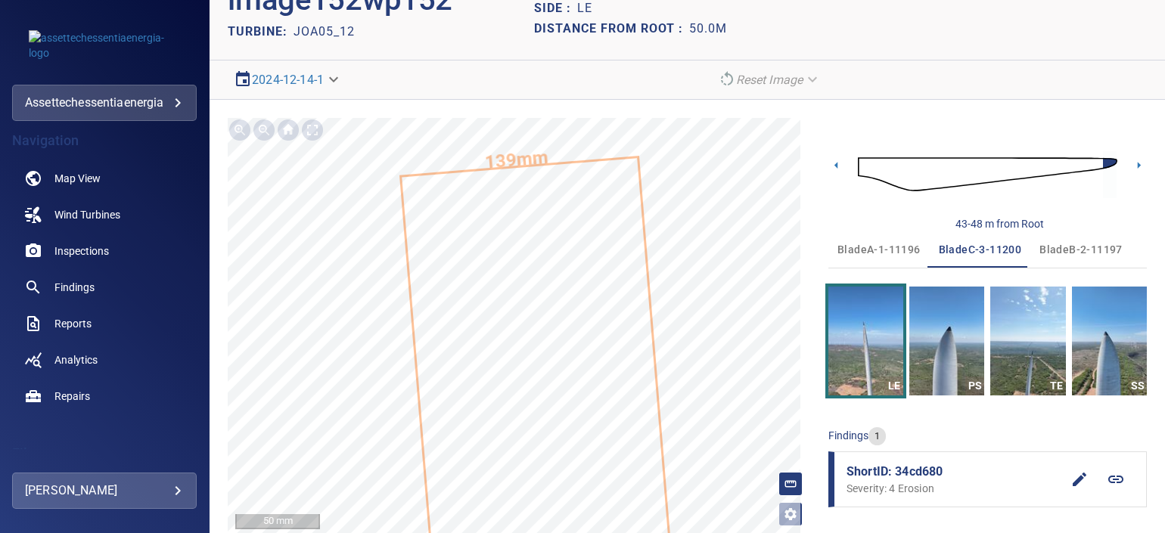
click at [1047, 250] on span "bladeB-2-11197" at bounding box center [1080, 250] width 83 height 19
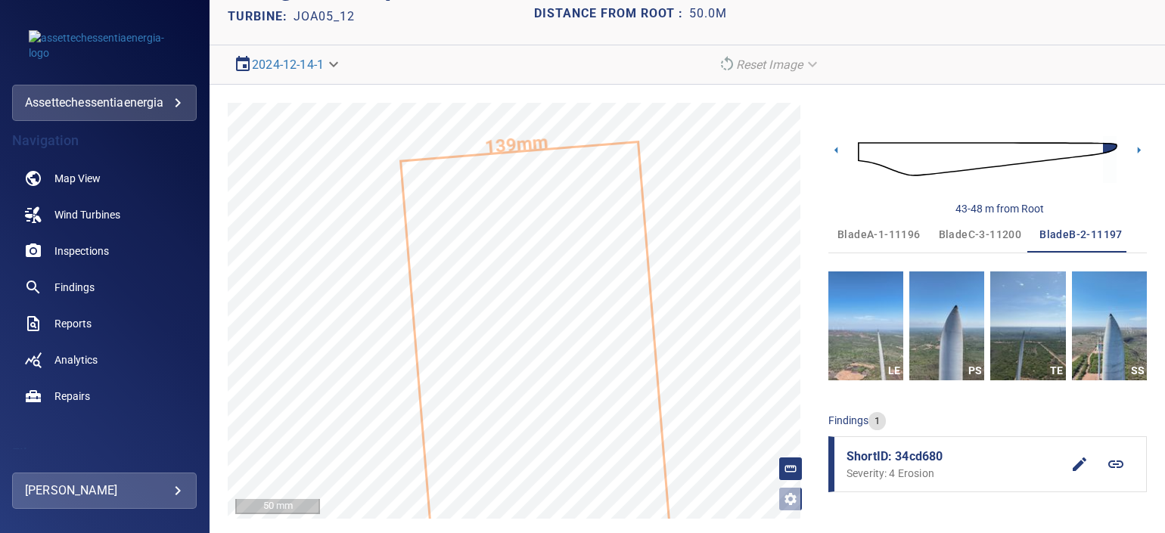
scroll to position [78, 0]
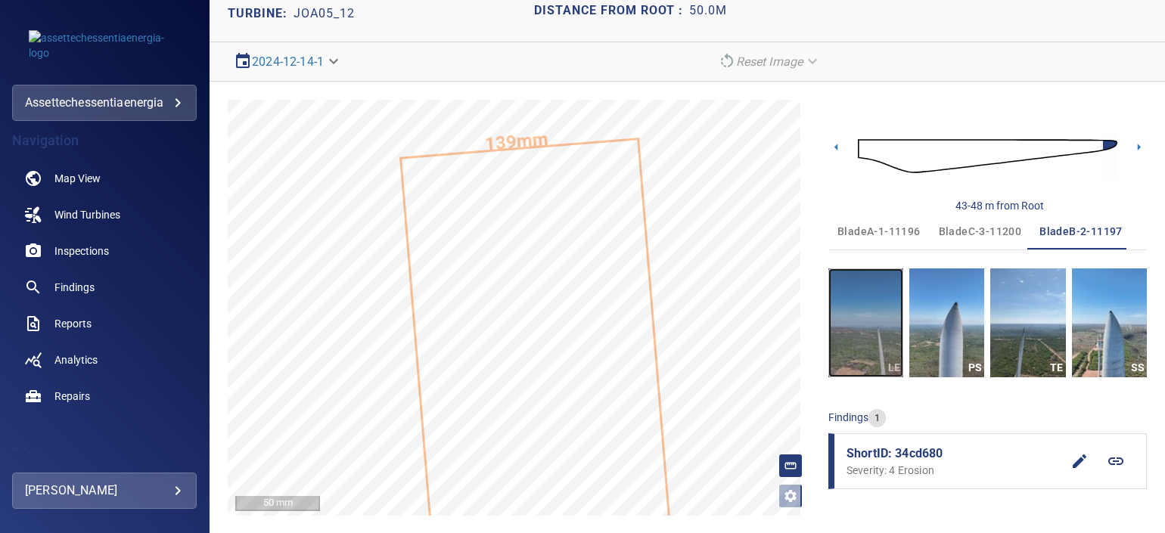
click at [853, 306] on img "button" at bounding box center [865, 323] width 75 height 109
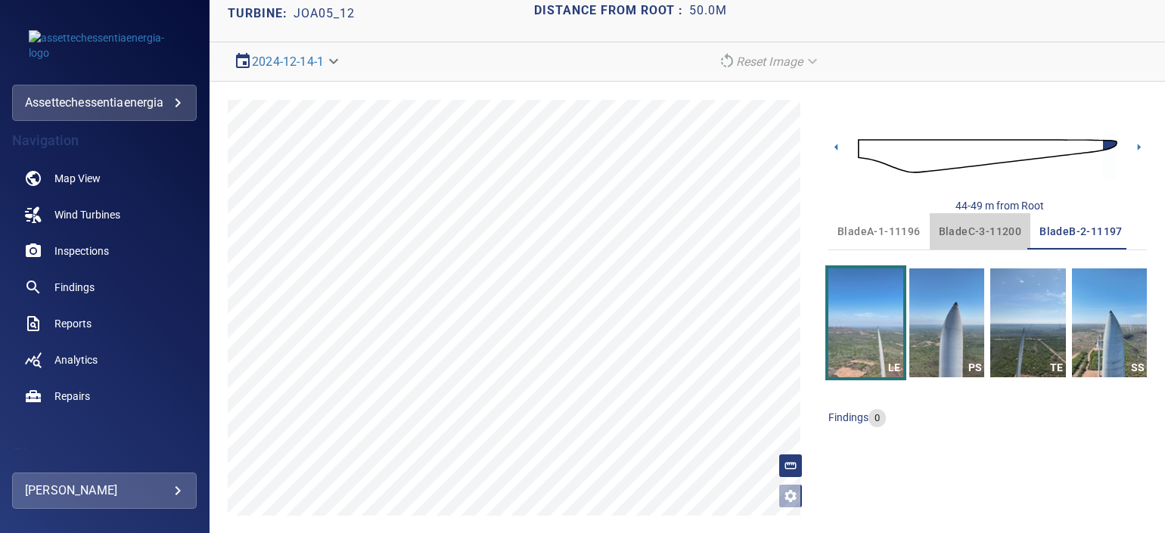
click at [970, 228] on span "bladeC-3-11200" at bounding box center [980, 231] width 83 height 19
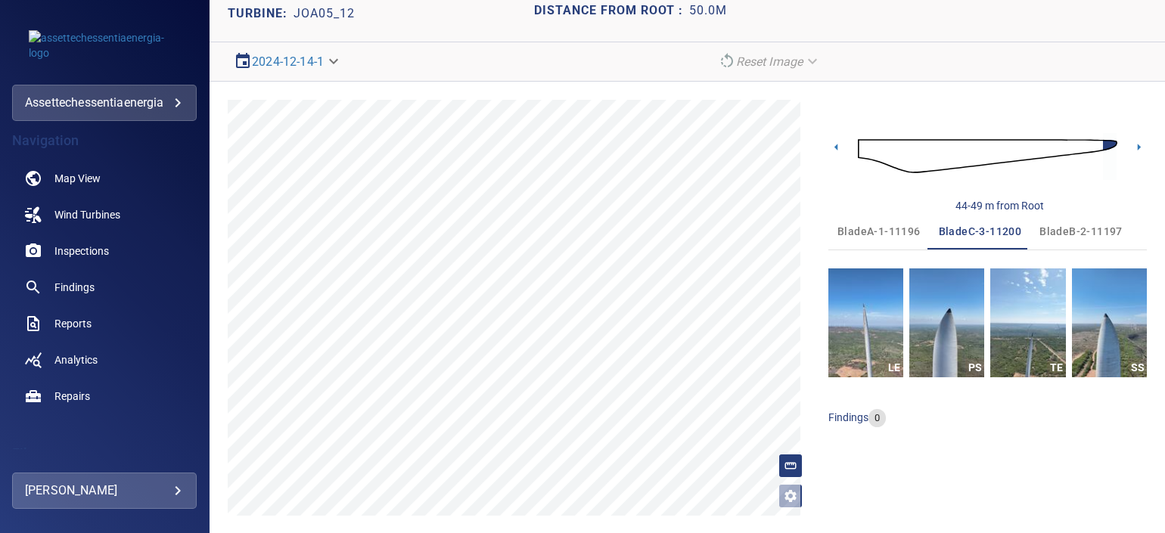
click at [906, 228] on span "bladeA-1-11196" at bounding box center [878, 231] width 83 height 19
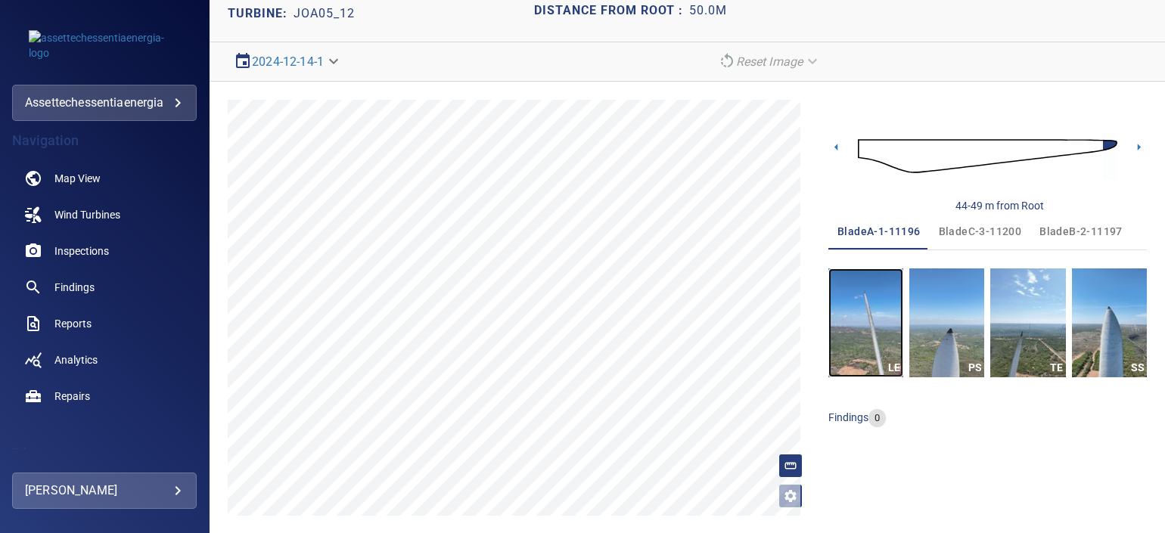
click at [870, 337] on img "button" at bounding box center [865, 323] width 75 height 109
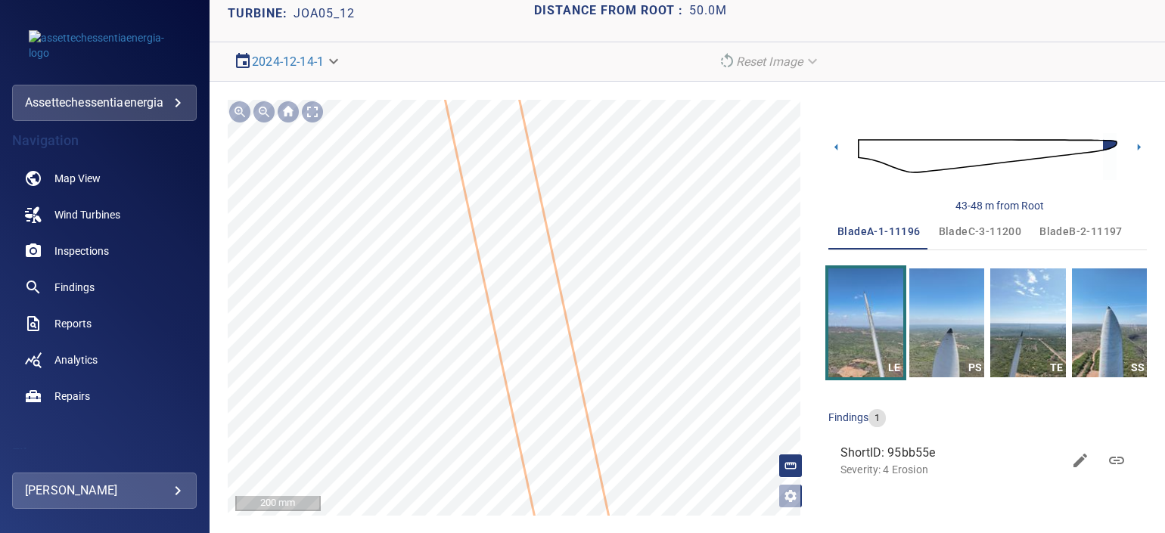
click at [586, 453] on icon at bounding box center [547, 402] width 315 height 1167
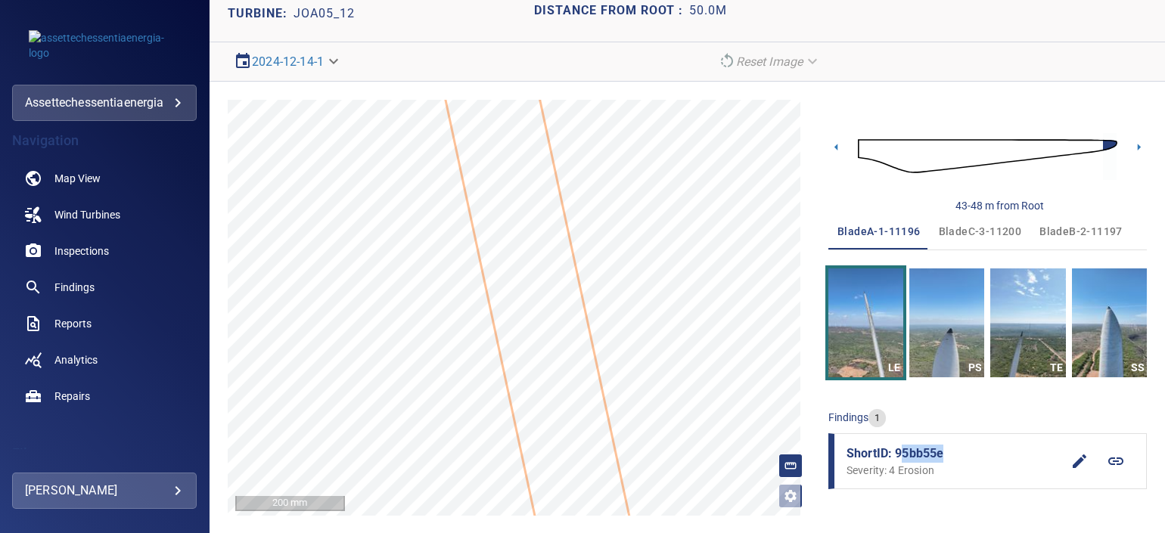
drag, startPoint x: 895, startPoint y: 452, endPoint x: 935, endPoint y: 452, distance: 40.1
click at [935, 452] on span "ShortID: 95bb55e" at bounding box center [954, 454] width 215 height 18
click at [1061, 229] on span "bladeB-2-11197" at bounding box center [1080, 231] width 83 height 19
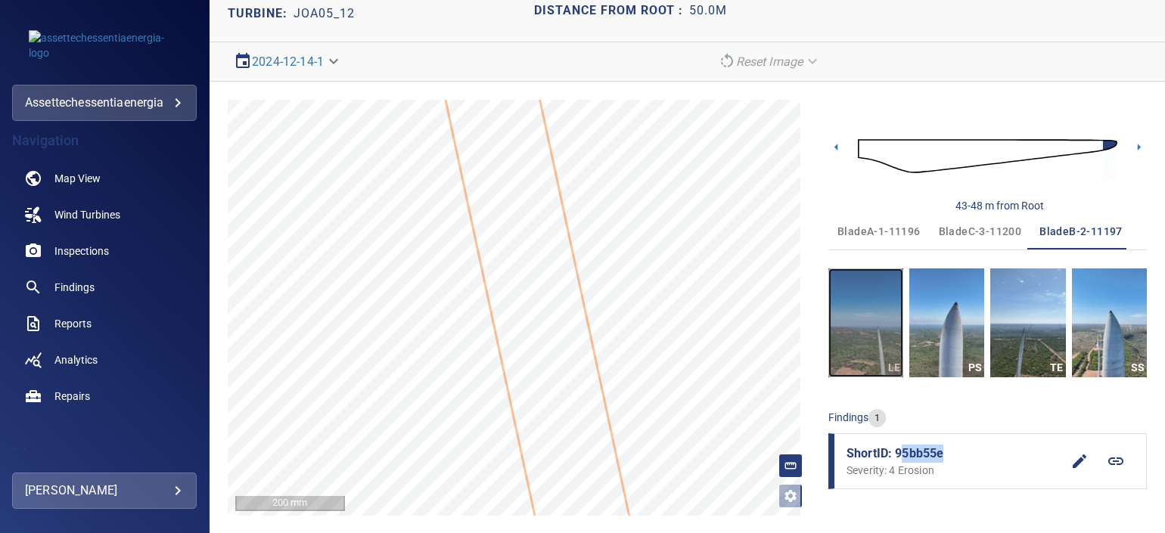
click at [859, 332] on img "button" at bounding box center [865, 323] width 75 height 109
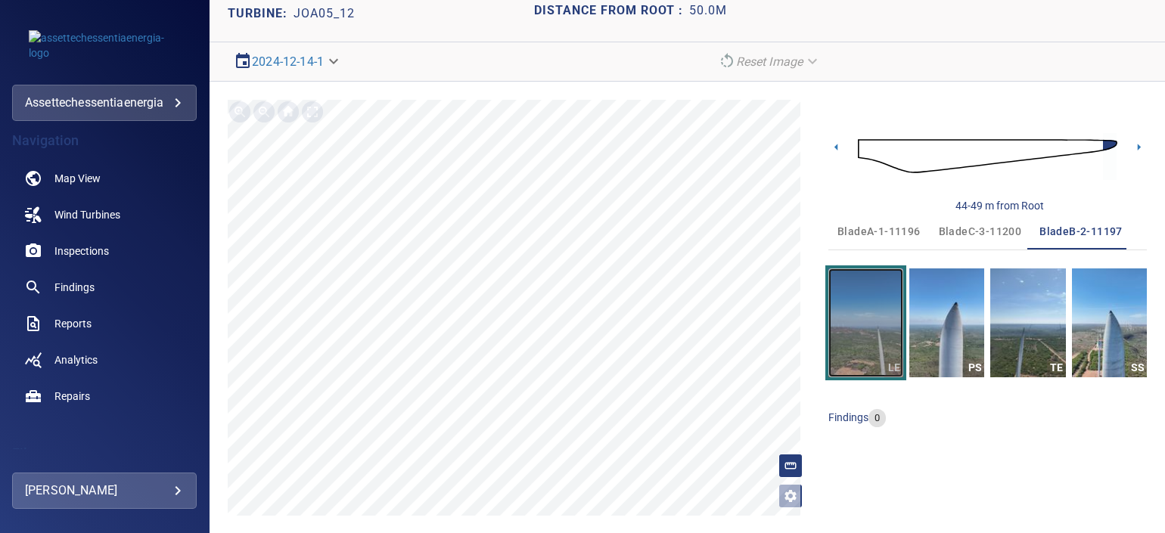
click at [859, 332] on img "button" at bounding box center [865, 323] width 75 height 109
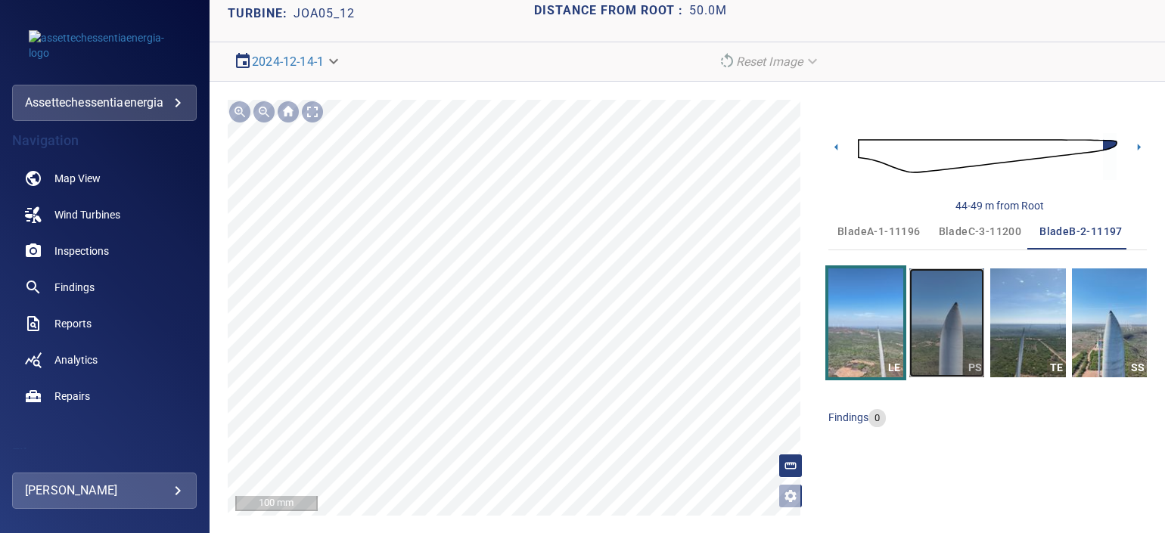
click at [955, 346] on img "button" at bounding box center [946, 323] width 75 height 109
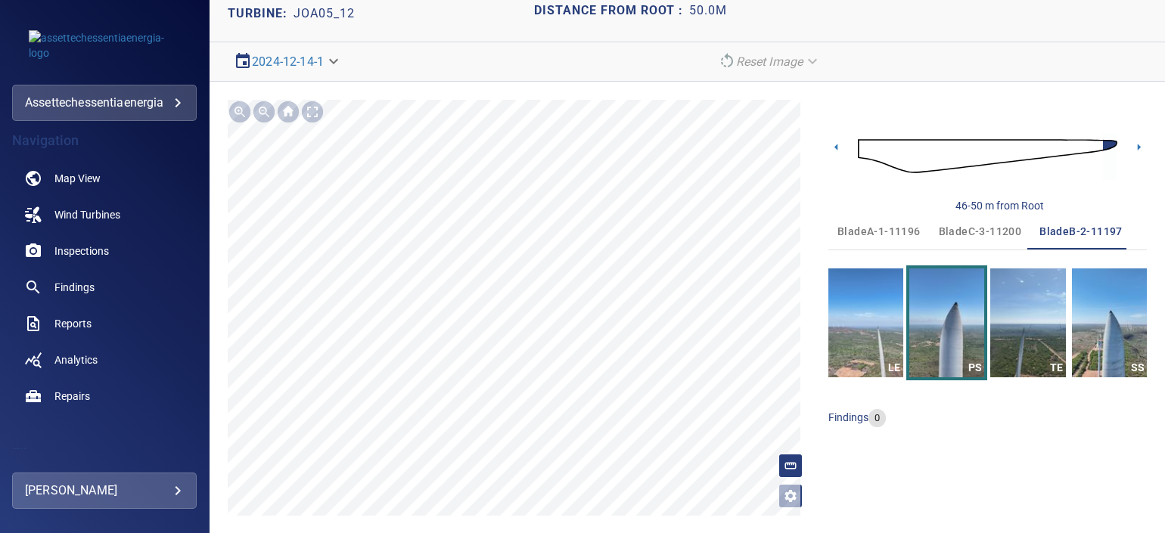
click at [1007, 337] on button "TE" at bounding box center [1027, 323] width 75 height 109
click at [1007, 337] on img "button" at bounding box center [1027, 323] width 75 height 109
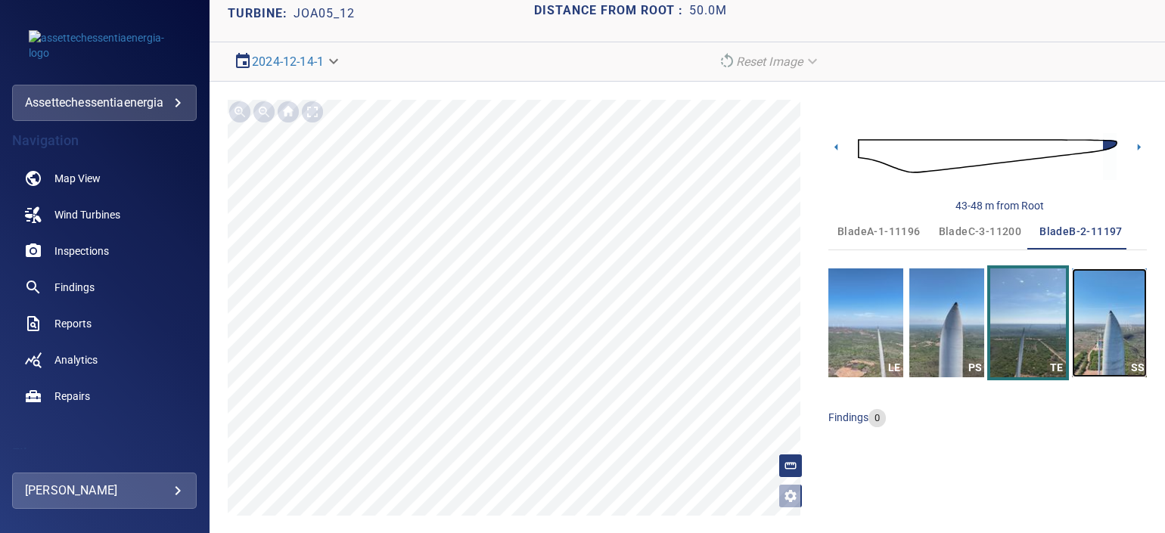
click at [1074, 334] on img "button" at bounding box center [1109, 323] width 75 height 109
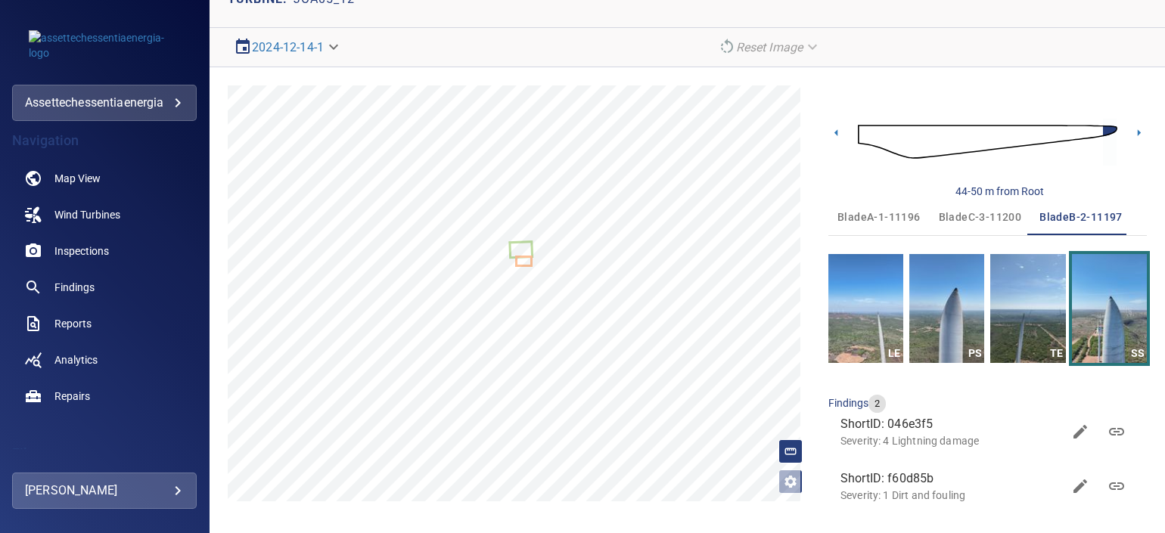
scroll to position [95, 0]
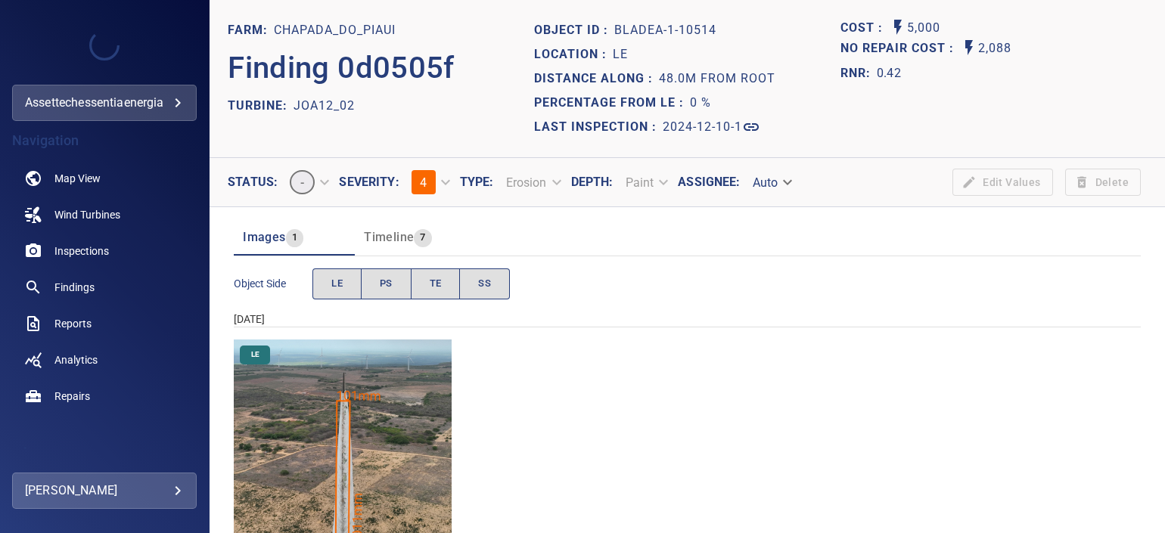
click at [328, 348] on img "Chapada_do_Piaui/JOA12_02/2024-12-10-1/2024-12-10-1/image18wp18.jpg" at bounding box center [343, 449] width 218 height 218
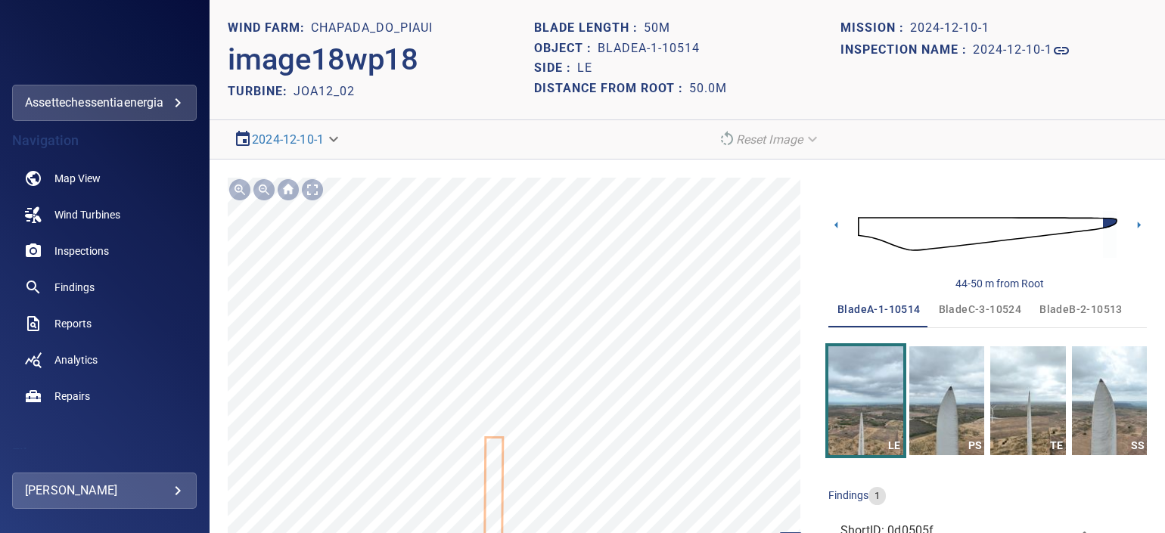
scroll to position [78, 0]
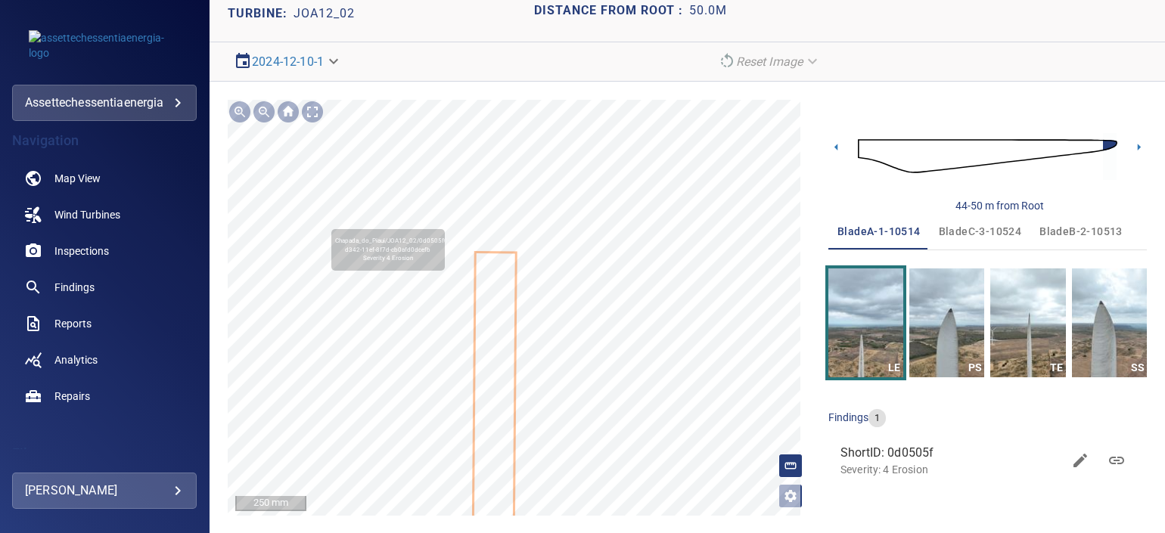
click at [492, 431] on icon at bounding box center [495, 446] width 42 height 386
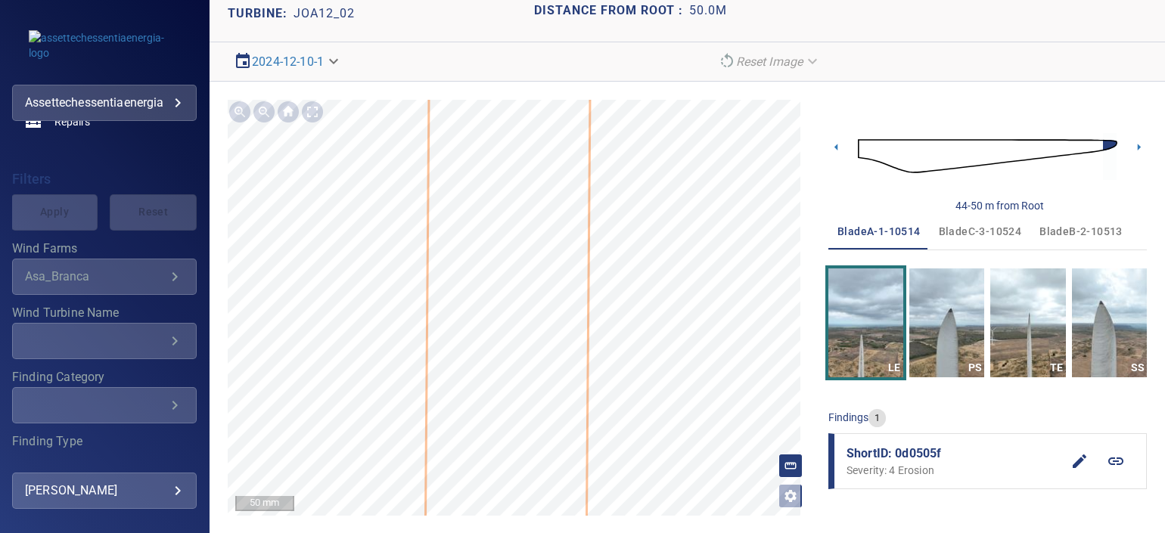
scroll to position [284, 0]
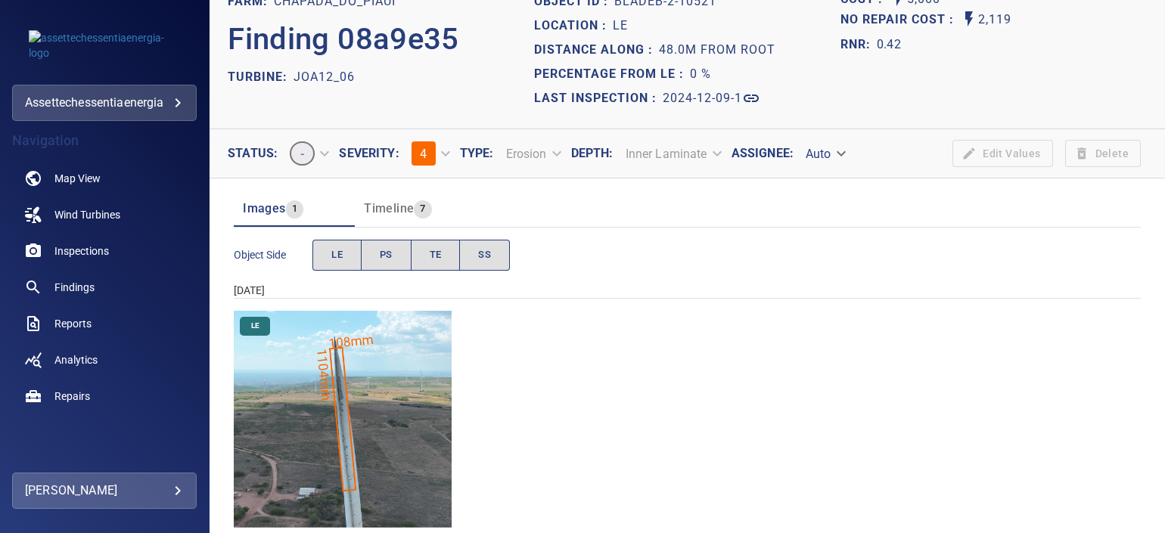
scroll to position [57, 0]
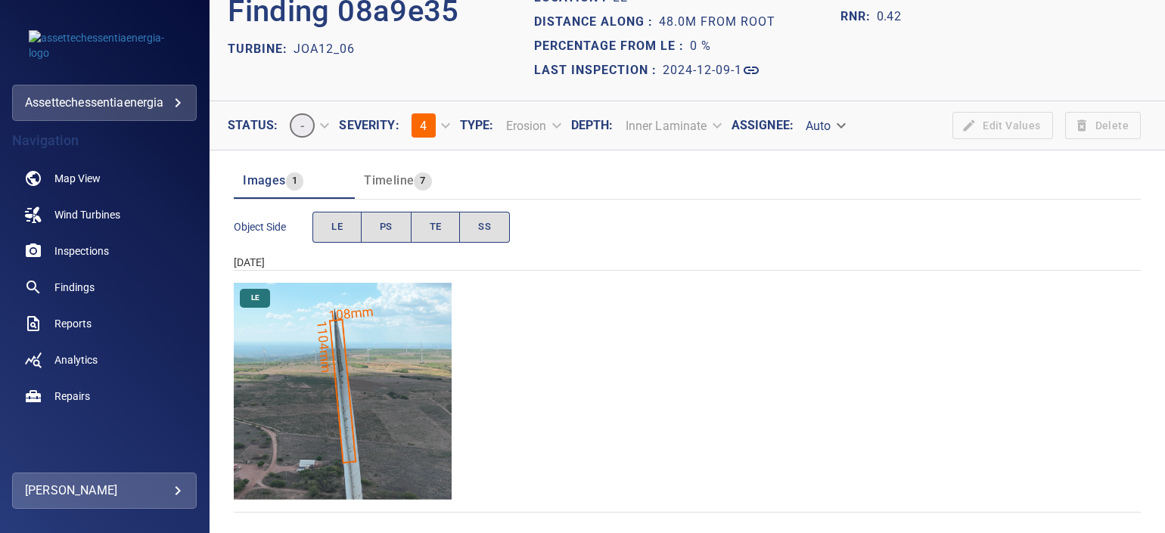
click at [314, 360] on img "Chapada_do_Piaui/JOA12_06/2024-12-09-1/2024-12-09-2/image93wp93.jpg" at bounding box center [343, 392] width 218 height 218
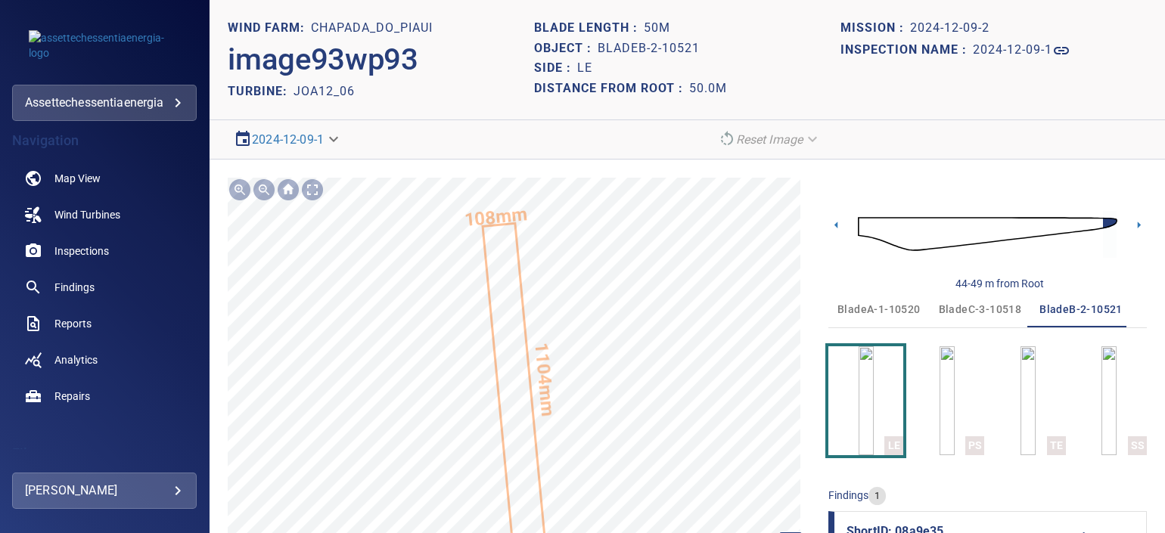
scroll to position [60, 0]
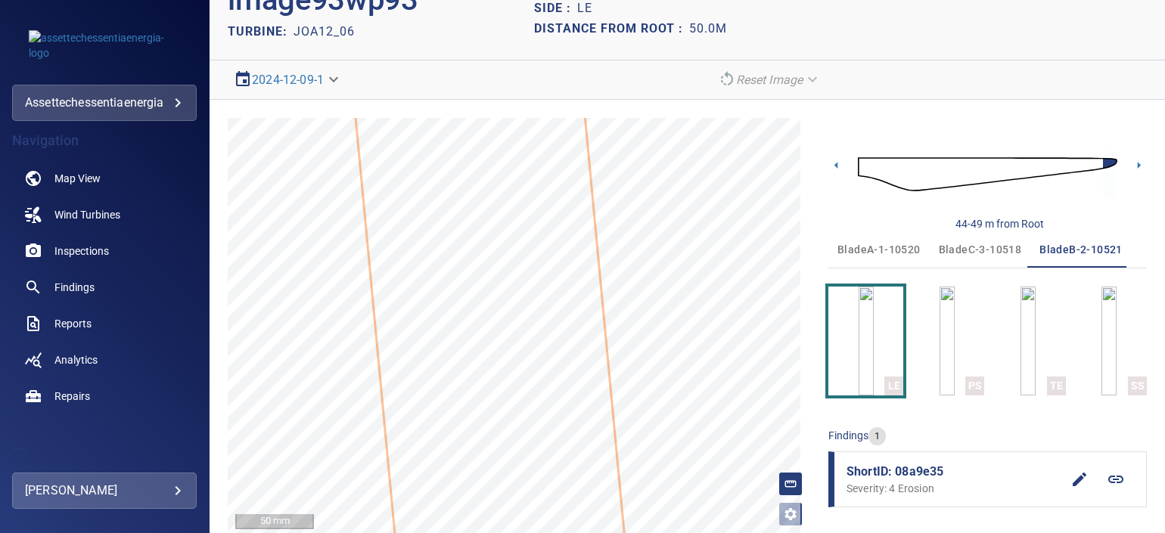
click at [968, 247] on span "bladeC-3-10518" at bounding box center [980, 250] width 83 height 19
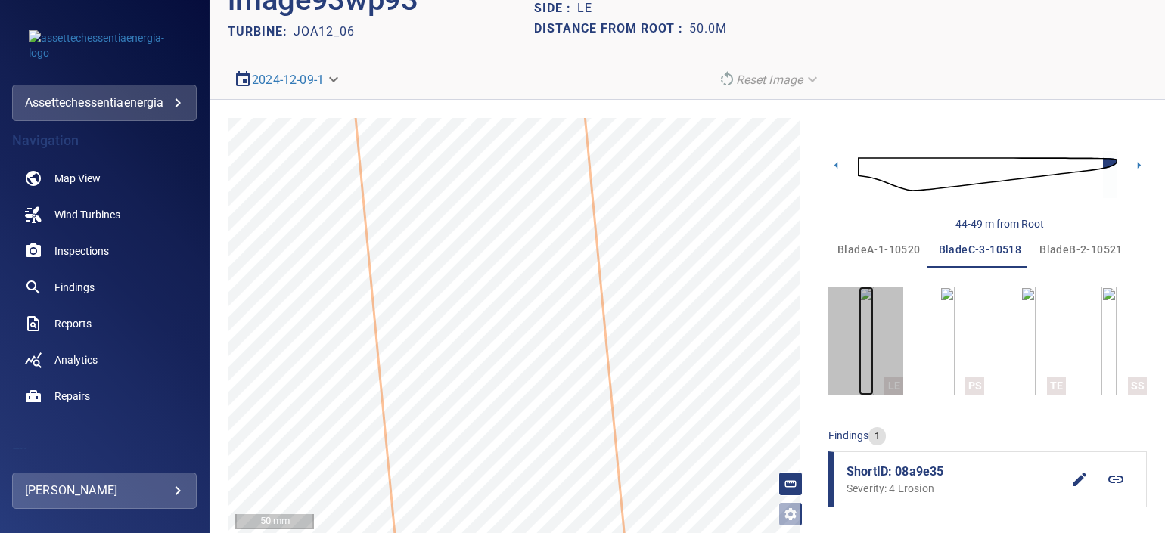
click at [859, 378] on img "button" at bounding box center [866, 341] width 15 height 109
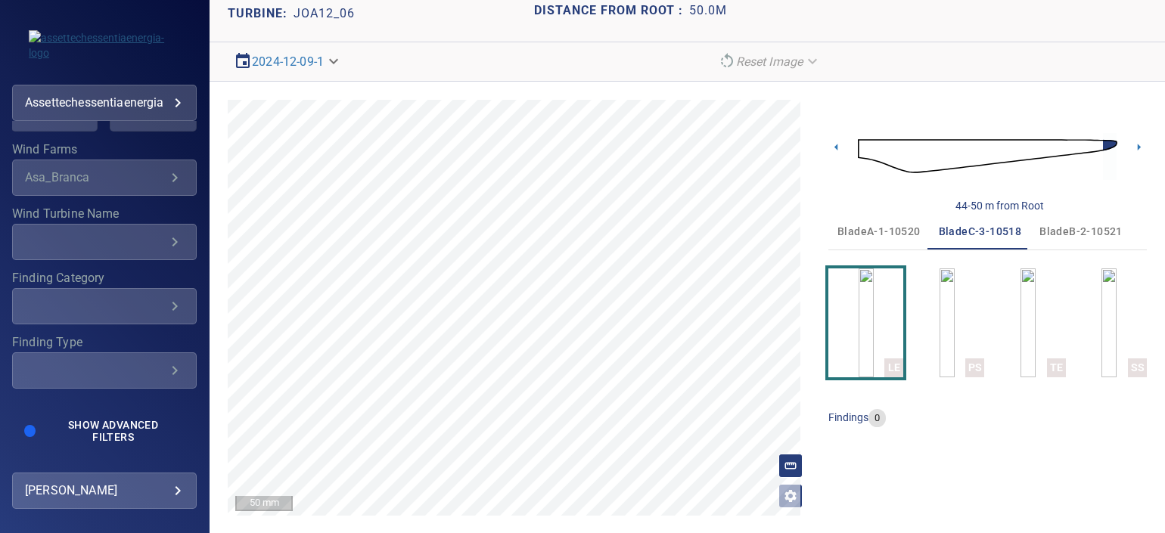
scroll to position [280, 0]
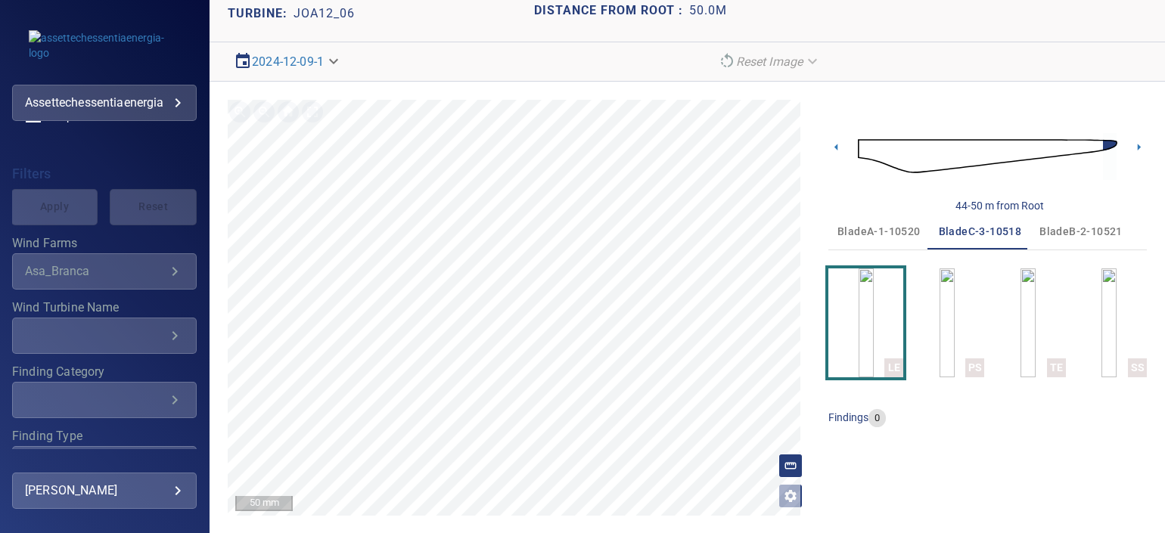
click at [1087, 227] on span "bladeB-2-10521" at bounding box center [1080, 231] width 83 height 19
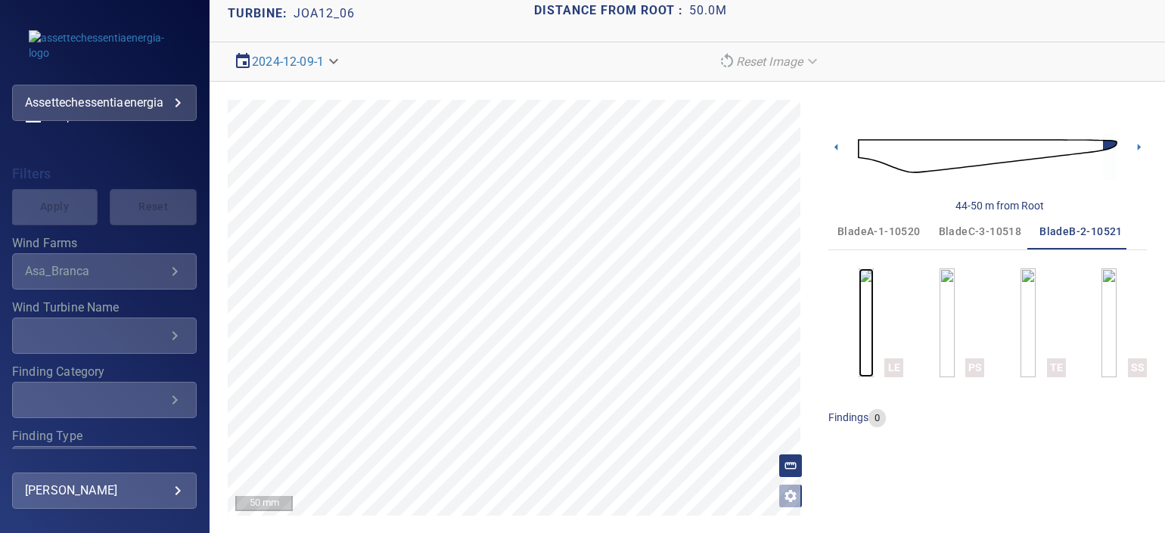
click at [867, 315] on img "button" at bounding box center [866, 323] width 15 height 109
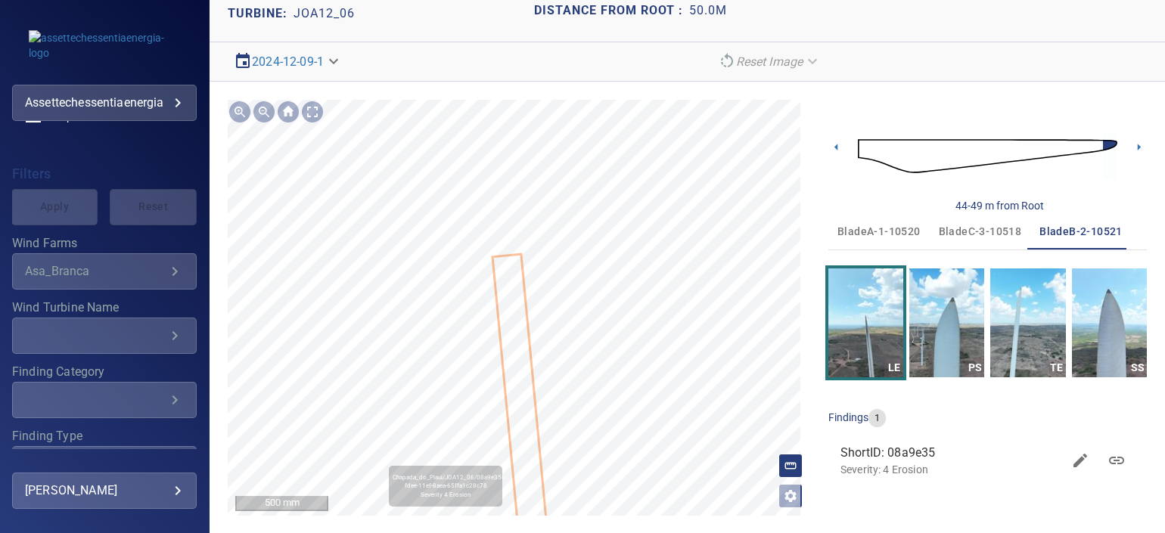
click at [520, 332] on icon at bounding box center [520, 395] width 53 height 278
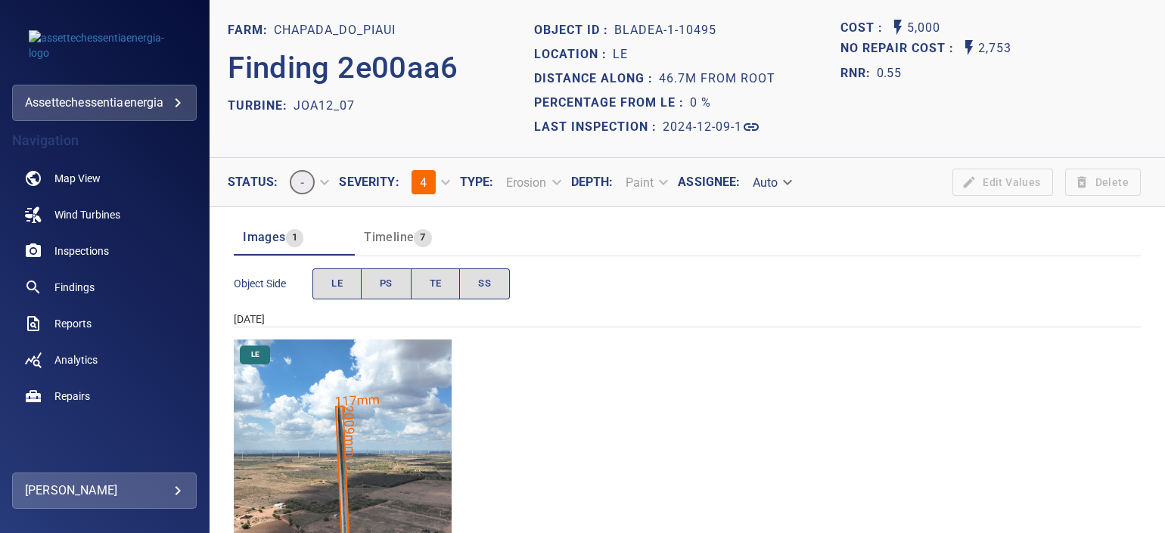
click at [374, 399] on img "Chapada_do_Piaui/JOA12_07/2024-12-09-1/2024-12-09-1/image21wp21.jpg" at bounding box center [343, 449] width 218 height 218
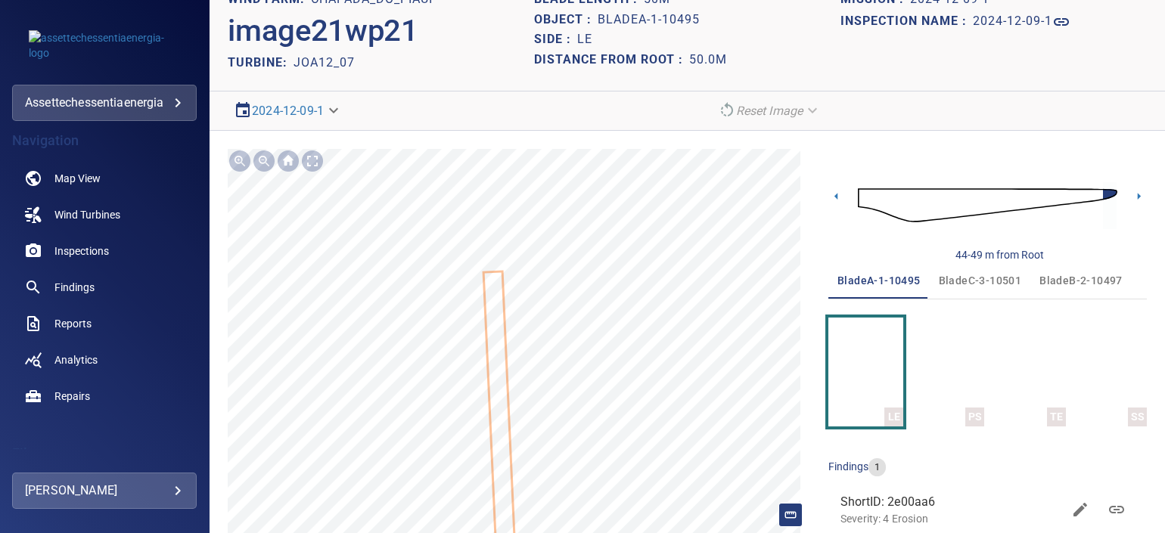
scroll to position [78, 0]
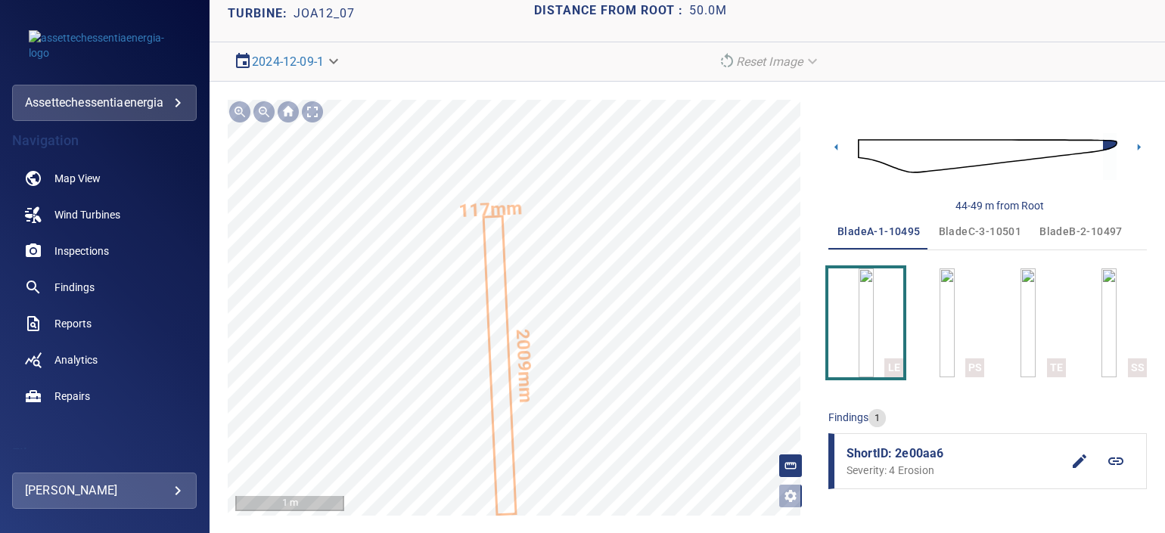
click at [514, 347] on text "2009mm" at bounding box center [524, 366] width 24 height 75
click at [1049, 231] on span "bladeB-2-10497" at bounding box center [1080, 231] width 83 height 19
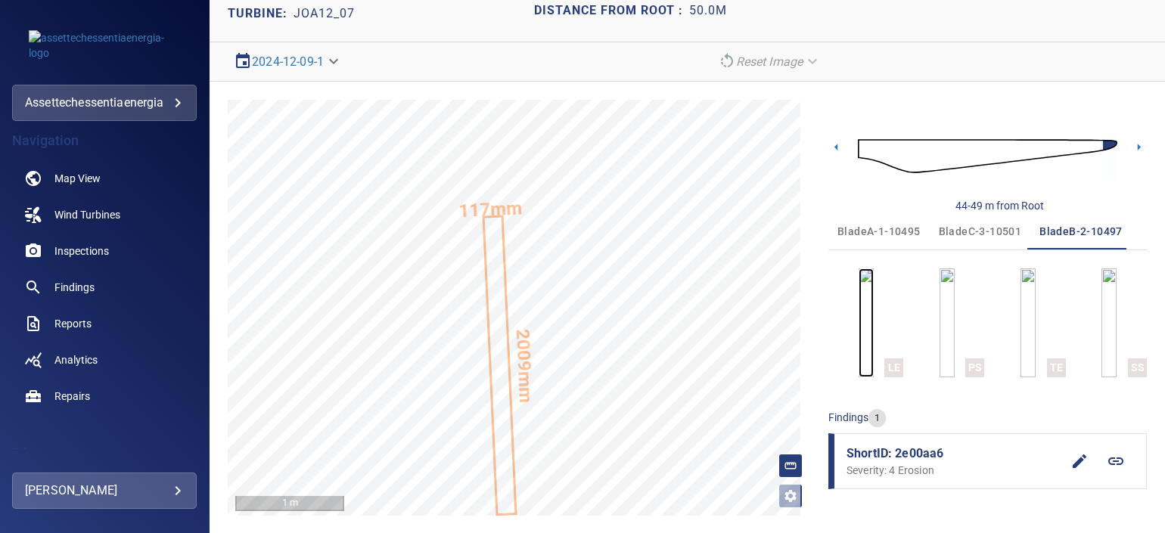
click at [859, 317] on img "button" at bounding box center [866, 323] width 15 height 109
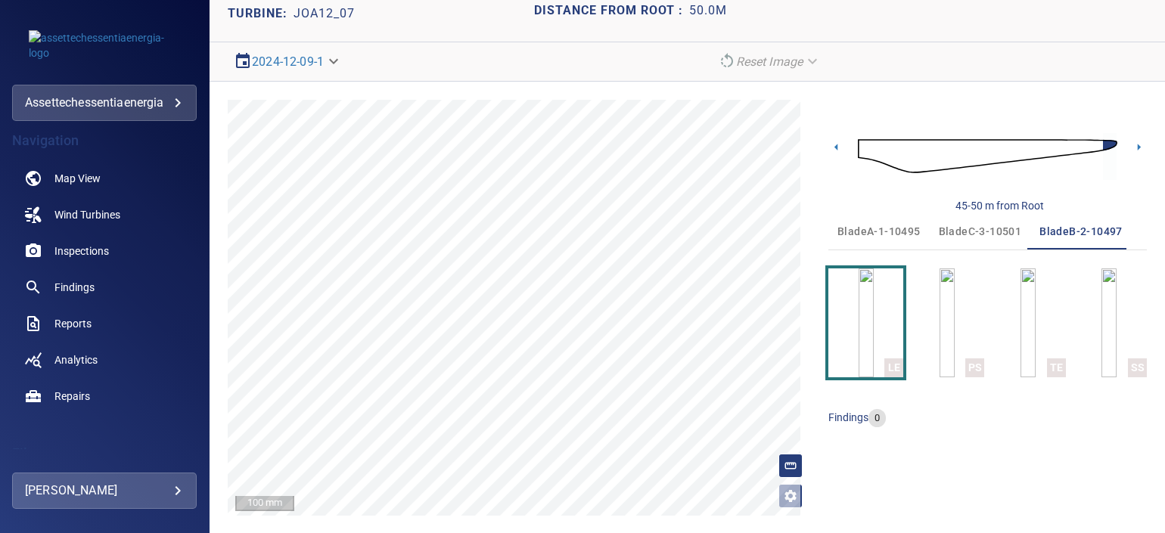
click at [889, 219] on button "bladeA-1-10495" at bounding box center [878, 231] width 101 height 36
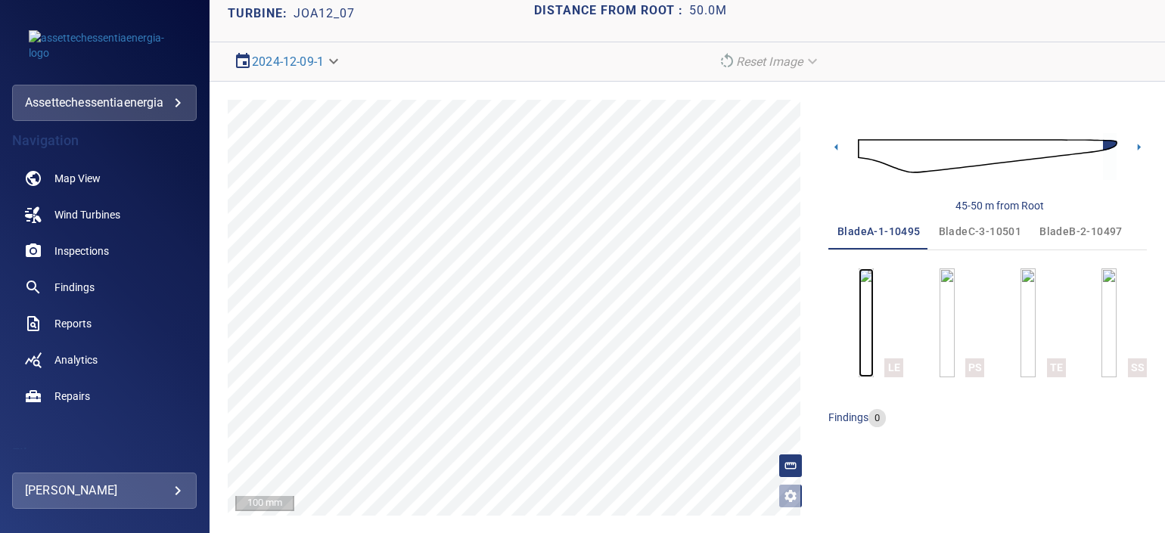
click at [867, 322] on img "button" at bounding box center [866, 323] width 15 height 109
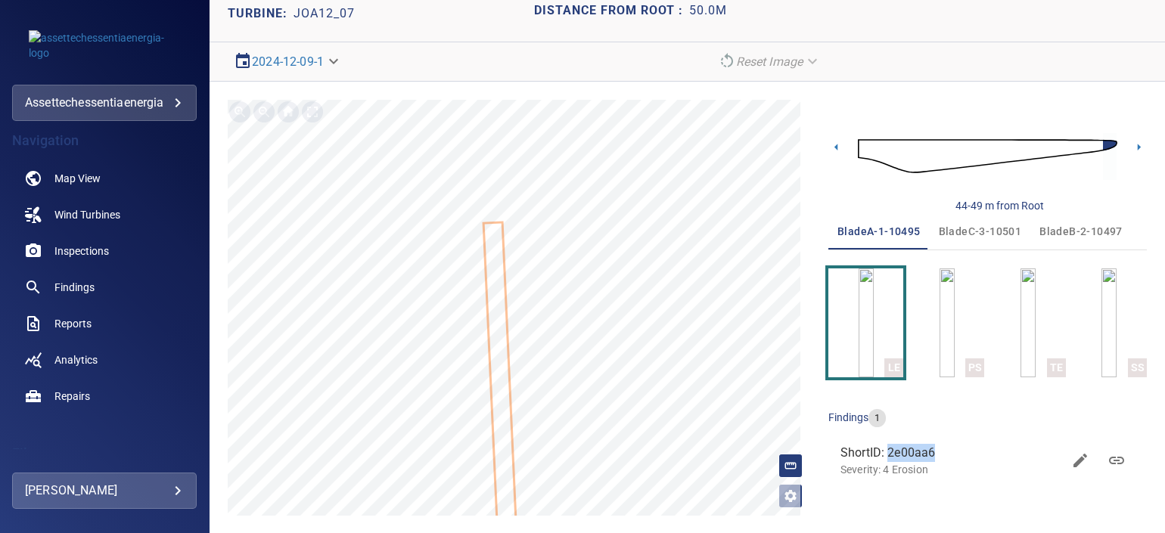
drag, startPoint x: 880, startPoint y: 448, endPoint x: 952, endPoint y: 446, distance: 71.9
click at [952, 446] on span "ShortID: 2e00aa6" at bounding box center [951, 453] width 222 height 18
drag, startPoint x: 952, startPoint y: 446, endPoint x: 965, endPoint y: 226, distance: 220.5
click at [965, 226] on span "bladeC-3-10501" at bounding box center [980, 231] width 83 height 19
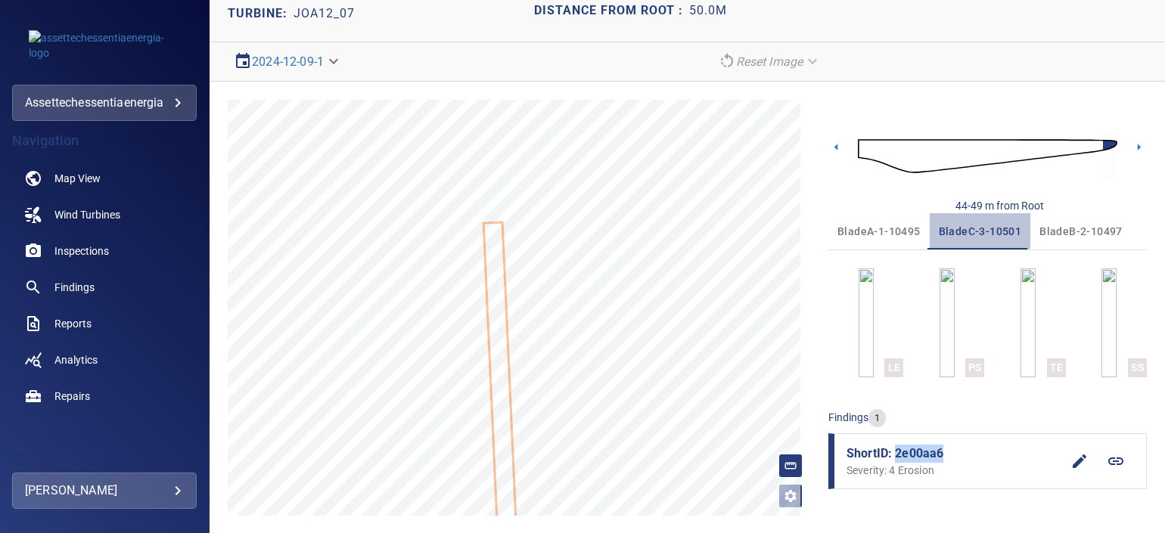
click at [965, 226] on span "bladeC-3-10501" at bounding box center [980, 231] width 83 height 19
drag, startPoint x: 965, startPoint y: 226, endPoint x: 878, endPoint y: 326, distance: 131.9
click at [874, 326] on img "button" at bounding box center [866, 323] width 15 height 109
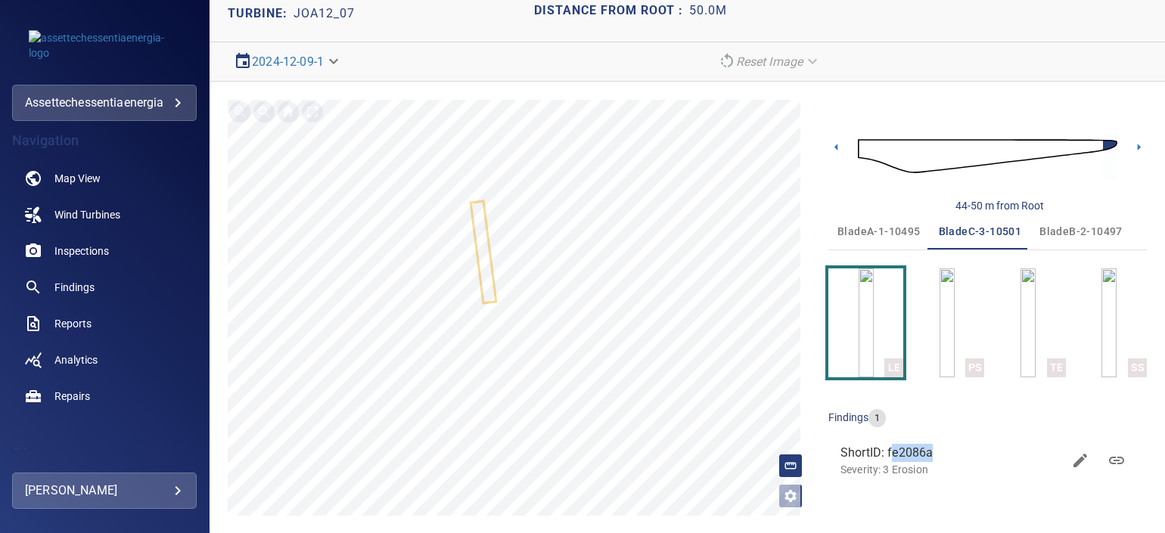
drag, startPoint x: 882, startPoint y: 449, endPoint x: 922, endPoint y: 449, distance: 40.1
click at [923, 450] on span "ShortID: fe2086a" at bounding box center [951, 453] width 222 height 18
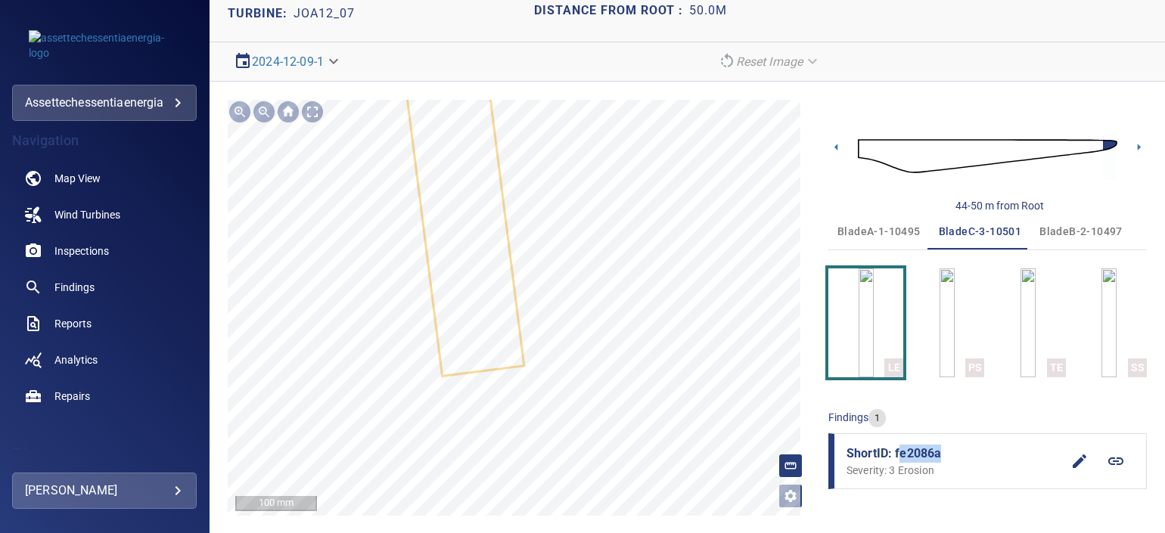
click at [504, 424] on div "Chapada_do_Piaui/JOA12_07/fe2086a0-d39f-11ef-9bb0-117a2edd0658 Severity 3 Erosi…" at bounding box center [519, 308] width 583 height 416
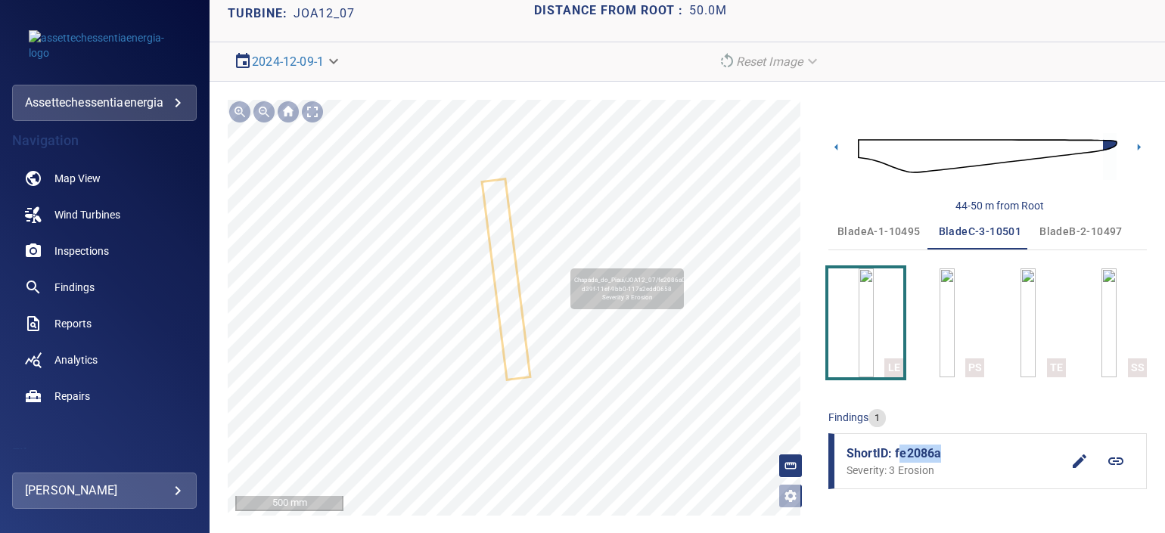
click at [1100, 220] on button "bladeB-2-10497" at bounding box center [1080, 231] width 101 height 36
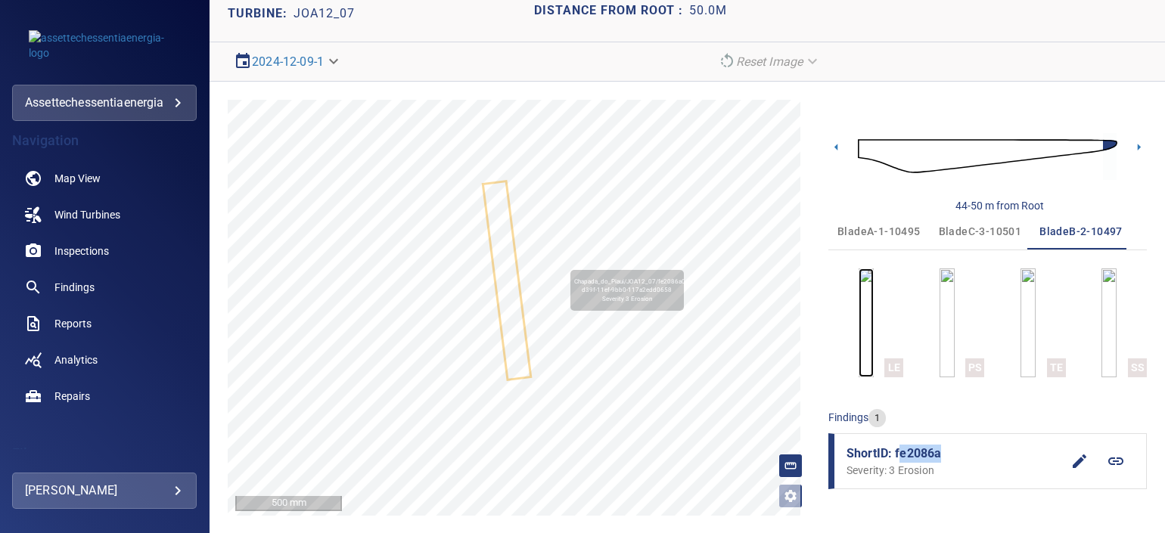
click at [866, 321] on img "button" at bounding box center [866, 323] width 15 height 109
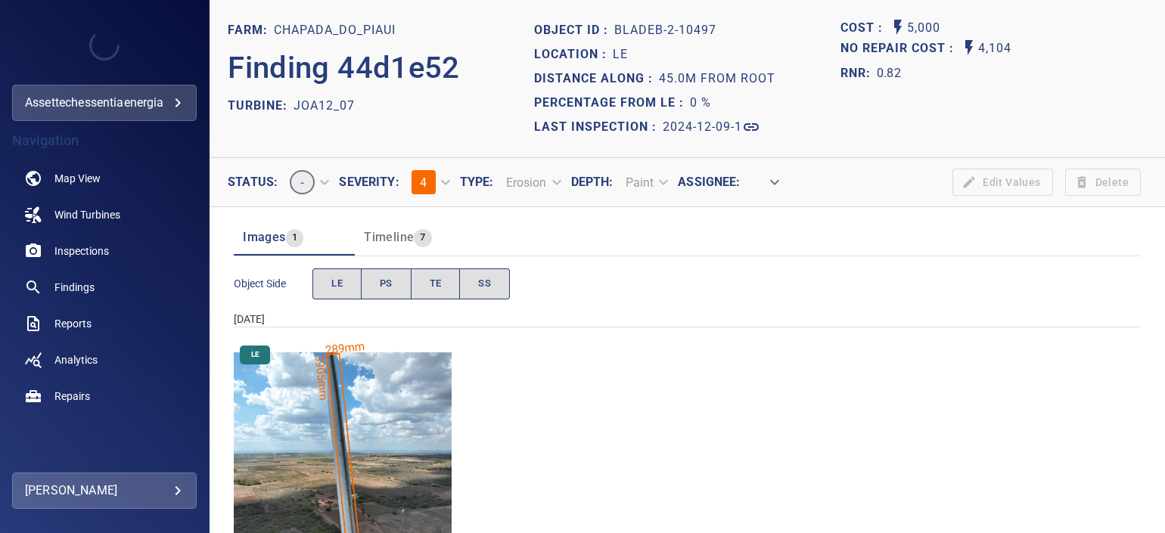
click at [385, 386] on img "Chapada_do_Piaui/JOA12_07/2024-12-09-1/2024-12-09-2/image111wp111.jpg" at bounding box center [343, 449] width 218 height 218
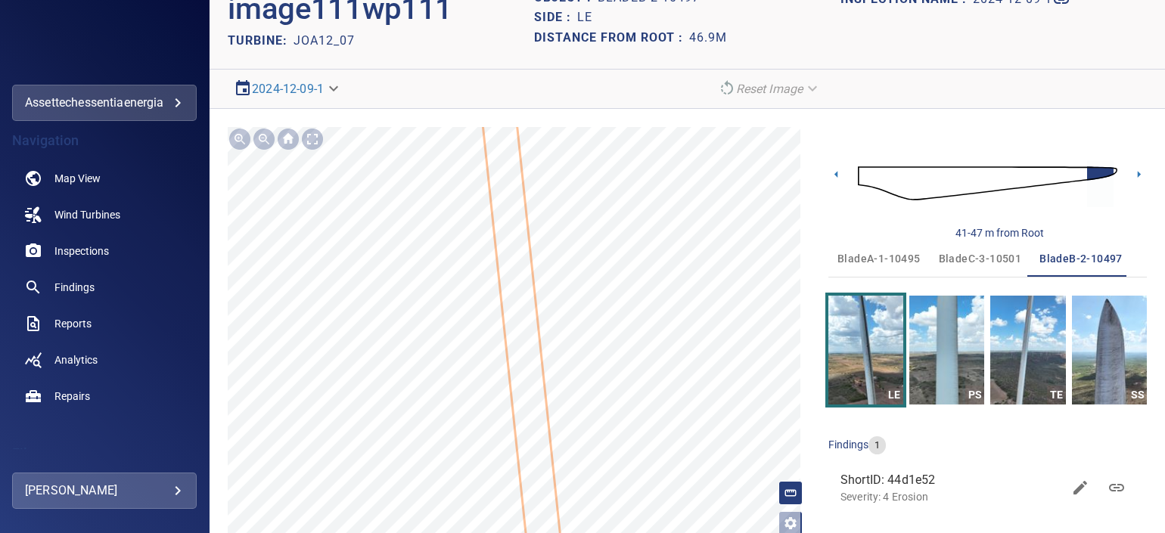
scroll to position [78, 0]
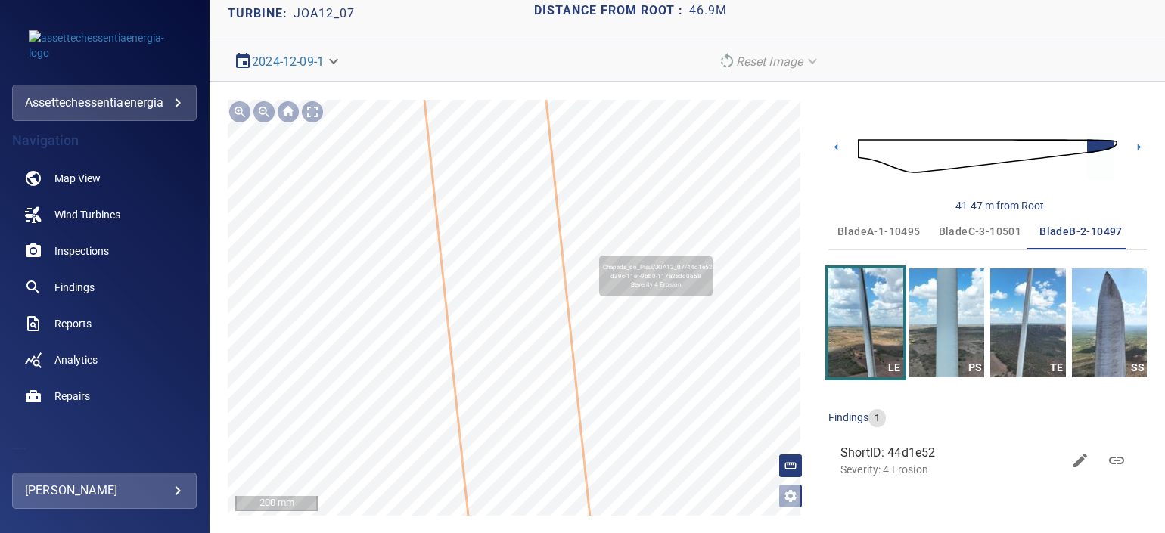
click at [532, 409] on icon at bounding box center [483, 86] width 287 height 1611
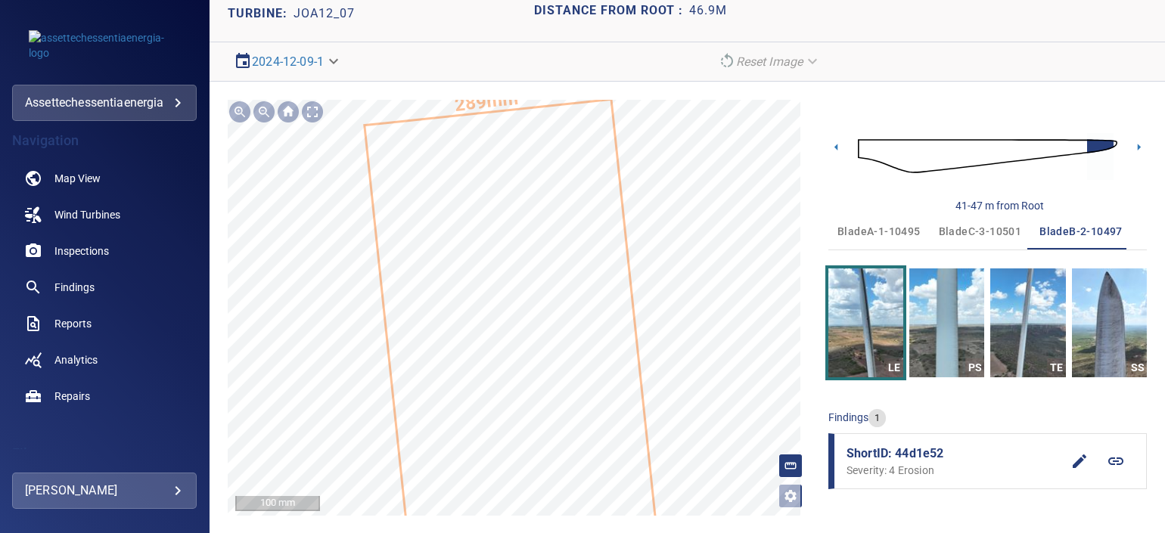
click at [512, 533] on html "**********" at bounding box center [582, 266] width 1165 height 533
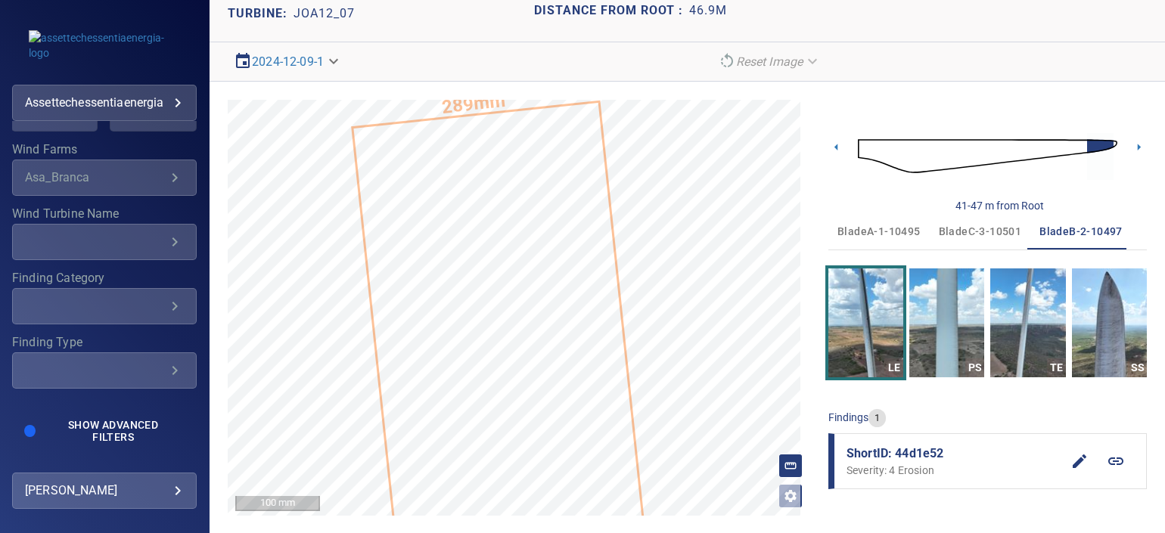
scroll to position [280, 0]
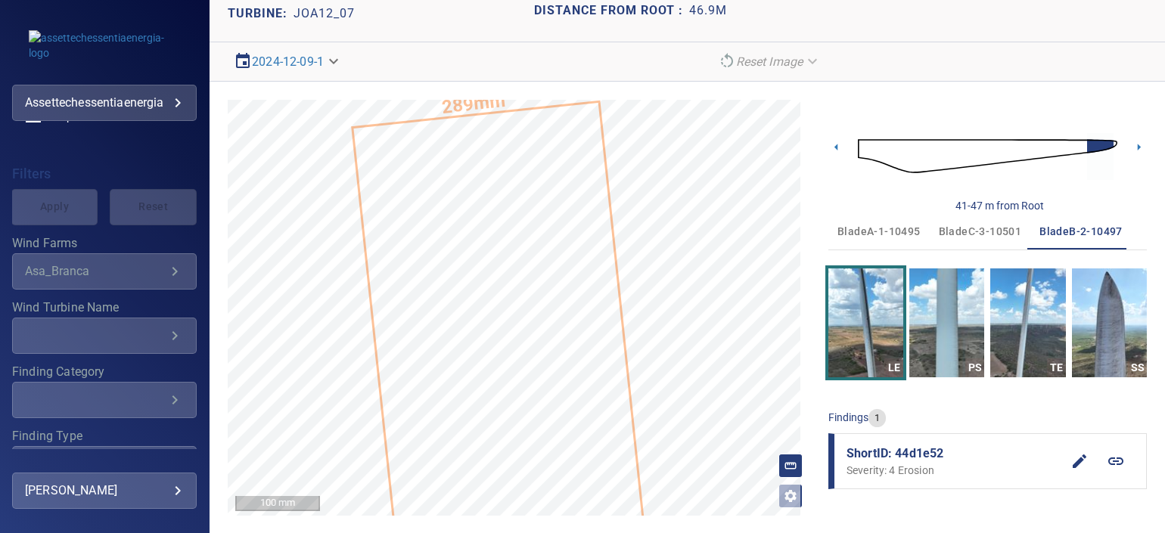
click at [100, 324] on div "​ ​" at bounding box center [104, 336] width 185 height 36
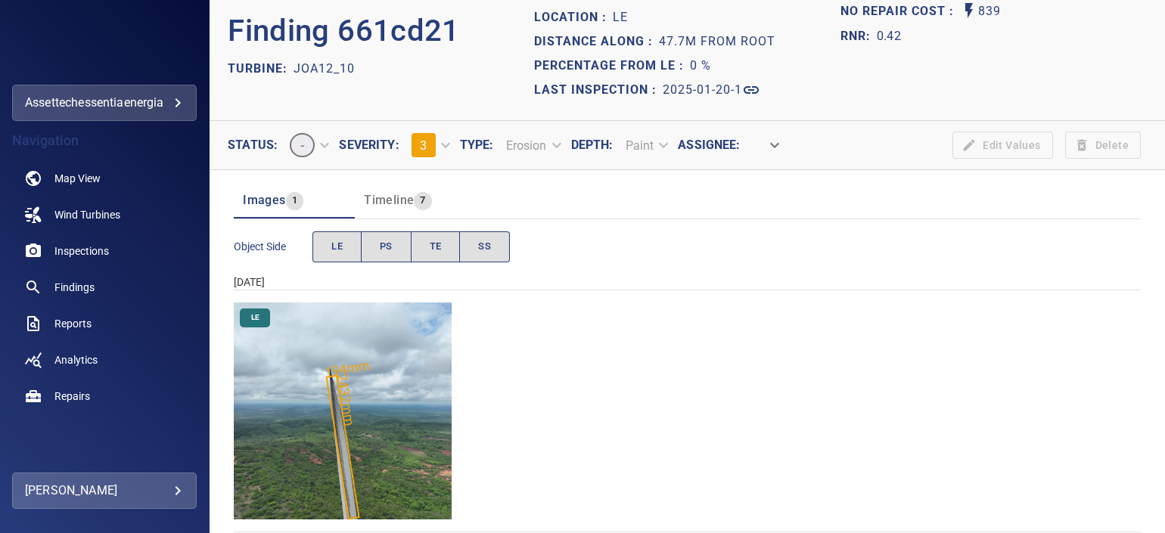
scroll to position [57, 0]
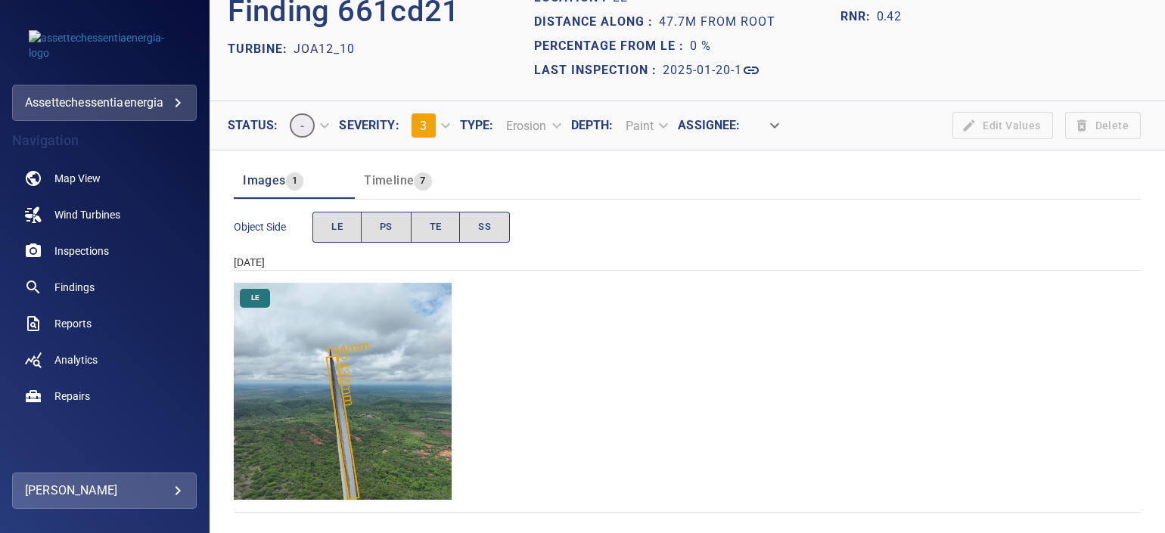
click at [355, 361] on img "Chapada_do_Piaui/JOA12_10/2025-01-20-1/2025-01-20-2/image86wp86.jpg" at bounding box center [343, 392] width 218 height 218
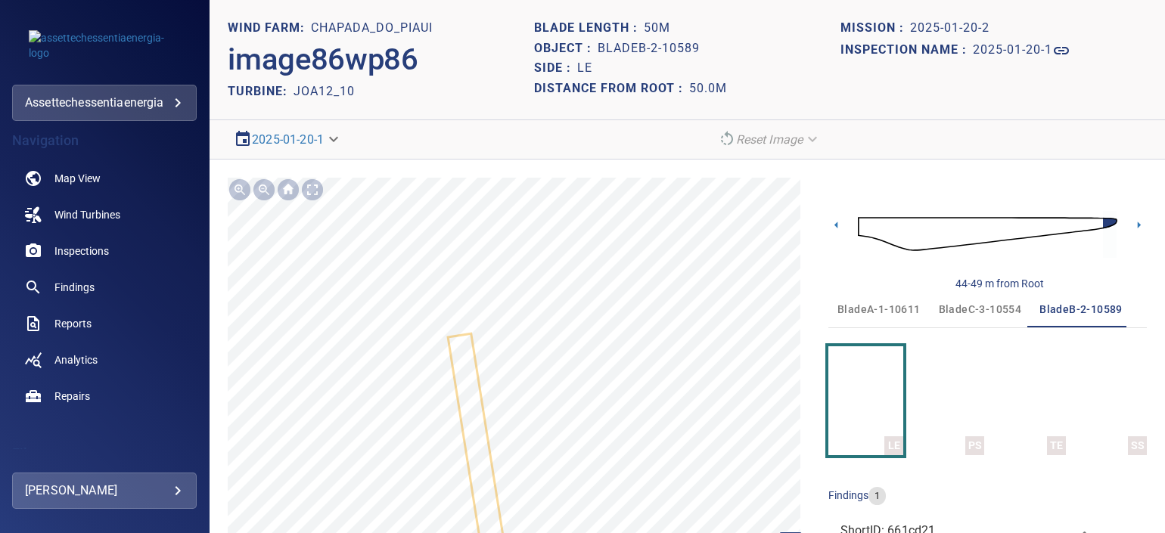
scroll to position [78, 0]
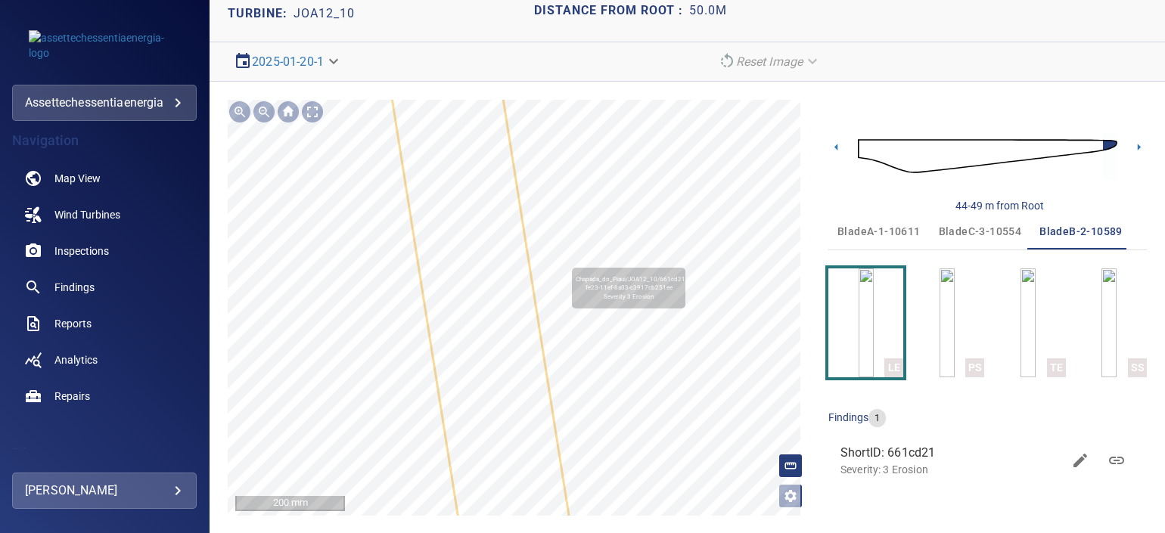
click at [480, 428] on icon at bounding box center [502, 446] width 314 height 1337
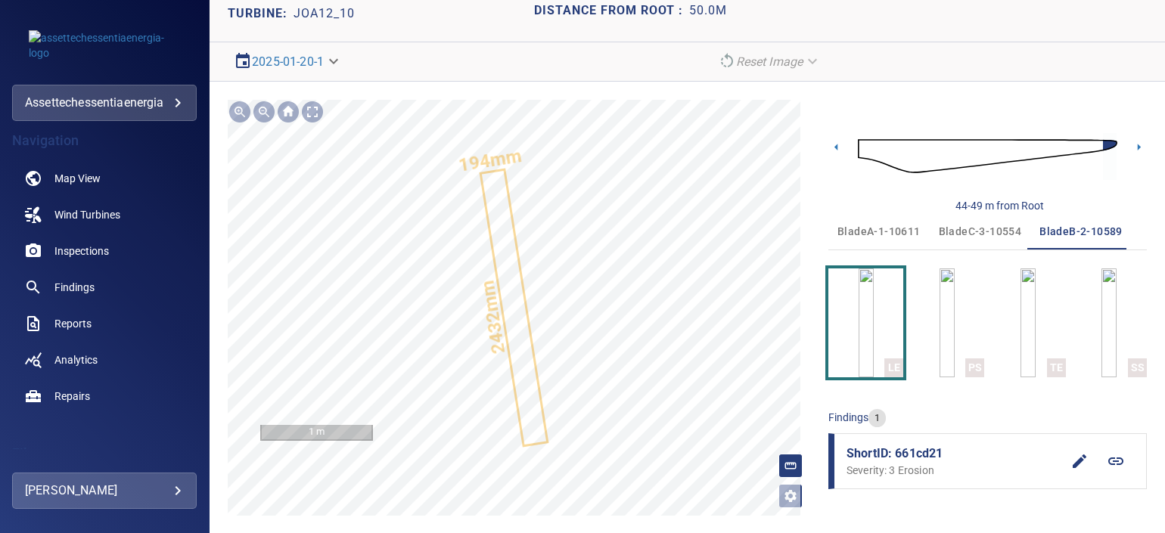
click at [501, 389] on div "194mm 2432mm" at bounding box center [519, 308] width 583 height 416
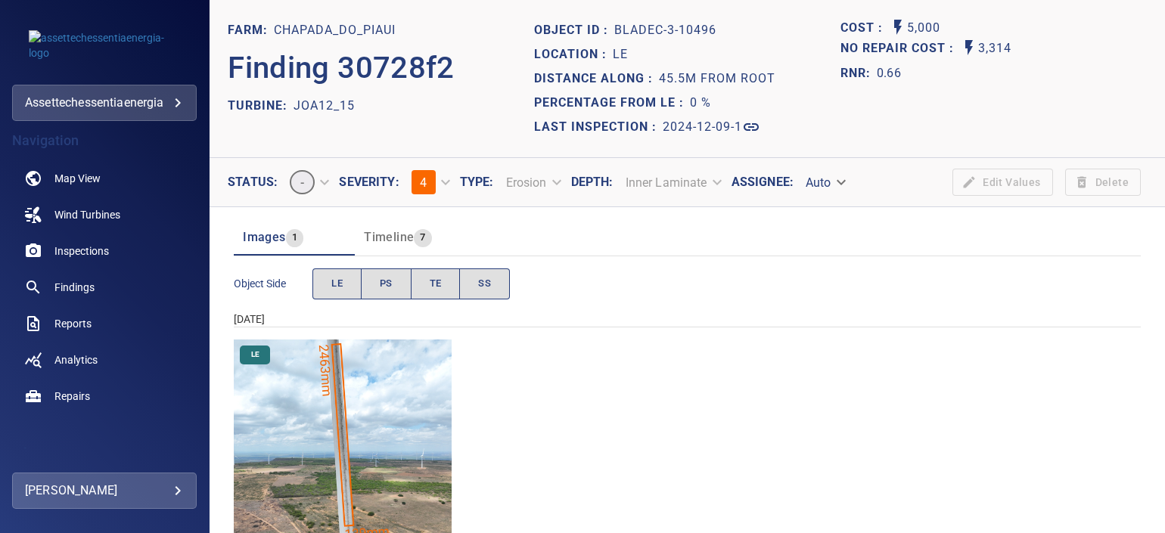
click at [386, 427] on img "Chapada_do_Piaui/JOA12_15/2024-12-09-1/2024-12-09-3/image207wp207.jpg" at bounding box center [343, 449] width 218 height 218
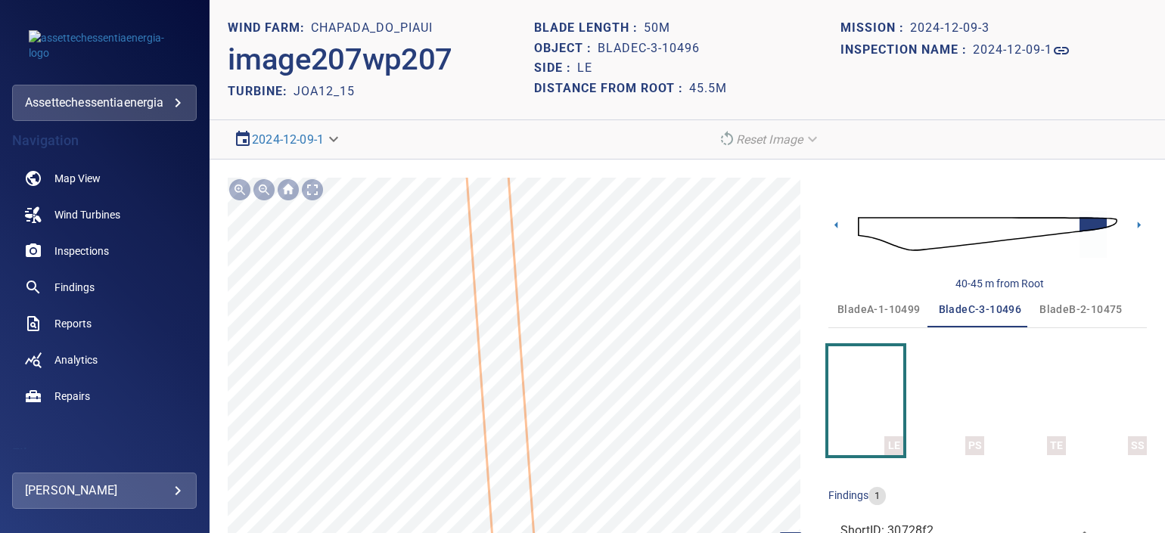
click at [504, 433] on icon at bounding box center [493, 252] width 89 height 701
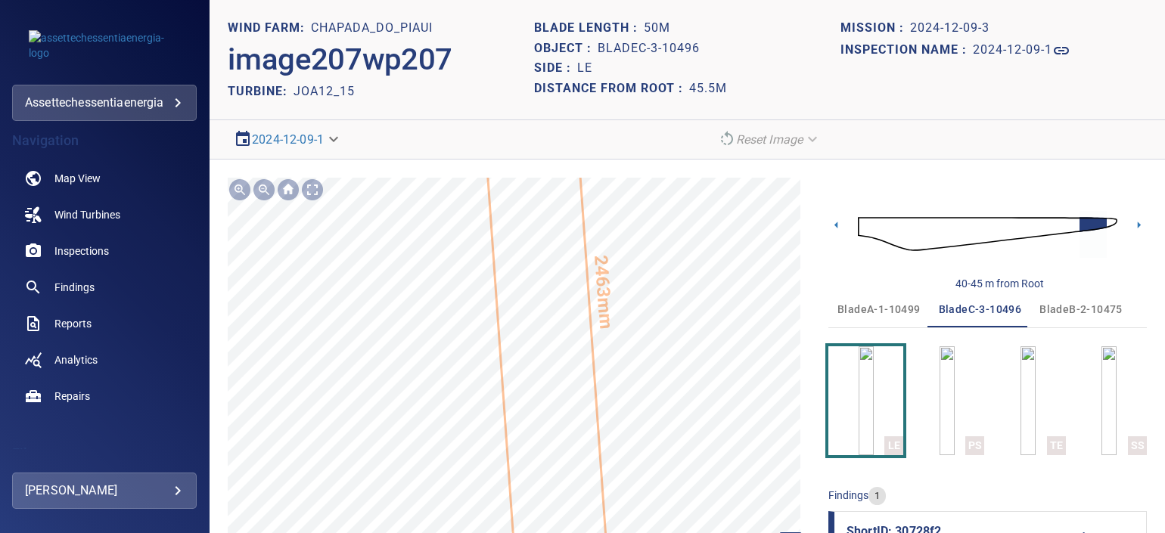
scroll to position [60, 0]
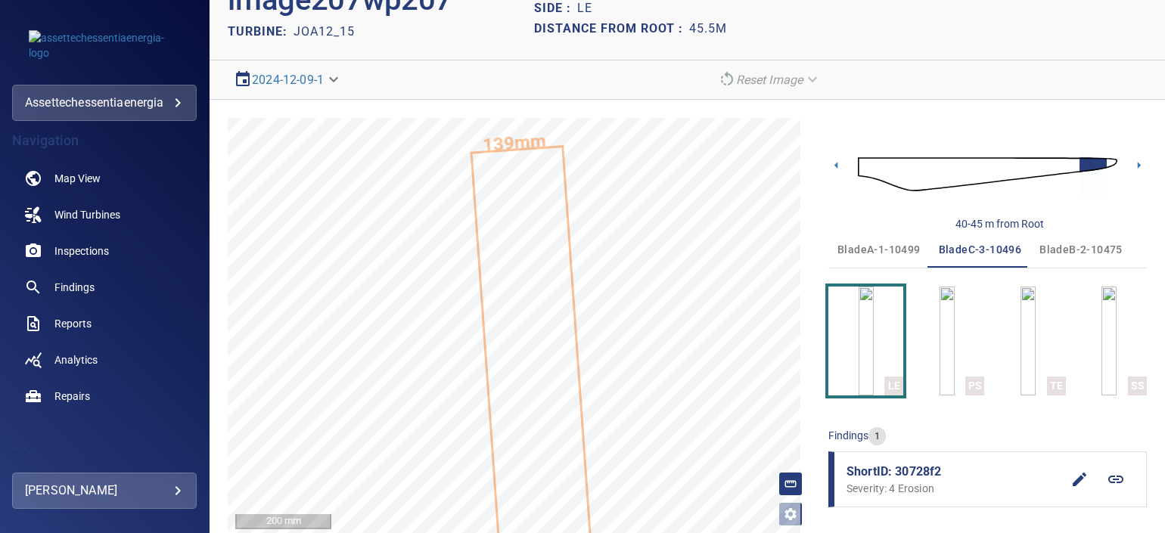
click at [1061, 250] on span "bladeB-2-10475" at bounding box center [1080, 250] width 83 height 19
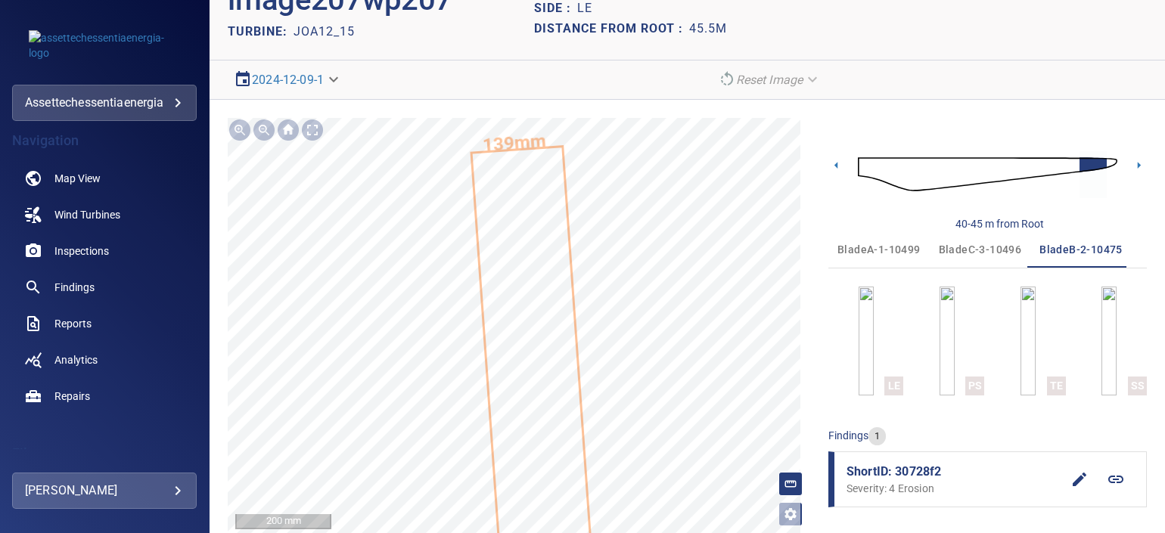
click at [940, 241] on span "bladeC-3-10496" at bounding box center [980, 250] width 83 height 19
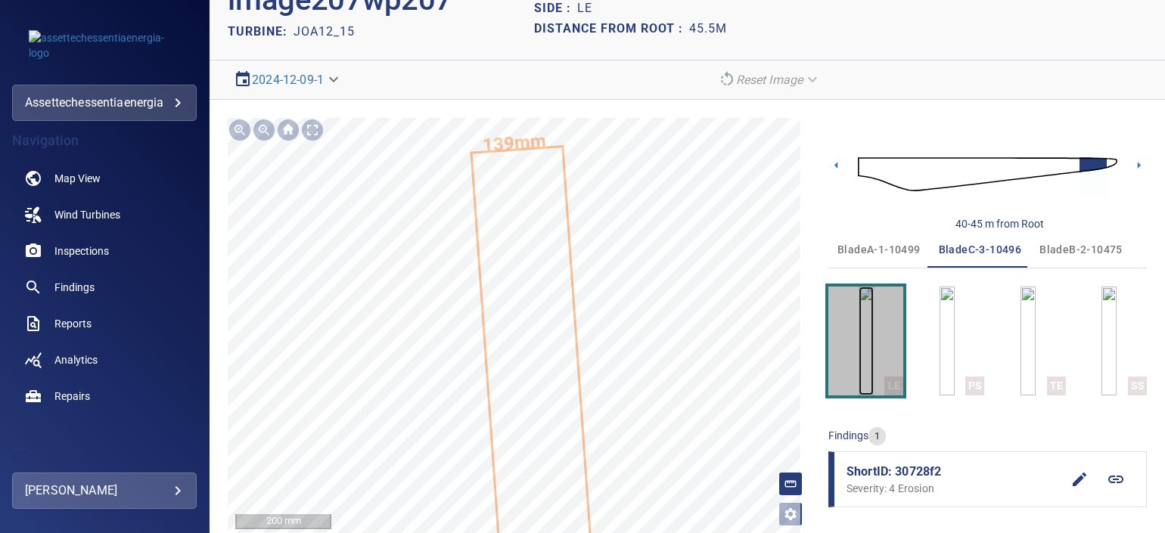
click at [859, 332] on img "button" at bounding box center [866, 341] width 15 height 109
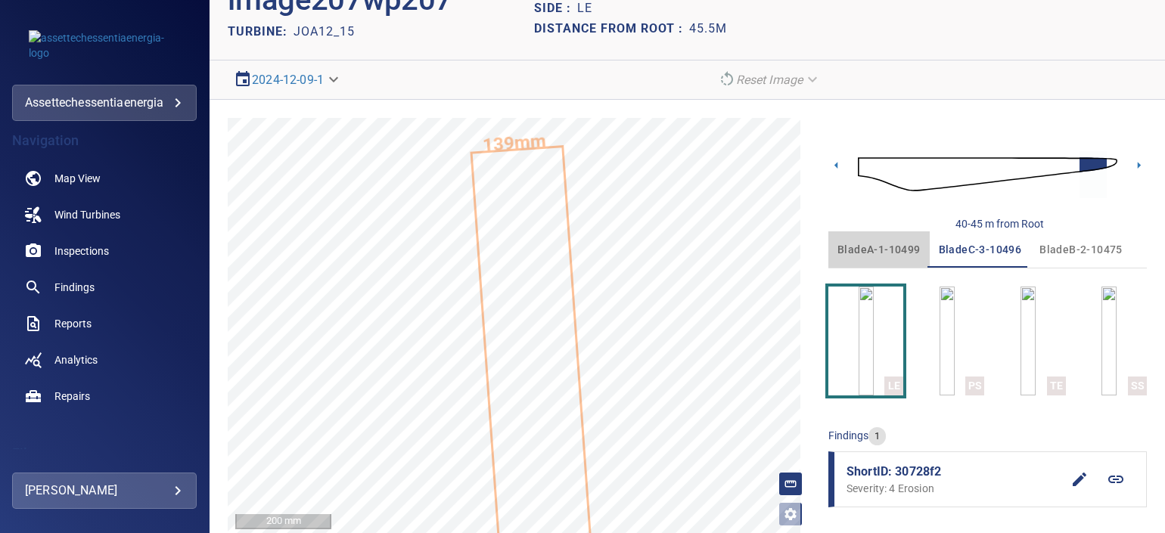
click at [890, 241] on span "bladeA-1-10499" at bounding box center [878, 250] width 83 height 19
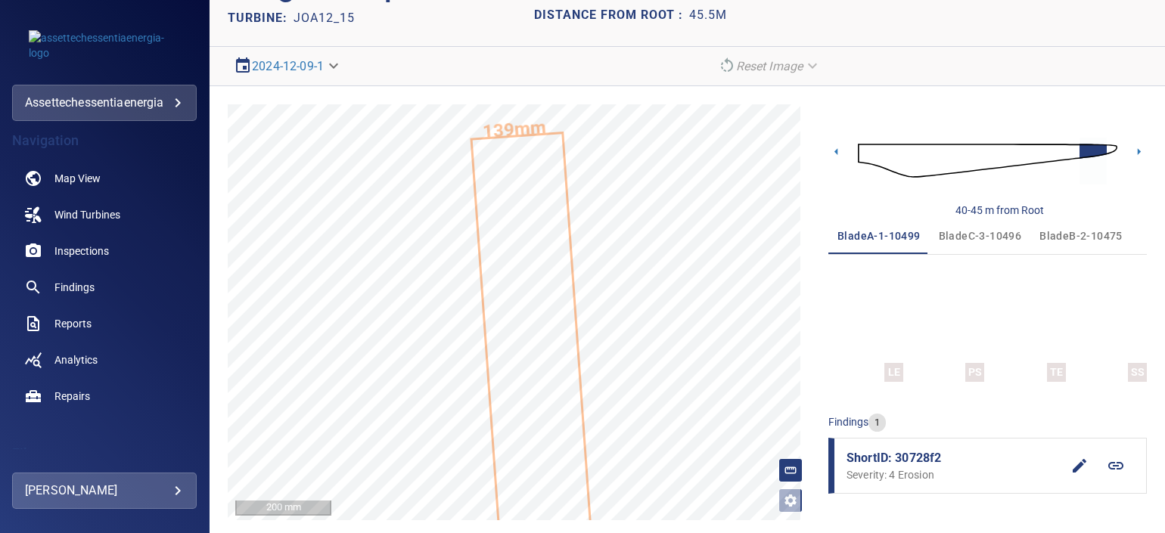
scroll to position [78, 0]
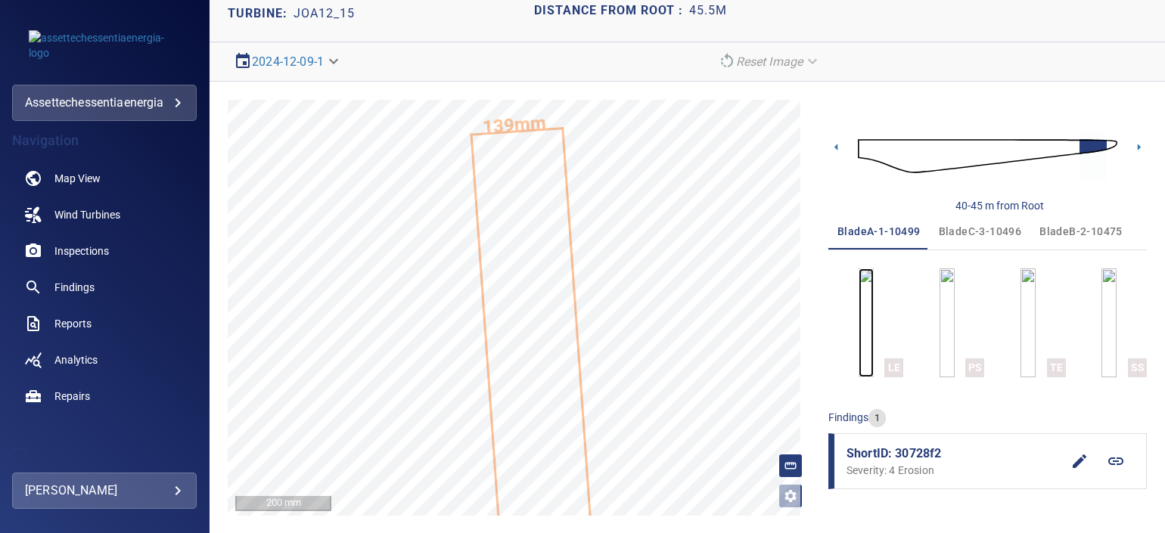
click at [864, 309] on img "button" at bounding box center [866, 323] width 15 height 109
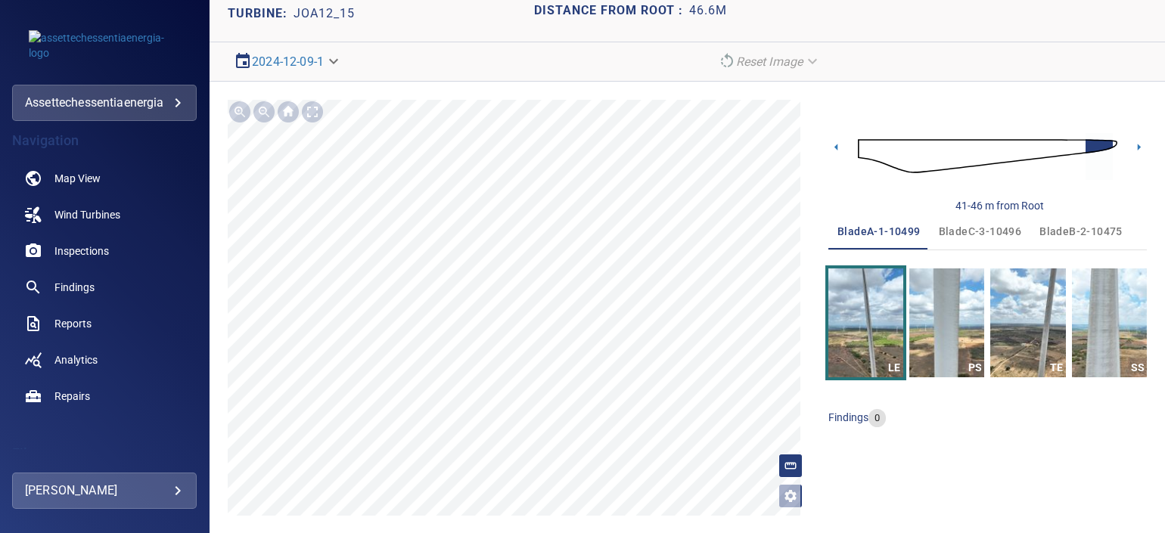
click at [1070, 222] on span "bladeB-2-10475" at bounding box center [1080, 231] width 83 height 19
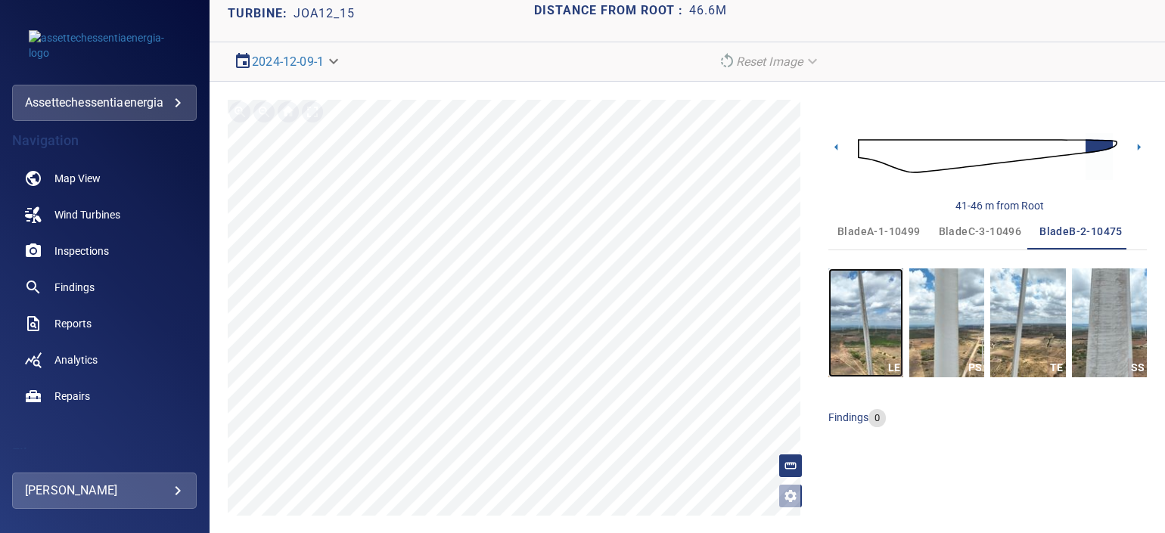
click at [850, 343] on img "button" at bounding box center [865, 323] width 75 height 109
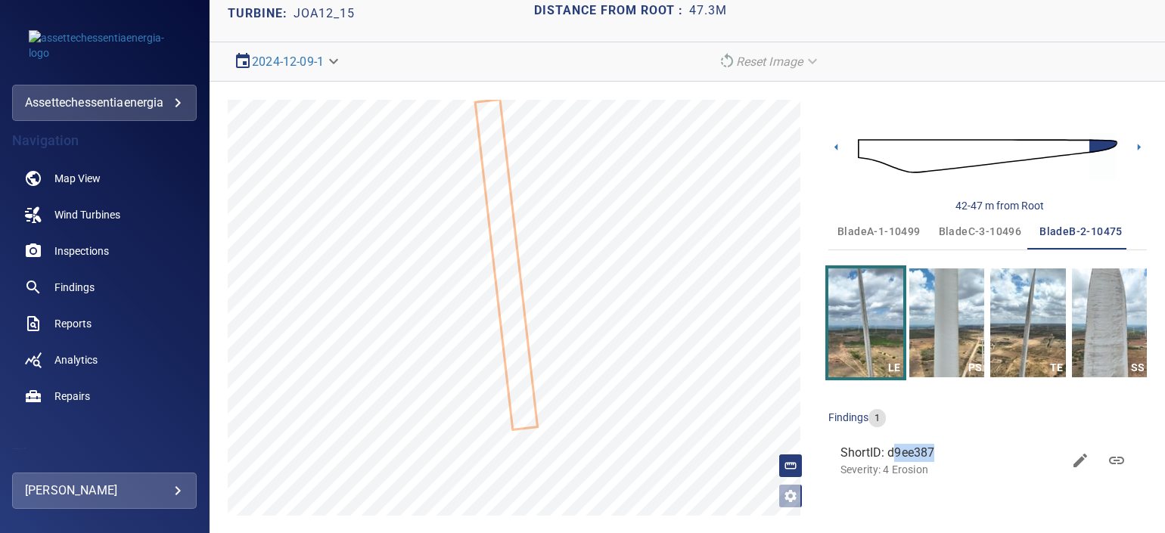
drag, startPoint x: 884, startPoint y: 450, endPoint x: 931, endPoint y: 449, distance: 47.7
click at [931, 449] on span "ShortID: d9ee387" at bounding box center [951, 453] width 222 height 18
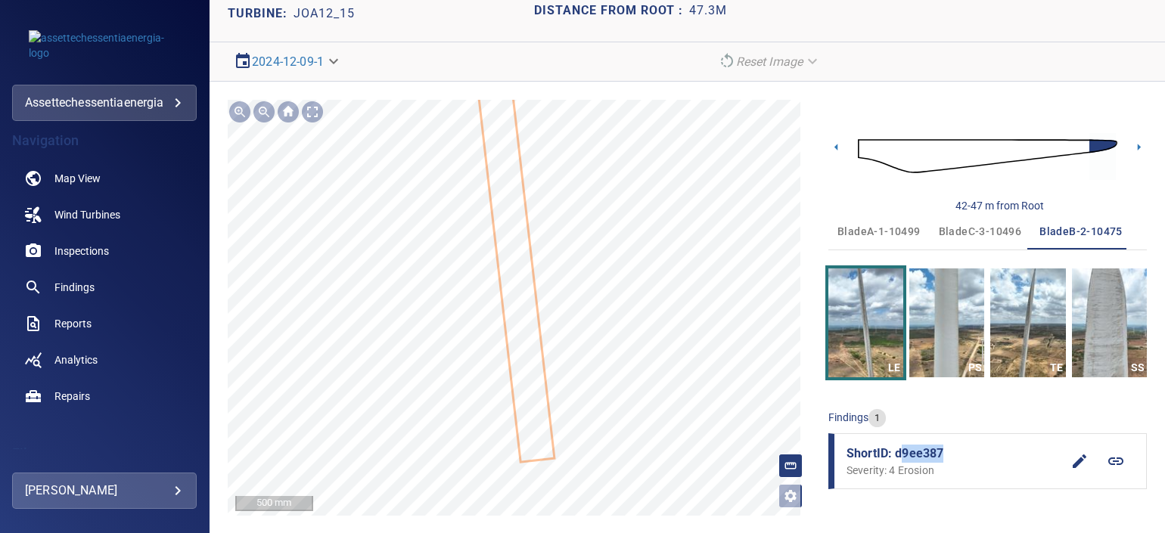
click at [536, 427] on icon at bounding box center [510, 228] width 85 height 467
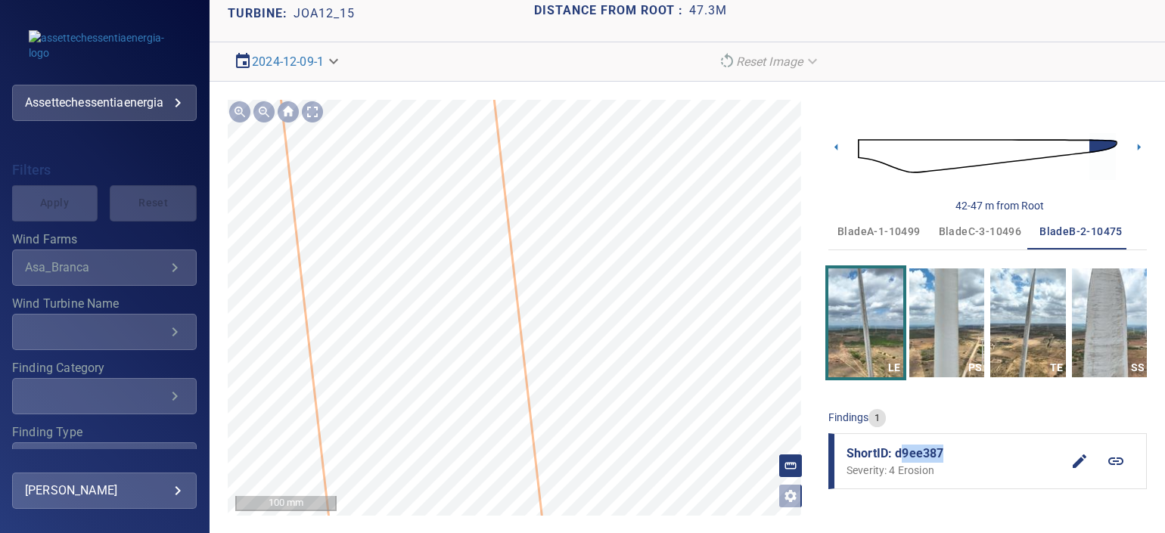
scroll to position [78, 0]
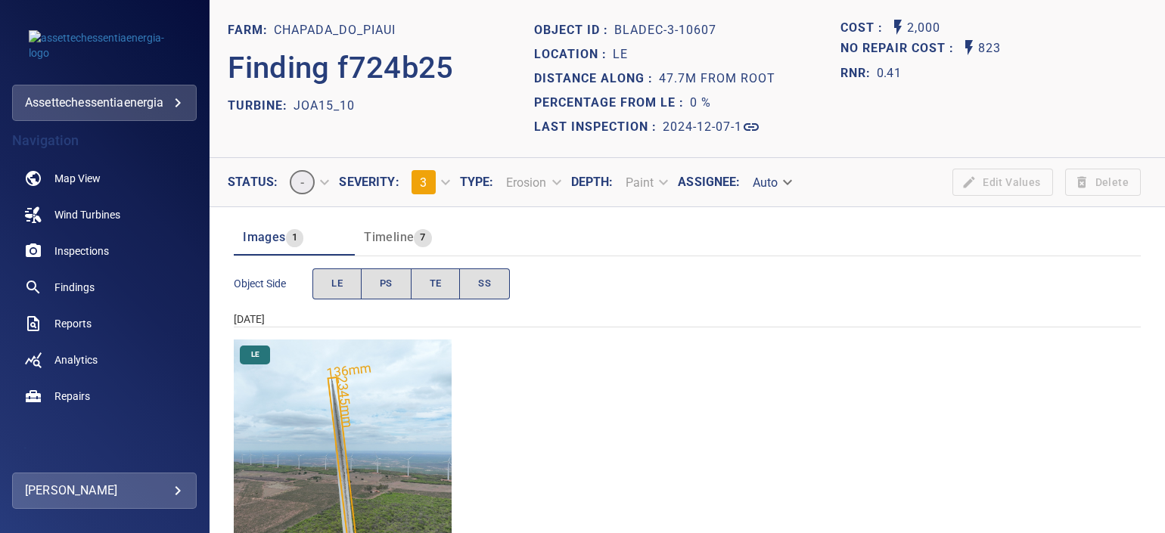
click at [370, 382] on img "Chapada_do_Piaui/JOA15_10/2024-12-07-1/2024-12-07-3/image179wp179.jpg" at bounding box center [343, 449] width 218 height 218
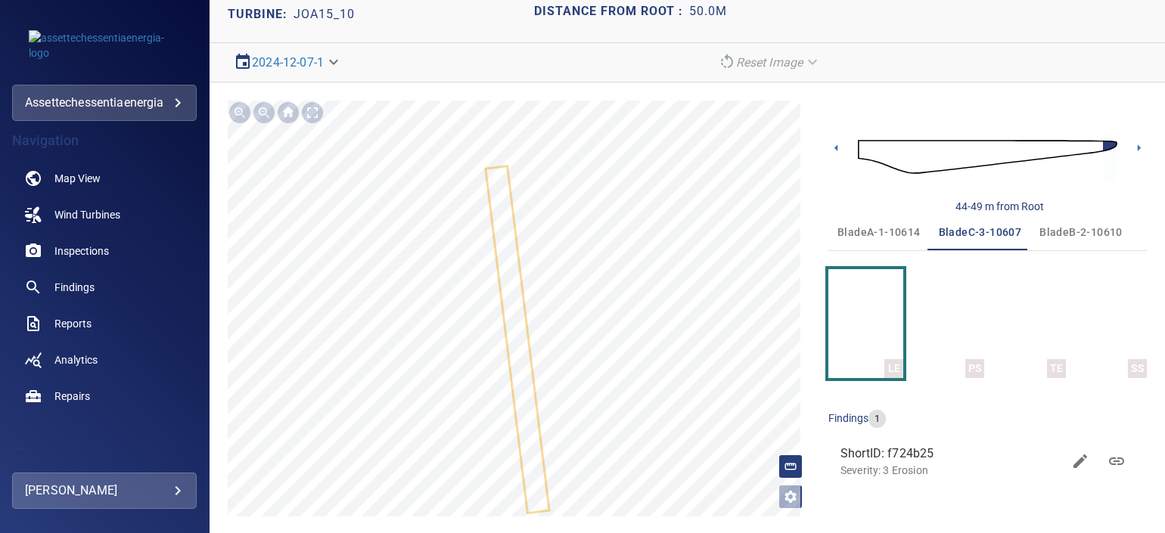
scroll to position [78, 0]
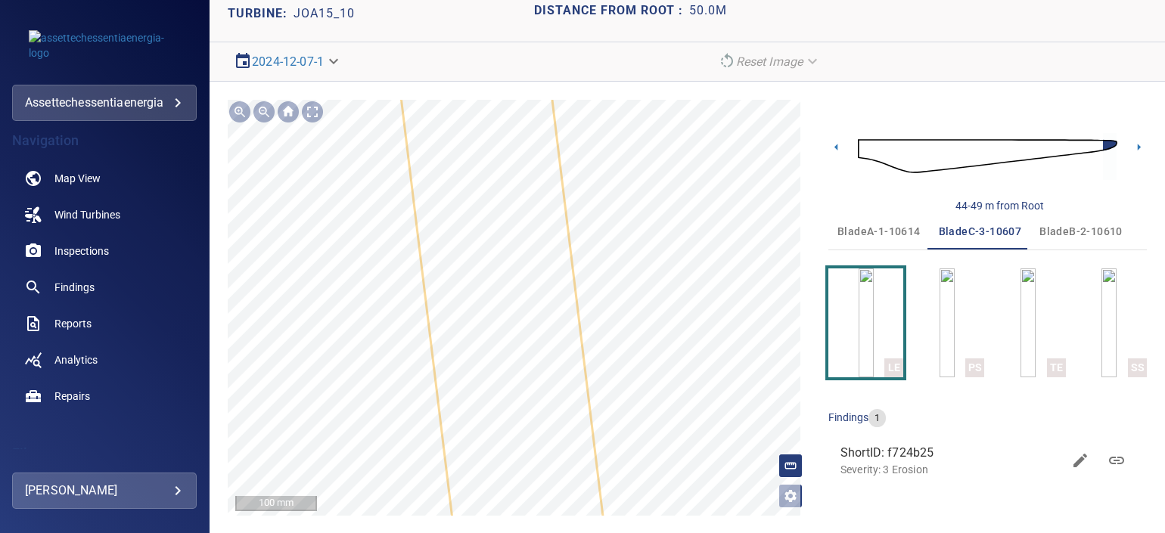
click at [540, 397] on icon at bounding box center [502, 311] width 457 height 2570
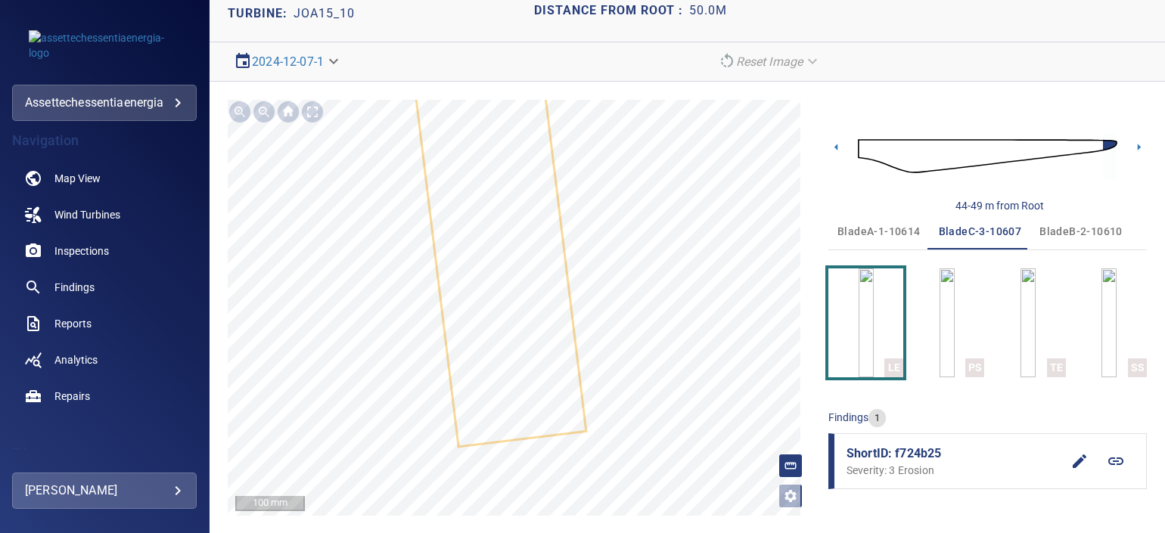
click at [1089, 236] on span "bladeB-2-10610" at bounding box center [1080, 231] width 83 height 19
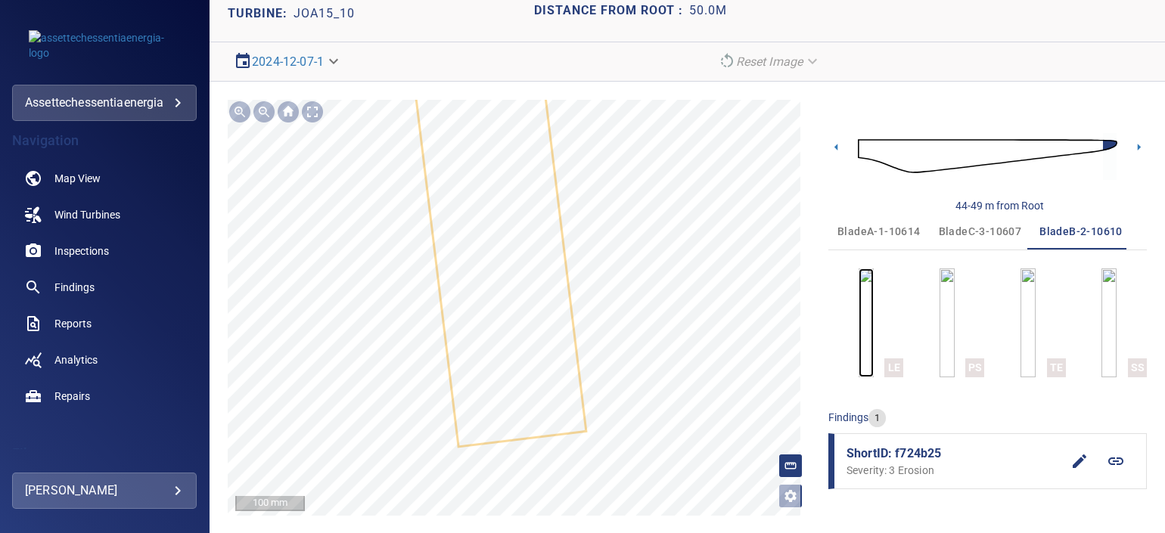
click at [859, 325] on img "button" at bounding box center [866, 323] width 15 height 109
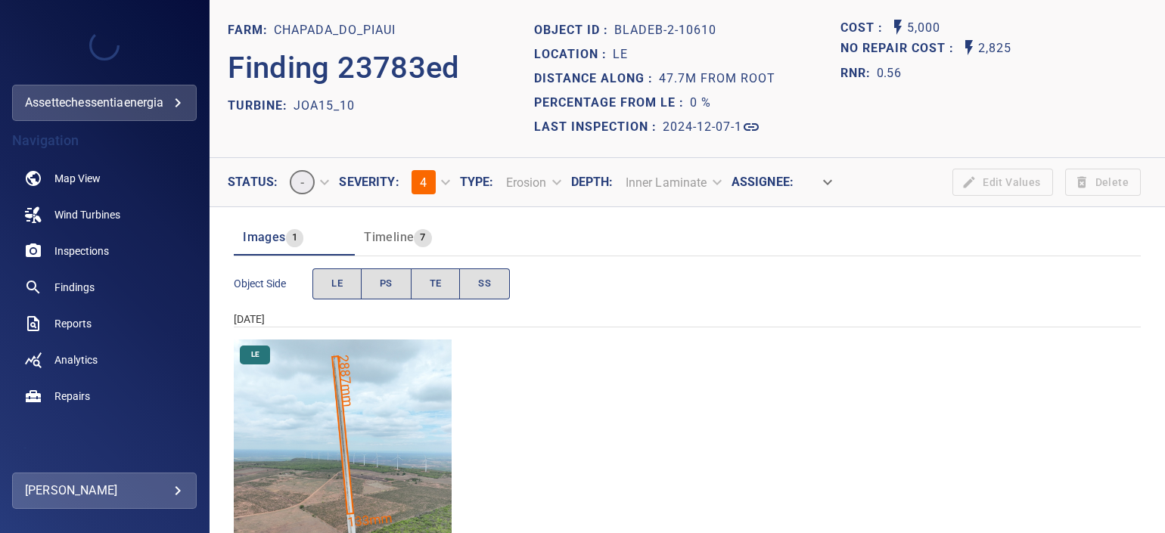
click at [321, 399] on img "Chapada_do_Piaui/JOA15_10/2024-12-07-1/2024-12-07-2/image93wp93.jpg" at bounding box center [343, 449] width 218 height 218
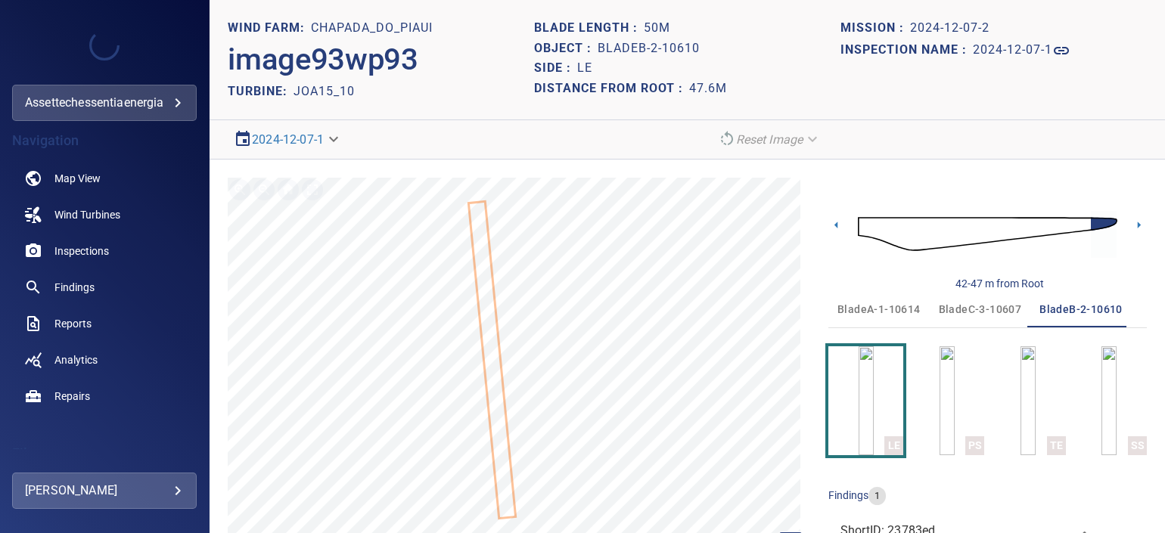
scroll to position [60, 0]
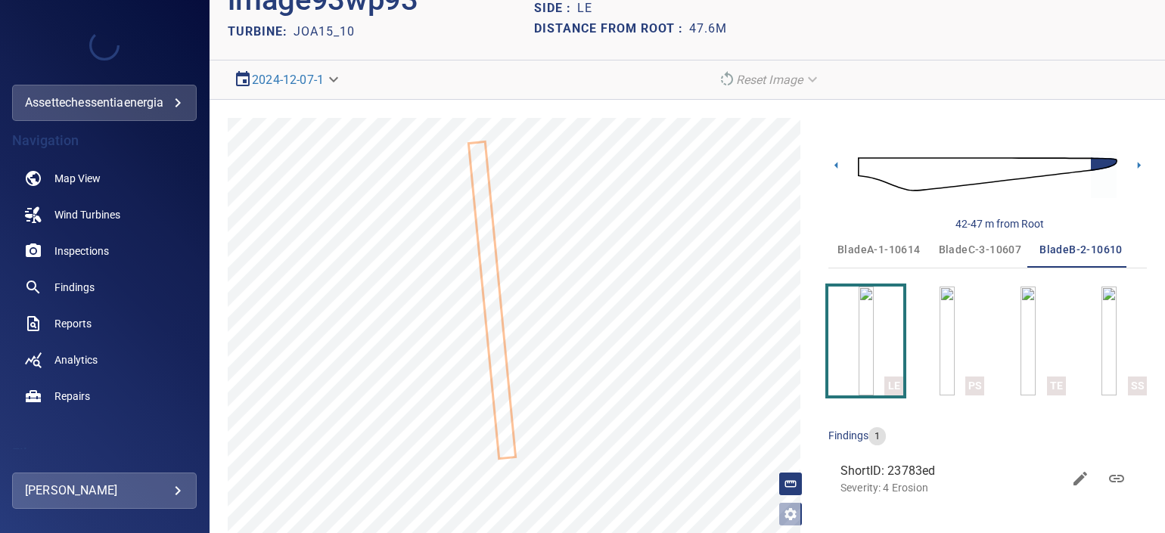
click at [486, 323] on icon at bounding box center [492, 300] width 45 height 315
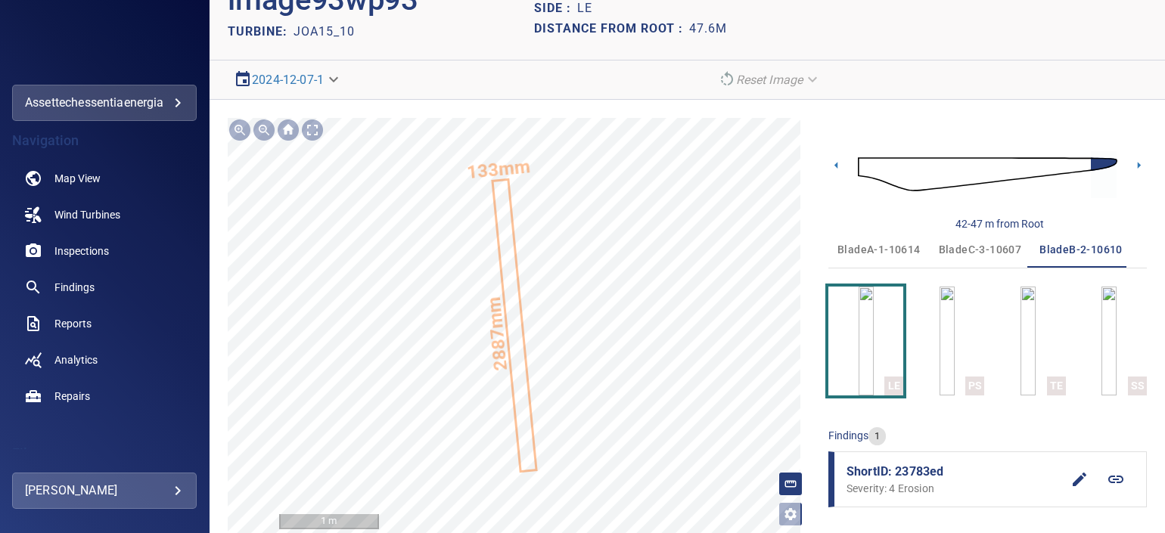
click at [506, 322] on text "2887mm" at bounding box center [497, 334] width 28 height 76
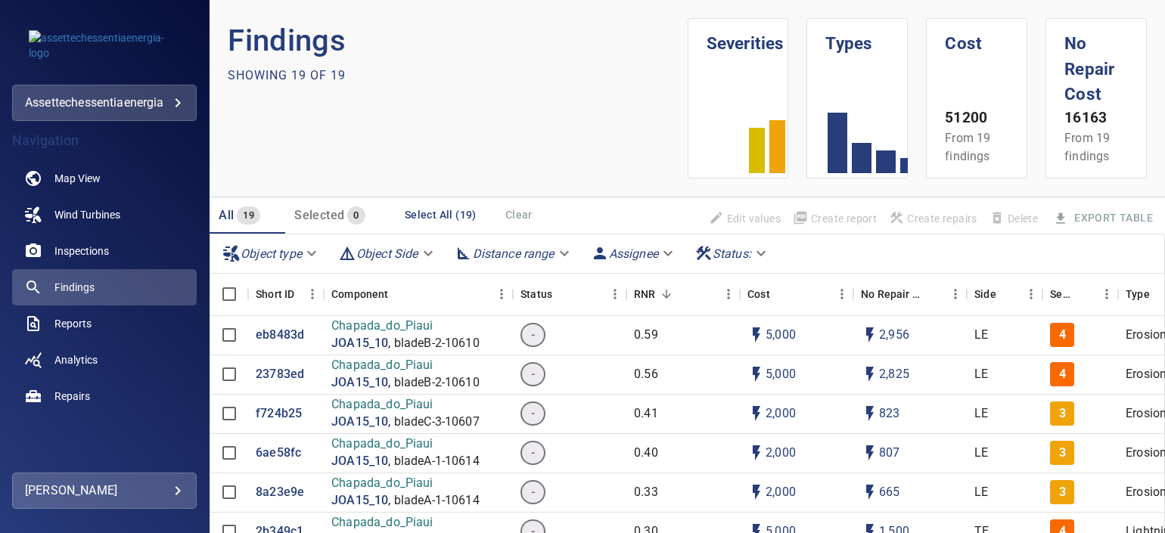
scroll to position [284, 0]
